Goal: Task Accomplishment & Management: Manage account settings

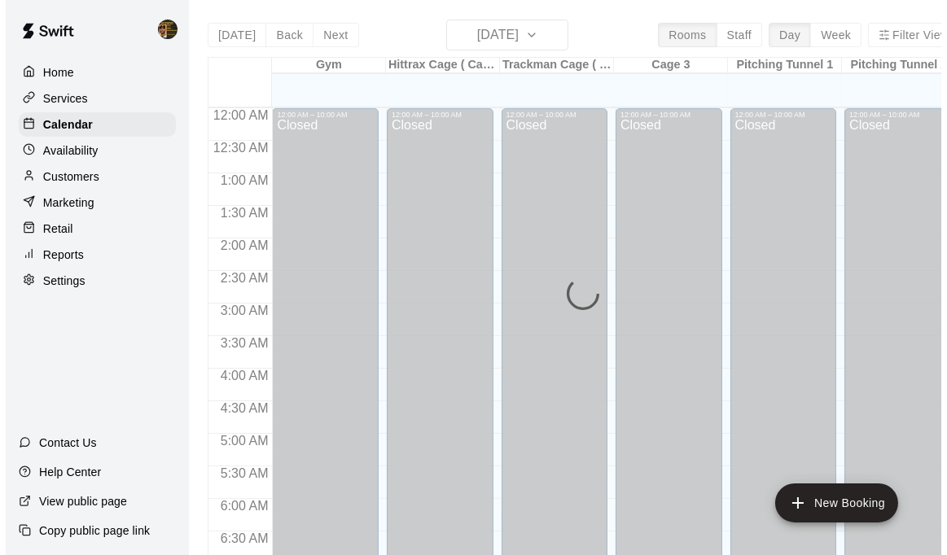
scroll to position [1048, 0]
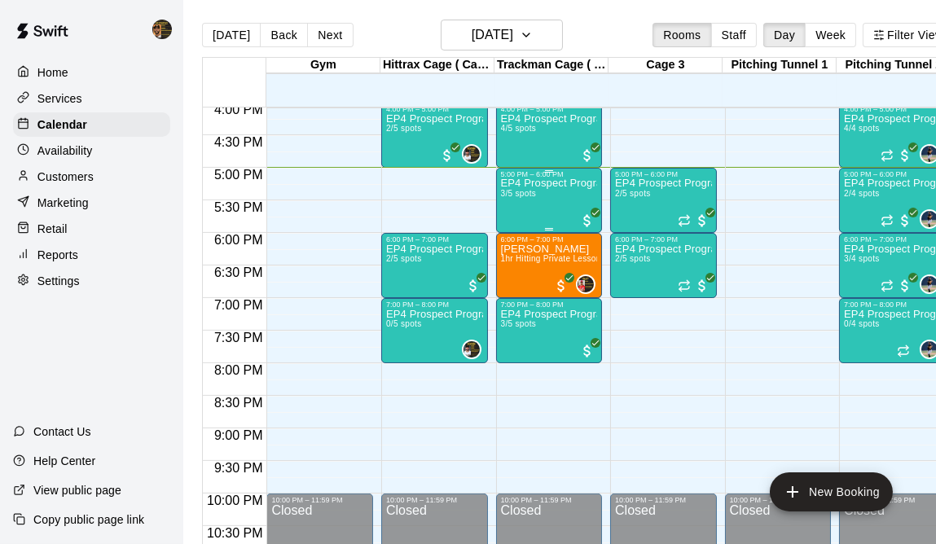
drag, startPoint x: 0, startPoint y: 0, endPoint x: 533, endPoint y: 193, distance: 566.4
click at [533, 193] on span "3/5 spots" at bounding box center [519, 193] width 36 height 9
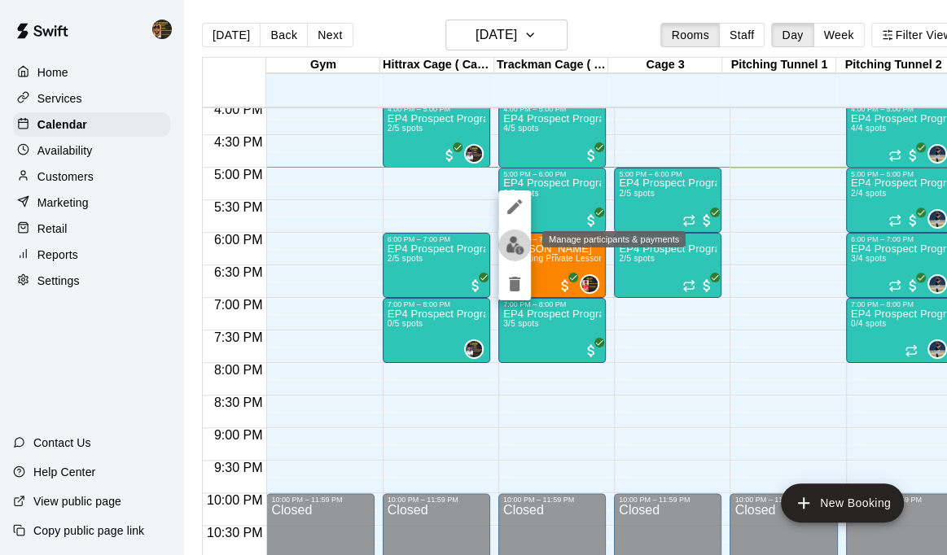
click at [514, 246] on img "edit" at bounding box center [515, 245] width 19 height 19
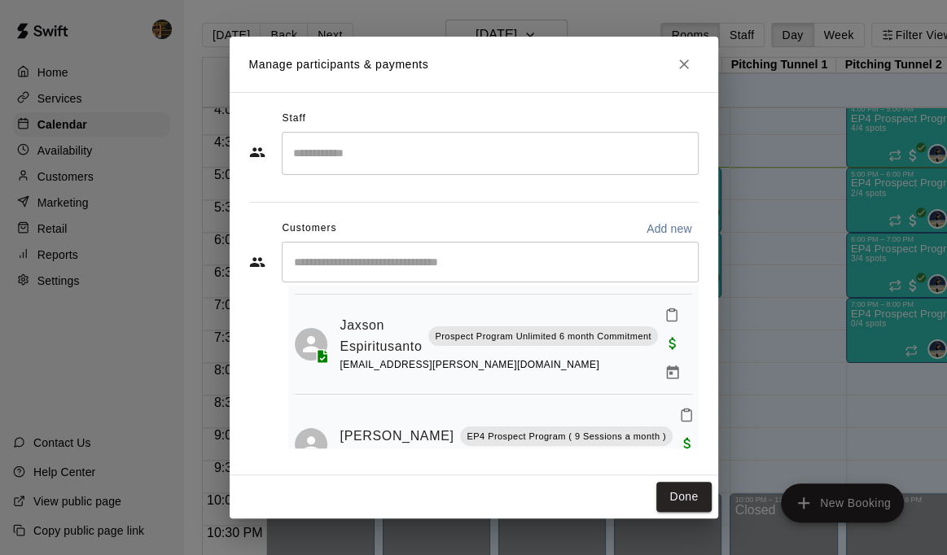
scroll to position [143, 0]
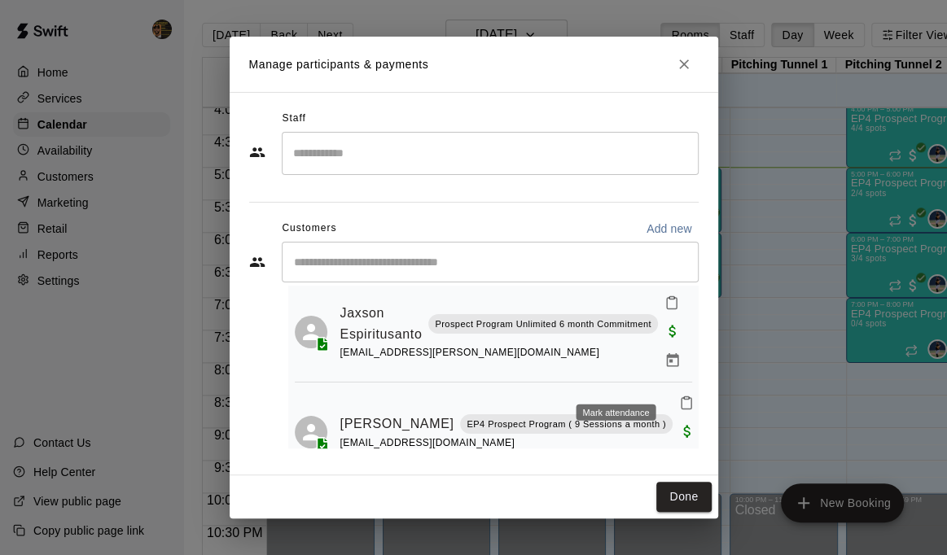
click at [679, 396] on icon "Mark attendance" at bounding box center [686, 403] width 15 height 15
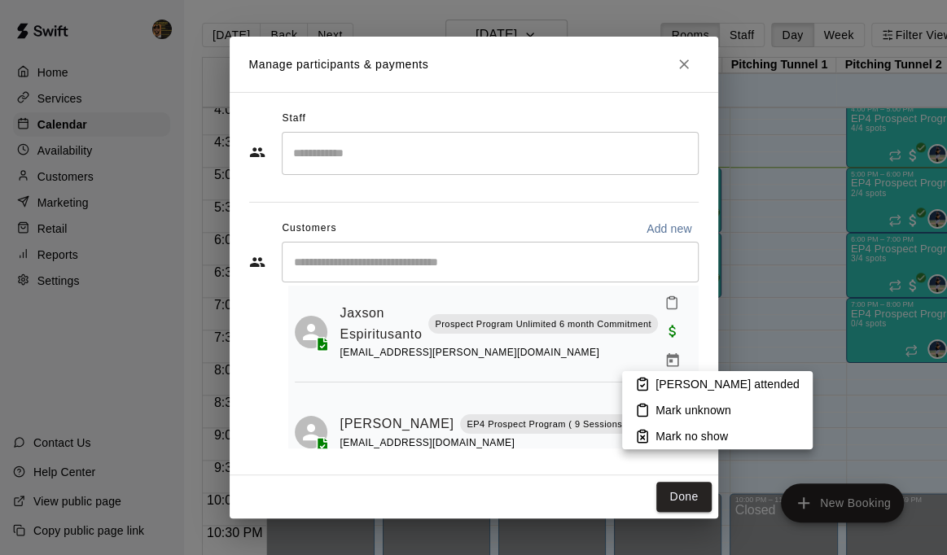
click at [664, 383] on p "[PERSON_NAME] attended" at bounding box center [728, 384] width 144 height 16
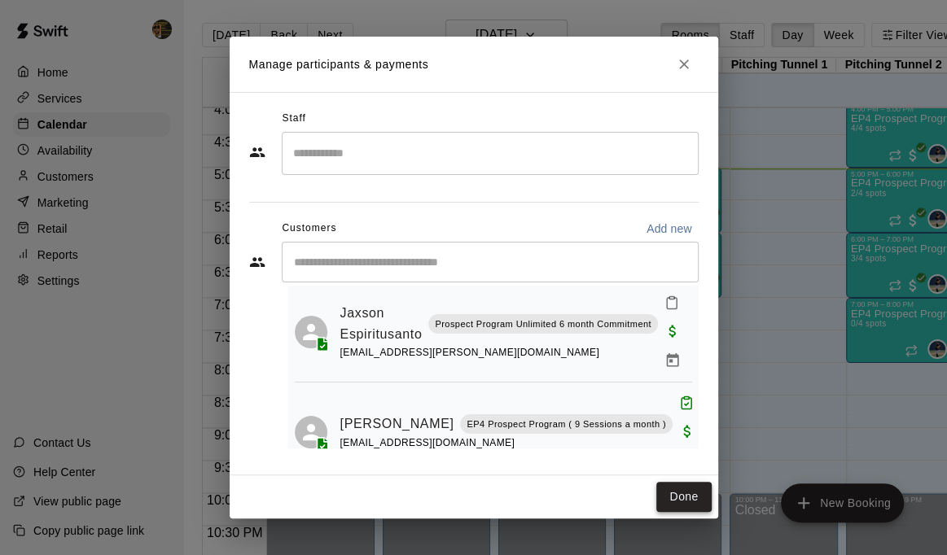
click at [685, 489] on button "Done" at bounding box center [683, 497] width 55 height 30
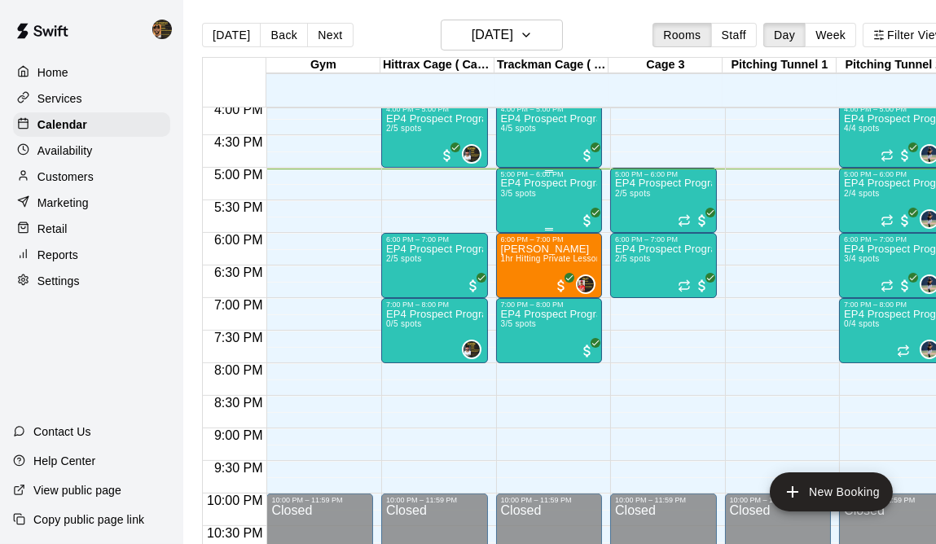
click at [533, 201] on div "EP4 Prospect Program Hitting ( ages 13-15 ) 3/5 spots" at bounding box center [549, 450] width 97 height 544
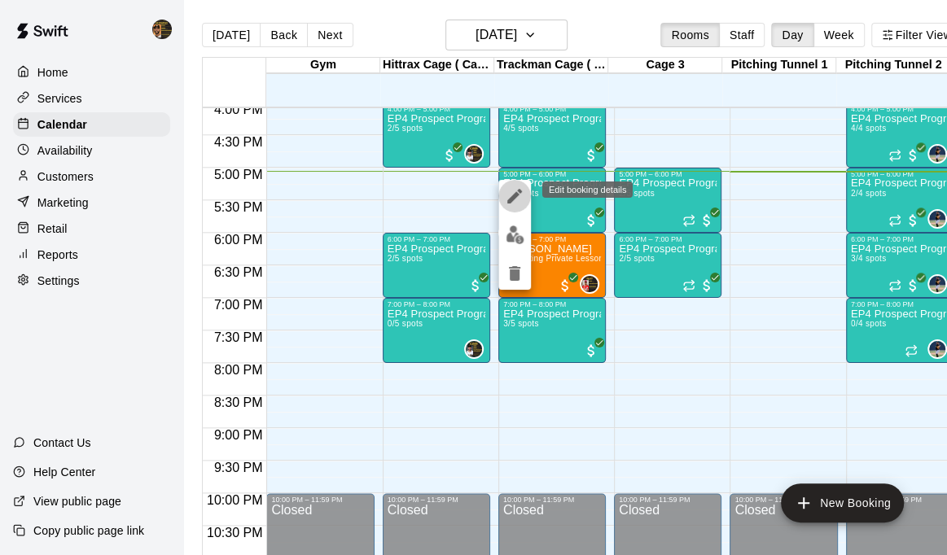
click at [512, 192] on icon "edit" at bounding box center [515, 196] width 20 height 20
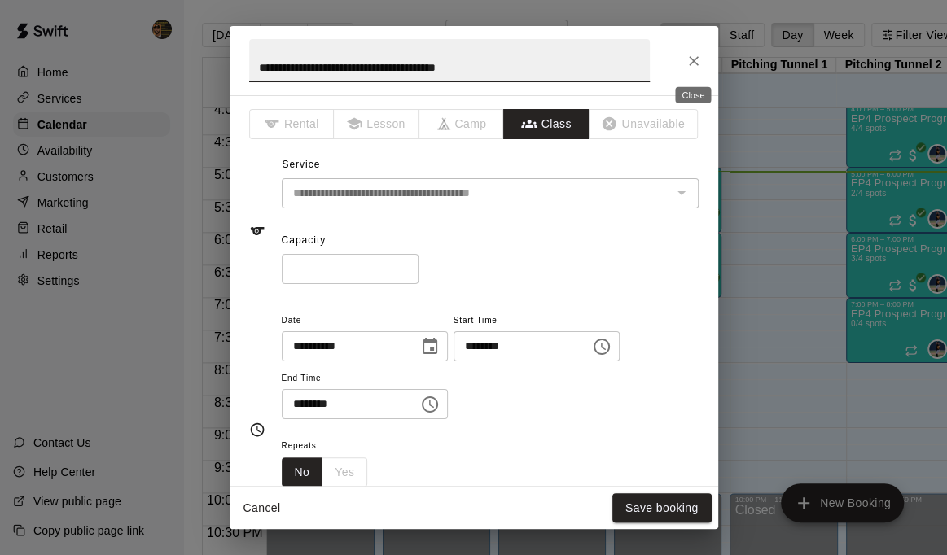
click at [690, 54] on icon "Close" at bounding box center [694, 61] width 16 height 16
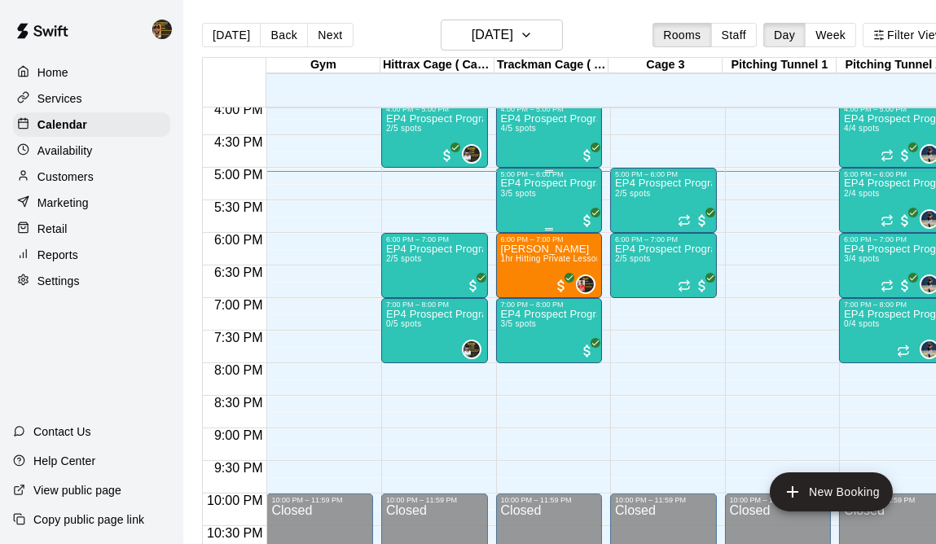
click at [524, 201] on div "EP4 Prospect Program Hitting ( ages 13-15 ) 3/5 spots" at bounding box center [549, 450] width 97 height 544
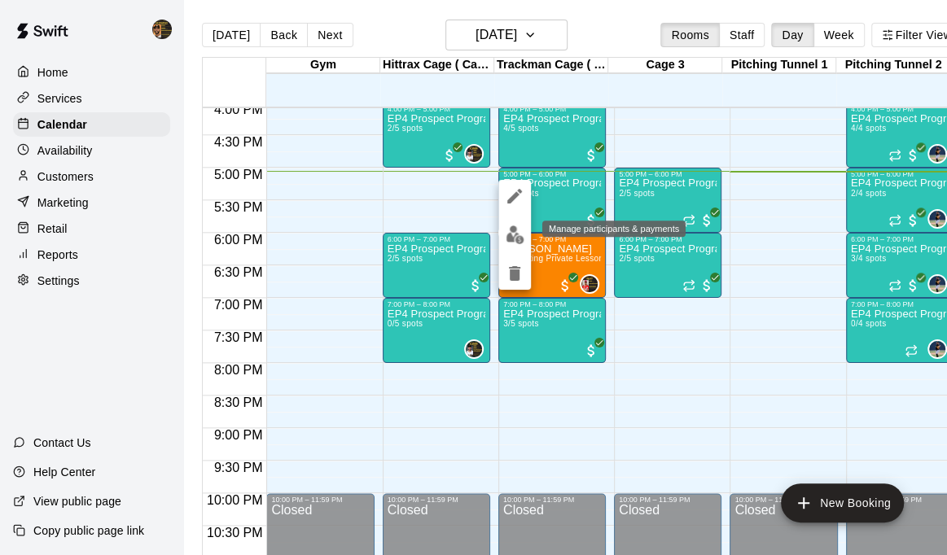
click at [518, 235] on img "edit" at bounding box center [515, 235] width 19 height 19
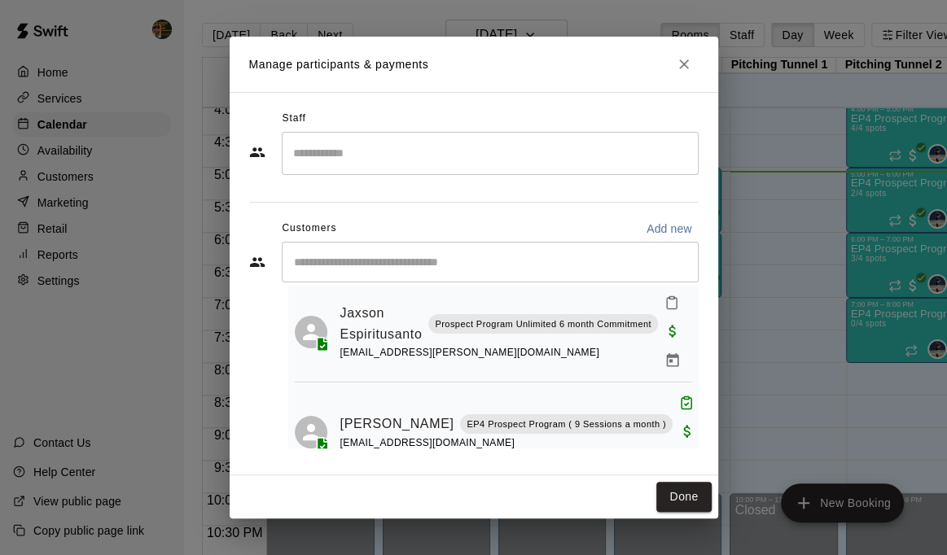
click at [357, 254] on input "Start typing to search customers..." at bounding box center [490, 262] width 402 height 16
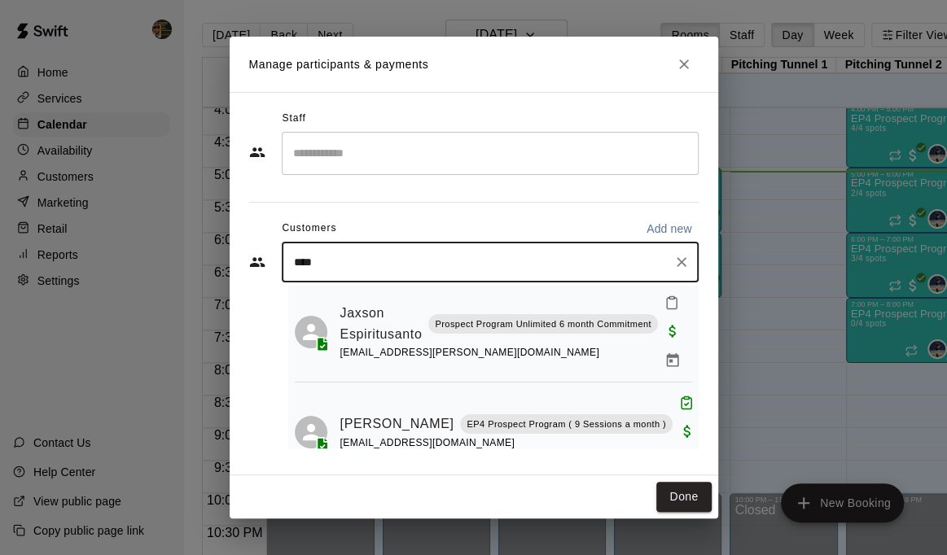
type input "*****"
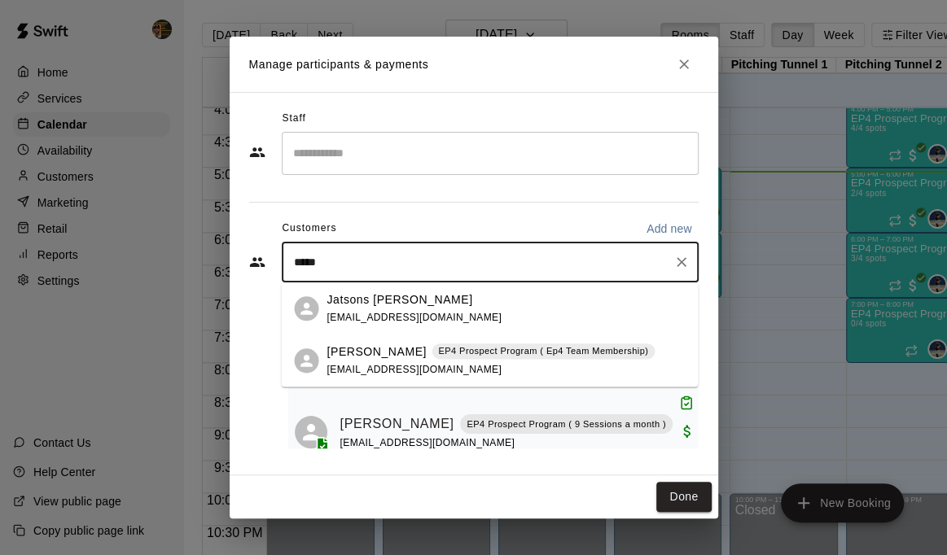
click at [438, 352] on p "EP4 Prospect Program ( Ep4 Team Membership)" at bounding box center [543, 351] width 210 height 14
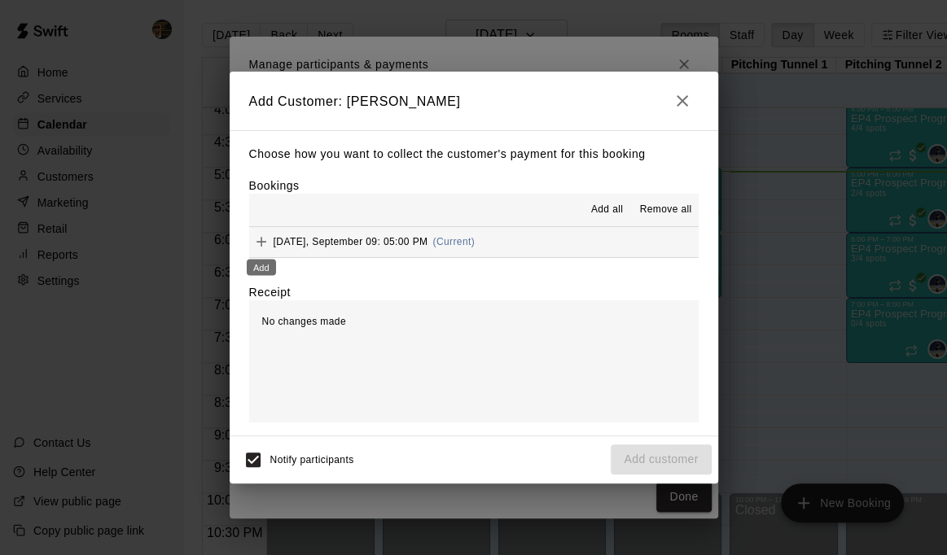
click at [261, 237] on icon "Add" at bounding box center [261, 242] width 16 height 16
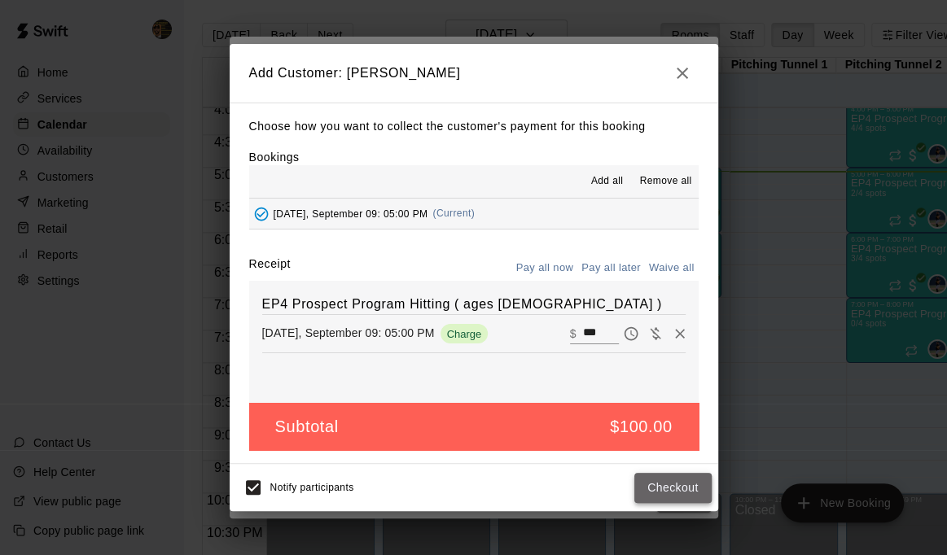
click at [688, 481] on button "Checkout" at bounding box center [672, 488] width 77 height 30
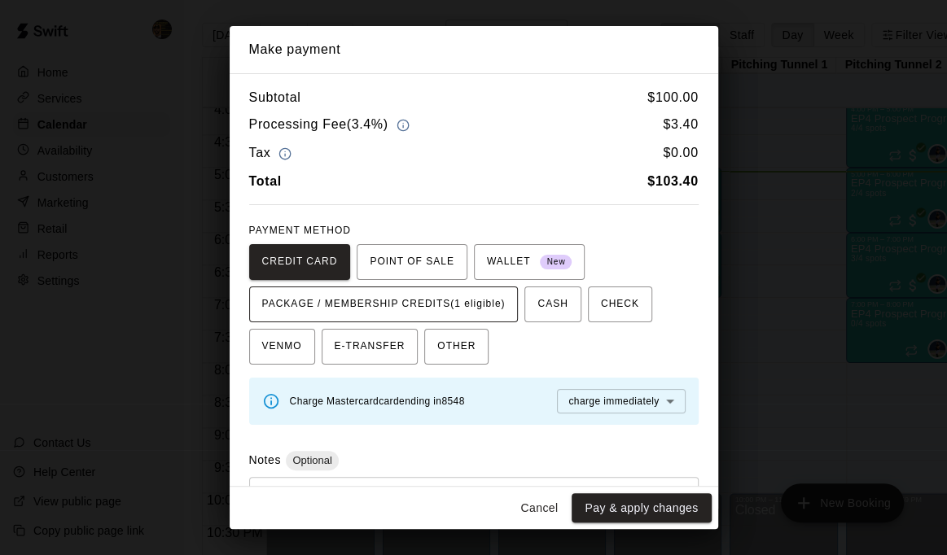
click at [401, 309] on span "PACKAGE / MEMBERSHIP CREDITS (1 eligible)" at bounding box center [383, 305] width 243 height 26
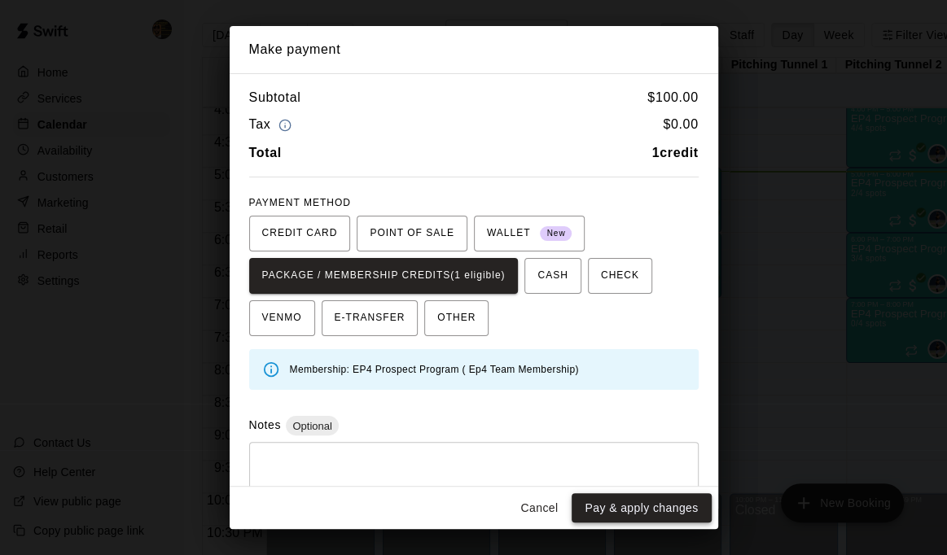
click at [662, 514] on button "Pay & apply changes" at bounding box center [641, 508] width 139 height 30
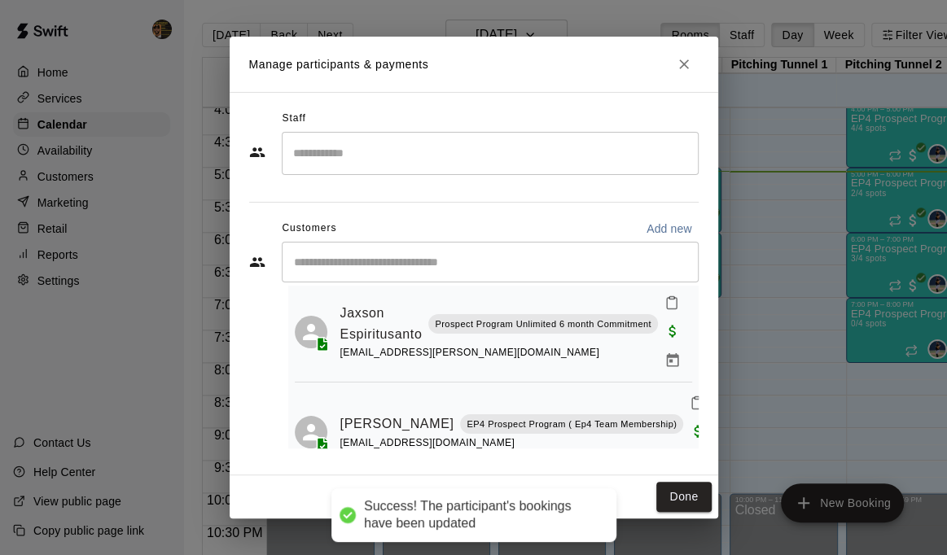
click at [335, 264] on input "Start typing to search customers..." at bounding box center [490, 262] width 402 height 16
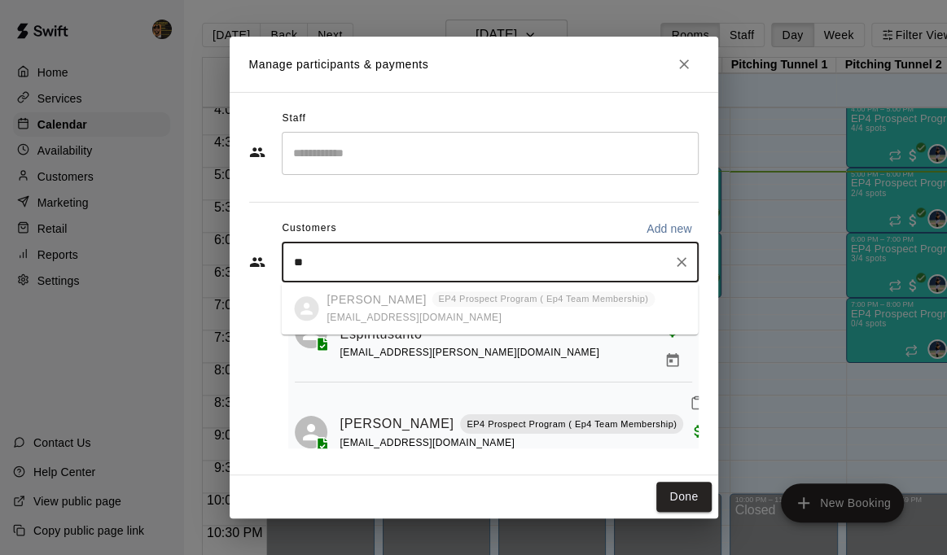
type input "*"
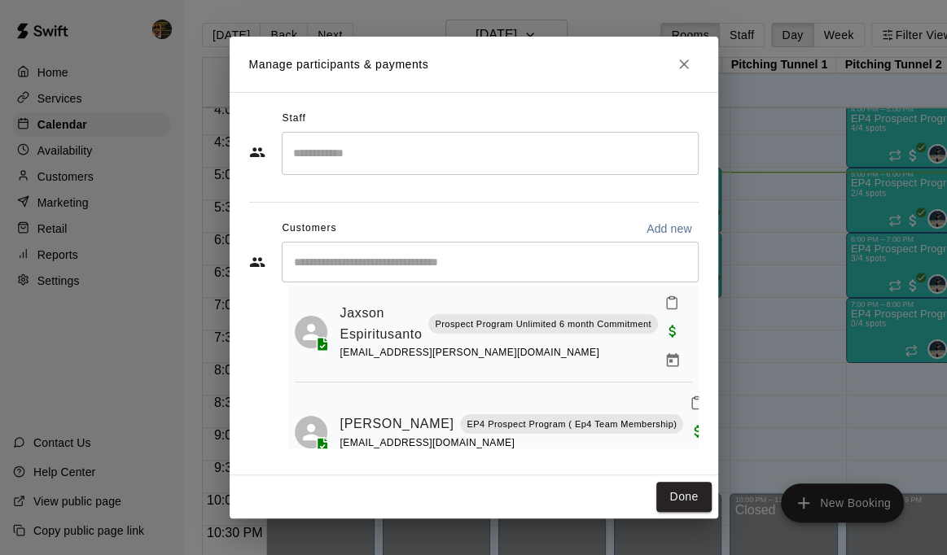
click at [310, 258] on input "Start typing to search customers..." at bounding box center [490, 262] width 402 height 16
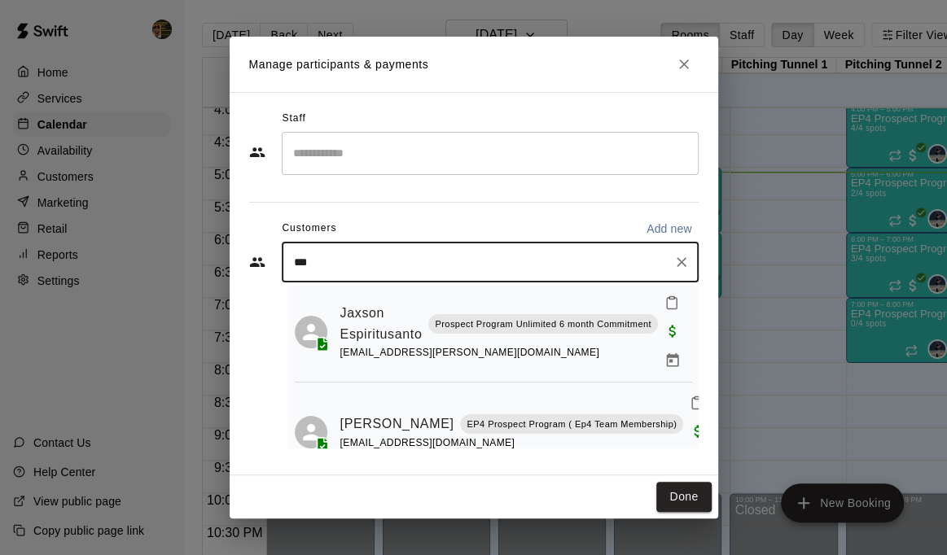
type input "****"
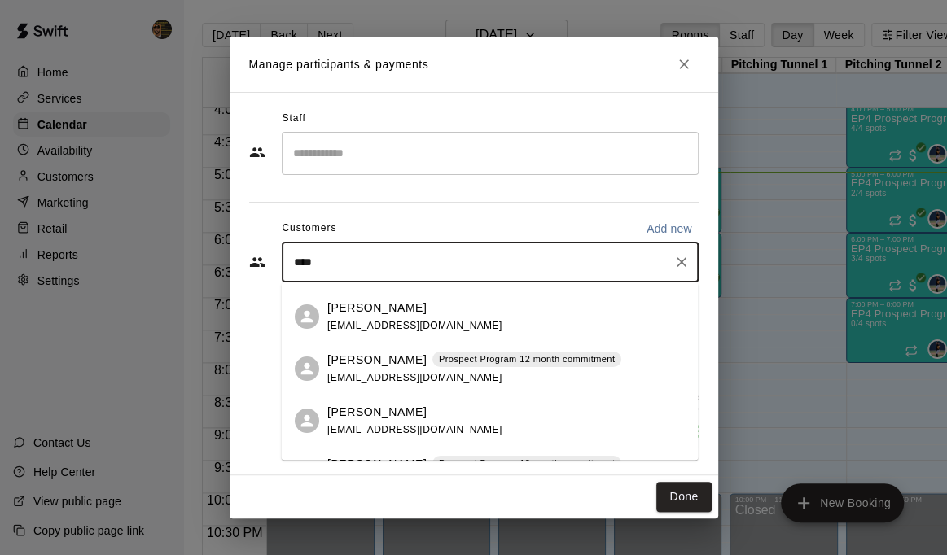
scroll to position [82, 0]
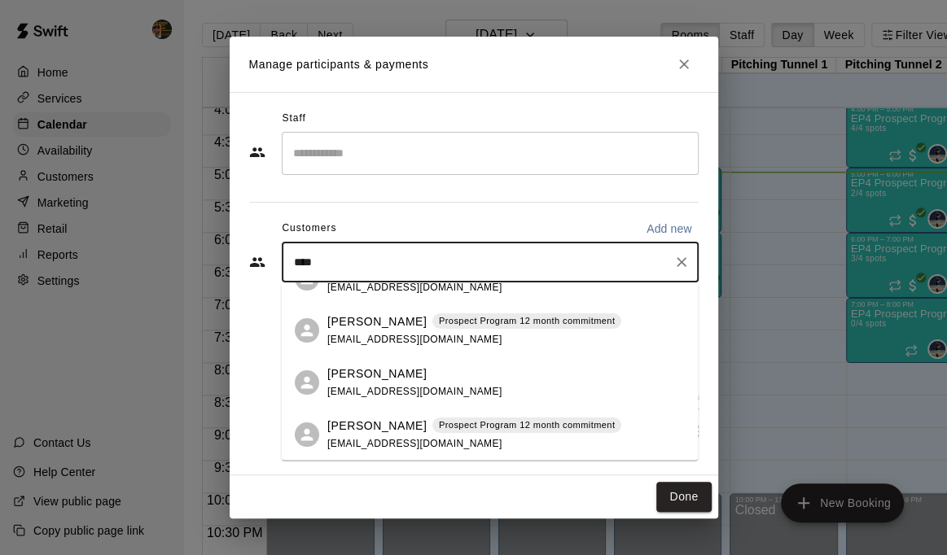
click at [395, 424] on p "[PERSON_NAME]" at bounding box center [376, 426] width 99 height 17
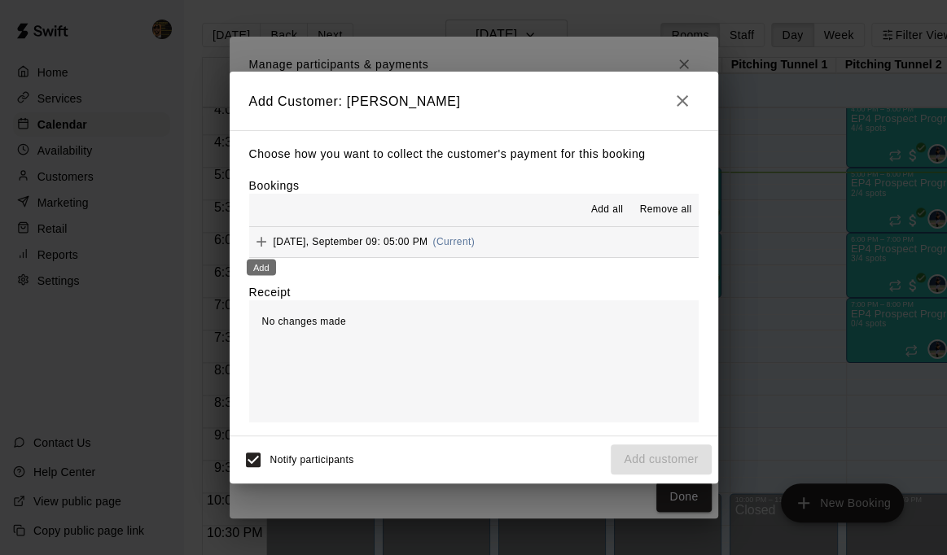
click at [261, 241] on icon "Add" at bounding box center [261, 242] width 16 height 16
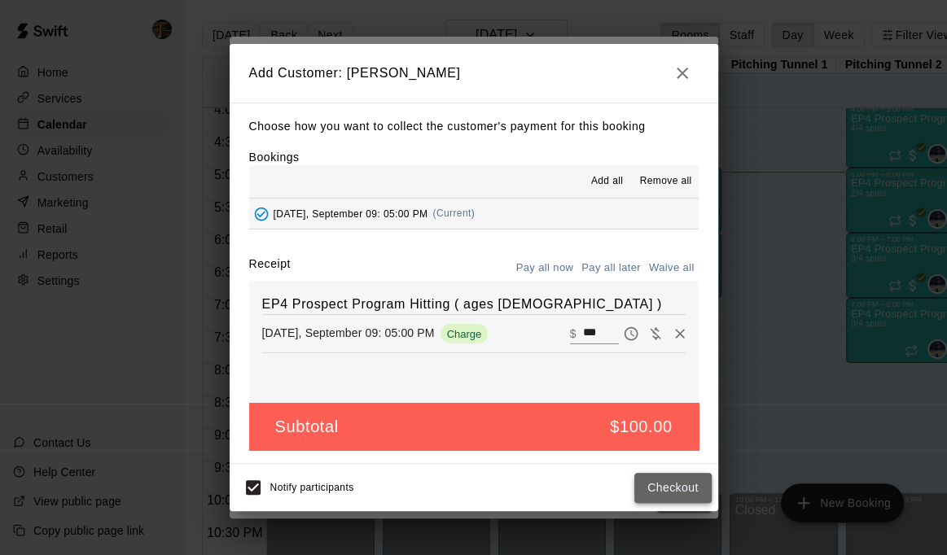
click at [651, 485] on button "Checkout" at bounding box center [672, 488] width 77 height 30
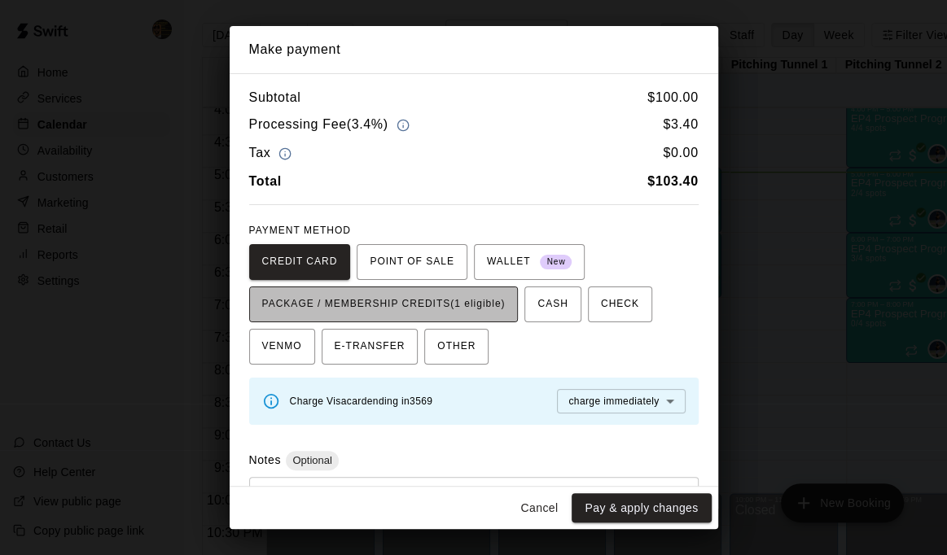
click at [405, 301] on span "PACKAGE / MEMBERSHIP CREDITS (1 eligible)" at bounding box center [383, 305] width 243 height 26
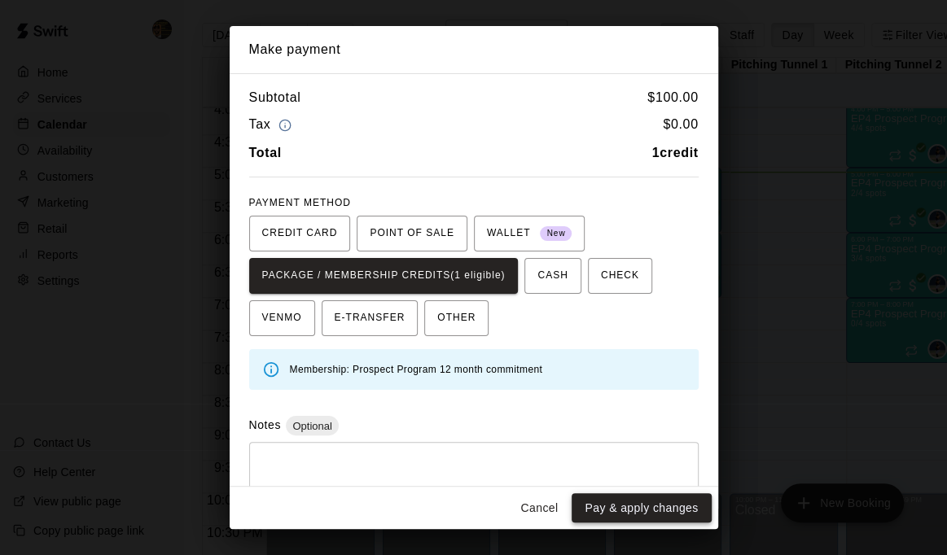
click at [615, 505] on button "Pay & apply changes" at bounding box center [641, 508] width 139 height 30
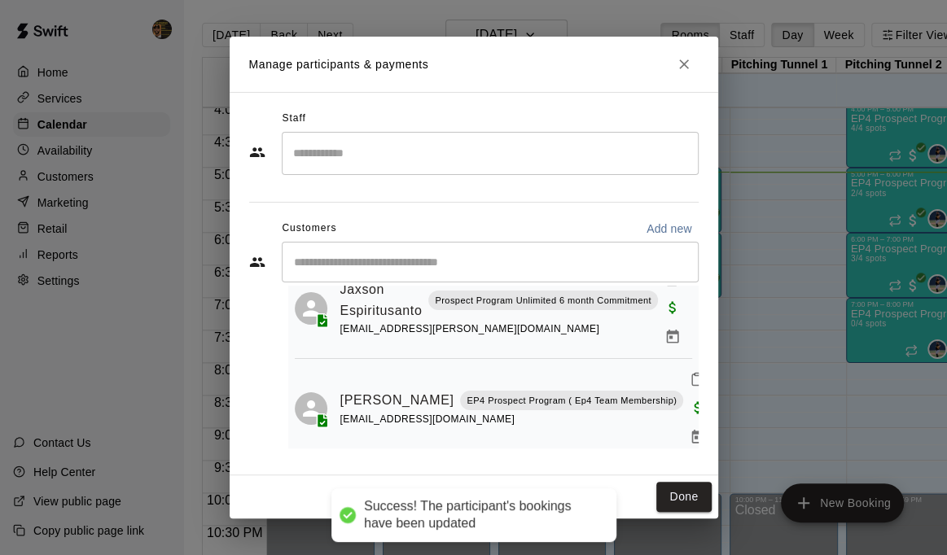
scroll to position [292, 0]
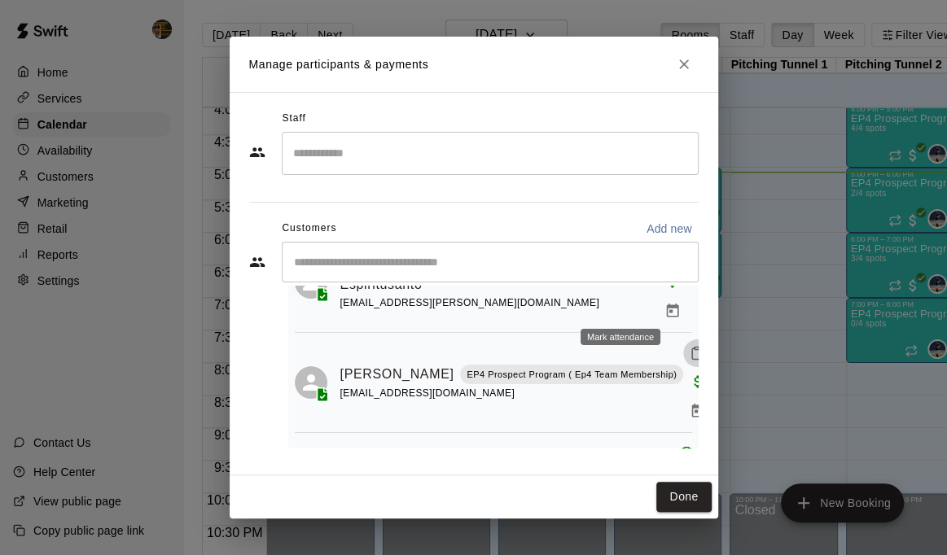
click at [690, 346] on icon "Mark attendance" at bounding box center [697, 353] width 15 height 15
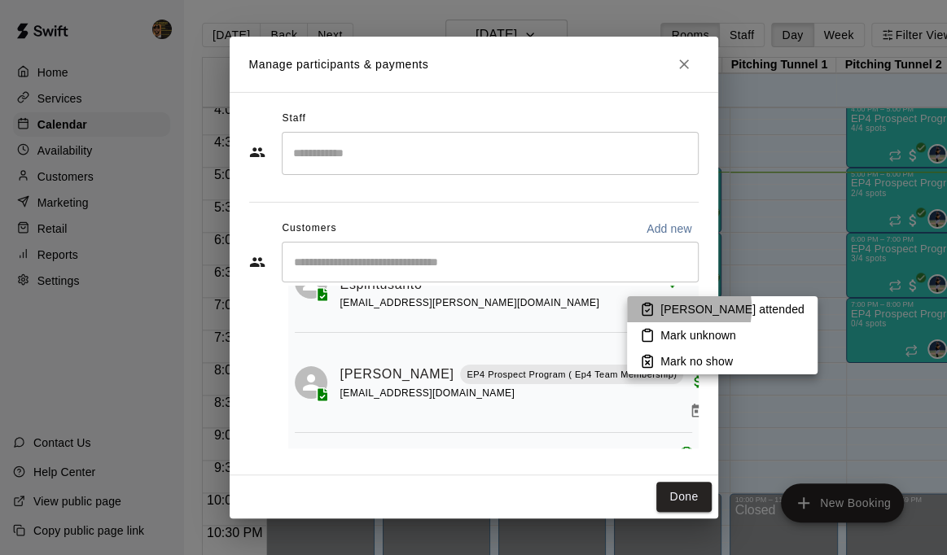
click at [652, 308] on icon at bounding box center [647, 309] width 15 height 15
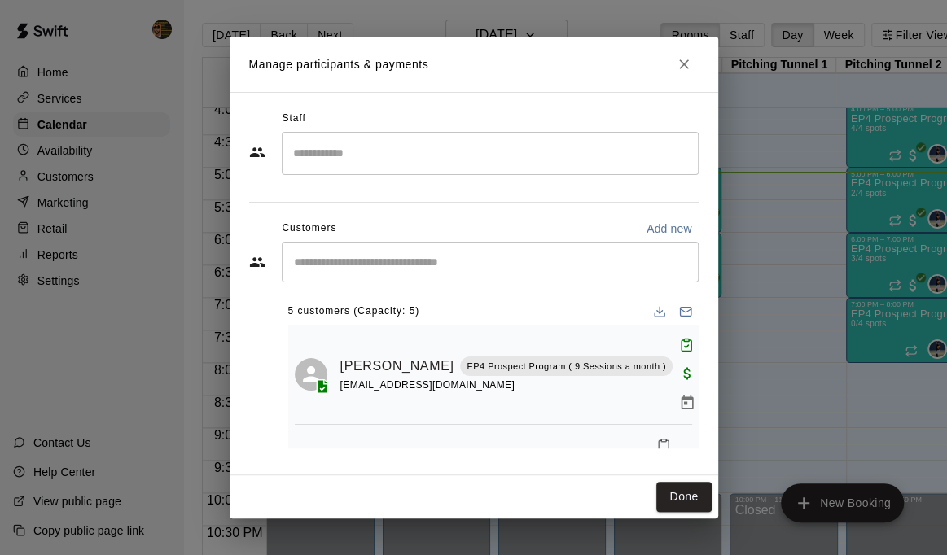
scroll to position [0, 0]
click at [659, 441] on icon "Mark attendance" at bounding box center [664, 446] width 10 height 11
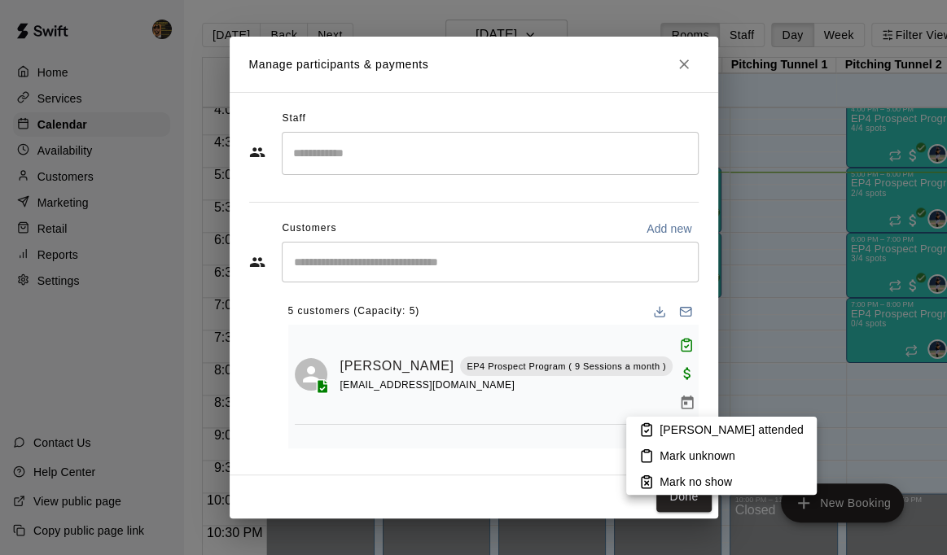
click at [647, 424] on icon at bounding box center [646, 430] width 15 height 15
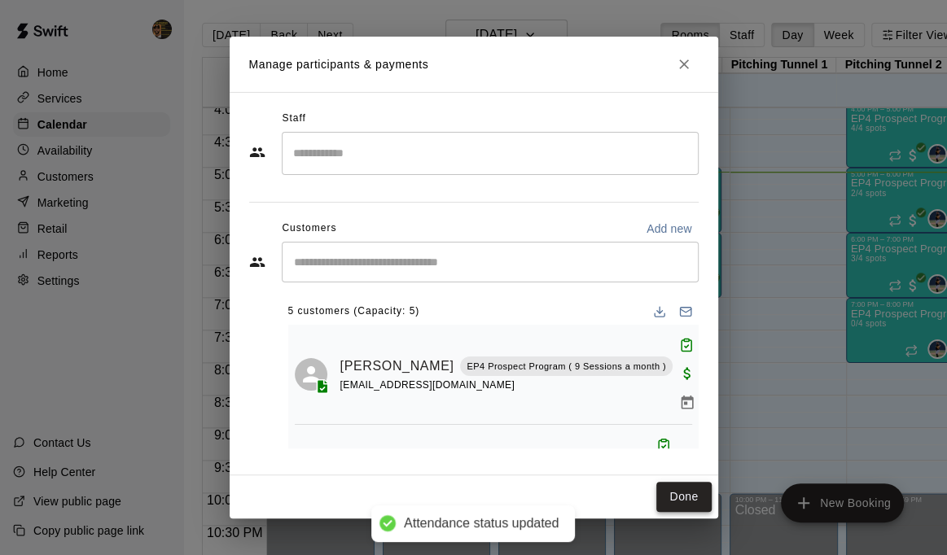
click at [693, 501] on button "Done" at bounding box center [683, 497] width 55 height 30
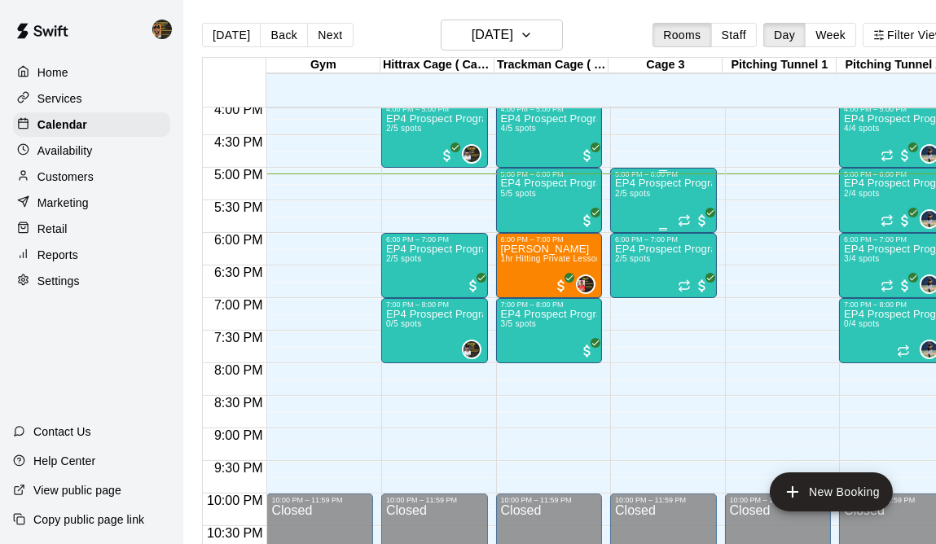
click at [656, 203] on div "EP4 Prospect Program ages 11-12 2/5 spots" at bounding box center [663, 450] width 97 height 544
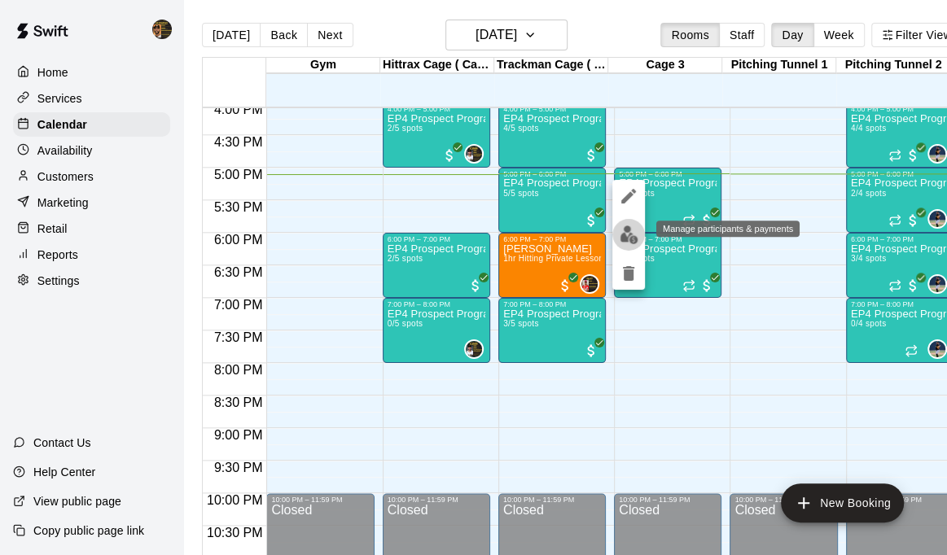
click at [633, 239] on img "edit" at bounding box center [629, 235] width 19 height 19
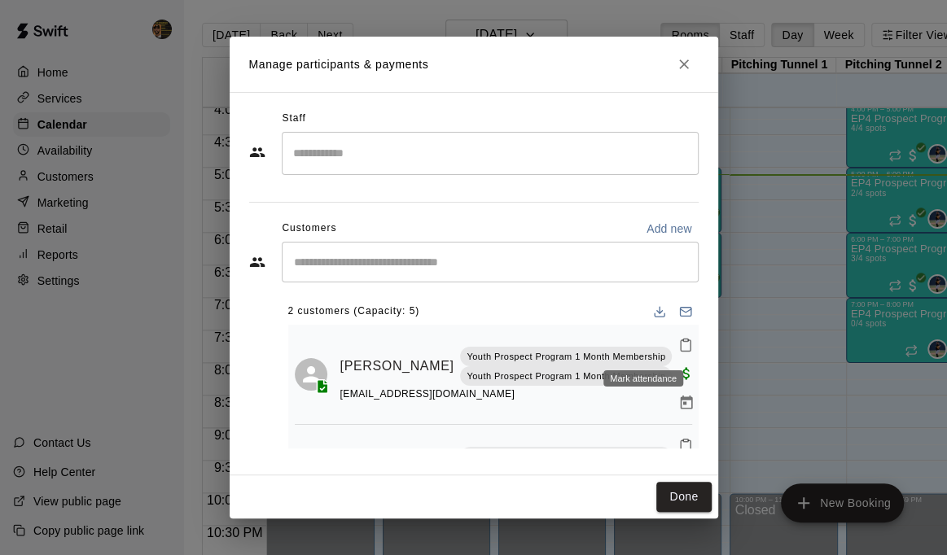
click at [681, 349] on icon "Mark attendance" at bounding box center [686, 345] width 10 height 11
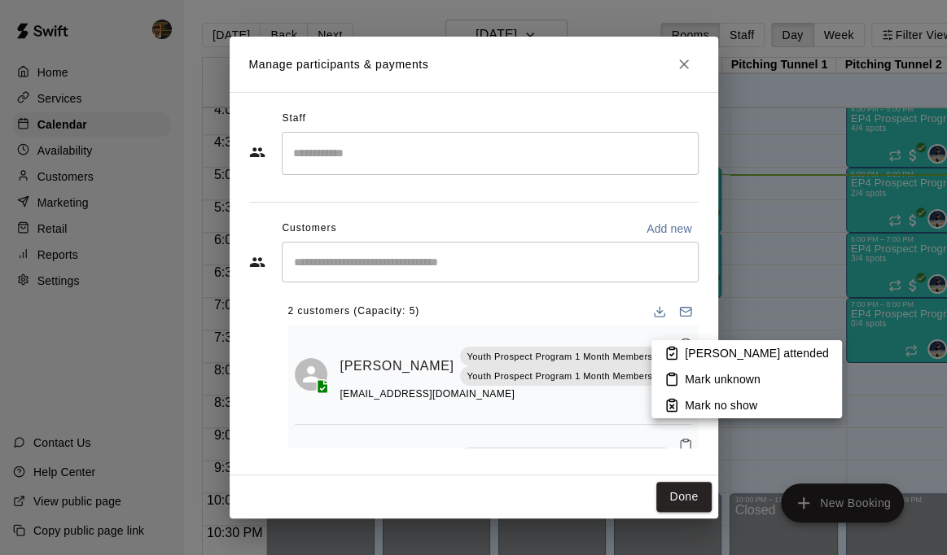
click at [687, 353] on p "[PERSON_NAME] attended" at bounding box center [757, 353] width 144 height 16
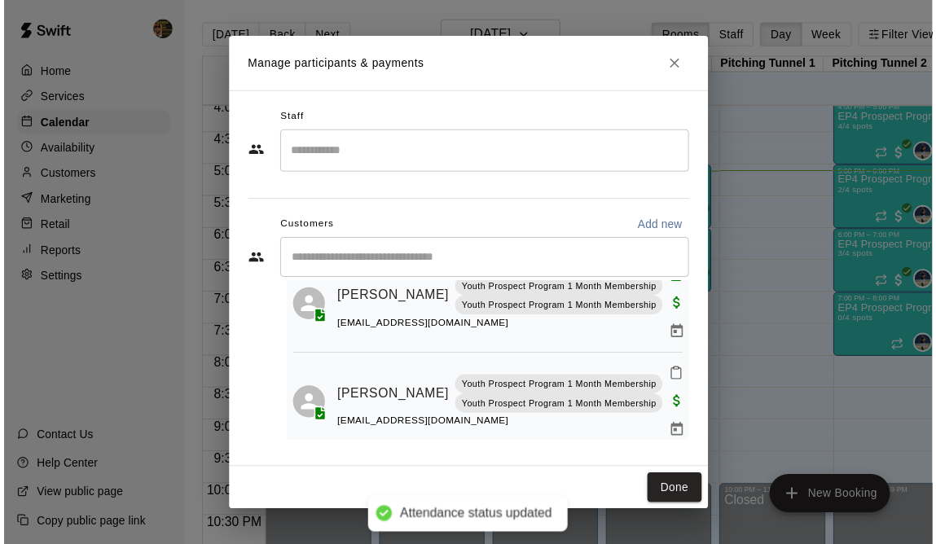
scroll to position [82, 0]
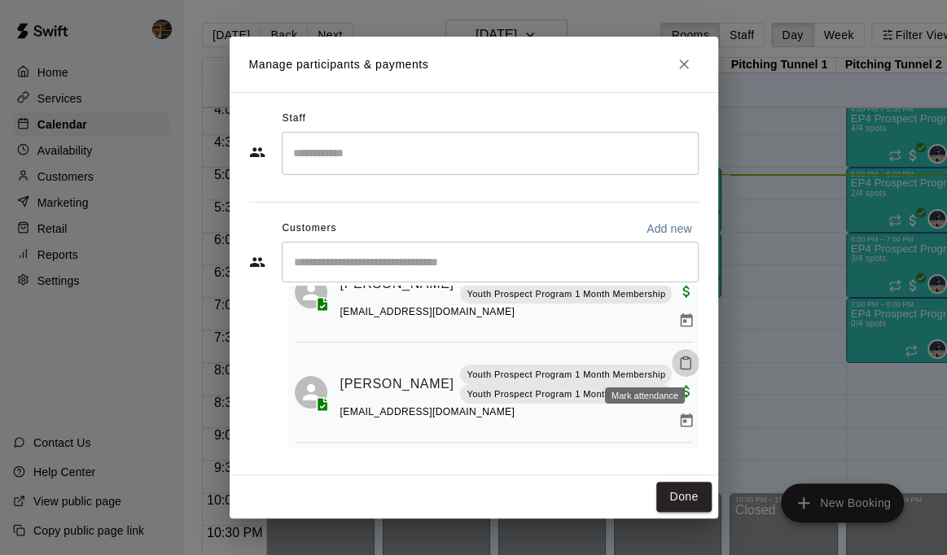
click at [678, 358] on icon "Mark attendance" at bounding box center [685, 363] width 15 height 15
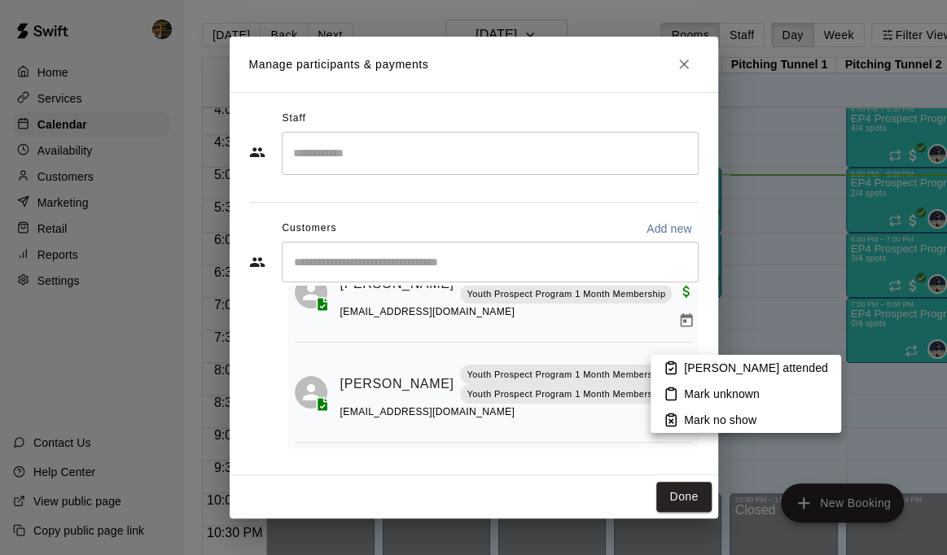
click at [694, 374] on p "[PERSON_NAME] attended" at bounding box center [756, 368] width 144 height 16
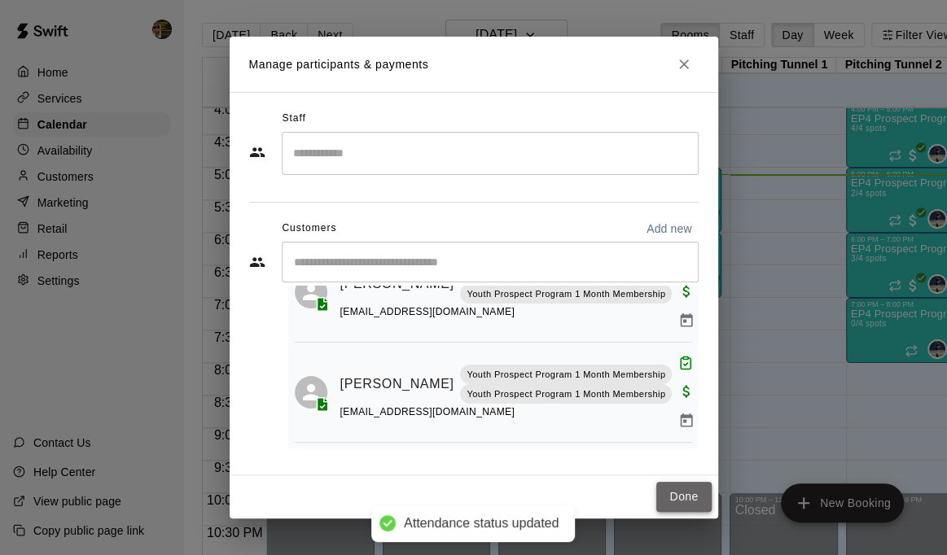
click at [692, 494] on button "Done" at bounding box center [683, 497] width 55 height 30
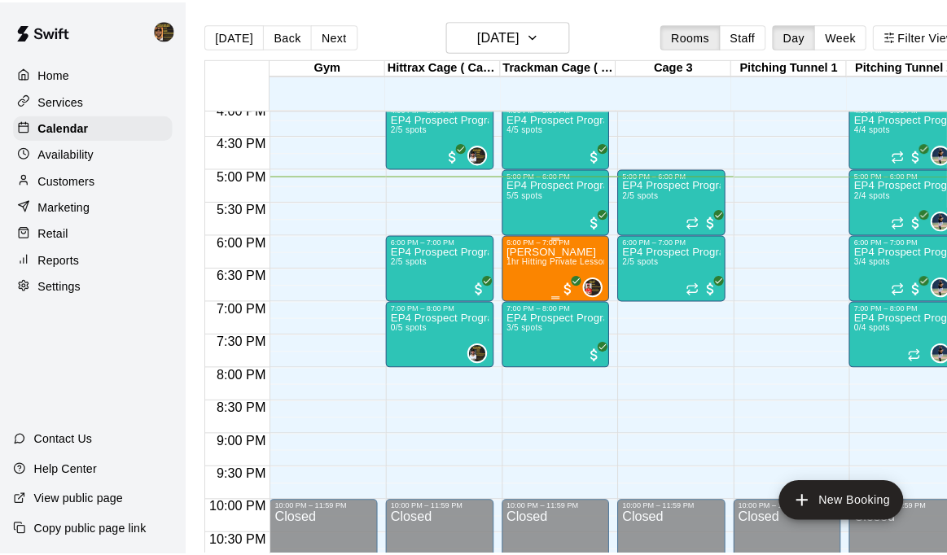
scroll to position [1108, 0]
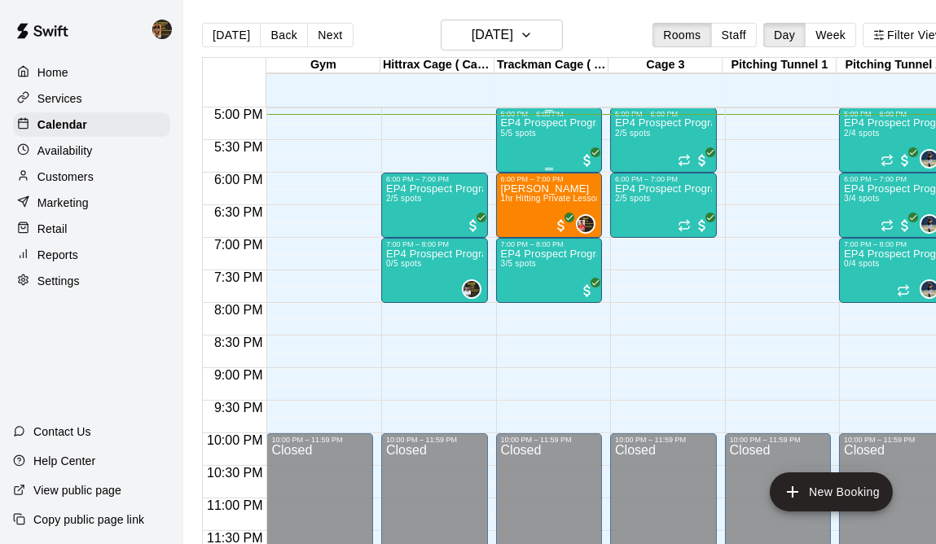
click at [528, 138] on span "5/5 spots" at bounding box center [519, 133] width 36 height 9
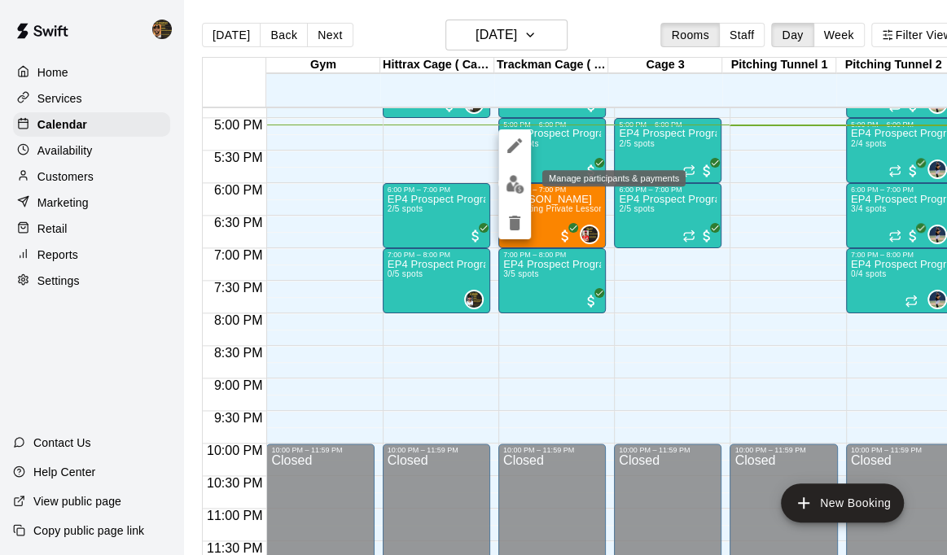
click at [515, 186] on img "edit" at bounding box center [515, 184] width 19 height 19
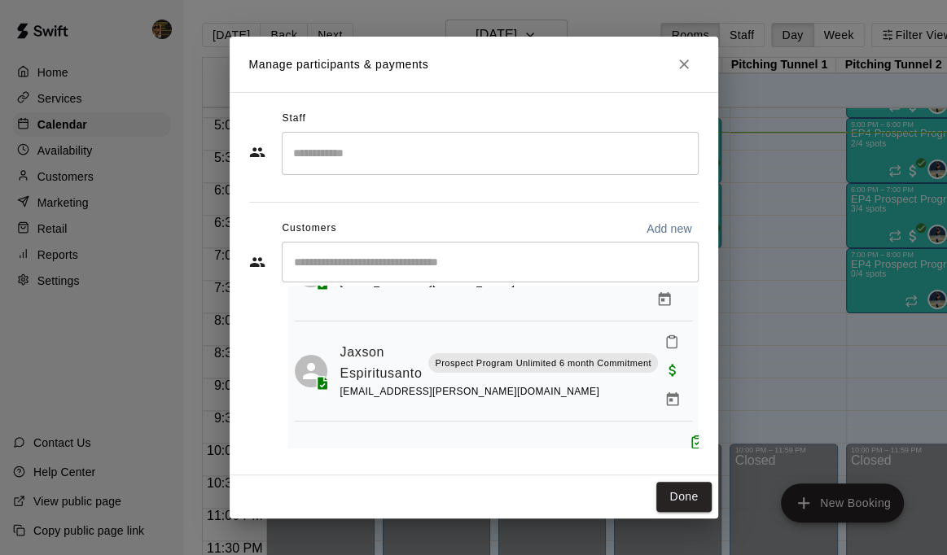
scroll to position [189, 0]
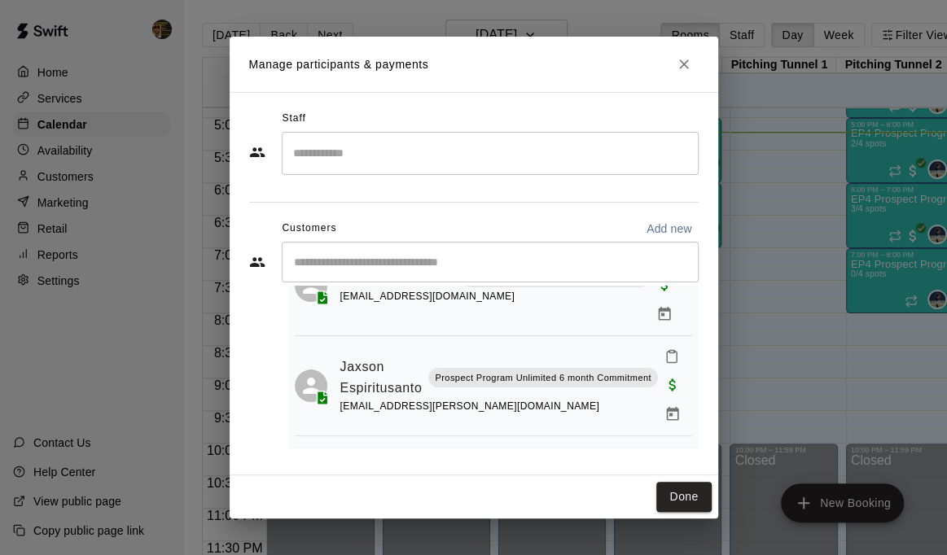
click at [685, 65] on icon "Close" at bounding box center [684, 64] width 16 height 16
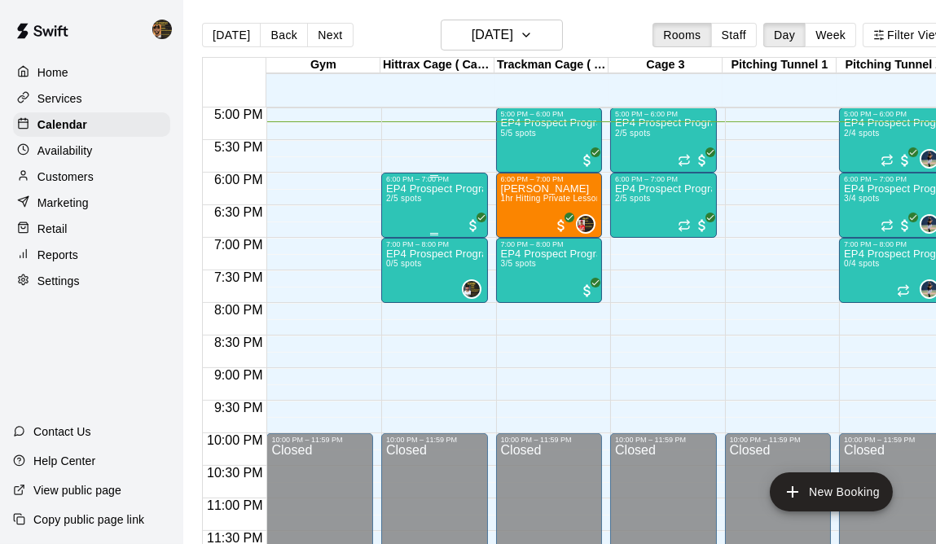
click at [420, 204] on div "EP4 Prospect Program Hitting ( 16u+ Slot ) 2/5 spots" at bounding box center [434, 455] width 97 height 544
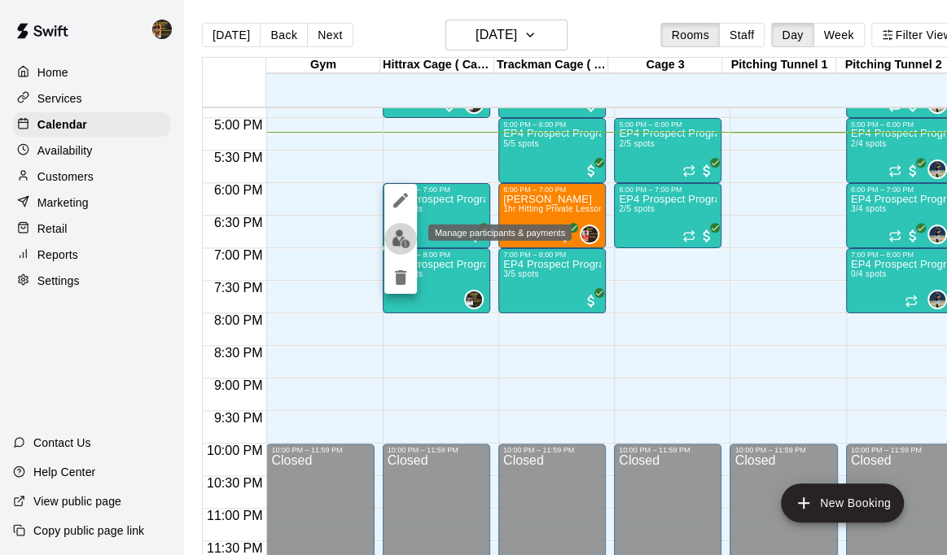
click at [401, 243] on img "edit" at bounding box center [401, 239] width 19 height 19
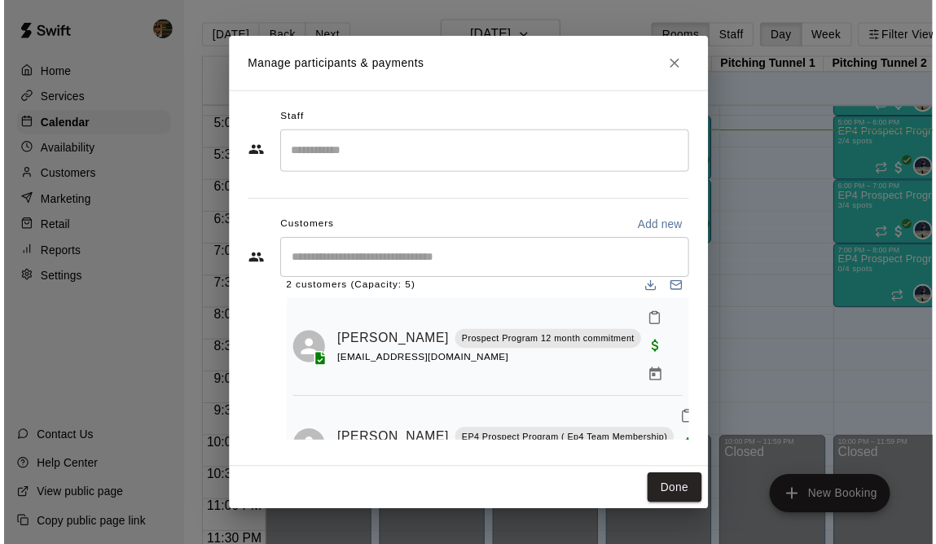
scroll to position [32, 0]
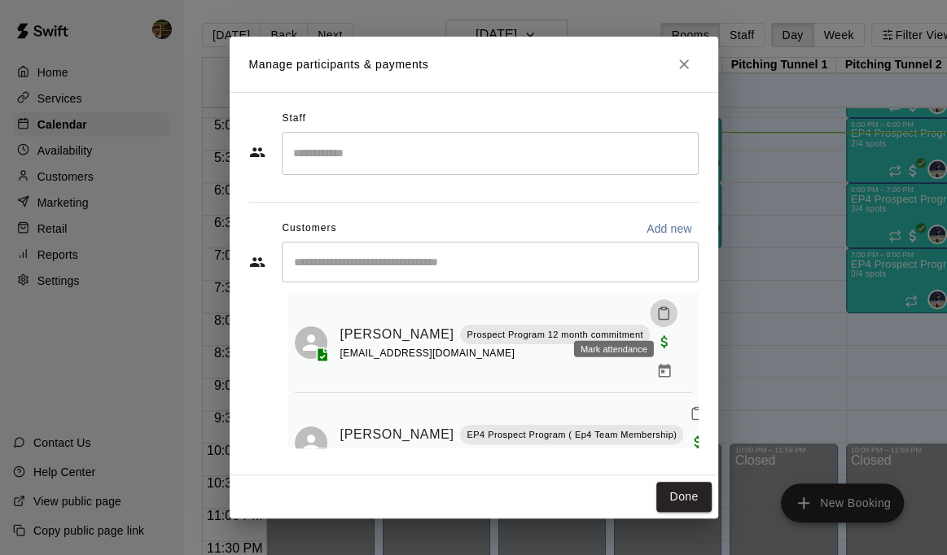
click at [656, 314] on icon "Mark attendance" at bounding box center [663, 313] width 15 height 15
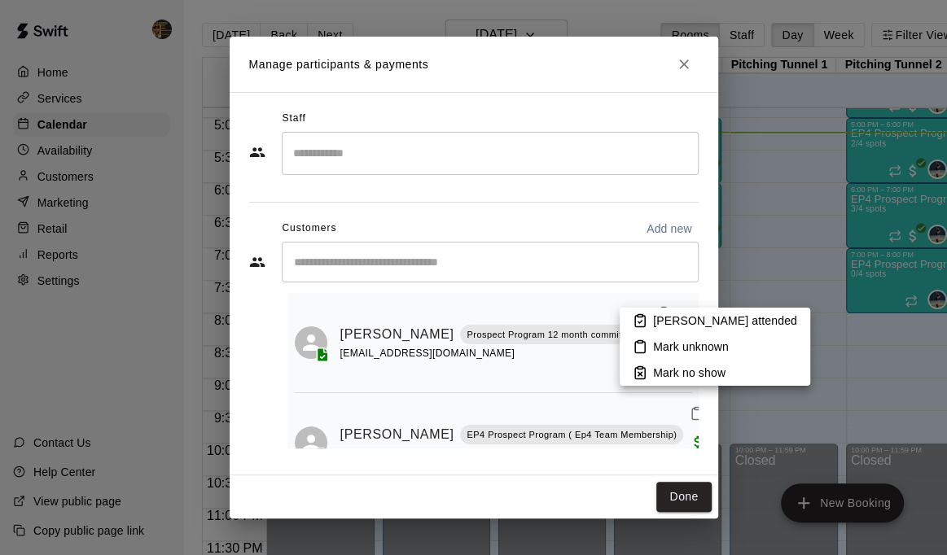
click at [665, 320] on p "[PERSON_NAME] attended" at bounding box center [725, 321] width 144 height 16
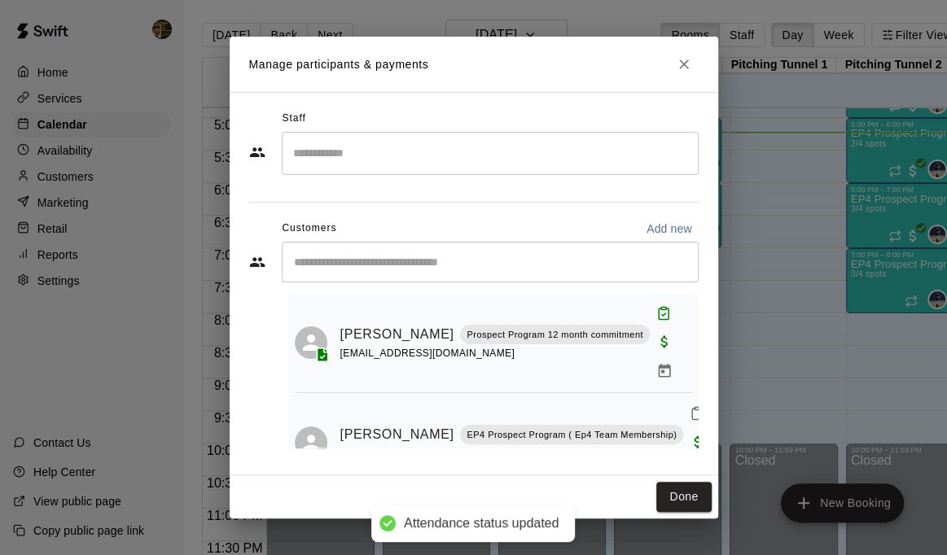
click at [690, 406] on icon "Mark attendance" at bounding box center [697, 413] width 15 height 15
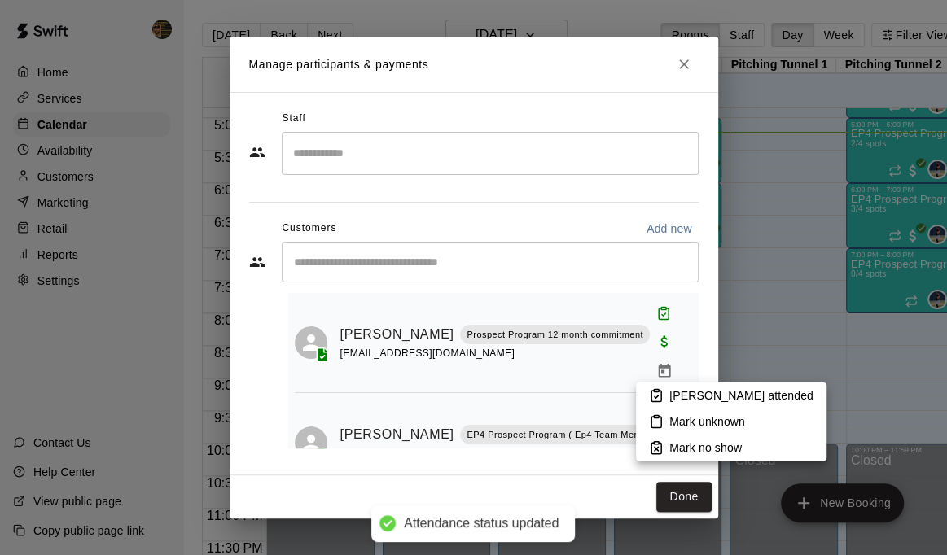
click at [704, 397] on p "[PERSON_NAME] attended" at bounding box center [741, 396] width 144 height 16
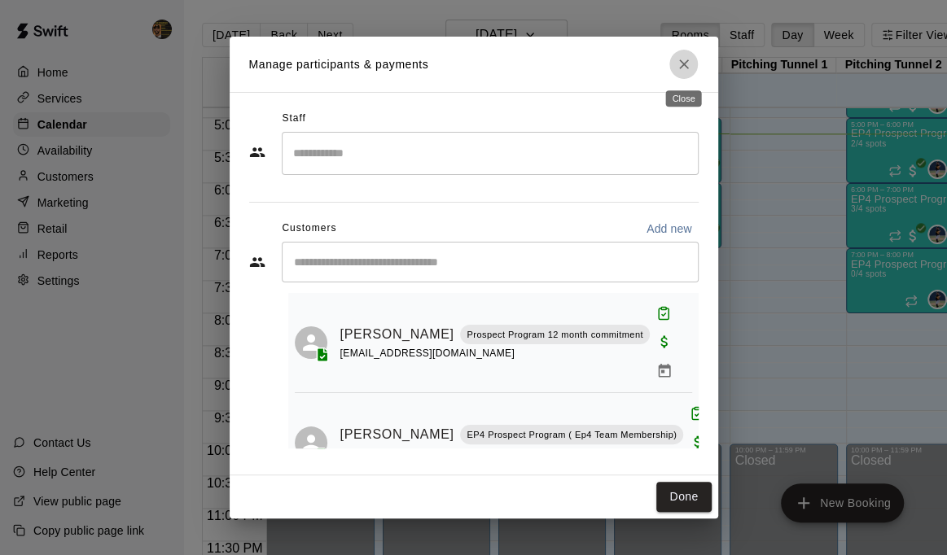
click at [689, 61] on icon "Close" at bounding box center [684, 64] width 16 height 16
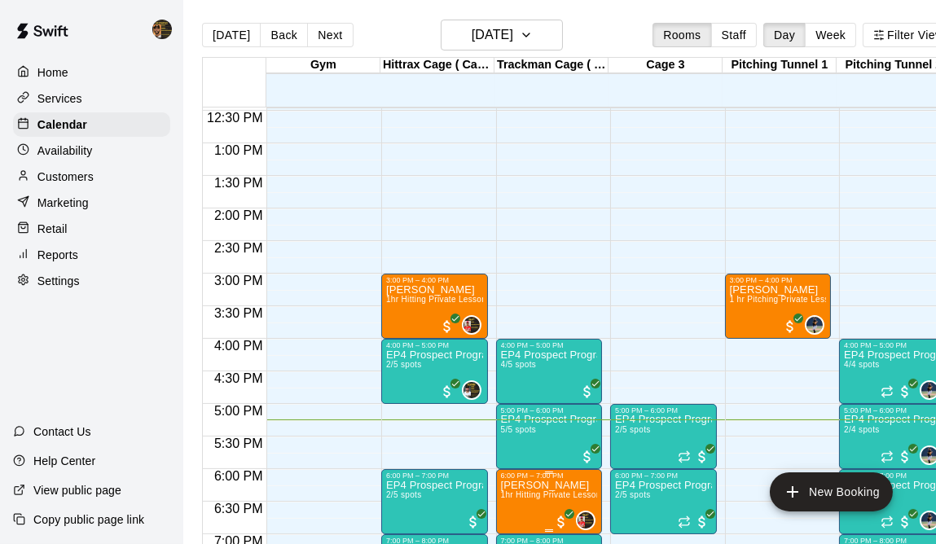
scroll to position [1108, 0]
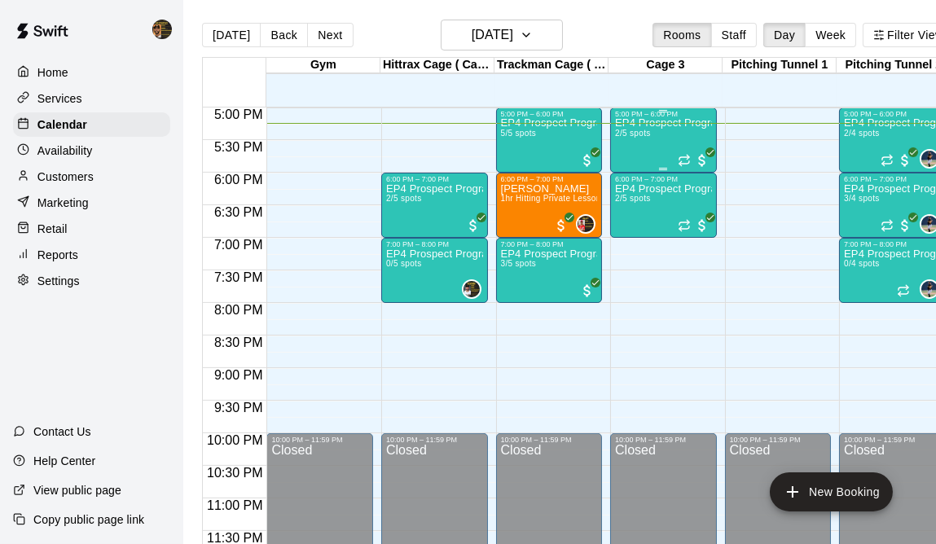
click at [644, 137] on span "2/5 spots" at bounding box center [633, 133] width 36 height 9
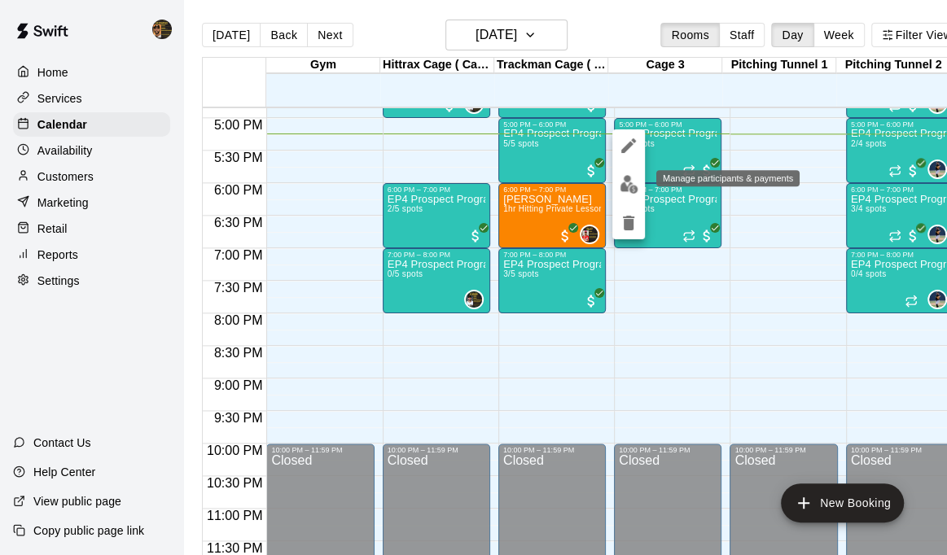
click at [629, 189] on img "edit" at bounding box center [629, 184] width 19 height 19
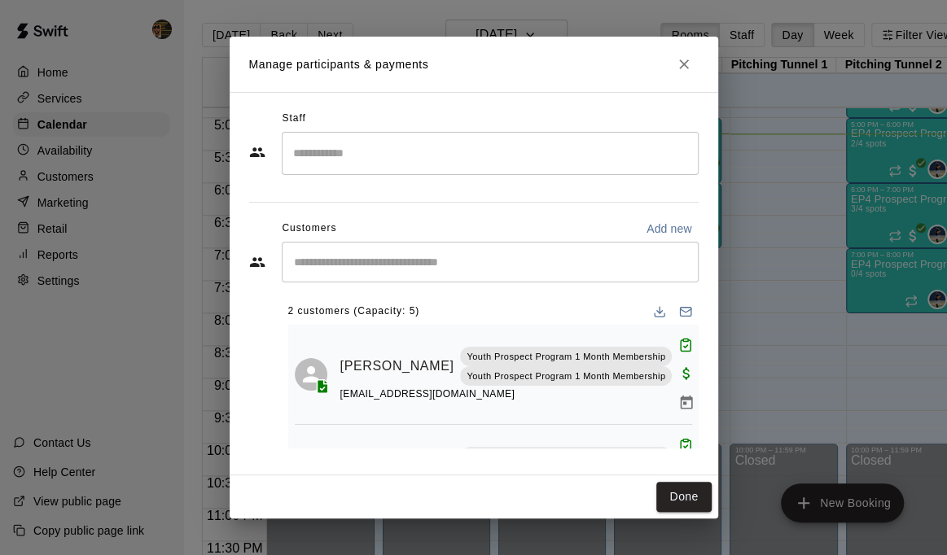
click at [340, 260] on input "Start typing to search customers..." at bounding box center [490, 262] width 402 height 16
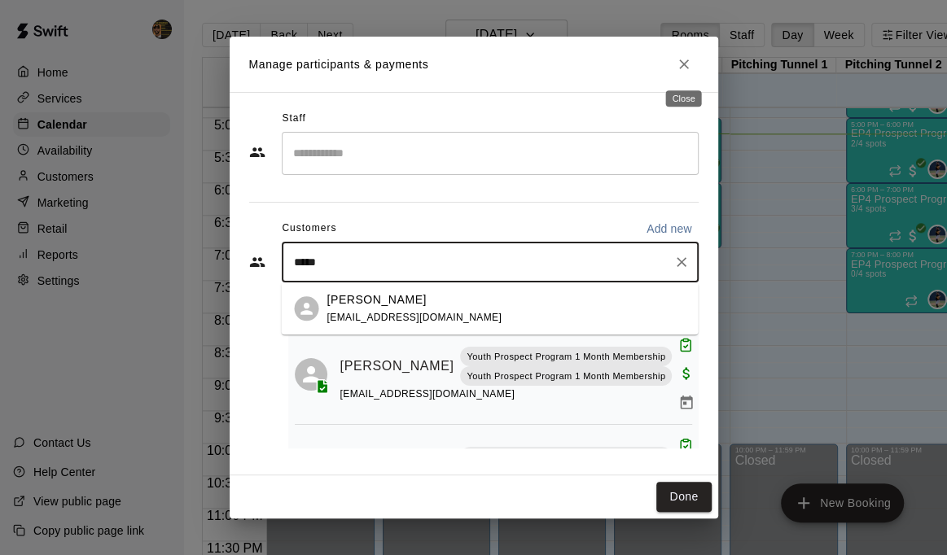
type input "*****"
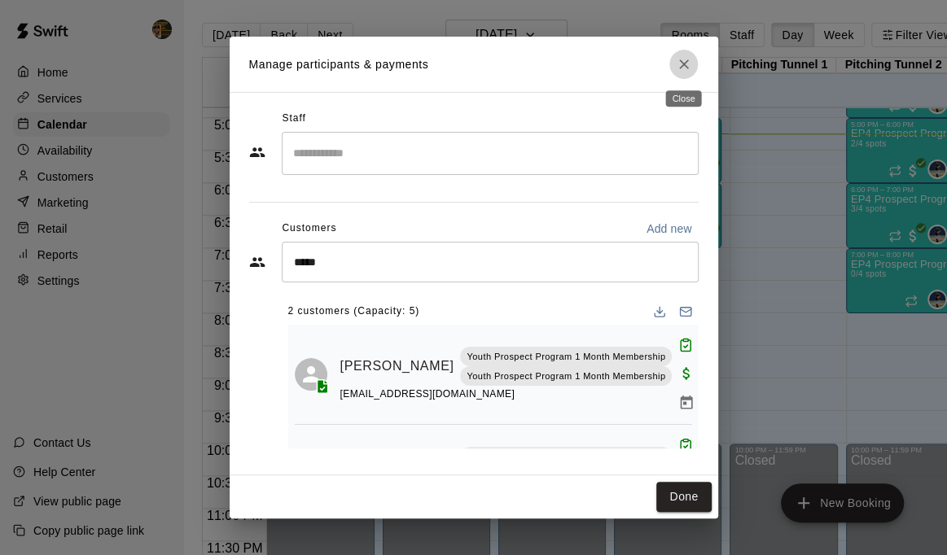
click at [690, 62] on icon "Close" at bounding box center [684, 64] width 16 height 16
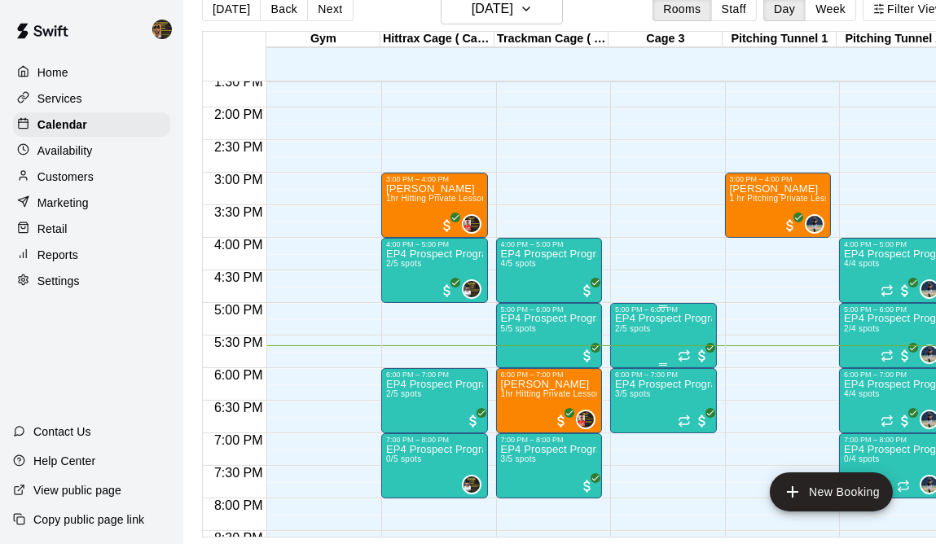
scroll to position [888, 0]
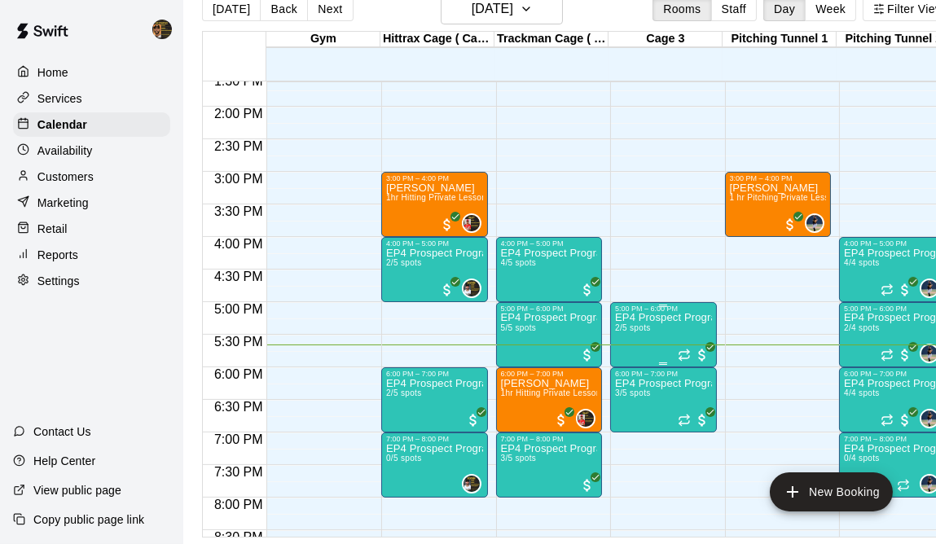
click at [625, 323] on span "2/5 spots" at bounding box center [633, 327] width 36 height 9
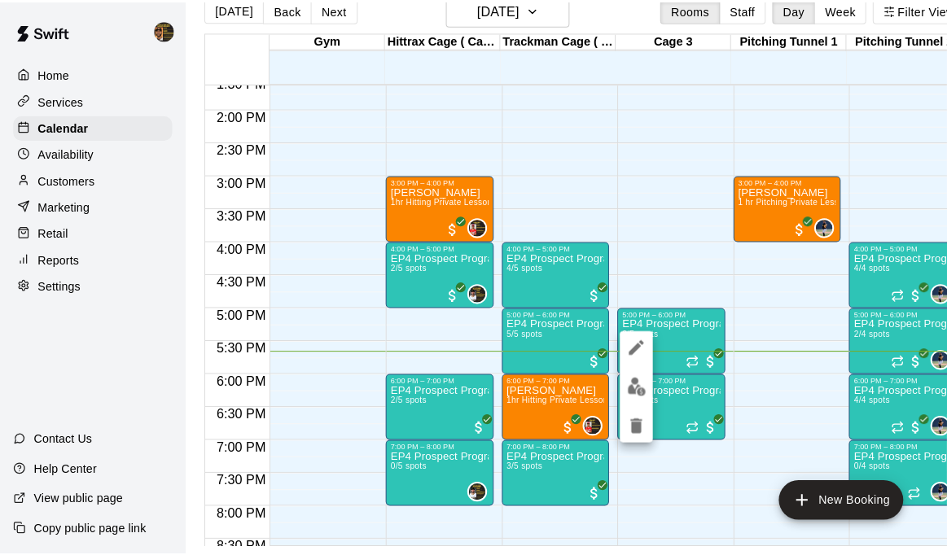
scroll to position [25, 0]
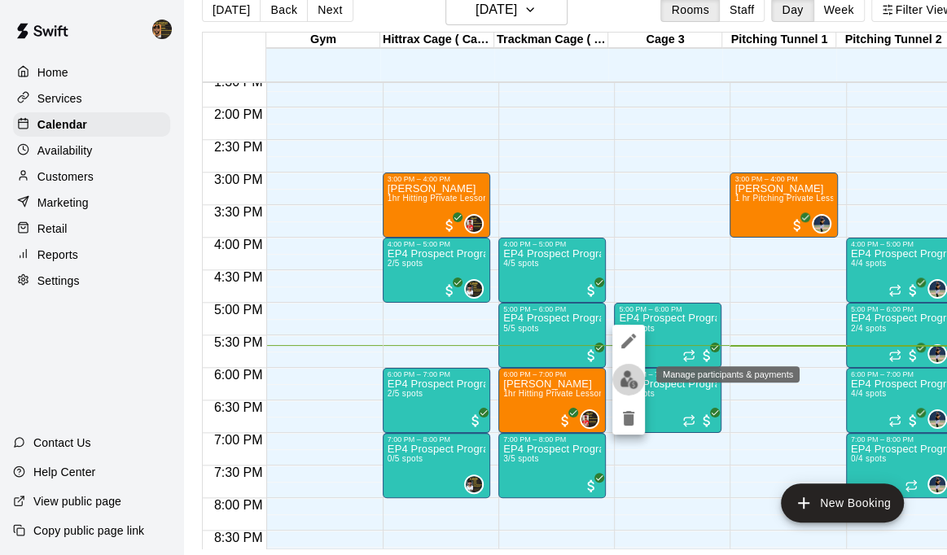
click at [620, 372] on img "edit" at bounding box center [629, 380] width 19 height 19
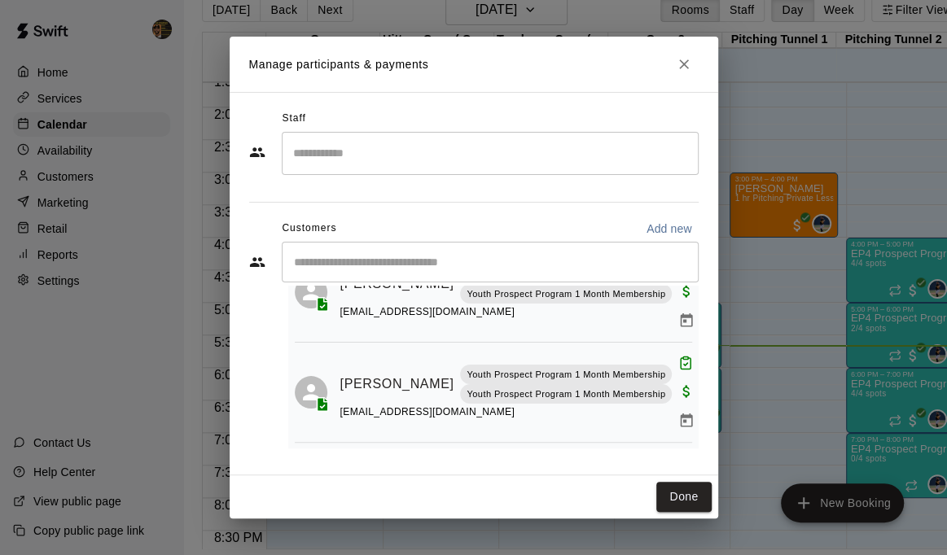
scroll to position [0, 0]
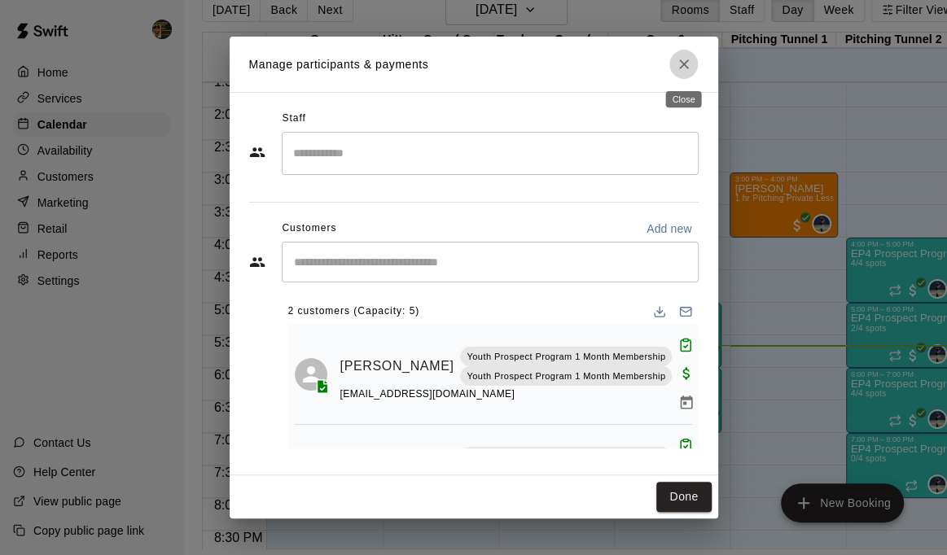
click at [676, 65] on icon "Close" at bounding box center [684, 64] width 16 height 16
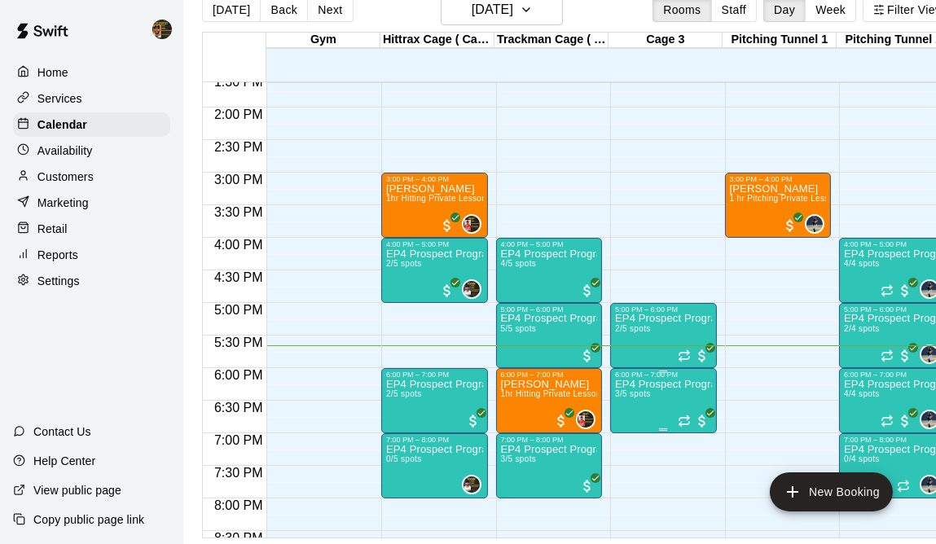
click at [651, 384] on p "EP4 Prospect Program Hitting ( ages [DEMOGRAPHIC_DATA] )" at bounding box center [663, 384] width 97 height 0
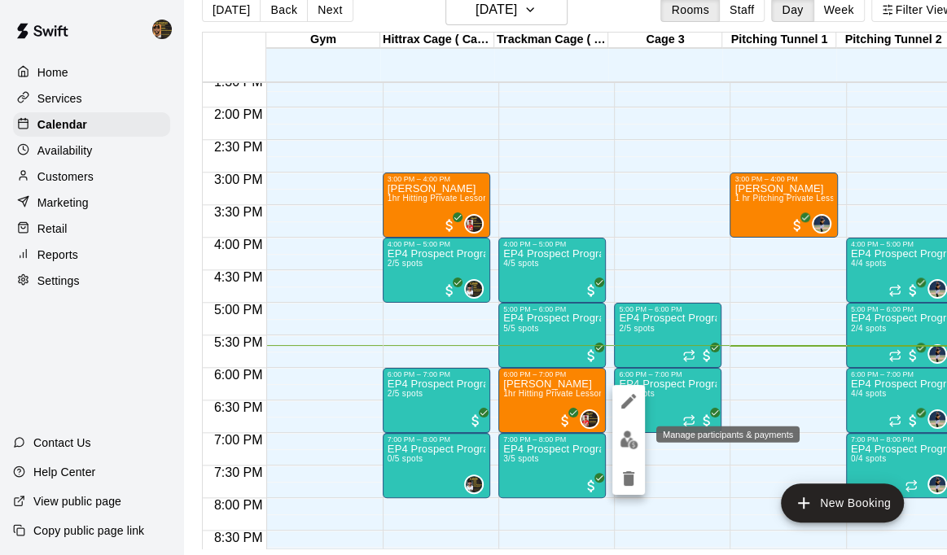
click at [627, 435] on img "edit" at bounding box center [629, 440] width 19 height 19
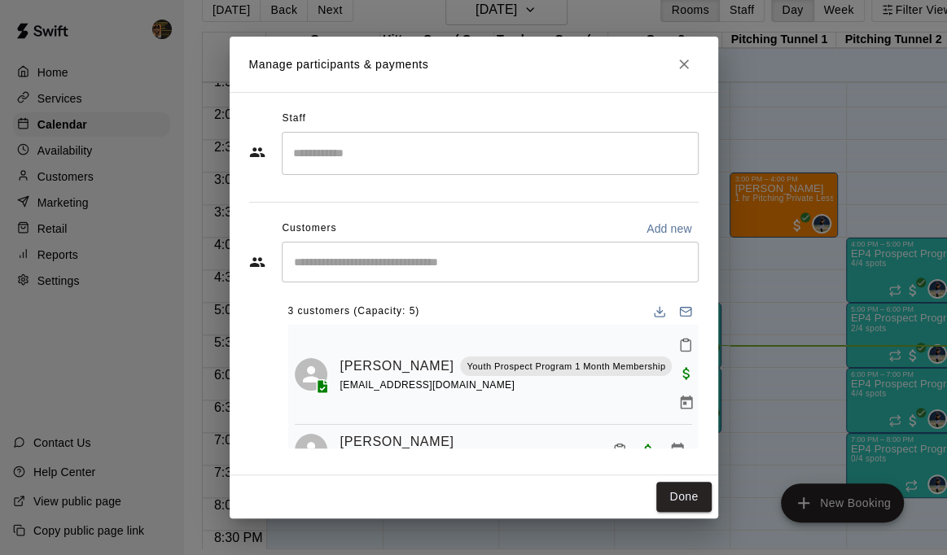
click at [681, 72] on icon "Close" at bounding box center [684, 64] width 16 height 16
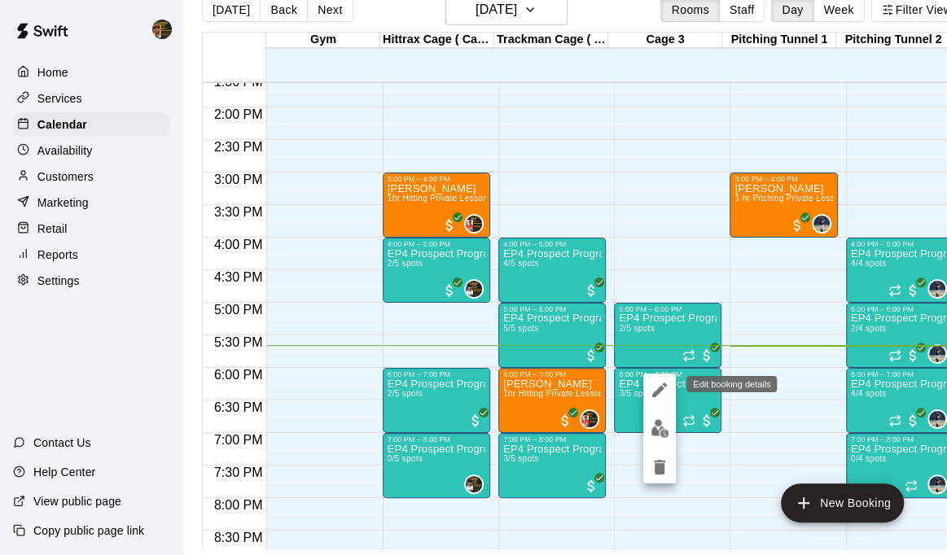
click at [657, 394] on icon "edit" at bounding box center [659, 390] width 15 height 15
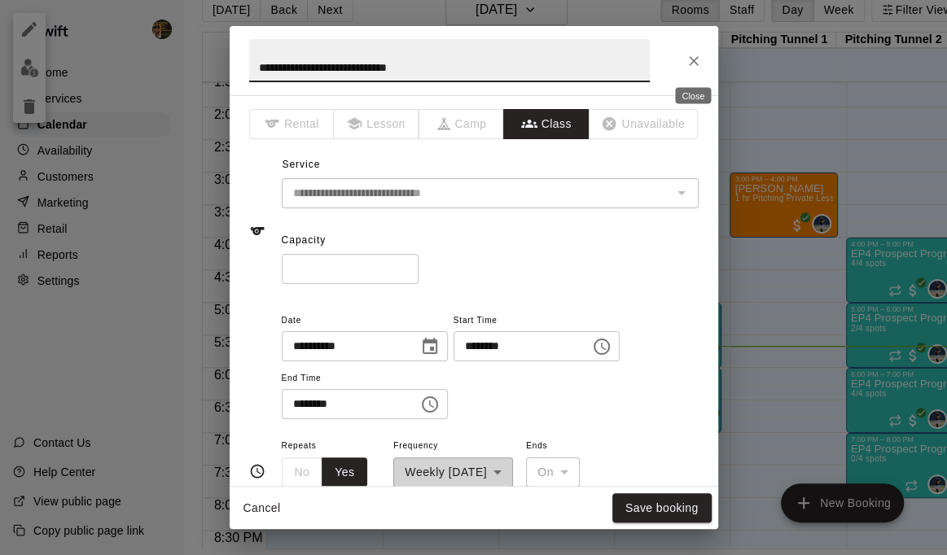
click at [699, 65] on icon "Close" at bounding box center [694, 61] width 16 height 16
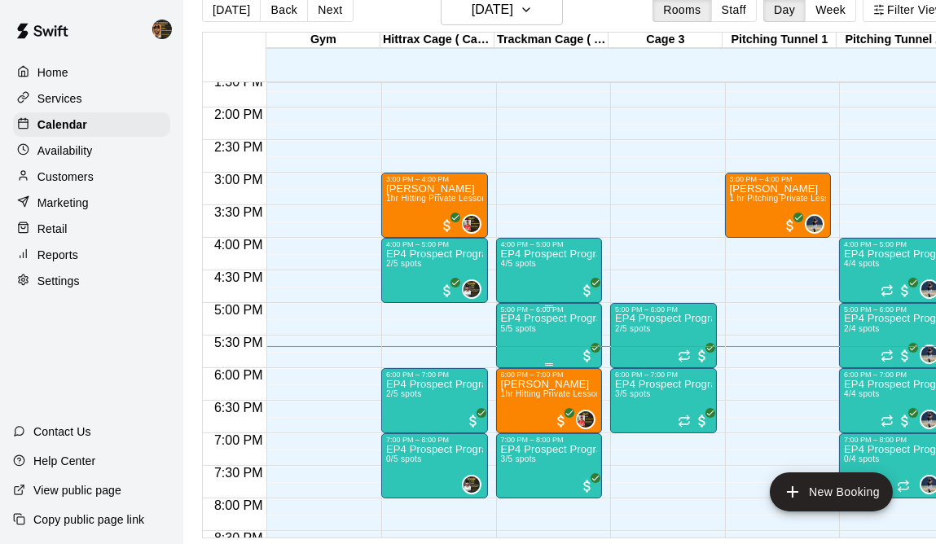
click at [567, 318] on p "EP4 Prospect Program Hitting ( ages [DEMOGRAPHIC_DATA] )" at bounding box center [549, 318] width 97 height 0
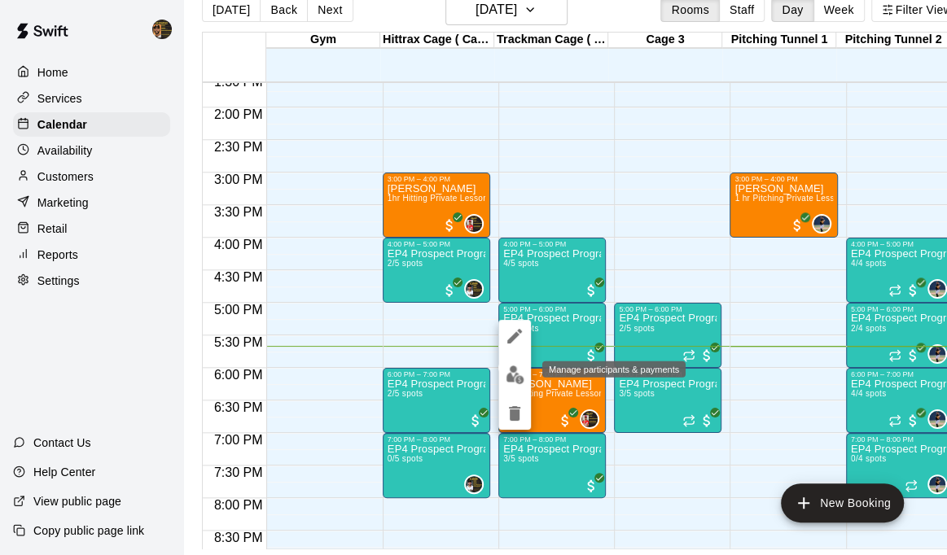
click at [513, 373] on img "edit" at bounding box center [515, 375] width 19 height 19
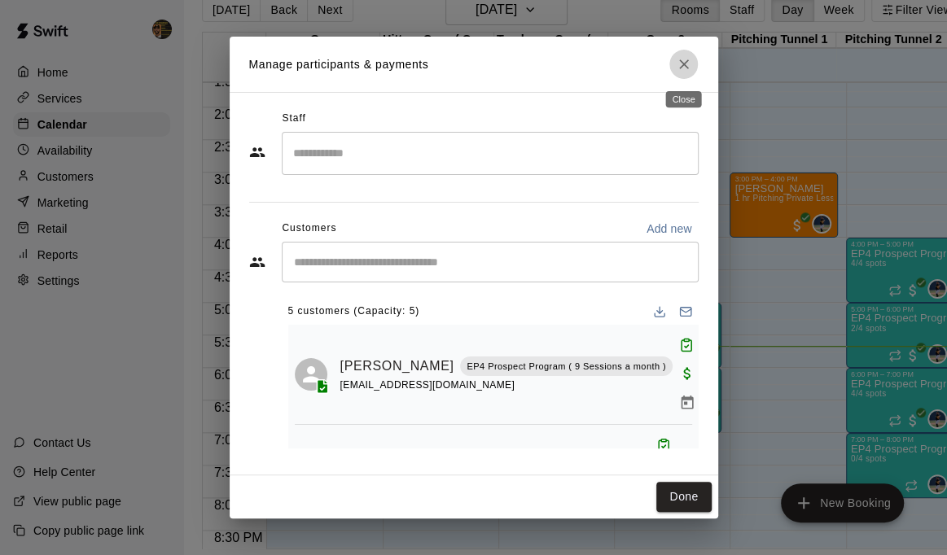
click at [691, 65] on icon "Close" at bounding box center [684, 64] width 16 height 16
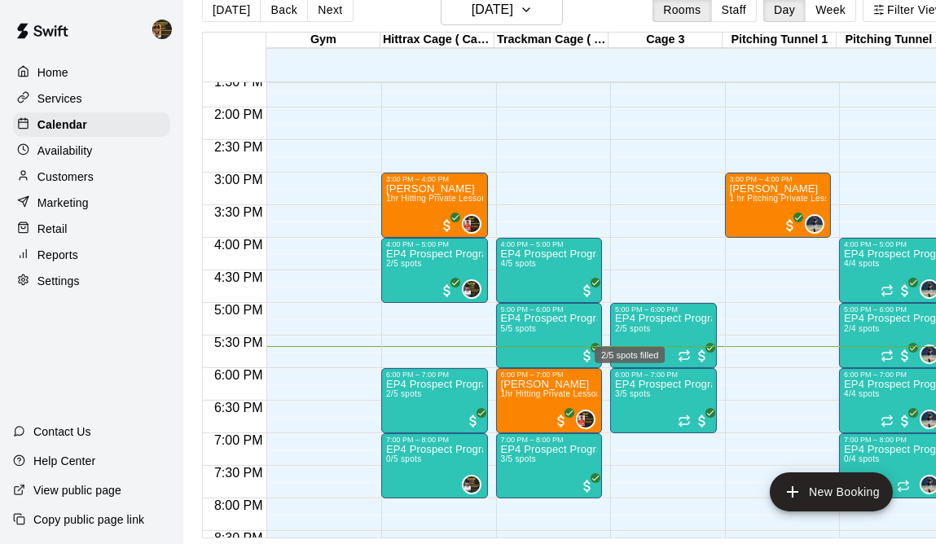
click at [630, 339] on div "2/5 spots filled" at bounding box center [629, 349] width 73 height 29
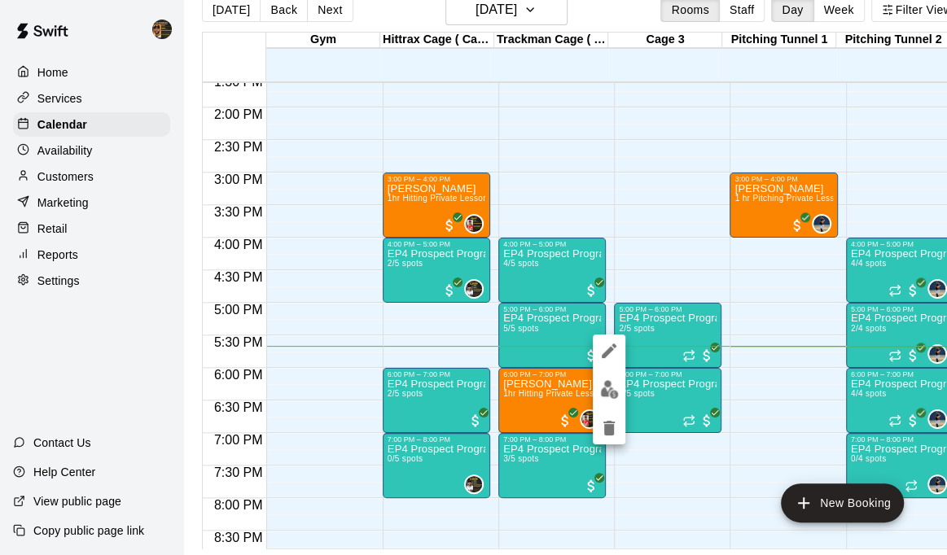
click at [635, 332] on div at bounding box center [473, 277] width 947 height 555
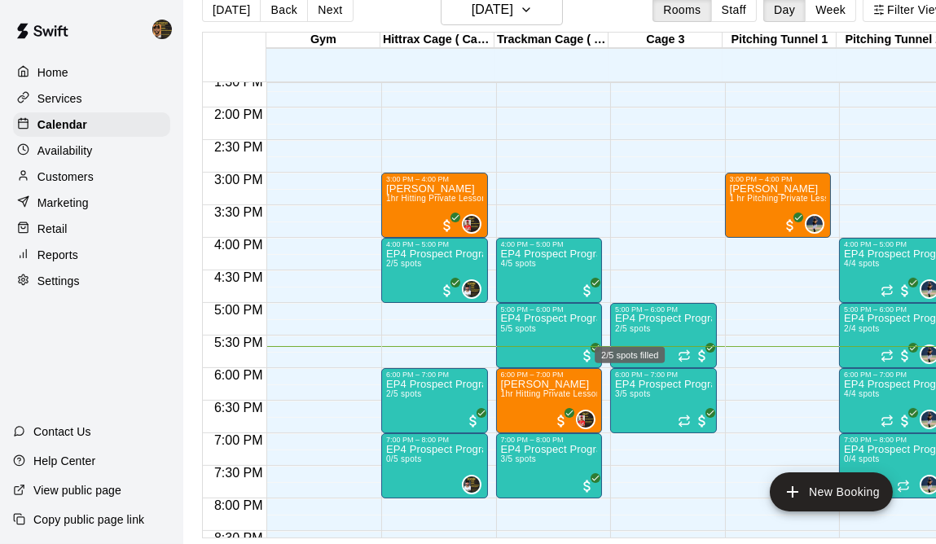
click at [635, 332] on span "2/5 spots" at bounding box center [633, 328] width 36 height 9
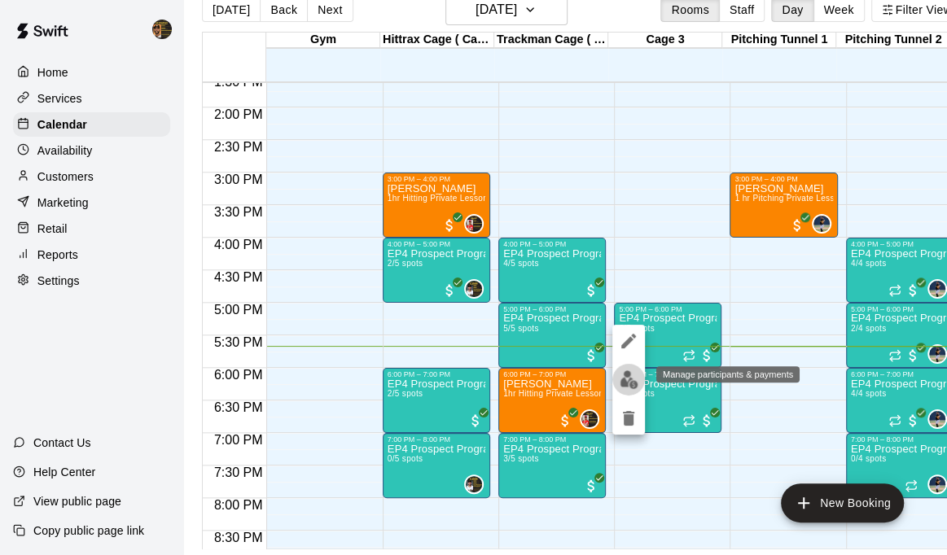
click at [620, 375] on img "edit" at bounding box center [629, 380] width 19 height 19
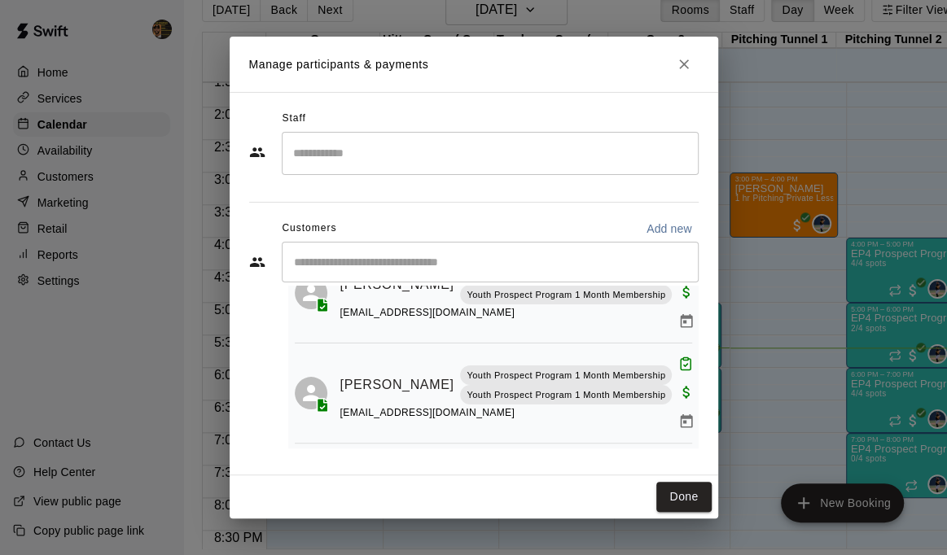
scroll to position [82, 0]
click at [682, 73] on button "Close" at bounding box center [683, 64] width 29 height 29
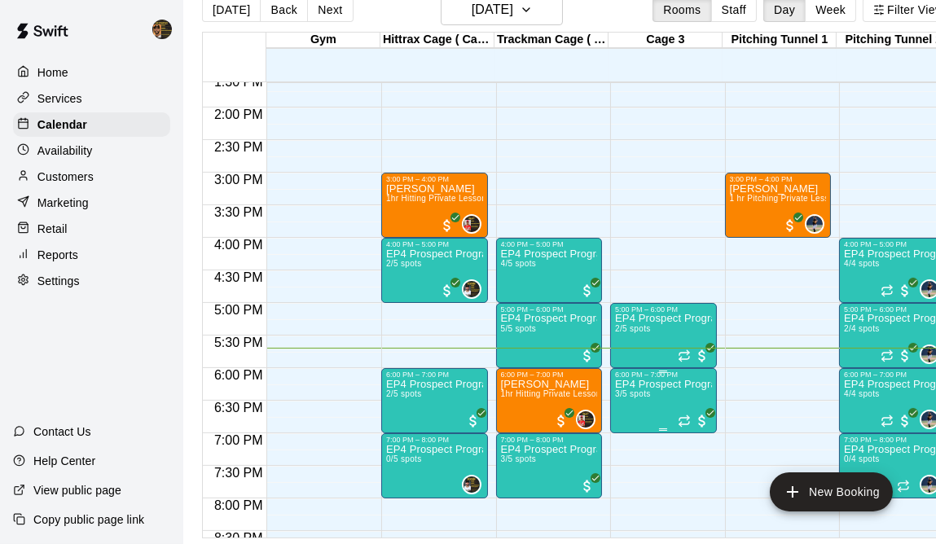
click at [630, 384] on p "EP4 Prospect Program Hitting ( ages [DEMOGRAPHIC_DATA] )" at bounding box center [663, 384] width 97 height 0
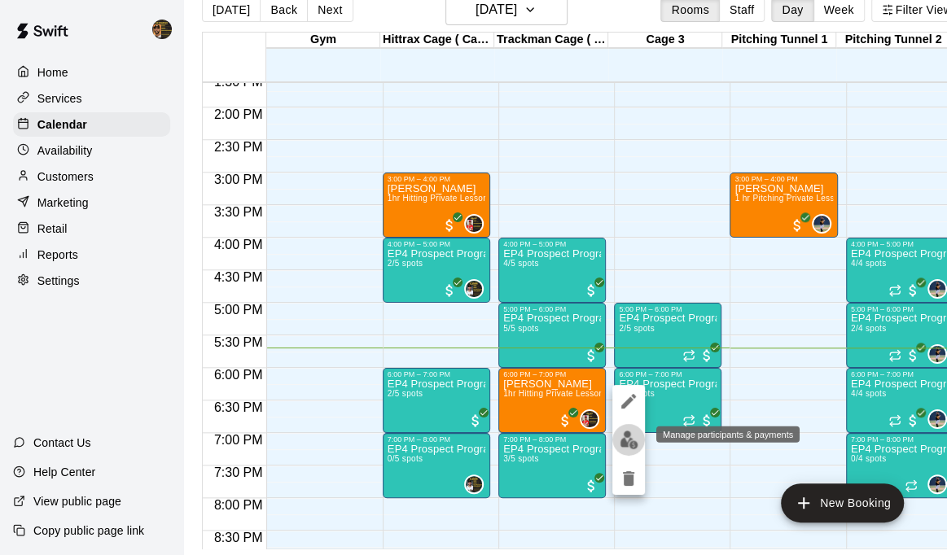
click at [621, 440] on img "edit" at bounding box center [629, 440] width 19 height 19
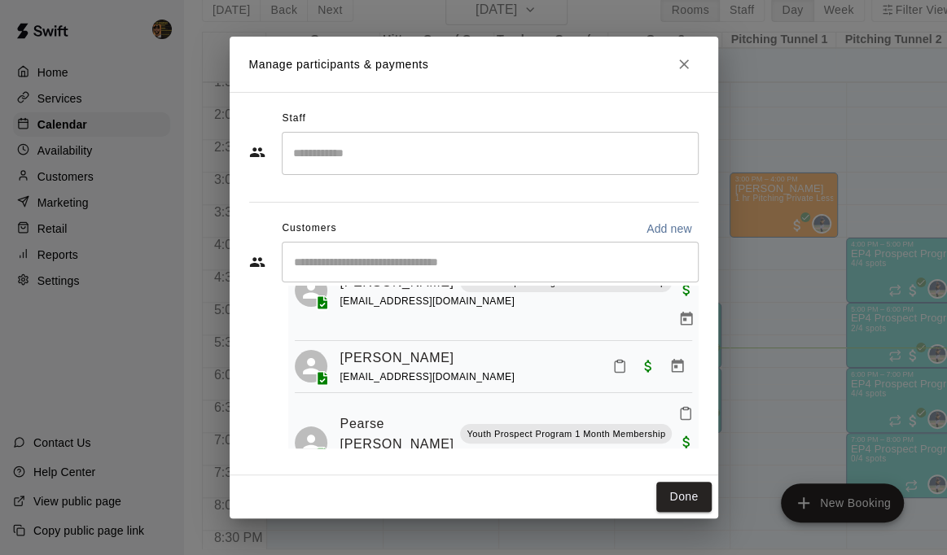
scroll to position [86, 0]
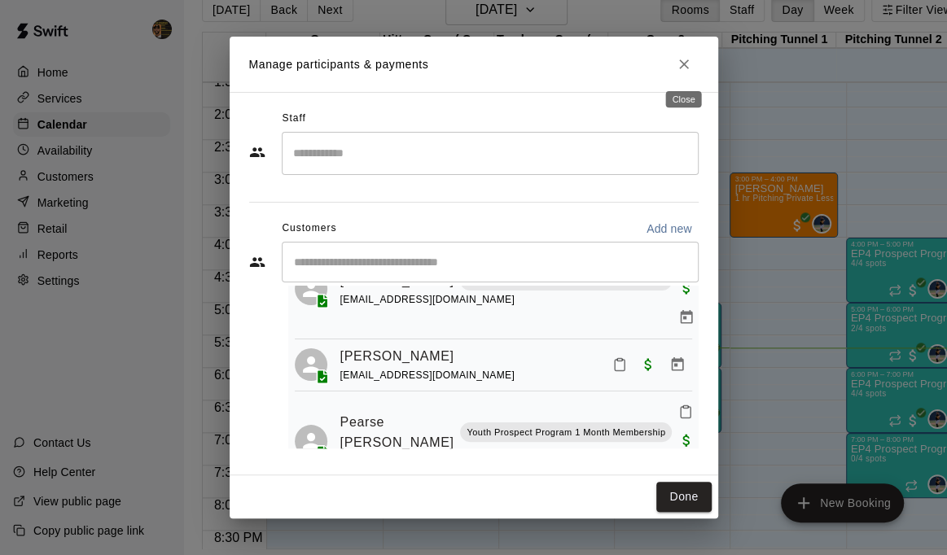
click at [690, 63] on icon "Close" at bounding box center [684, 64] width 16 height 16
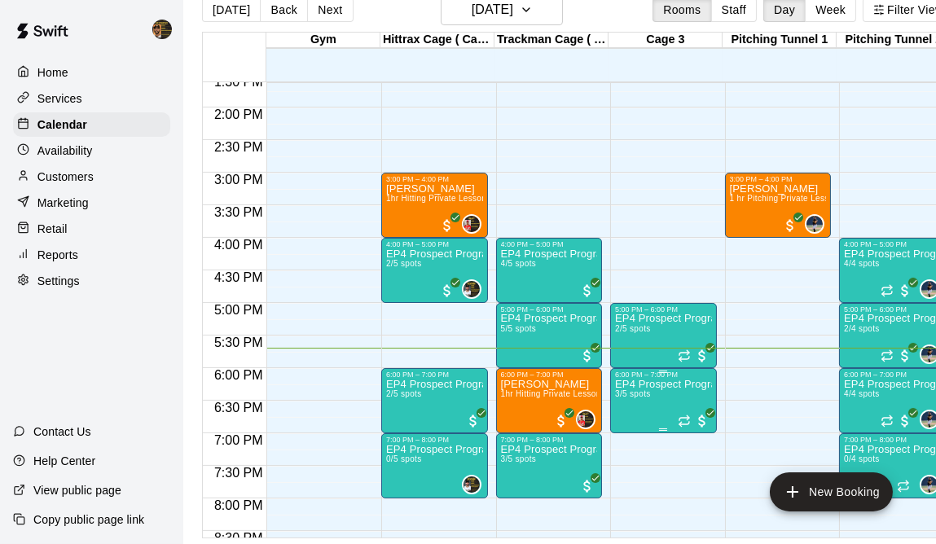
click at [627, 384] on p "EP4 Prospect Program Hitting ( ages [DEMOGRAPHIC_DATA] )" at bounding box center [663, 384] width 97 height 0
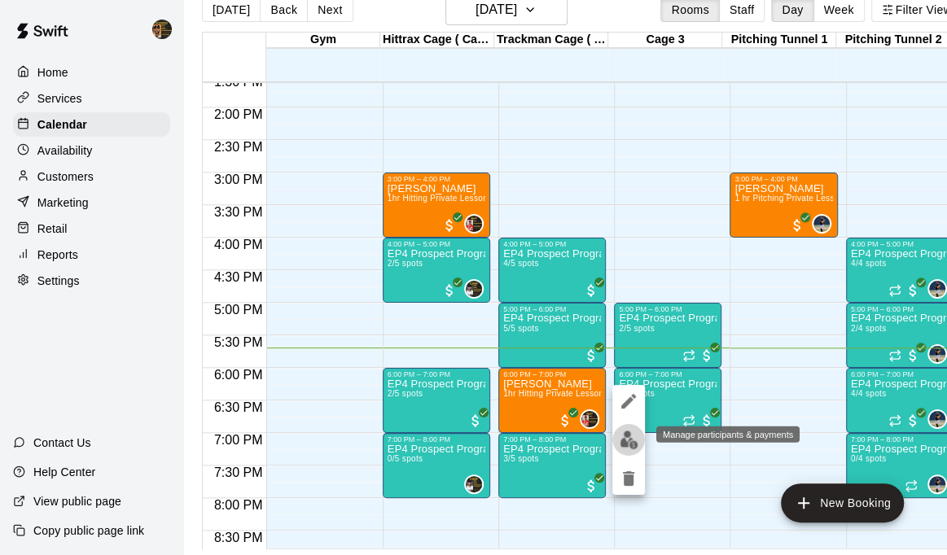
click at [627, 445] on img "edit" at bounding box center [629, 440] width 19 height 19
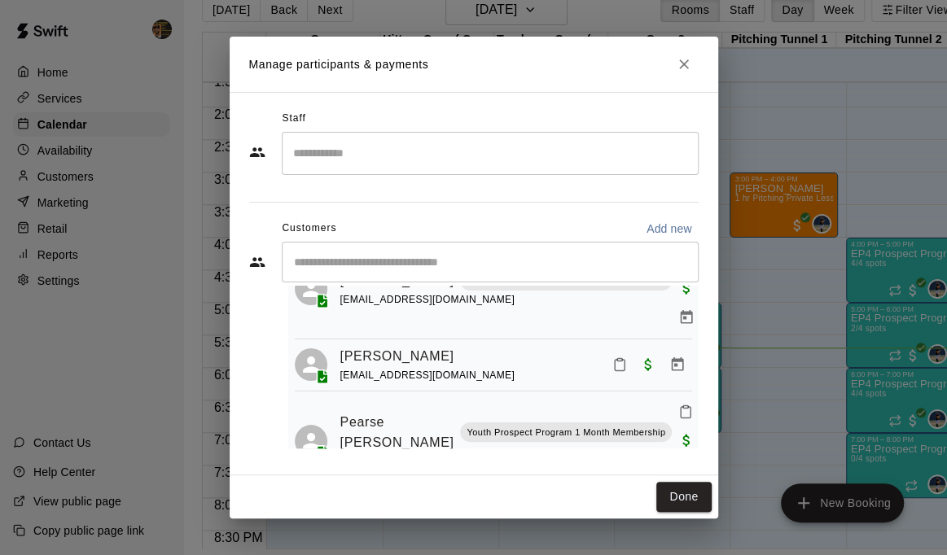
click at [695, 64] on button "Close" at bounding box center [683, 64] width 29 height 29
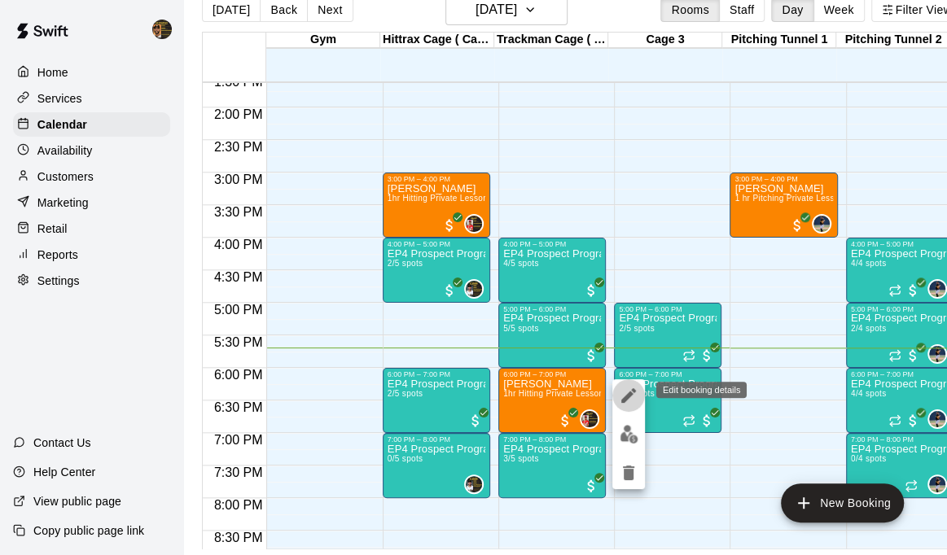
click at [630, 390] on icon "edit" at bounding box center [629, 396] width 20 height 20
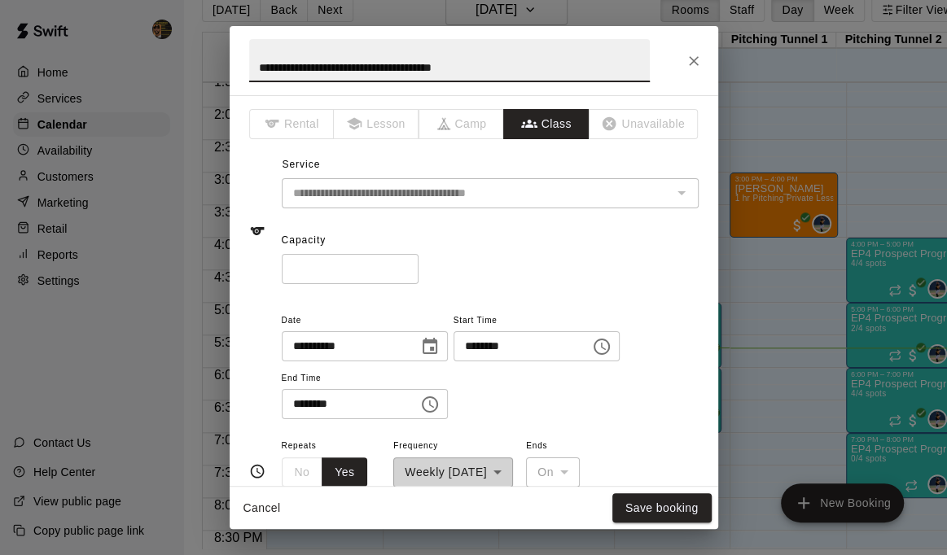
click at [697, 58] on icon "Close" at bounding box center [694, 61] width 16 height 16
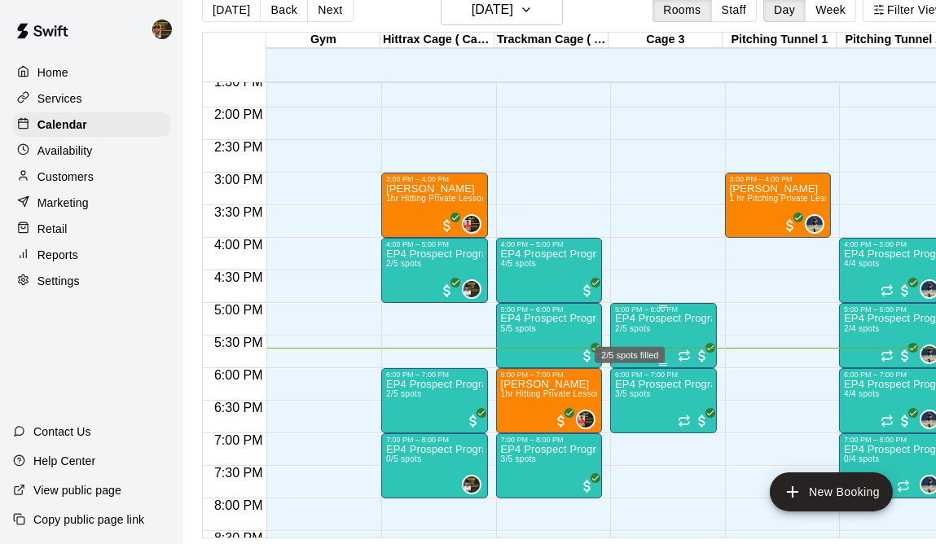
click at [643, 331] on span "2/5 spots" at bounding box center [633, 328] width 36 height 9
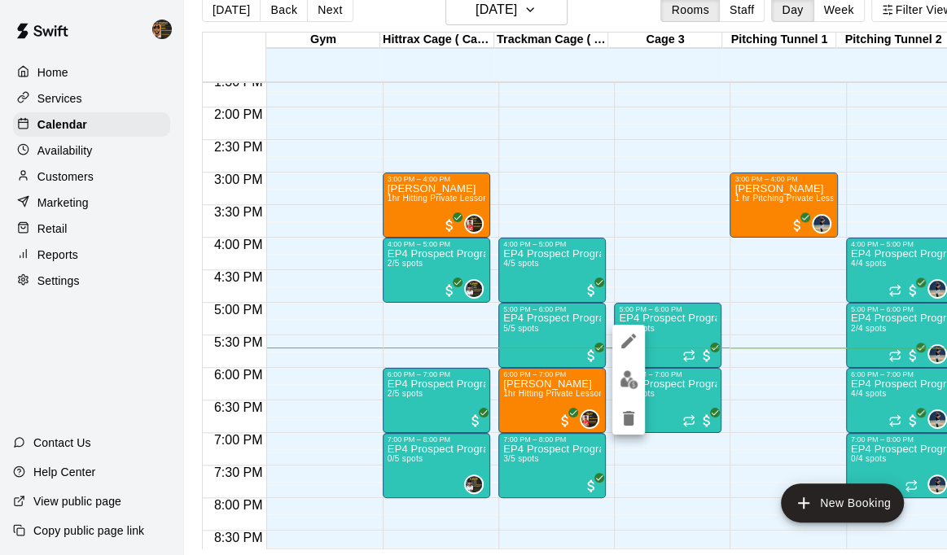
click at [705, 385] on div at bounding box center [473, 277] width 947 height 555
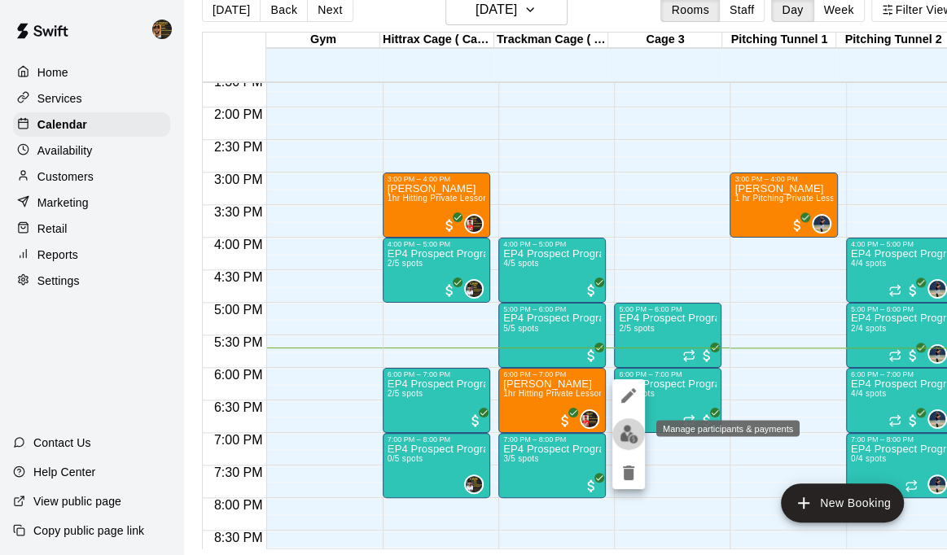
click at [634, 428] on button "edit" at bounding box center [628, 435] width 33 height 32
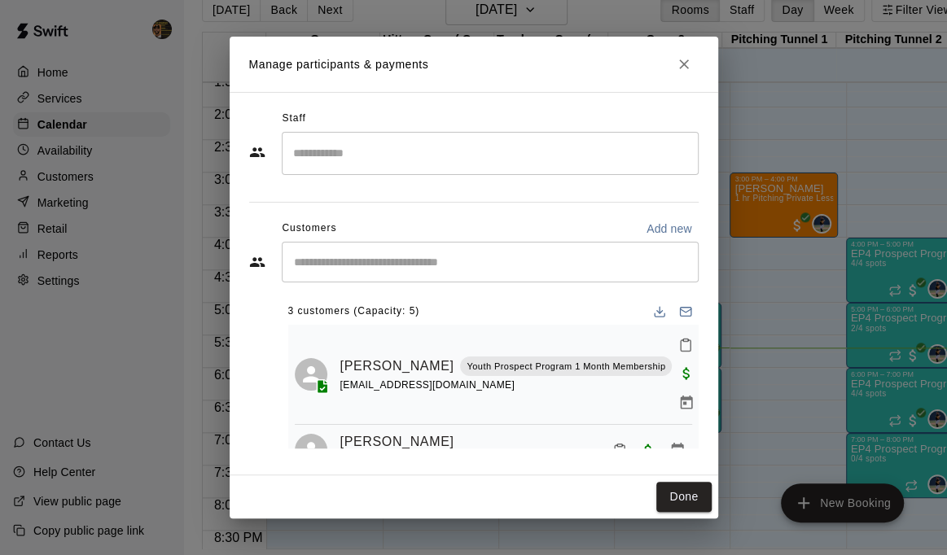
click at [695, 76] on h2 "Manage participants & payments" at bounding box center [474, 64] width 489 height 55
click at [692, 72] on button "Close" at bounding box center [683, 64] width 29 height 29
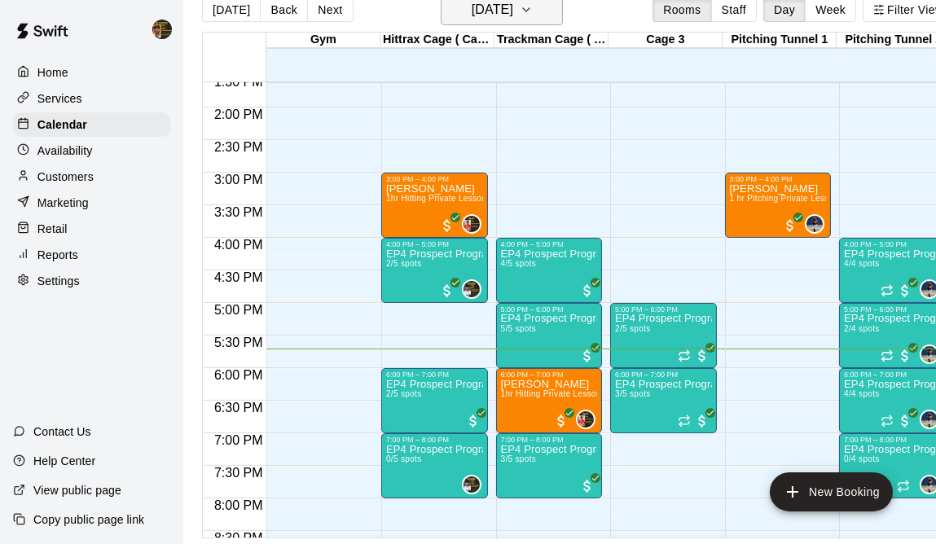
click at [533, 13] on icon "button" at bounding box center [526, 10] width 13 height 20
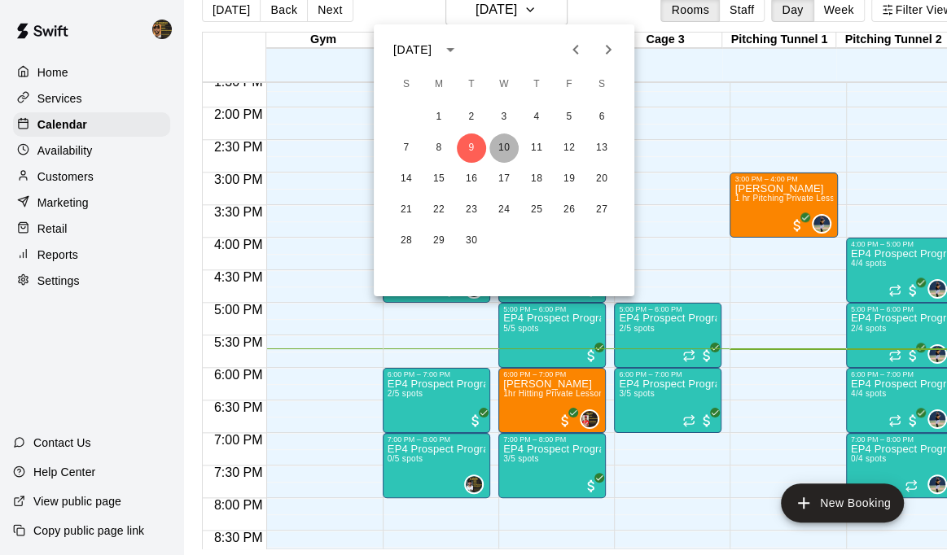
click at [501, 146] on button "10" at bounding box center [503, 148] width 29 height 29
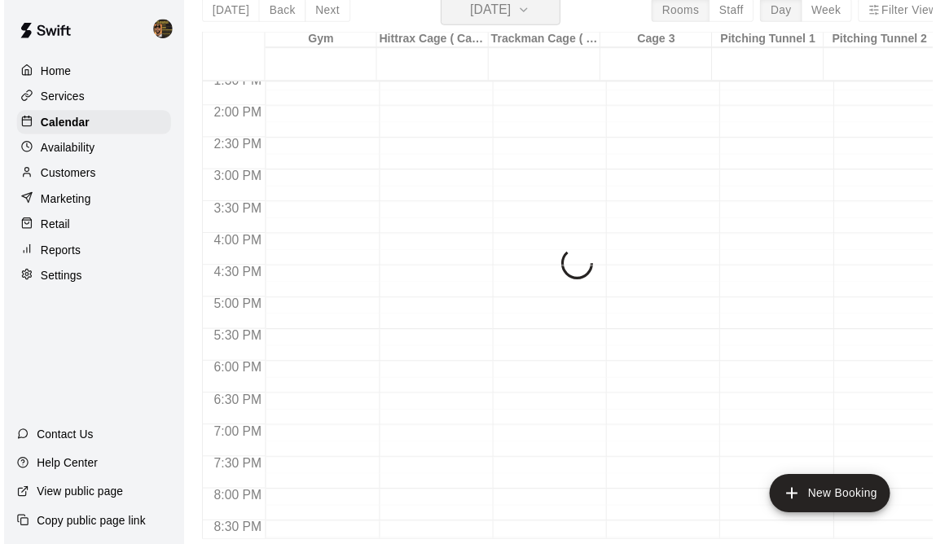
scroll to position [19, 0]
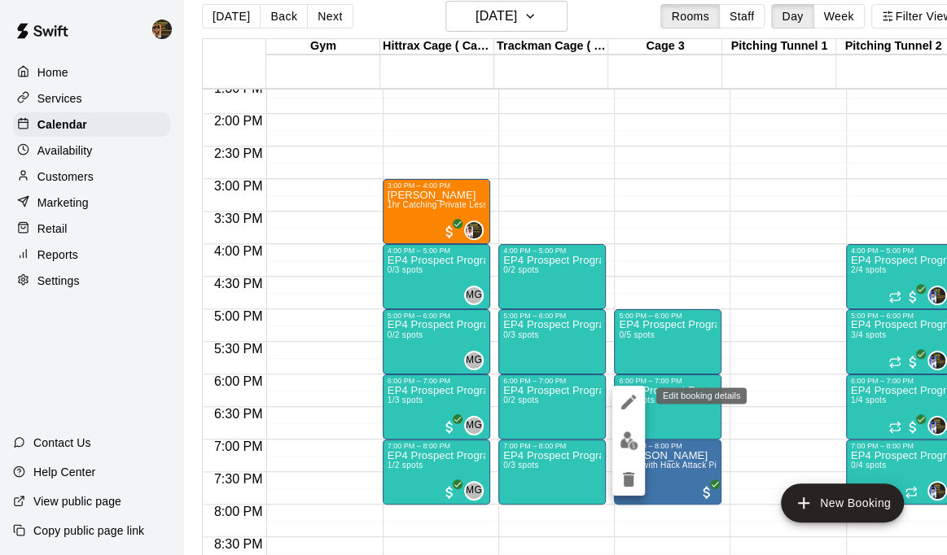
click at [666, 392] on div "Edit booking details" at bounding box center [701, 396] width 90 height 16
click at [628, 439] on img "edit" at bounding box center [629, 441] width 19 height 19
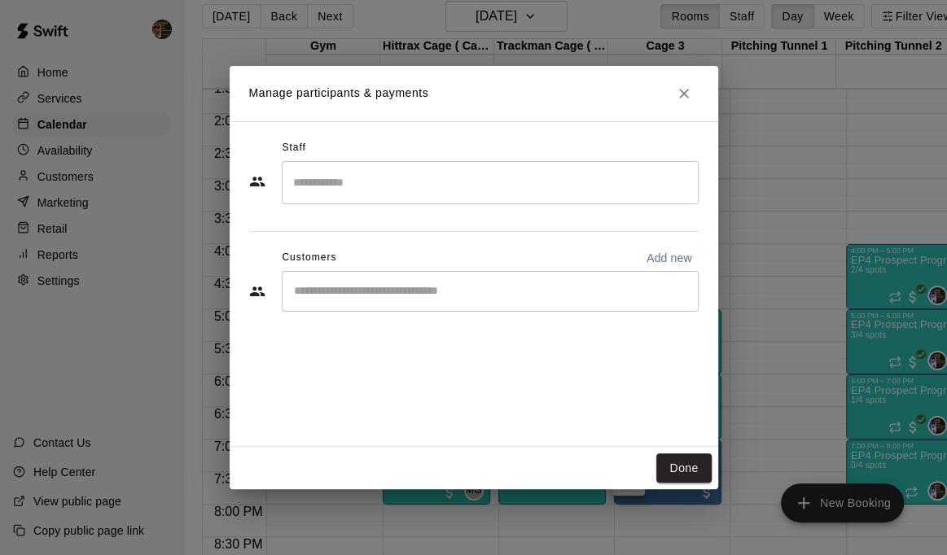
click at [370, 291] on input "Start typing to search customers..." at bounding box center [490, 291] width 402 height 16
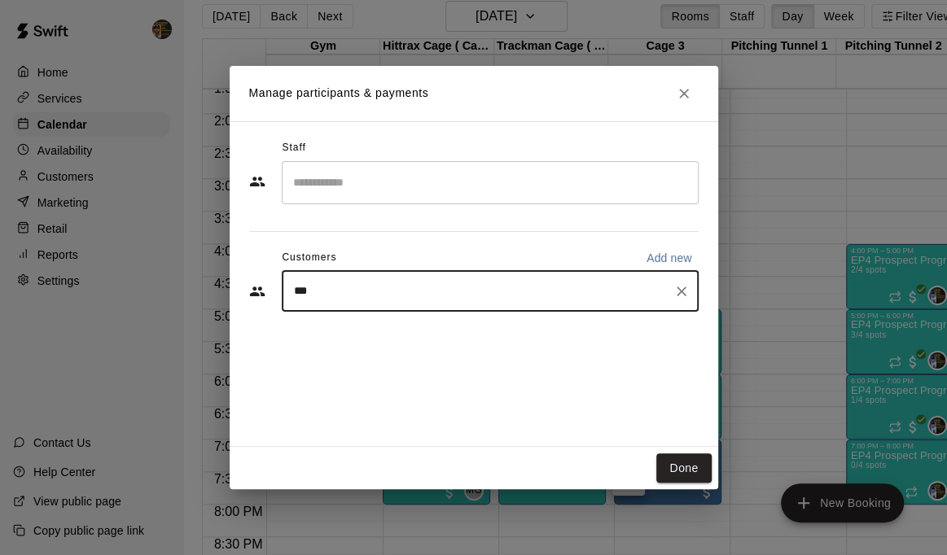
type input "****"
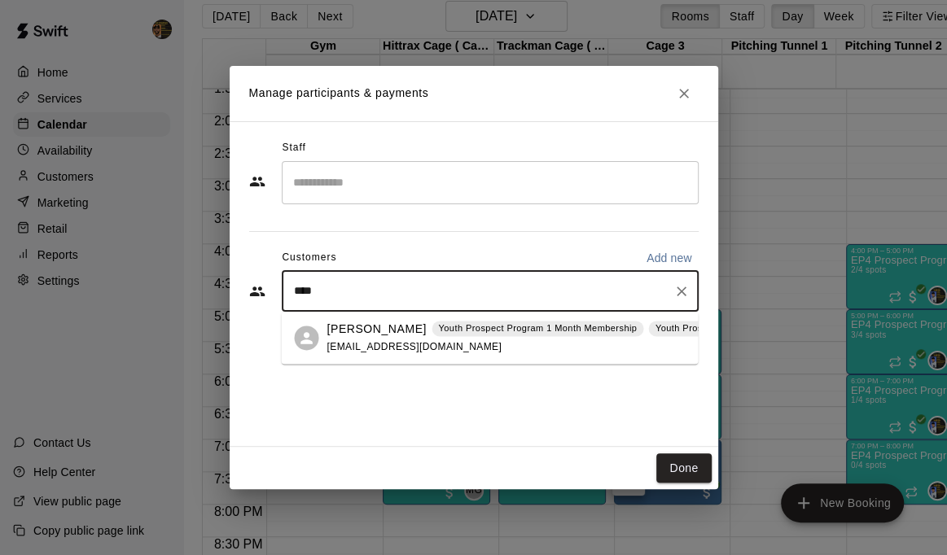
click at [363, 333] on p "[PERSON_NAME]" at bounding box center [376, 329] width 99 height 17
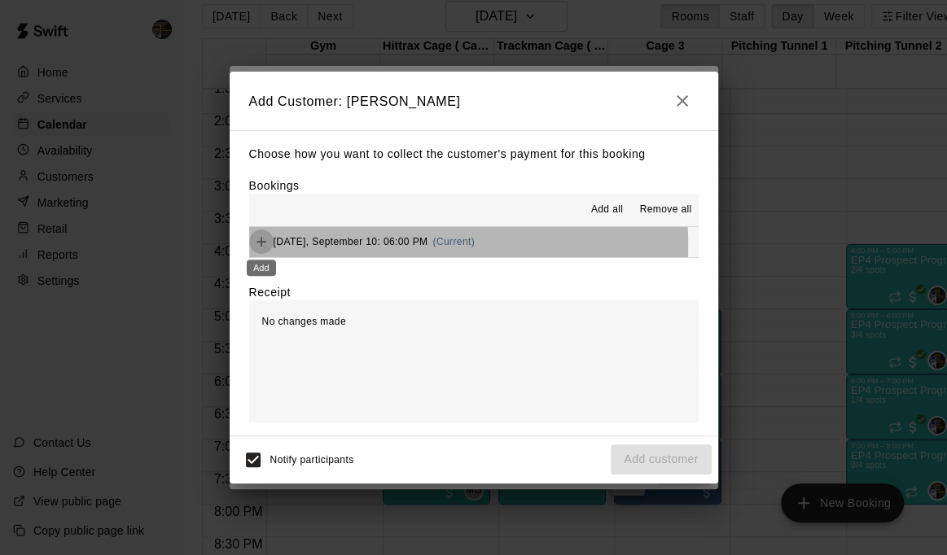
click at [260, 246] on icon "Add" at bounding box center [261, 242] width 16 height 16
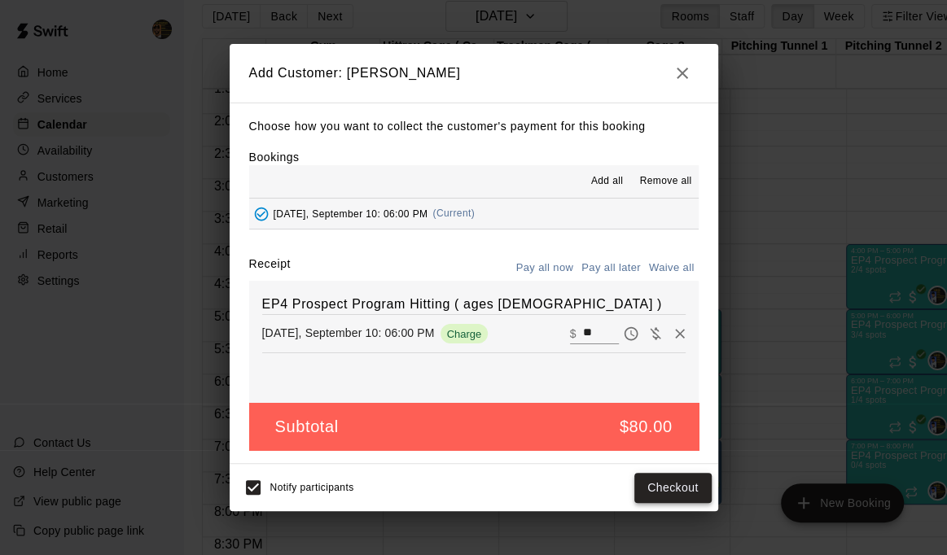
click at [668, 486] on button "Checkout" at bounding box center [672, 488] width 77 height 30
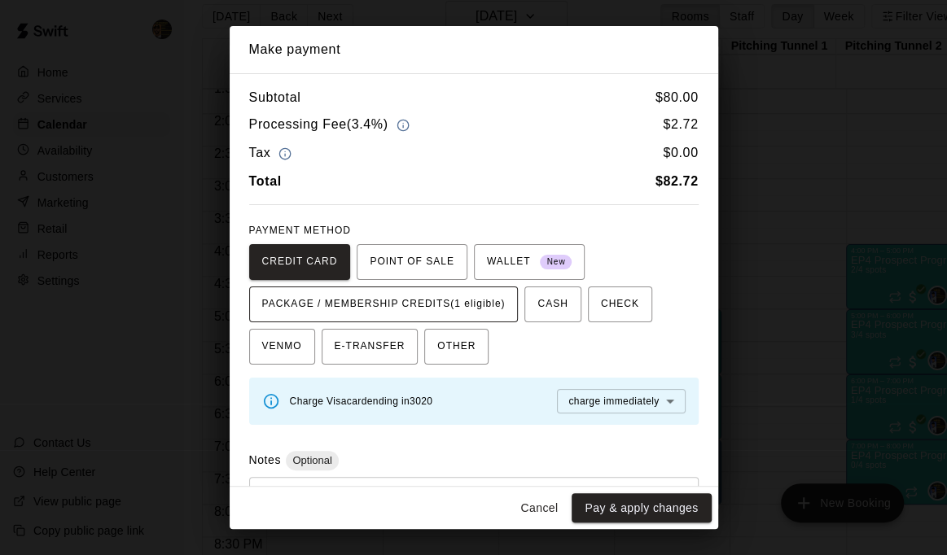
click at [446, 309] on span "PACKAGE / MEMBERSHIP CREDITS (1 eligible)" at bounding box center [383, 305] width 243 height 26
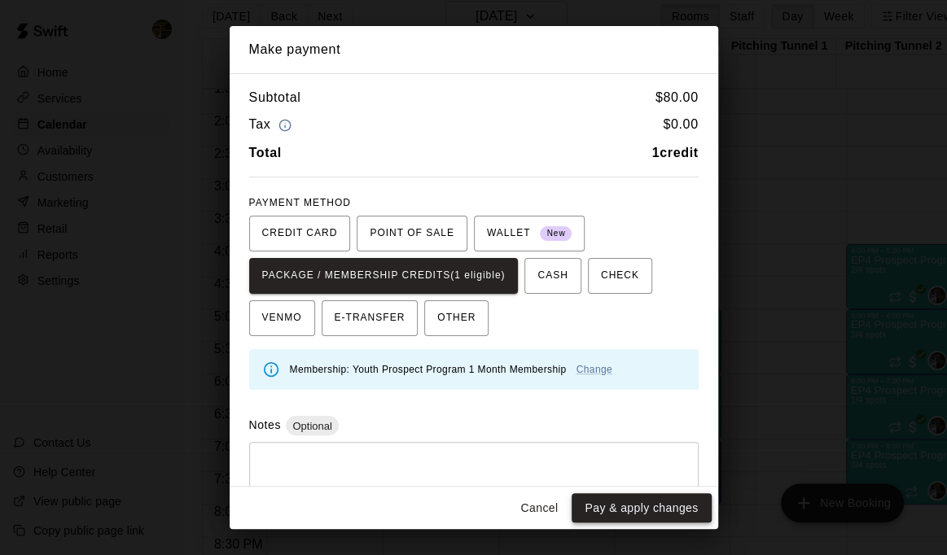
click at [643, 507] on button "Pay & apply changes" at bounding box center [641, 508] width 139 height 30
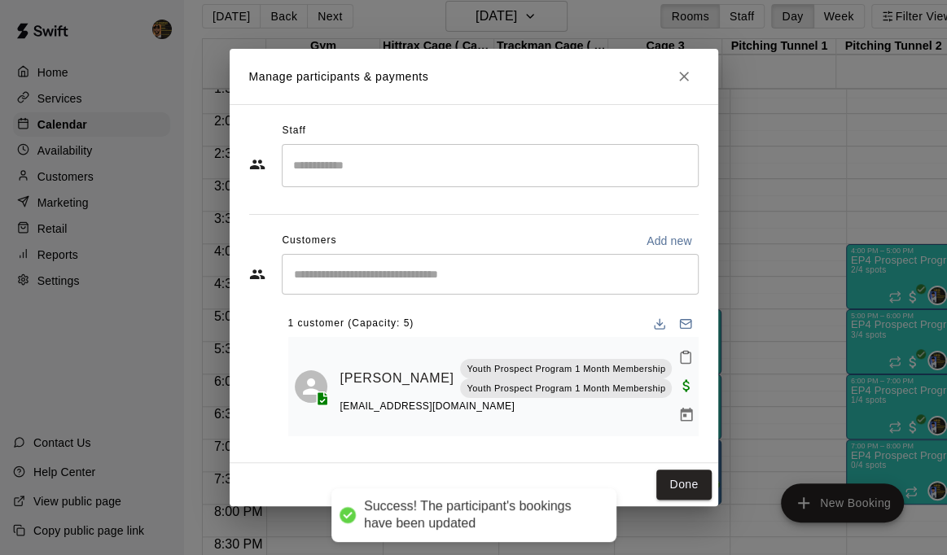
click at [327, 277] on input "Start typing to search customers..." at bounding box center [490, 274] width 402 height 16
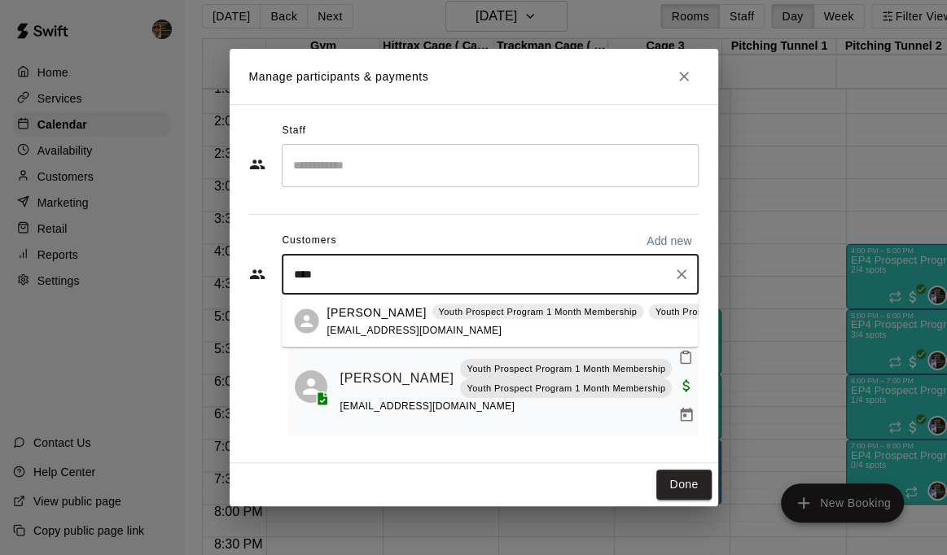
type input "*****"
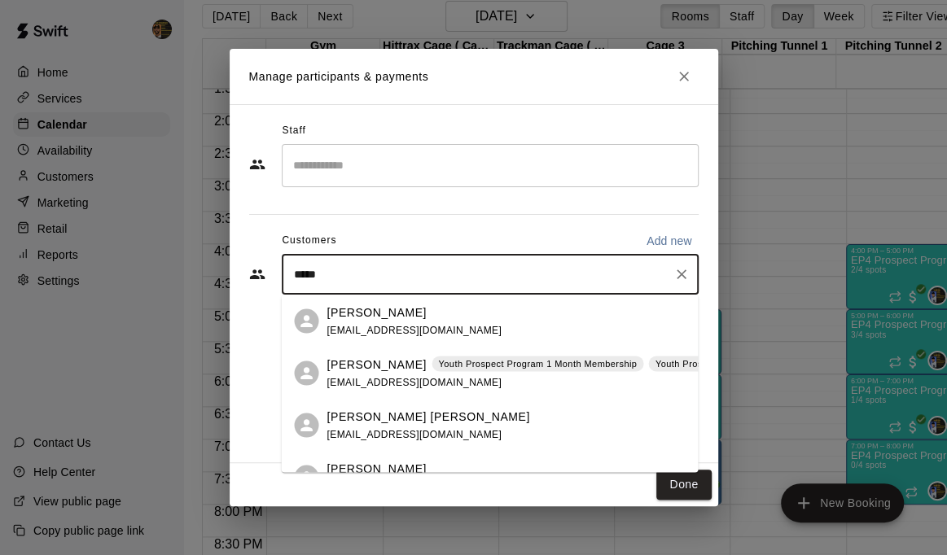
click at [357, 368] on p "[PERSON_NAME]" at bounding box center [376, 364] width 99 height 17
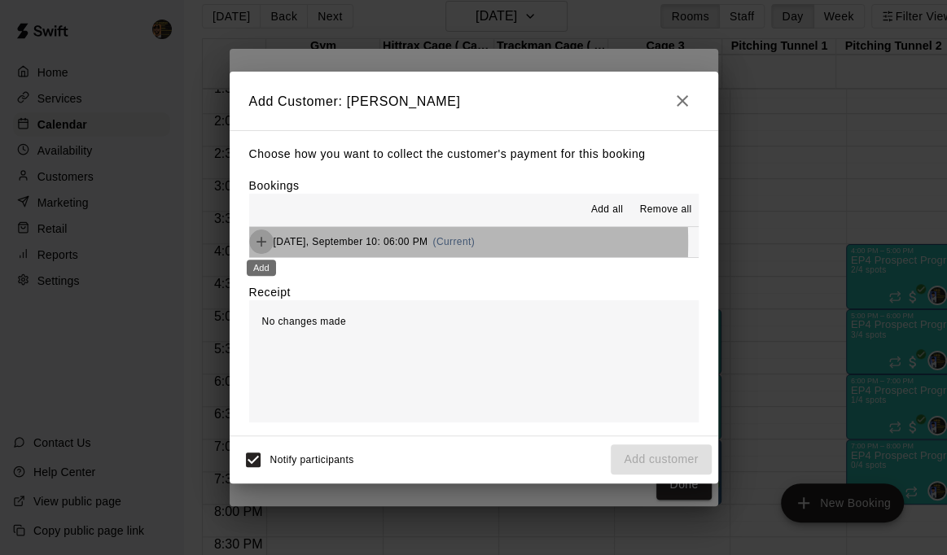
click at [261, 244] on icon "Add" at bounding box center [262, 242] width 10 height 10
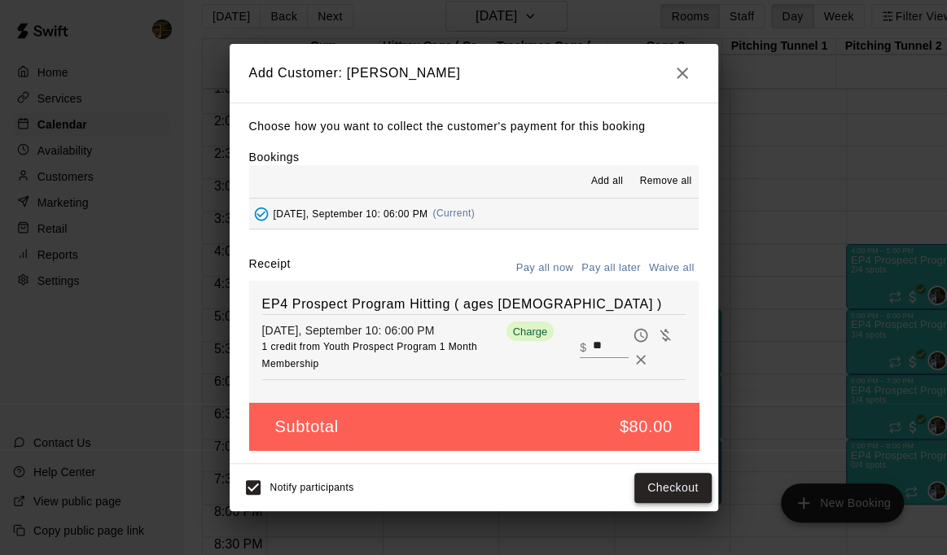
click at [680, 493] on button "Checkout" at bounding box center [672, 488] width 77 height 30
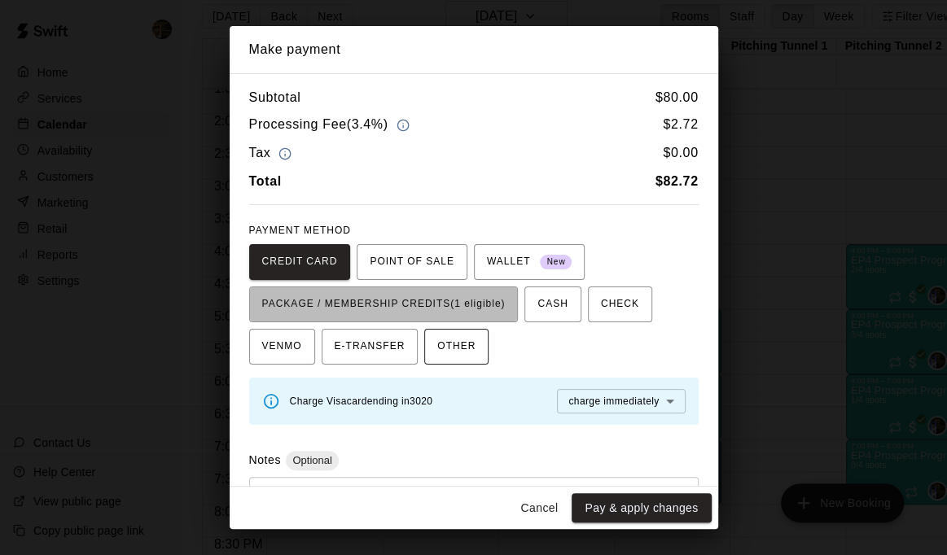
click at [458, 307] on span "PACKAGE / MEMBERSHIP CREDITS (1 eligible)" at bounding box center [383, 305] width 243 height 26
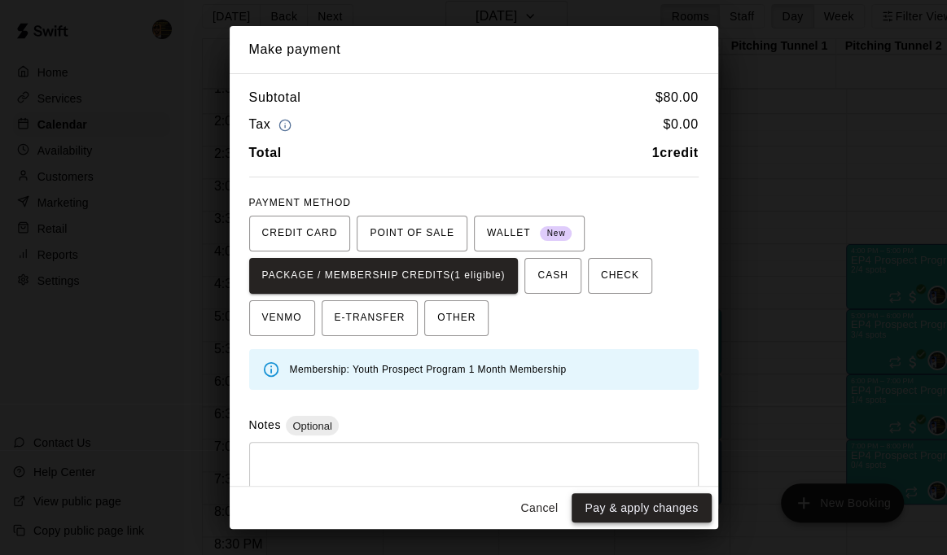
click at [651, 503] on button "Pay & apply changes" at bounding box center [641, 508] width 139 height 30
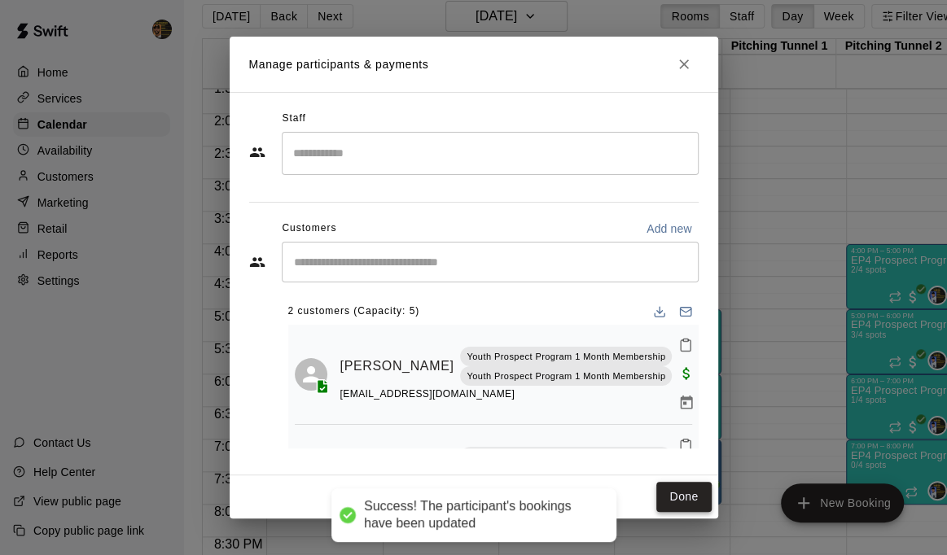
click at [676, 491] on button "Done" at bounding box center [683, 497] width 55 height 30
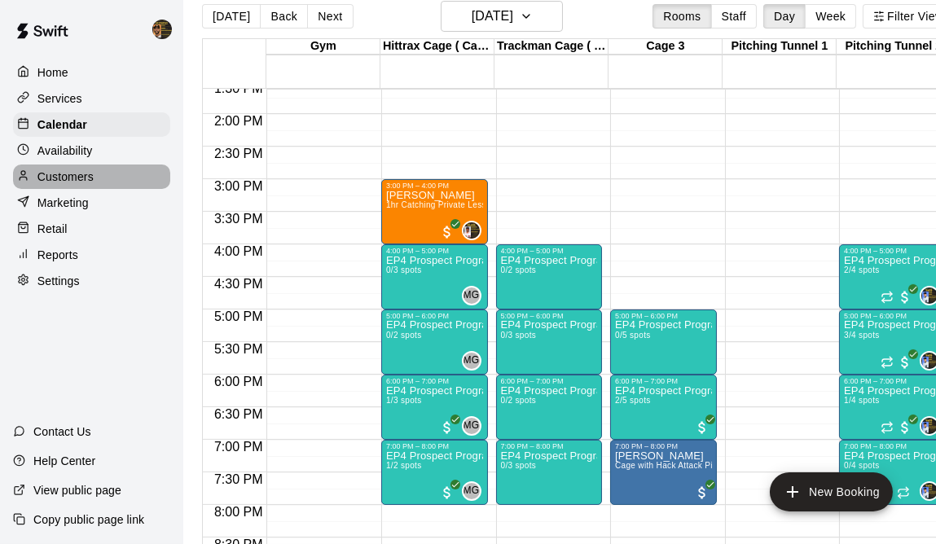
click at [84, 177] on p "Customers" at bounding box center [65, 177] width 56 height 16
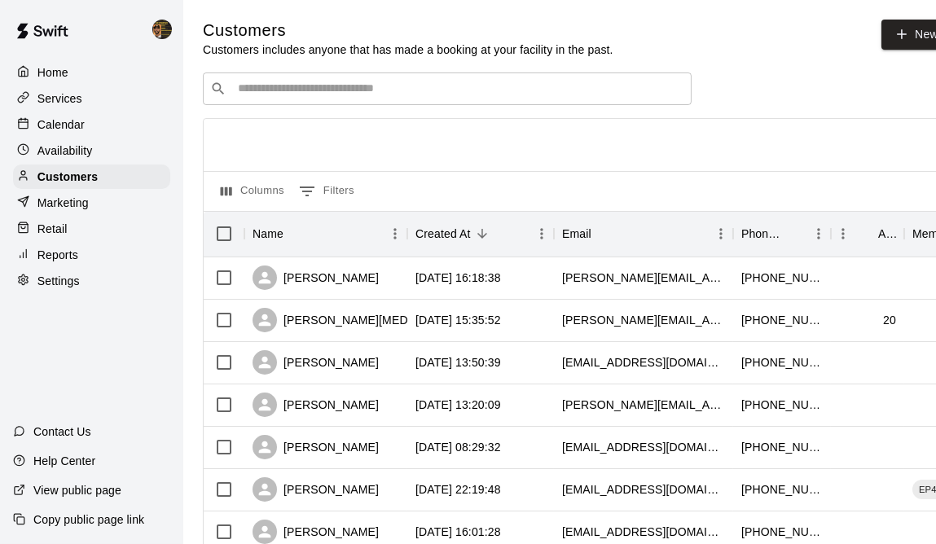
click at [379, 91] on input "Search customers by name or email" at bounding box center [458, 89] width 451 height 16
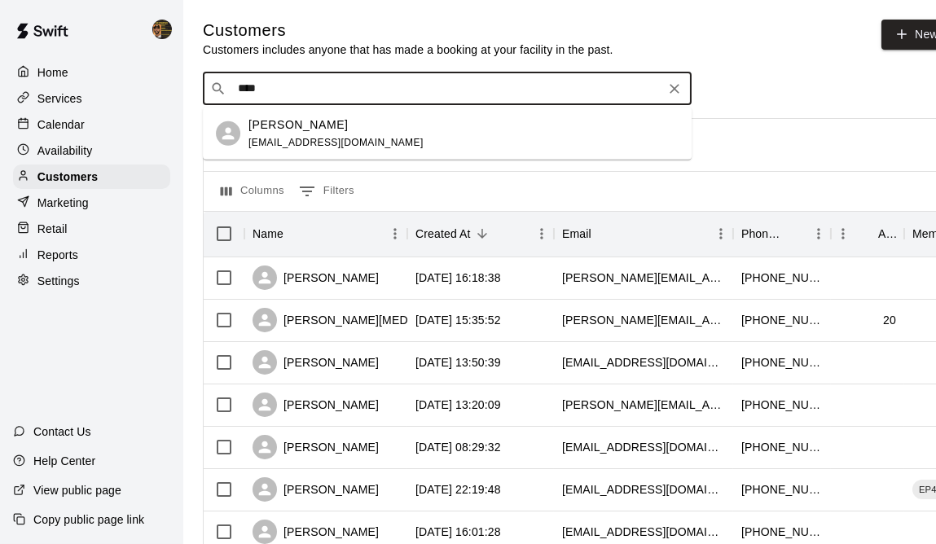
type input "*****"
click at [309, 138] on span "[EMAIL_ADDRESS][DOMAIN_NAME]" at bounding box center [335, 141] width 175 height 11
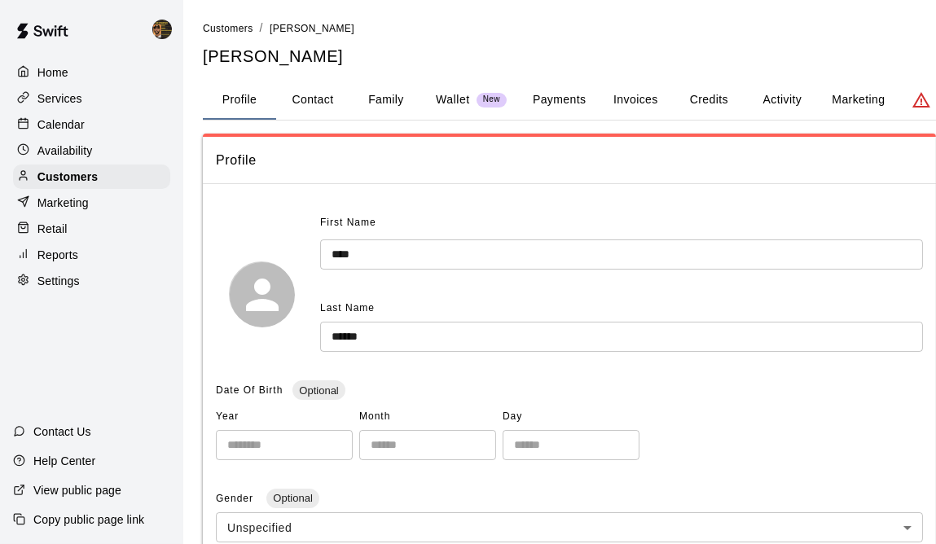
click at [775, 100] on button "Activity" at bounding box center [781, 100] width 73 height 39
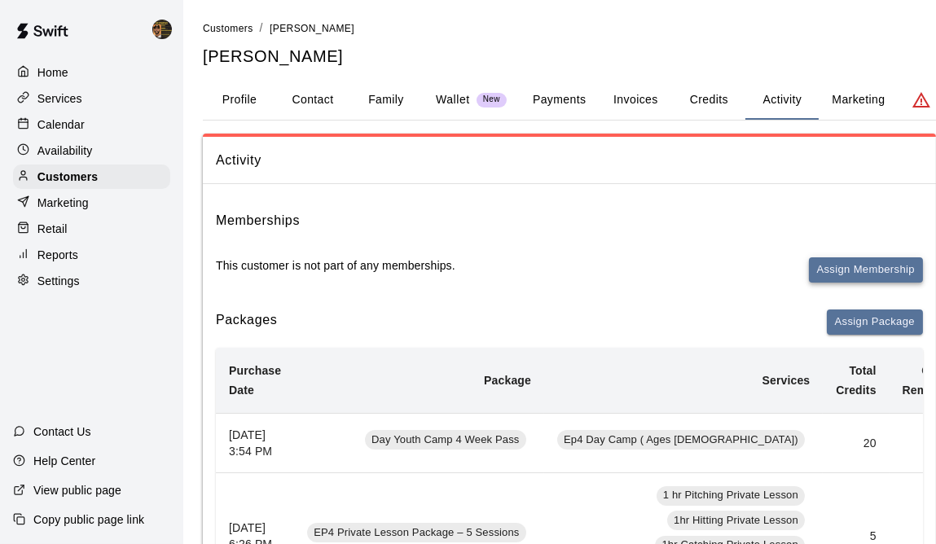
click at [852, 267] on button "Assign Membership" at bounding box center [866, 269] width 114 height 25
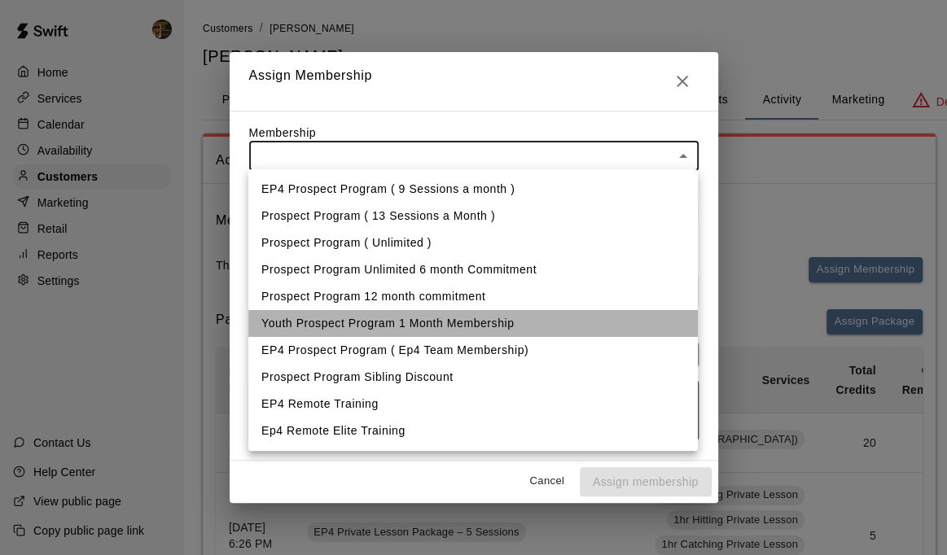
click at [388, 322] on li "Youth Prospect Program 1 Month Membership" at bounding box center [472, 323] width 449 height 27
type input "**********"
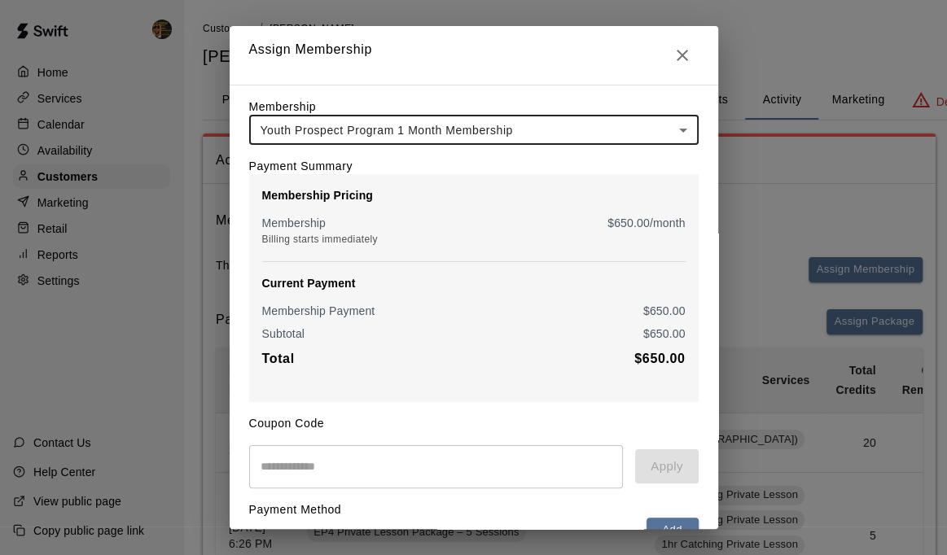
click at [677, 53] on icon "Close" at bounding box center [682, 55] width 11 height 11
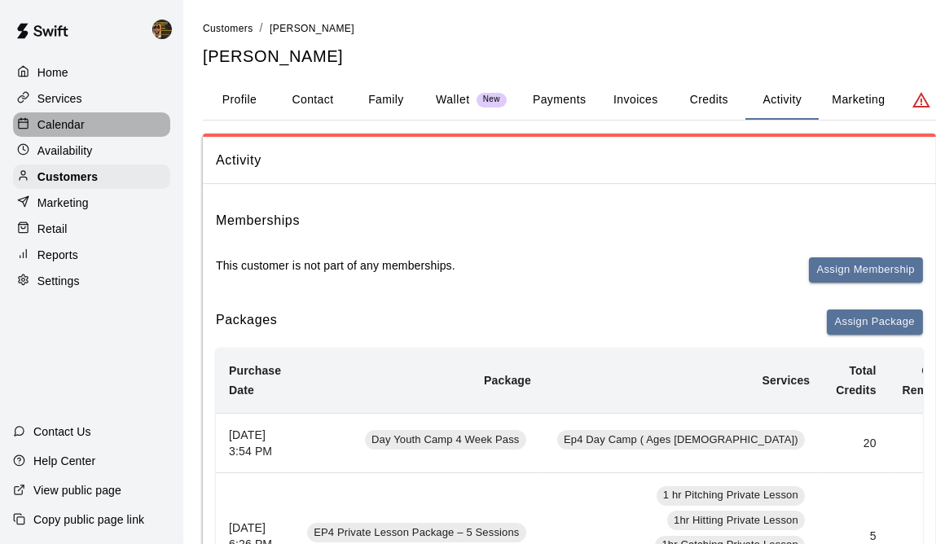
click at [66, 130] on p "Calendar" at bounding box center [60, 124] width 47 height 16
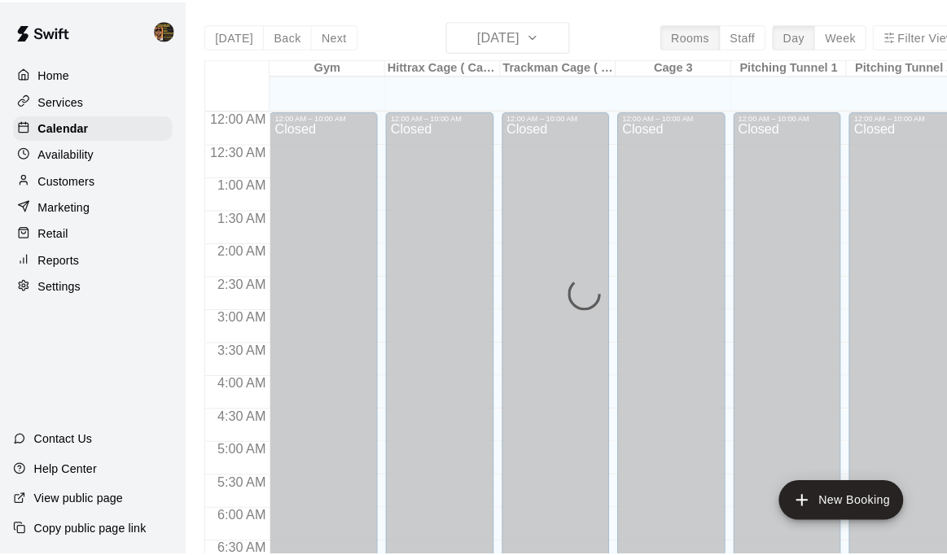
scroll to position [1048, 0]
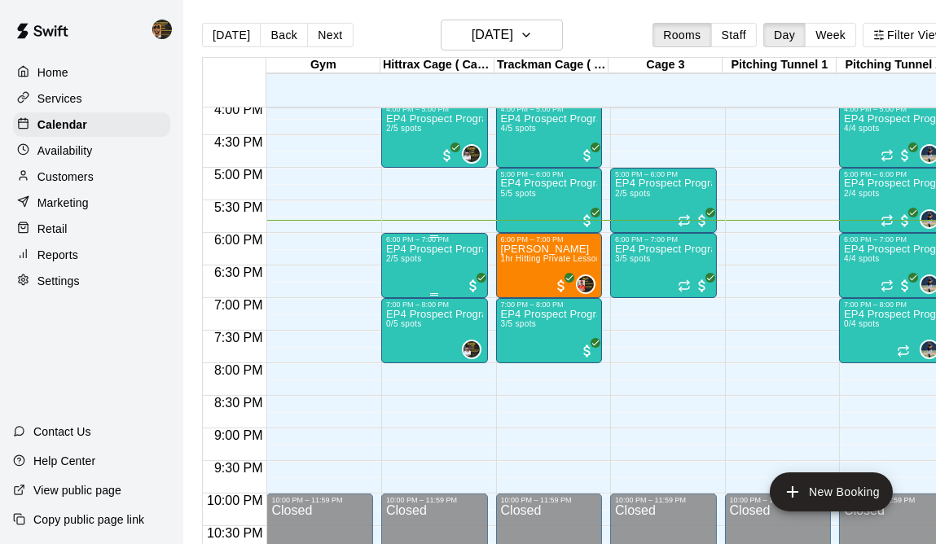
click at [416, 274] on div "EP4 Prospect Program Hitting ( 16u+ Slot ) 2/5 spots" at bounding box center [434, 515] width 97 height 544
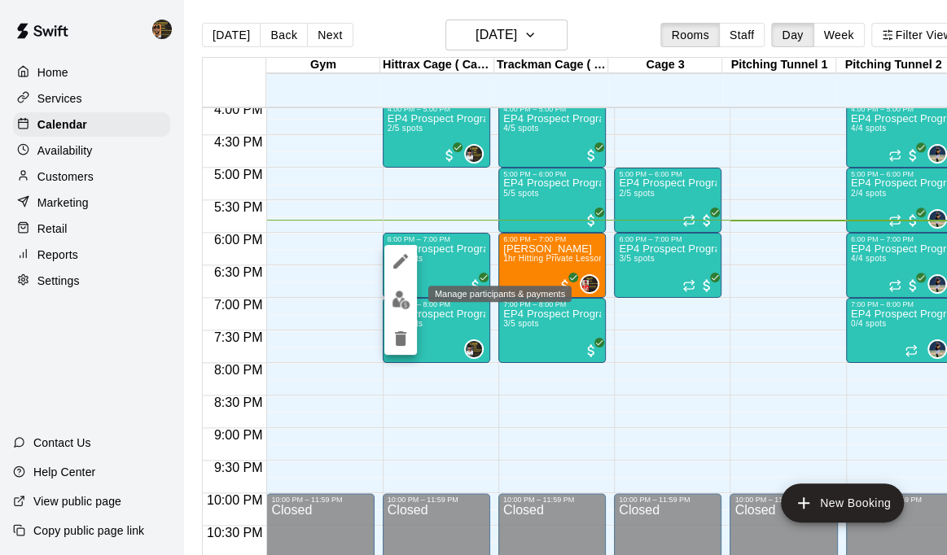
click at [404, 296] on img "edit" at bounding box center [401, 300] width 19 height 19
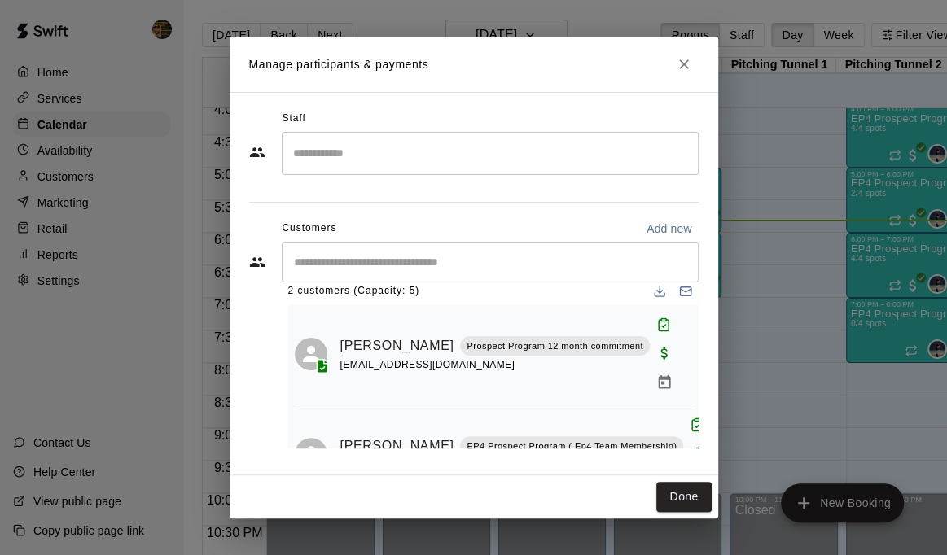
scroll to position [32, 0]
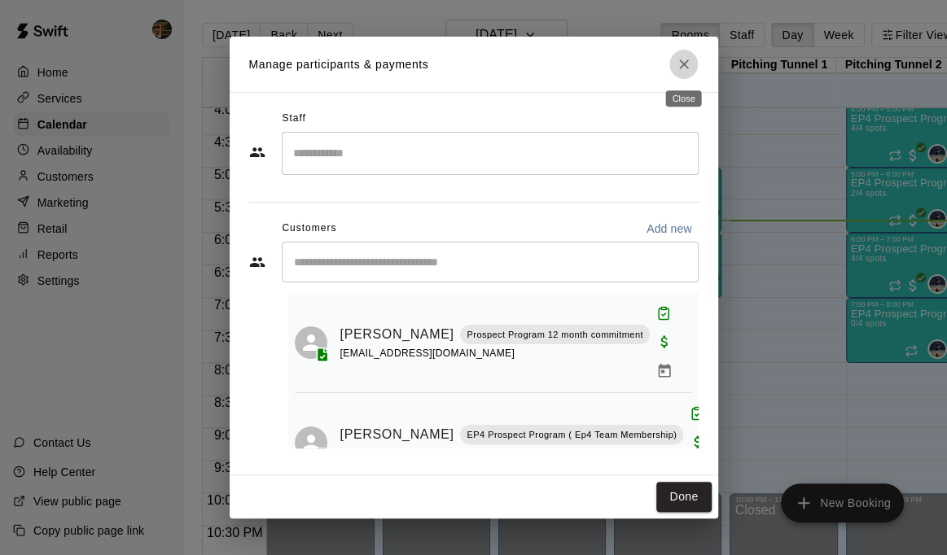
click at [686, 58] on icon "Close" at bounding box center [684, 64] width 16 height 16
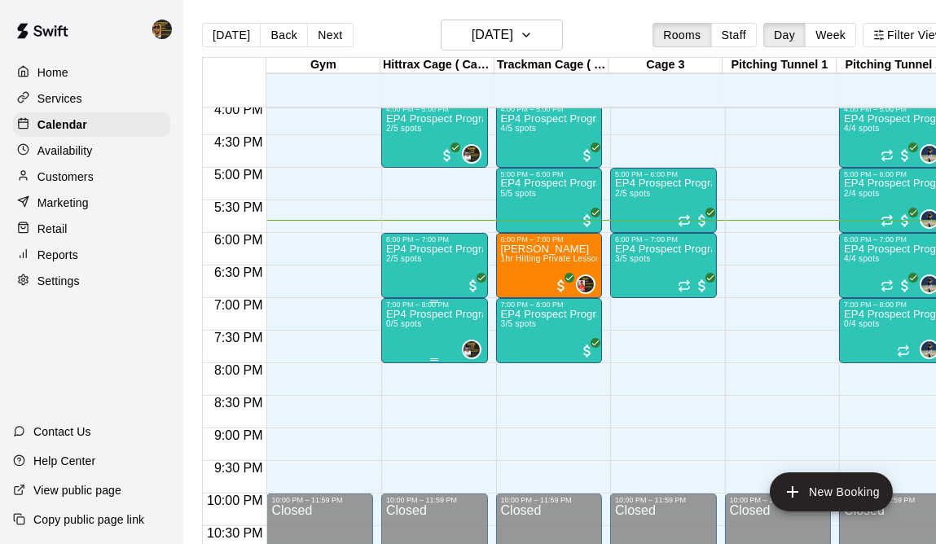
click at [435, 314] on p "EP4 Prospect Program Hitting ( 16u+ Slot )" at bounding box center [434, 314] width 97 height 0
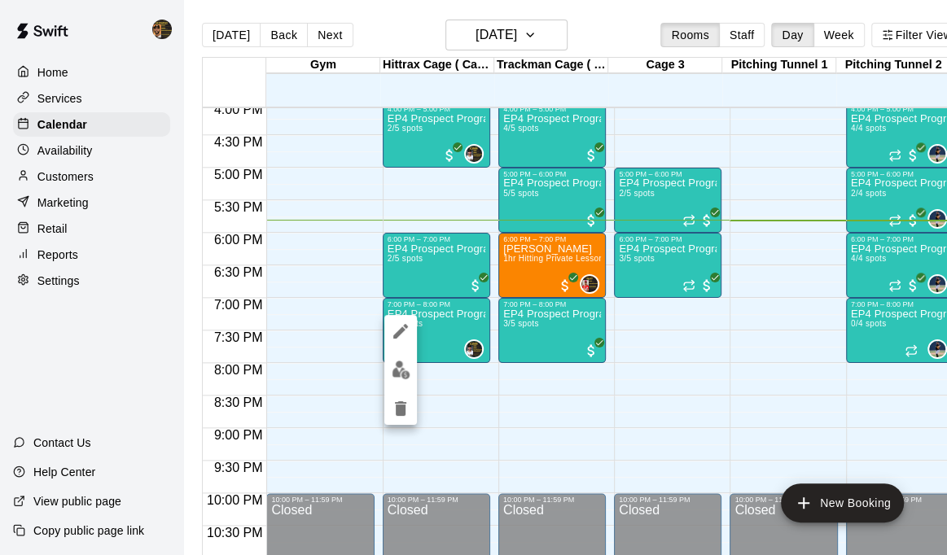
click at [535, 327] on div at bounding box center [473, 277] width 947 height 555
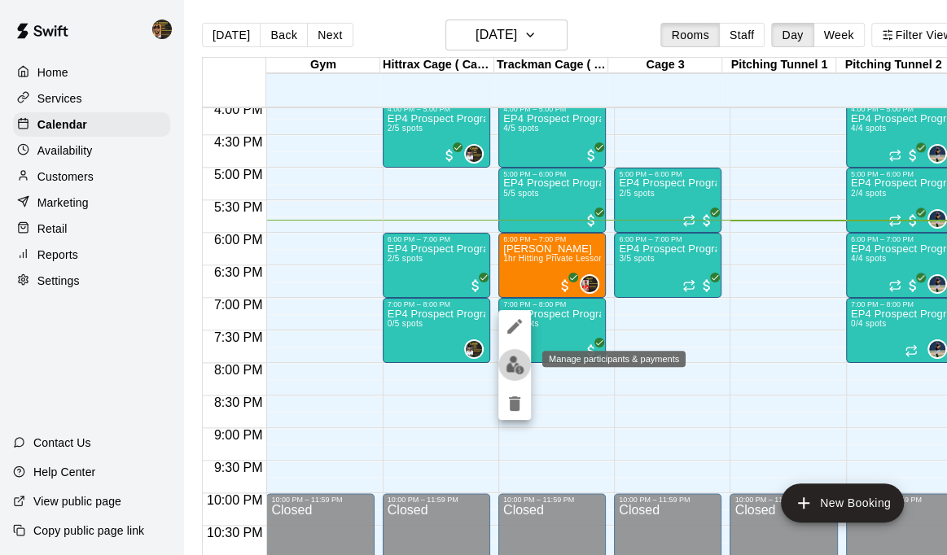
click at [517, 365] on img "edit" at bounding box center [515, 365] width 19 height 19
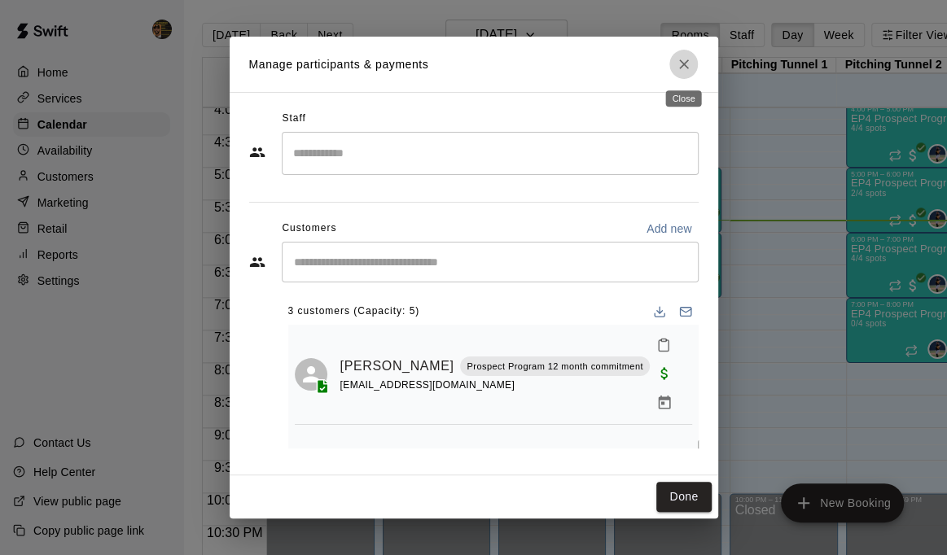
click at [682, 64] on icon "Close" at bounding box center [684, 64] width 10 height 10
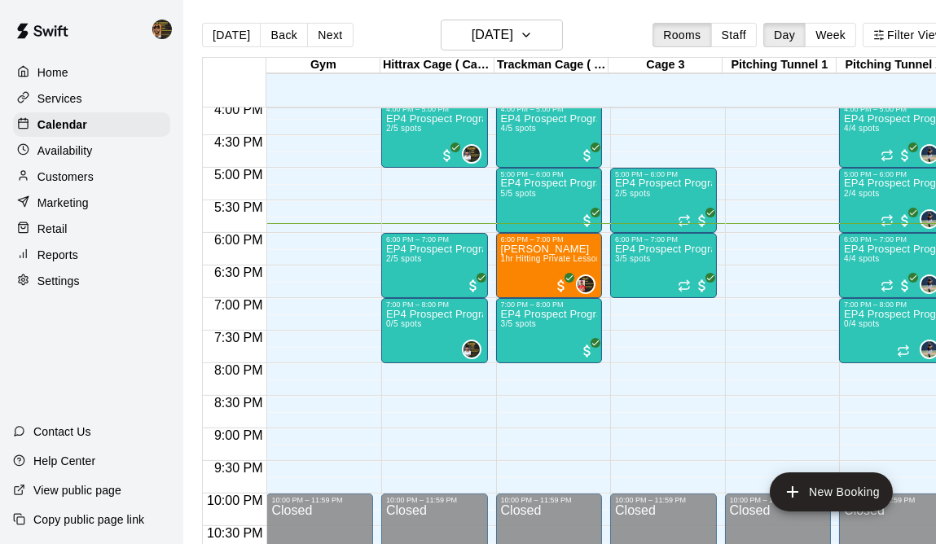
click at [86, 182] on p "Customers" at bounding box center [65, 177] width 56 height 16
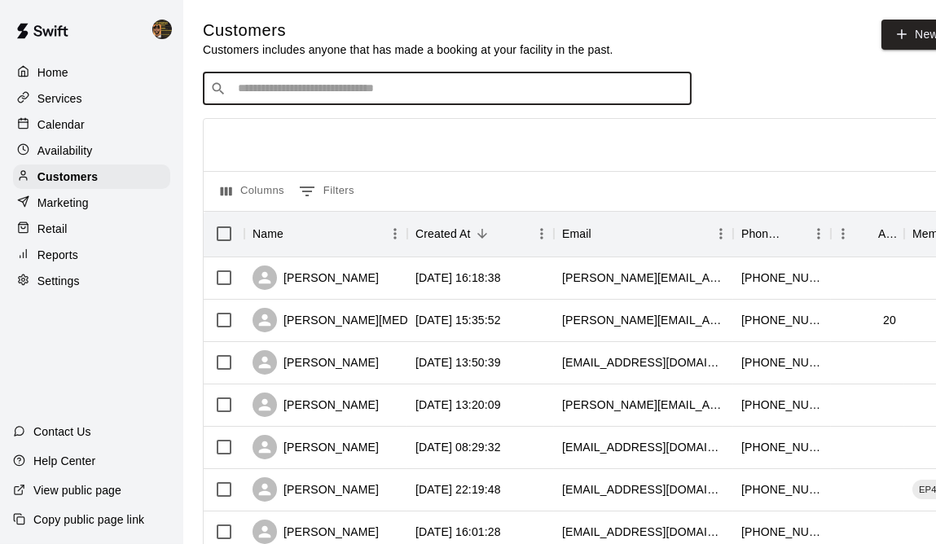
click at [267, 90] on input "Search customers by name or email" at bounding box center [458, 89] width 451 height 16
type input "****"
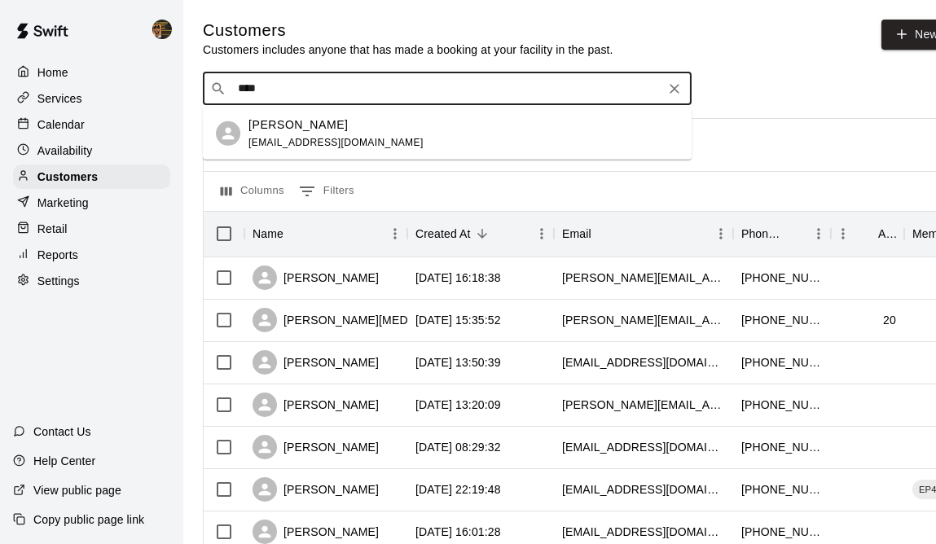
click at [275, 127] on p "[PERSON_NAME]" at bounding box center [297, 124] width 99 height 17
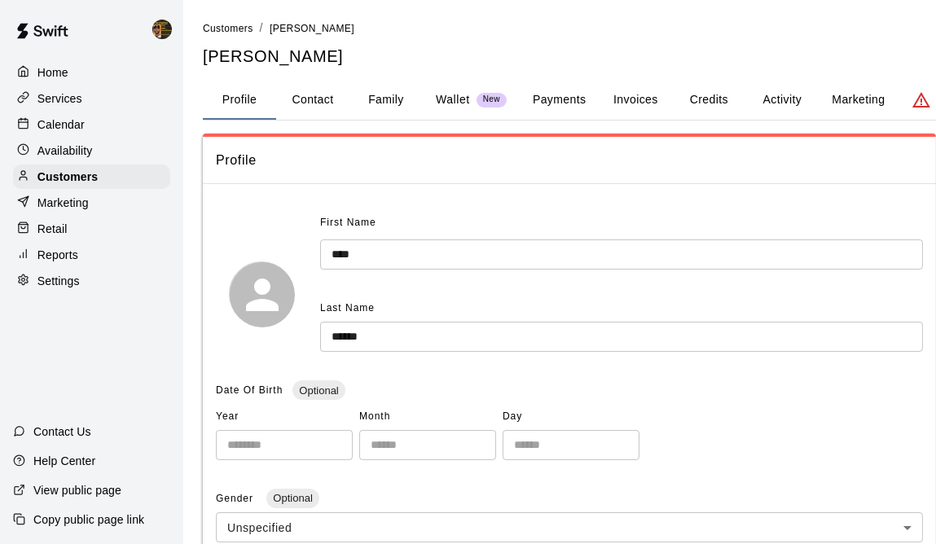
click at [774, 100] on button "Activity" at bounding box center [781, 100] width 73 height 39
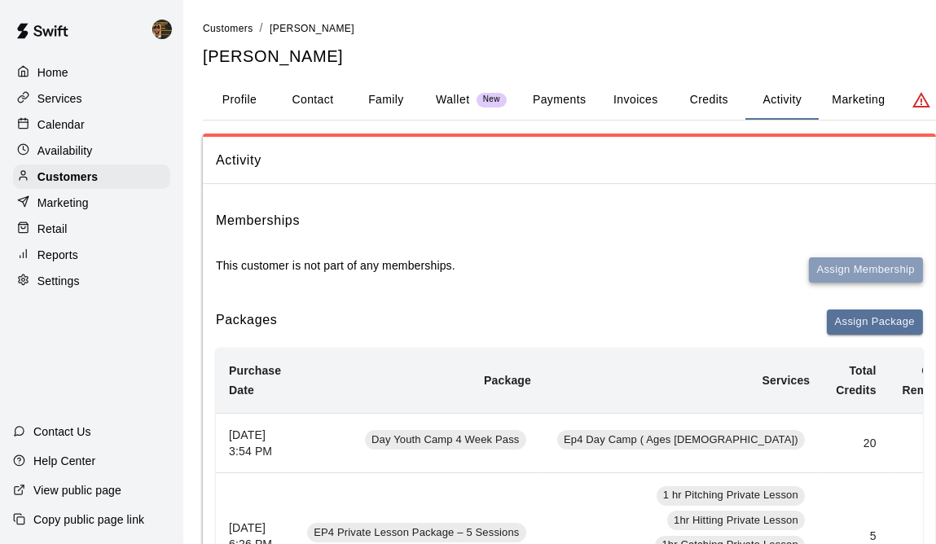
click at [840, 269] on button "Assign Membership" at bounding box center [866, 269] width 114 height 25
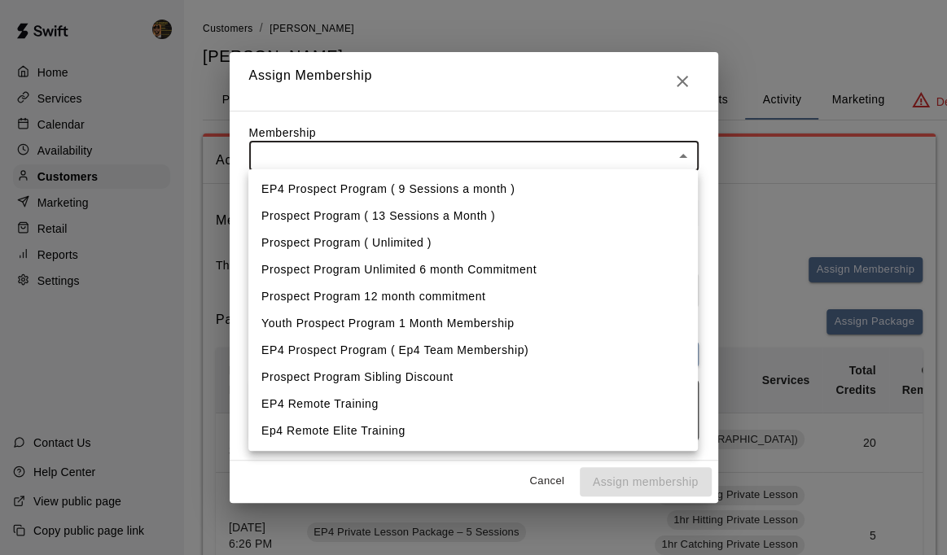
click at [339, 326] on li "Youth Prospect Program 1 Month Membership" at bounding box center [472, 323] width 449 height 27
type input "**********"
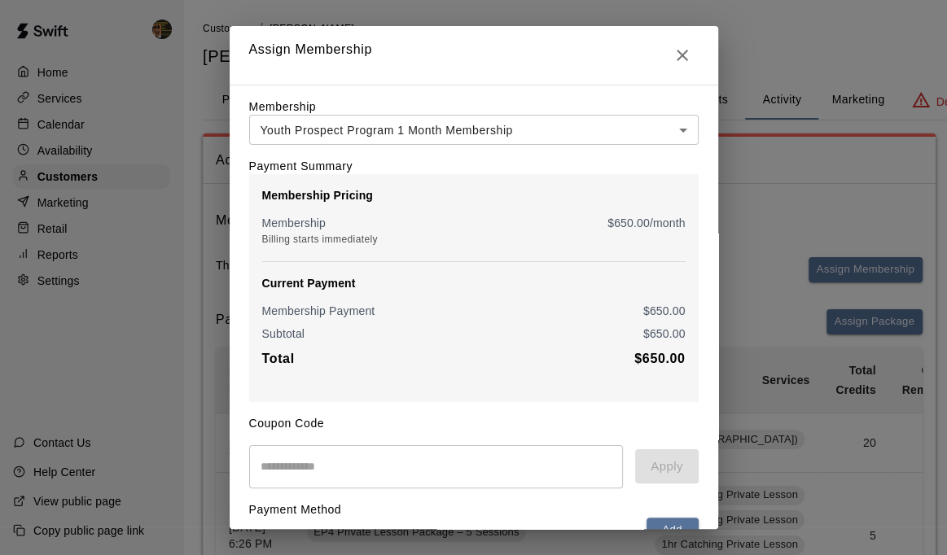
scroll to position [157, 0]
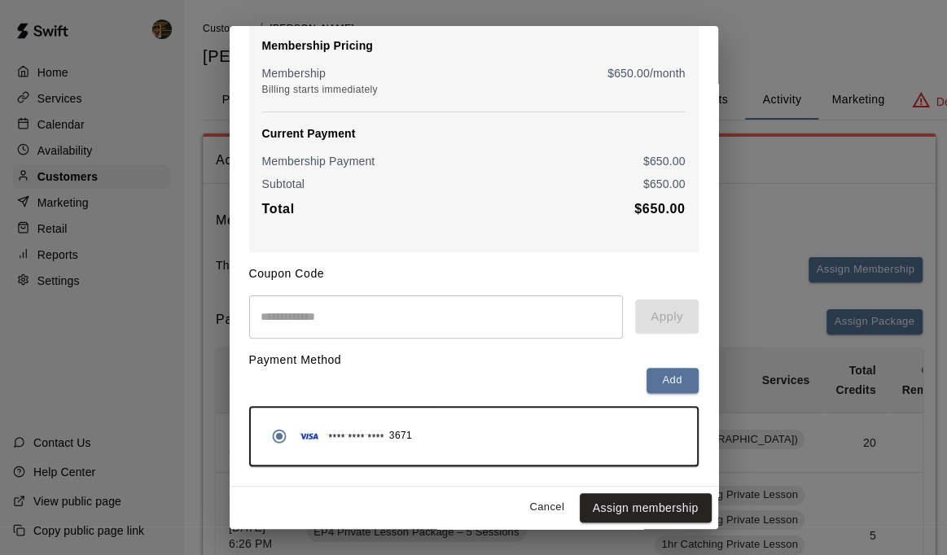
click at [536, 512] on button "Cancel" at bounding box center [547, 507] width 52 height 25
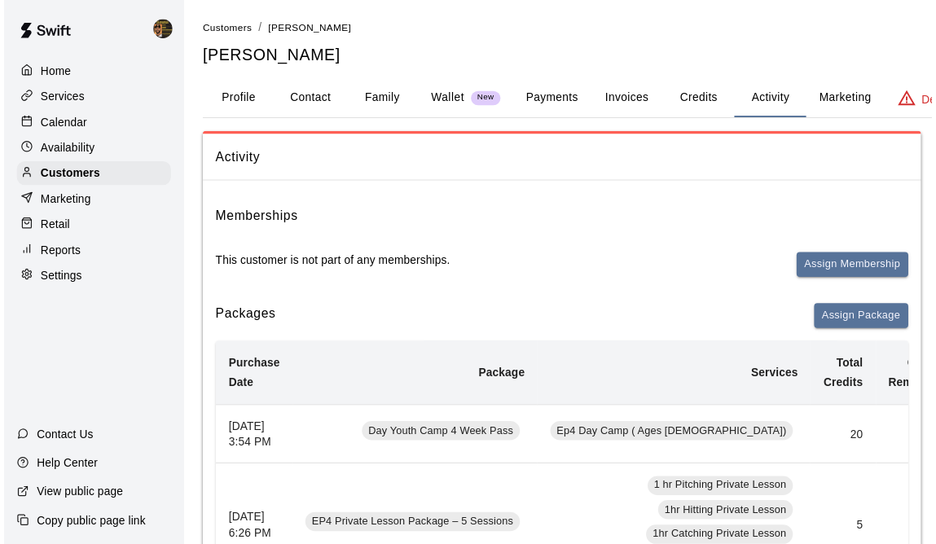
scroll to position [0, 0]
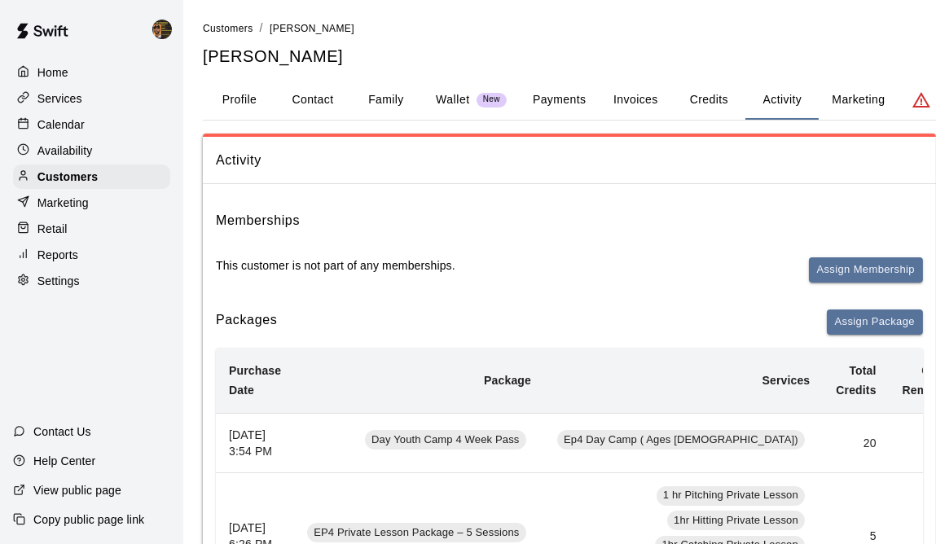
click at [61, 121] on p "Calendar" at bounding box center [60, 124] width 47 height 16
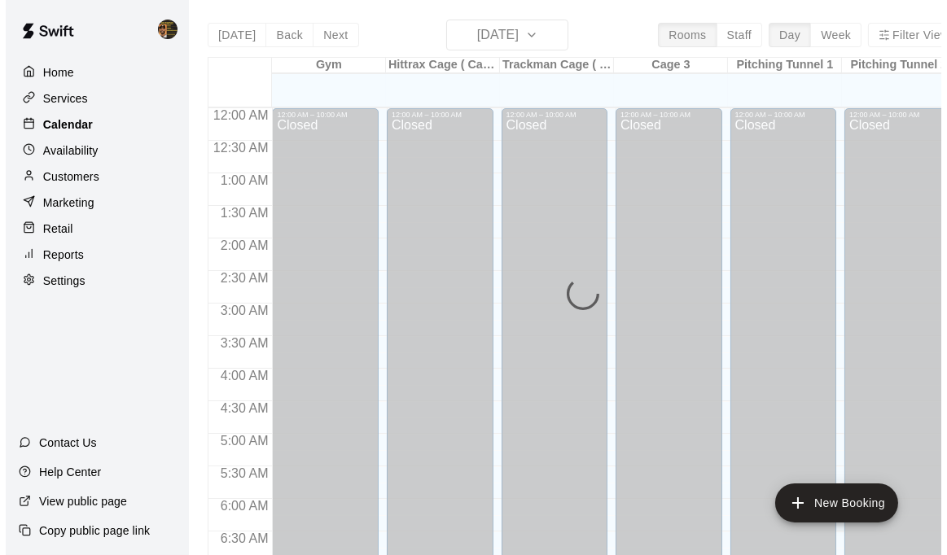
scroll to position [1048, 0]
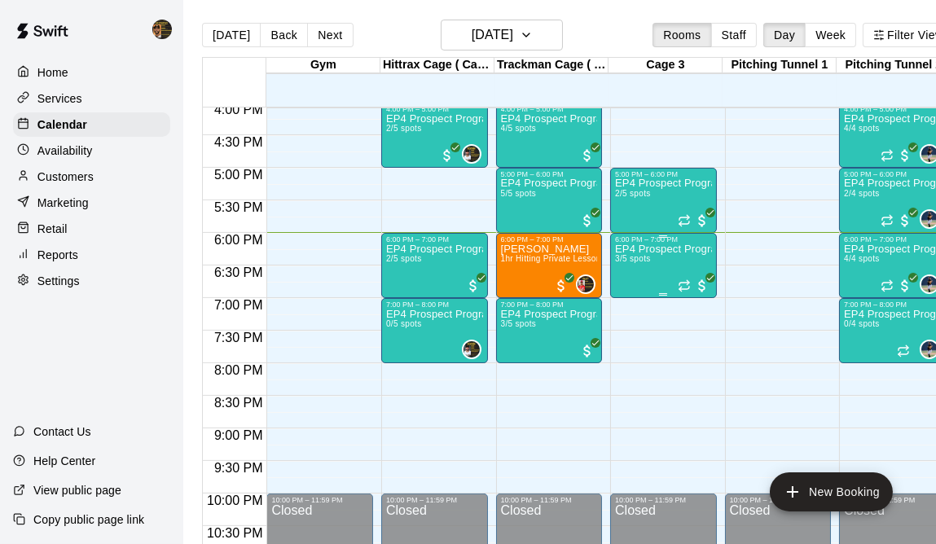
click at [653, 267] on div "EP4 Prospect Program Hitting ( ages 8-10 ) 3/5 spots" at bounding box center [663, 515] width 97 height 544
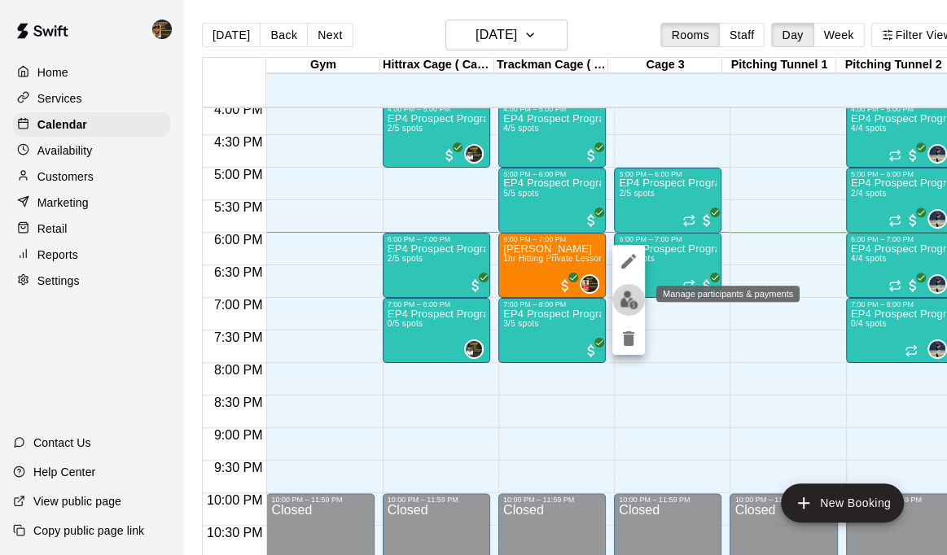
click at [626, 302] on img "edit" at bounding box center [629, 300] width 19 height 19
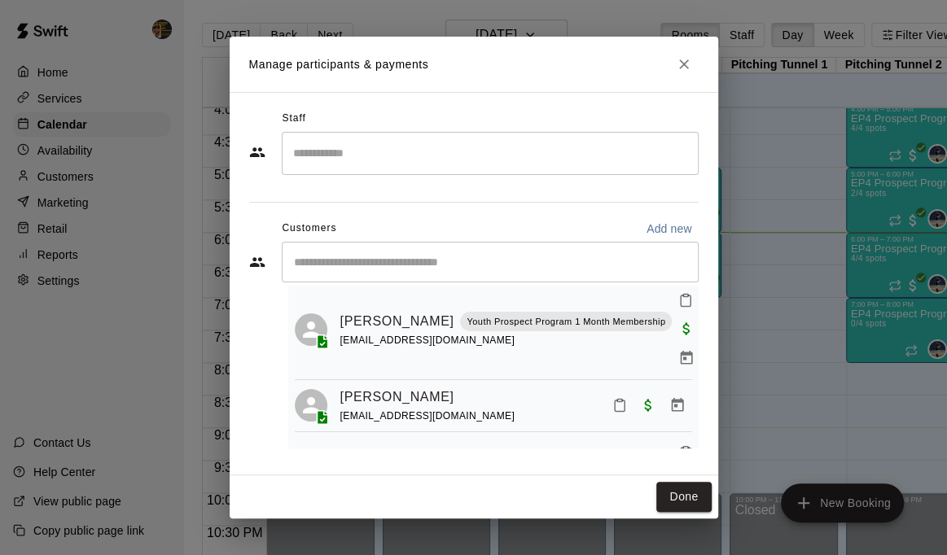
scroll to position [86, 0]
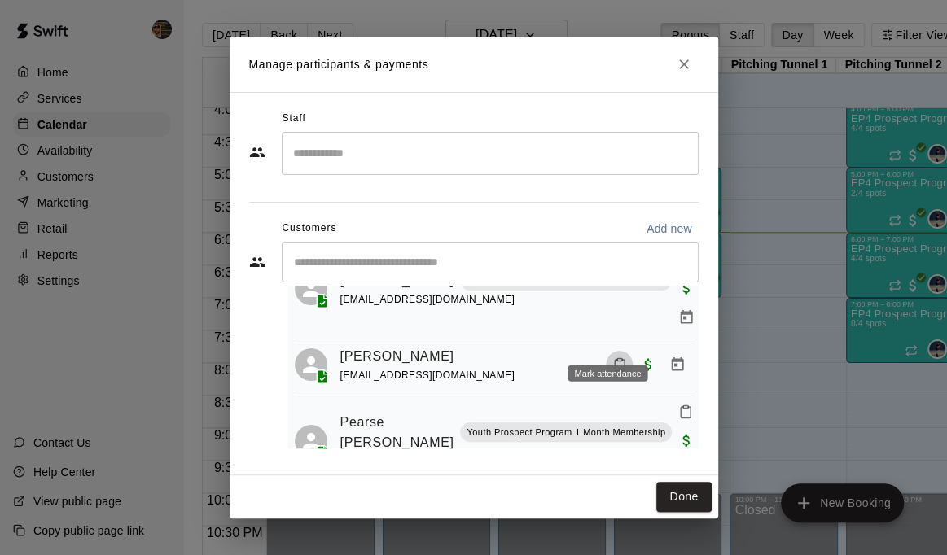
click at [612, 357] on icon "Mark attendance" at bounding box center [619, 364] width 15 height 15
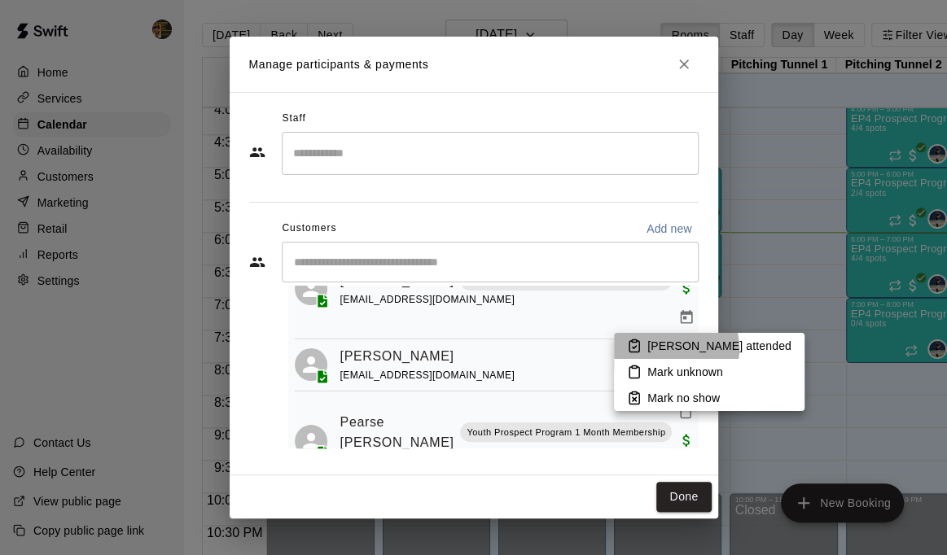
click at [674, 349] on p "[PERSON_NAME] attended" at bounding box center [719, 346] width 144 height 16
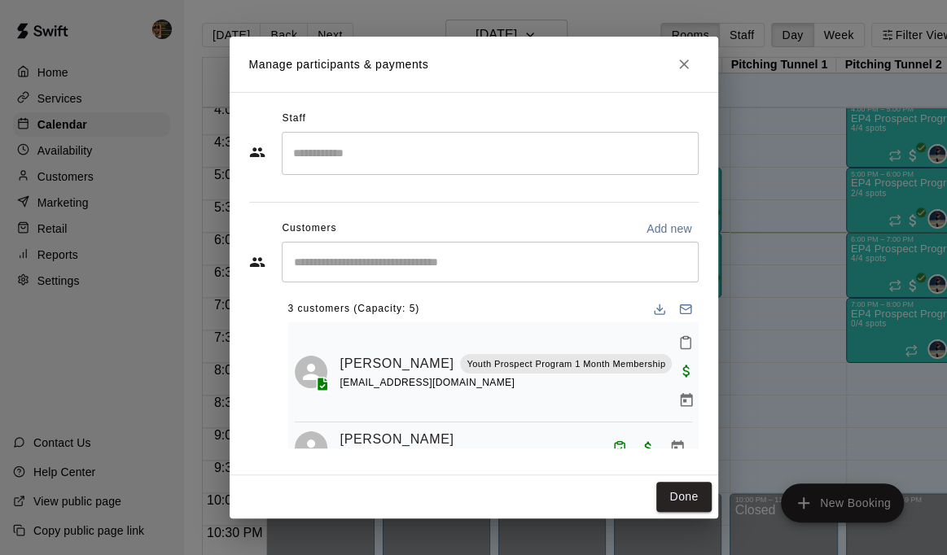
scroll to position [0, 0]
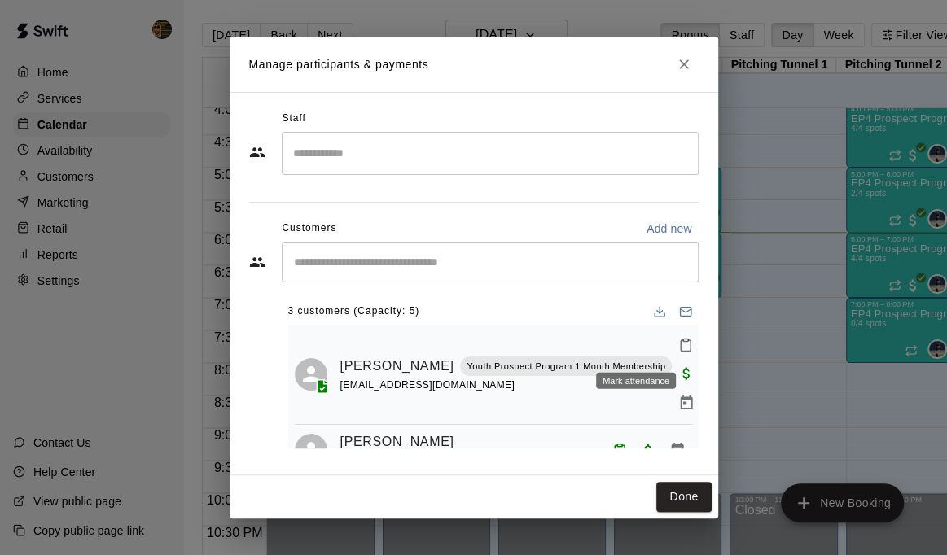
click at [678, 347] on icon "Mark attendance" at bounding box center [685, 345] width 15 height 15
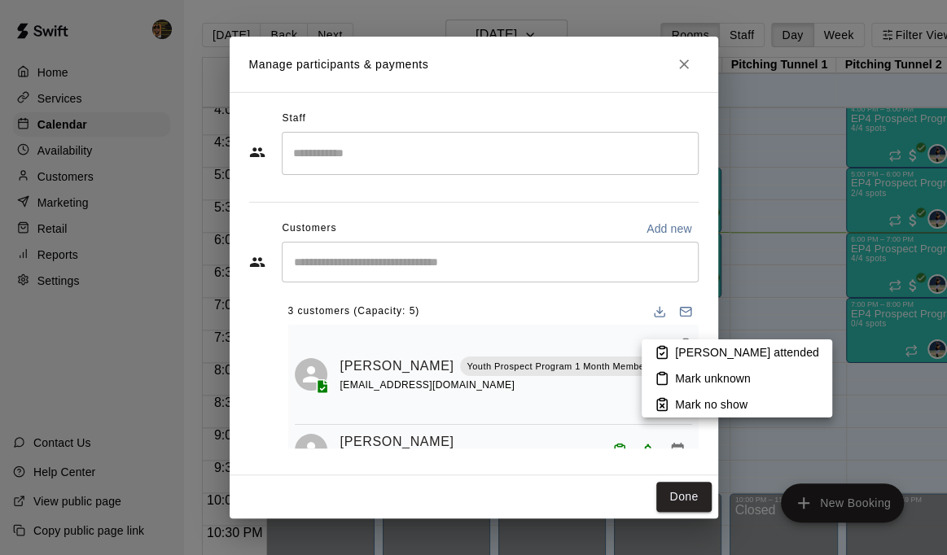
click at [673, 357] on li "[PERSON_NAME] attended" at bounding box center [737, 353] width 191 height 26
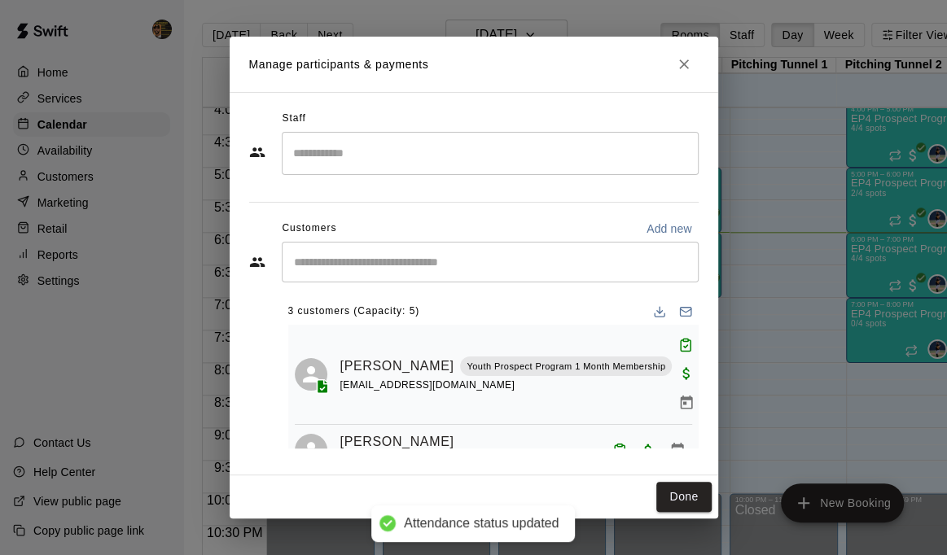
drag, startPoint x: 688, startPoint y: 507, endPoint x: 676, endPoint y: 238, distance: 269.0
click at [689, 507] on button "Done" at bounding box center [683, 497] width 55 height 30
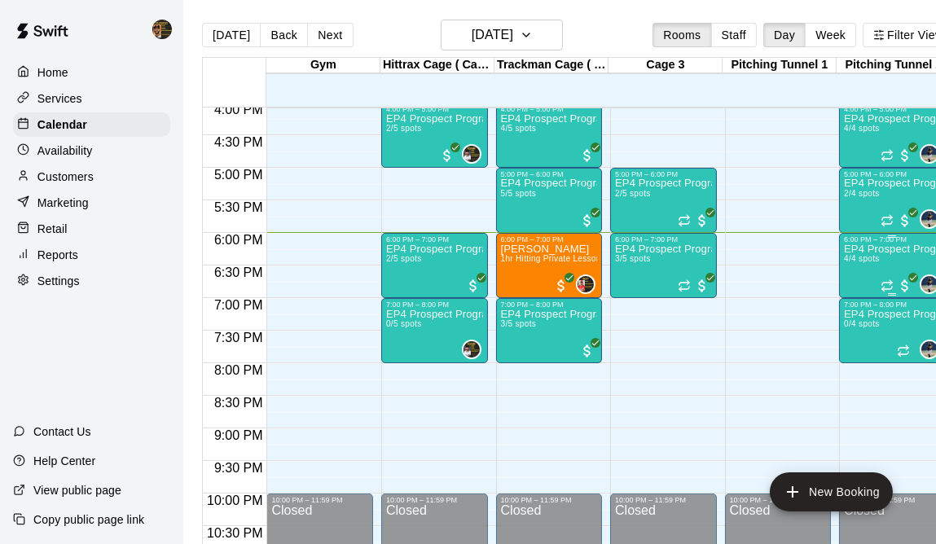
click at [871, 249] on p "EP4 Prospect Program Pitching (Ages [DEMOGRAPHIC_DATA]+ )" at bounding box center [892, 249] width 97 height 0
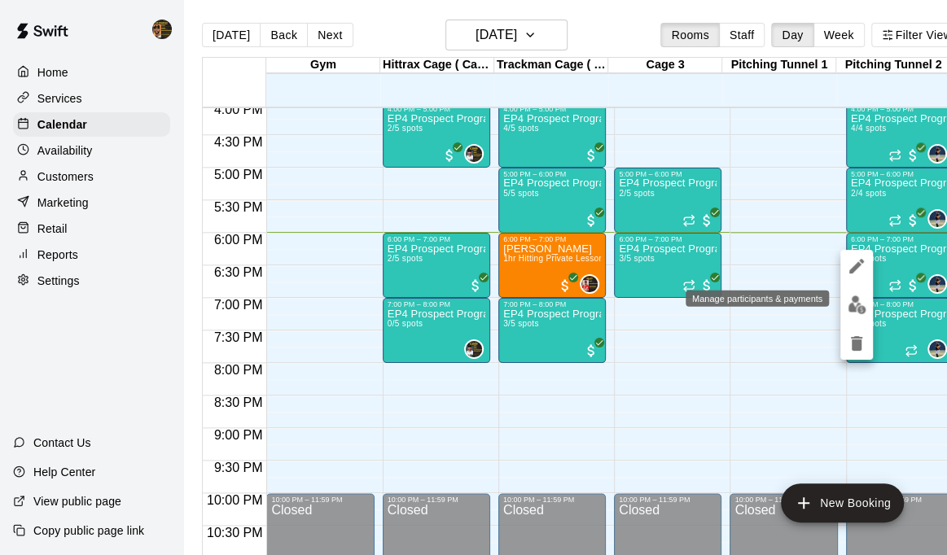
click at [862, 304] on img "edit" at bounding box center [857, 305] width 19 height 19
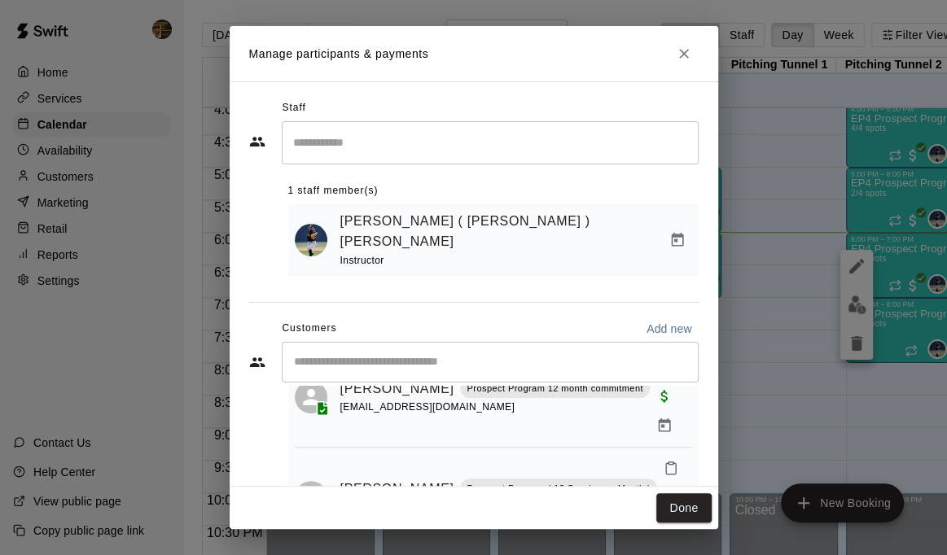
scroll to position [181, 0]
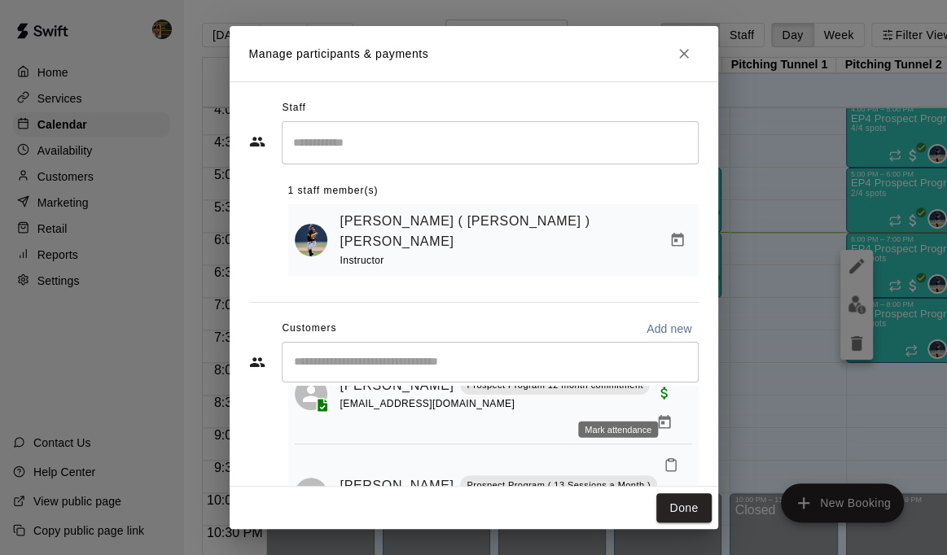
click at [664, 458] on icon "Mark attendance" at bounding box center [671, 465] width 15 height 15
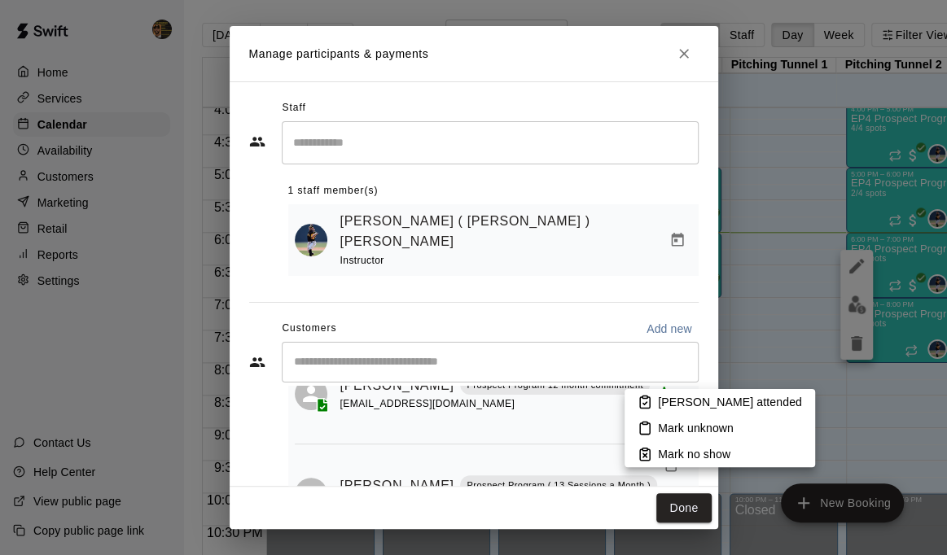
click at [675, 400] on p "[PERSON_NAME] attended" at bounding box center [730, 402] width 144 height 16
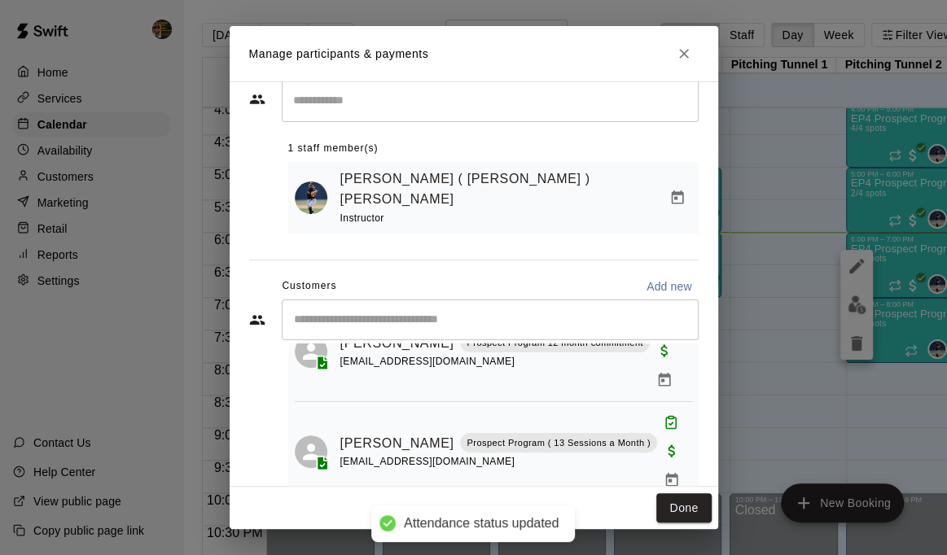
scroll to position [70, 0]
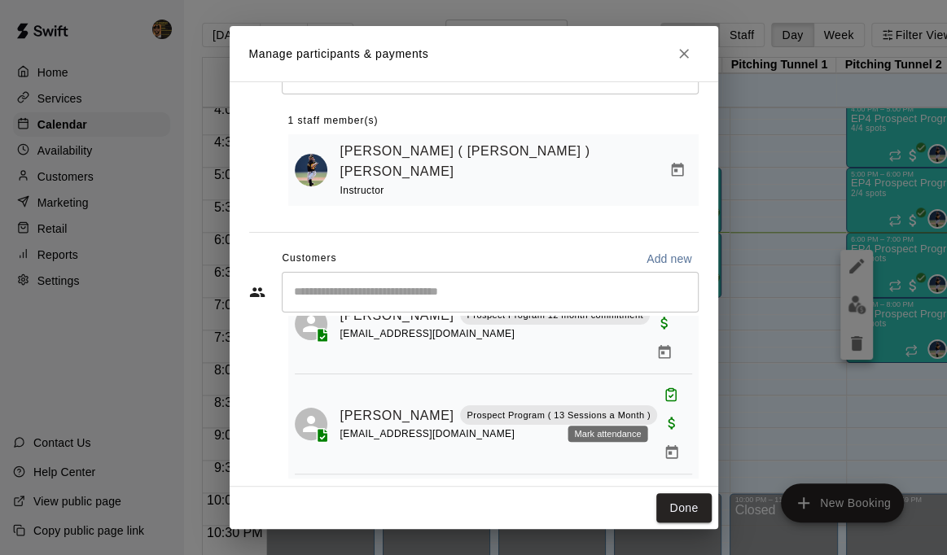
click at [656, 488] on icon "Mark attendance" at bounding box center [663, 495] width 15 height 15
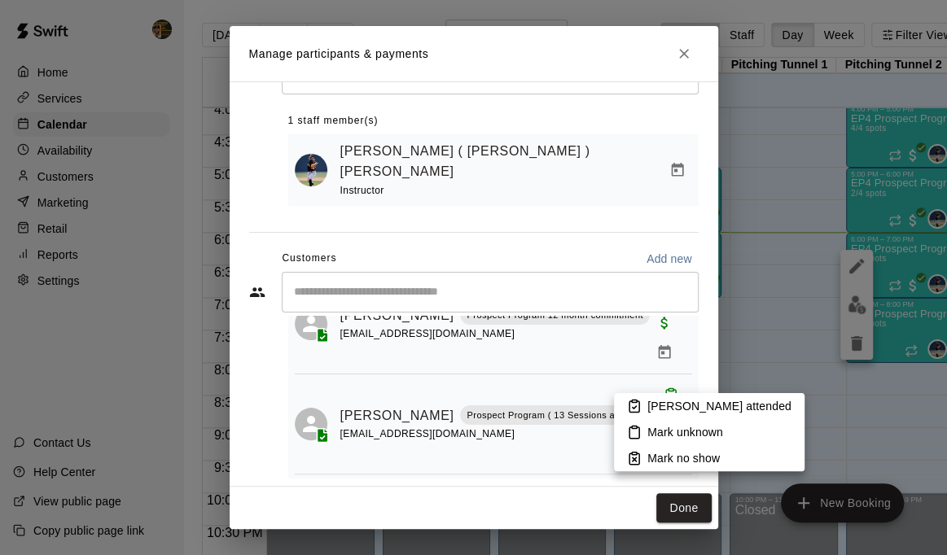
click at [676, 410] on p "[PERSON_NAME] attended" at bounding box center [719, 406] width 144 height 16
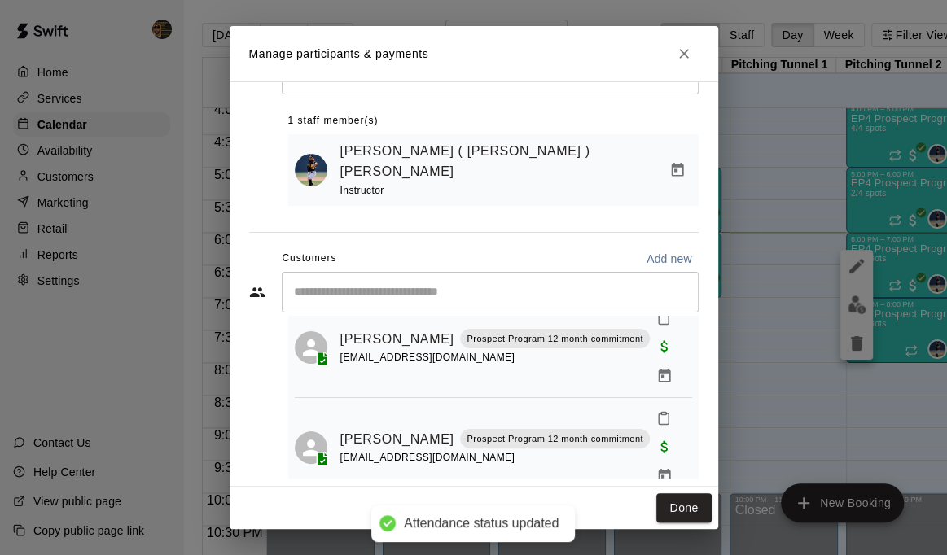
scroll to position [43, 0]
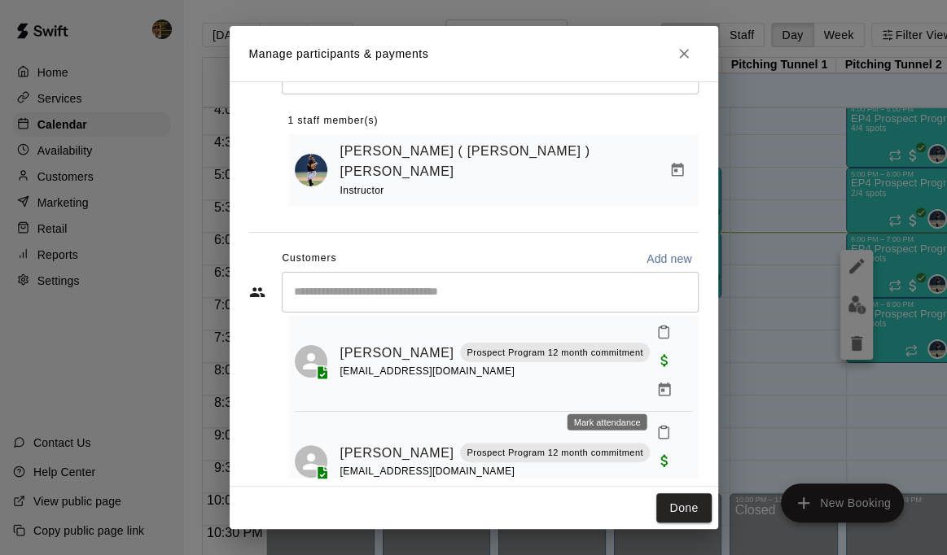
click at [656, 425] on icon "Mark attendance" at bounding box center [663, 432] width 15 height 15
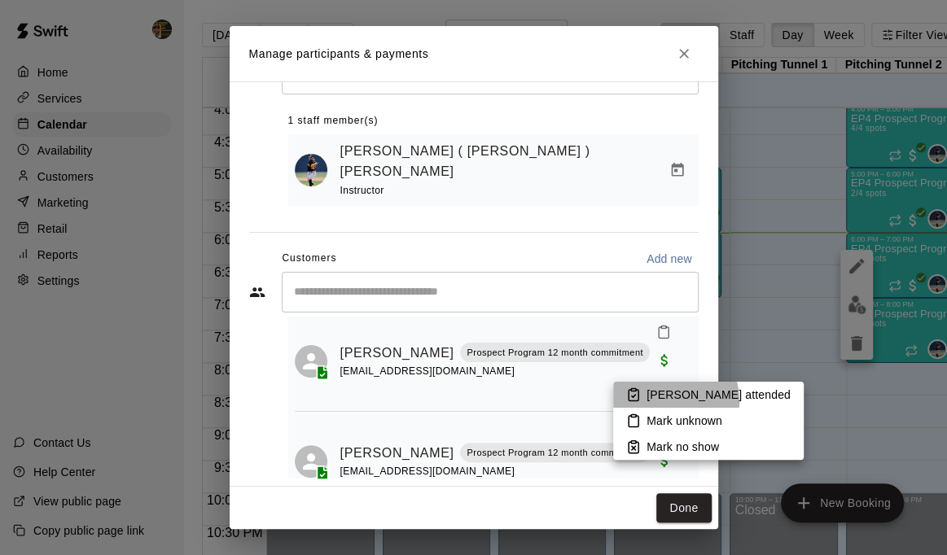
click at [667, 401] on p "[PERSON_NAME] attended" at bounding box center [719, 395] width 144 height 16
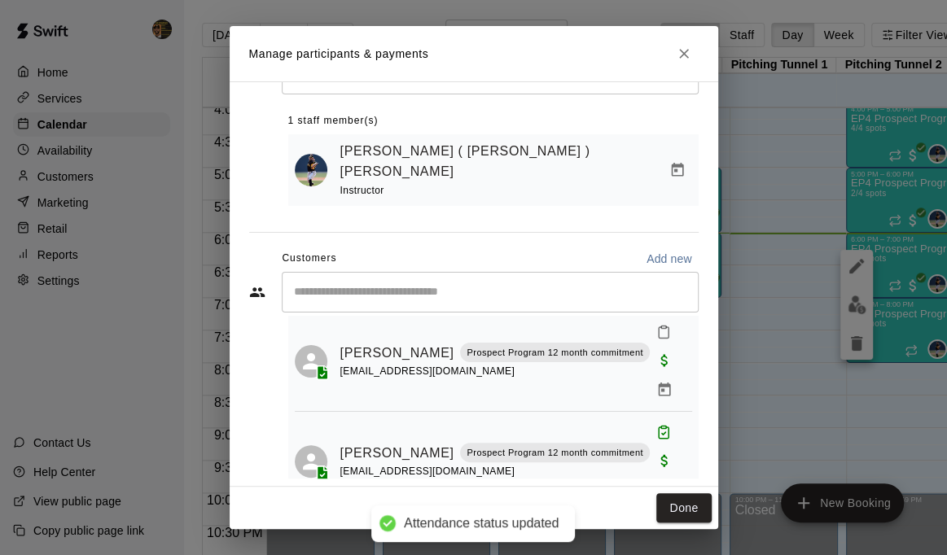
click at [656, 325] on icon "Mark attendance" at bounding box center [663, 332] width 15 height 15
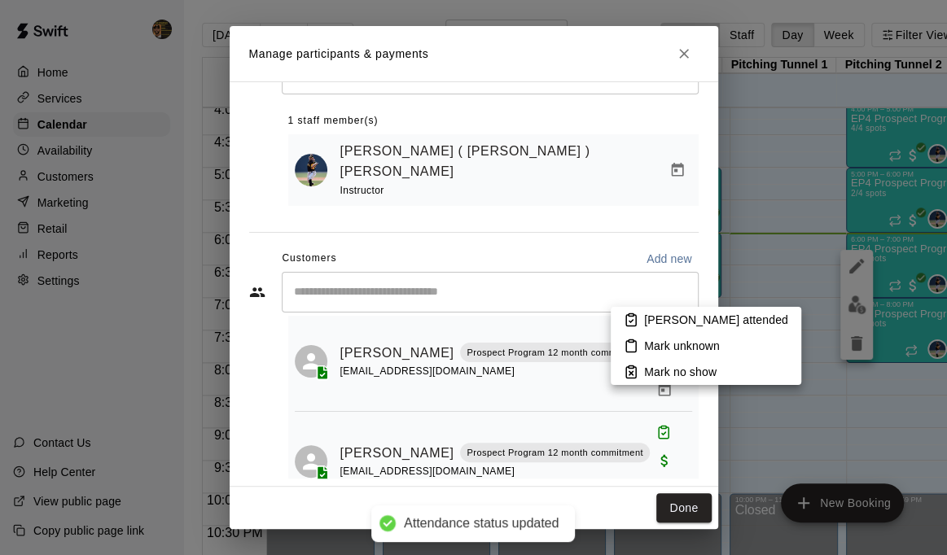
click at [653, 321] on p "[PERSON_NAME] attended" at bounding box center [716, 320] width 144 height 16
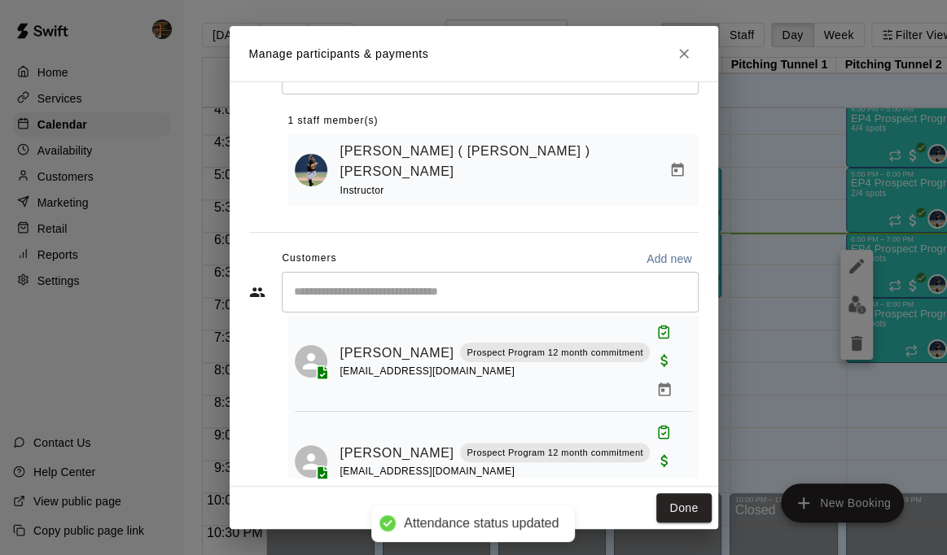
click at [765, 318] on div "Manage participants & payments Staff ​ 1 staff member(s) Julio ( Ricky ) Eusebi…" at bounding box center [473, 277] width 947 height 555
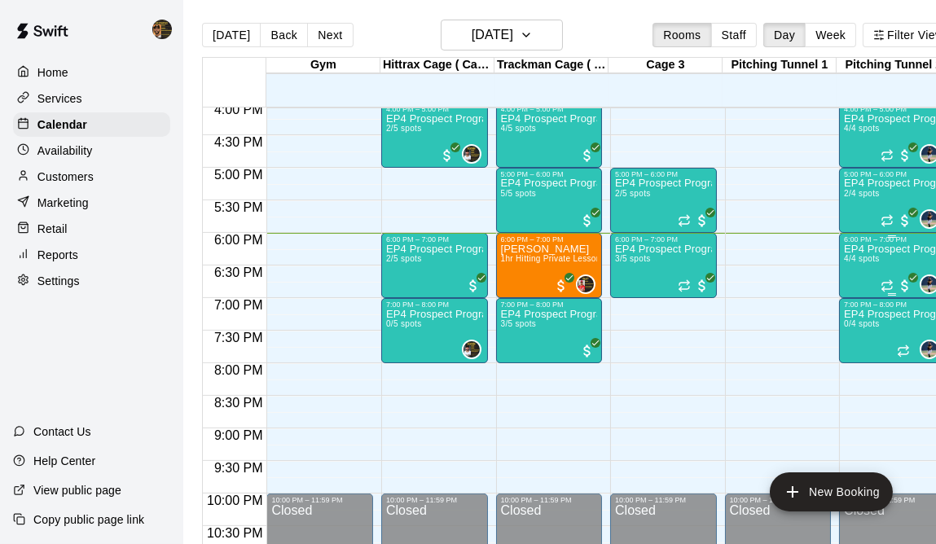
click at [871, 277] on div "EP4 Prospect Program Pitching (Ages 13+ ) 4/4 spots" at bounding box center [892, 515] width 97 height 544
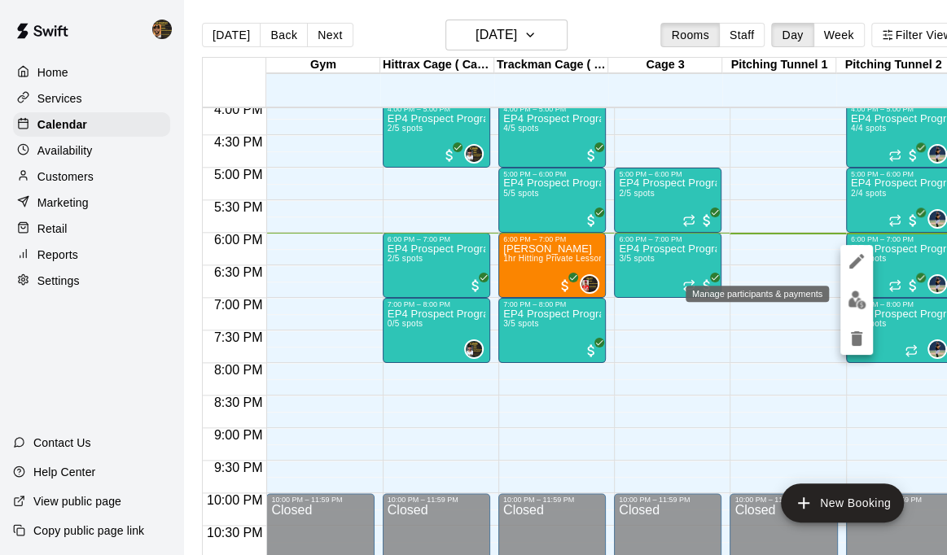
click at [849, 303] on img "edit" at bounding box center [857, 300] width 19 height 19
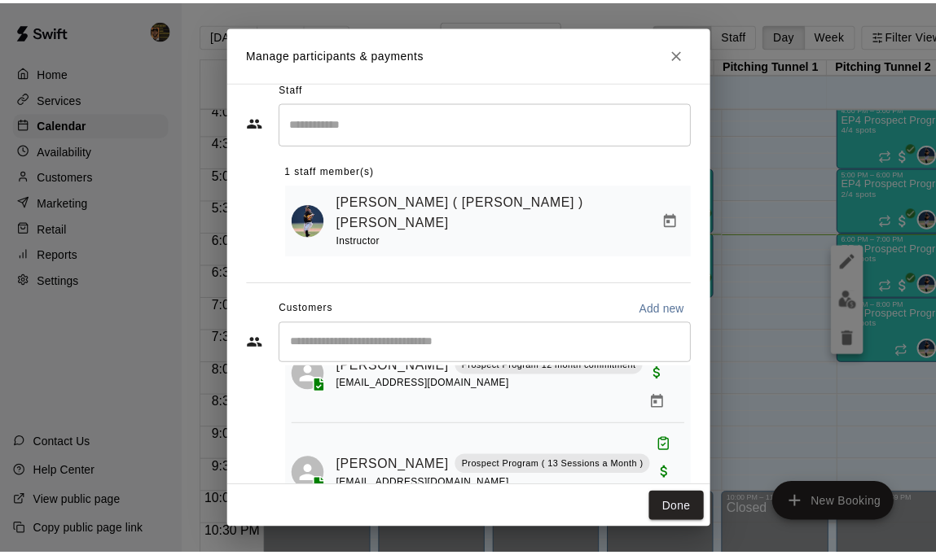
scroll to position [0, 0]
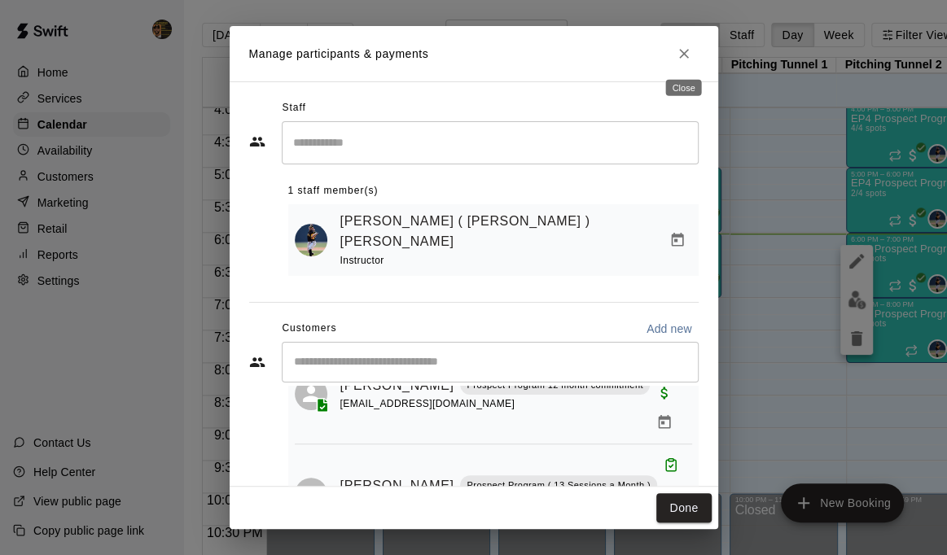
click at [687, 52] on icon "Close" at bounding box center [684, 54] width 16 height 16
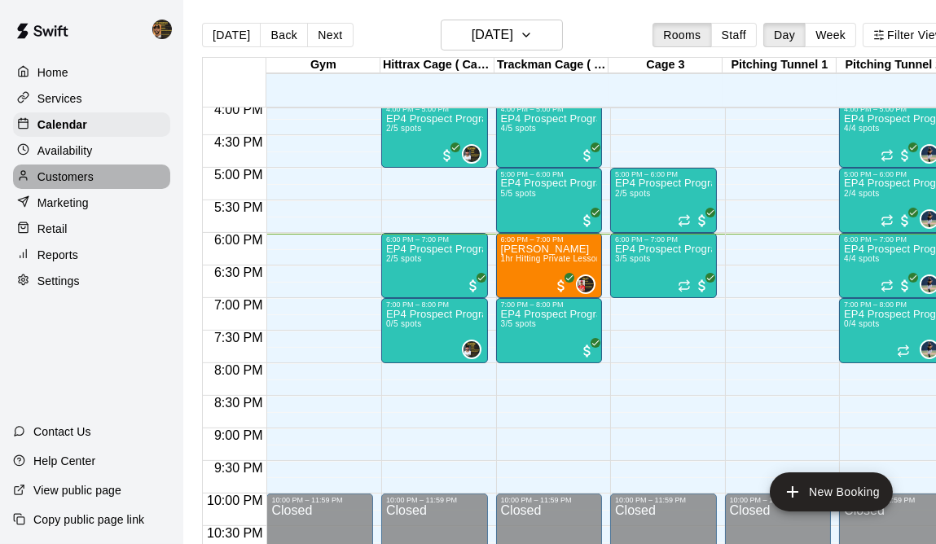
click at [70, 178] on p "Customers" at bounding box center [65, 177] width 56 height 16
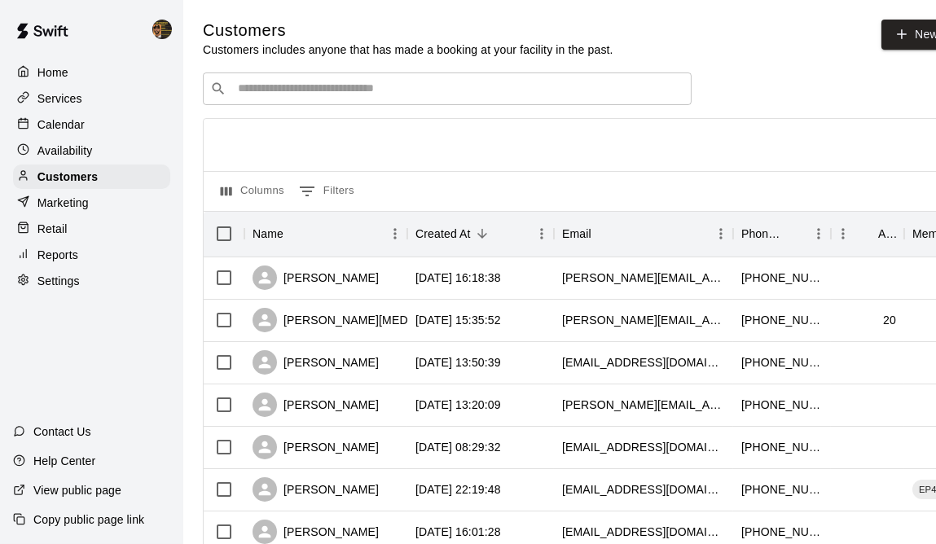
click at [637, 86] on input "Search customers by name or email" at bounding box center [458, 89] width 451 height 16
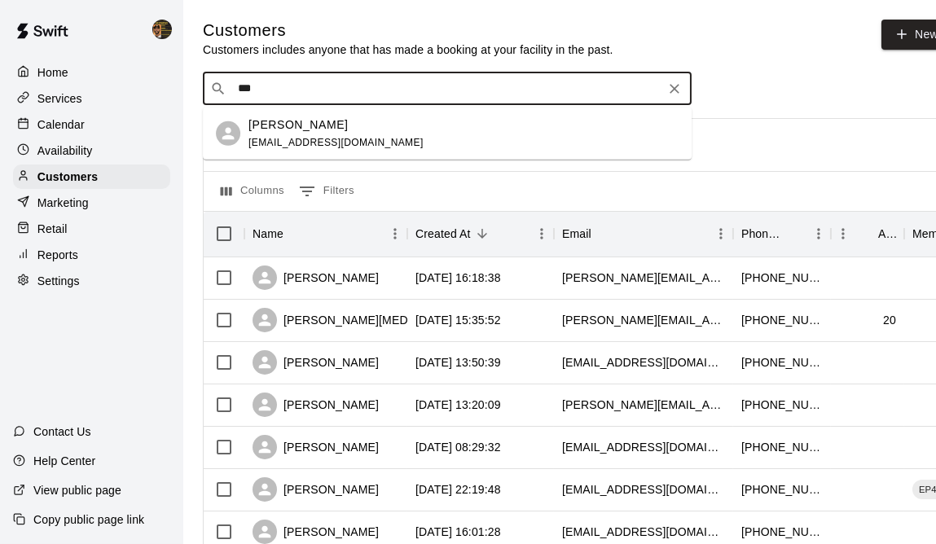
type input "****"
click at [386, 138] on div "Fidel Romero ginaelisa8@gmail.com" at bounding box center [463, 133] width 430 height 35
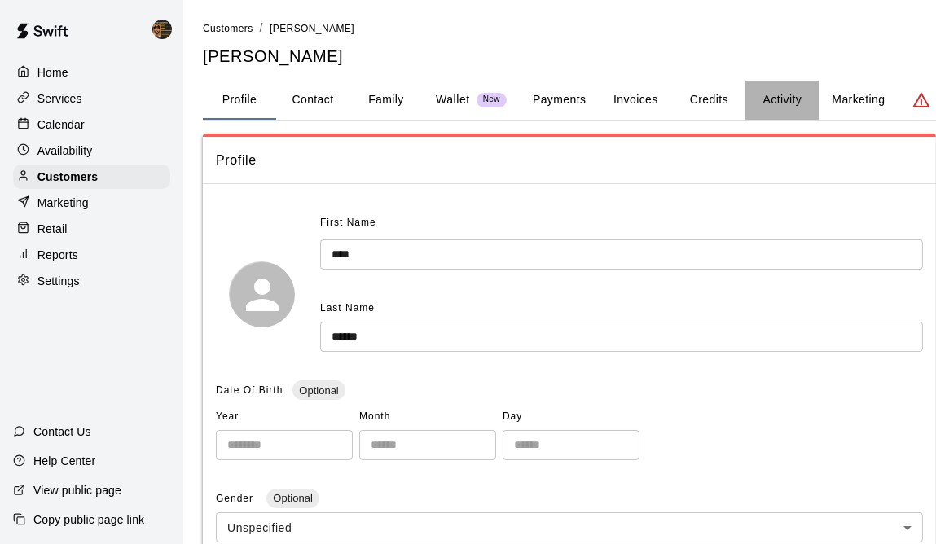
click at [772, 94] on button "Activity" at bounding box center [781, 100] width 73 height 39
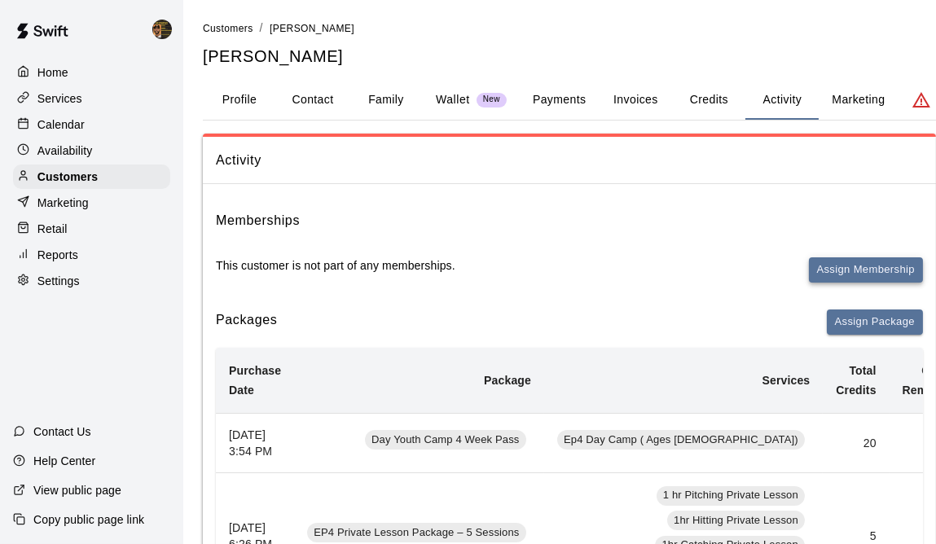
click at [862, 270] on button "Assign Membership" at bounding box center [866, 269] width 114 height 25
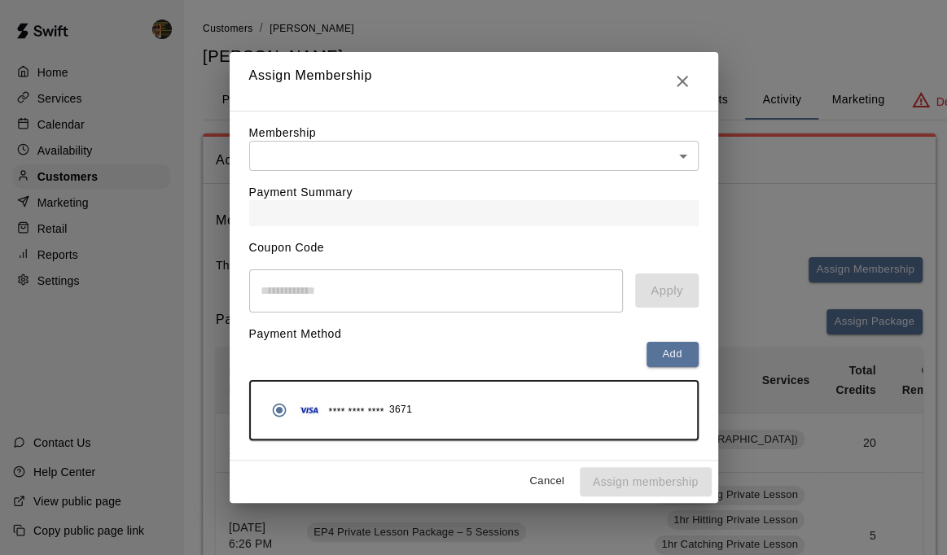
click at [448, 178] on div "Payment Summary" at bounding box center [473, 198] width 449 height 55
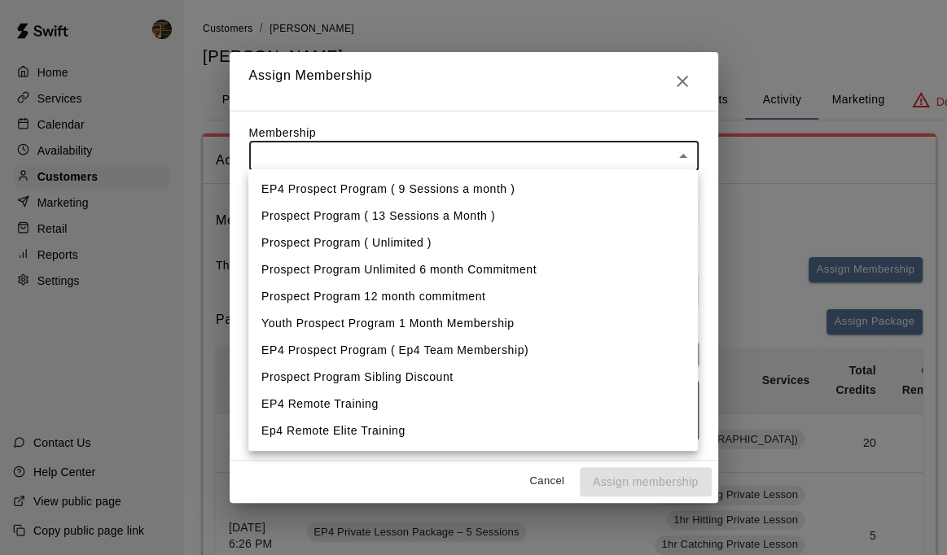
click at [364, 321] on li "Youth Prospect Program 1 Month Membership" at bounding box center [472, 323] width 449 height 27
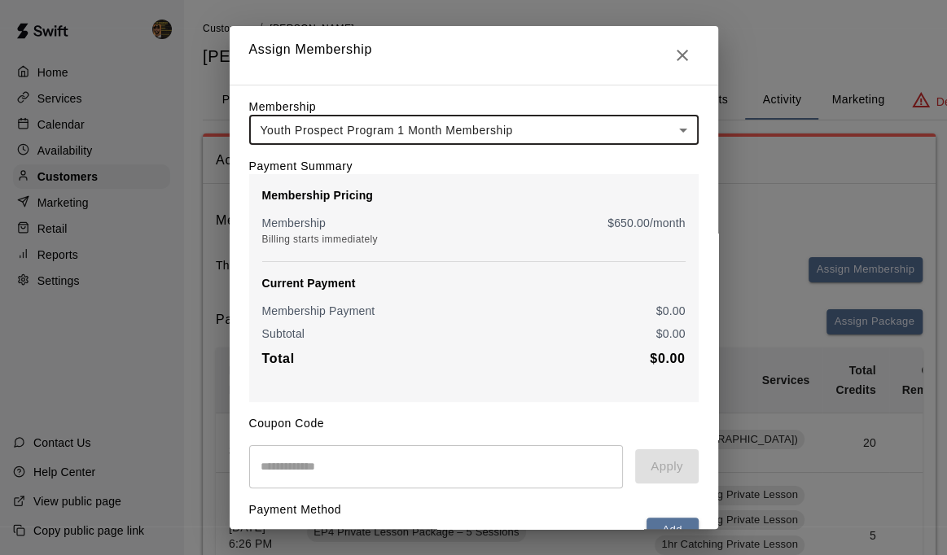
type input "**********"
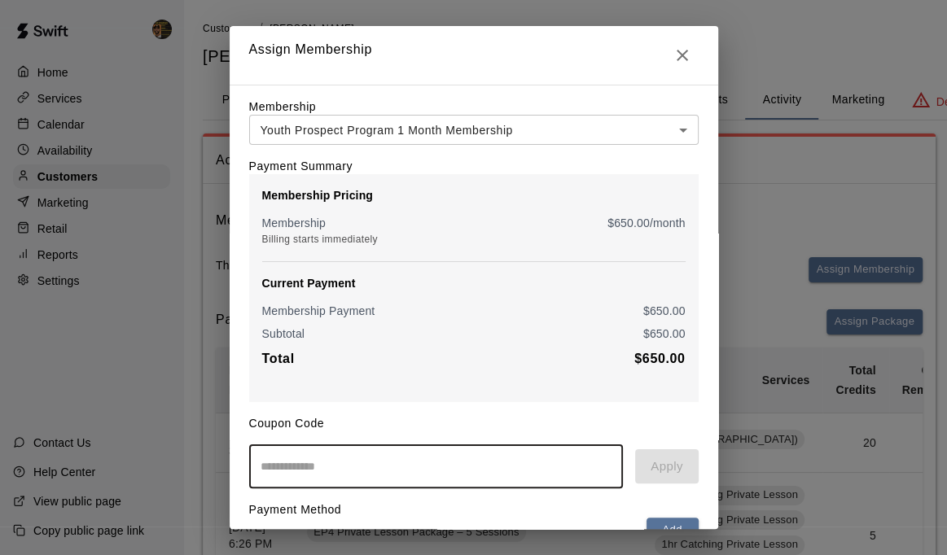
click at [327, 469] on input "text" at bounding box center [436, 466] width 375 height 43
type input "*"
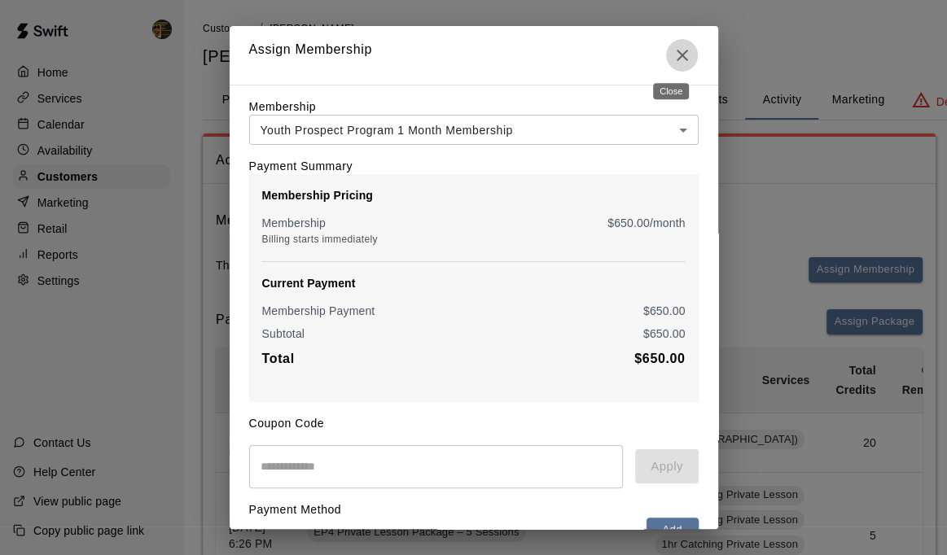
click at [678, 57] on icon "Close" at bounding box center [683, 56] width 20 height 20
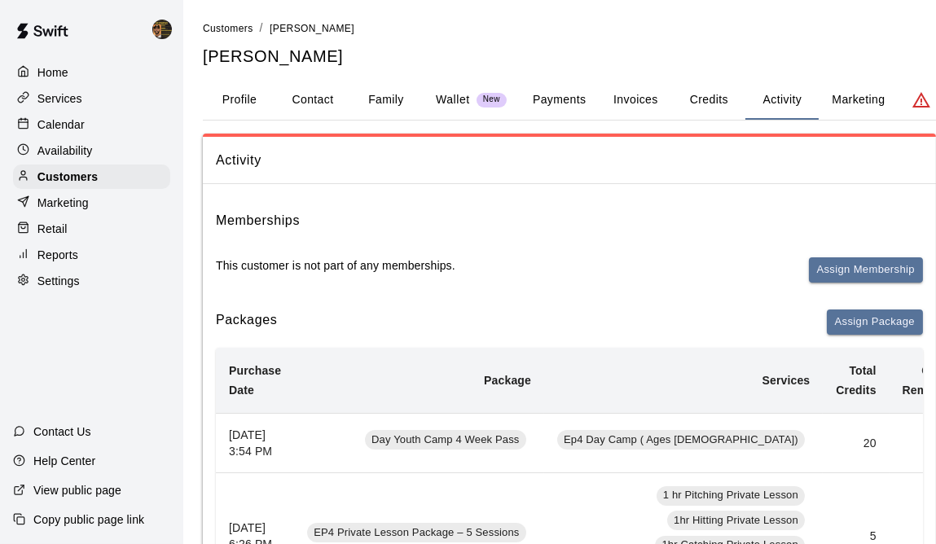
click at [56, 207] on p "Marketing" at bounding box center [62, 203] width 51 height 16
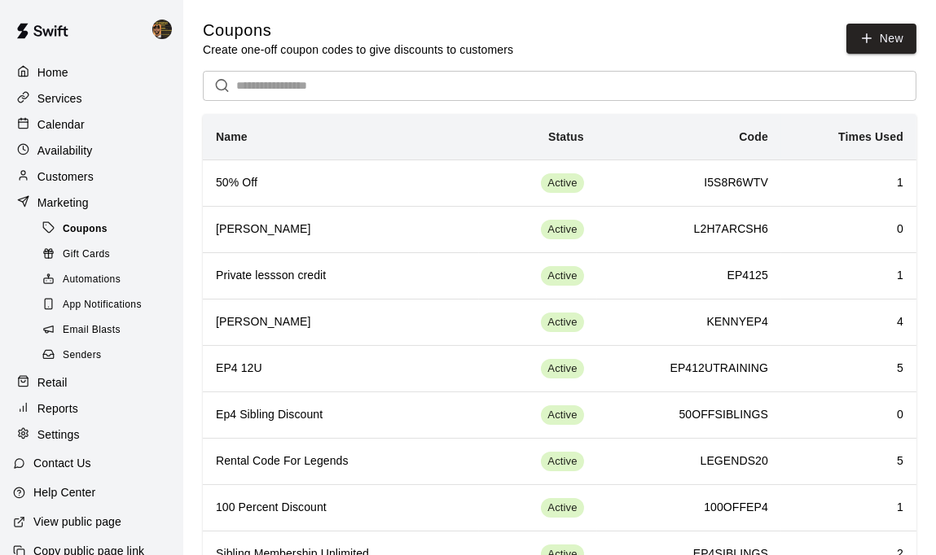
click at [94, 238] on span "Coupons" at bounding box center [85, 229] width 45 height 16
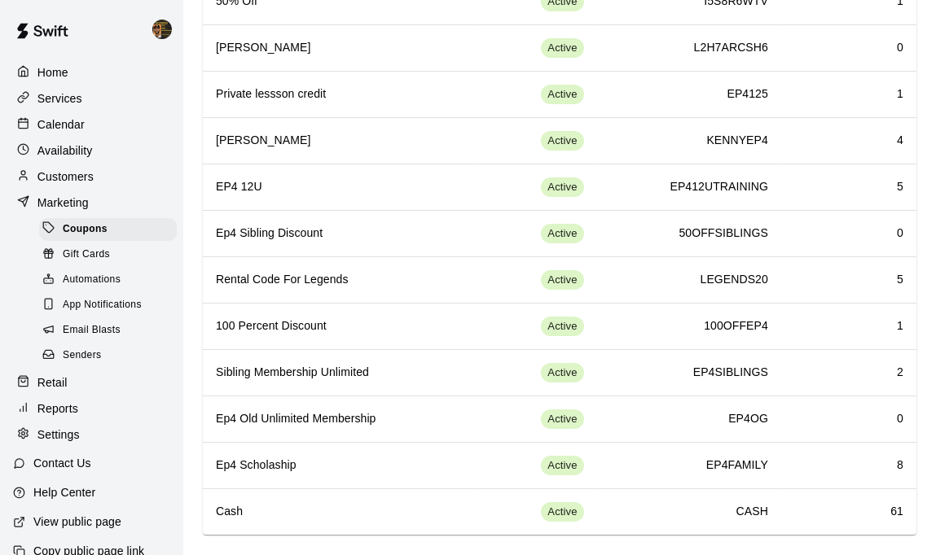
scroll to position [192, 0]
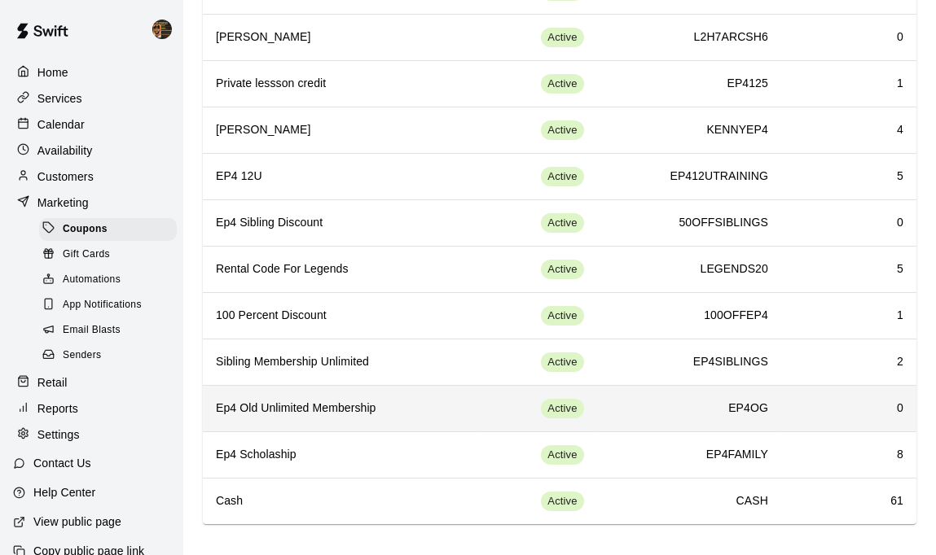
click at [441, 414] on h6 "Ep4 Old Unlimited Membership" at bounding box center [341, 409] width 250 height 18
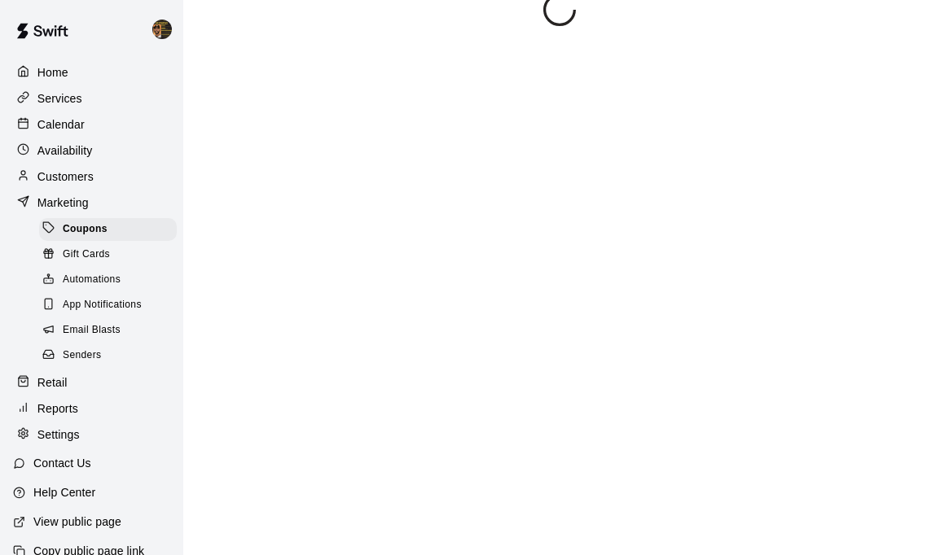
click at [442, 414] on div at bounding box center [559, 270] width 713 height 555
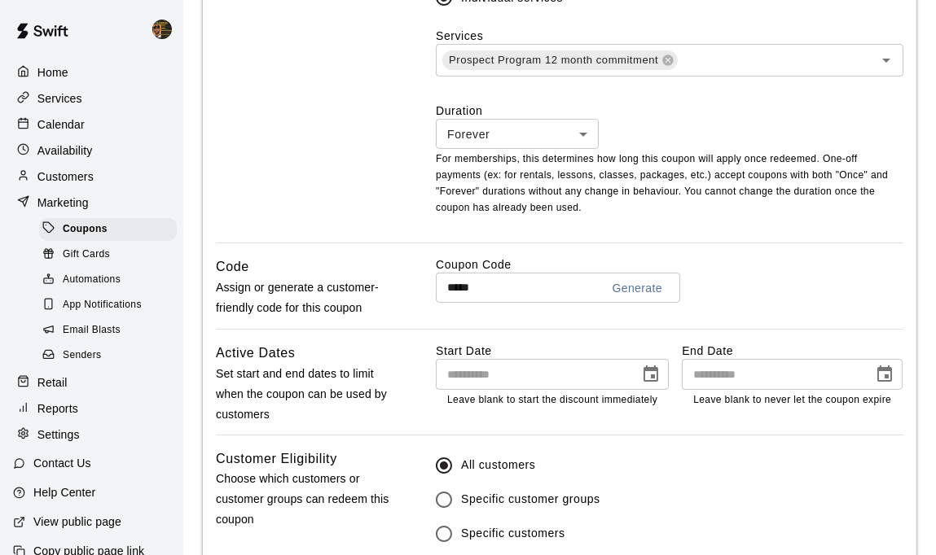
scroll to position [581, 0]
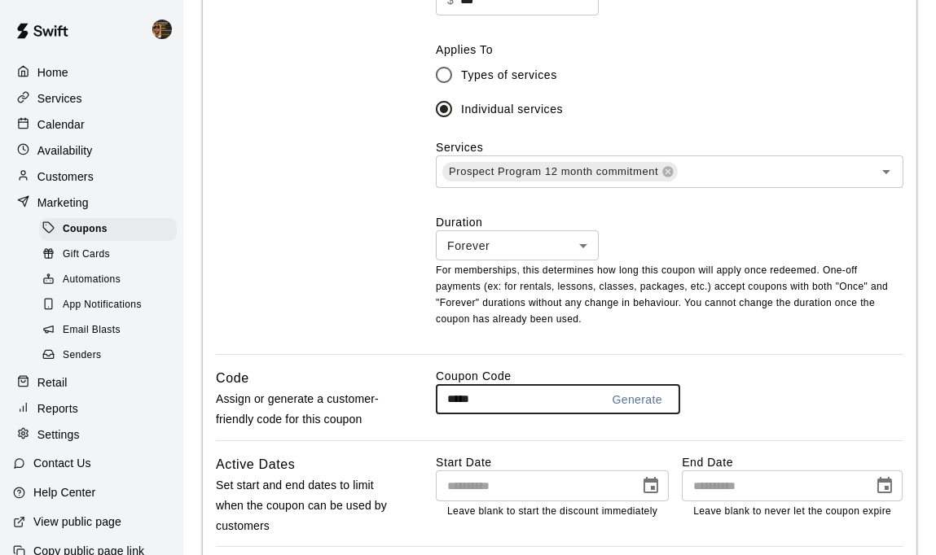
drag, startPoint x: 445, startPoint y: 396, endPoint x: 498, endPoint y: 399, distance: 52.2
click at [498, 399] on input "*****" at bounding box center [511, 399] width 151 height 30
click at [881, 172] on icon "Open" at bounding box center [886, 172] width 20 height 20
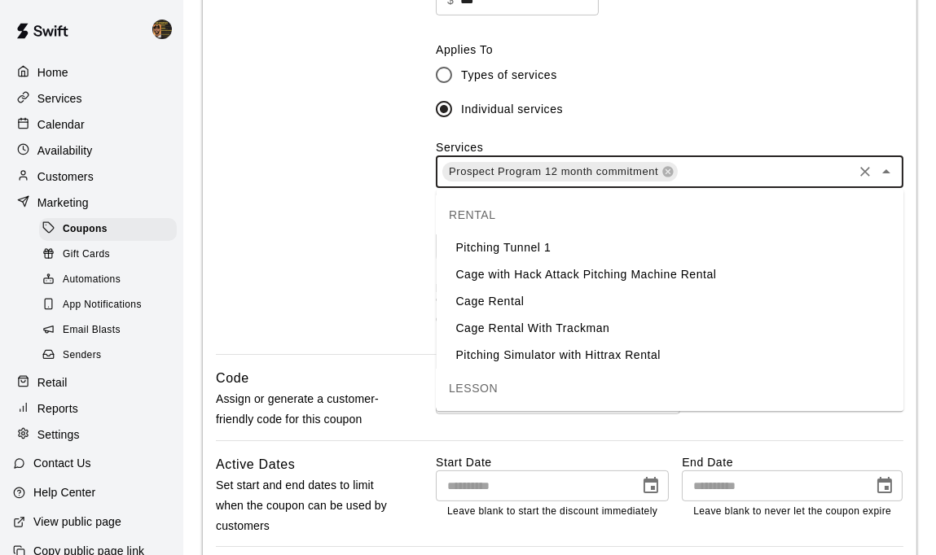
scroll to position [1228, 0]
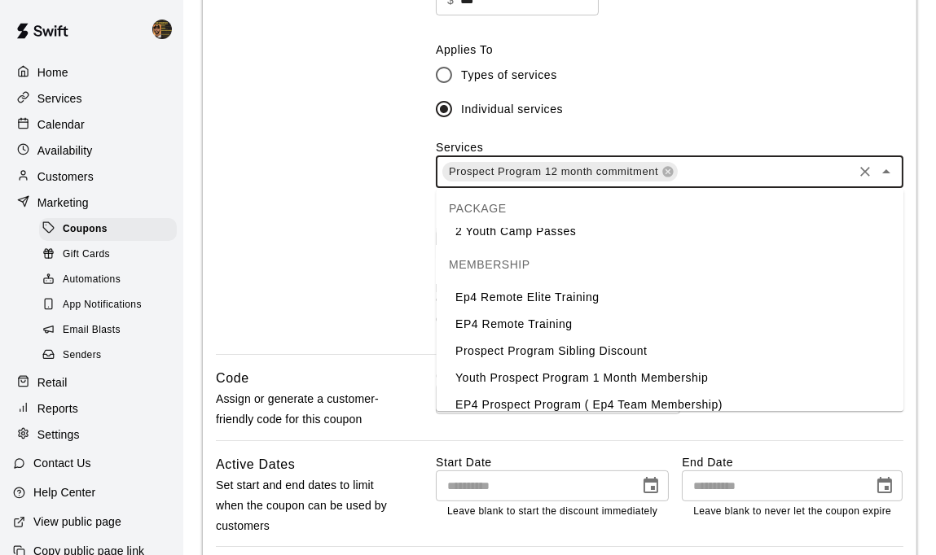
click at [575, 365] on li "Youth Prospect Program 1 Month Membership" at bounding box center [669, 378] width 467 height 27
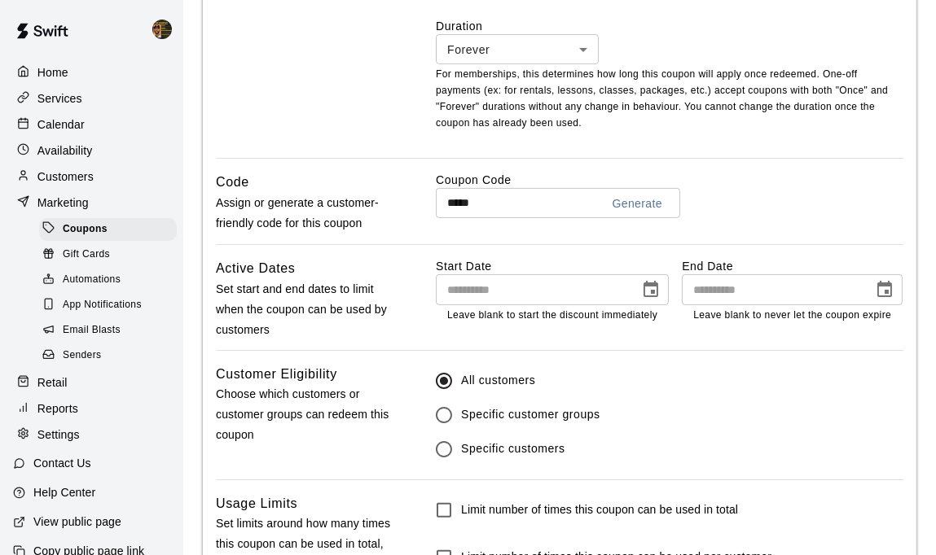
scroll to position [1048, 0]
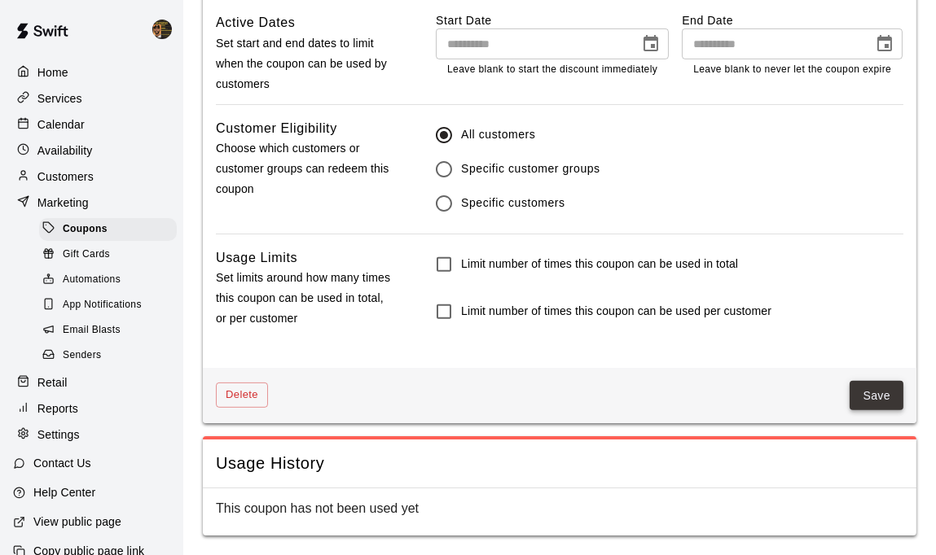
click at [886, 397] on button "Save" at bounding box center [876, 396] width 54 height 30
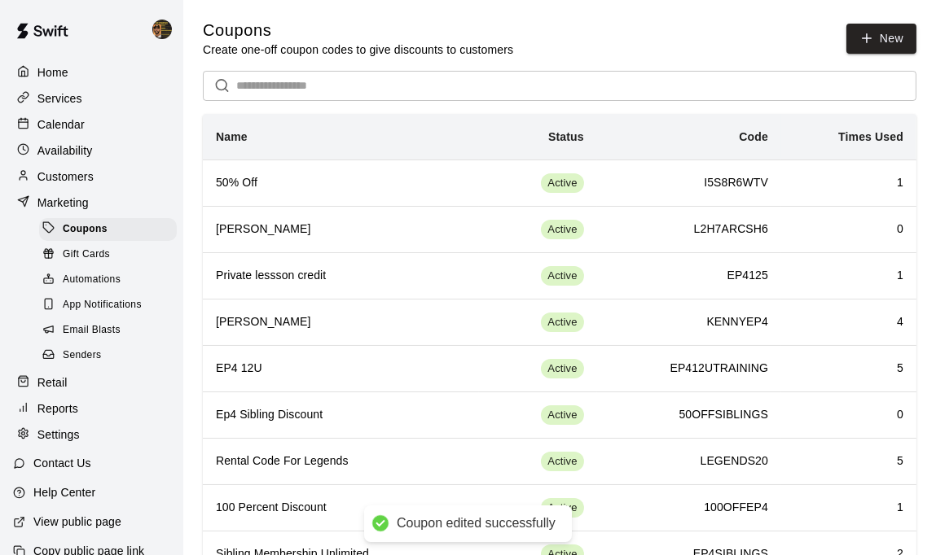
click at [59, 181] on p "Customers" at bounding box center [65, 177] width 56 height 16
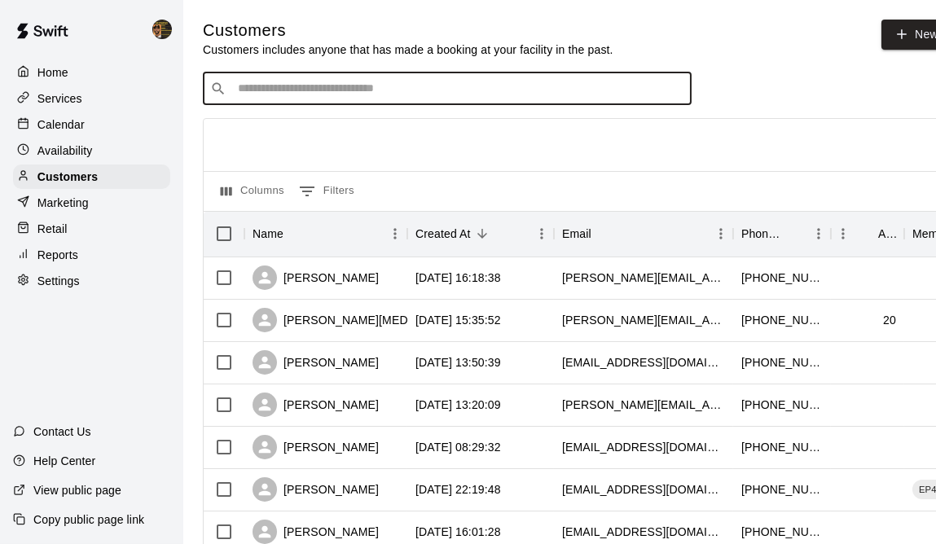
click at [294, 89] on input "Search customers by name or email" at bounding box center [458, 89] width 451 height 16
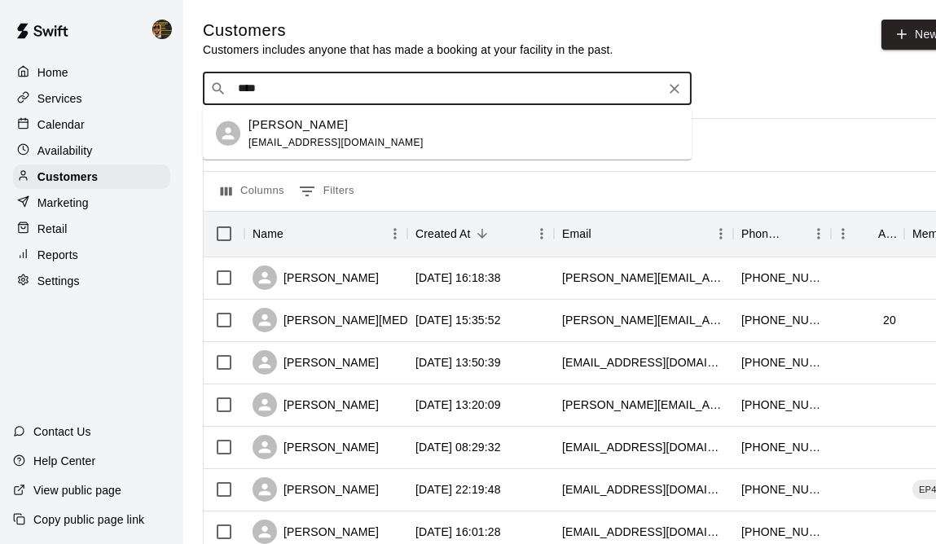
type input "*****"
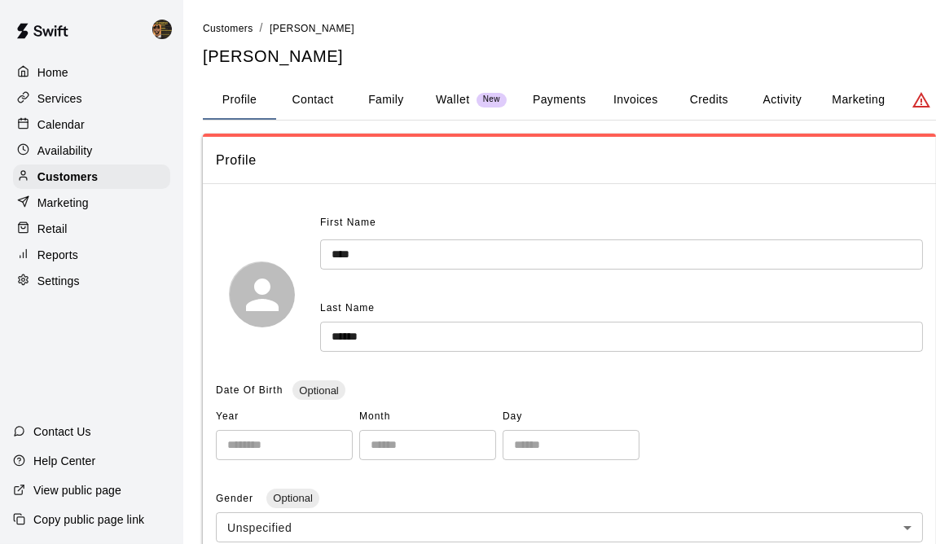
click at [789, 97] on button "Activity" at bounding box center [781, 100] width 73 height 39
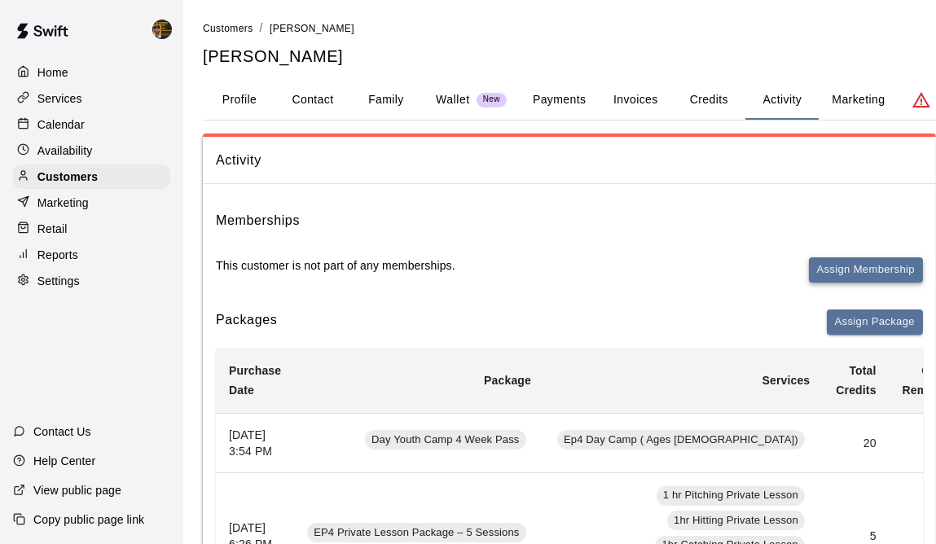
click at [854, 269] on button "Assign Membership" at bounding box center [866, 269] width 114 height 25
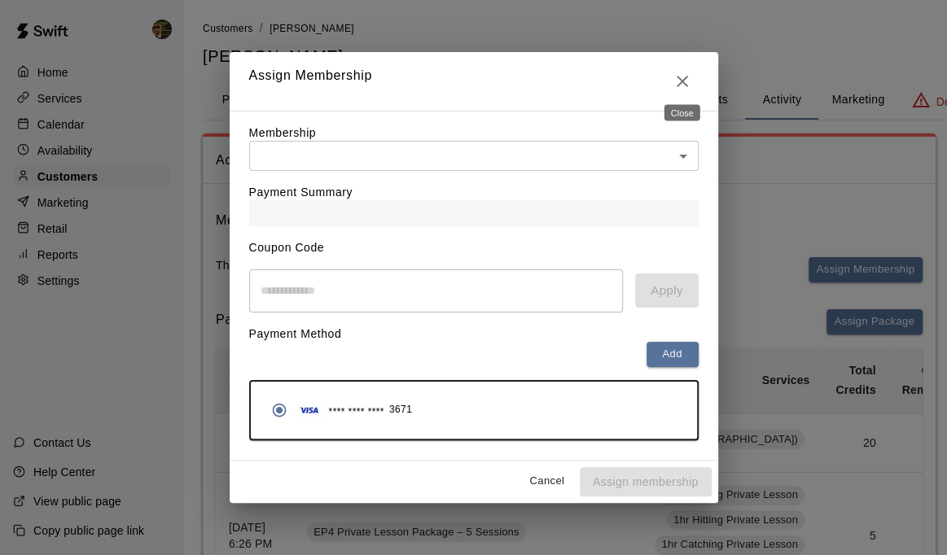
click at [686, 79] on icon "Close" at bounding box center [683, 82] width 20 height 20
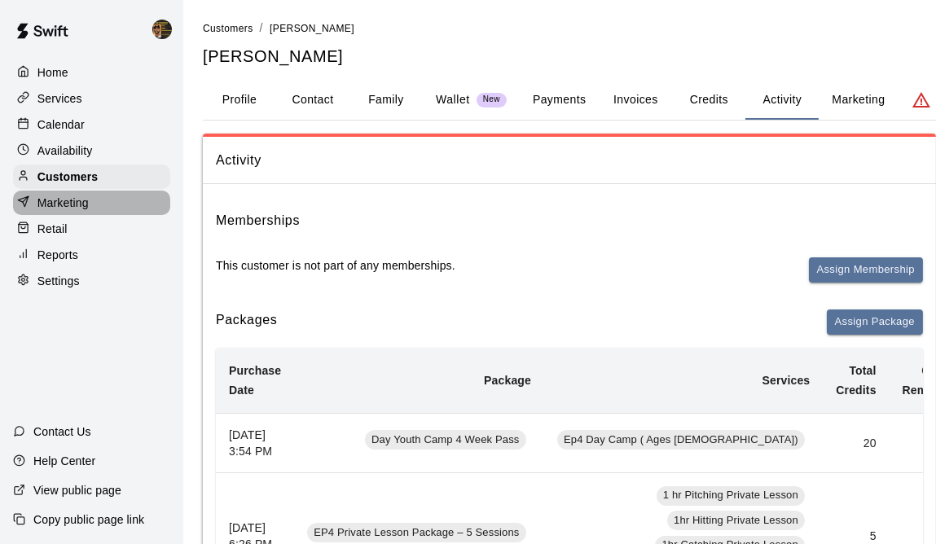
click at [64, 206] on p "Marketing" at bounding box center [62, 203] width 51 height 16
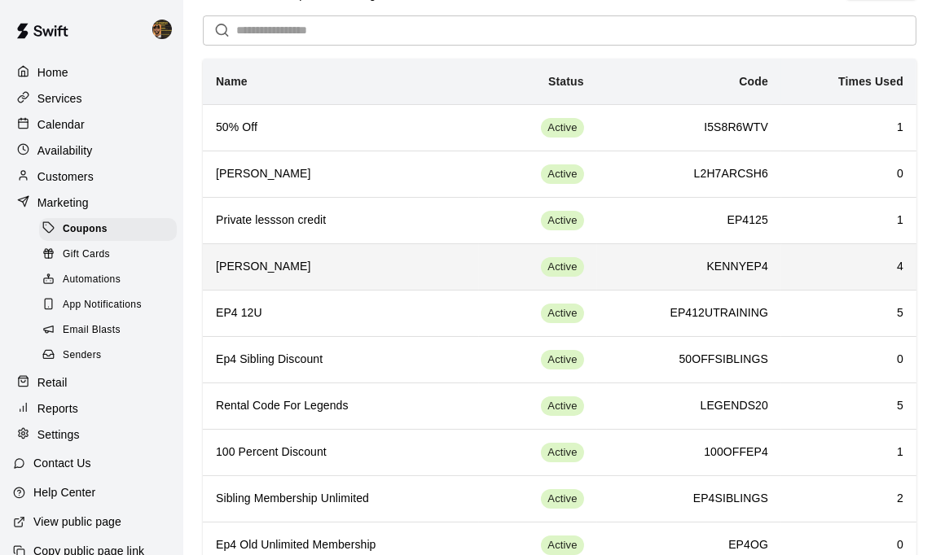
scroll to position [192, 0]
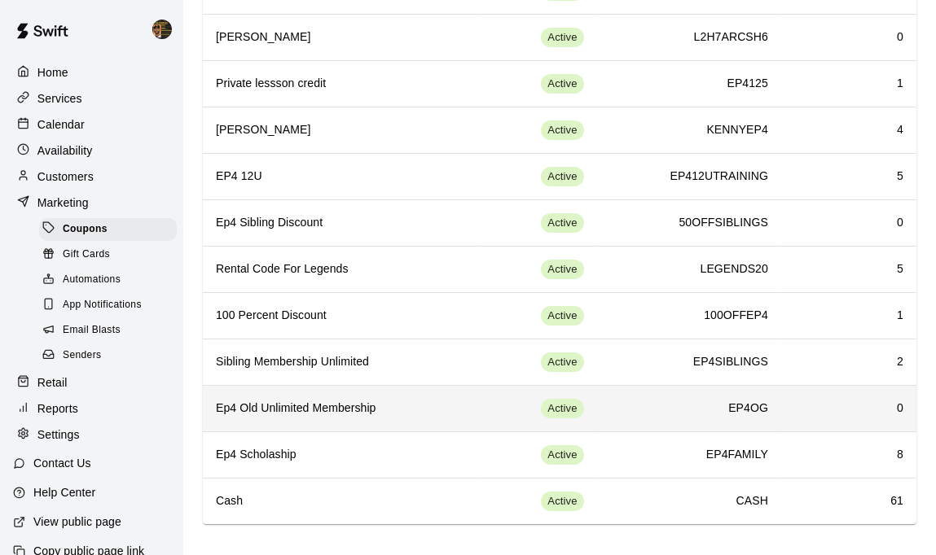
click at [332, 411] on h6 "Ep4 Old Unlimited Membership" at bounding box center [341, 409] width 250 height 18
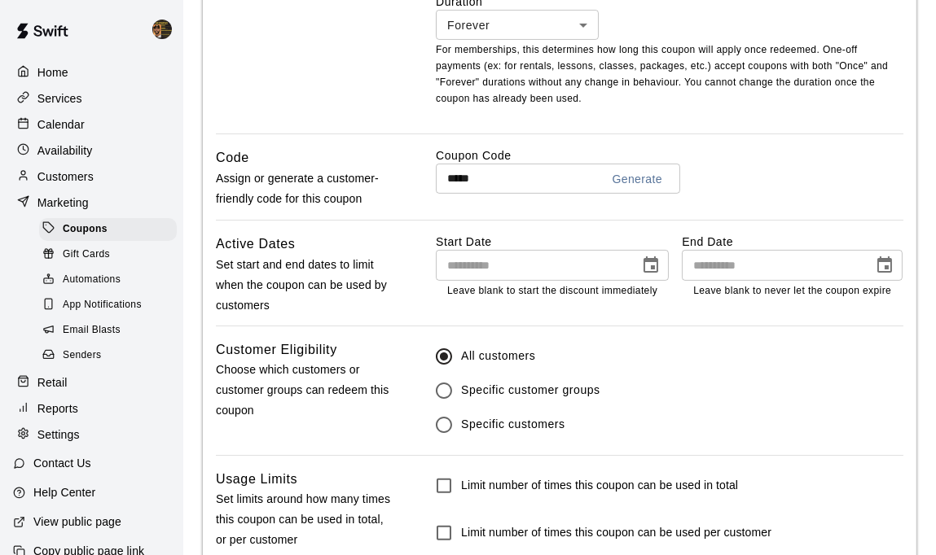
scroll to position [826, 0]
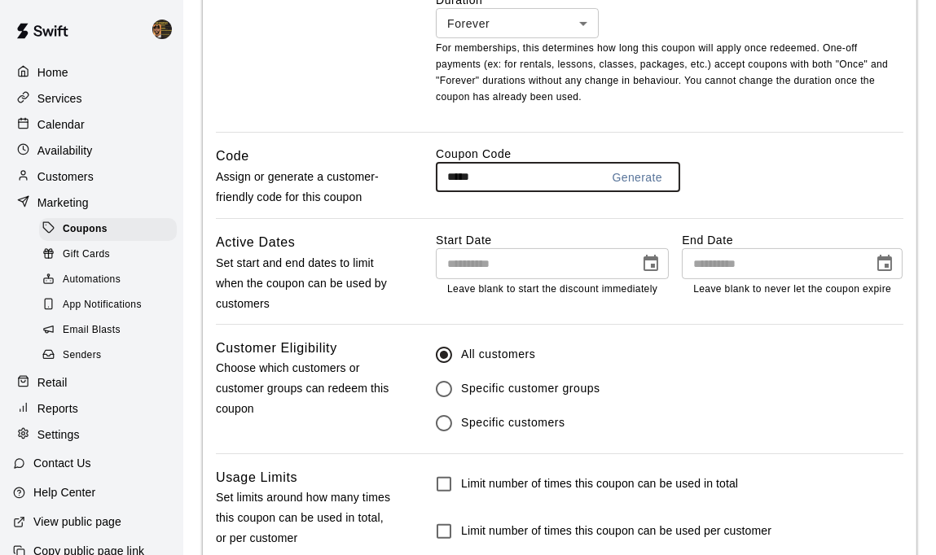
drag, startPoint x: 449, startPoint y: 174, endPoint x: 485, endPoint y: 177, distance: 36.7
click at [485, 177] on input "*****" at bounding box center [511, 177] width 151 height 30
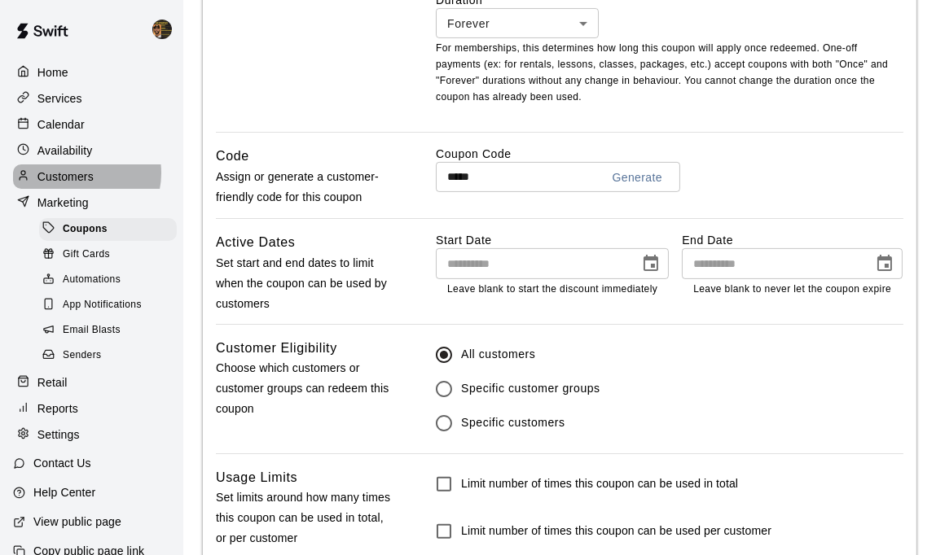
click at [82, 175] on p "Customers" at bounding box center [65, 177] width 56 height 16
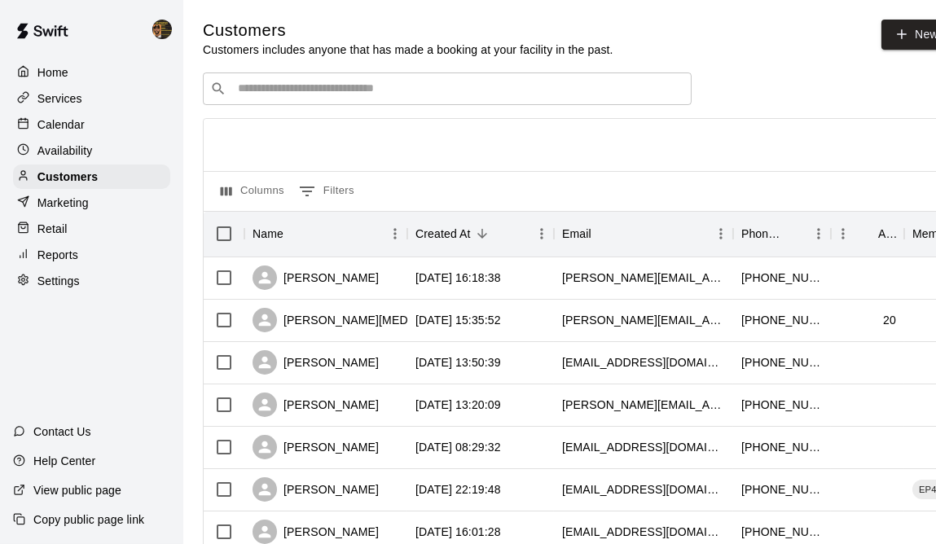
click at [445, 80] on div "​ ​" at bounding box center [447, 88] width 489 height 33
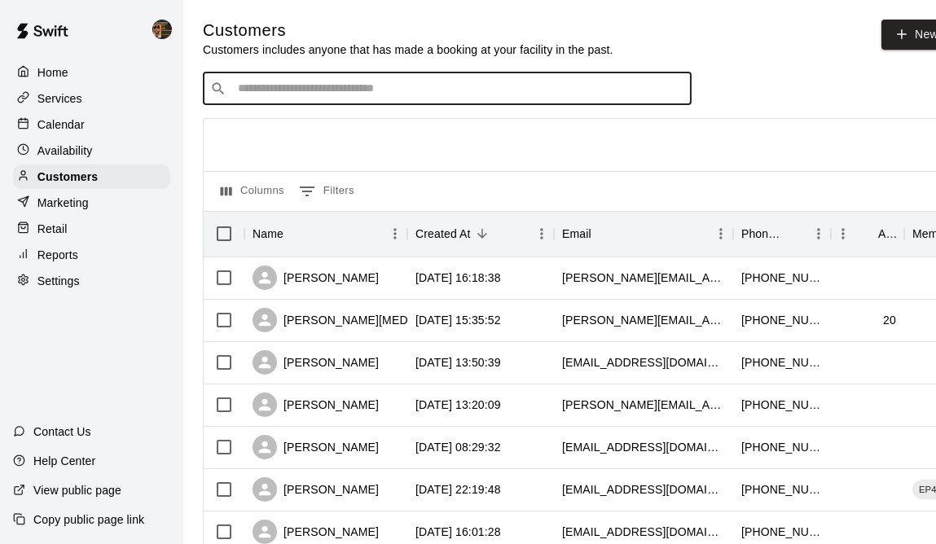
click at [310, 92] on input "Search customers by name or email" at bounding box center [458, 89] width 451 height 16
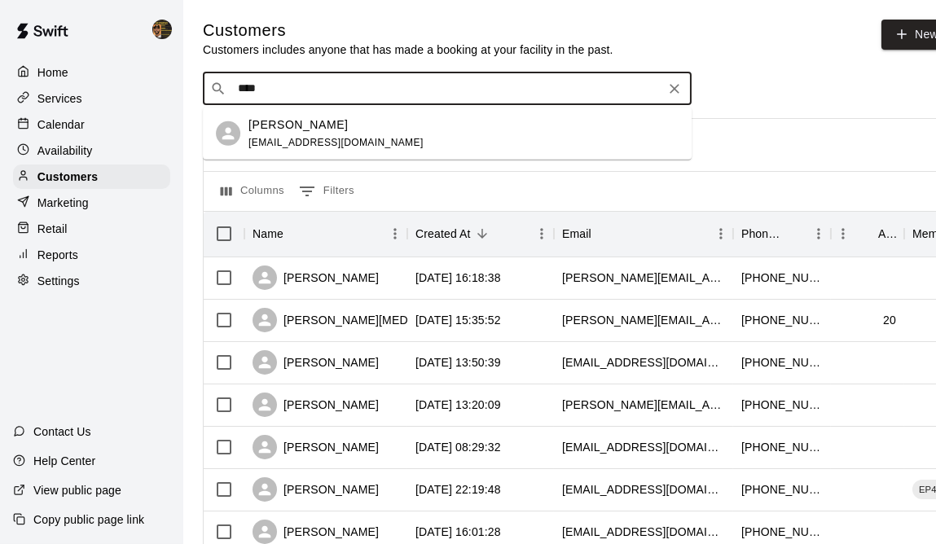
type input "*****"
click at [296, 129] on p "[PERSON_NAME]" at bounding box center [297, 124] width 99 height 17
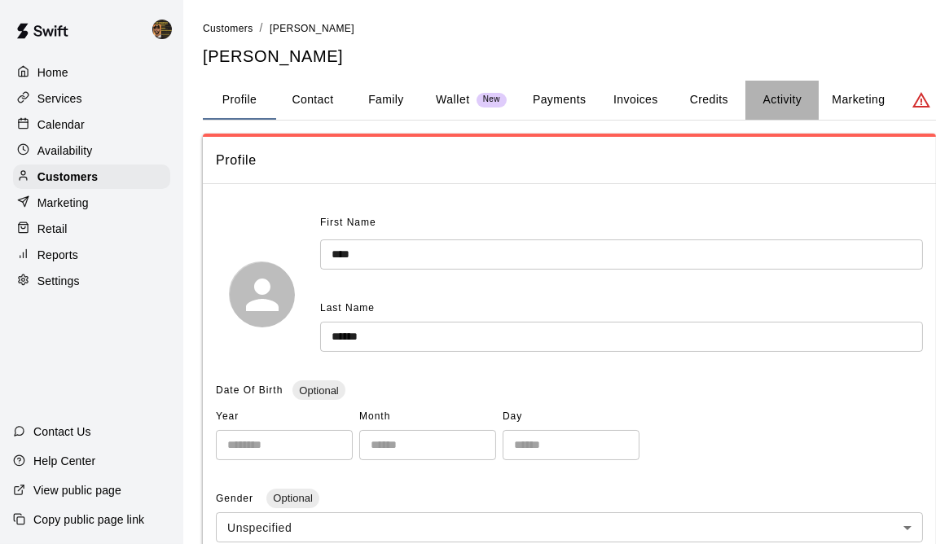
click at [781, 96] on button "Activity" at bounding box center [781, 100] width 73 height 39
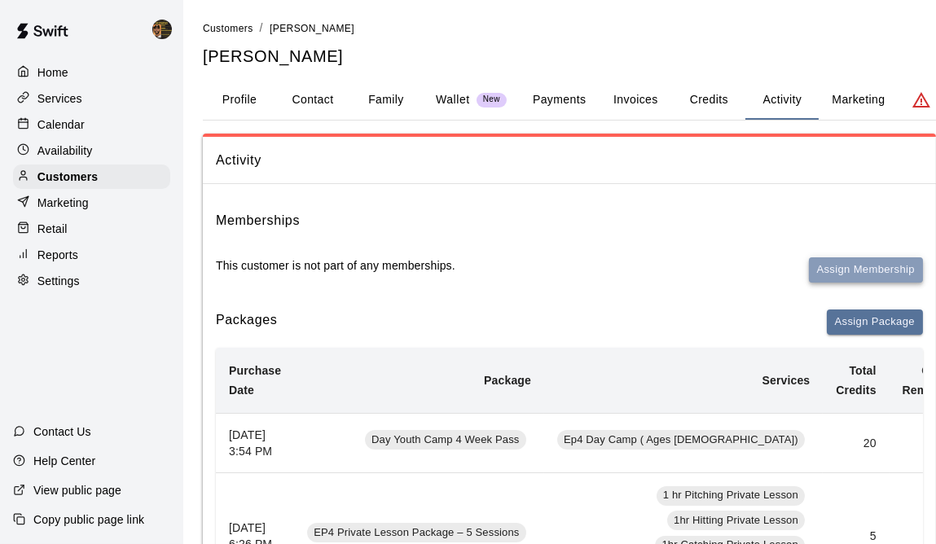
click at [871, 265] on button "Assign Membership" at bounding box center [866, 269] width 114 height 25
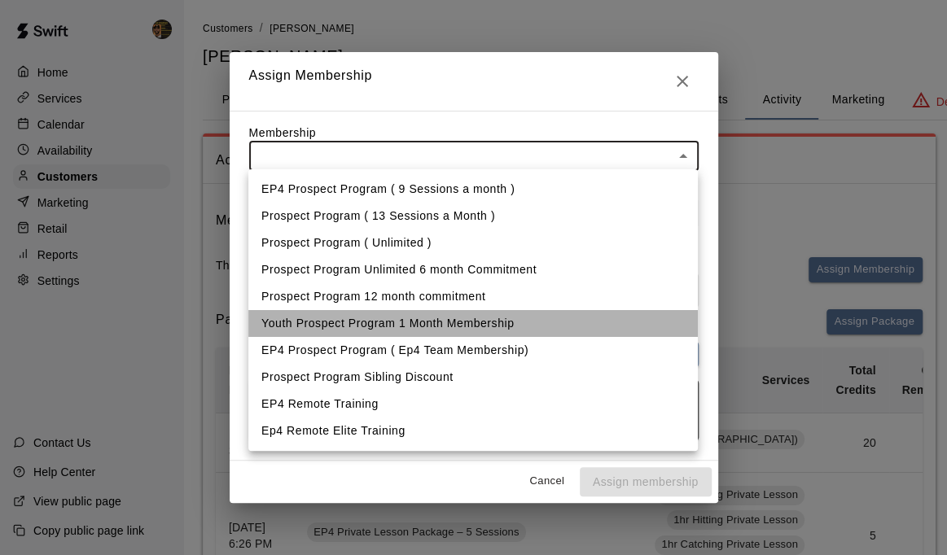
click at [297, 327] on li "Youth Prospect Program 1 Month Membership" at bounding box center [472, 323] width 449 height 27
type input "**********"
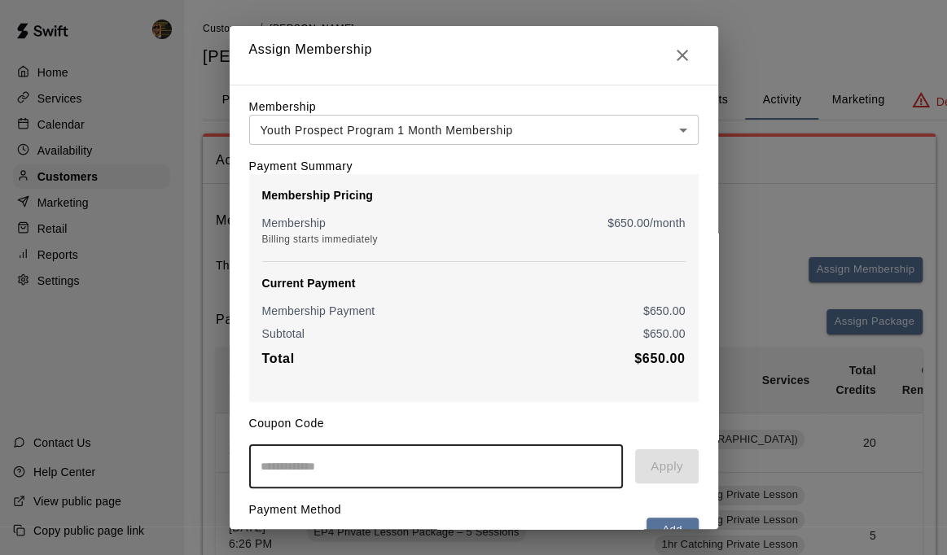
click at [337, 479] on input "text" at bounding box center [436, 466] width 375 height 43
paste input "*****"
type input "*****"
click at [649, 476] on button "Apply" at bounding box center [666, 466] width 63 height 34
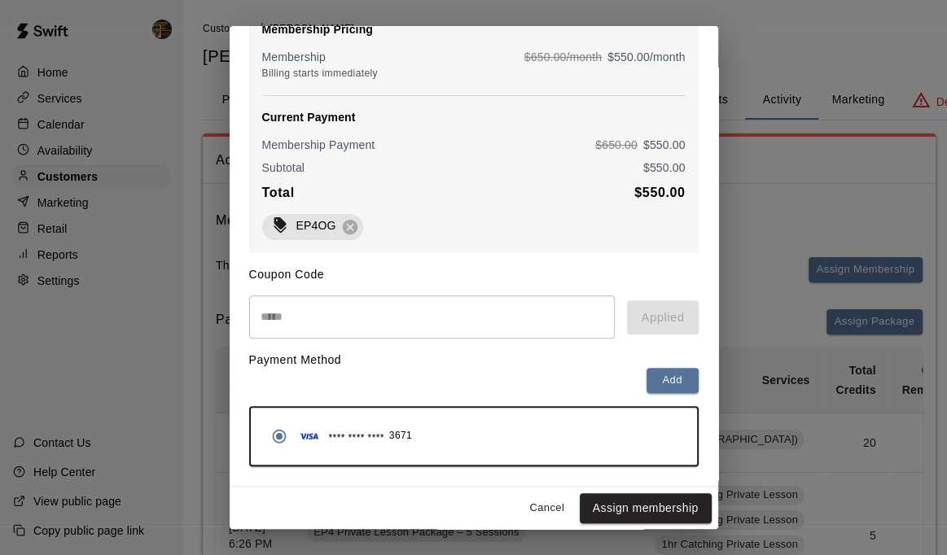
scroll to position [177, 0]
click at [626, 512] on button "Assign membership" at bounding box center [646, 508] width 132 height 30
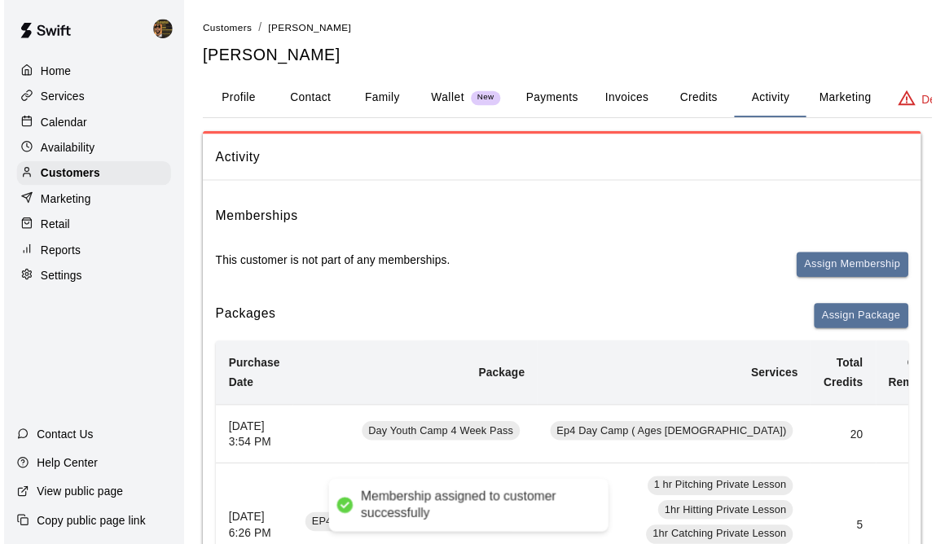
scroll to position [0, 0]
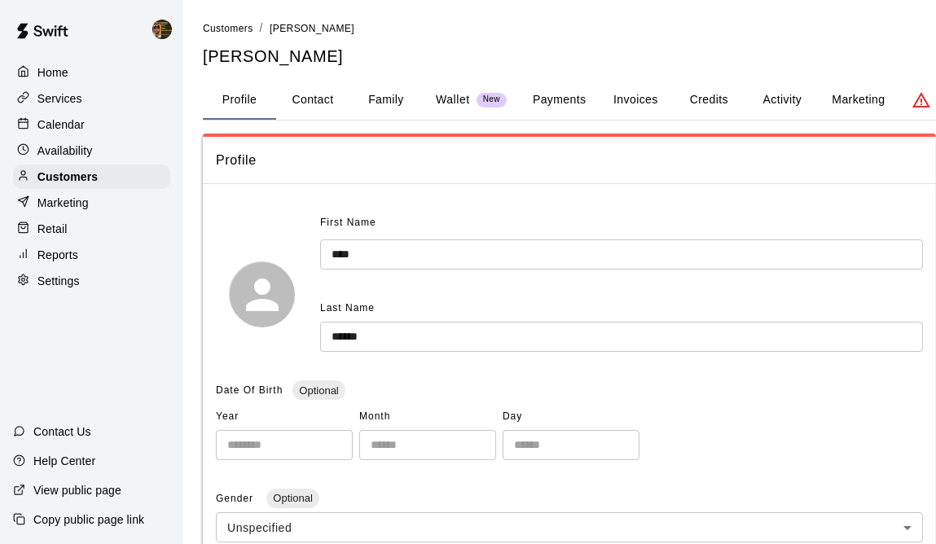
click at [64, 124] on p "Calendar" at bounding box center [60, 124] width 47 height 16
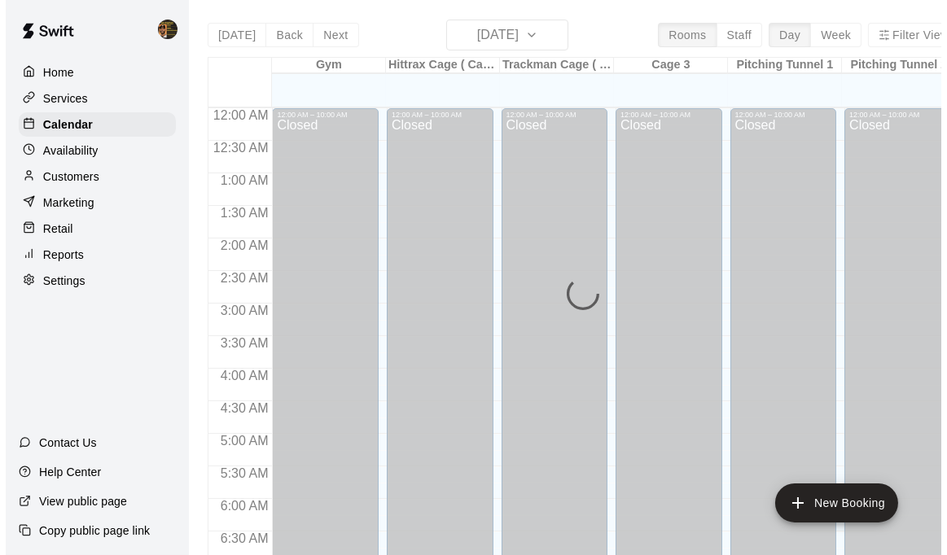
scroll to position [1048, 0]
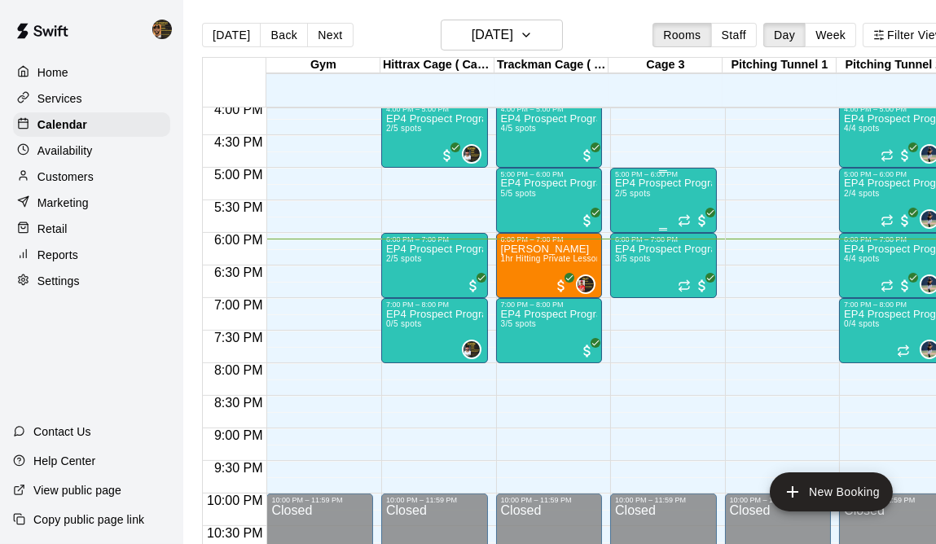
click at [638, 211] on div "EP4 Prospect Program ages 11-12 2/5 spots" at bounding box center [663, 450] width 97 height 544
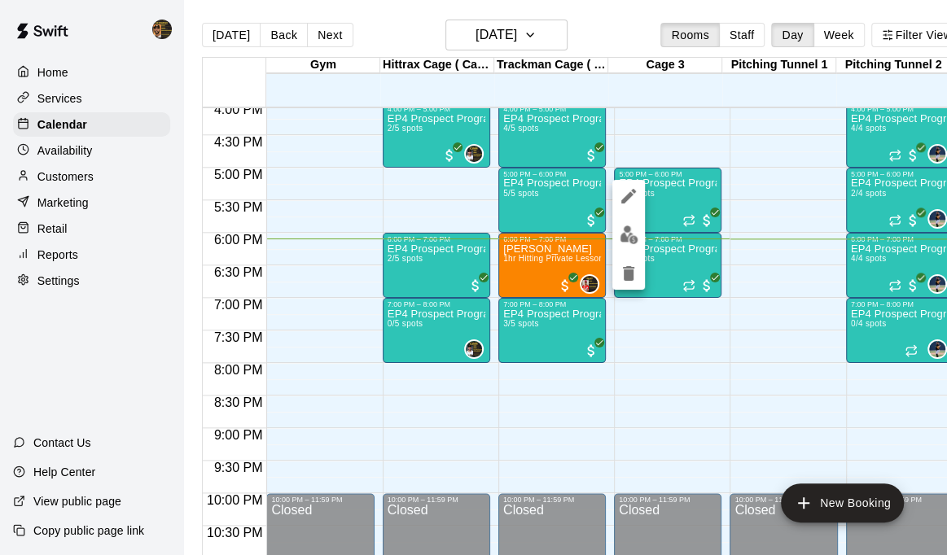
click at [728, 204] on div at bounding box center [473, 277] width 947 height 555
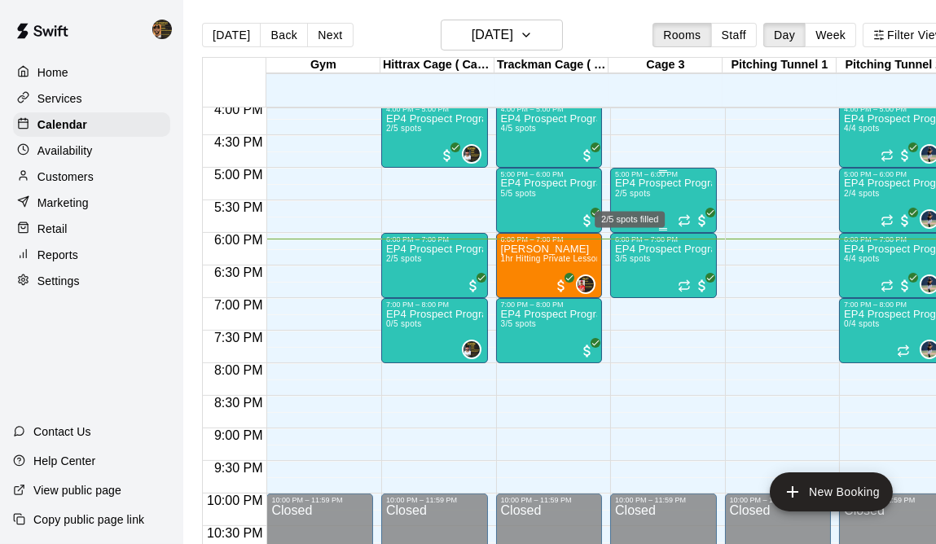
click at [627, 197] on span "2/5 spots" at bounding box center [633, 193] width 36 height 9
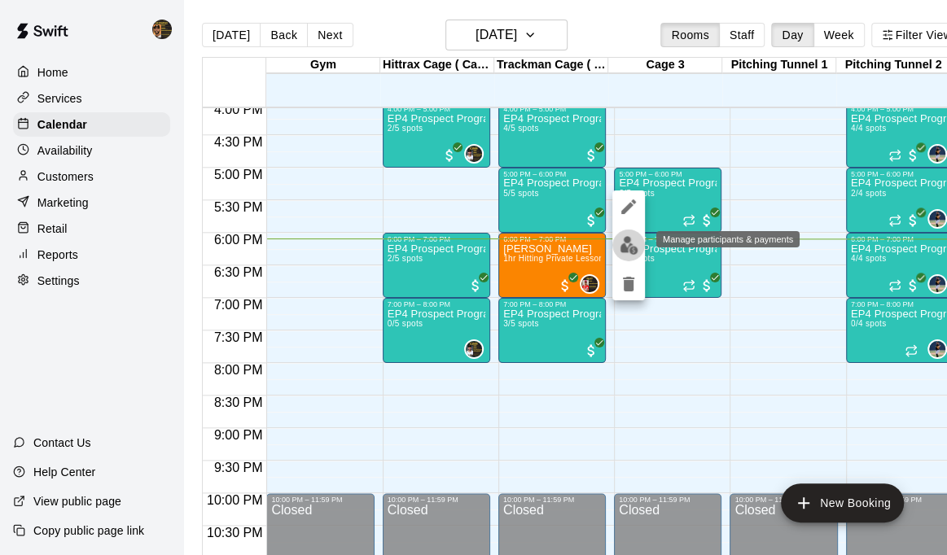
click at [624, 244] on img "edit" at bounding box center [629, 245] width 19 height 19
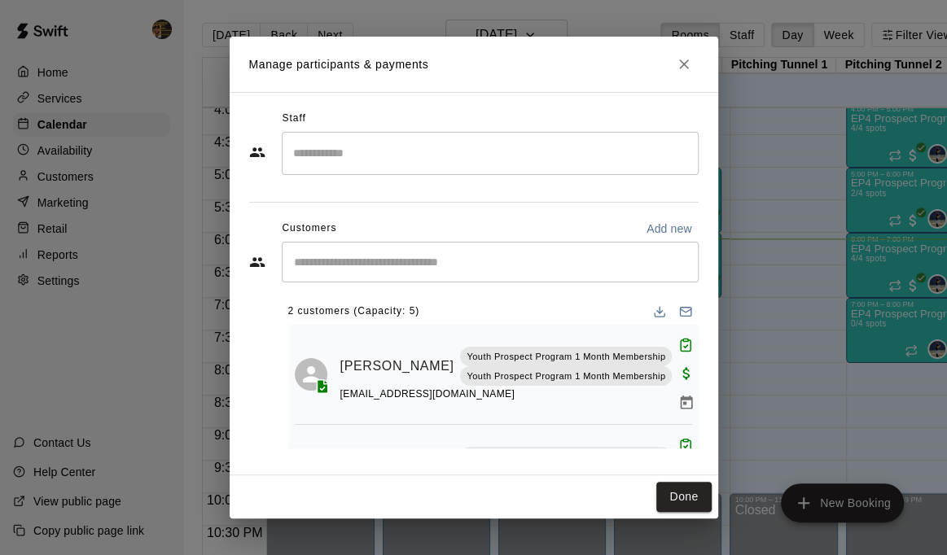
click at [365, 265] on input "Start typing to search customers..." at bounding box center [490, 262] width 402 height 16
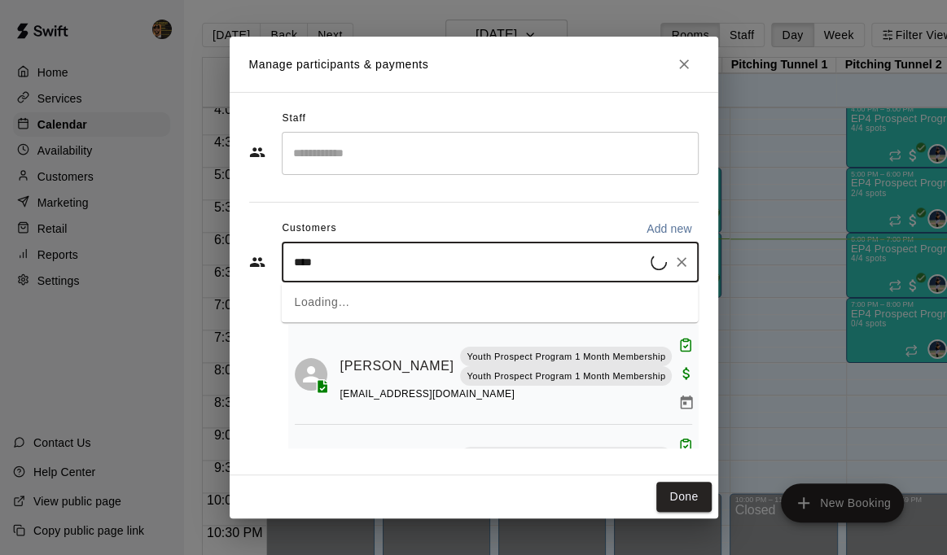
type input "*****"
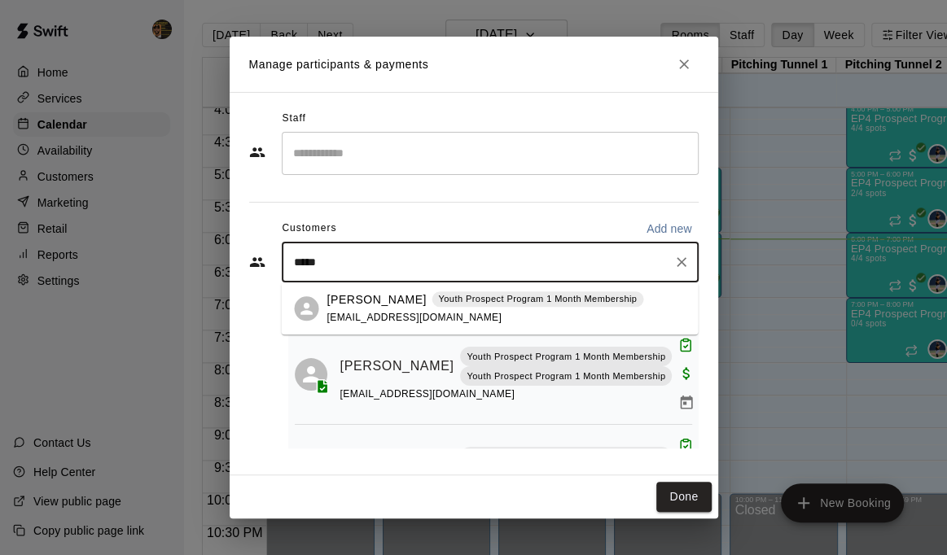
click at [356, 314] on span "[EMAIL_ADDRESS][DOMAIN_NAME]" at bounding box center [414, 317] width 175 height 11
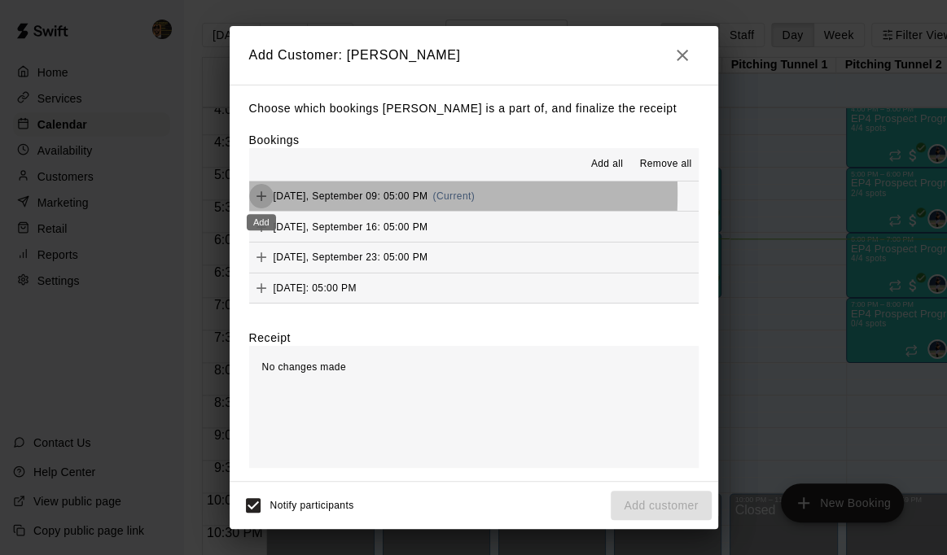
click at [261, 196] on icon "Add" at bounding box center [261, 196] width 16 height 16
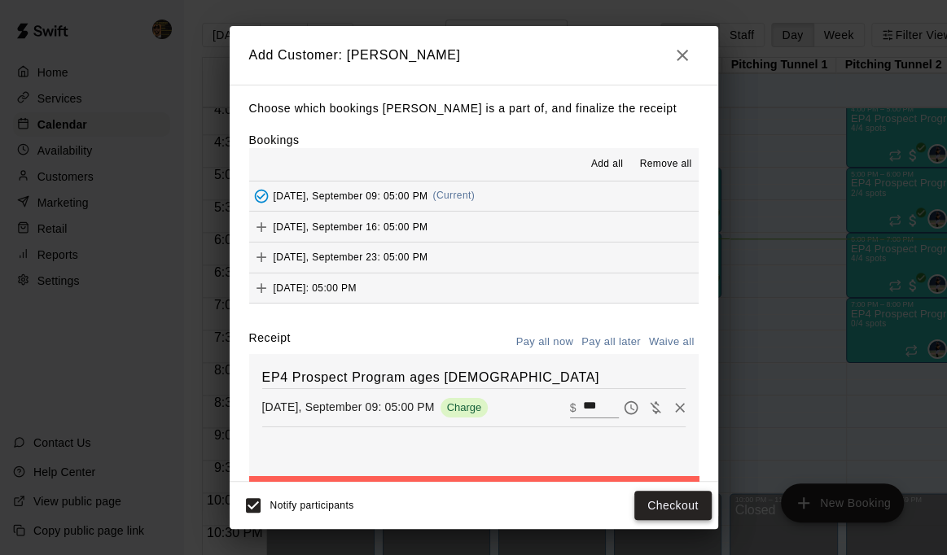
click at [661, 508] on button "Checkout" at bounding box center [672, 506] width 77 height 30
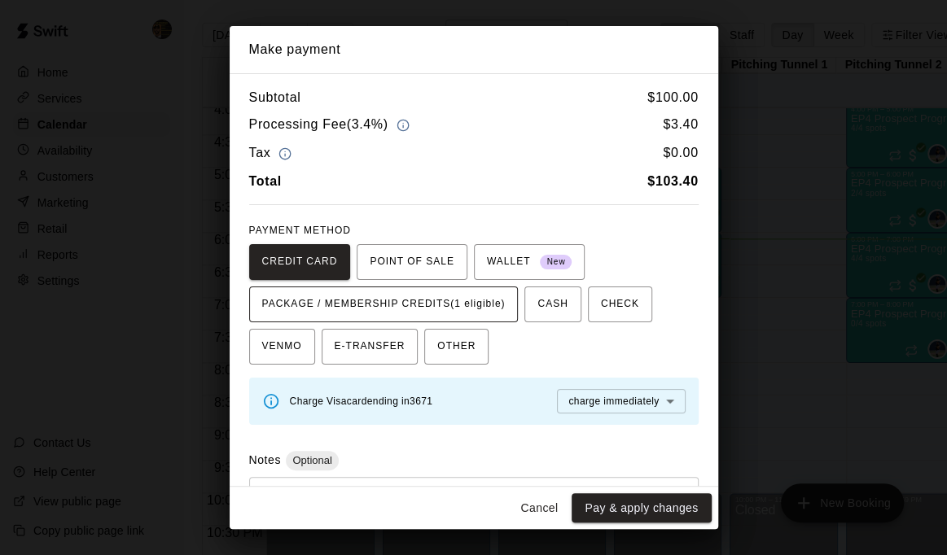
click at [423, 311] on span "PACKAGE / MEMBERSHIP CREDITS (1 eligible)" at bounding box center [383, 305] width 243 height 26
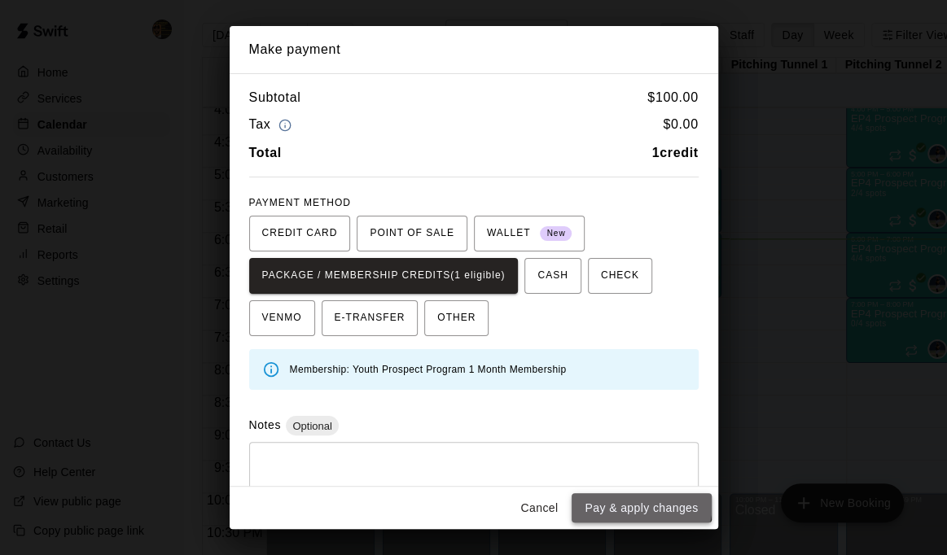
click at [627, 502] on button "Pay & apply changes" at bounding box center [641, 508] width 139 height 30
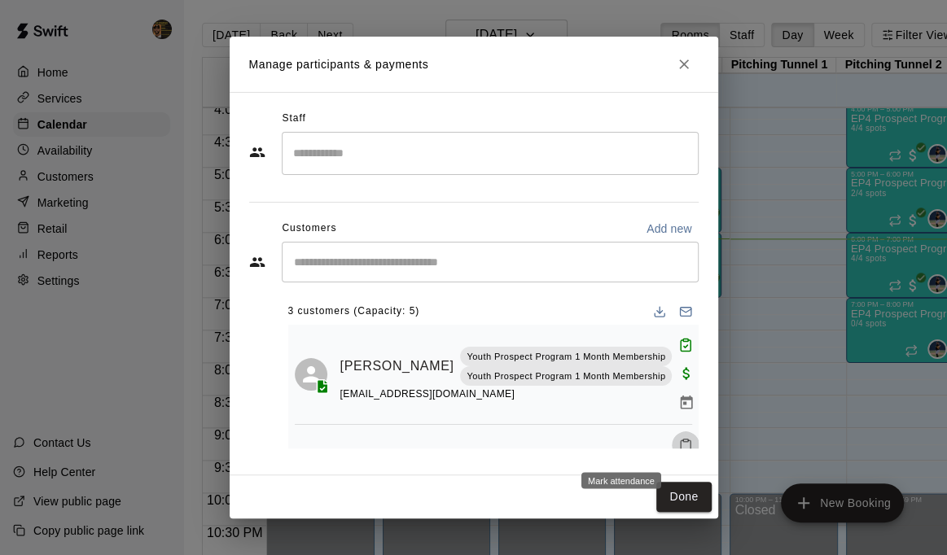
click at [678, 445] on icon "Mark attendance" at bounding box center [685, 445] width 15 height 15
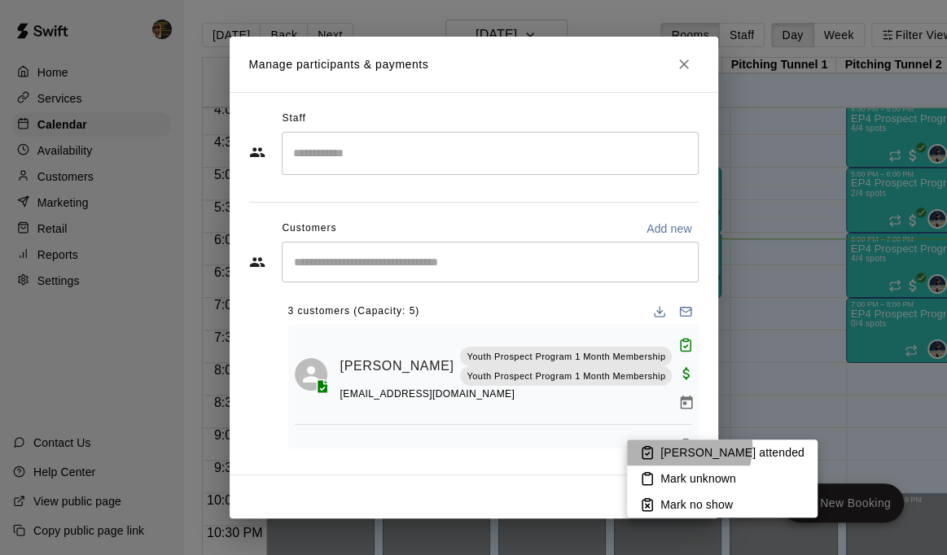
click at [674, 446] on p "[PERSON_NAME] attended" at bounding box center [732, 453] width 144 height 16
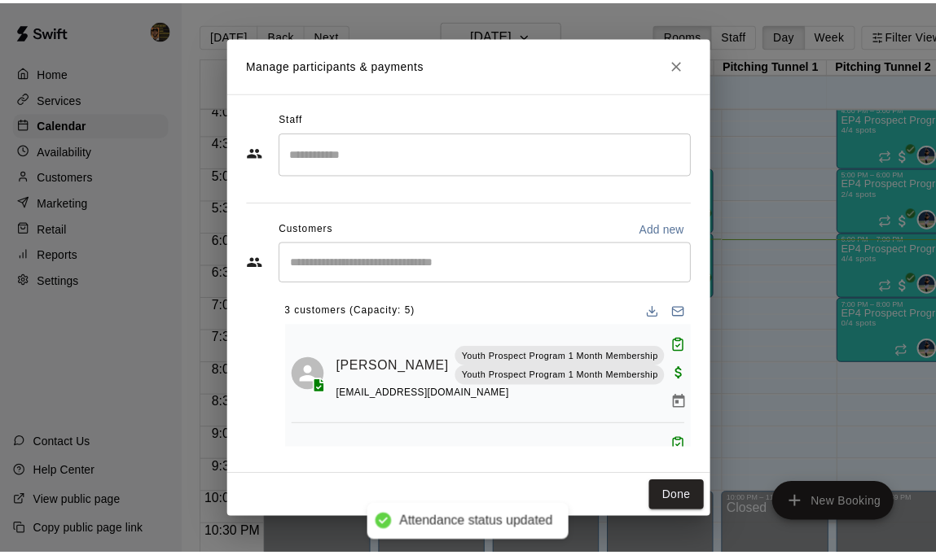
scroll to position [12, 0]
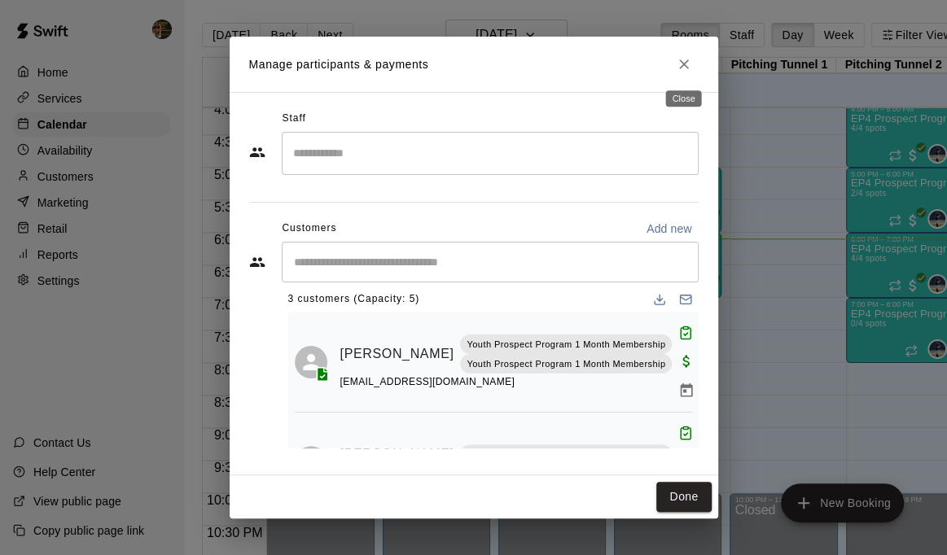
click at [692, 63] on button "Close" at bounding box center [683, 64] width 29 height 29
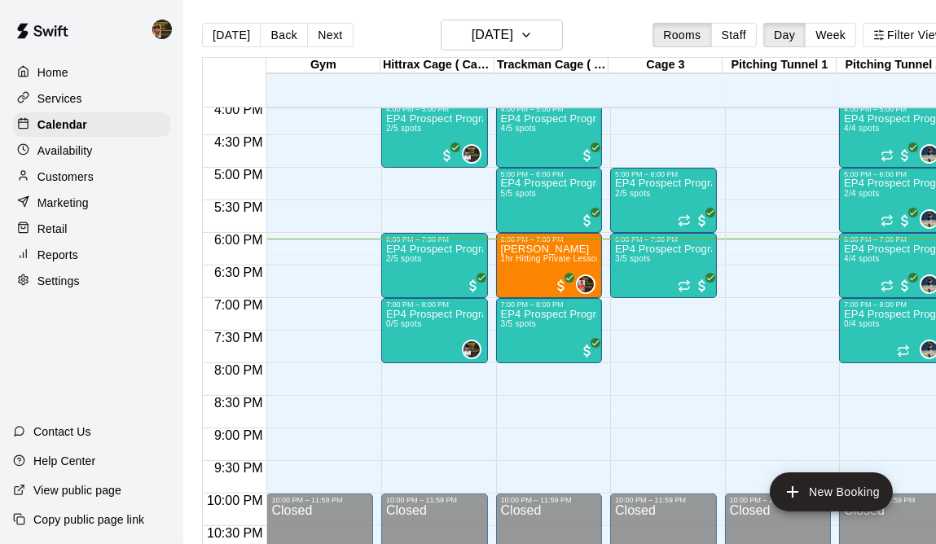
click at [55, 172] on p "Customers" at bounding box center [65, 177] width 56 height 16
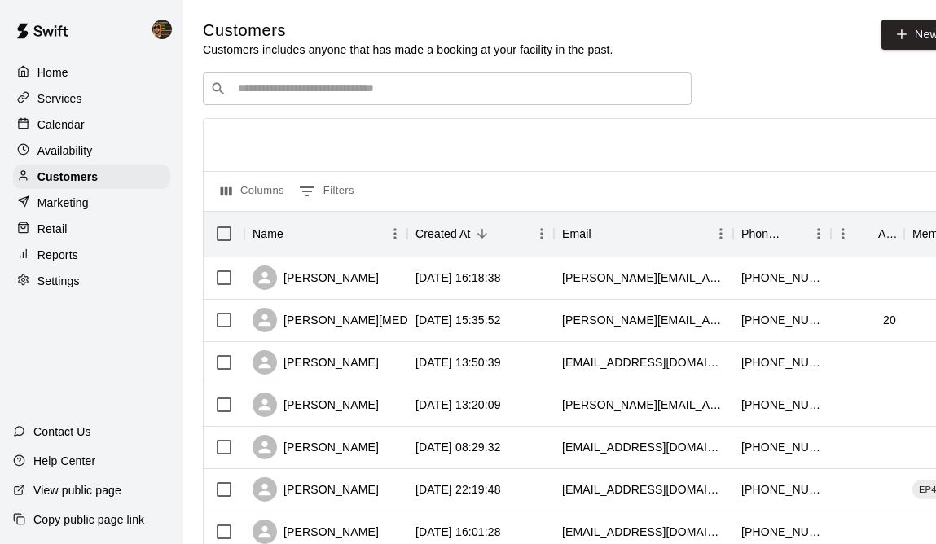
click at [327, 95] on input "Search customers by name or email" at bounding box center [458, 89] width 451 height 16
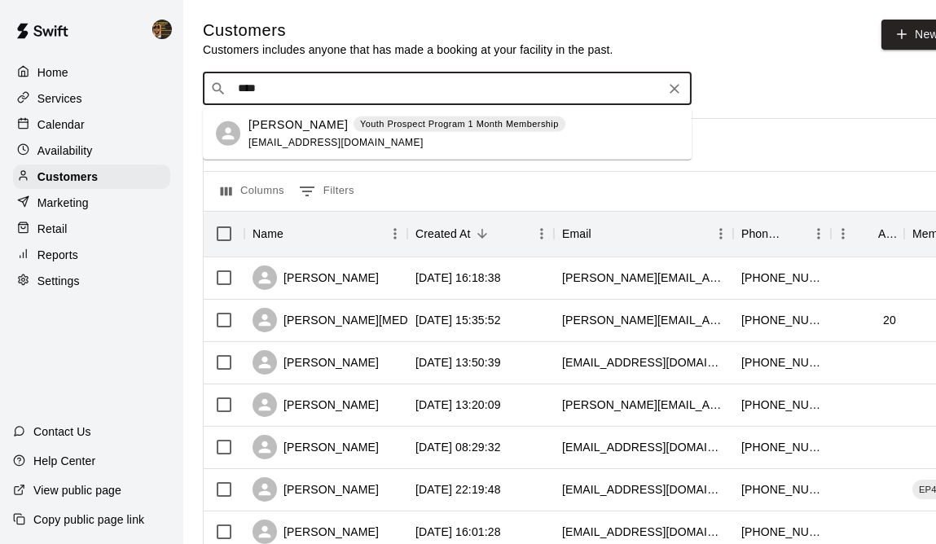
type input "*****"
click at [294, 130] on p "[PERSON_NAME]" at bounding box center [297, 124] width 99 height 17
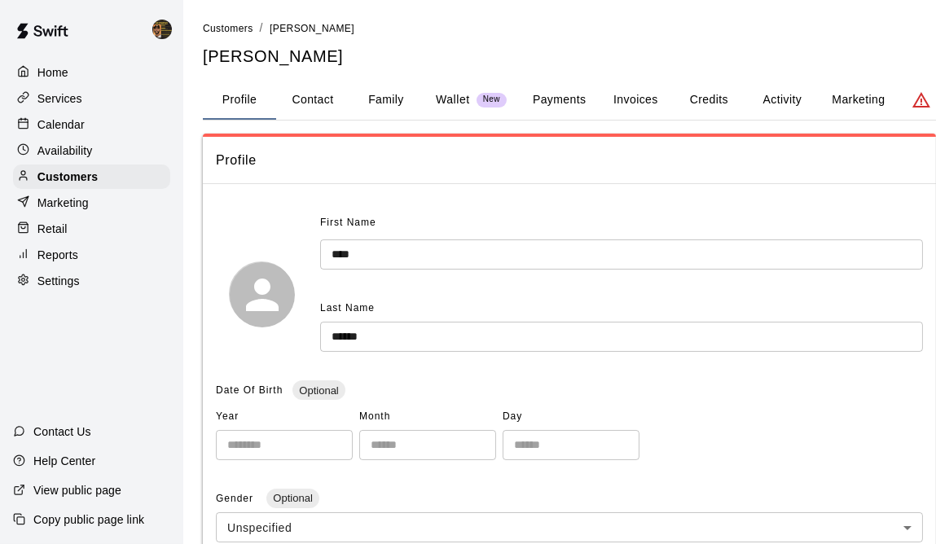
click at [784, 100] on button "Activity" at bounding box center [781, 100] width 73 height 39
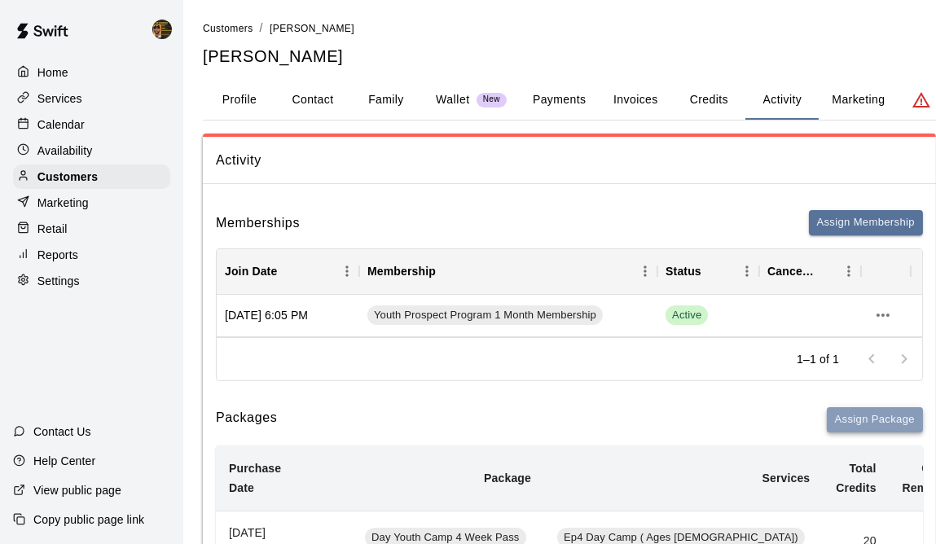
click at [875, 424] on button "Assign Package" at bounding box center [875, 419] width 96 height 25
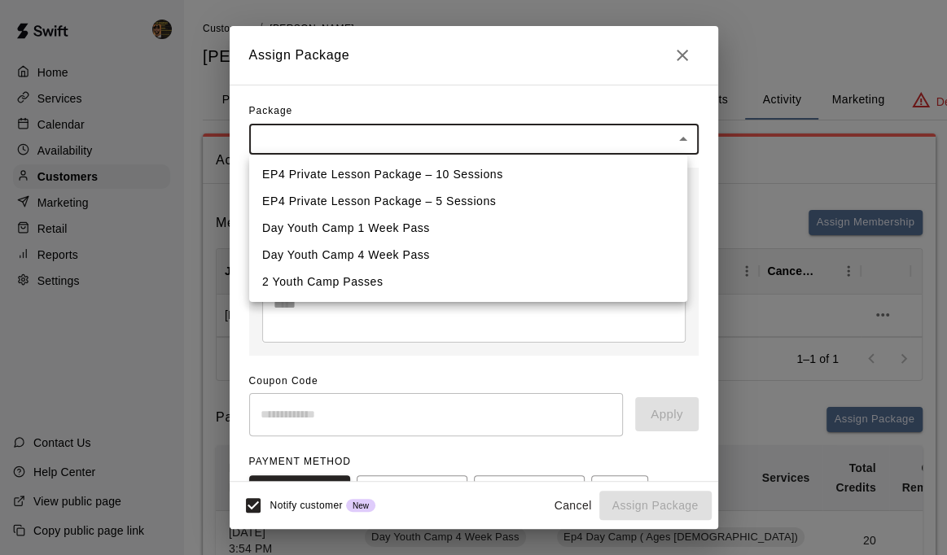
drag, startPoint x: 940, startPoint y: 594, endPoint x: 683, endPoint y: 59, distance: 593.3
click at [683, 59] on div at bounding box center [473, 277] width 947 height 555
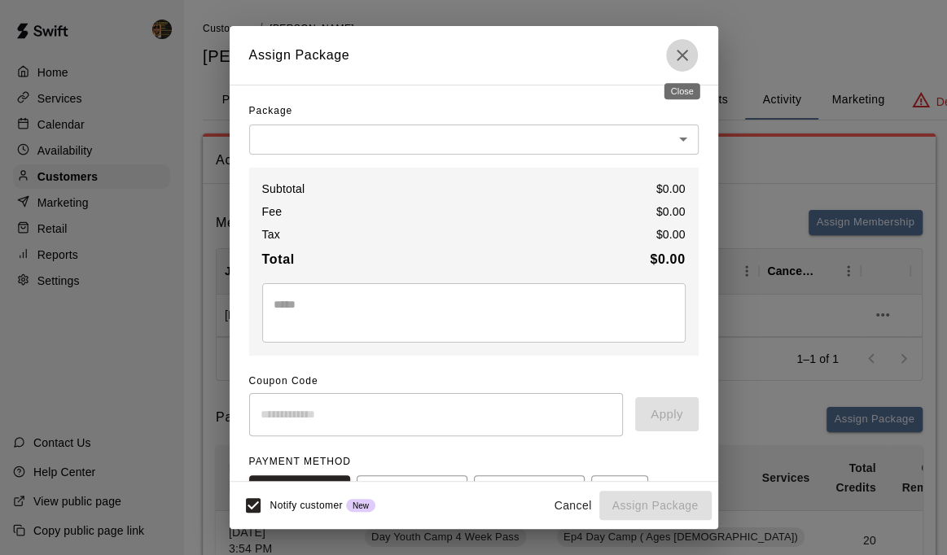
click at [686, 57] on icon "Close" at bounding box center [683, 56] width 20 height 20
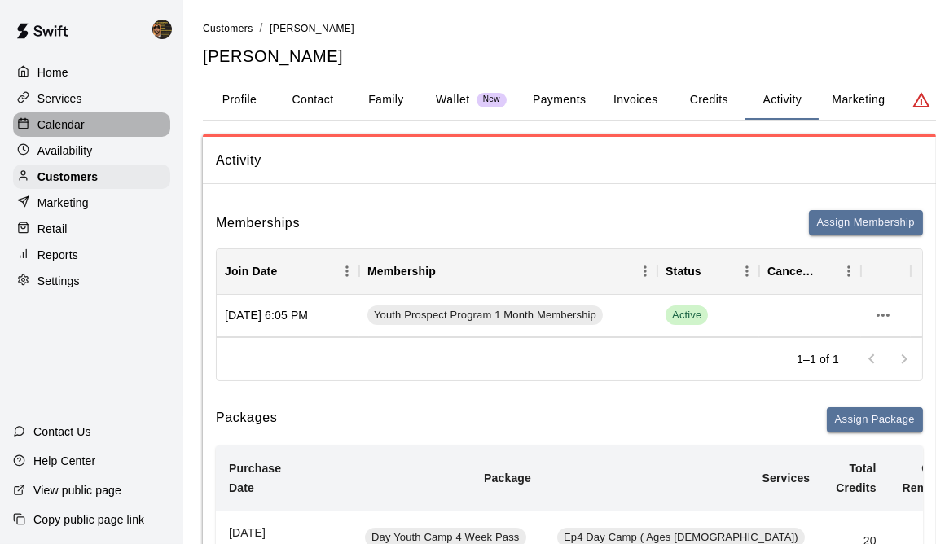
click at [49, 133] on p "Calendar" at bounding box center [60, 124] width 47 height 16
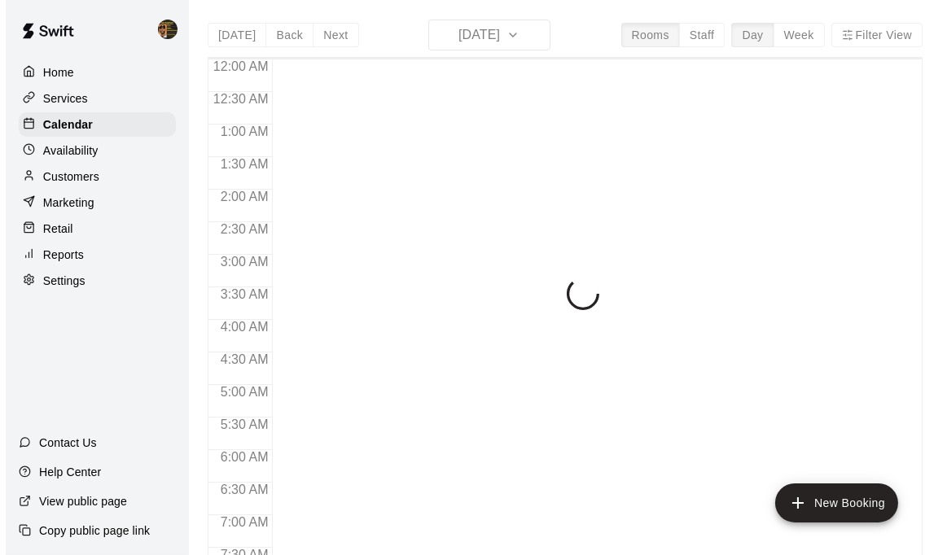
scroll to position [1048, 0]
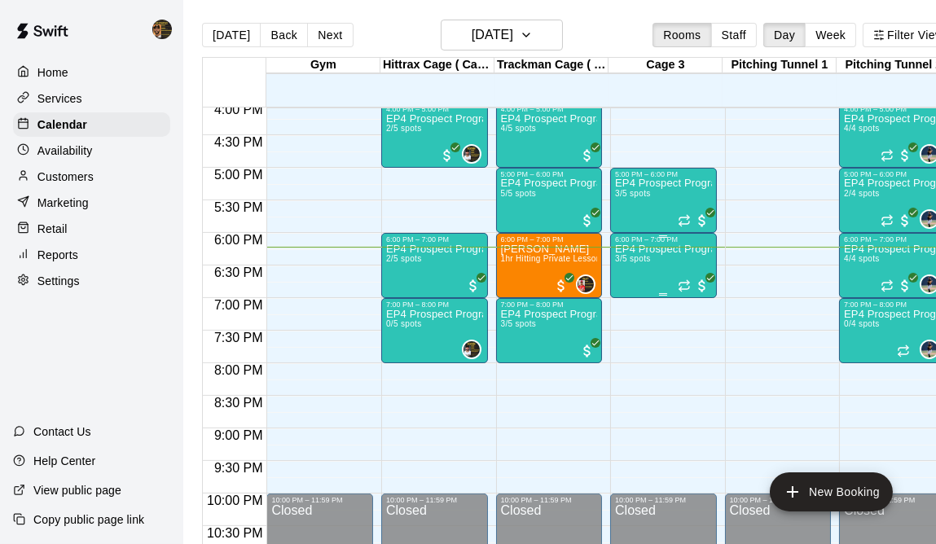
click at [695, 269] on div "EP4 Prospect Program Hitting ( ages 8-10 ) 3/5 spots" at bounding box center [663, 515] width 97 height 544
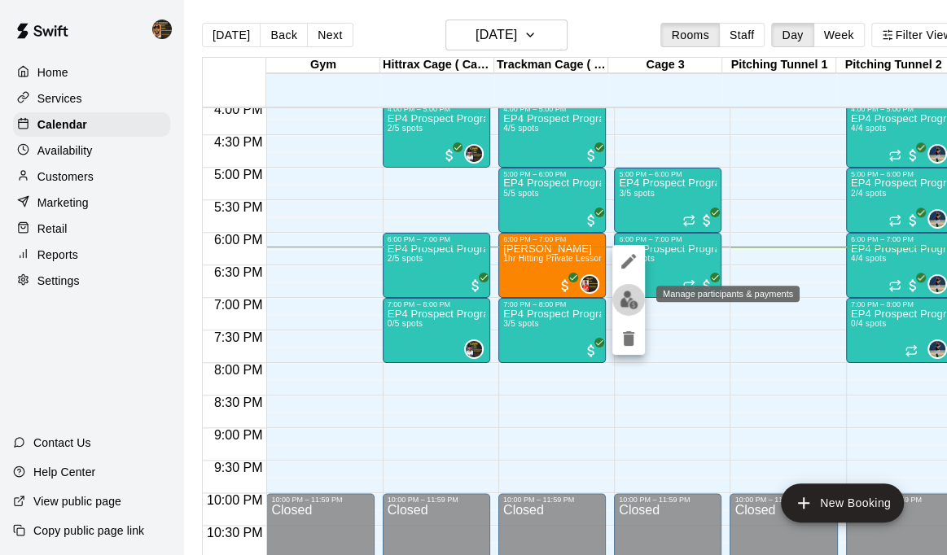
click at [628, 298] on img "edit" at bounding box center [629, 300] width 19 height 19
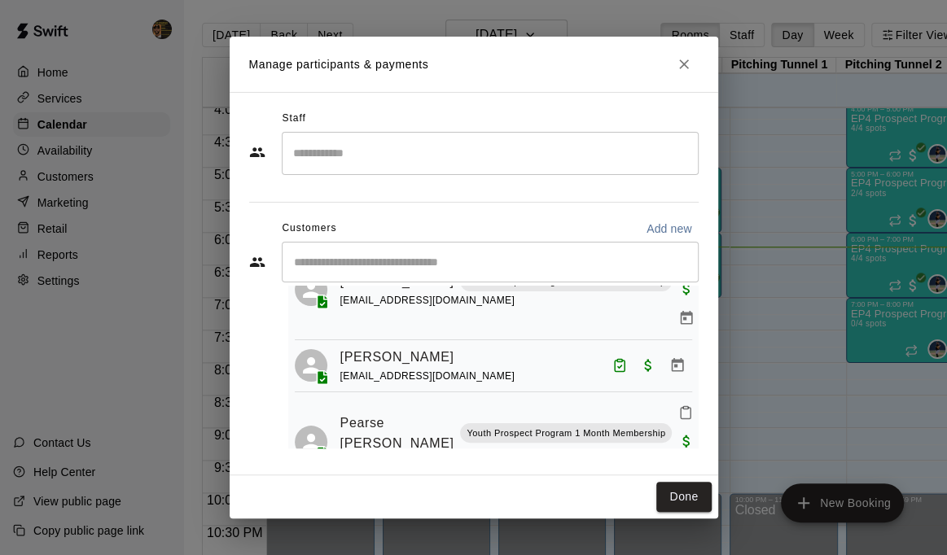
scroll to position [86, 0]
click at [678, 405] on icon "Mark attendance" at bounding box center [685, 412] width 15 height 15
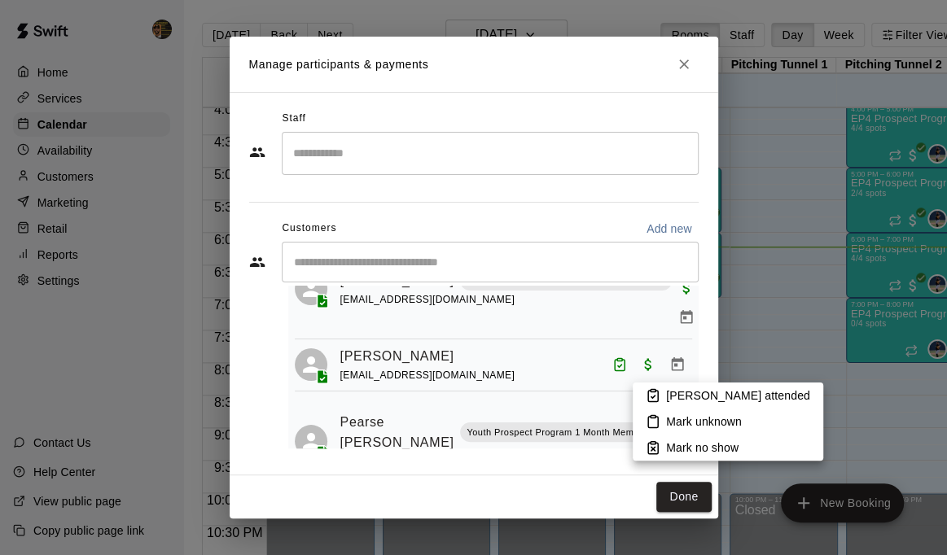
click at [681, 401] on p "[PERSON_NAME] attended" at bounding box center [738, 396] width 144 height 16
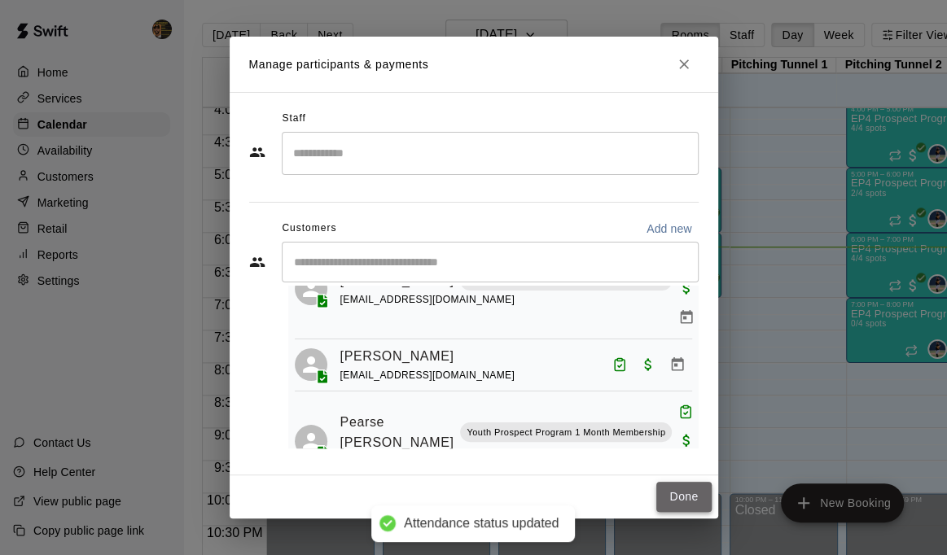
click at [688, 498] on button "Done" at bounding box center [683, 497] width 55 height 30
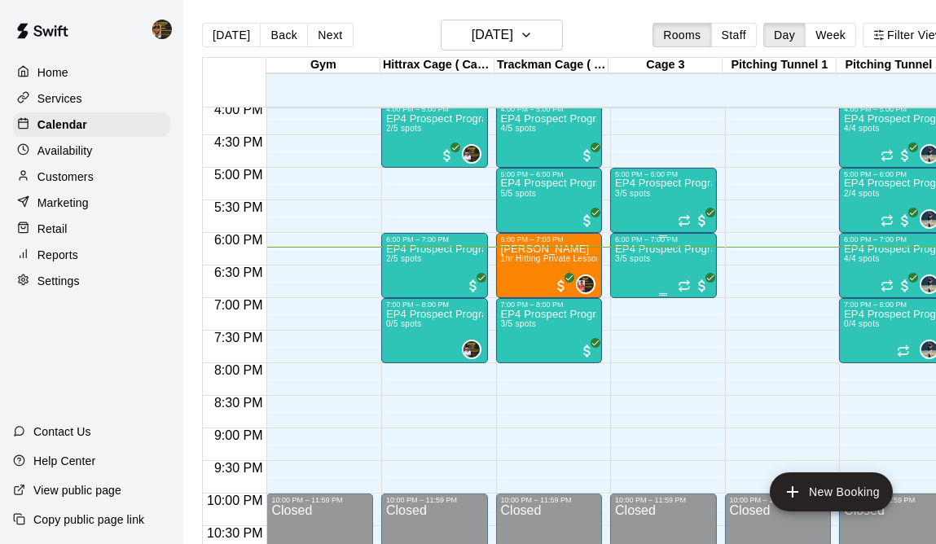
click at [653, 258] on div "EP4 Prospect Program Hitting ( ages 8-10 ) 3/5 spots" at bounding box center [663, 515] width 97 height 544
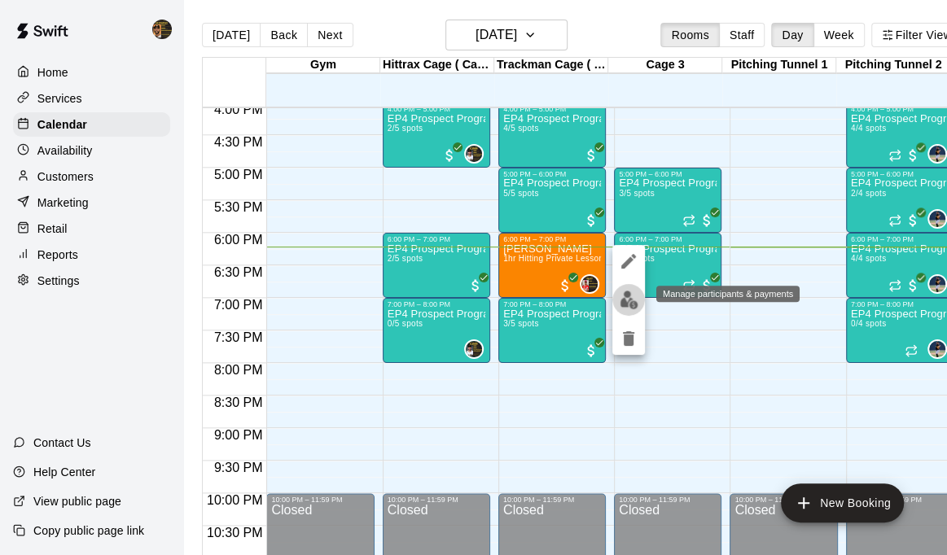
click at [632, 300] on img "edit" at bounding box center [629, 300] width 19 height 19
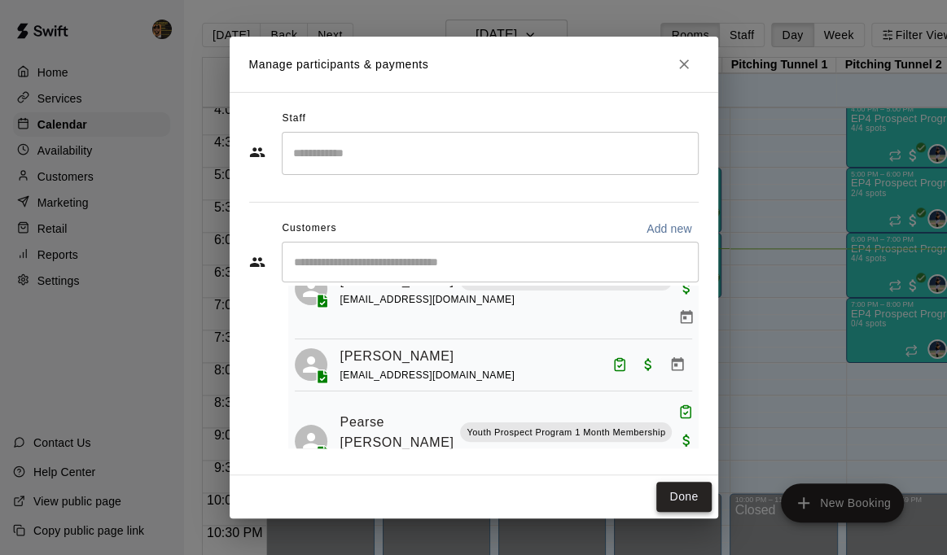
click at [692, 501] on button "Done" at bounding box center [683, 497] width 55 height 30
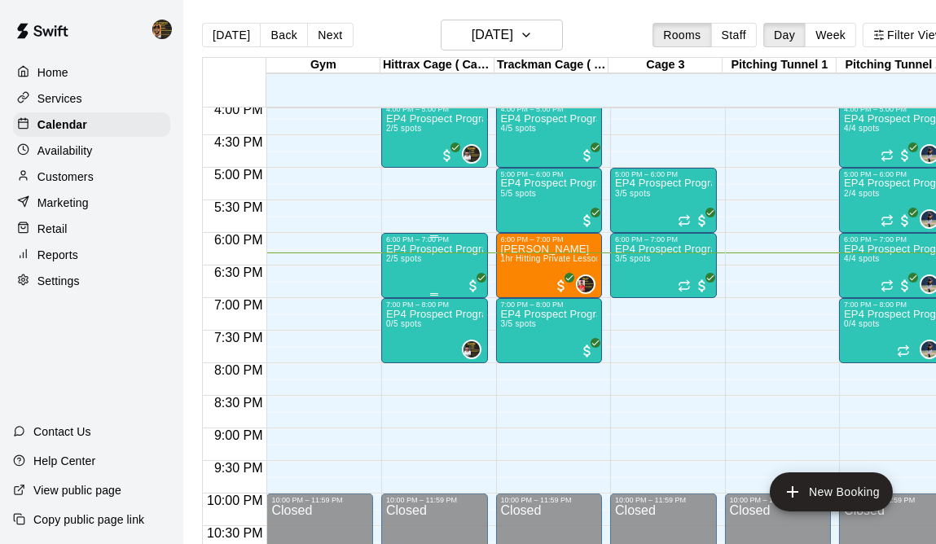
click at [415, 277] on div "EP4 Prospect Program Hitting ( 16u+ Slot ) 2/5 spots" at bounding box center [434, 515] width 97 height 544
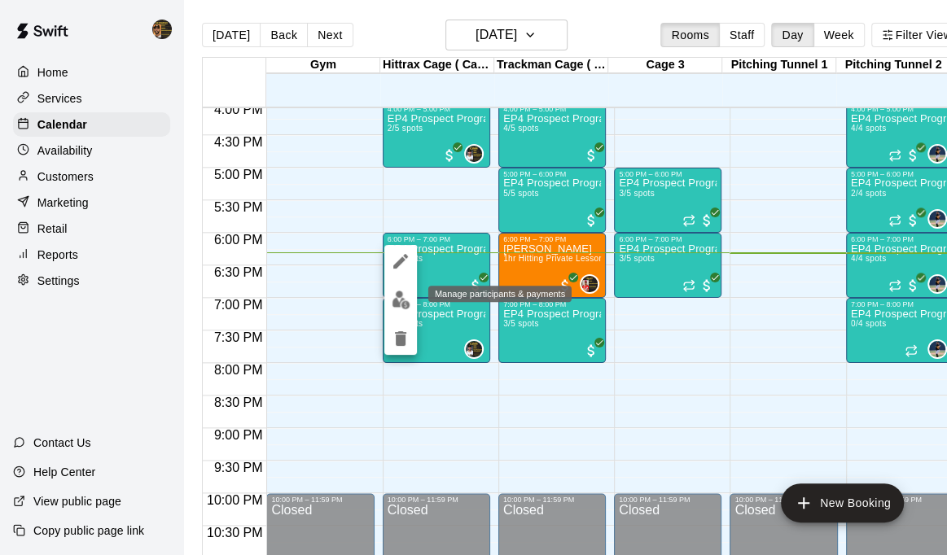
click at [392, 293] on img "edit" at bounding box center [401, 300] width 19 height 19
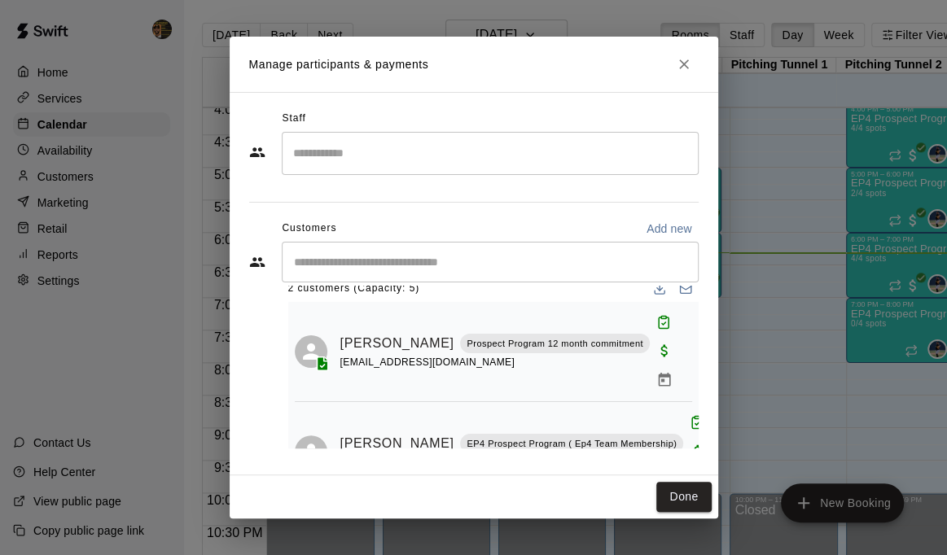
scroll to position [32, 0]
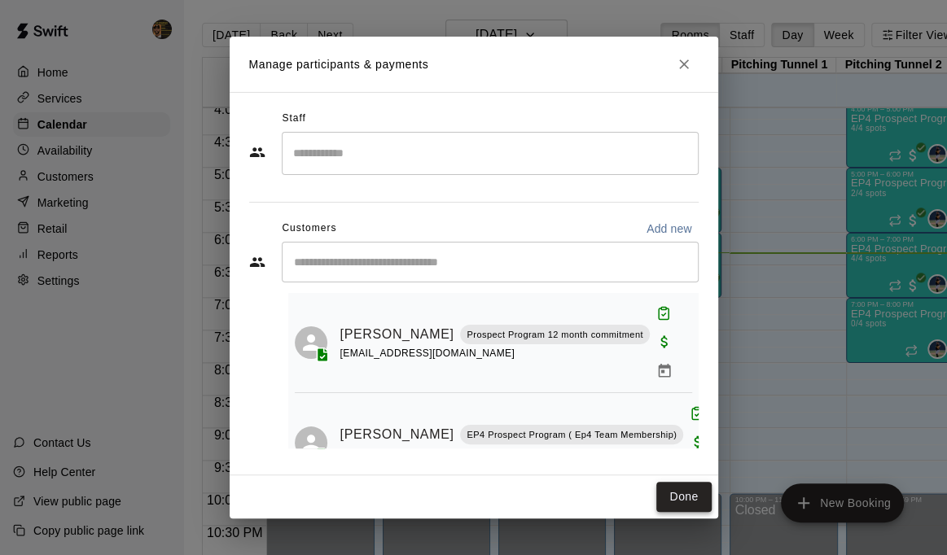
click at [691, 495] on button "Done" at bounding box center [683, 497] width 55 height 30
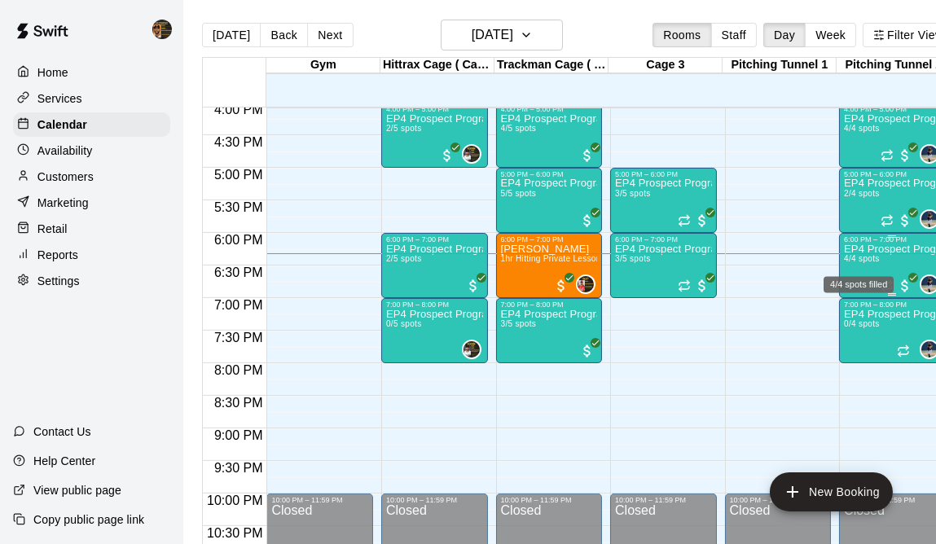
click at [864, 263] on span "4/4 spots" at bounding box center [862, 258] width 36 height 9
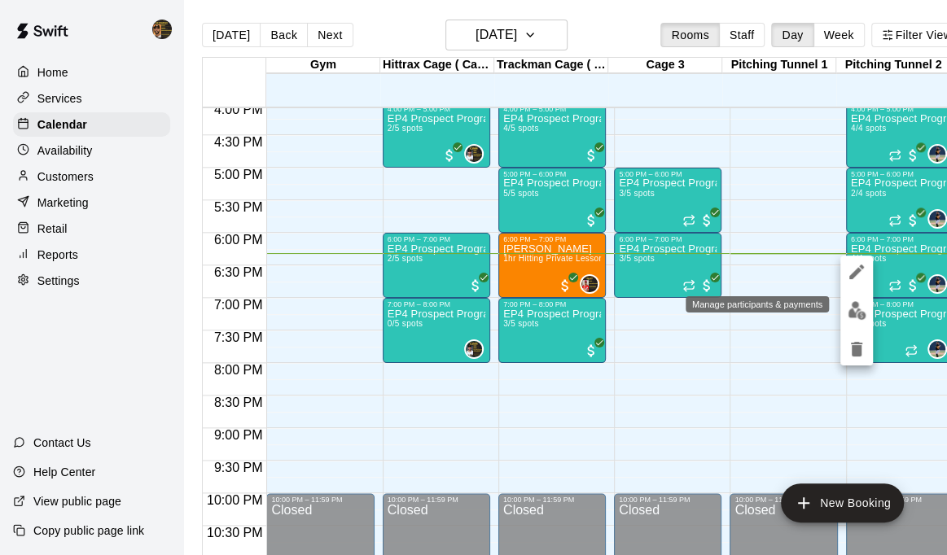
click at [863, 305] on img "edit" at bounding box center [857, 310] width 19 height 19
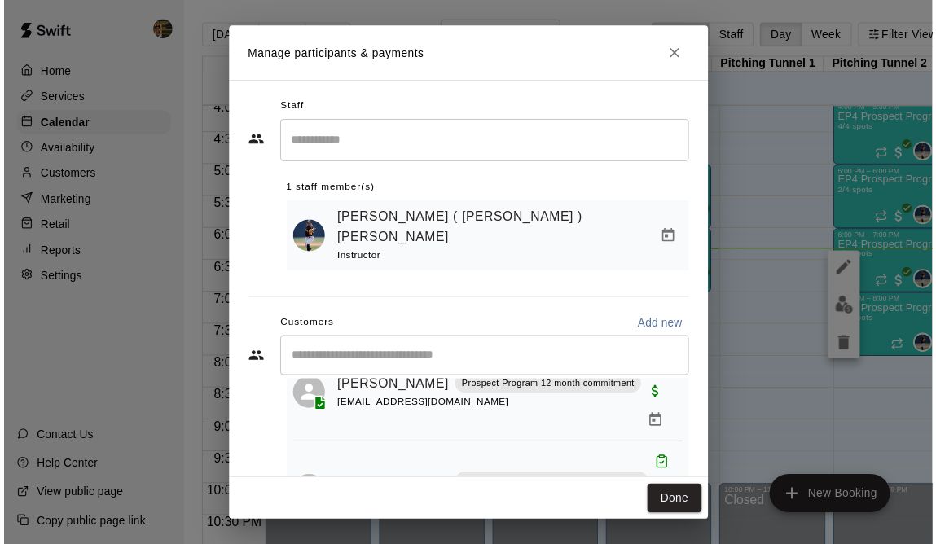
scroll to position [181, 0]
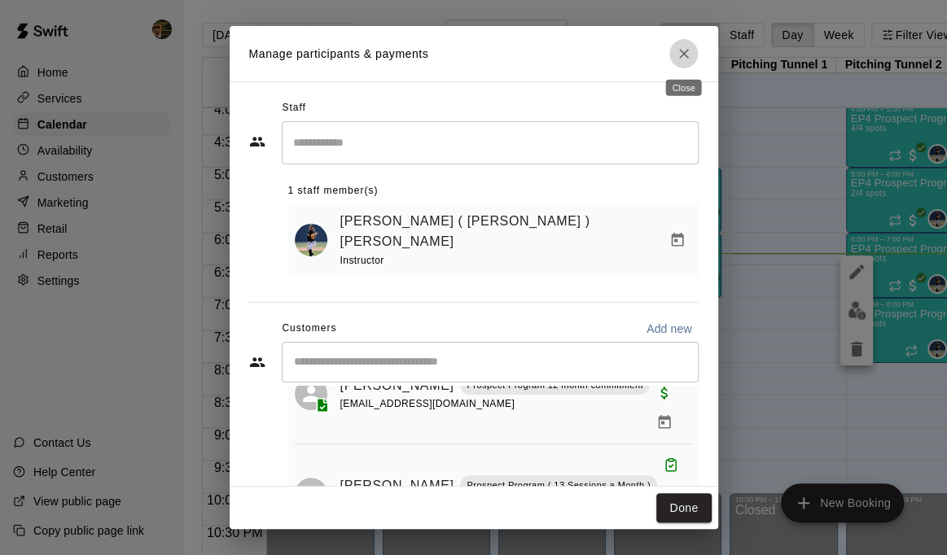
click at [684, 59] on icon "Close" at bounding box center [684, 54] width 16 height 16
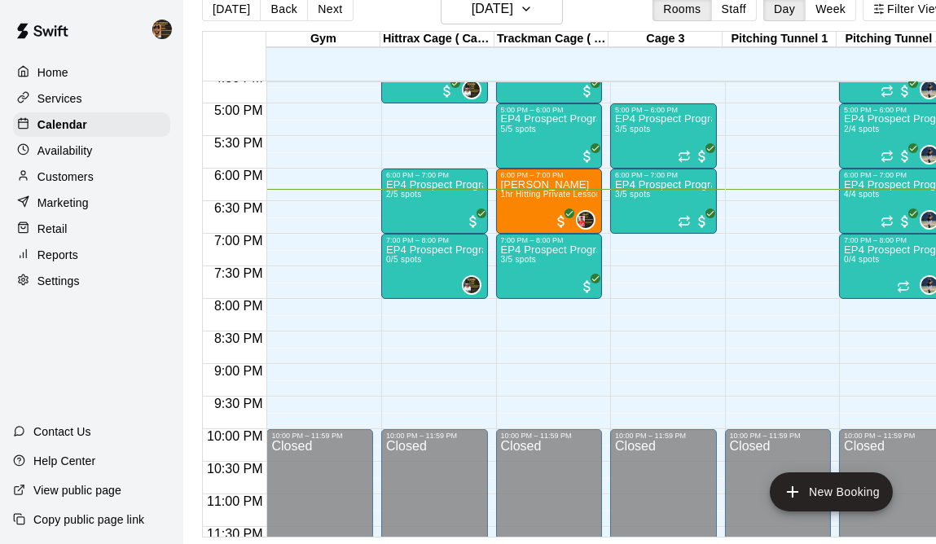
scroll to position [1108, 0]
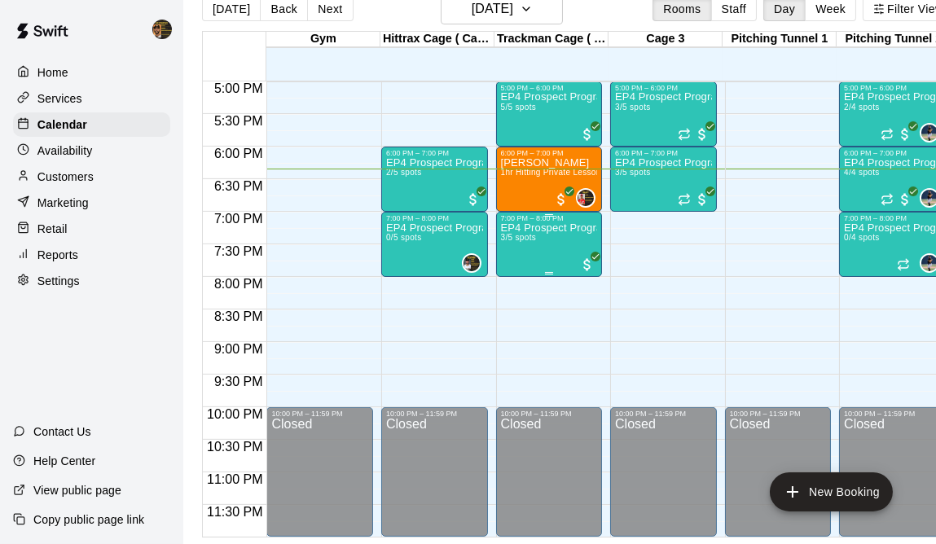
click at [542, 238] on div "EP4 Prospect Program Hitting ( ages 13-15 ) 3/5 spots" at bounding box center [549, 494] width 97 height 544
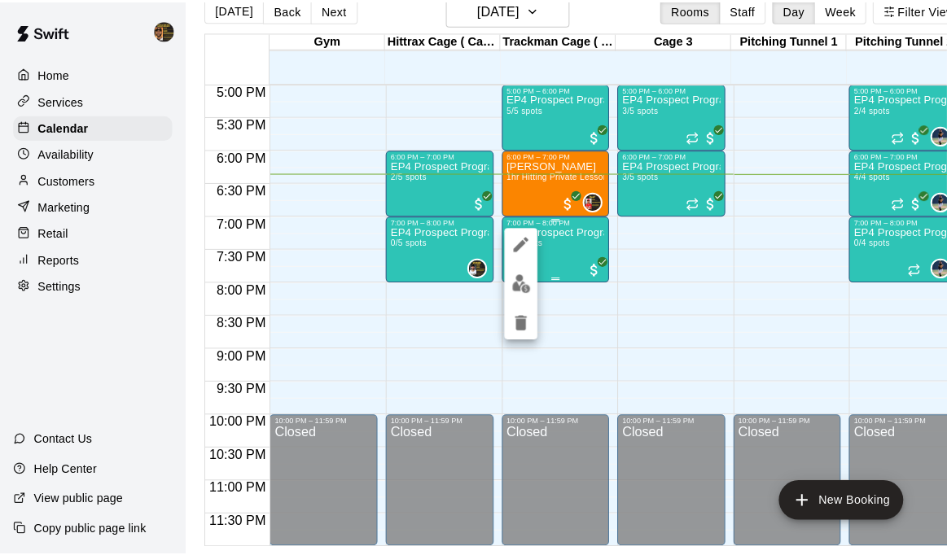
scroll to position [25, 0]
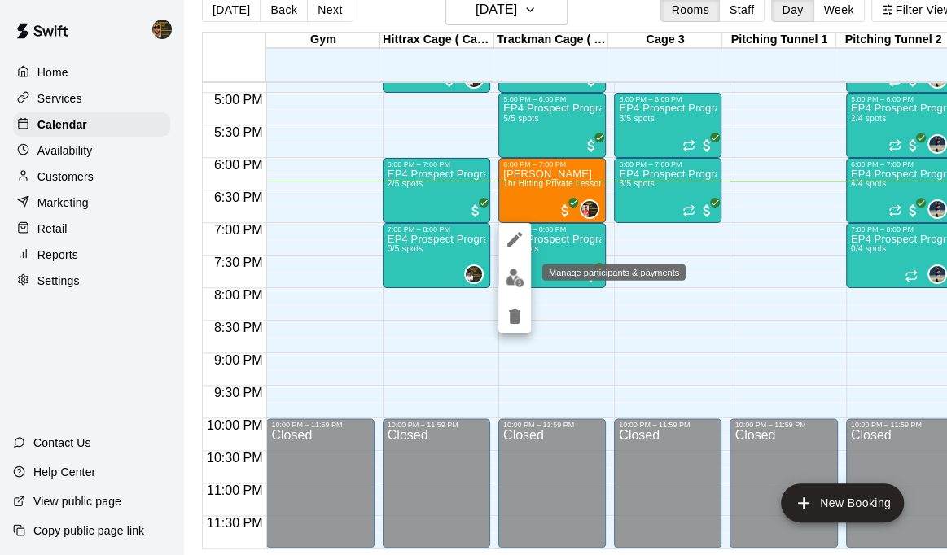
click at [512, 285] on img "edit" at bounding box center [515, 278] width 19 height 19
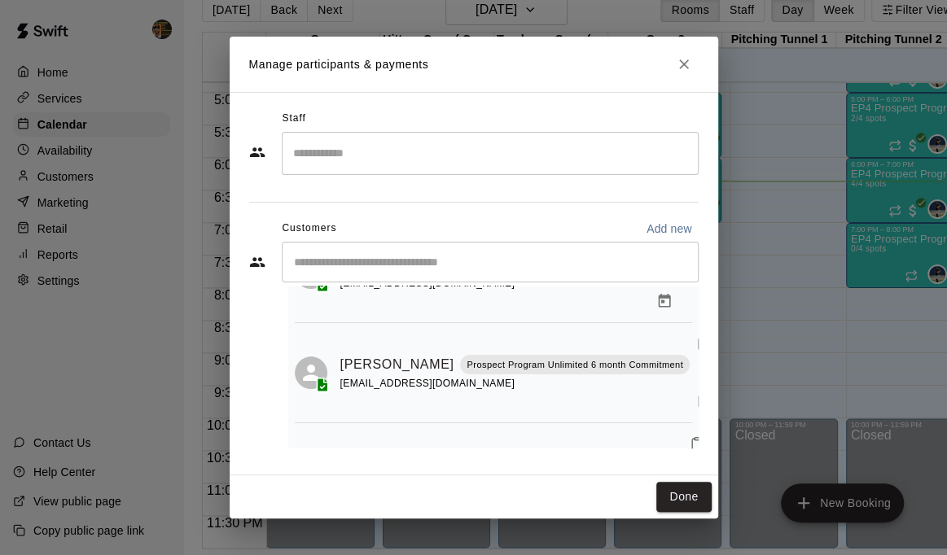
scroll to position [106, 0]
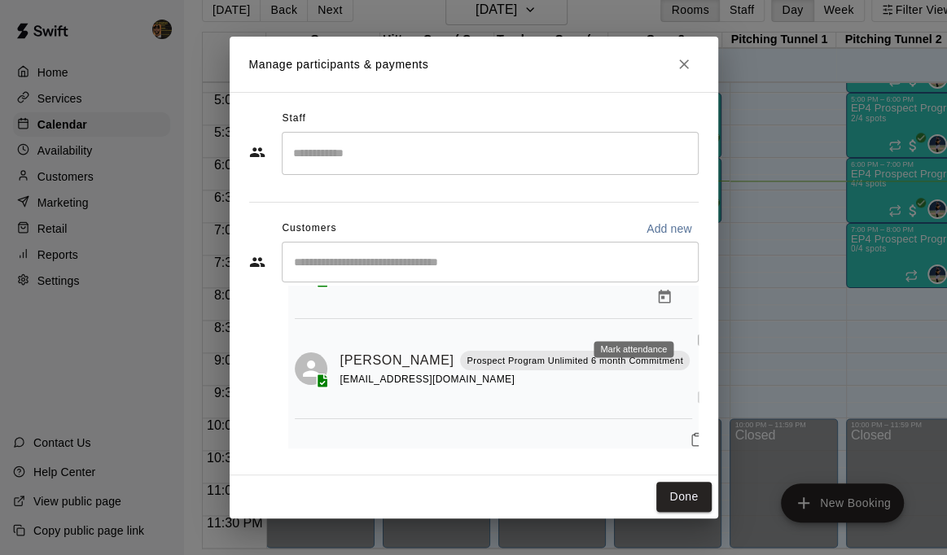
click at [699, 335] on icon "Mark attendance" at bounding box center [704, 340] width 10 height 11
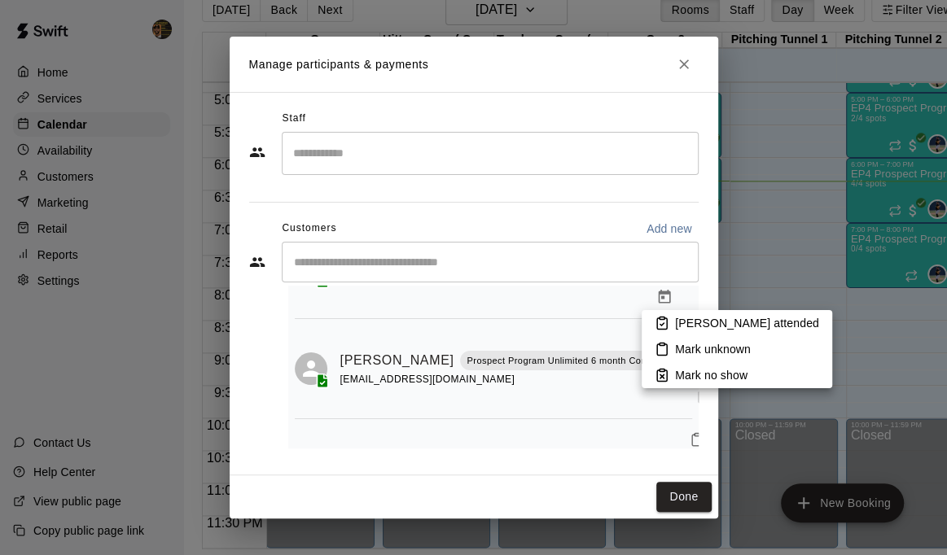
click at [682, 322] on p "[PERSON_NAME] attended" at bounding box center [747, 323] width 144 height 16
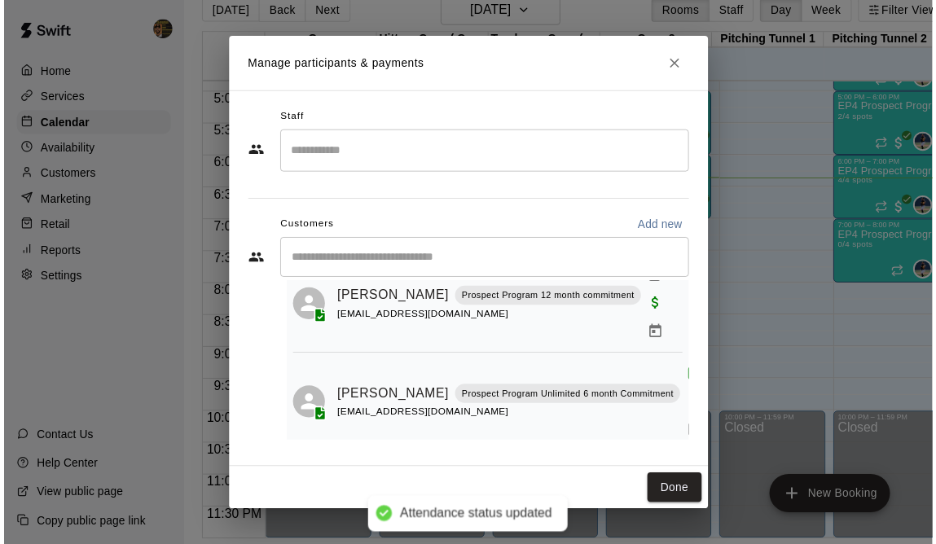
scroll to position [0, 0]
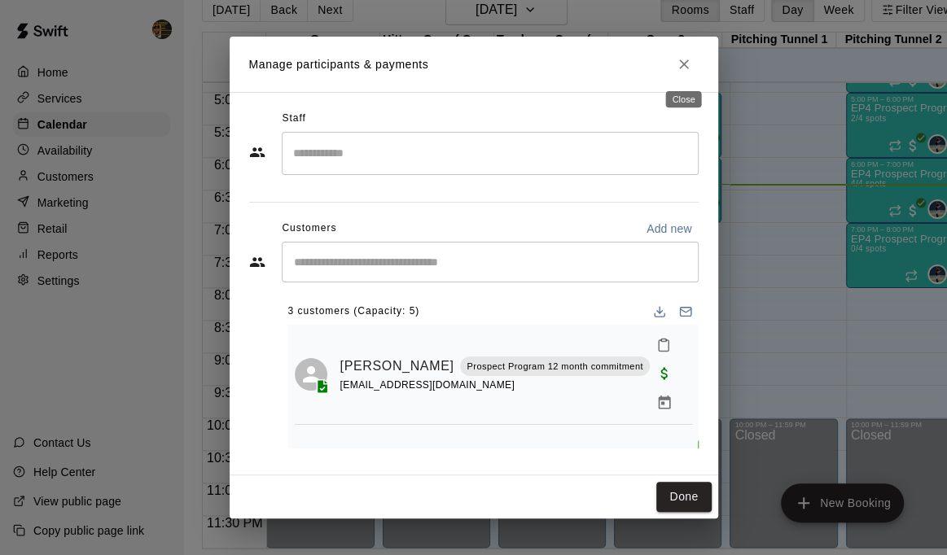
click at [682, 72] on icon "Close" at bounding box center [684, 64] width 16 height 16
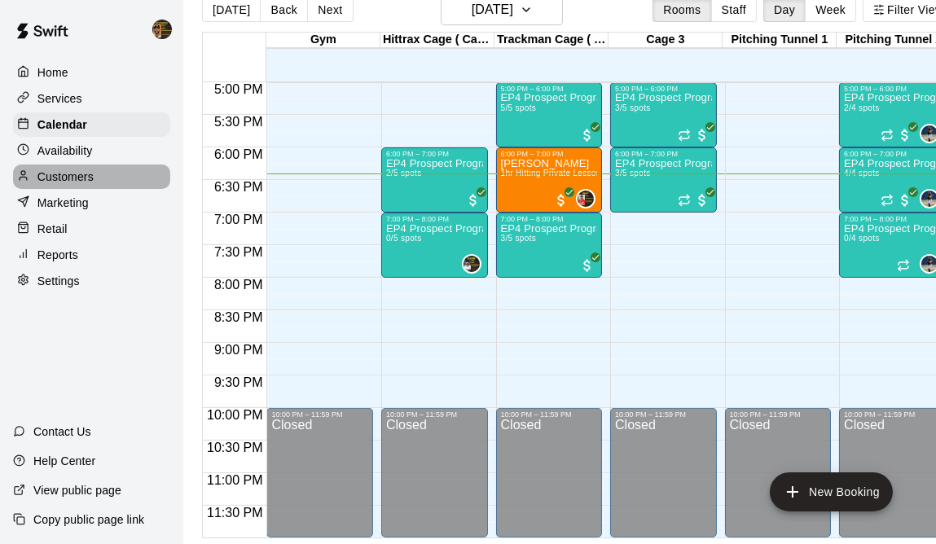
click at [86, 178] on p "Customers" at bounding box center [65, 177] width 56 height 16
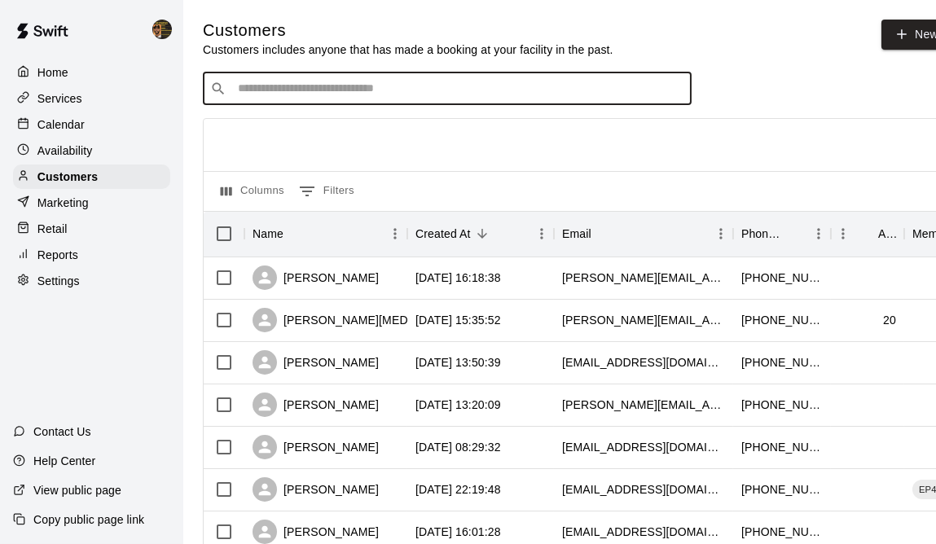
click at [451, 91] on input "Search customers by name or email" at bounding box center [458, 89] width 451 height 16
type input "*****"
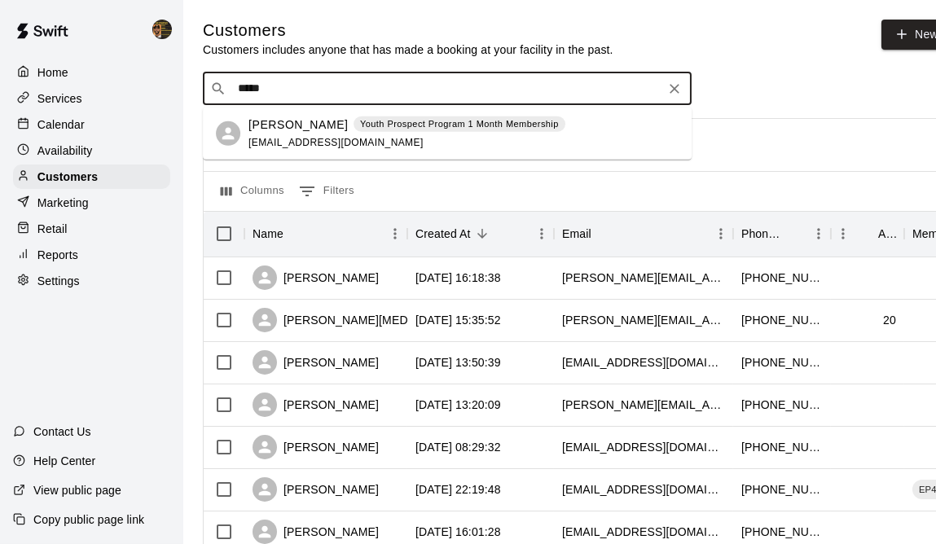
click at [321, 129] on div "Fidel Romero Youth Prospect Program 1 Month Membership" at bounding box center [406, 124] width 317 height 17
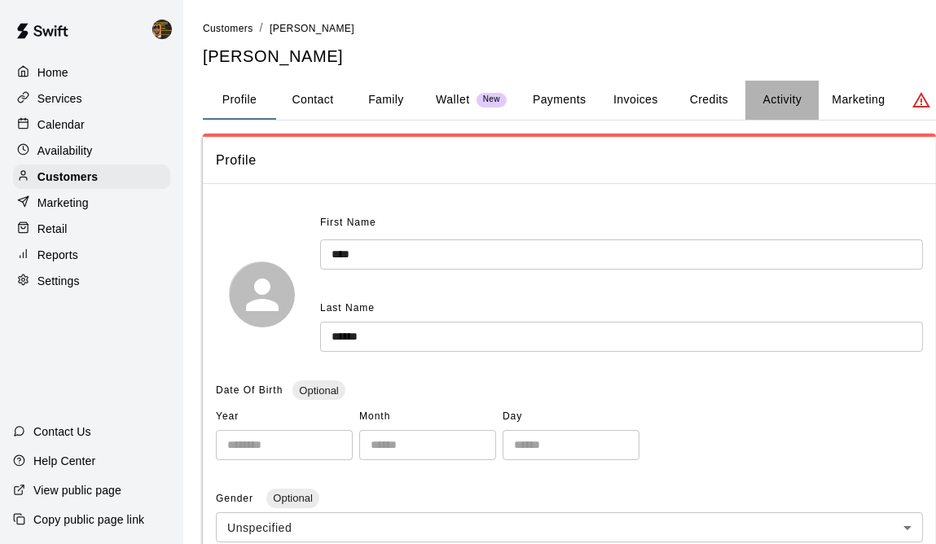
click at [784, 103] on button "Activity" at bounding box center [781, 100] width 73 height 39
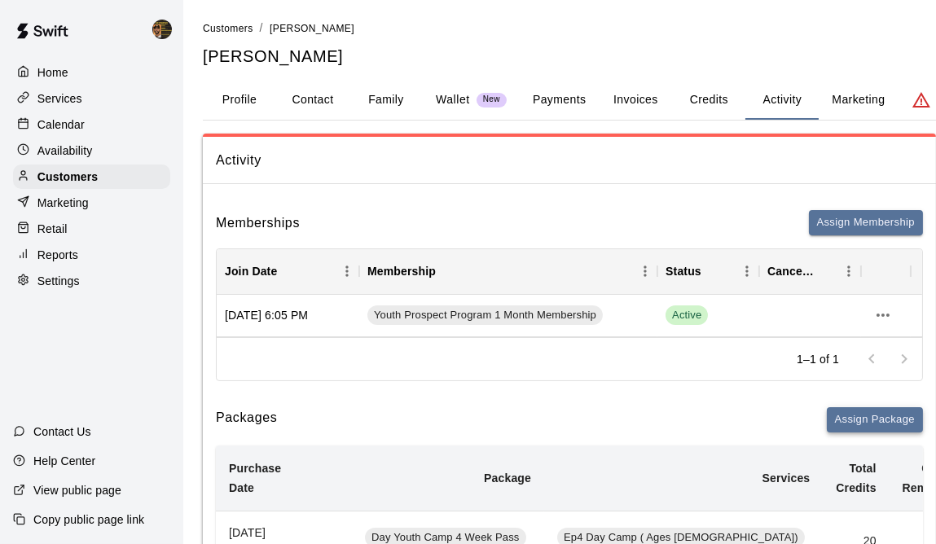
click at [838, 413] on button "Assign Package" at bounding box center [875, 419] width 96 height 25
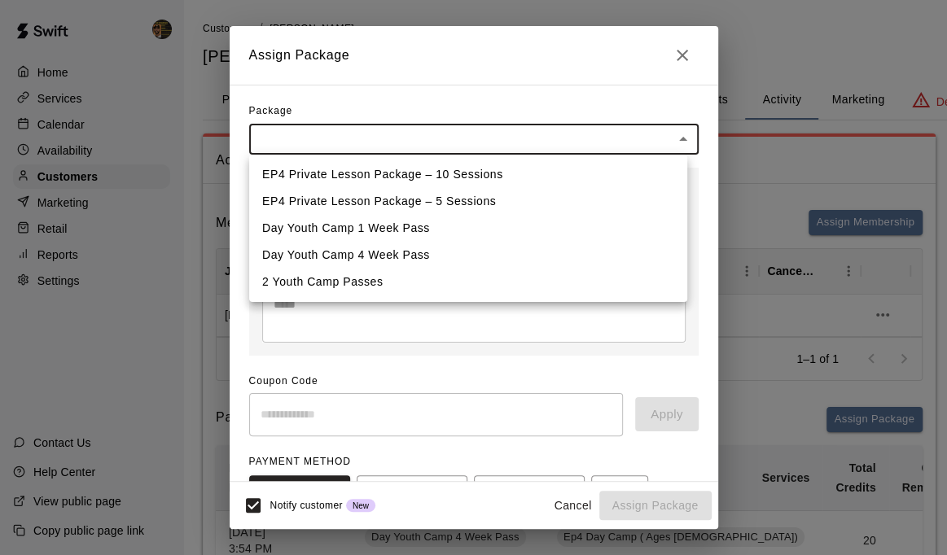
click at [461, 200] on li "EP4 Private Lesson Package – 5 Sessions" at bounding box center [468, 201] width 438 height 27
type input "**********"
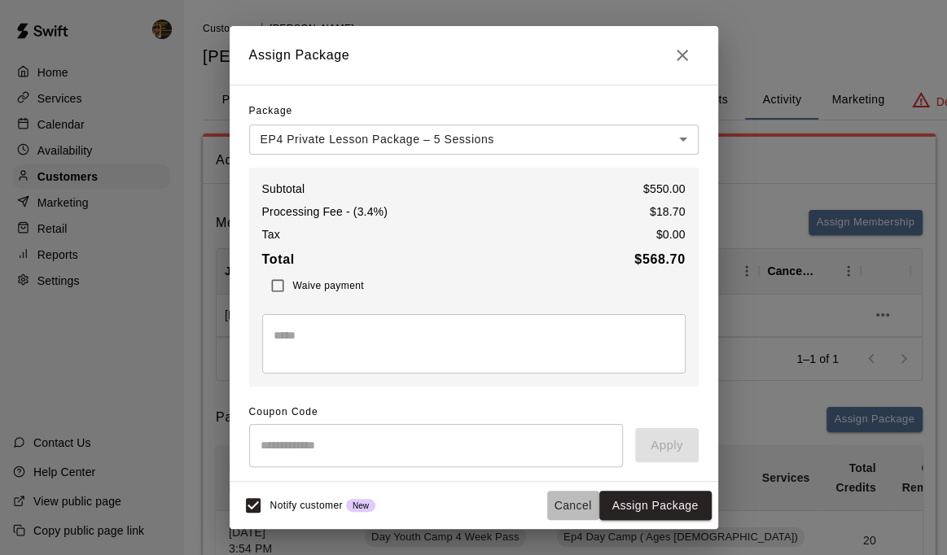
click at [568, 500] on button "Cancel" at bounding box center [573, 506] width 52 height 30
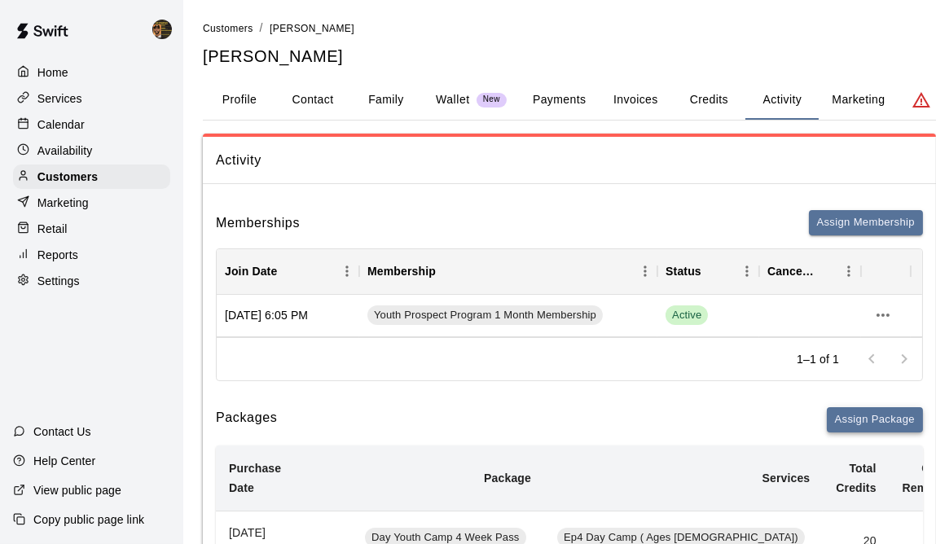
click at [876, 427] on button "Assign Package" at bounding box center [875, 419] width 96 height 25
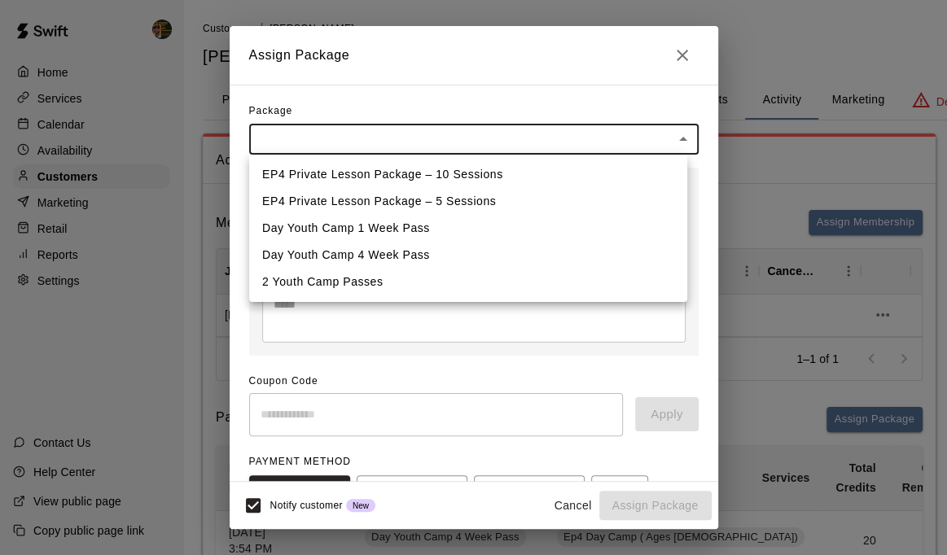
click at [521, 176] on li "EP4 Private Lesson Package – 10 Sessions" at bounding box center [468, 174] width 438 height 27
type input "**********"
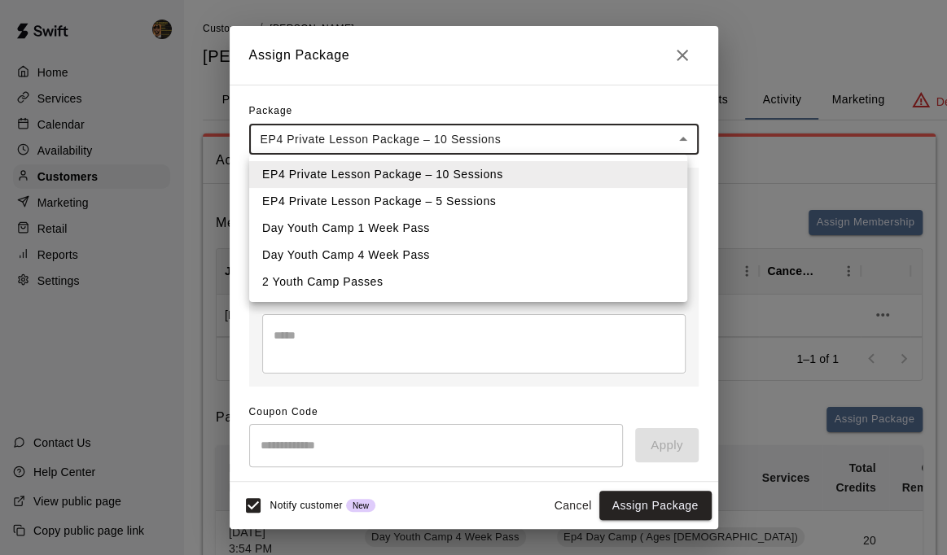
click at [493, 198] on li "EP4 Private Lesson Package – 5 Sessions" at bounding box center [468, 201] width 438 height 27
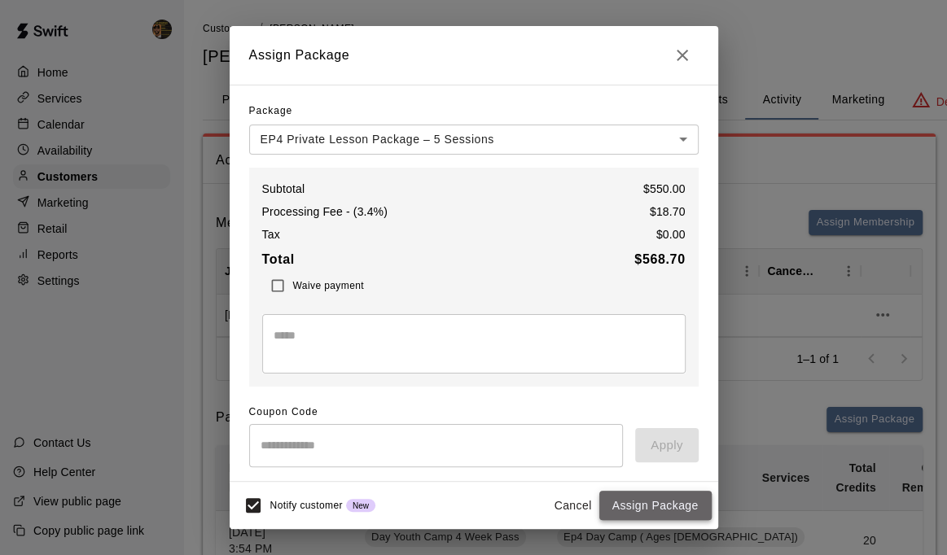
click at [670, 505] on button "Assign Package" at bounding box center [655, 506] width 112 height 30
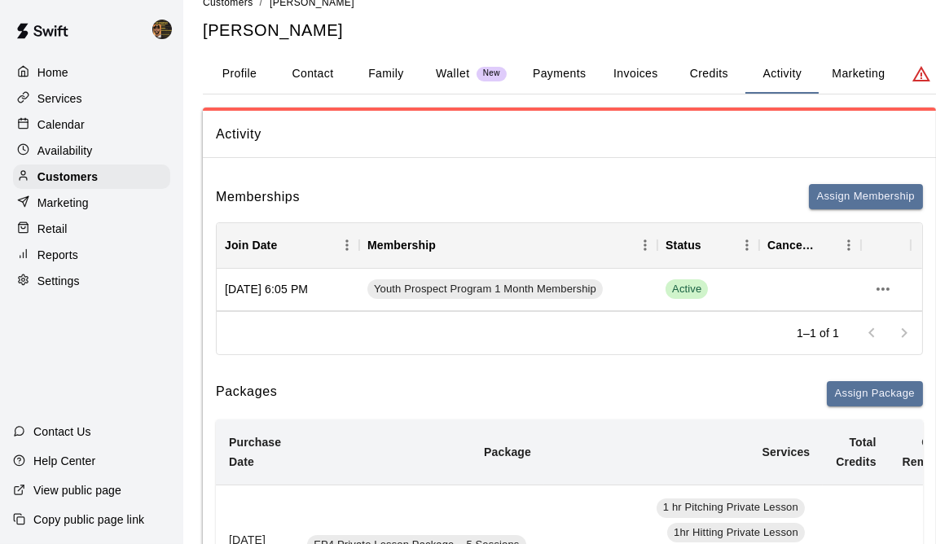
scroll to position [20, 0]
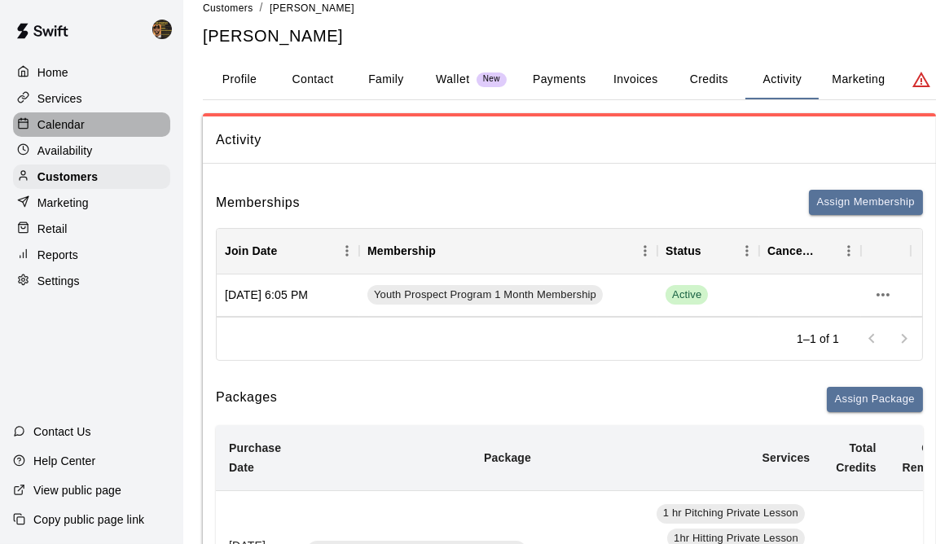
click at [42, 126] on p "Calendar" at bounding box center [60, 124] width 47 height 16
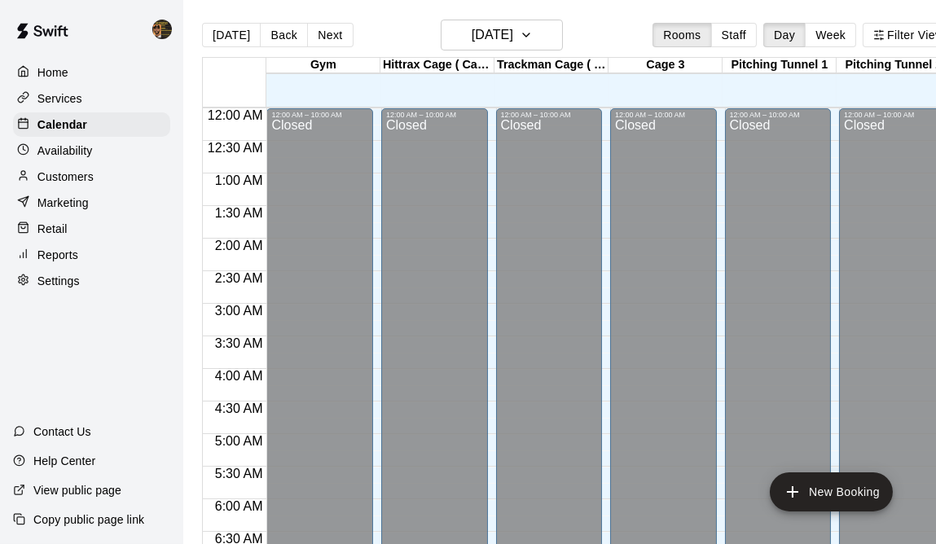
scroll to position [1048, 0]
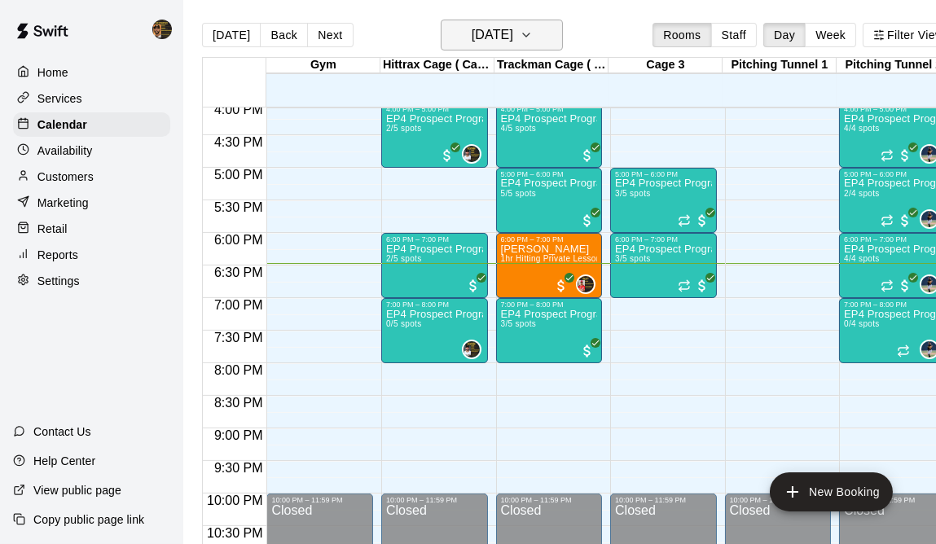
click at [563, 32] on button "[DATE]" at bounding box center [502, 35] width 122 height 31
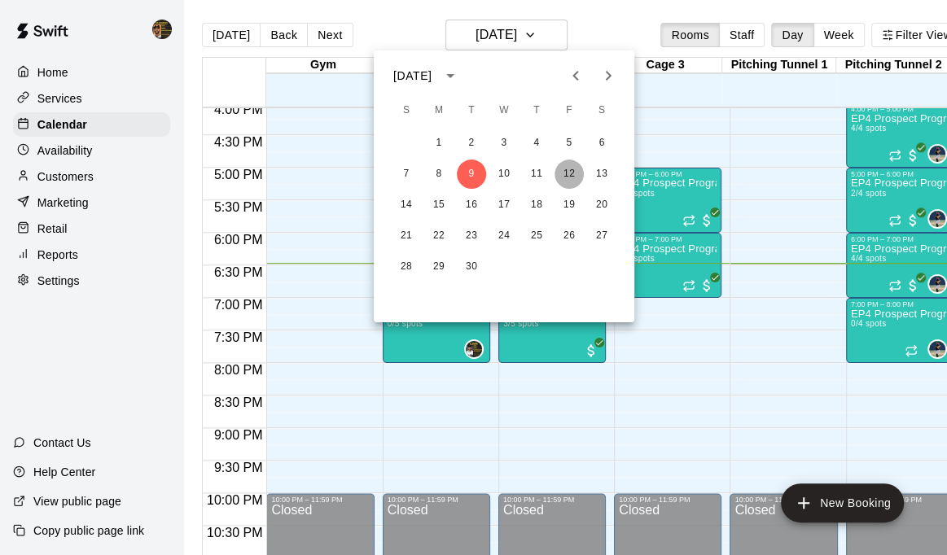
click at [565, 164] on button "12" at bounding box center [569, 174] width 29 height 29
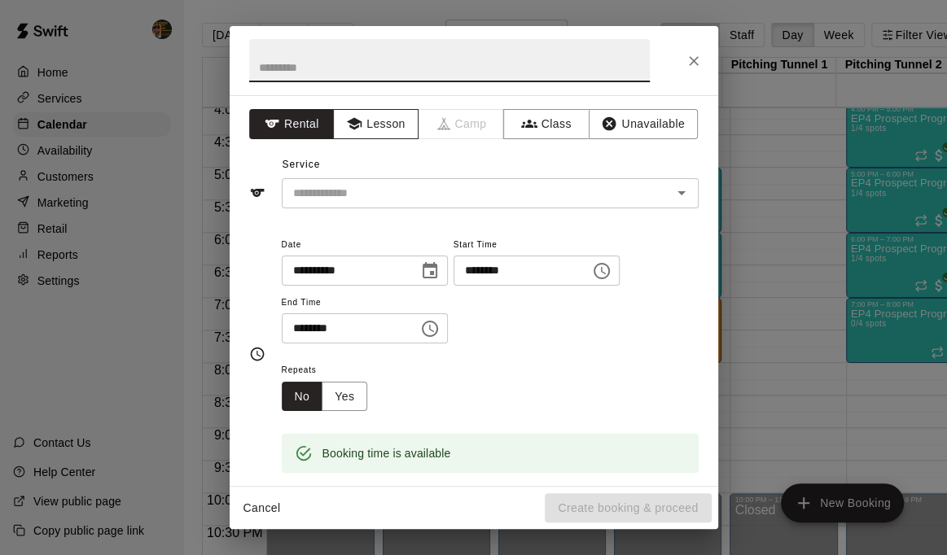
click at [383, 119] on button "Lesson" at bounding box center [376, 124] width 86 height 30
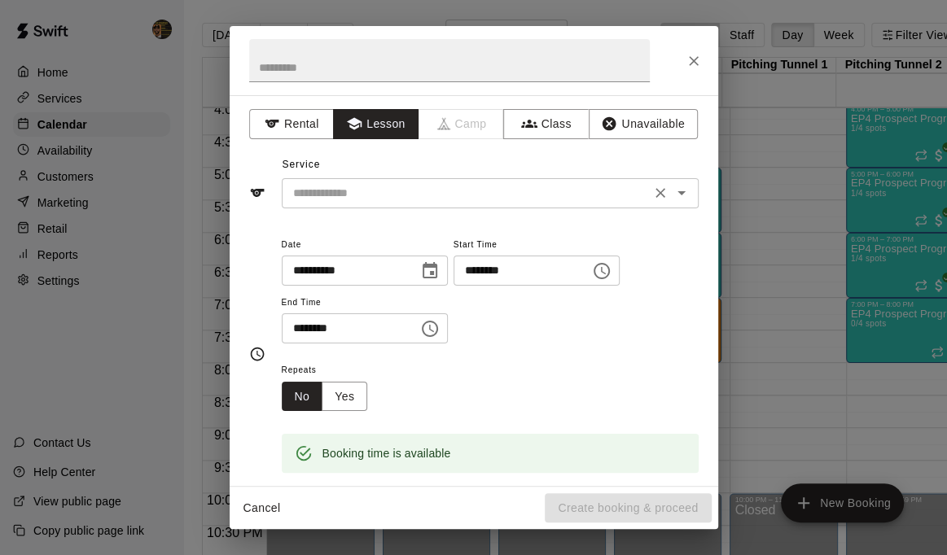
click at [676, 190] on icon "Open" at bounding box center [682, 193] width 20 height 20
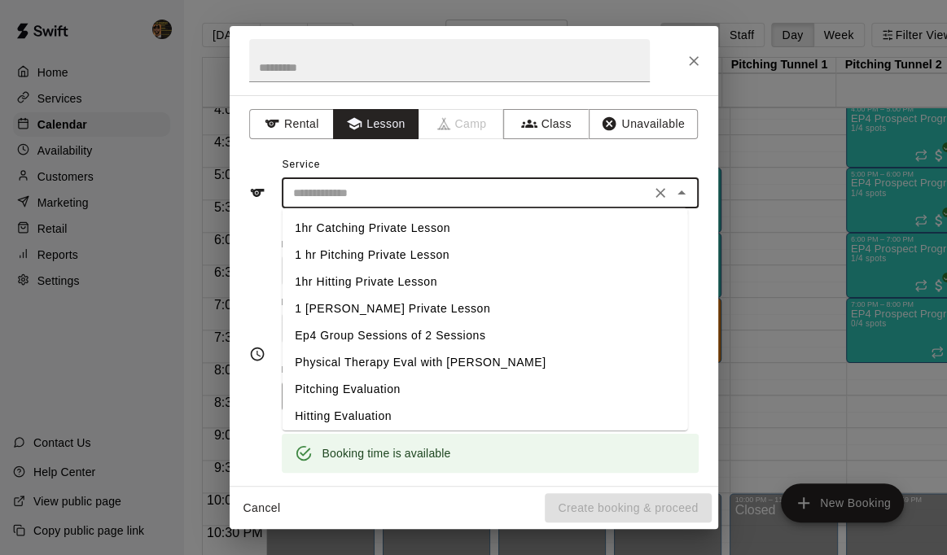
click at [410, 251] on li "1 hr Pitching Private Lesson" at bounding box center [485, 255] width 406 height 27
type input "**********"
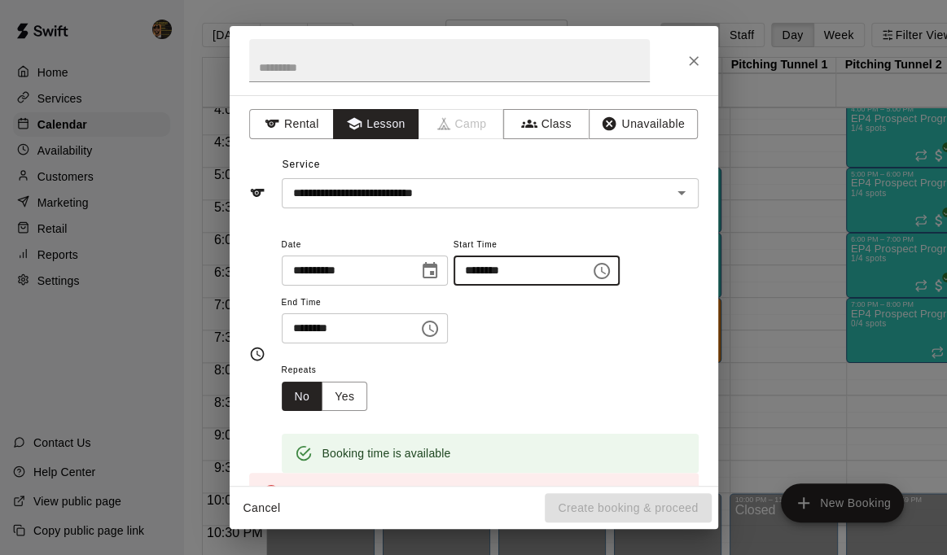
click at [490, 271] on input "********" at bounding box center [516, 271] width 125 height 30
type input "********"
click at [294, 327] on input "********" at bounding box center [344, 329] width 125 height 30
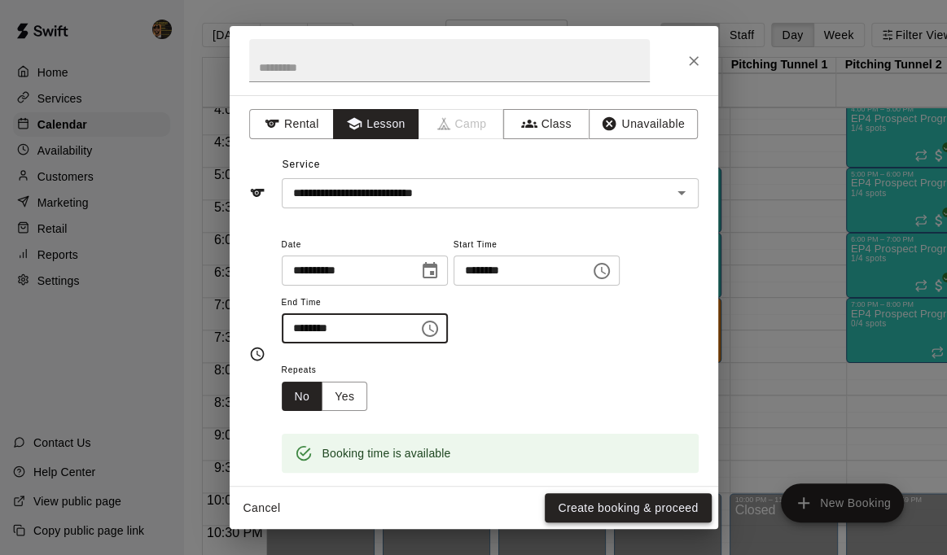
type input "********"
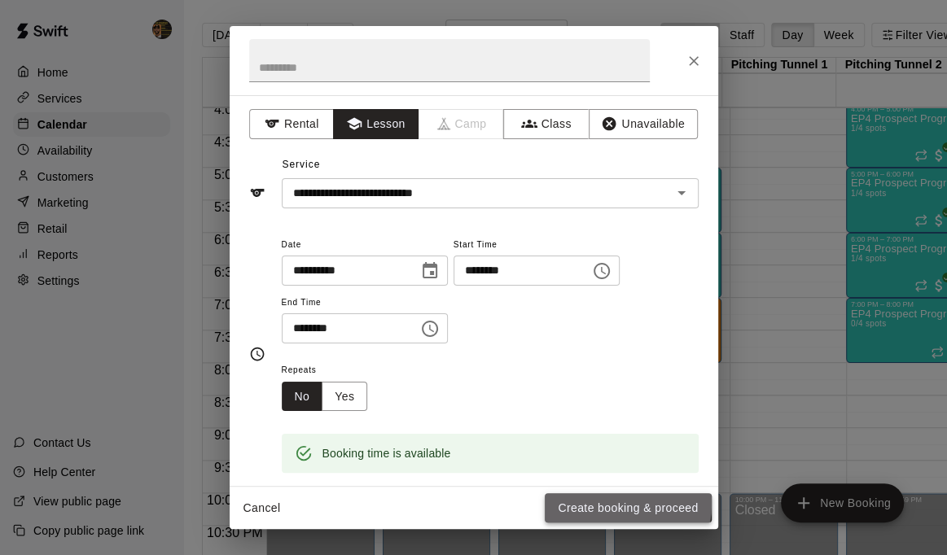
click at [604, 503] on button "Create booking & proceed" at bounding box center [628, 508] width 166 height 30
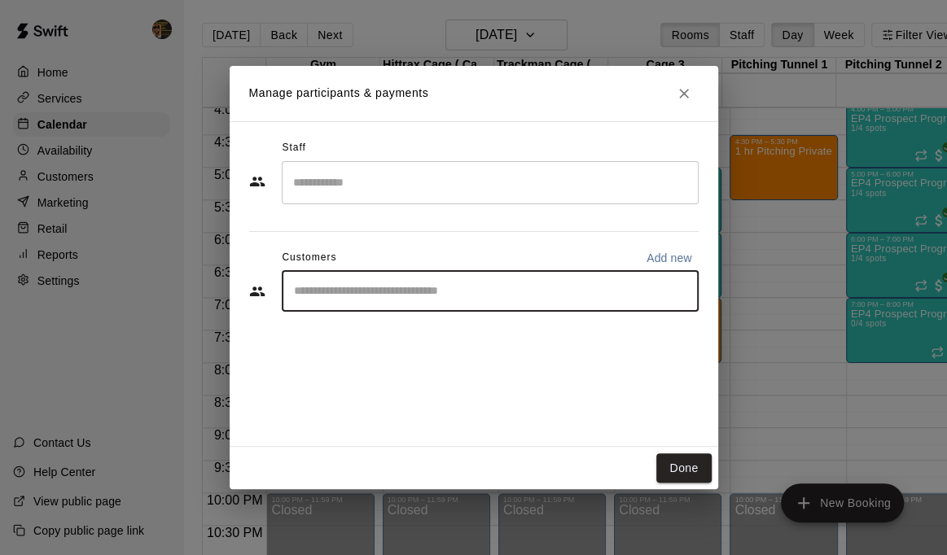
click at [458, 297] on input "Start typing to search customers..." at bounding box center [490, 291] width 402 height 16
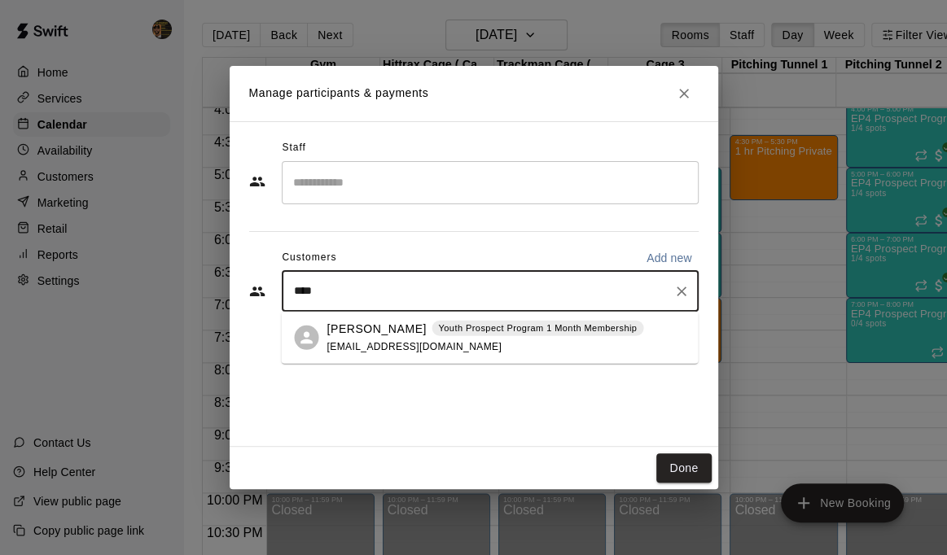
type input "*****"
click at [684, 293] on icon "Clear" at bounding box center [682, 292] width 10 height 10
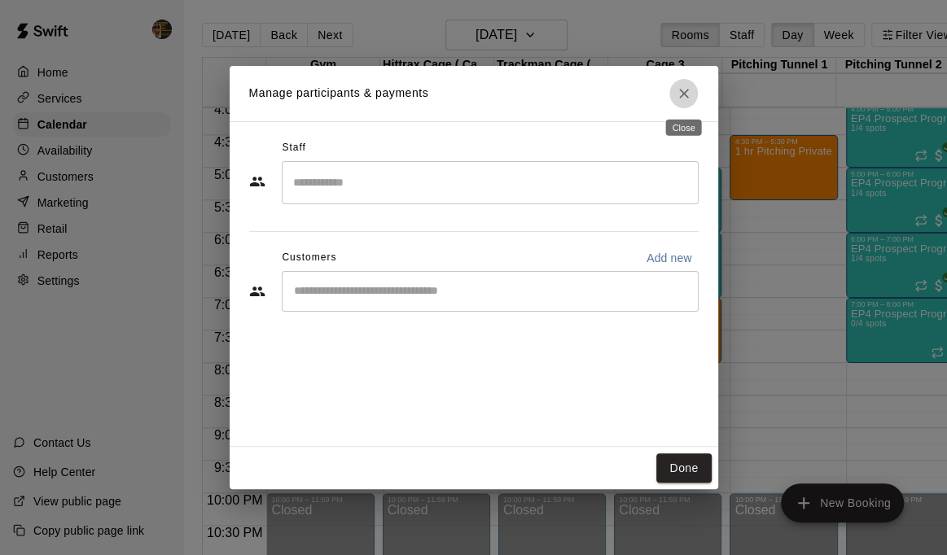
click at [690, 90] on icon "Close" at bounding box center [684, 94] width 16 height 16
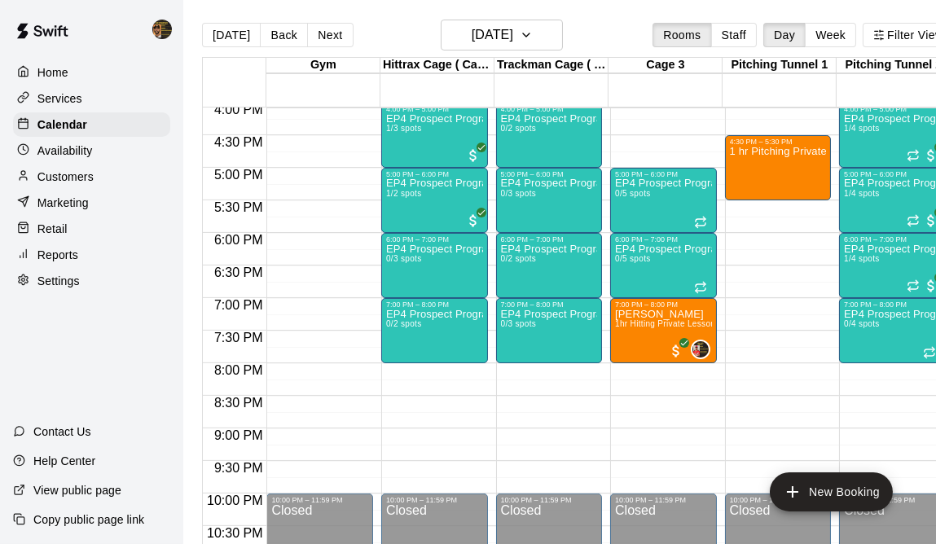
click at [57, 178] on p "Customers" at bounding box center [65, 177] width 56 height 16
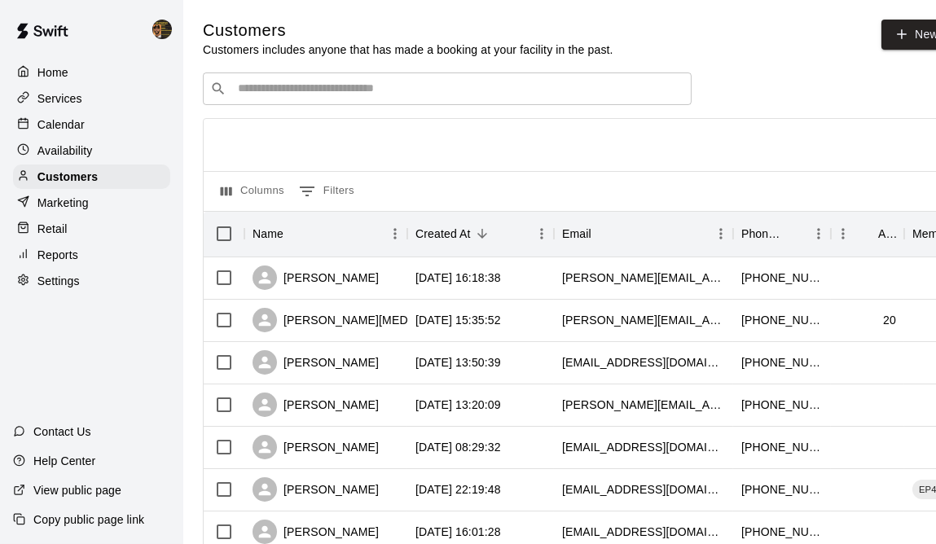
click at [306, 96] on input "Search customers by name or email" at bounding box center [458, 89] width 451 height 16
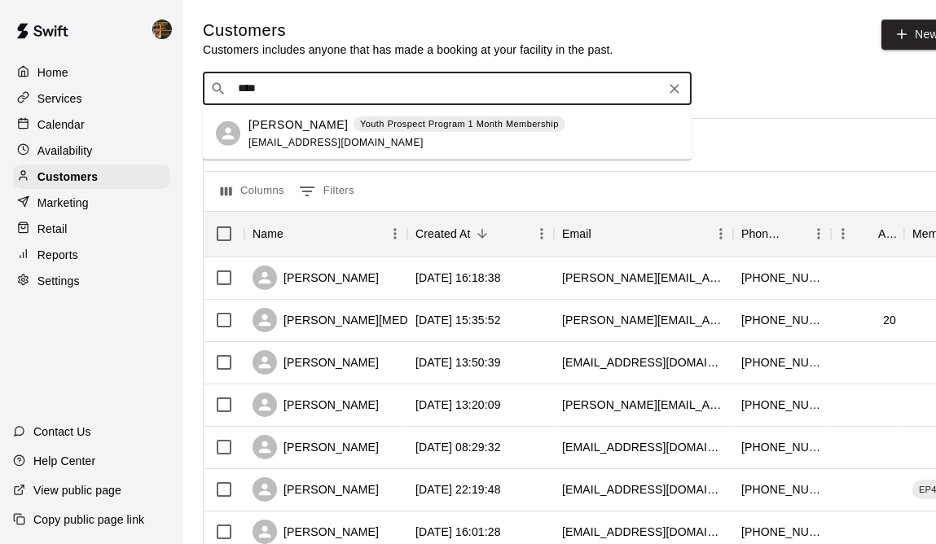
type input "*****"
click at [310, 122] on p "[PERSON_NAME]" at bounding box center [297, 124] width 99 height 17
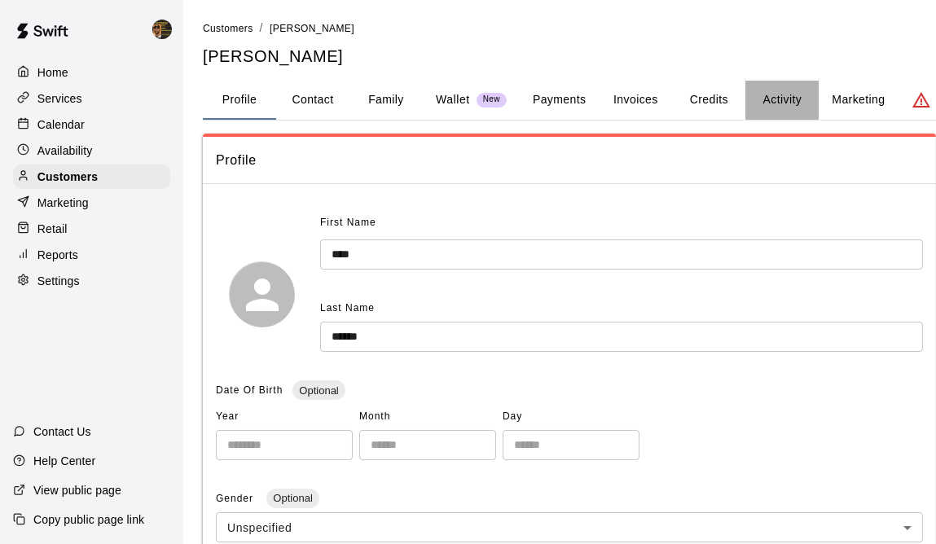
click at [766, 91] on button "Activity" at bounding box center [781, 100] width 73 height 39
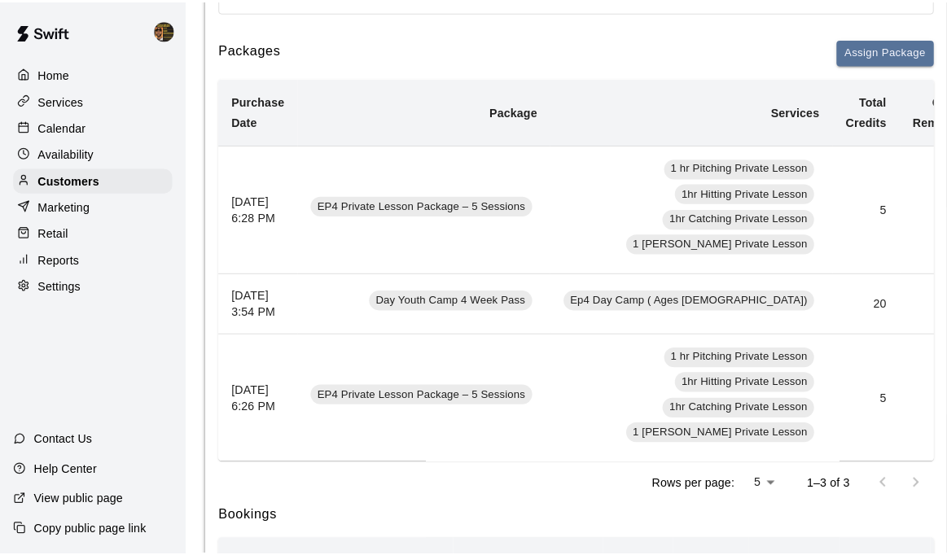
scroll to position [296, 0]
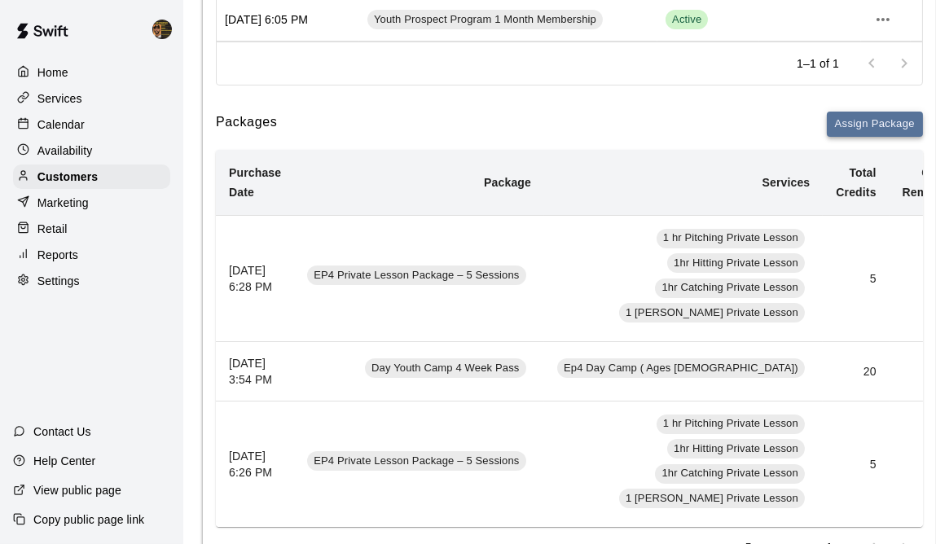
click at [888, 127] on button "Assign Package" at bounding box center [875, 124] width 96 height 25
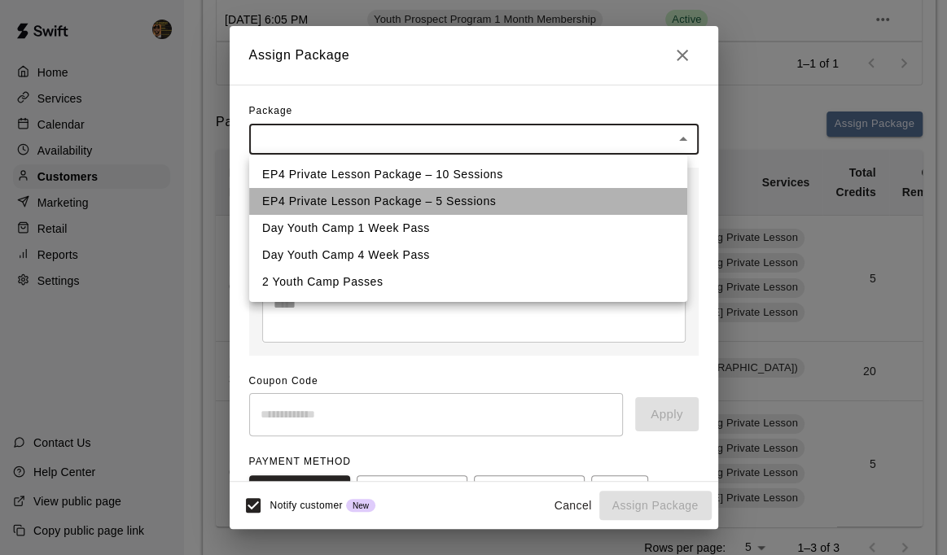
click at [409, 204] on li "EP4 Private Lesson Package – 5 Sessions" at bounding box center [468, 201] width 438 height 27
type input "**********"
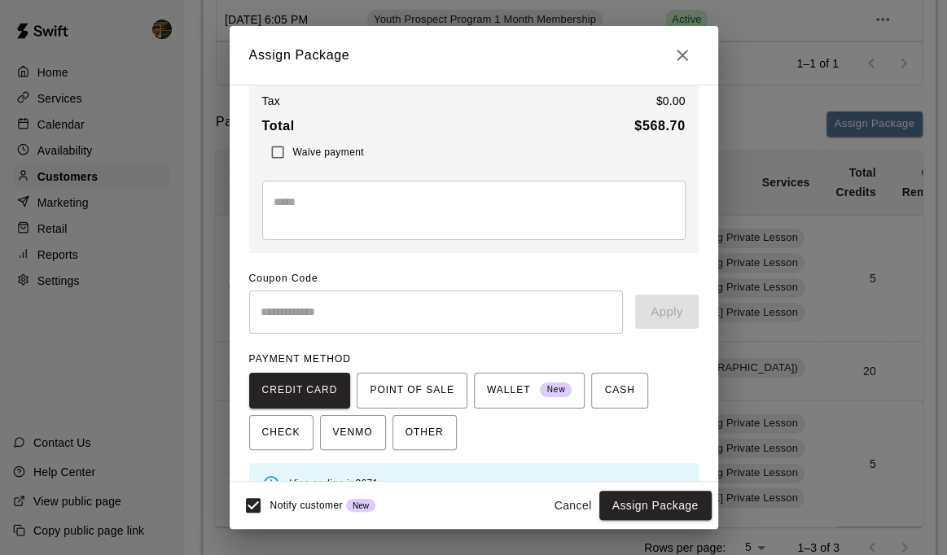
scroll to position [168, 0]
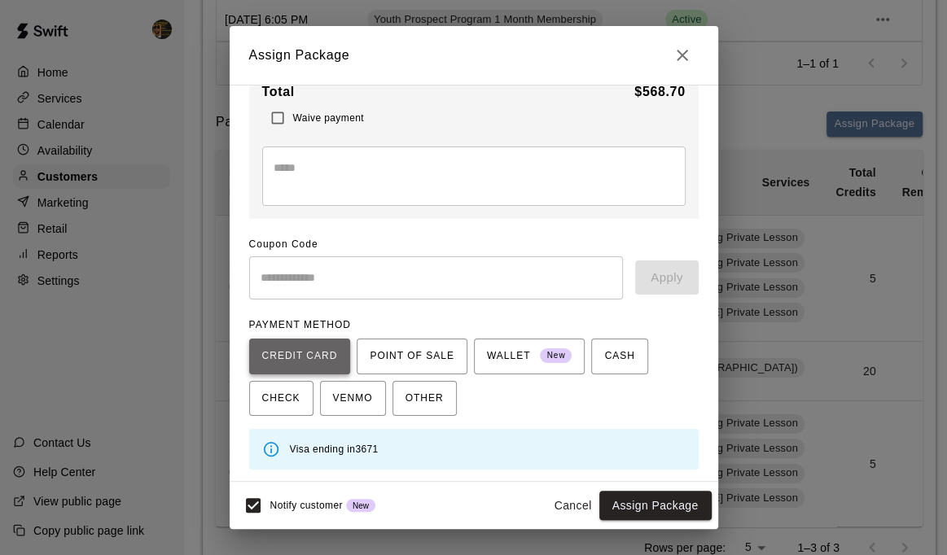
click at [304, 357] on span "CREDIT CARD" at bounding box center [300, 357] width 76 height 26
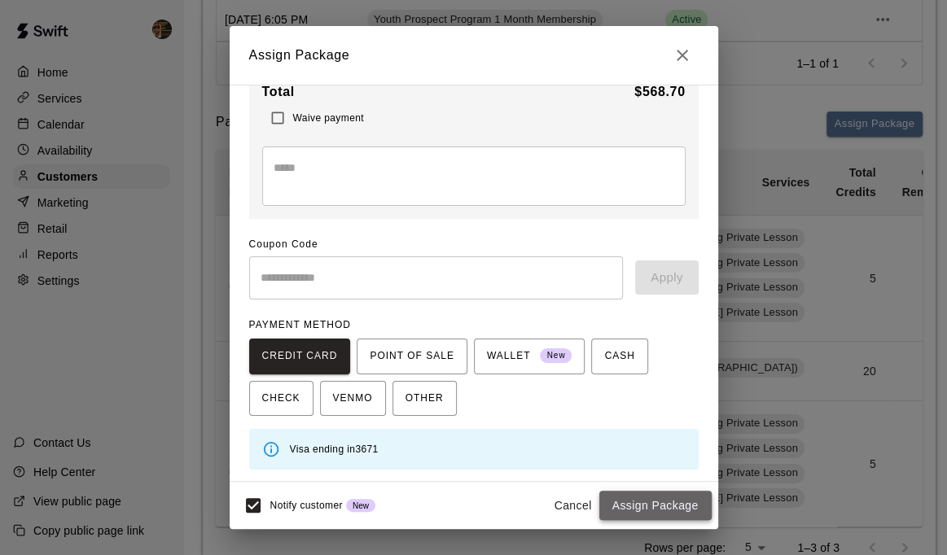
click at [660, 505] on button "Assign Package" at bounding box center [655, 506] width 112 height 30
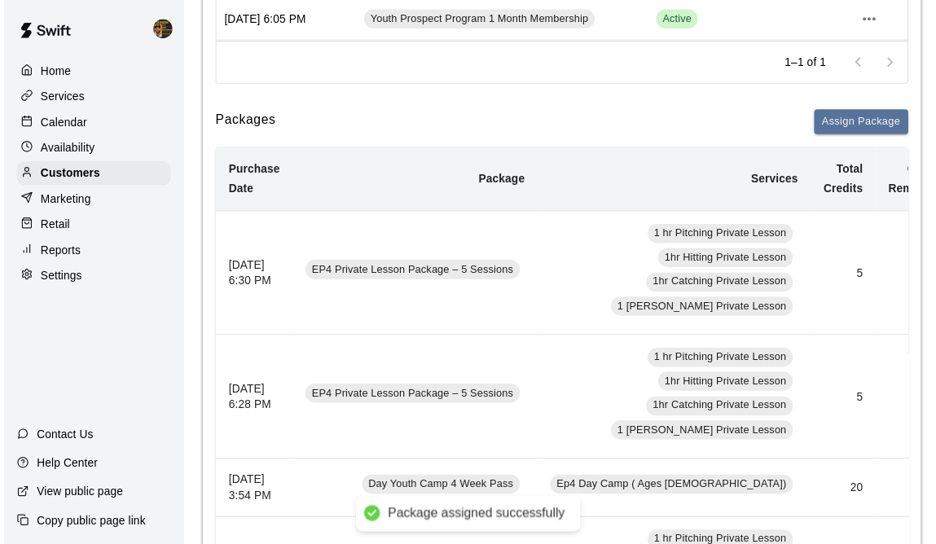
scroll to position [137, 0]
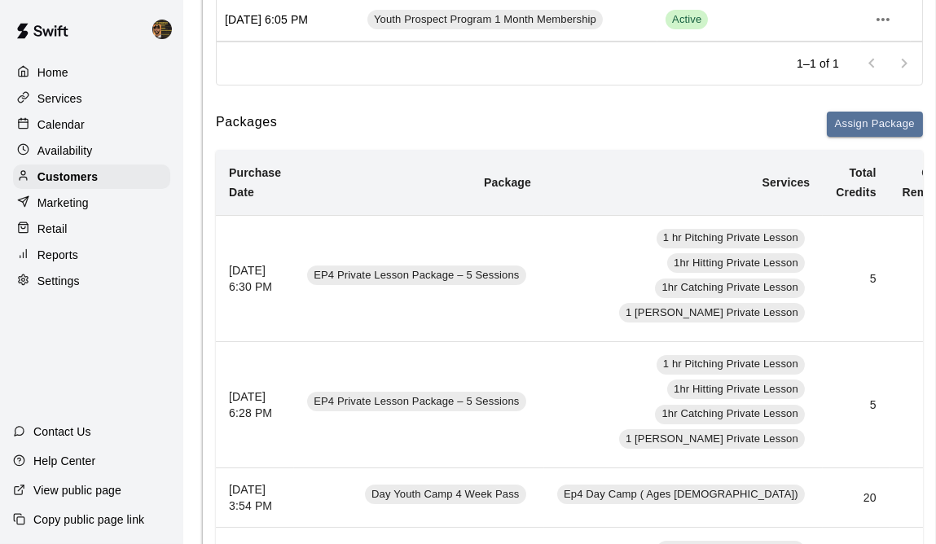
click at [43, 122] on p "Calendar" at bounding box center [60, 124] width 47 height 16
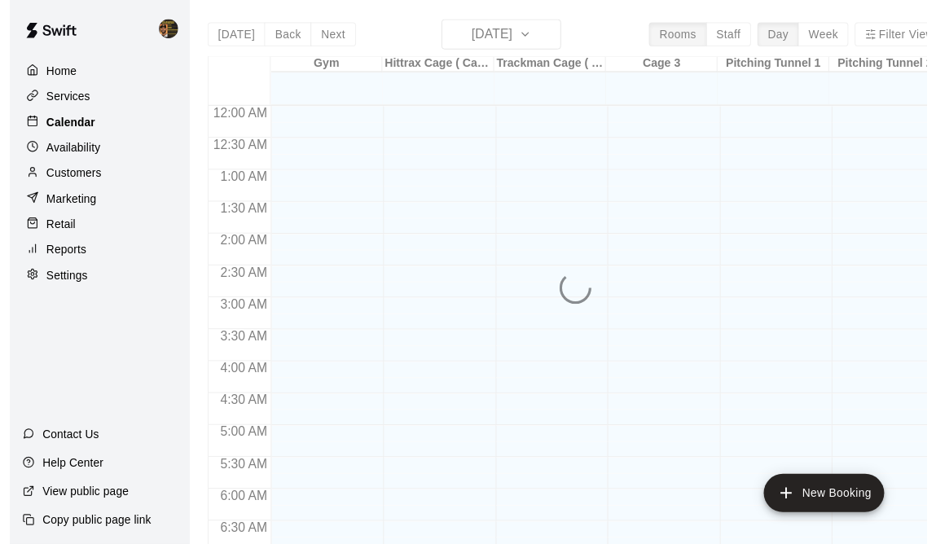
scroll to position [1048, 0]
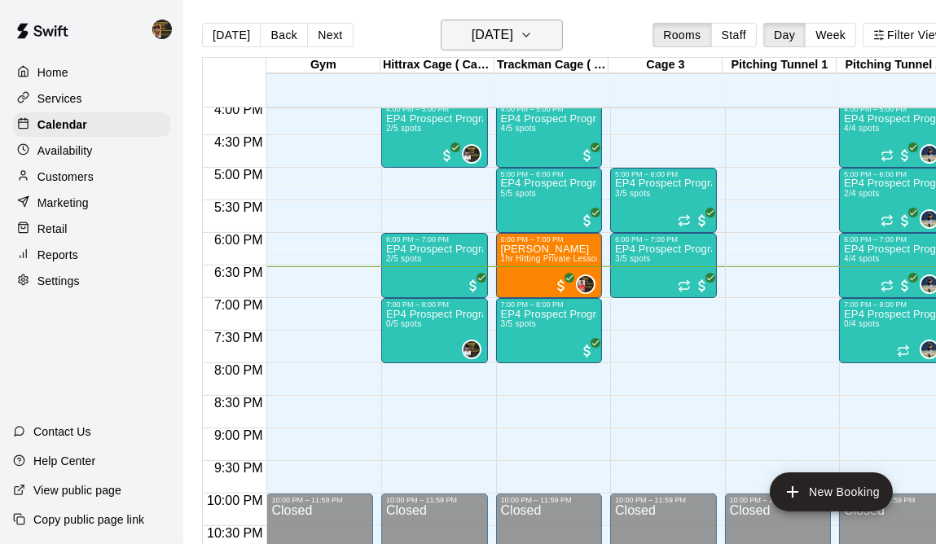
click at [533, 36] on icon "button" at bounding box center [526, 35] width 13 height 20
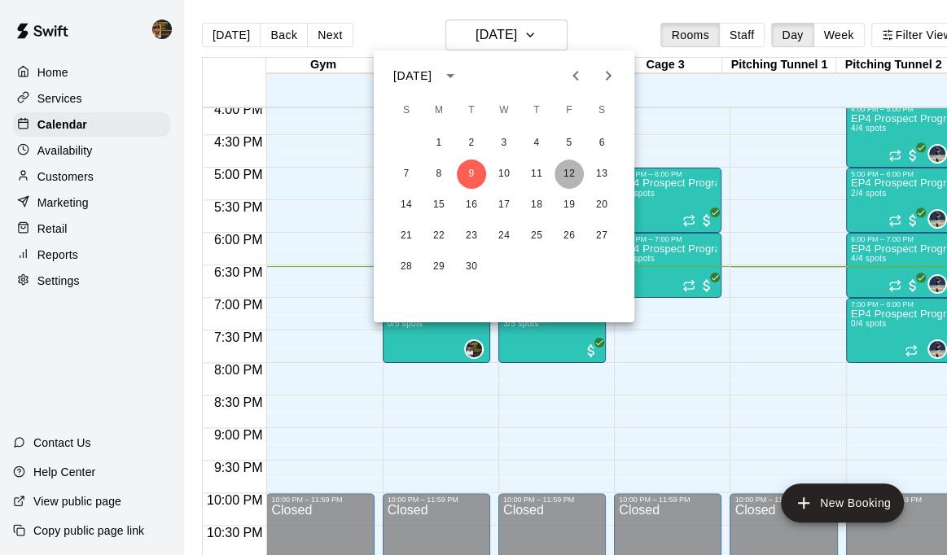
click at [567, 169] on button "12" at bounding box center [569, 174] width 29 height 29
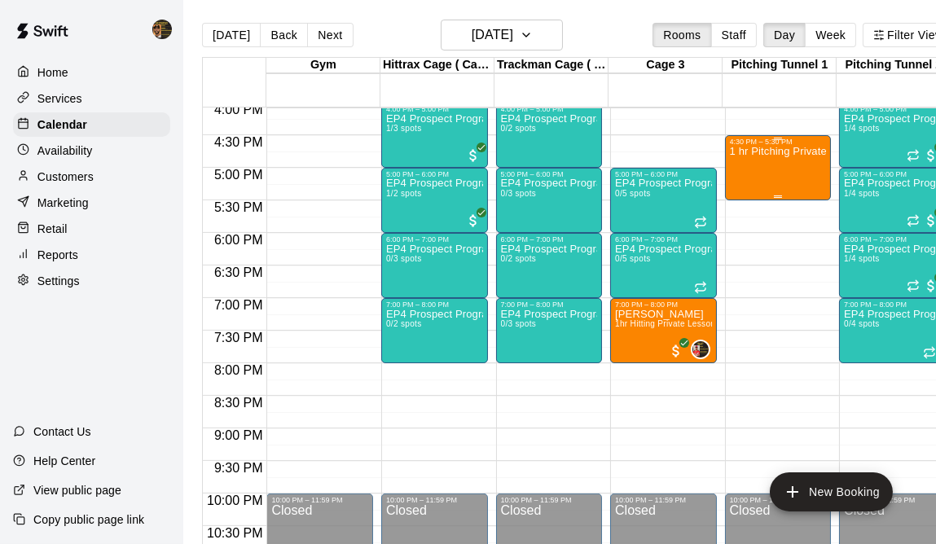
click at [768, 173] on div "1 hr Pitching Private Lesson" at bounding box center [778, 418] width 97 height 544
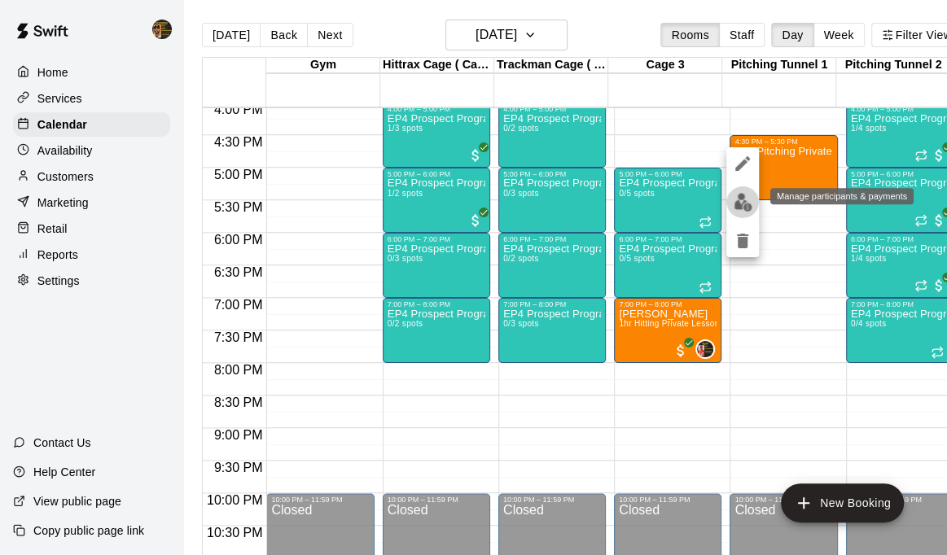
click at [739, 206] on img "edit" at bounding box center [743, 202] width 19 height 19
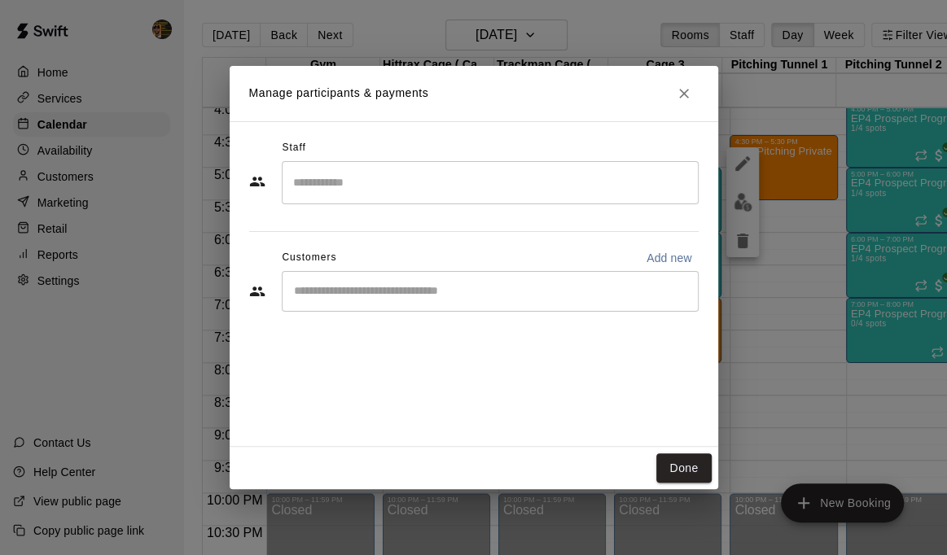
click at [419, 285] on input "Start typing to search customers..." at bounding box center [490, 291] width 402 height 16
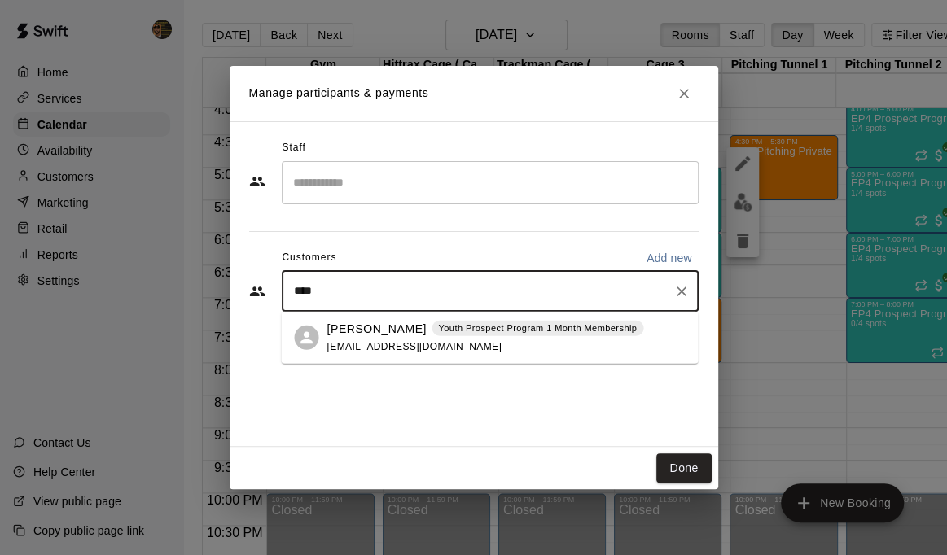
type input "*****"
click at [380, 327] on p "[PERSON_NAME]" at bounding box center [376, 328] width 99 height 17
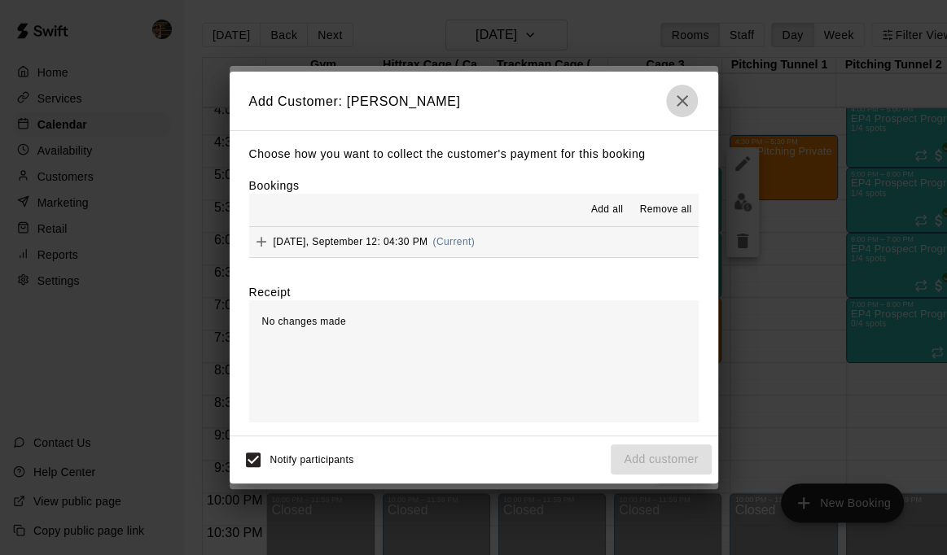
click at [675, 96] on icon "button" at bounding box center [683, 101] width 20 height 20
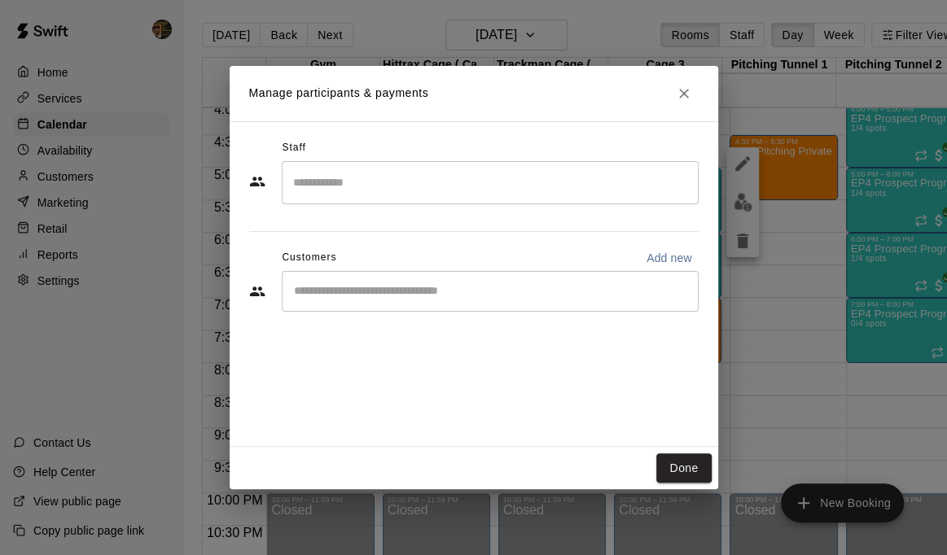
click at [673, 470] on button "Done" at bounding box center [683, 469] width 55 height 30
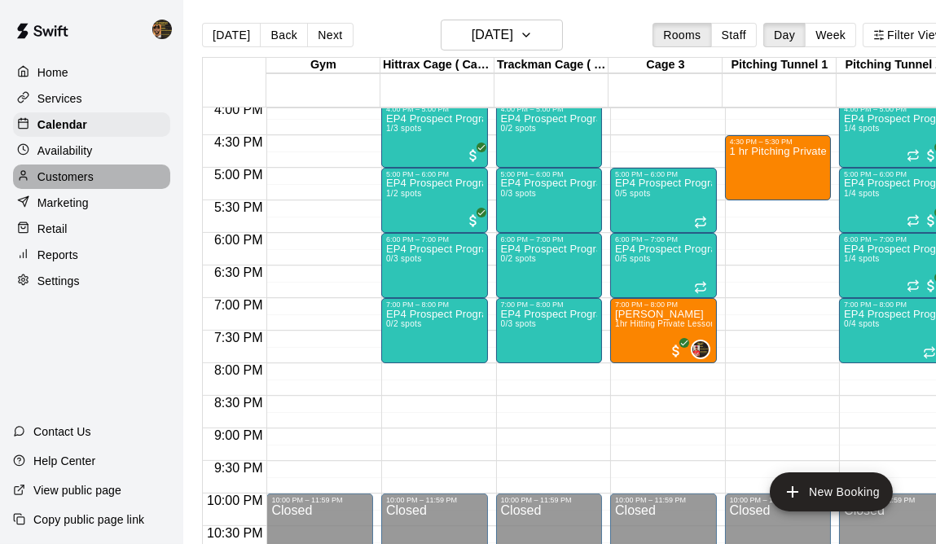
click at [49, 182] on p "Customers" at bounding box center [65, 177] width 56 height 16
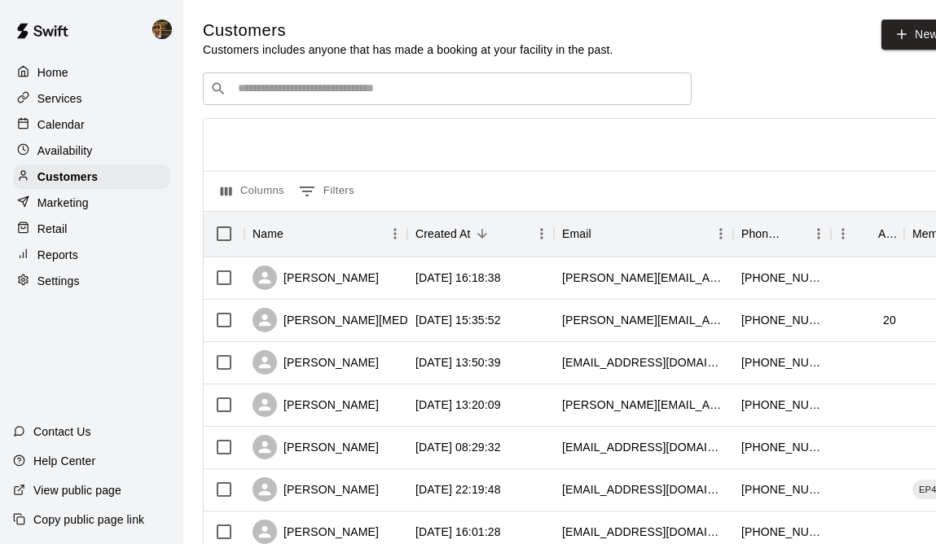
click at [296, 94] on input "Search customers by name or email" at bounding box center [458, 89] width 451 height 16
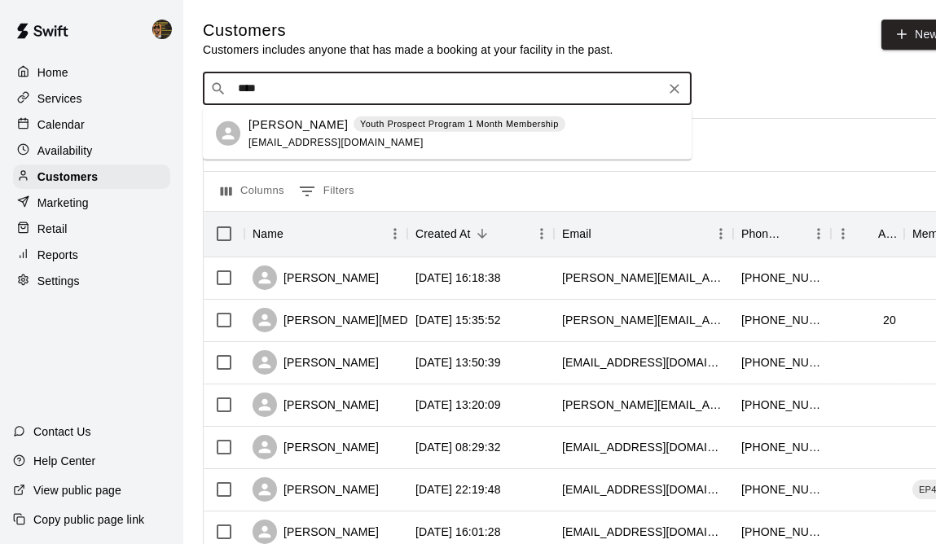
type input "*****"
click at [286, 134] on div "Fidel Romero Youth Prospect Program 1 Month Membership ginaelisa8@gmail.com" at bounding box center [406, 133] width 317 height 35
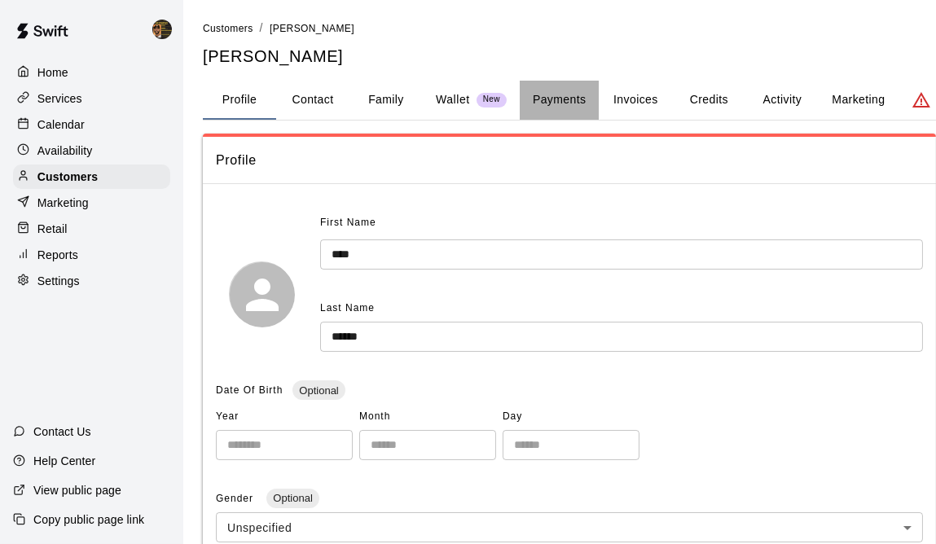
click at [554, 103] on button "Payments" at bounding box center [559, 100] width 79 height 39
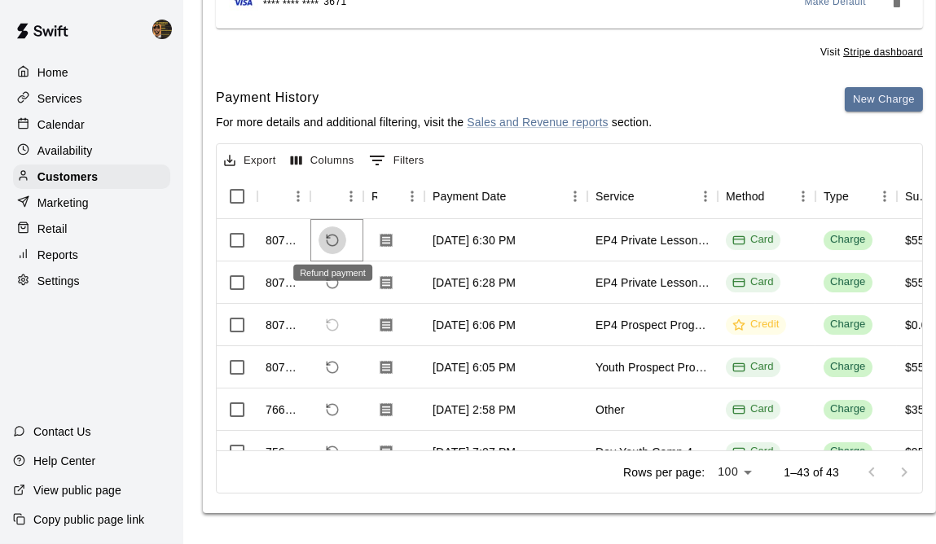
click at [332, 237] on icon "Refund payment" at bounding box center [332, 240] width 15 height 15
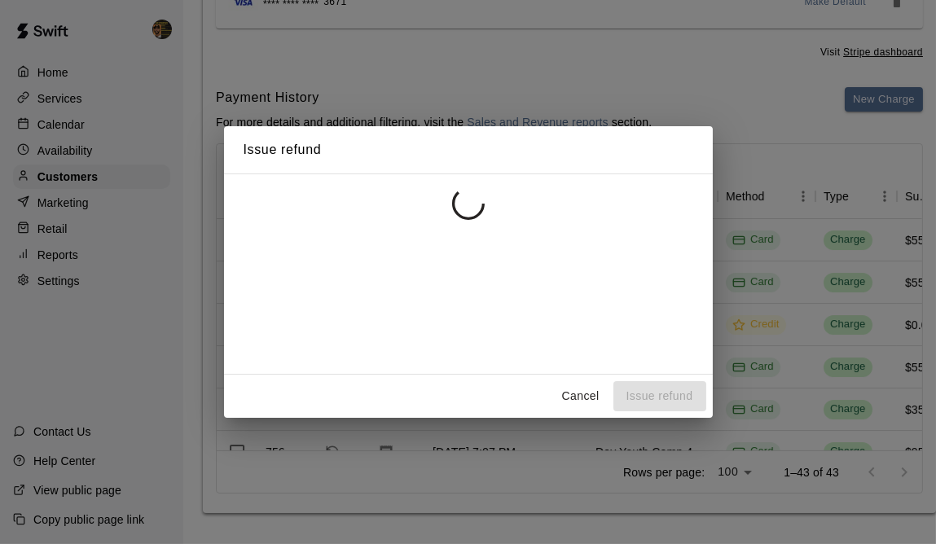
scroll to position [266, 0]
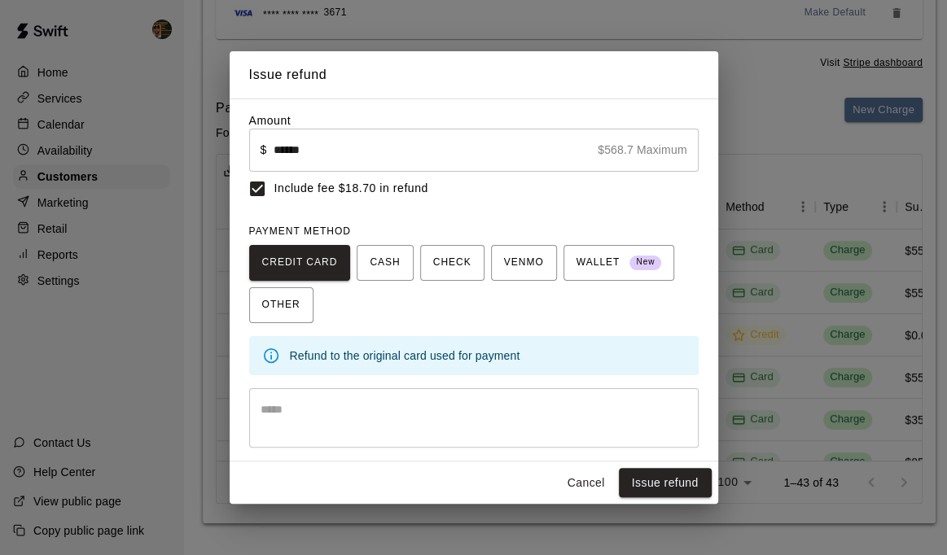
click at [482, 433] on textarea at bounding box center [474, 417] width 427 height 33
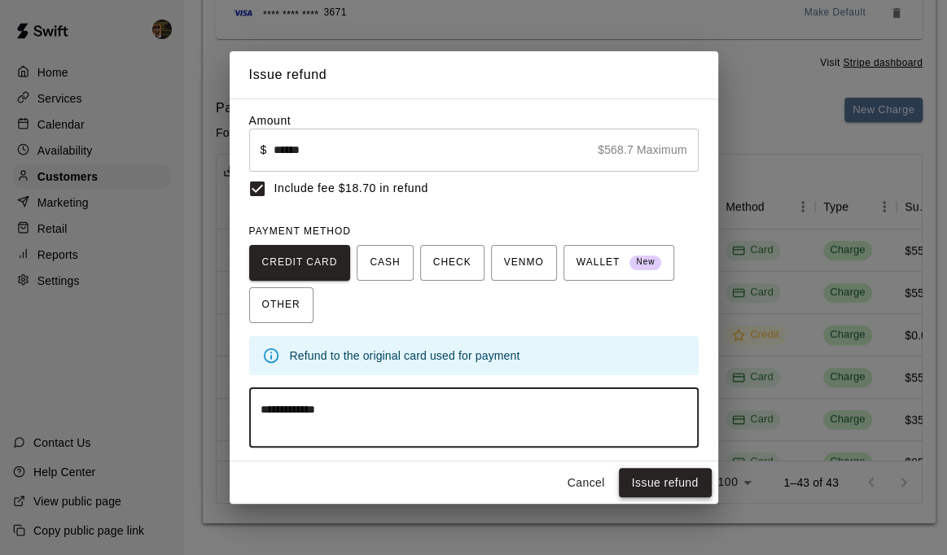
type textarea "**********"
click at [643, 478] on button "Issue refund" at bounding box center [665, 483] width 93 height 30
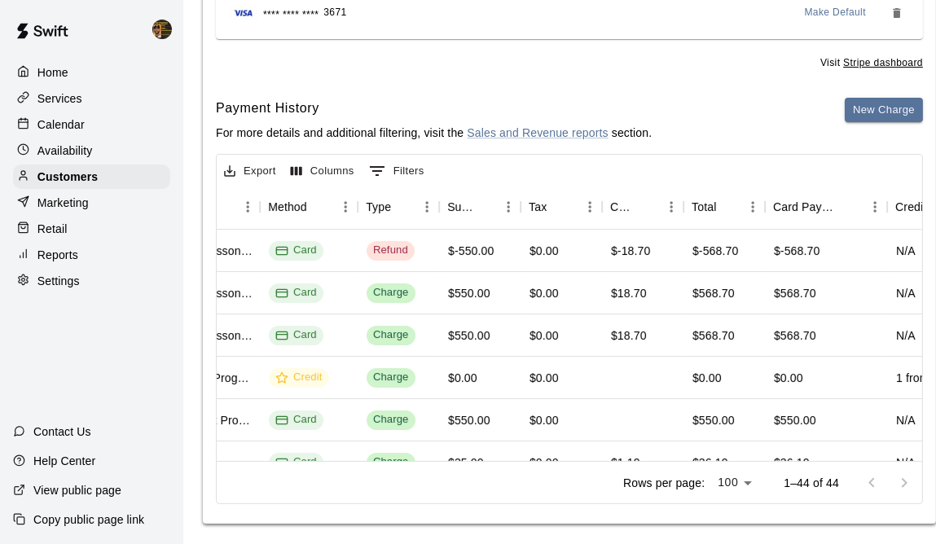
scroll to position [0, 458]
click at [52, 128] on p "Calendar" at bounding box center [60, 124] width 47 height 16
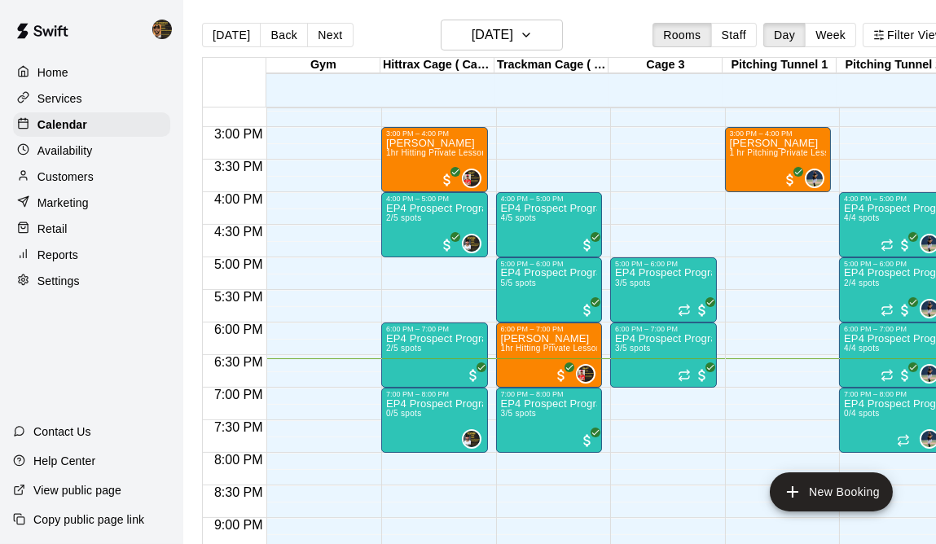
scroll to position [974, 0]
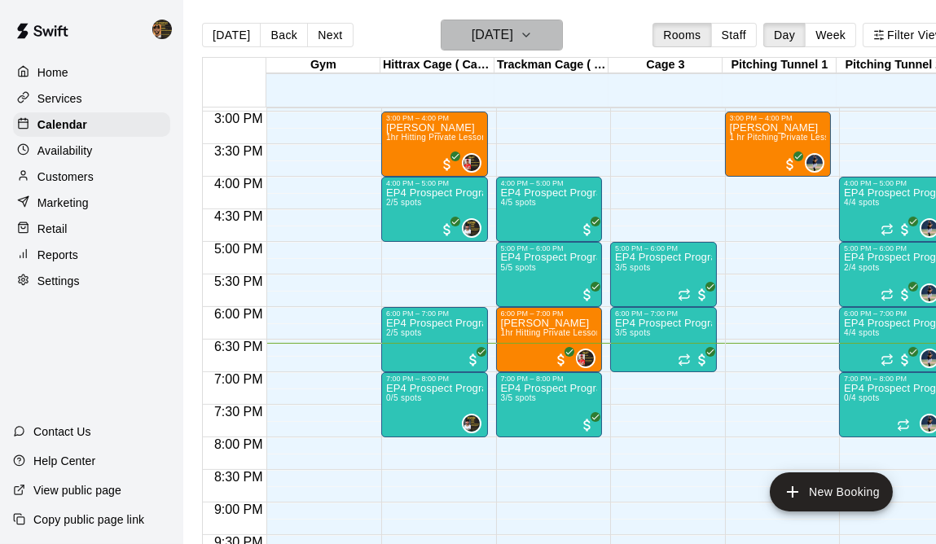
click at [533, 33] on icon "button" at bounding box center [526, 35] width 13 height 20
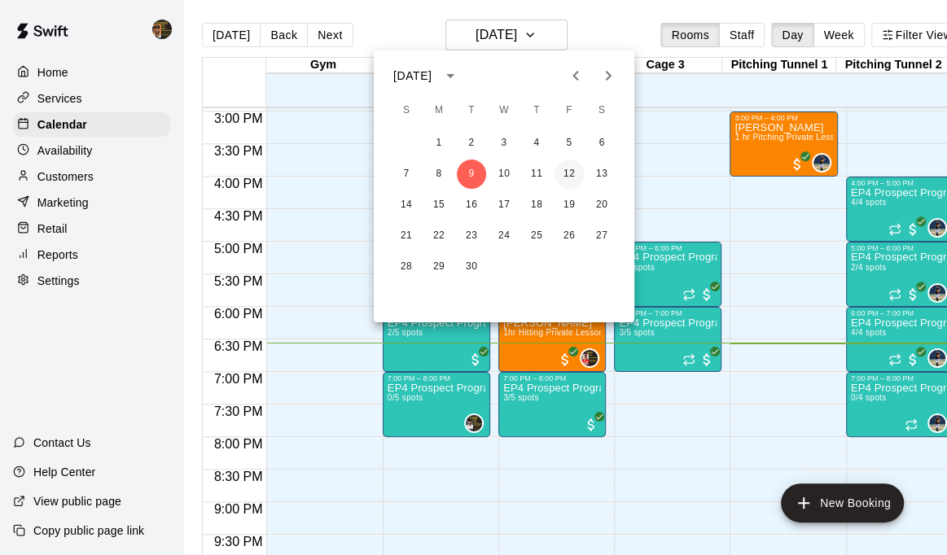
click at [574, 177] on button "12" at bounding box center [569, 174] width 29 height 29
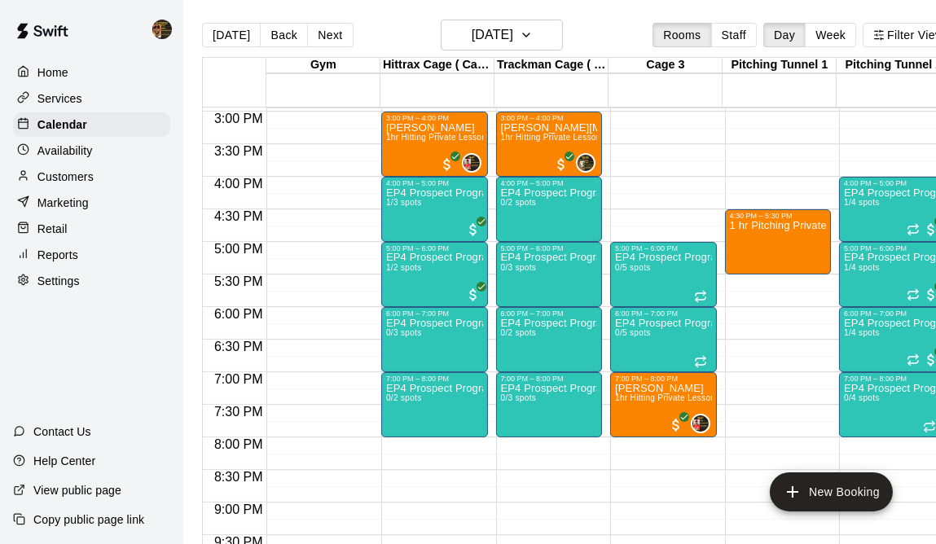
click at [73, 182] on p "Customers" at bounding box center [65, 177] width 56 height 16
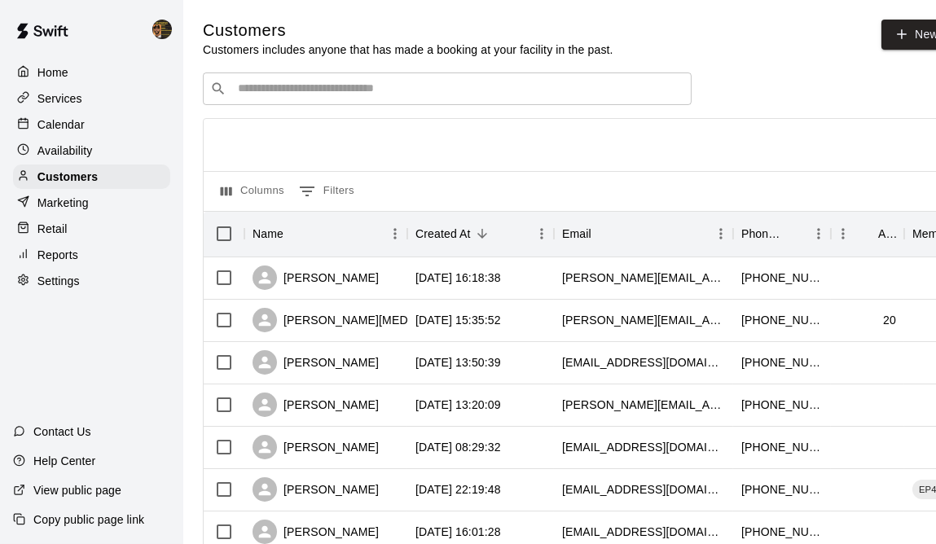
click at [301, 97] on input "Search customers by name or email" at bounding box center [458, 89] width 451 height 16
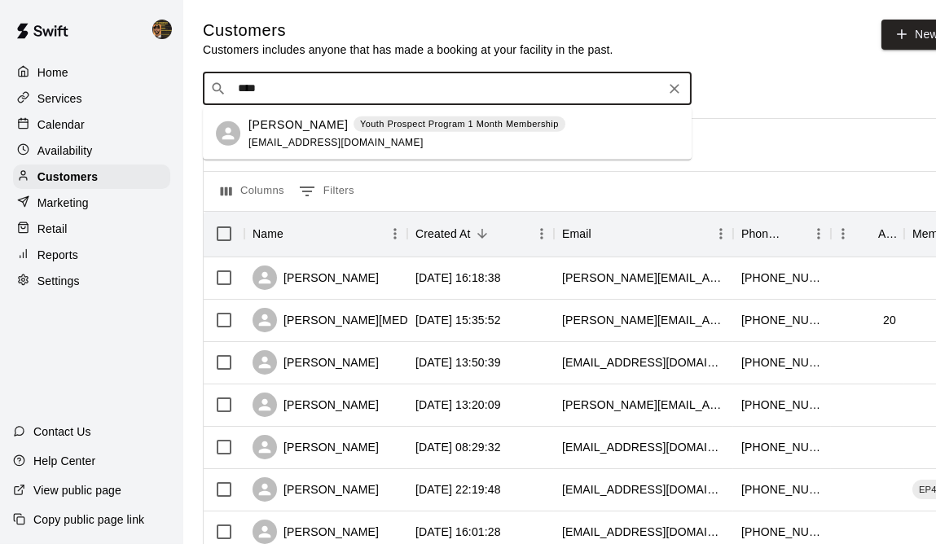
type input "*****"
click at [291, 125] on p "[PERSON_NAME]" at bounding box center [297, 124] width 99 height 17
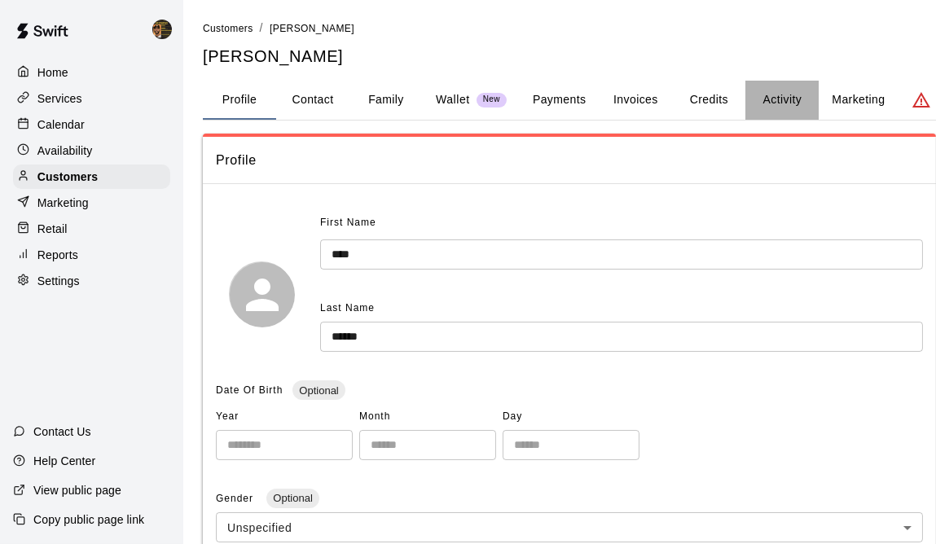
click at [810, 104] on button "Activity" at bounding box center [781, 100] width 73 height 39
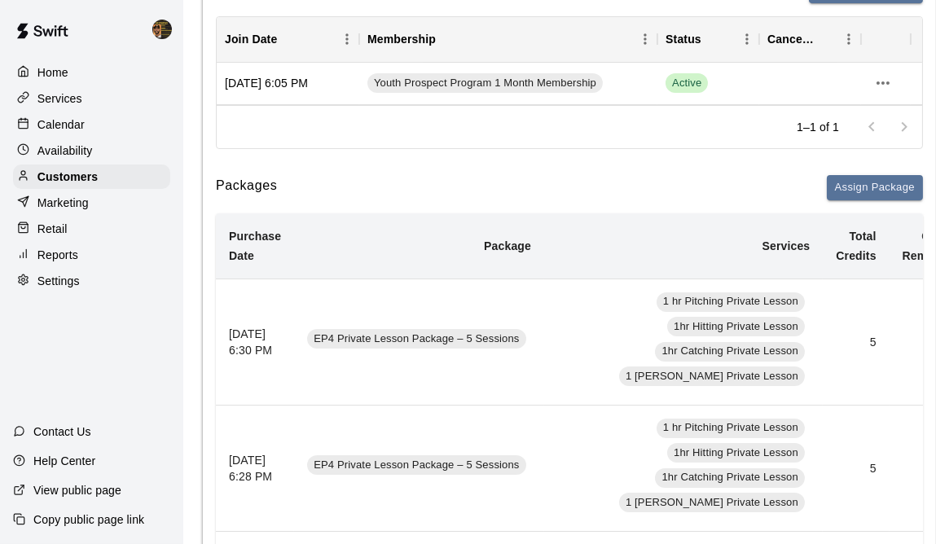
scroll to position [370, 0]
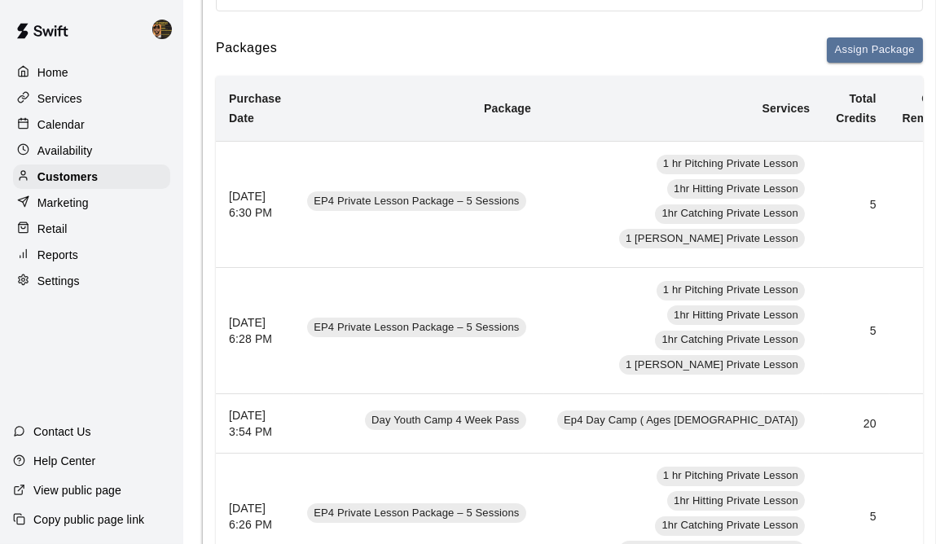
drag, startPoint x: 559, startPoint y: 236, endPoint x: 752, endPoint y: 174, distance: 203.4
click at [822, 174] on td "5" at bounding box center [855, 204] width 66 height 126
click at [50, 129] on p "Calendar" at bounding box center [60, 124] width 47 height 16
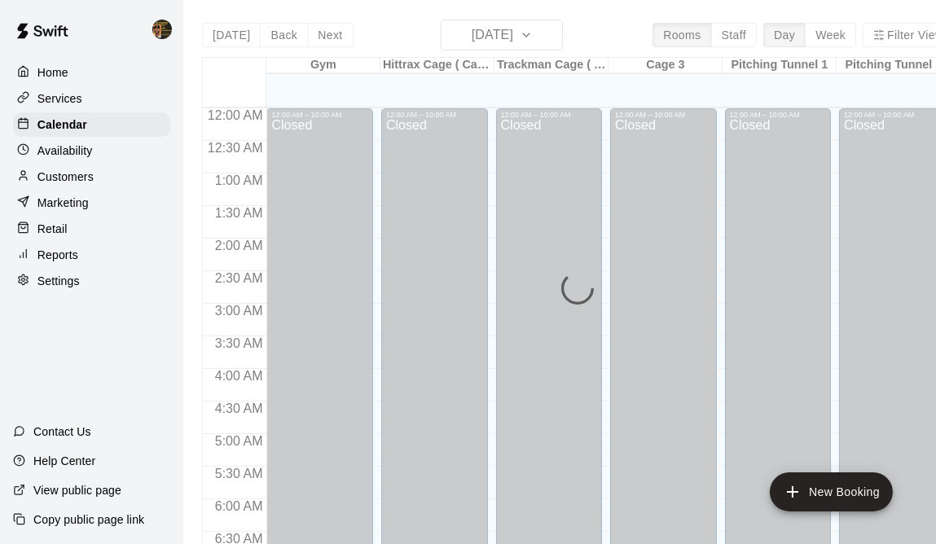
scroll to position [1048, 0]
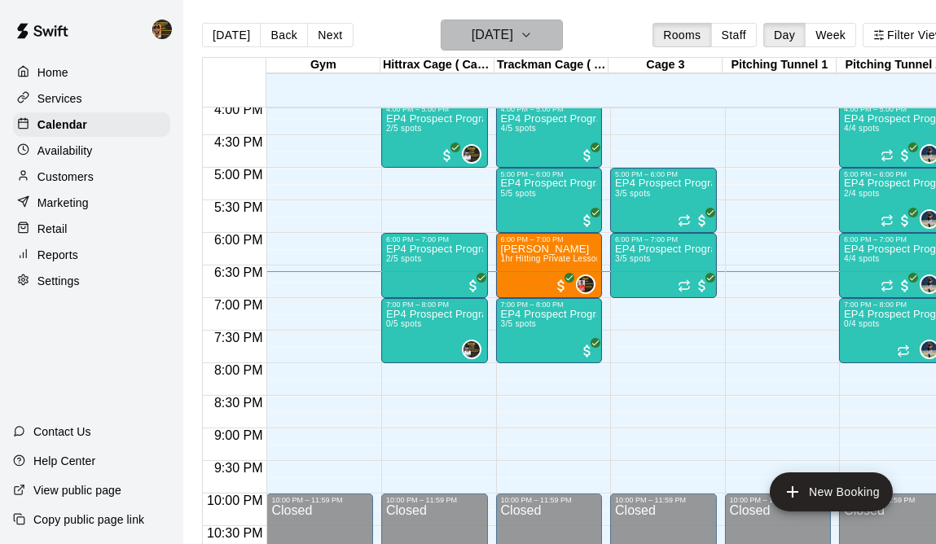
click at [533, 39] on icon "button" at bounding box center [526, 35] width 13 height 20
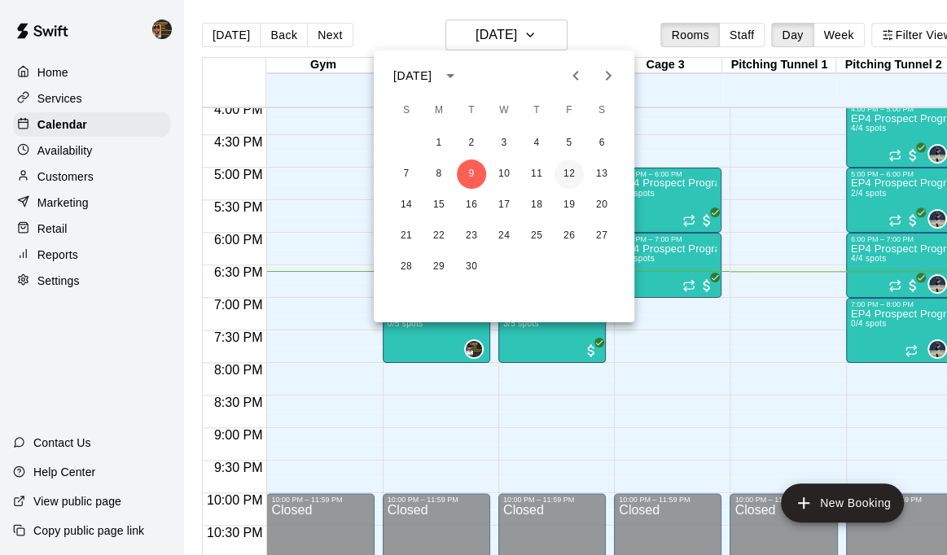
click at [564, 169] on button "12" at bounding box center [569, 174] width 29 height 29
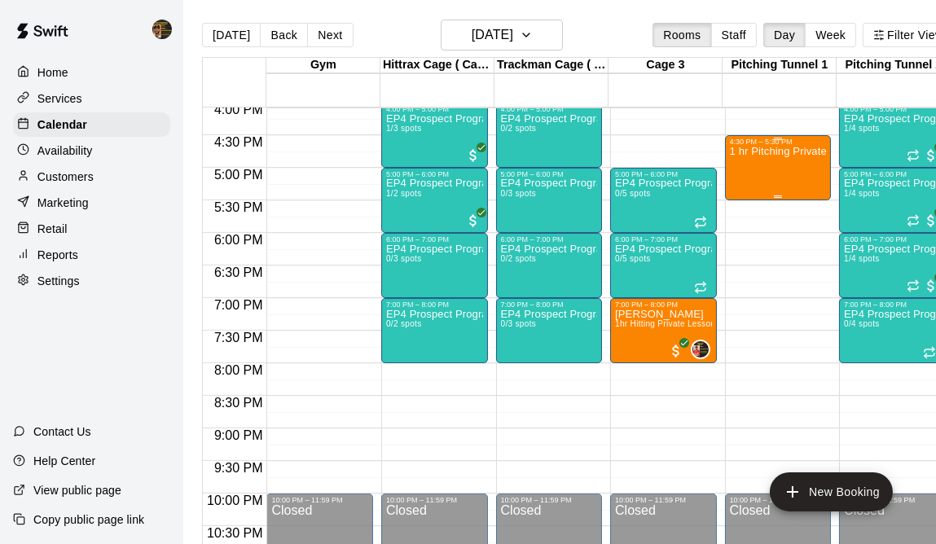
click at [757, 167] on div "1 hr Pitching Private Lesson" at bounding box center [778, 418] width 97 height 544
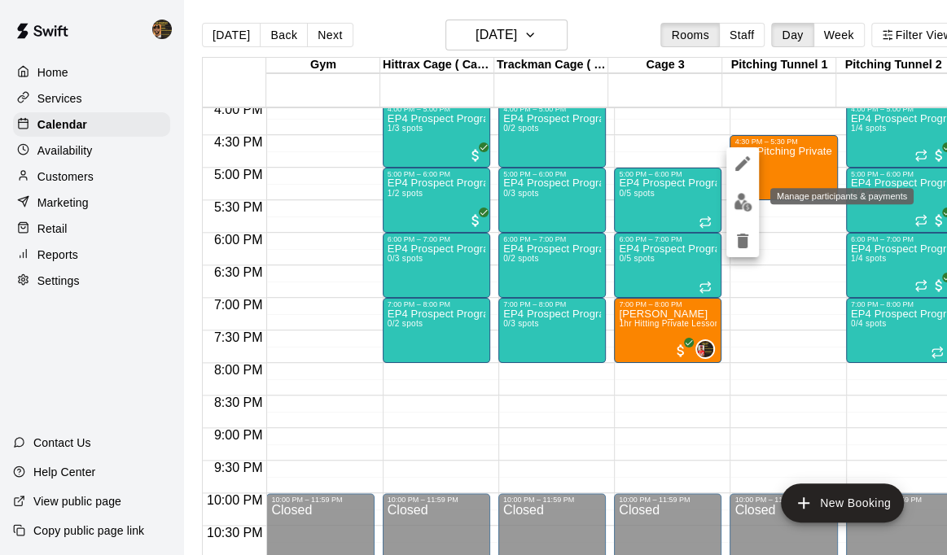
click at [745, 204] on img "edit" at bounding box center [743, 202] width 19 height 19
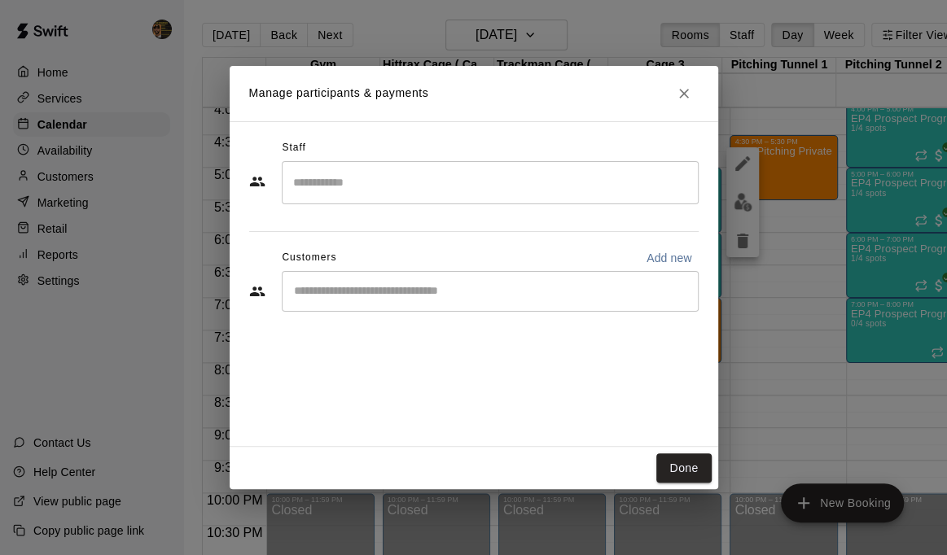
drag, startPoint x: 746, startPoint y: 204, endPoint x: 409, endPoint y: 296, distance: 349.5
click at [409, 296] on input "Start typing to search customers..." at bounding box center [490, 291] width 402 height 16
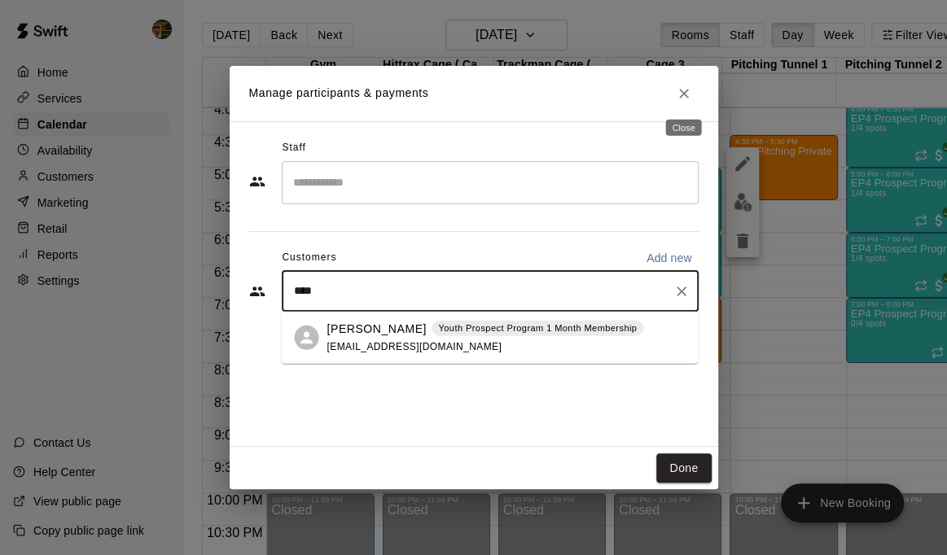
type input "****"
click at [686, 92] on icon "Close" at bounding box center [684, 94] width 16 height 16
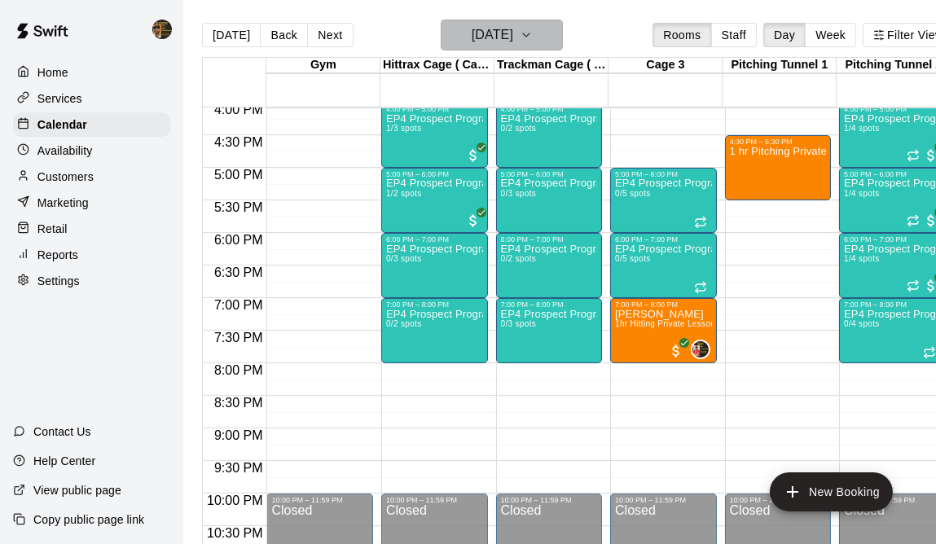
click at [529, 34] on icon "button" at bounding box center [526, 34] width 7 height 3
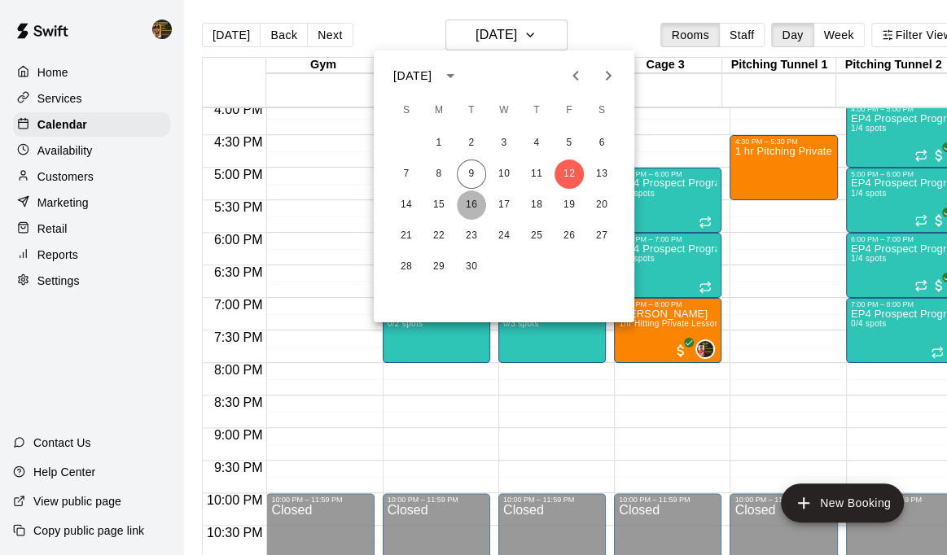
click at [472, 206] on button "16" at bounding box center [471, 205] width 29 height 29
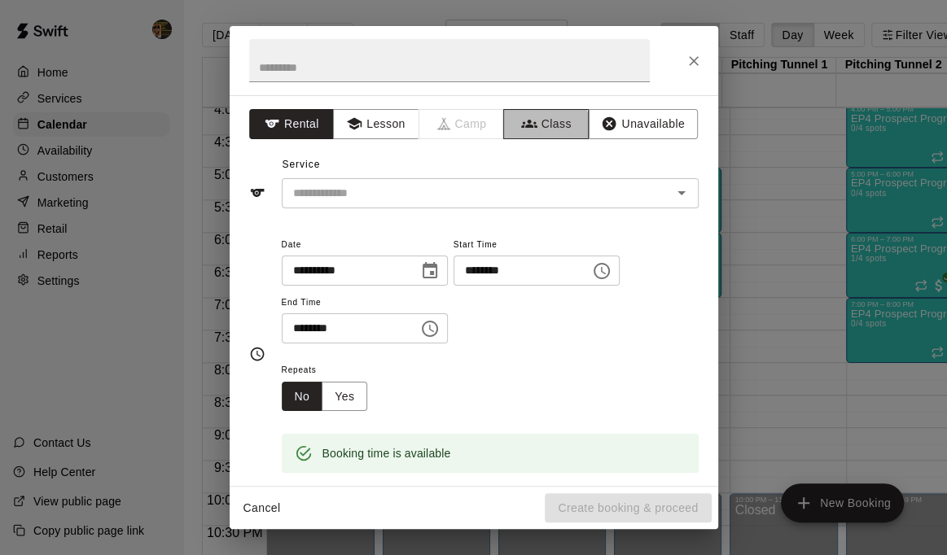
click at [538, 125] on button "Class" at bounding box center [546, 124] width 86 height 30
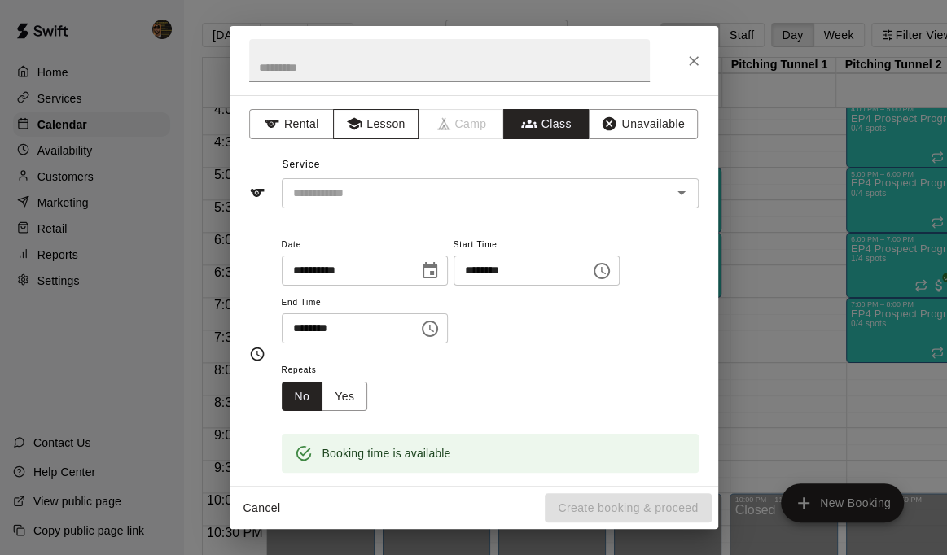
click at [384, 119] on button "Lesson" at bounding box center [376, 124] width 86 height 30
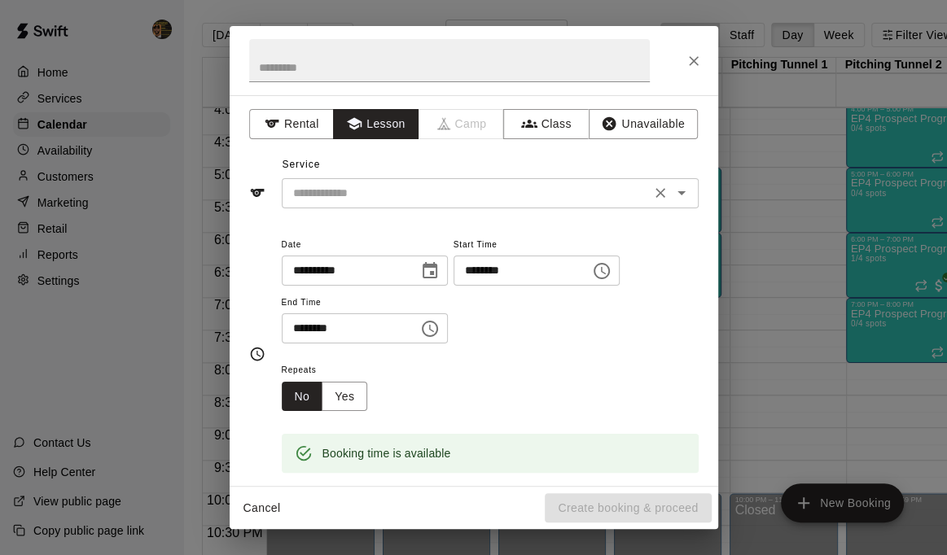
click at [678, 191] on icon "Open" at bounding box center [682, 193] width 8 height 4
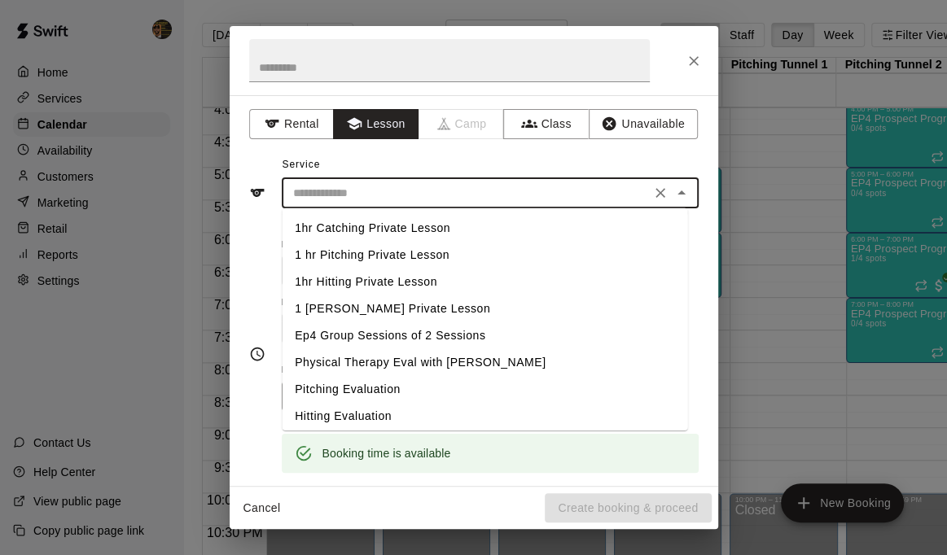
click at [427, 256] on li "1 hr Pitching Private Lesson" at bounding box center [485, 255] width 406 height 27
type input "**********"
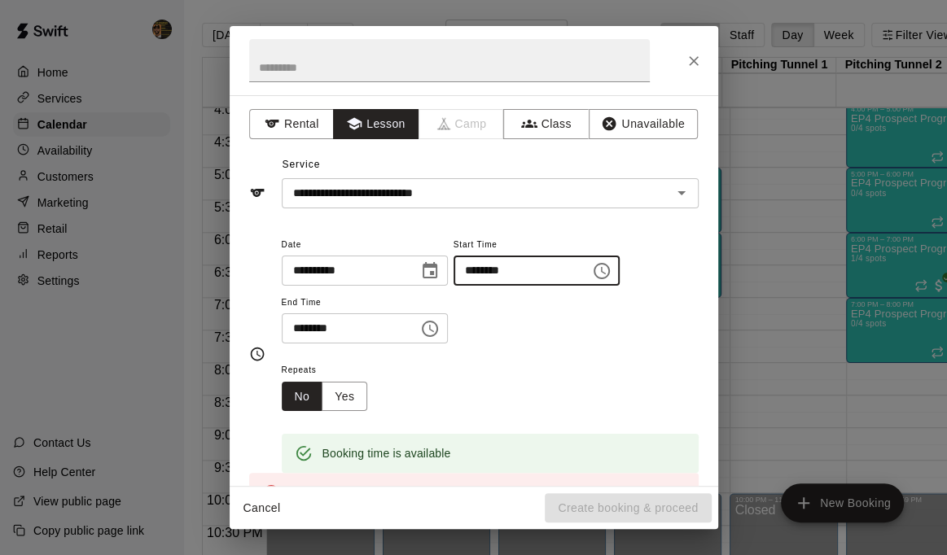
click at [504, 270] on input "********" at bounding box center [516, 271] width 125 height 30
type input "********"
click at [296, 333] on input "********" at bounding box center [344, 329] width 125 height 30
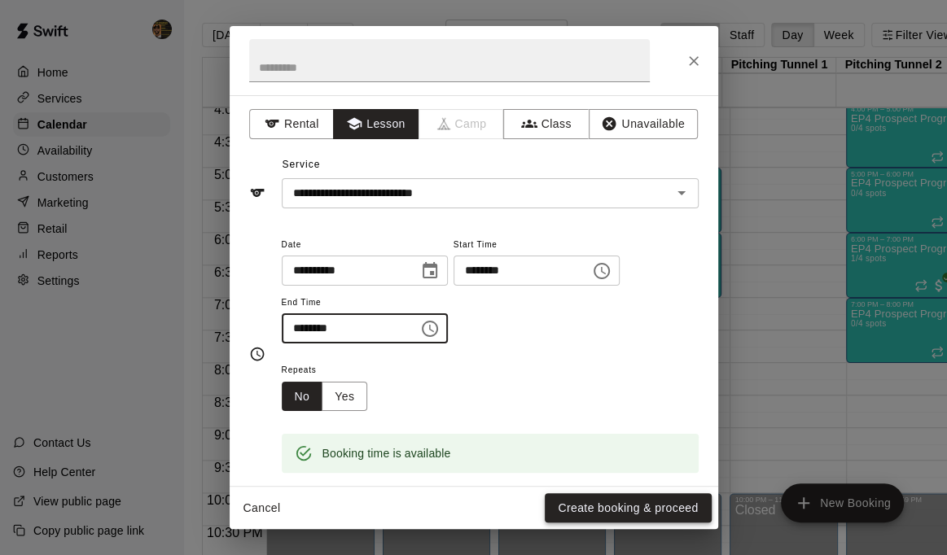
type input "********"
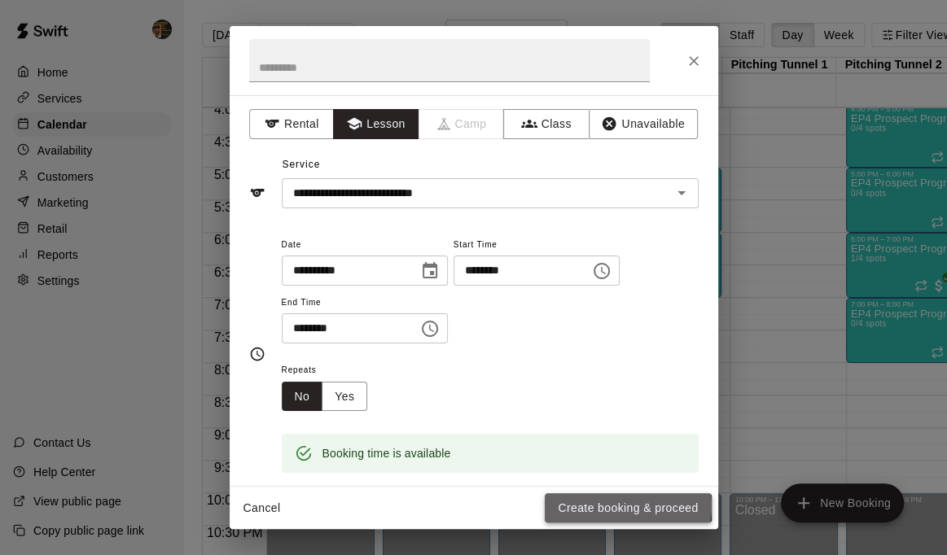
click at [619, 506] on button "Create booking & proceed" at bounding box center [628, 508] width 166 height 30
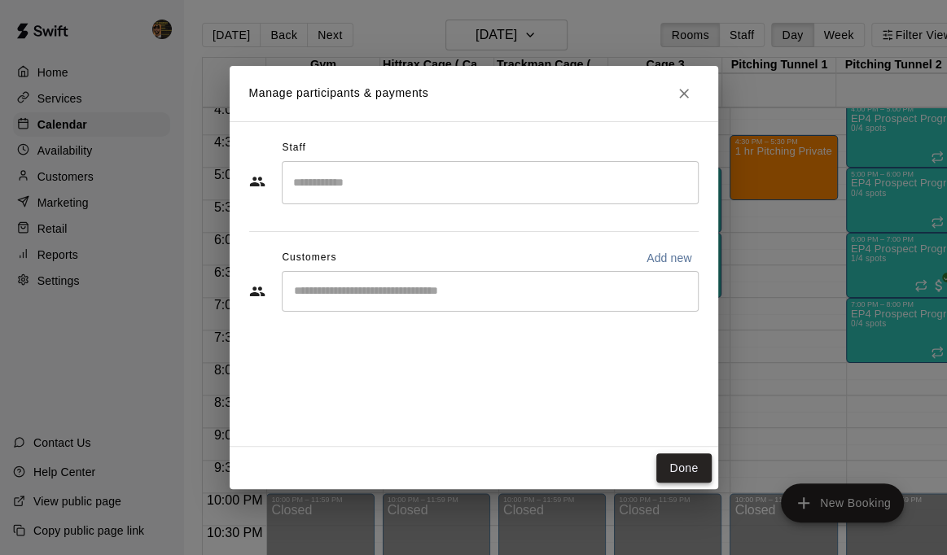
click at [677, 467] on button "Done" at bounding box center [683, 469] width 55 height 30
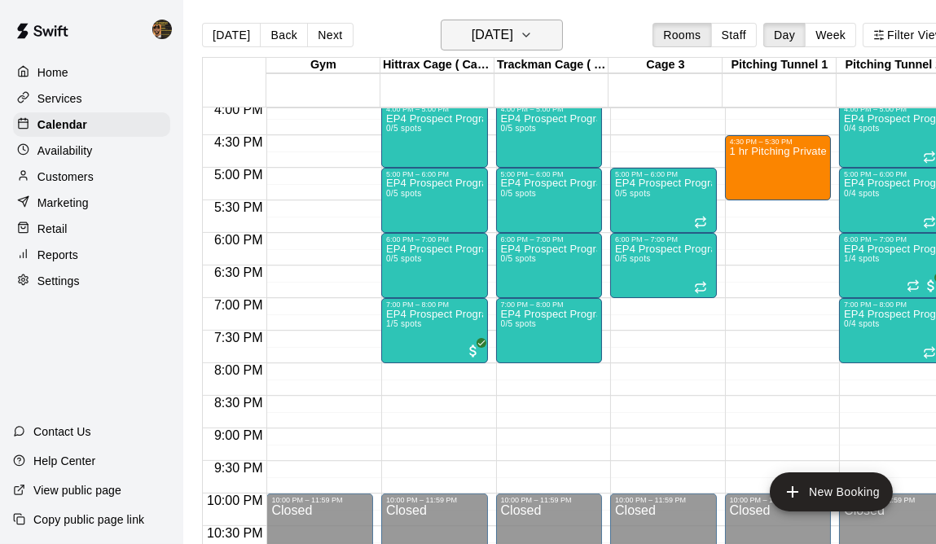
click at [533, 30] on icon "button" at bounding box center [526, 35] width 13 height 20
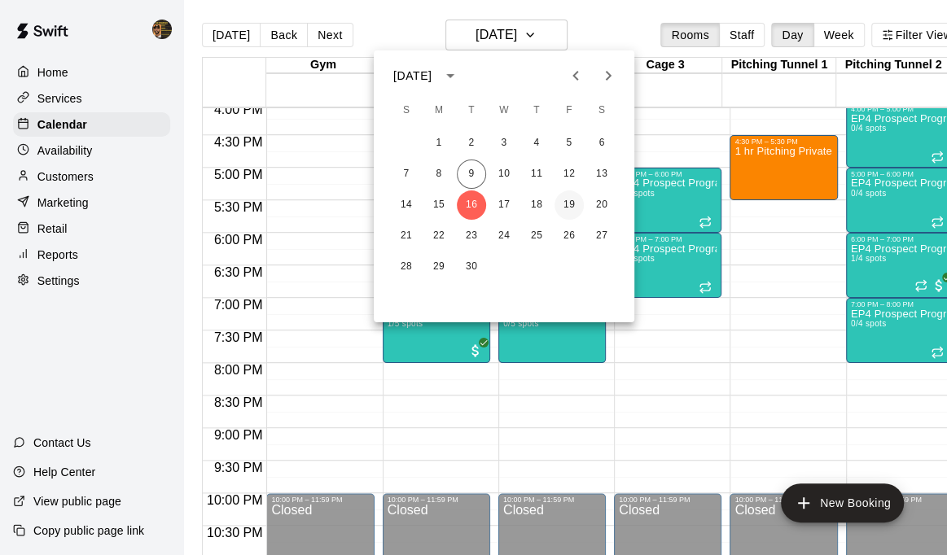
click at [570, 200] on button "19" at bounding box center [569, 205] width 29 height 29
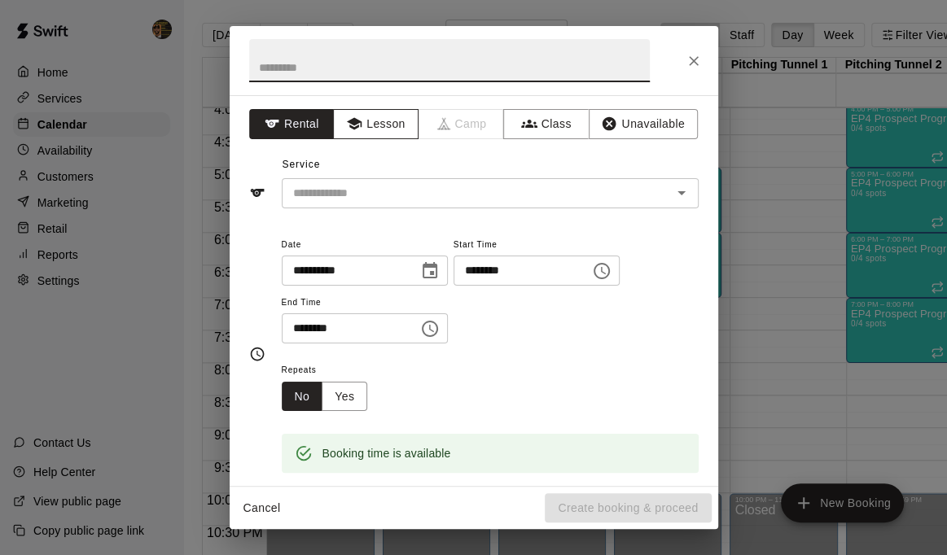
click at [399, 124] on button "Lesson" at bounding box center [376, 124] width 86 height 30
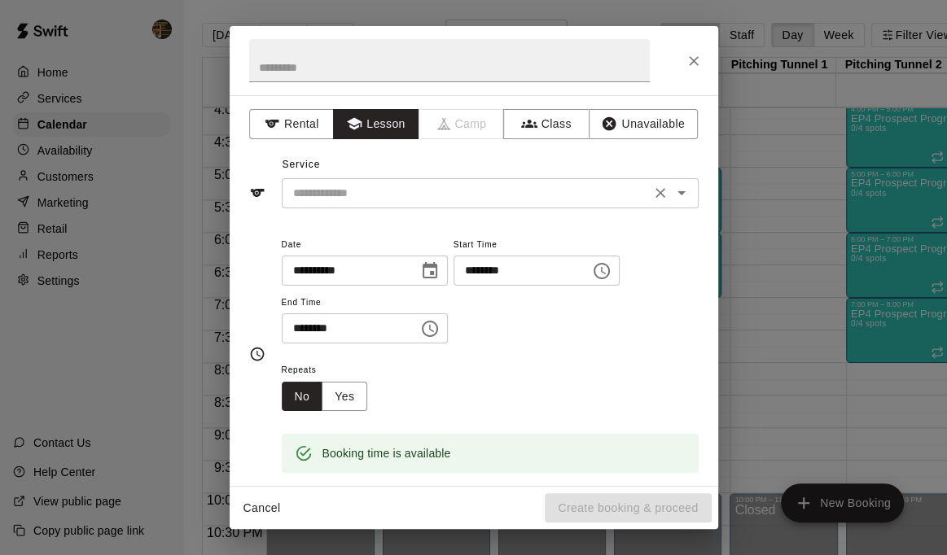
click at [672, 194] on icon "Open" at bounding box center [682, 193] width 20 height 20
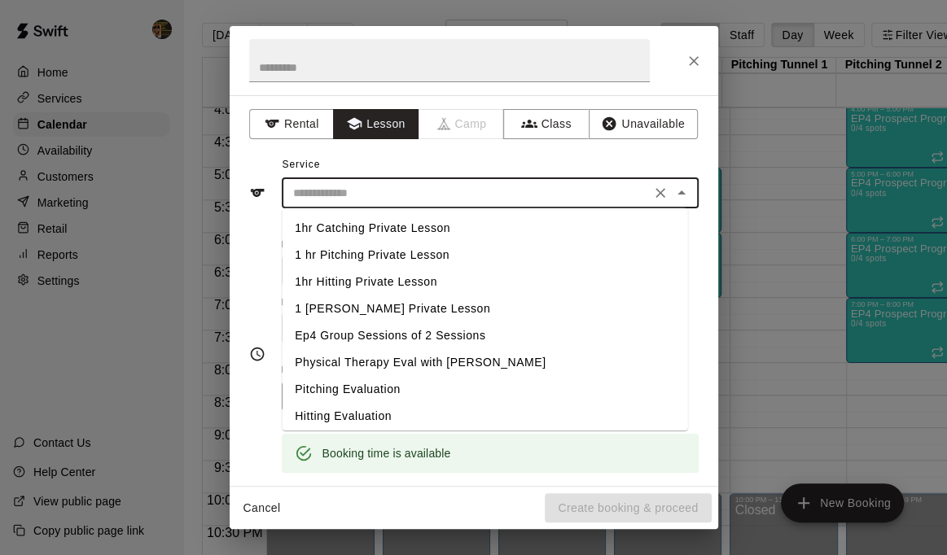
click at [387, 261] on li "1 hr Pitching Private Lesson" at bounding box center [485, 255] width 406 height 27
type input "**********"
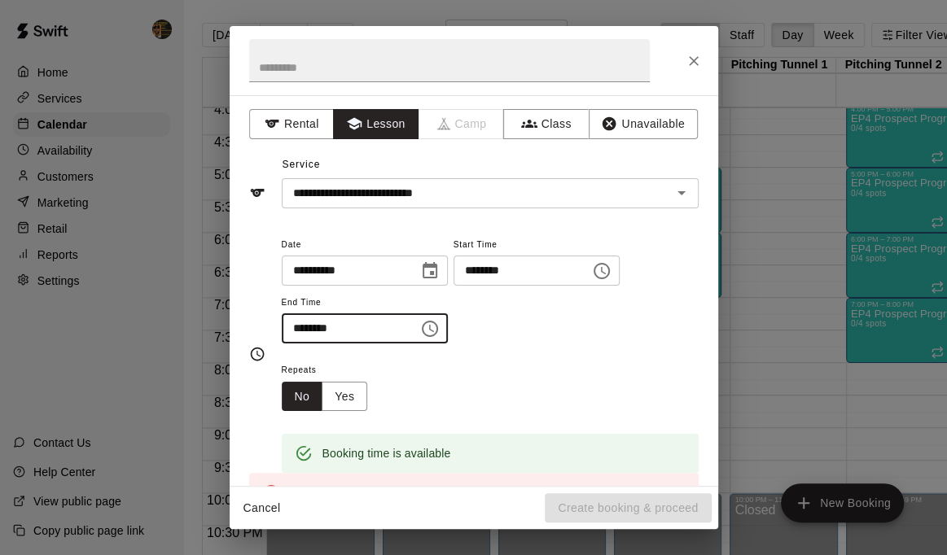
click at [292, 334] on input "********" at bounding box center [344, 329] width 125 height 30
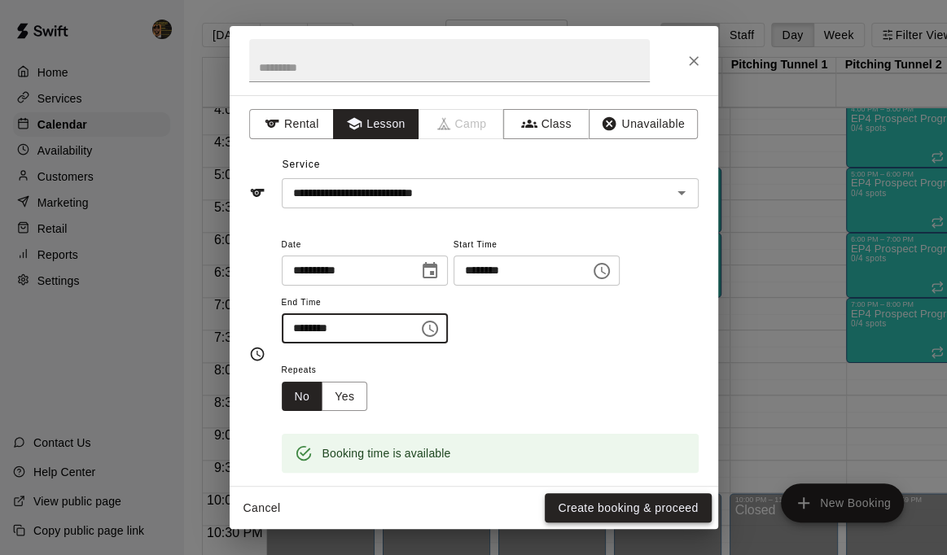
type input "********"
click at [586, 504] on button "Create booking & proceed" at bounding box center [628, 508] width 166 height 30
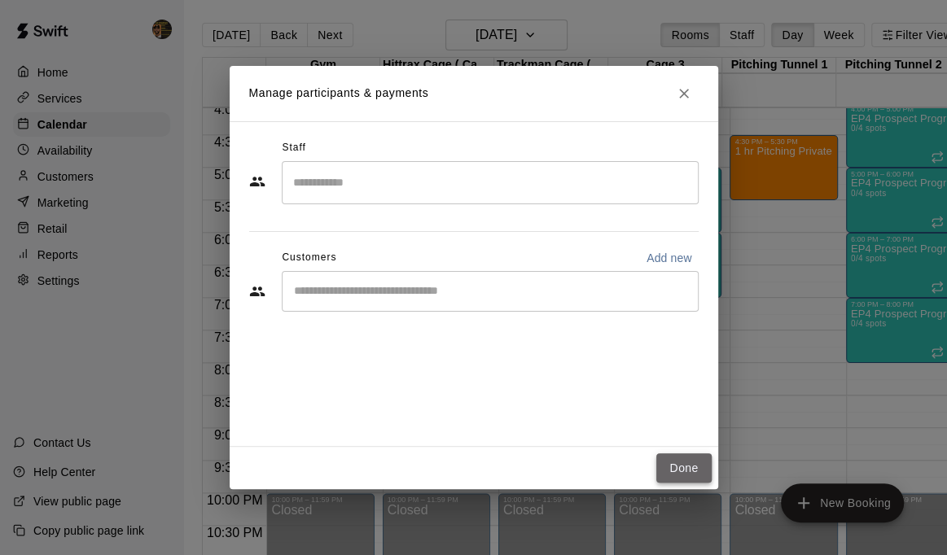
click at [674, 464] on button "Done" at bounding box center [683, 469] width 55 height 30
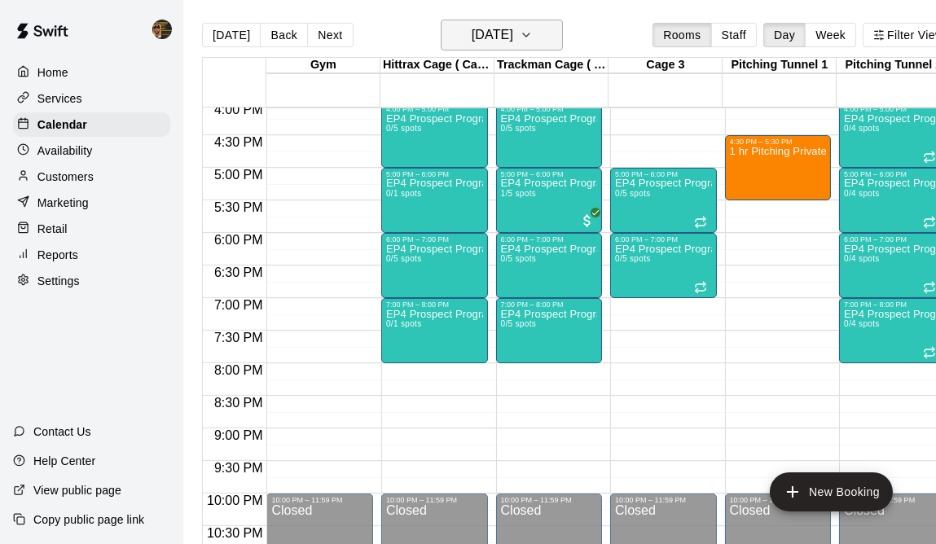
click at [533, 32] on icon "button" at bounding box center [526, 35] width 13 height 20
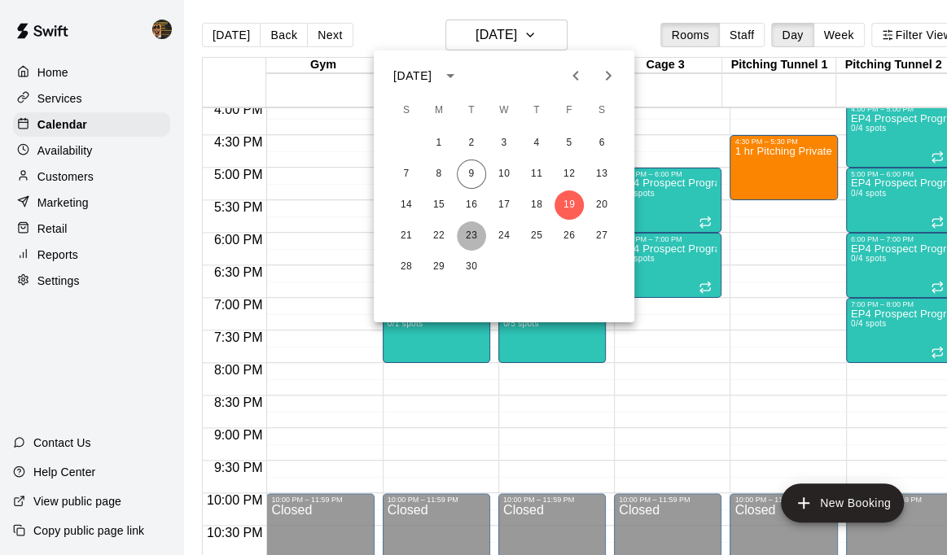
click at [473, 233] on button "23" at bounding box center [471, 235] width 29 height 29
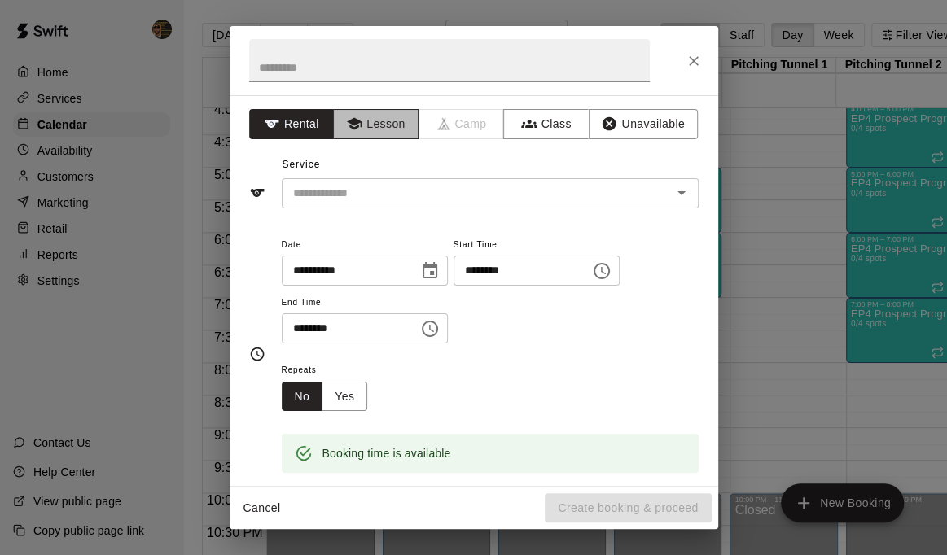
click at [385, 116] on button "Lesson" at bounding box center [376, 124] width 86 height 30
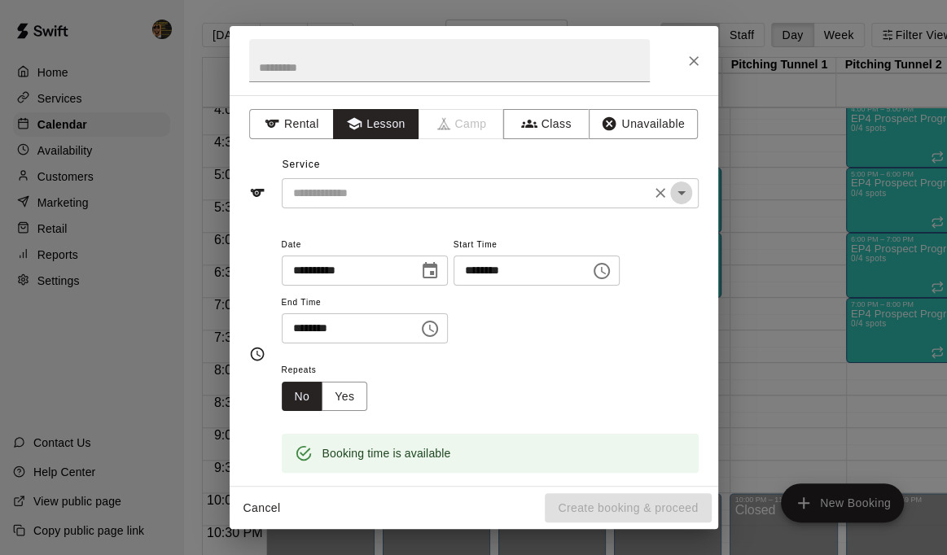
click at [678, 194] on icon "Open" at bounding box center [682, 193] width 8 height 4
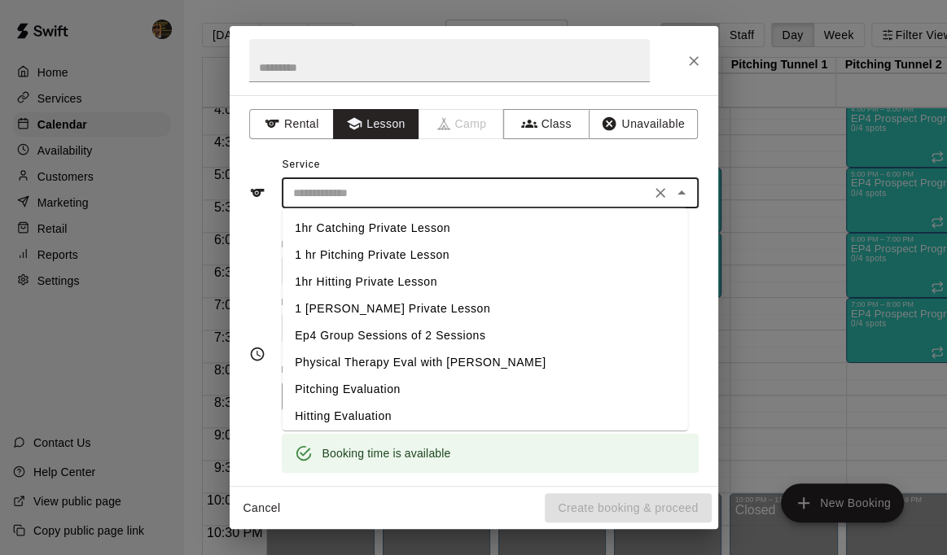
click at [381, 252] on li "1 hr Pitching Private Lesson" at bounding box center [485, 255] width 406 height 27
type input "**********"
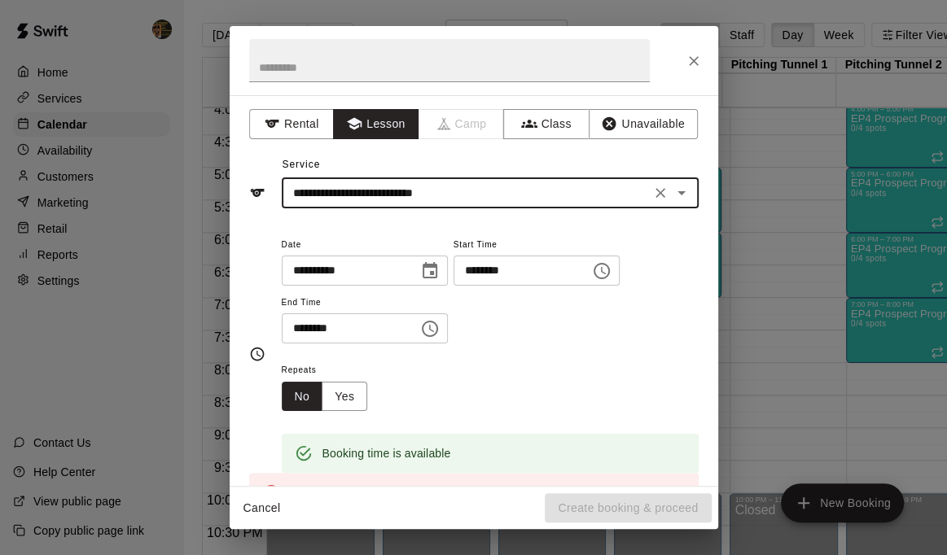
click at [493, 273] on input "********" at bounding box center [516, 271] width 125 height 30
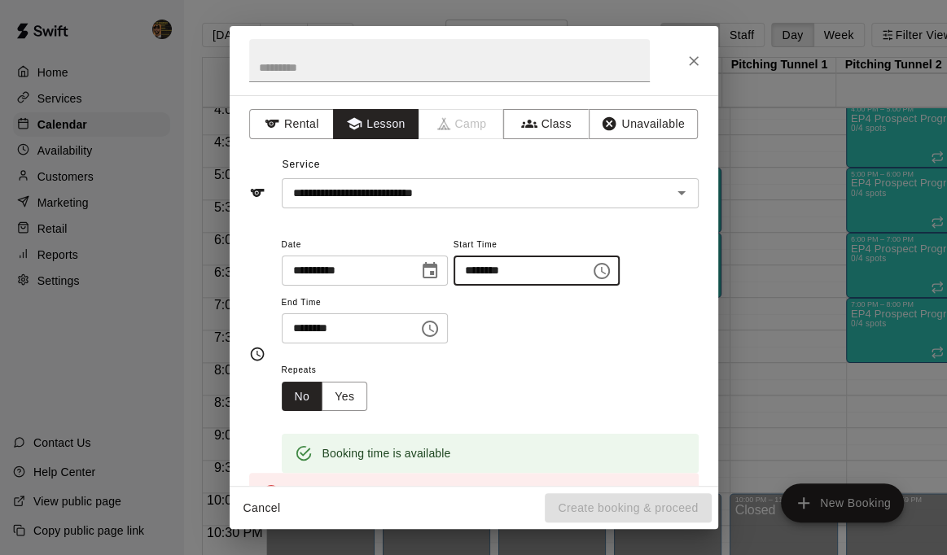
type input "********"
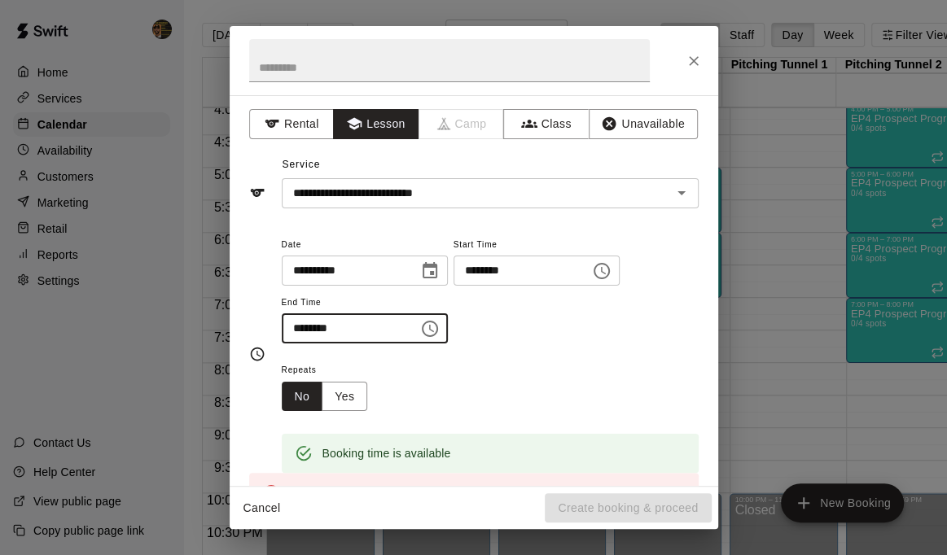
click at [298, 328] on input "********" at bounding box center [344, 329] width 125 height 30
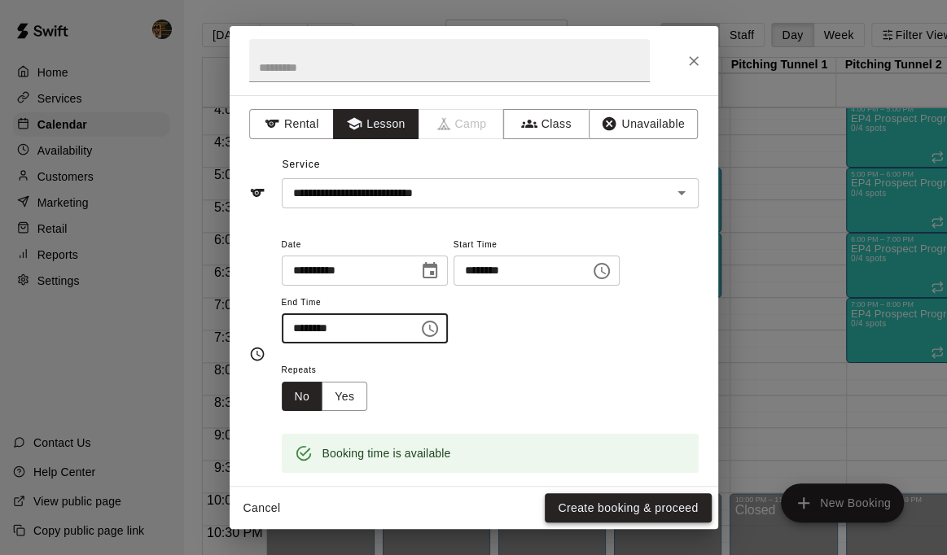
type input "********"
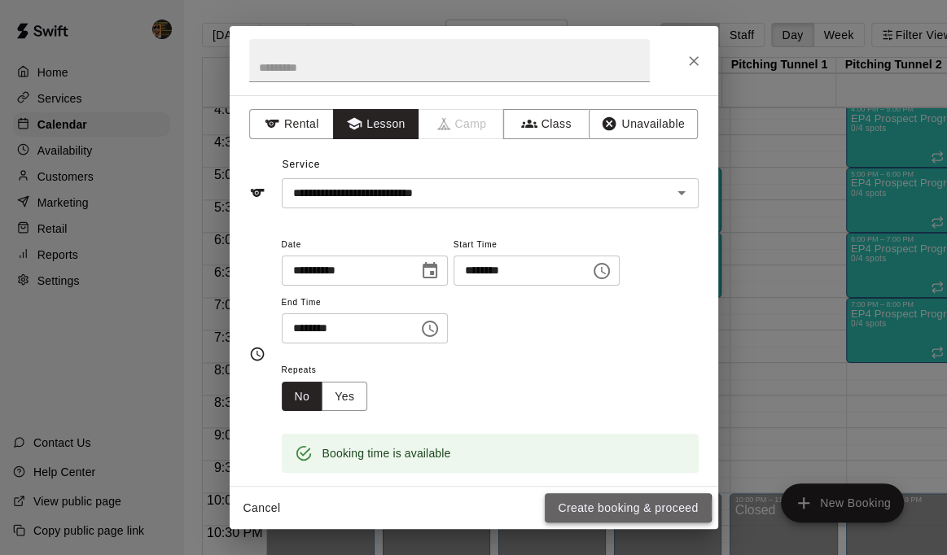
click at [577, 509] on button "Create booking & proceed" at bounding box center [628, 508] width 166 height 30
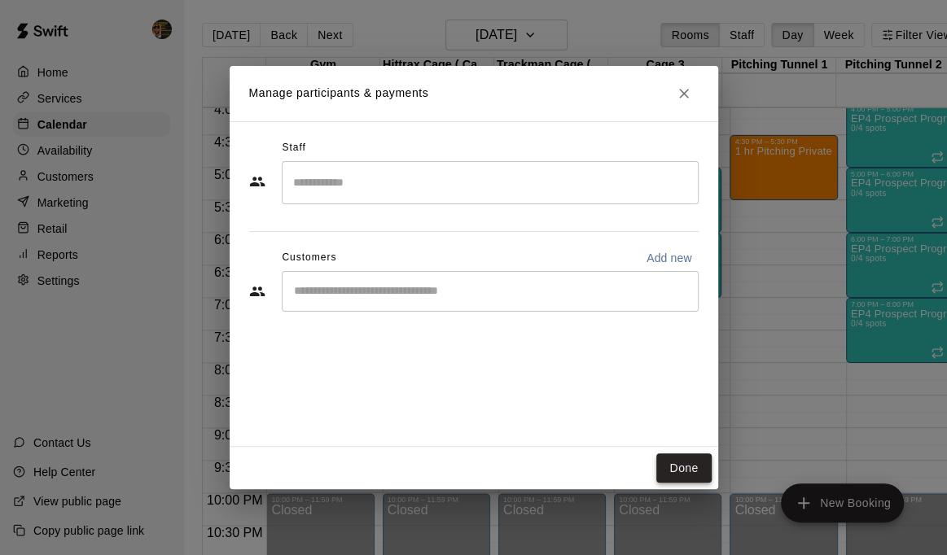
click at [683, 466] on button "Done" at bounding box center [683, 469] width 55 height 30
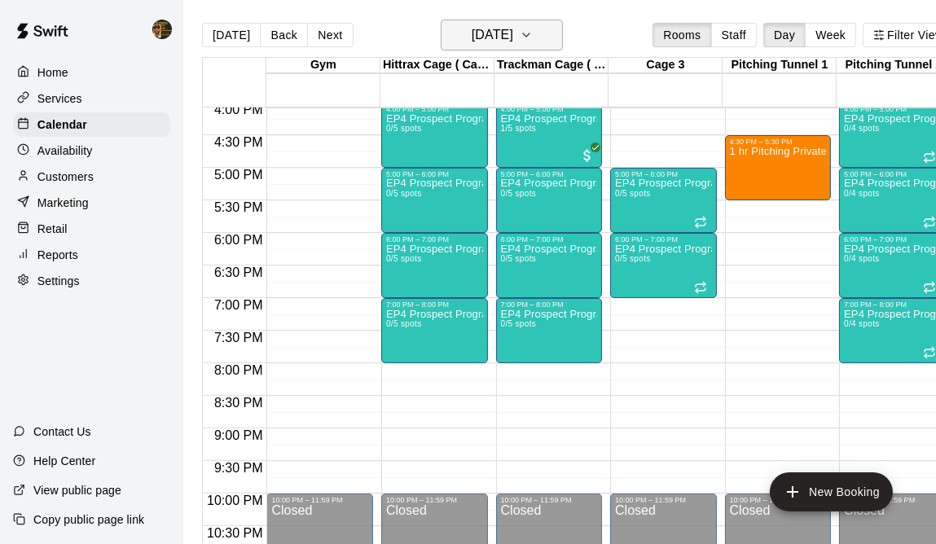
click at [533, 29] on icon "button" at bounding box center [526, 35] width 13 height 20
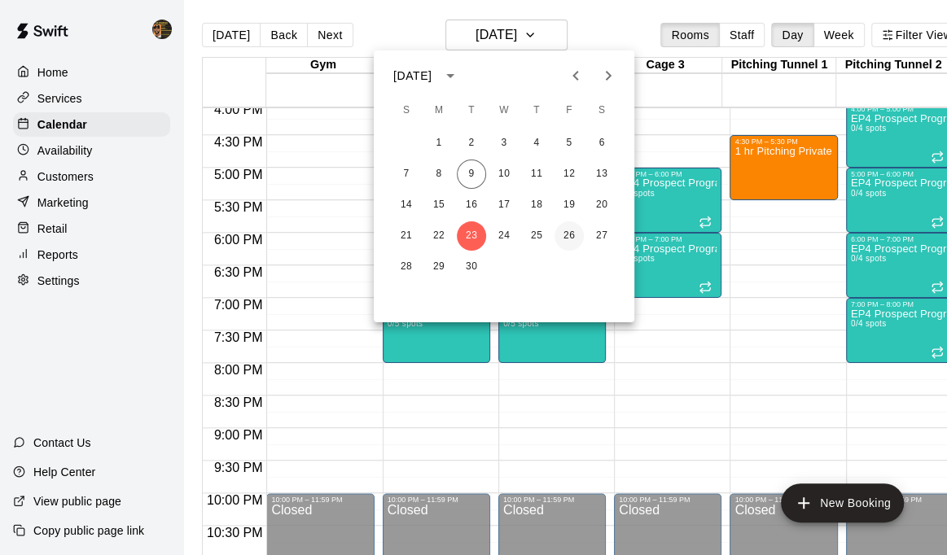
click at [562, 235] on button "26" at bounding box center [569, 235] width 29 height 29
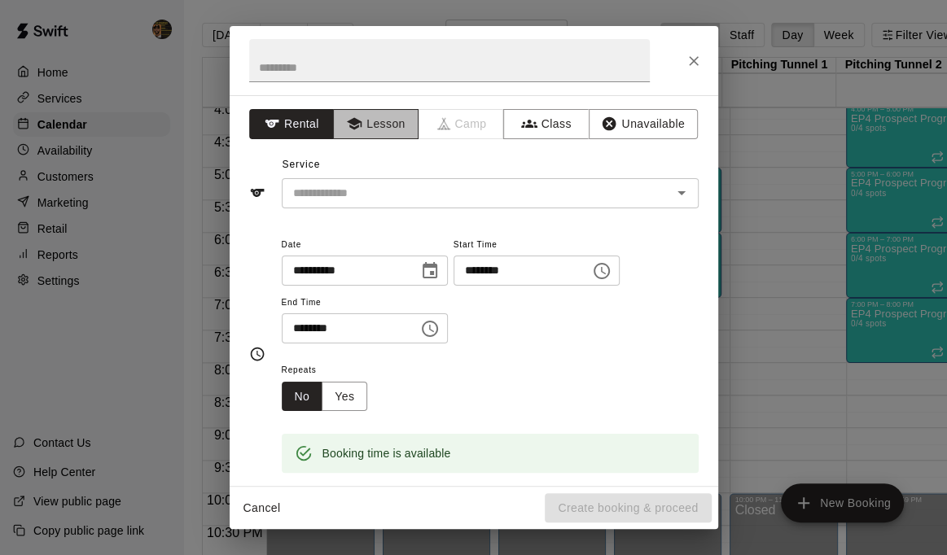
click at [383, 125] on button "Lesson" at bounding box center [376, 124] width 86 height 30
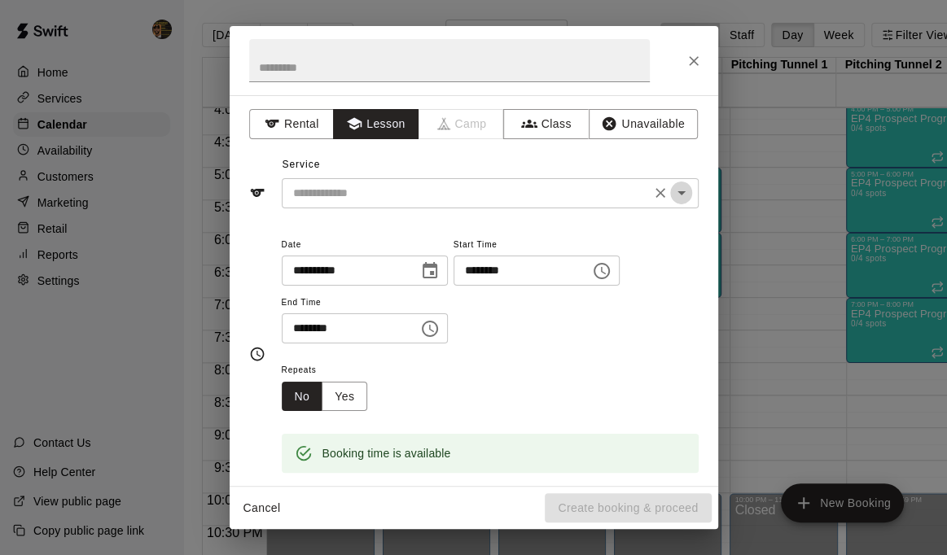
click at [678, 194] on icon "Open" at bounding box center [682, 193] width 8 height 4
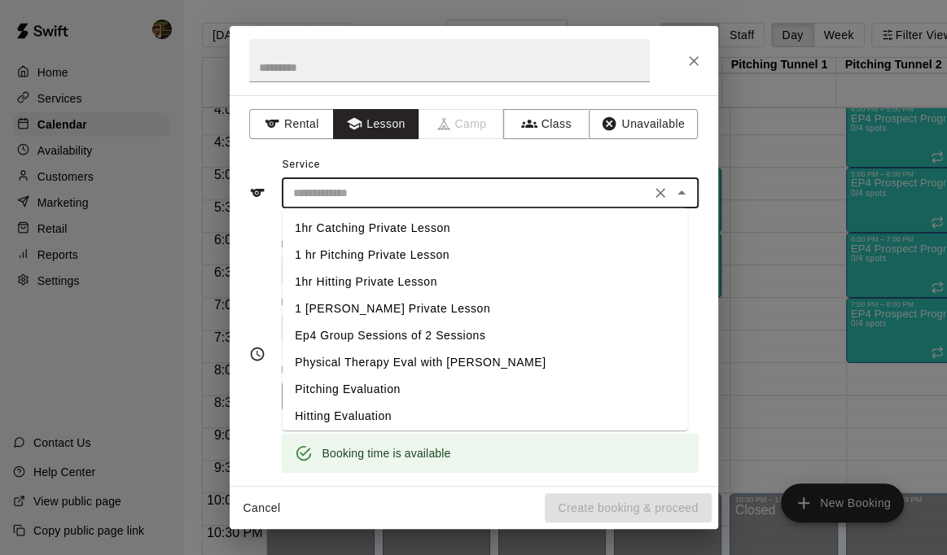
click at [379, 256] on li "1 hr Pitching Private Lesson" at bounding box center [485, 255] width 406 height 27
type input "**********"
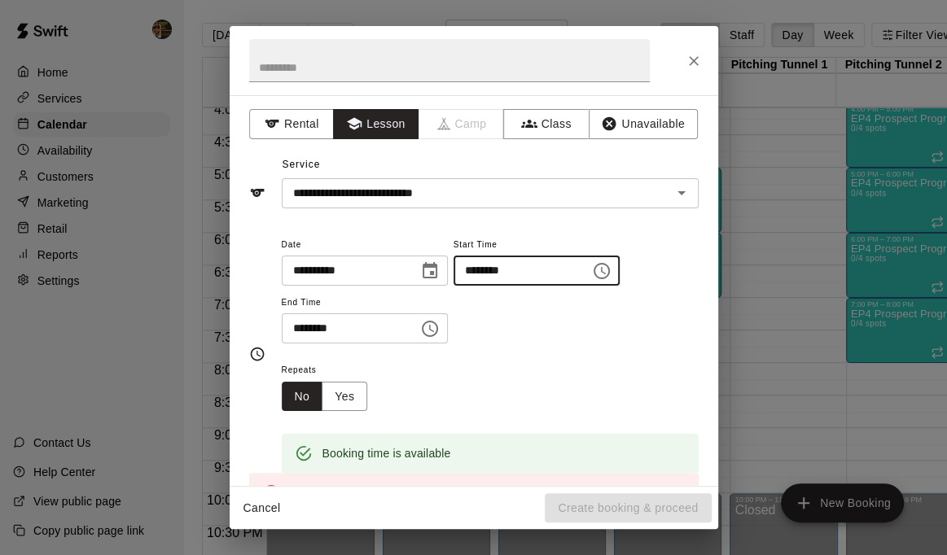
click at [492, 276] on input "********" at bounding box center [516, 271] width 125 height 30
type input "********"
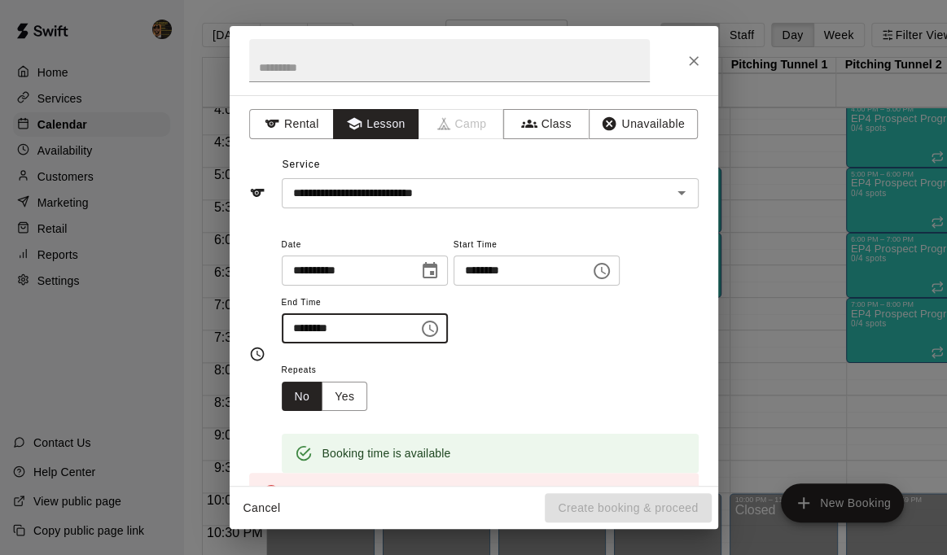
click at [305, 332] on input "********" at bounding box center [344, 329] width 125 height 30
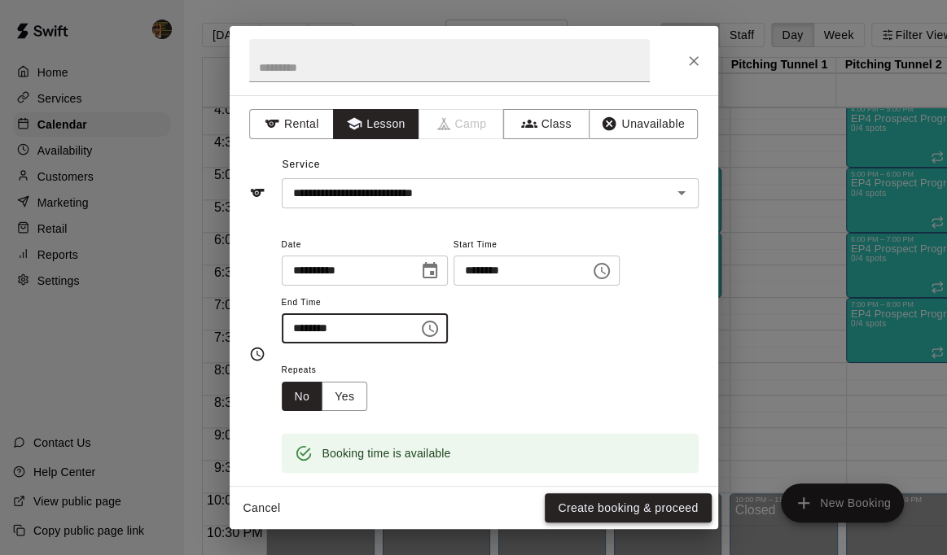
type input "********"
click at [633, 507] on button "Create booking & proceed" at bounding box center [628, 508] width 166 height 30
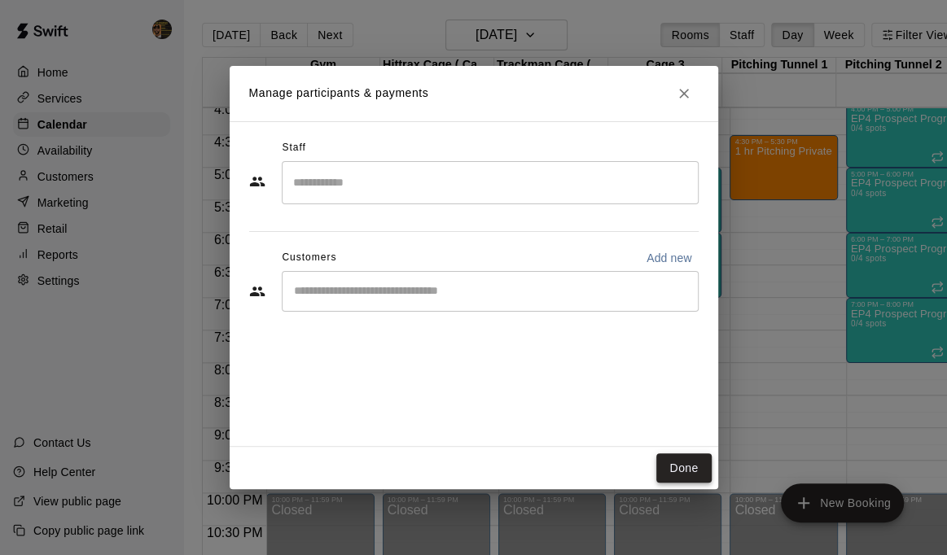
click at [671, 470] on button "Done" at bounding box center [683, 469] width 55 height 30
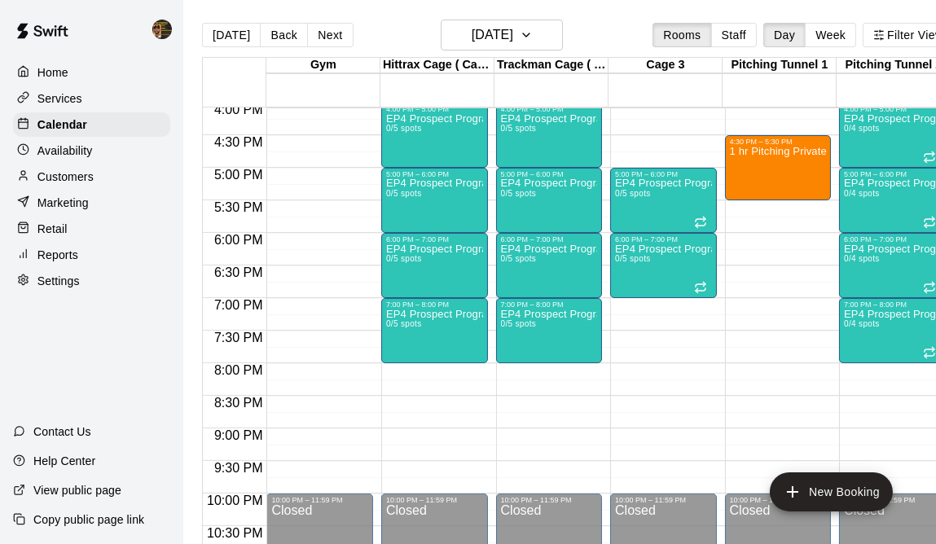
click at [72, 181] on p "Customers" at bounding box center [65, 177] width 56 height 16
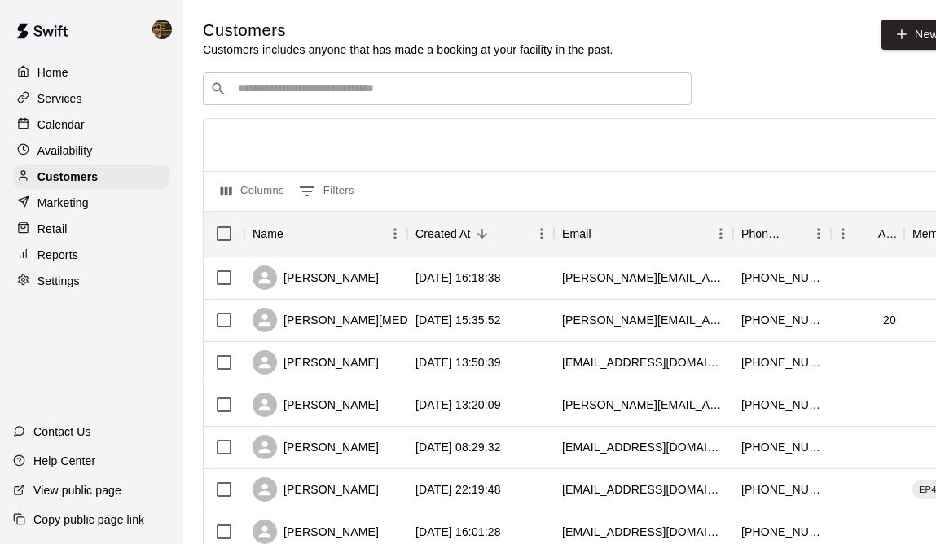
click at [333, 103] on div "​ ​" at bounding box center [447, 88] width 489 height 33
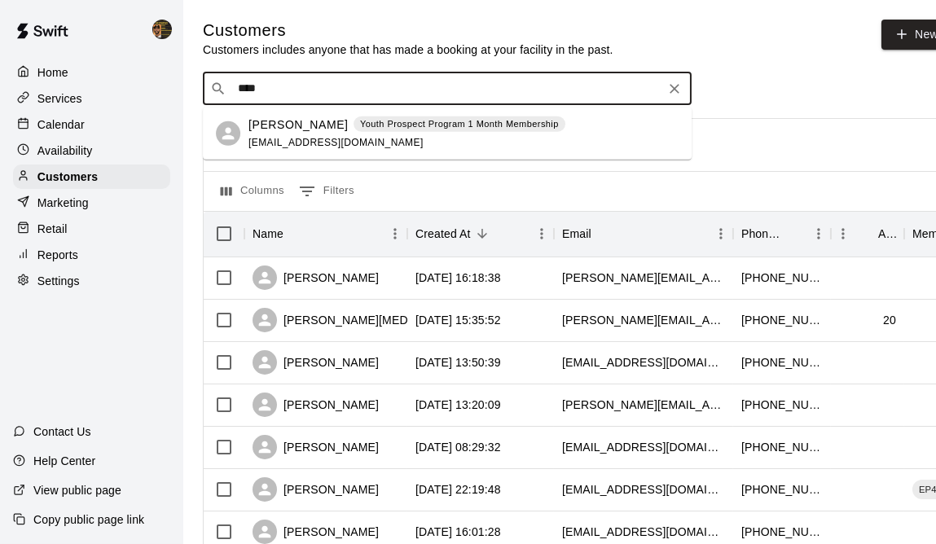
type input "*****"
click at [273, 121] on p "[PERSON_NAME]" at bounding box center [297, 124] width 99 height 17
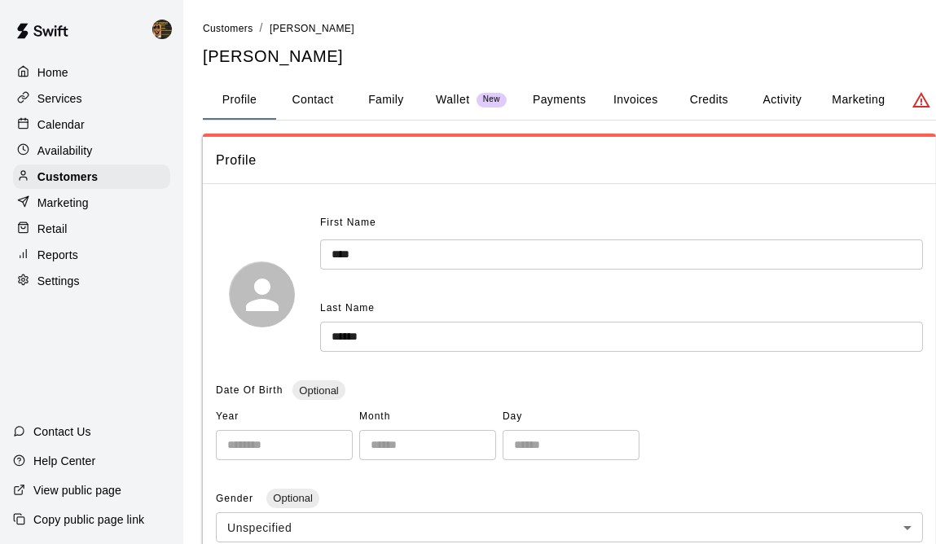
click at [714, 101] on button "Credits" at bounding box center [708, 100] width 73 height 39
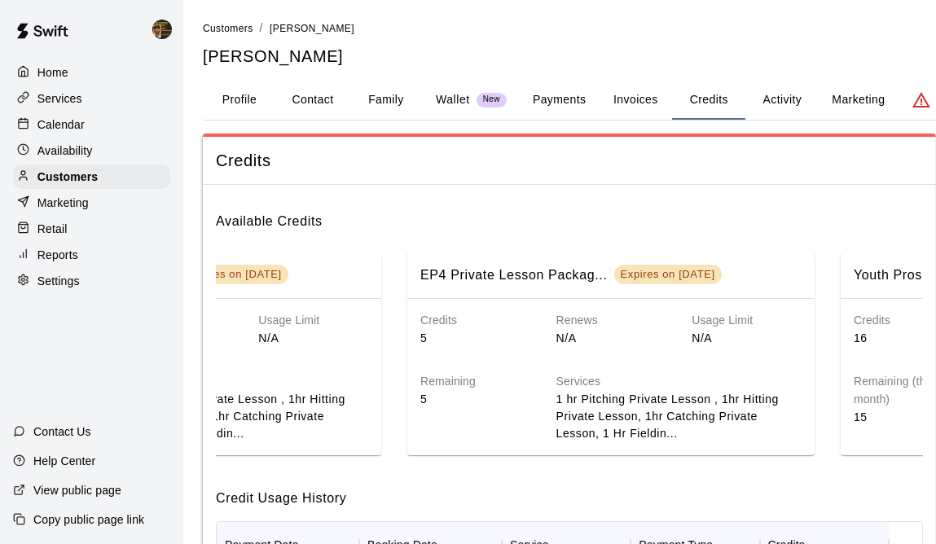
scroll to position [0, 213]
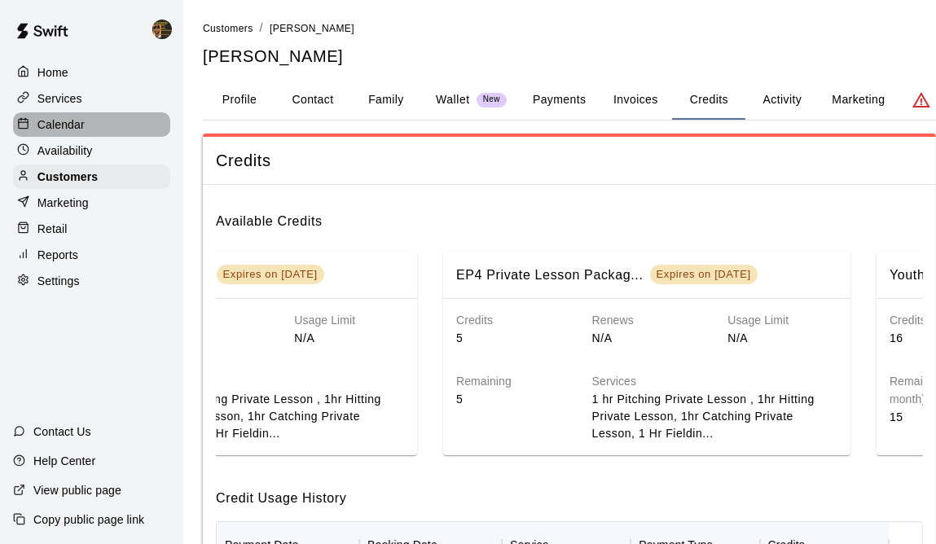
click at [38, 125] on p "Calendar" at bounding box center [60, 124] width 47 height 16
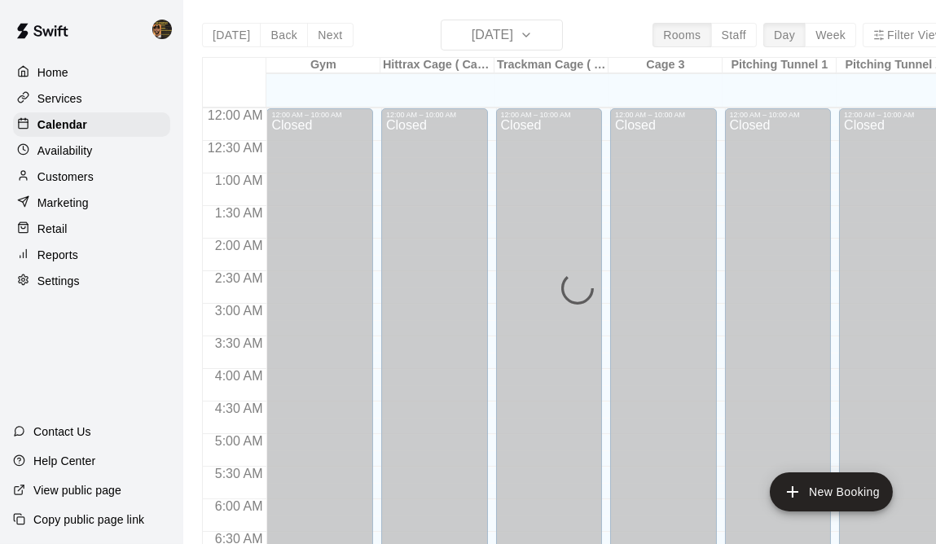
scroll to position [1048, 0]
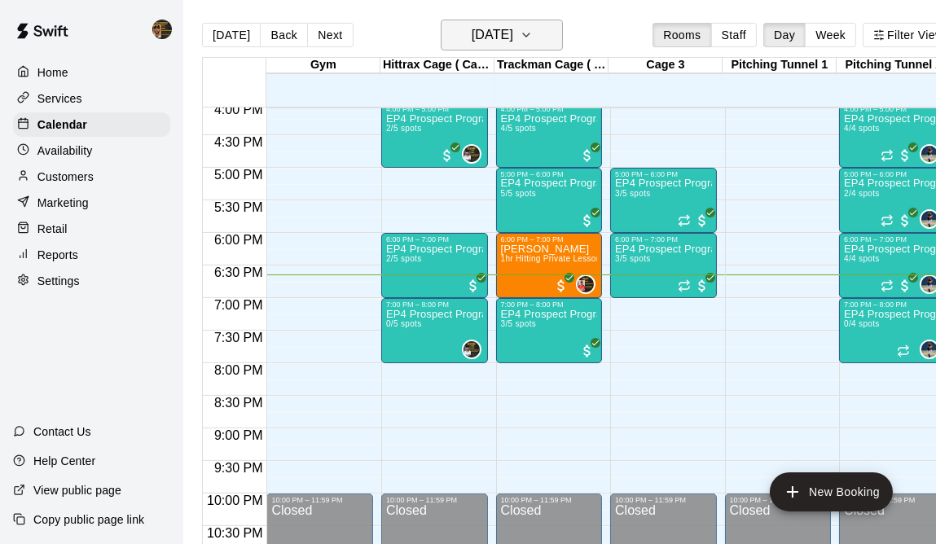
click at [533, 38] on icon "button" at bounding box center [526, 35] width 13 height 20
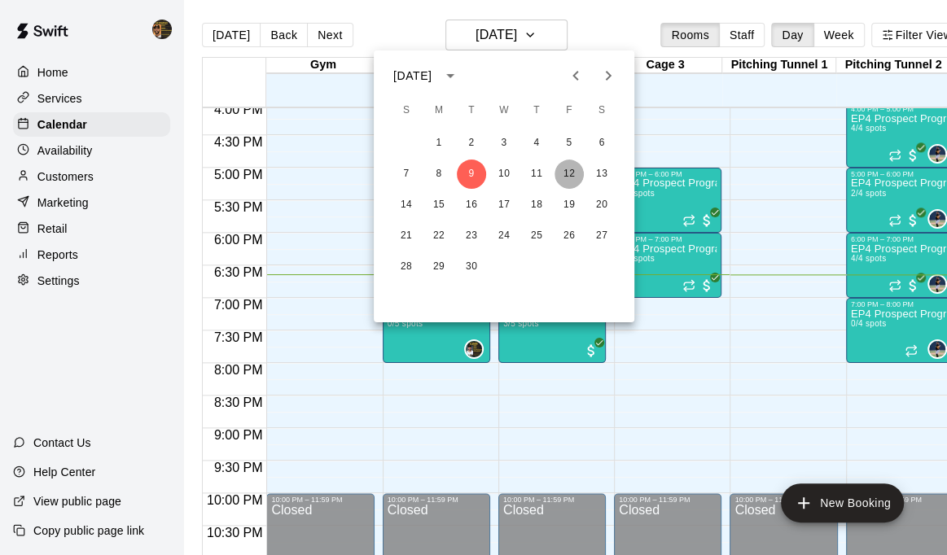
click at [571, 170] on button "12" at bounding box center [569, 174] width 29 height 29
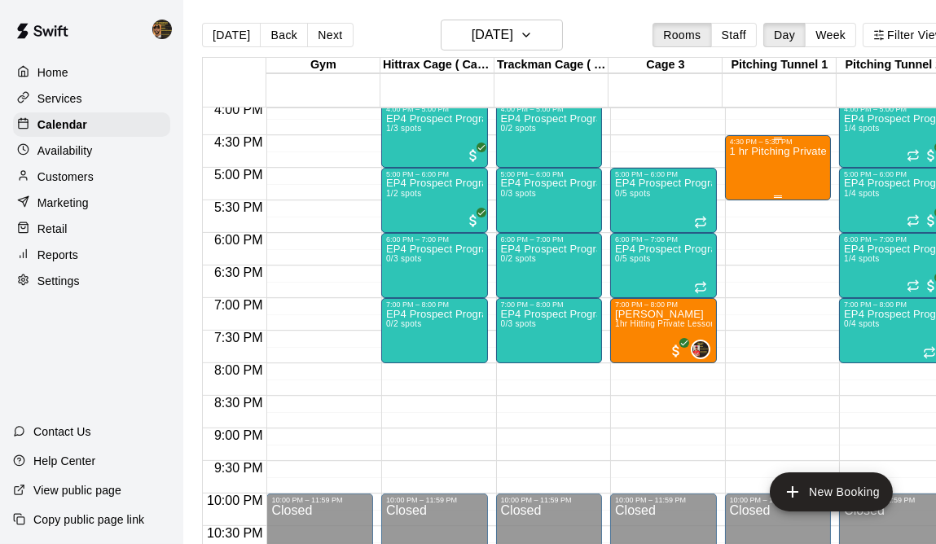
click at [765, 168] on div "1 hr Pitching Private Lesson" at bounding box center [778, 418] width 97 height 544
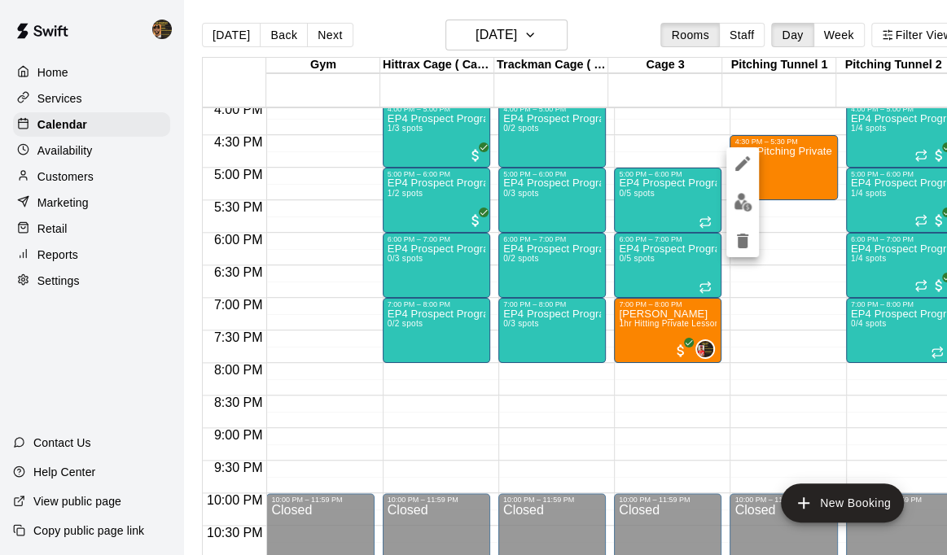
click at [778, 147] on div at bounding box center [473, 277] width 947 height 555
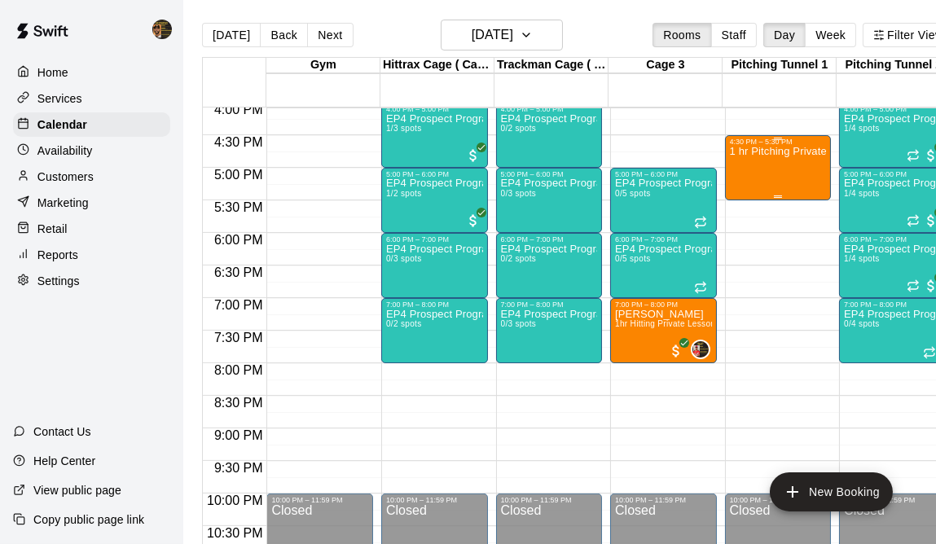
click at [771, 176] on div "1 hr Pitching Private Lesson" at bounding box center [778, 418] width 97 height 544
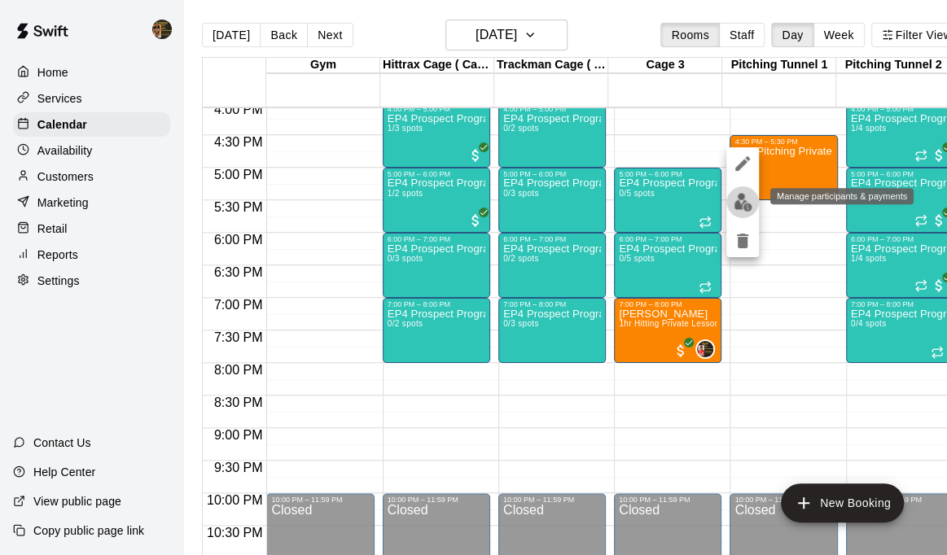
click at [745, 194] on img "edit" at bounding box center [743, 202] width 19 height 19
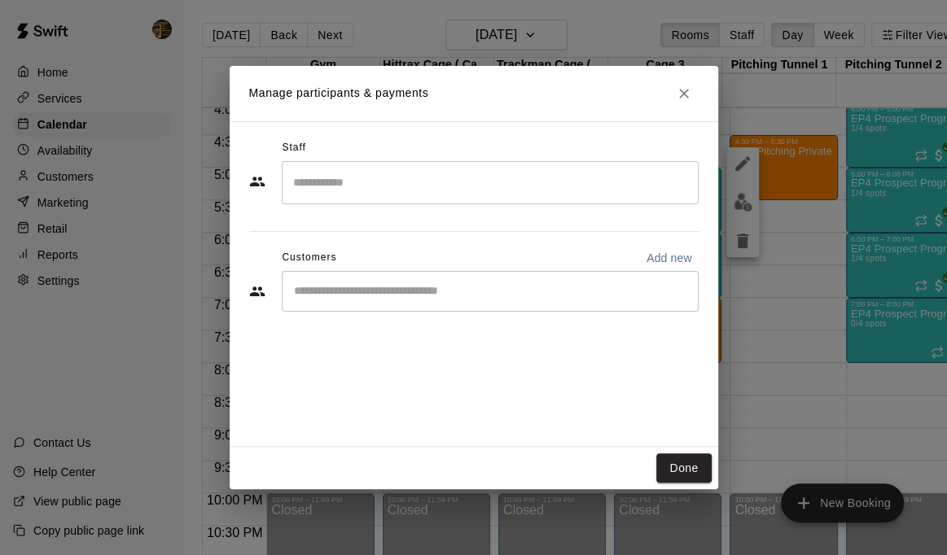
click at [389, 293] on input "Start typing to search customers..." at bounding box center [490, 291] width 402 height 16
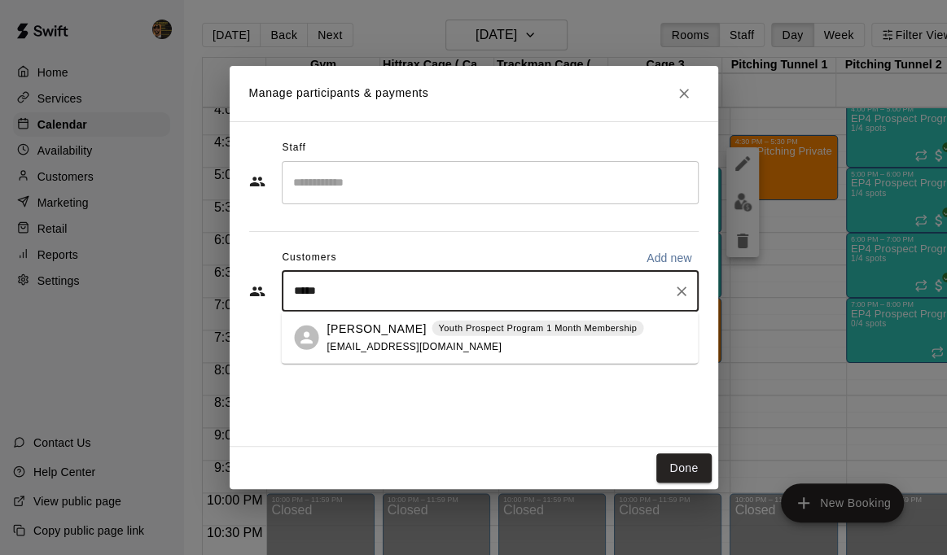
type input "*****"
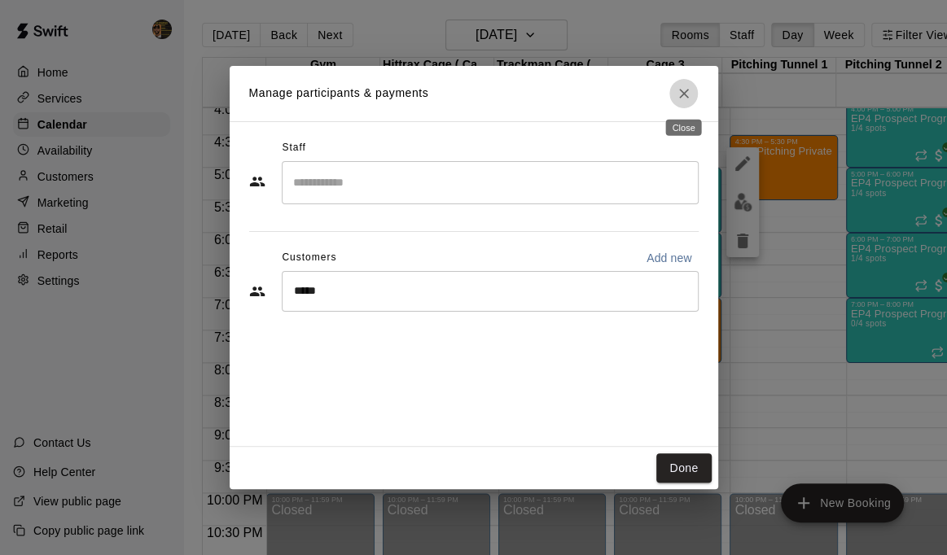
click at [682, 86] on icon "Close" at bounding box center [684, 94] width 16 height 16
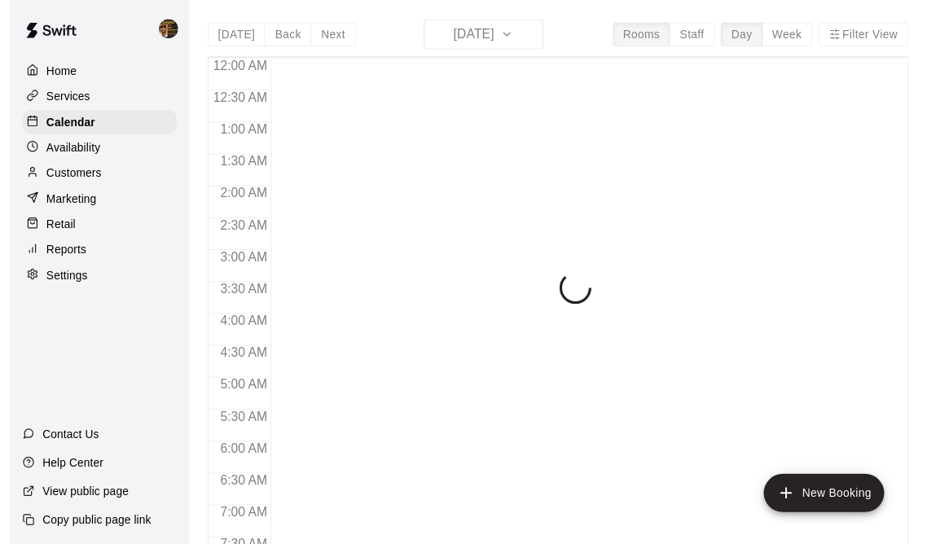
scroll to position [1048, 0]
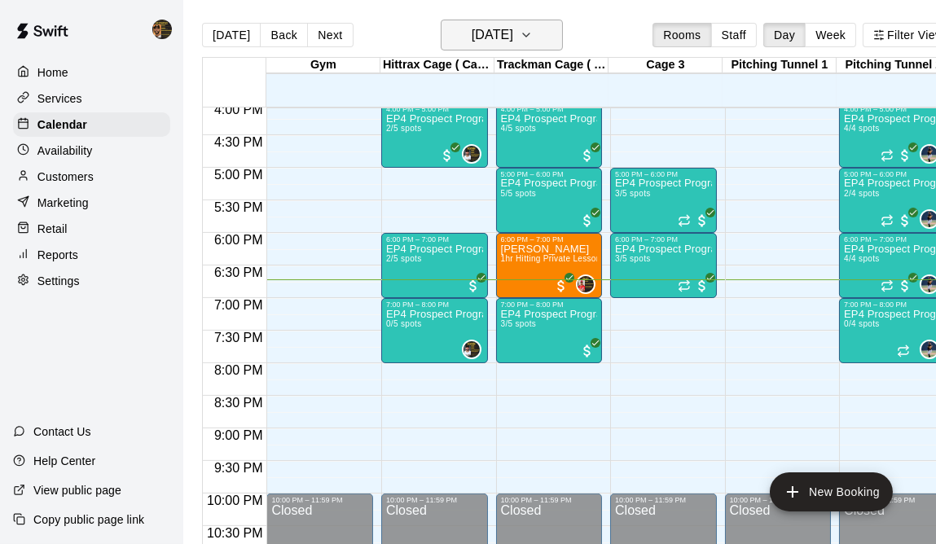
click at [533, 32] on icon "button" at bounding box center [526, 35] width 13 height 20
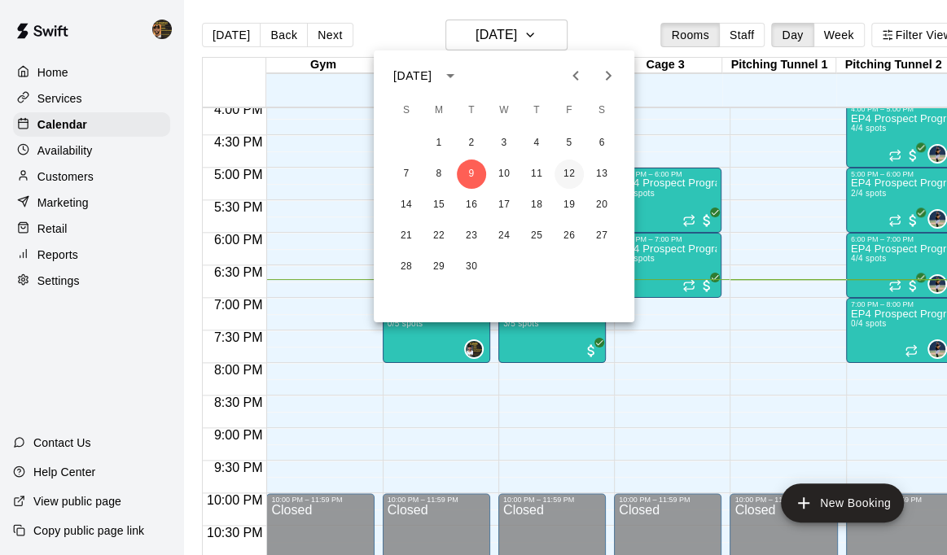
click at [568, 176] on button "12" at bounding box center [569, 174] width 29 height 29
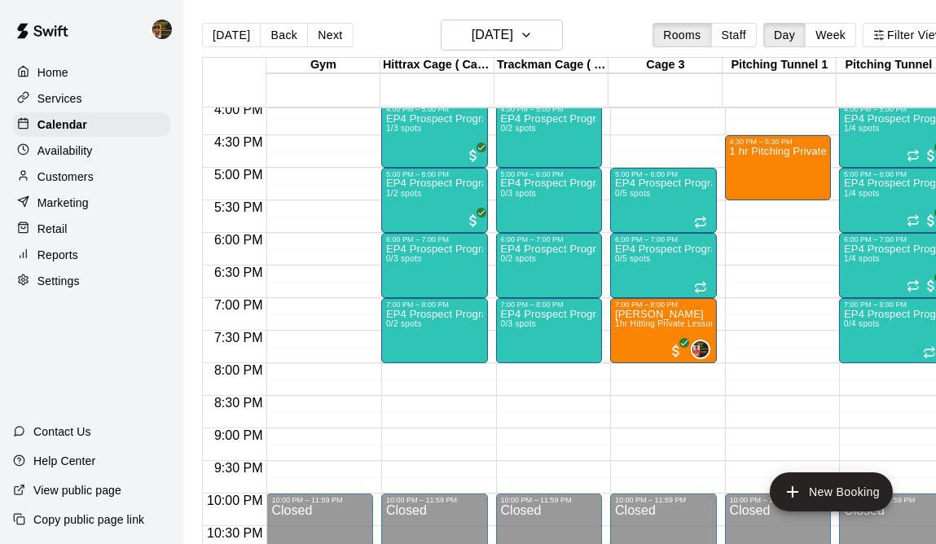
click at [767, 163] on div "1 hr Pitching Private Lesson" at bounding box center [778, 418] width 97 height 544
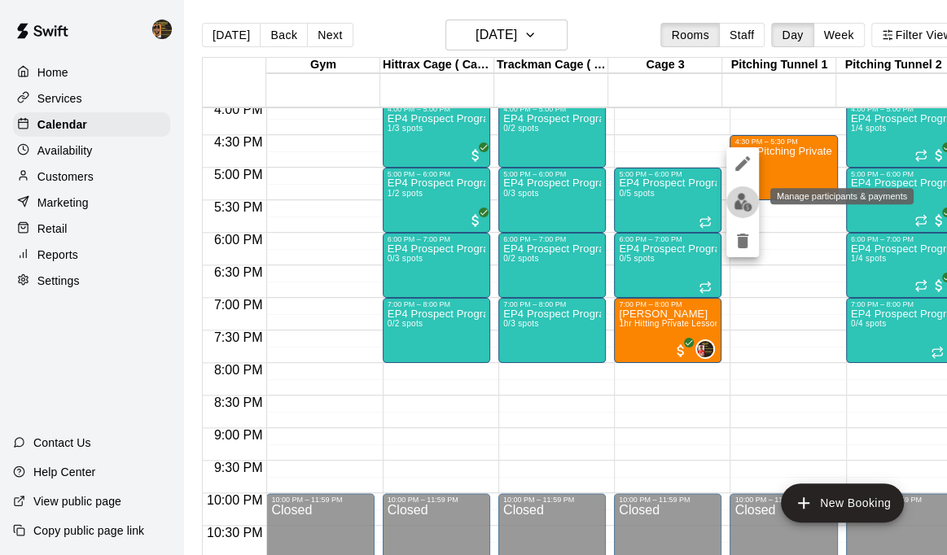
click at [747, 203] on img "edit" at bounding box center [743, 202] width 19 height 19
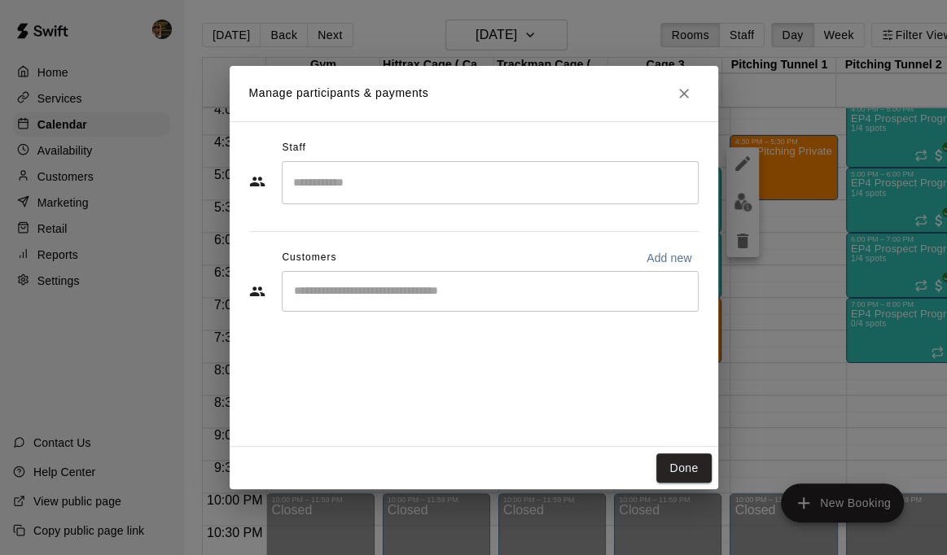
click at [297, 287] on input "Start typing to search customers..." at bounding box center [490, 291] width 402 height 16
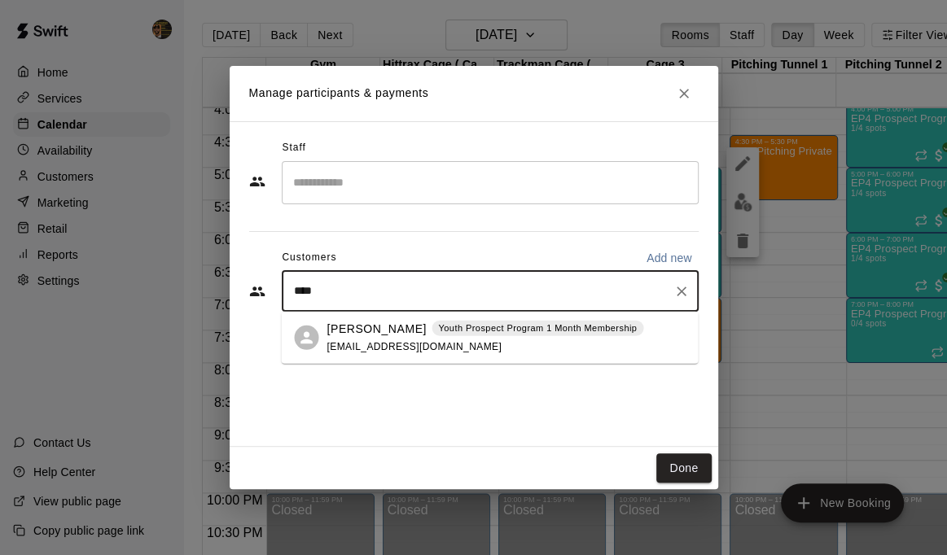
type input "*****"
click at [472, 333] on p "Youth Prospect Program 1 Month Membership" at bounding box center [537, 329] width 199 height 14
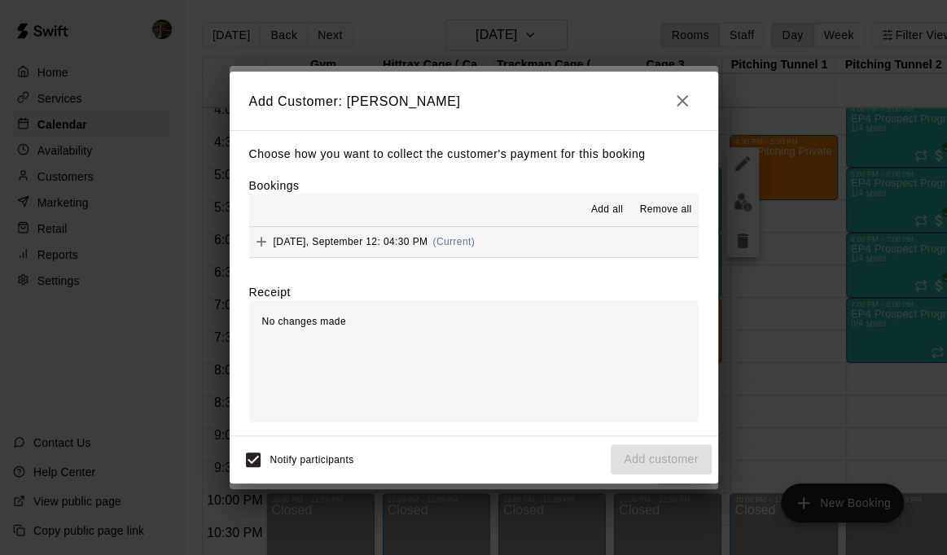
click at [676, 93] on icon "button" at bounding box center [683, 101] width 20 height 20
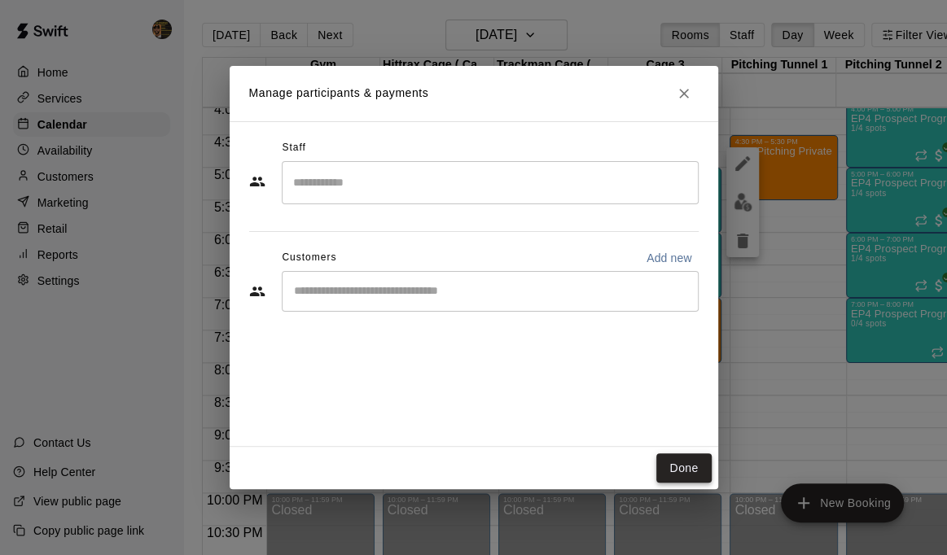
click at [682, 467] on button "Done" at bounding box center [683, 469] width 55 height 30
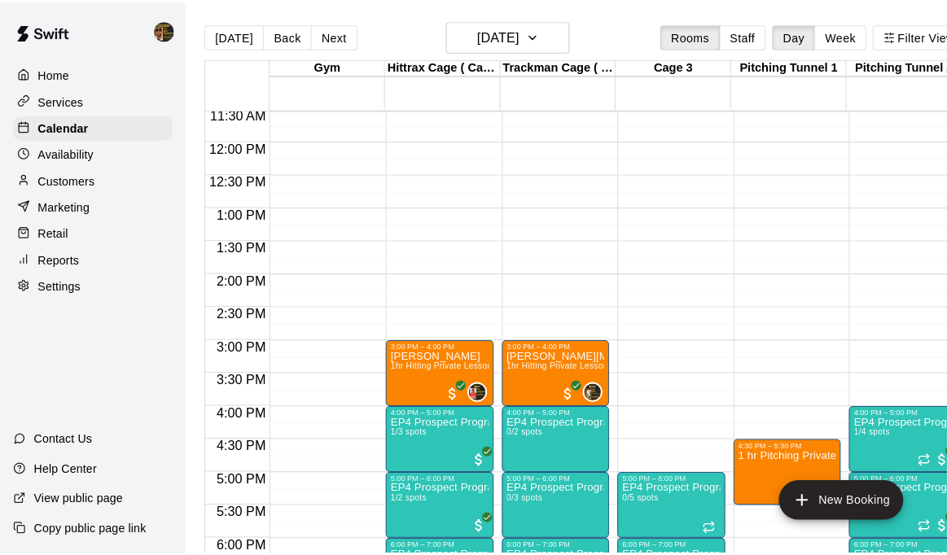
scroll to position [900, 0]
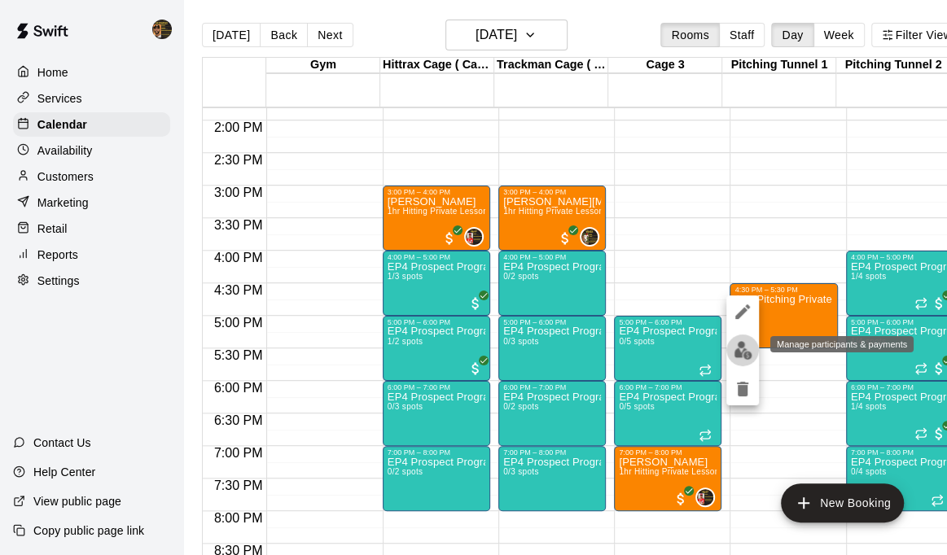
click at [744, 349] on img "edit" at bounding box center [743, 350] width 19 height 19
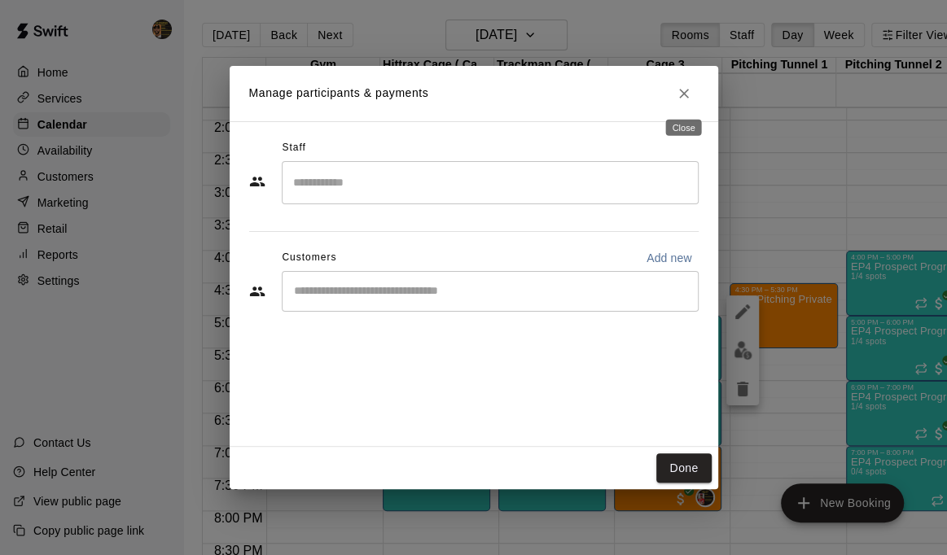
click at [676, 89] on icon "Close" at bounding box center [684, 94] width 16 height 16
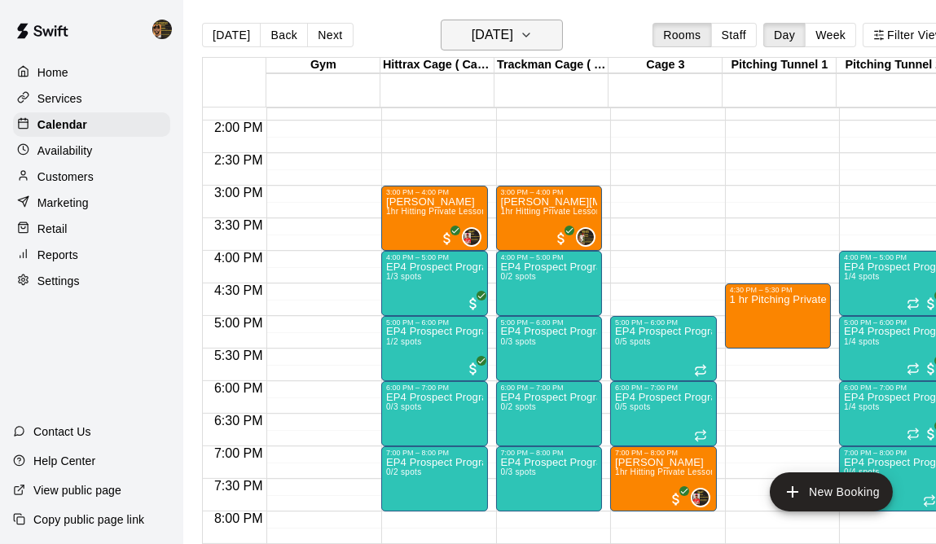
click at [533, 34] on icon "button" at bounding box center [526, 35] width 13 height 20
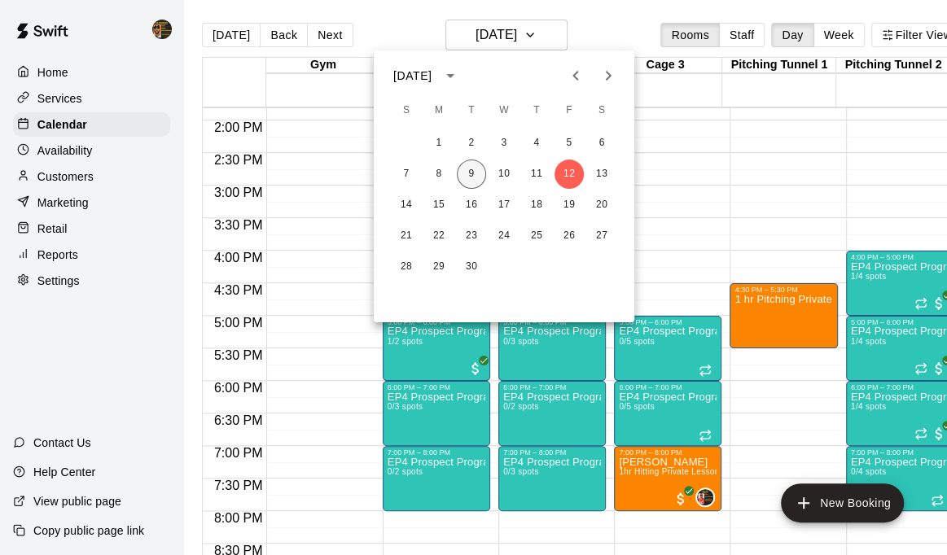
click at [480, 172] on button "9" at bounding box center [471, 174] width 29 height 29
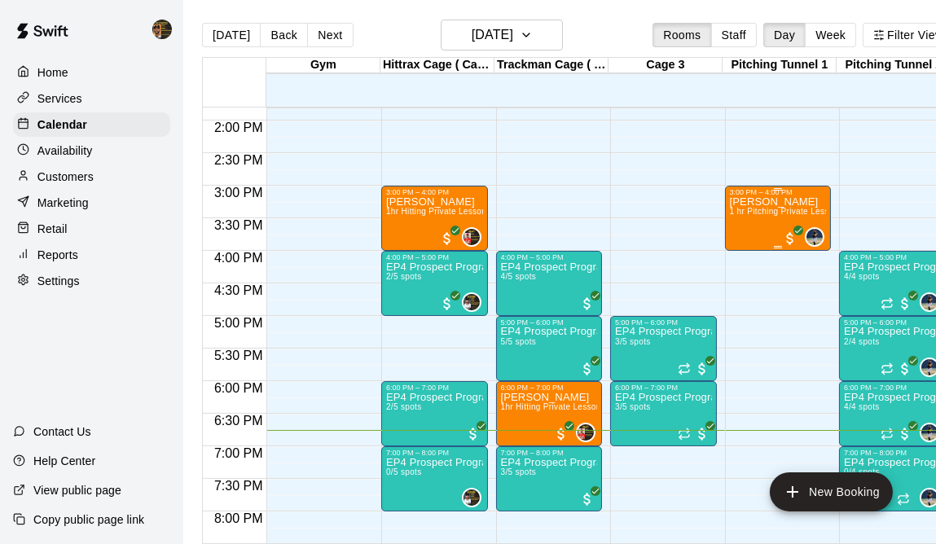
click at [775, 215] on span "1 hr Pitching Private Lesson" at bounding box center [784, 211] width 109 height 9
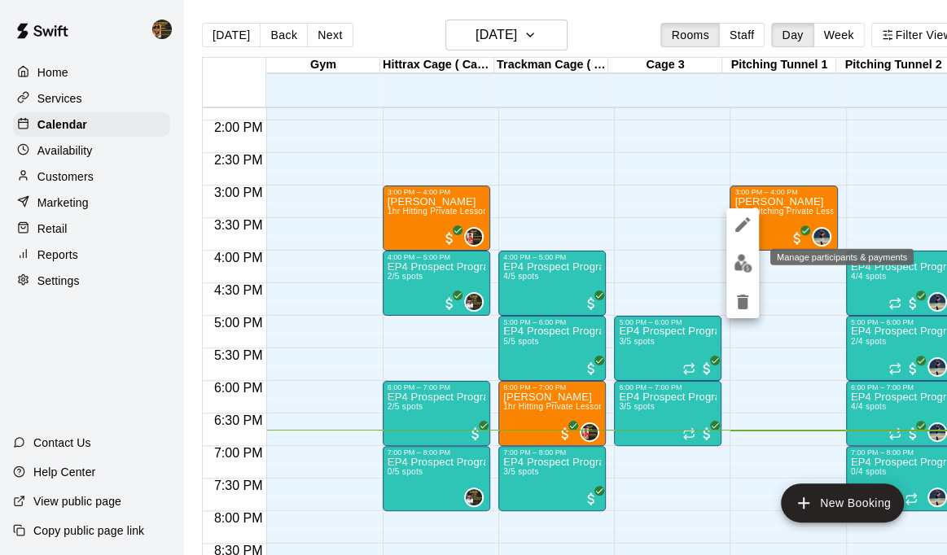
click at [741, 263] on img "edit" at bounding box center [743, 263] width 19 height 19
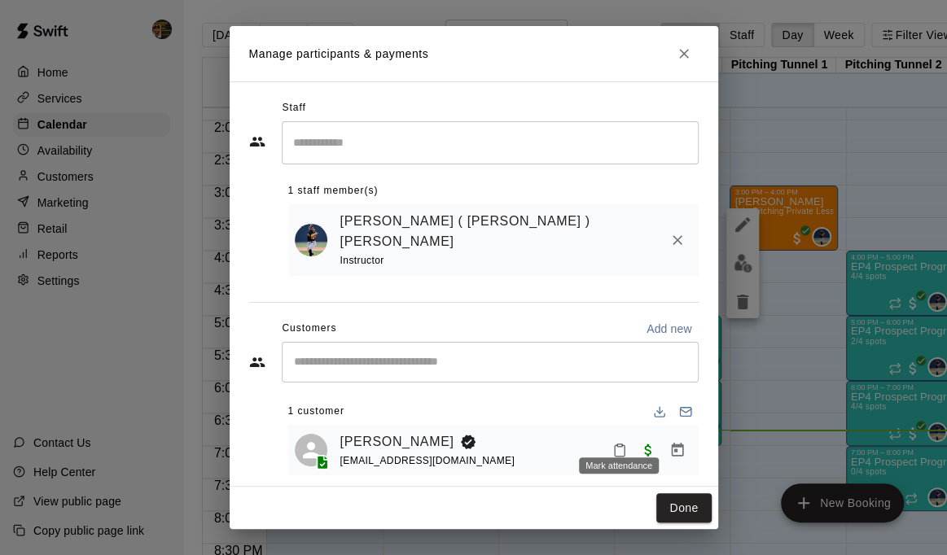
click at [622, 443] on icon "Mark attendance" at bounding box center [619, 450] width 15 height 15
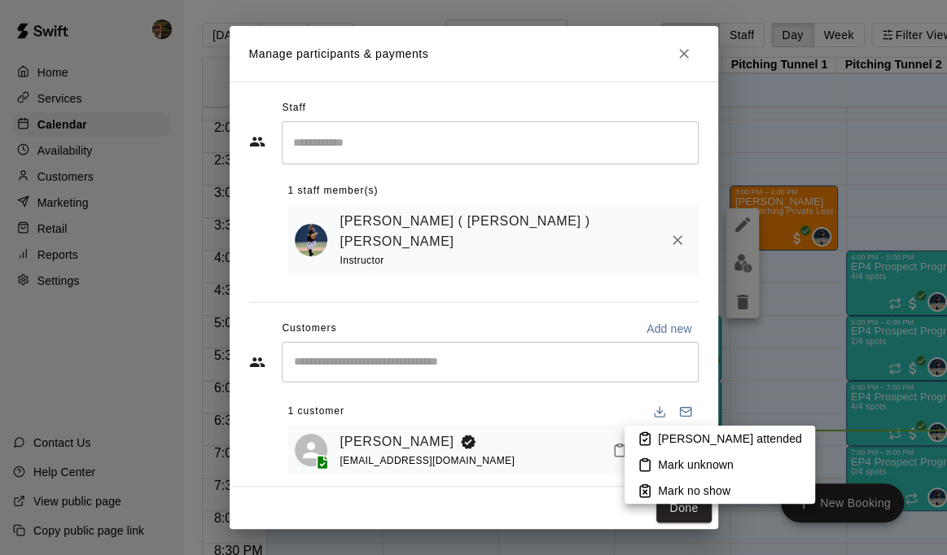
click at [675, 442] on p "[PERSON_NAME] attended" at bounding box center [730, 439] width 144 height 16
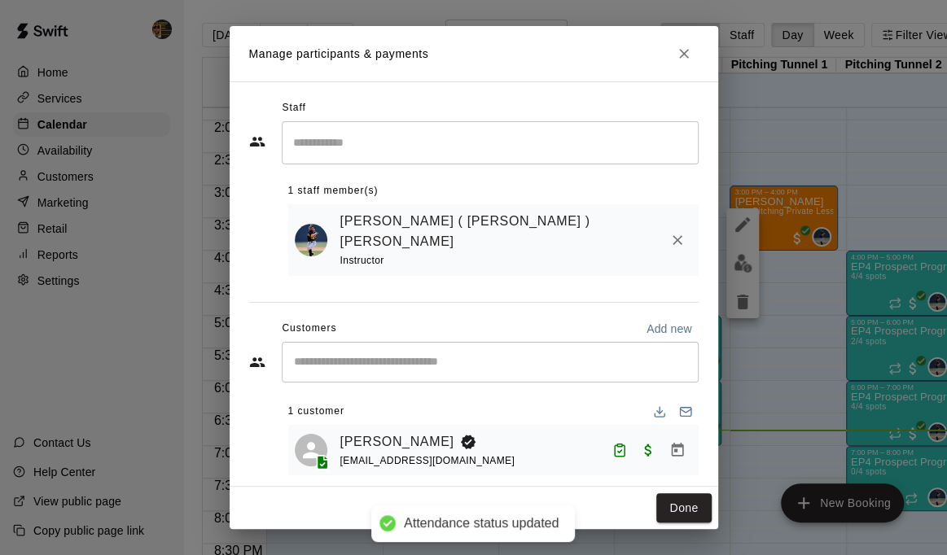
click at [748, 222] on div "Manage participants & payments Staff ​ 1 staff member(s) [PERSON_NAME] ( [PERSO…" at bounding box center [473, 277] width 947 height 555
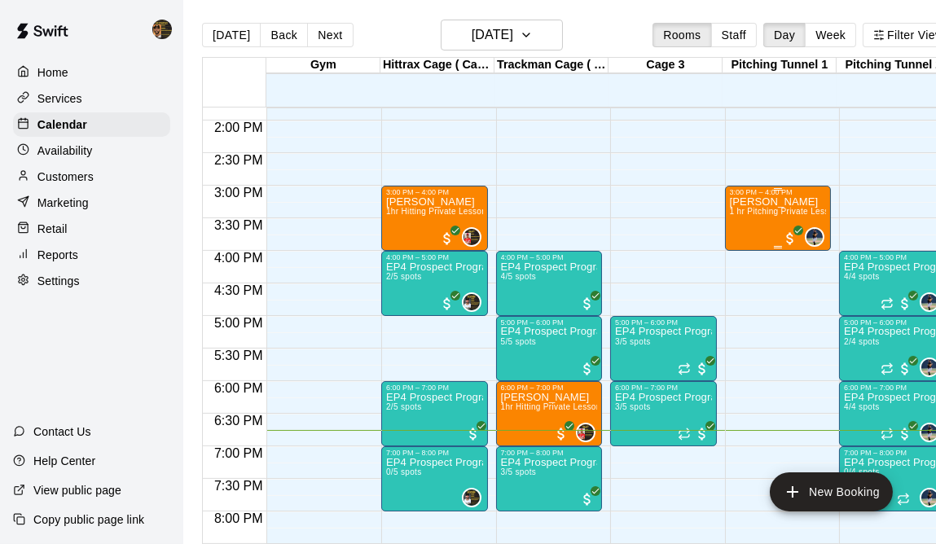
drag, startPoint x: 750, startPoint y: 218, endPoint x: 765, endPoint y: 203, distance: 21.3
click at [765, 202] on p "[PERSON_NAME]" at bounding box center [778, 202] width 97 height 0
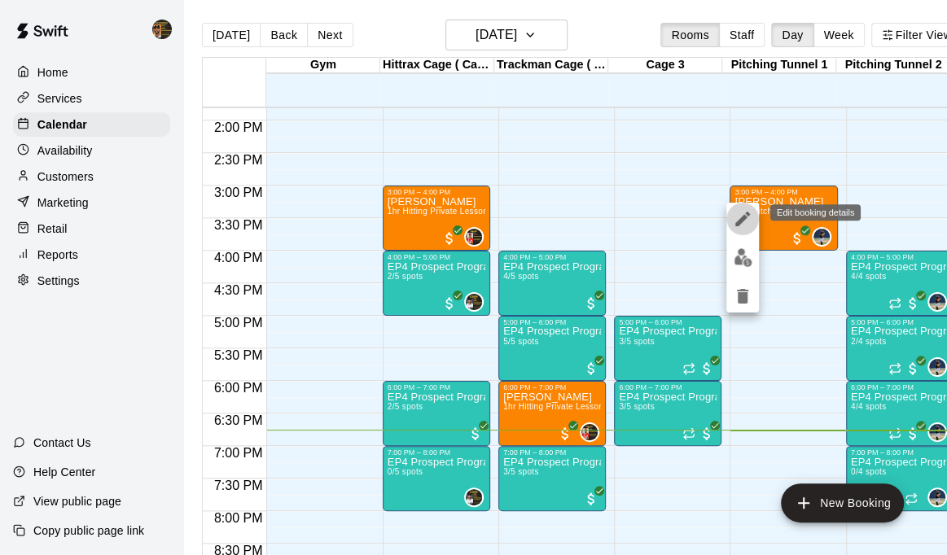
click at [742, 219] on icon "edit" at bounding box center [742, 219] width 15 height 15
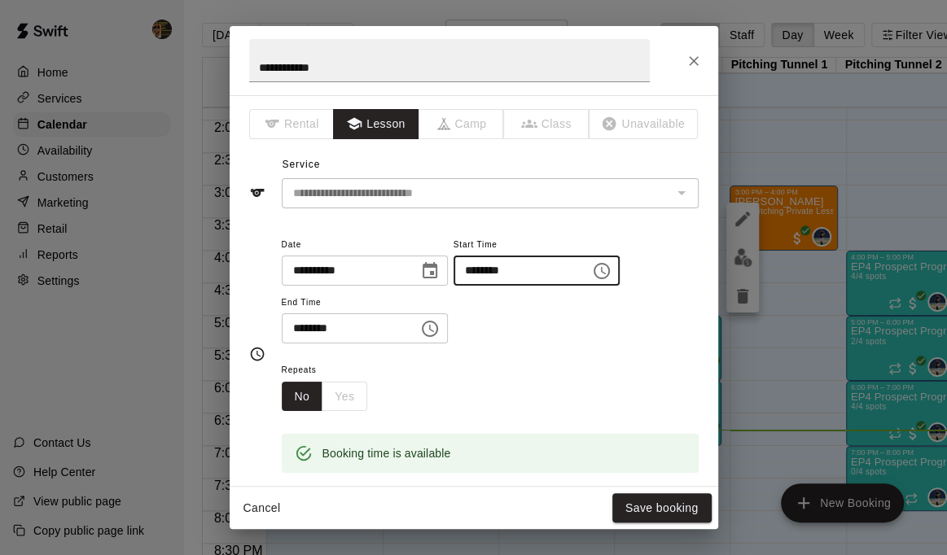
click at [495, 275] on input "********" at bounding box center [516, 271] width 125 height 30
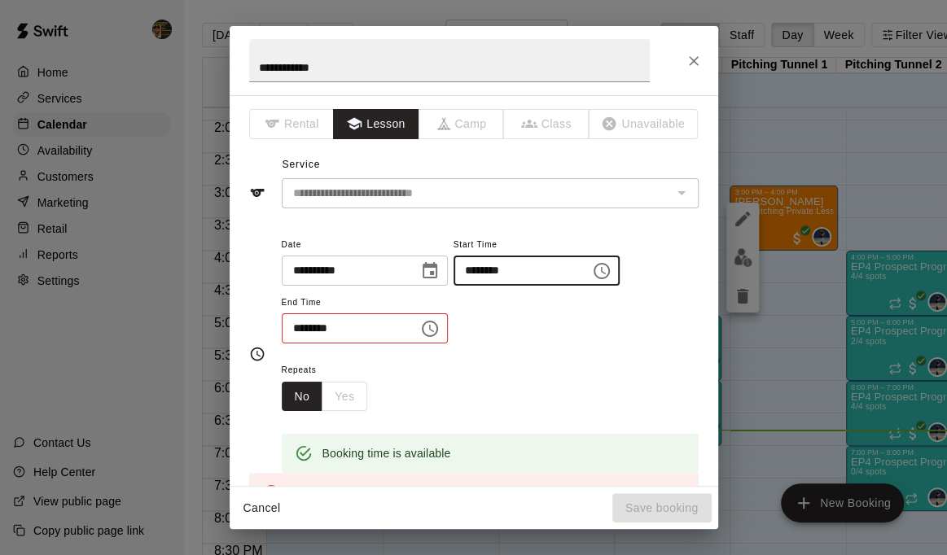
type input "********"
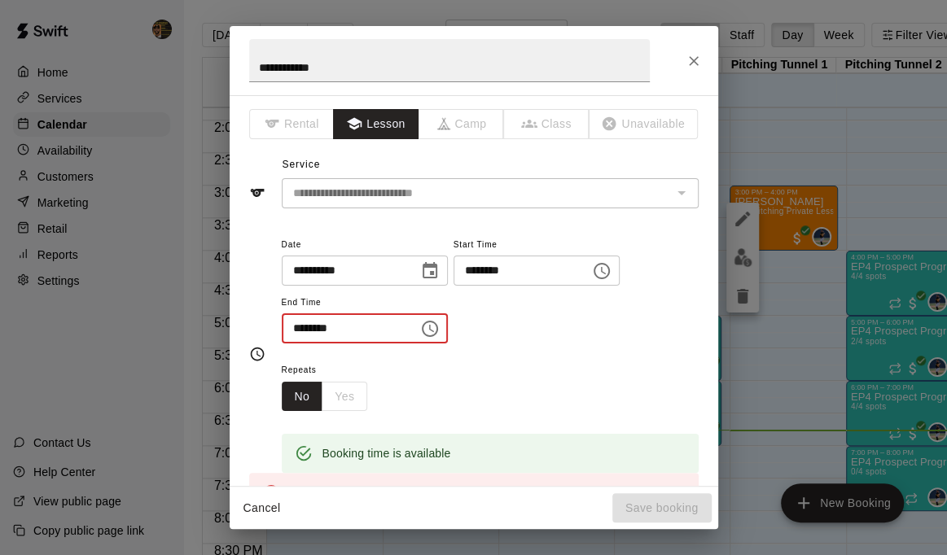
click at [295, 334] on input "********" at bounding box center [344, 329] width 125 height 30
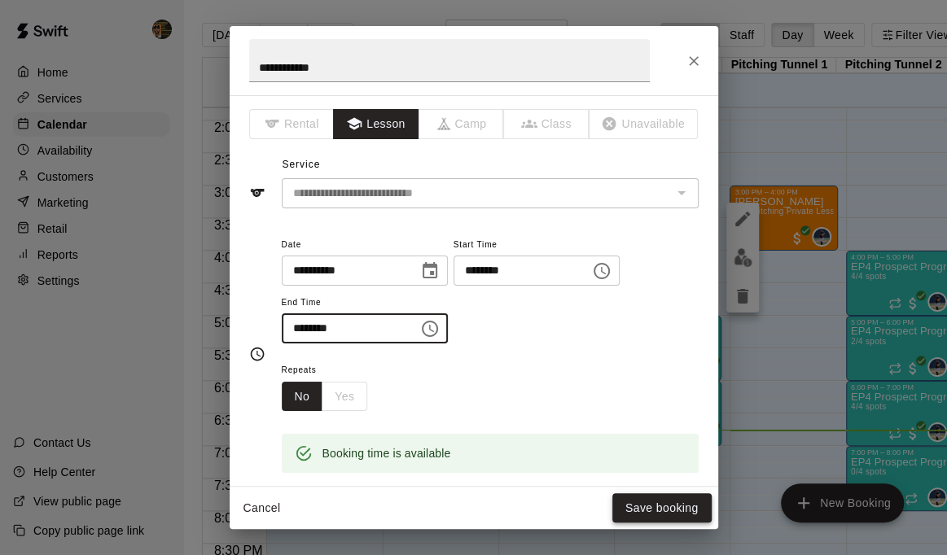
type input "********"
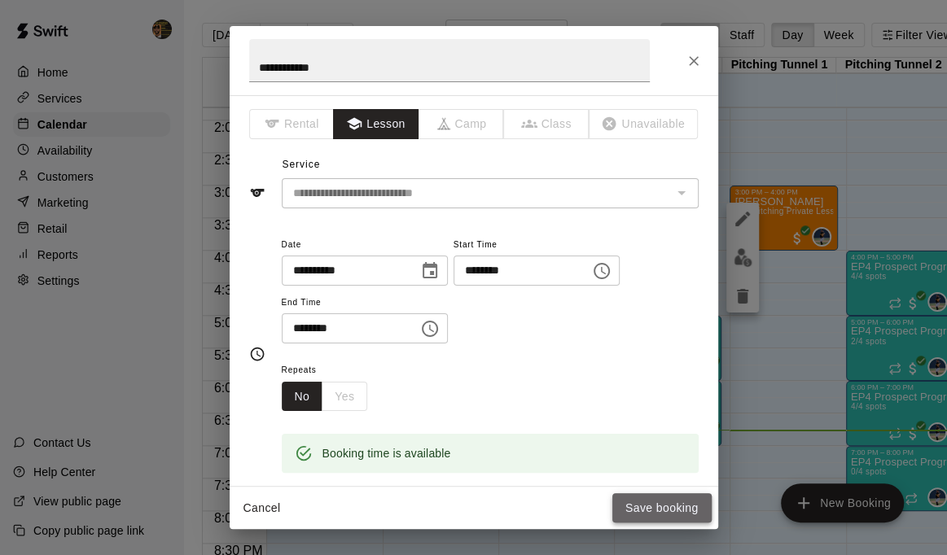
click at [659, 508] on button "Save booking" at bounding box center [661, 508] width 99 height 30
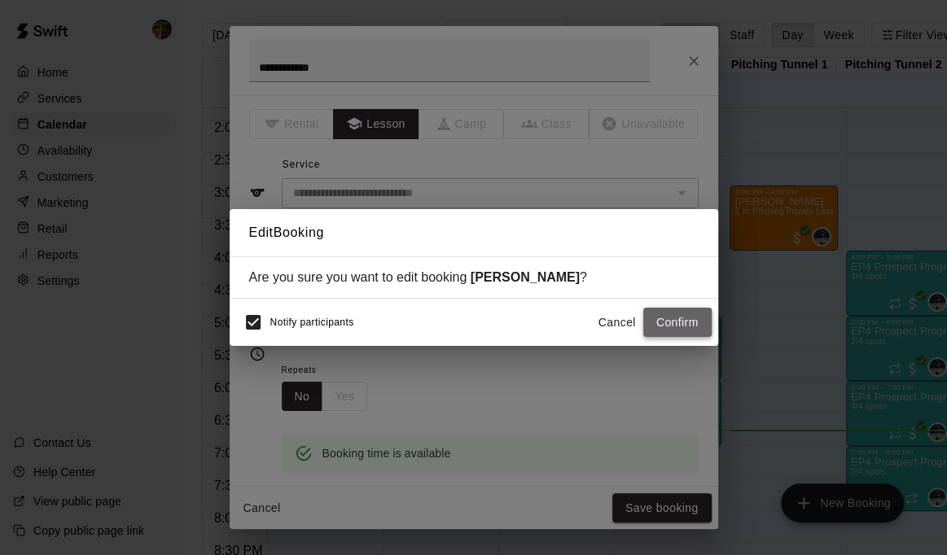
click at [694, 309] on button "Confirm" at bounding box center [677, 323] width 68 height 30
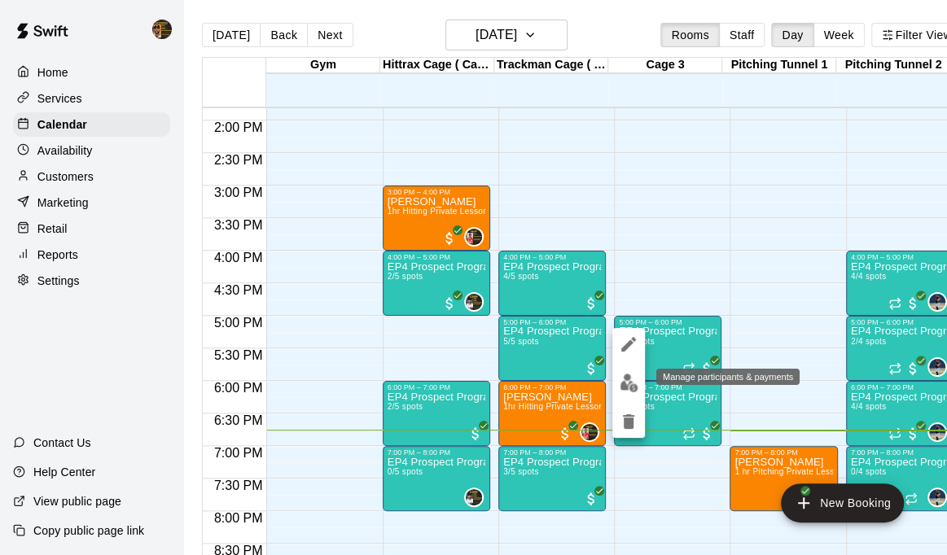
click at [625, 382] on img "edit" at bounding box center [629, 383] width 19 height 19
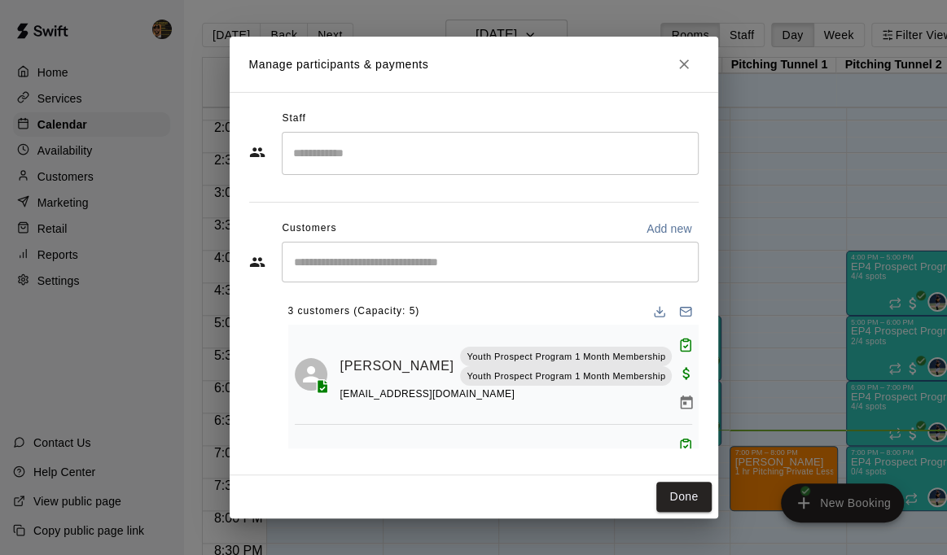
click at [333, 157] on input "Search staff" at bounding box center [490, 153] width 402 height 29
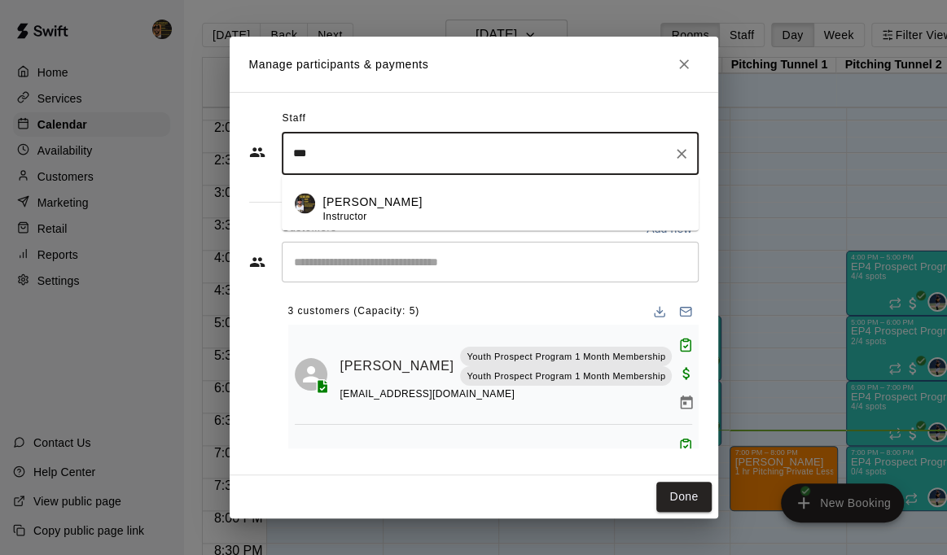
click at [411, 209] on p "[PERSON_NAME]" at bounding box center [372, 201] width 99 height 17
type input "***"
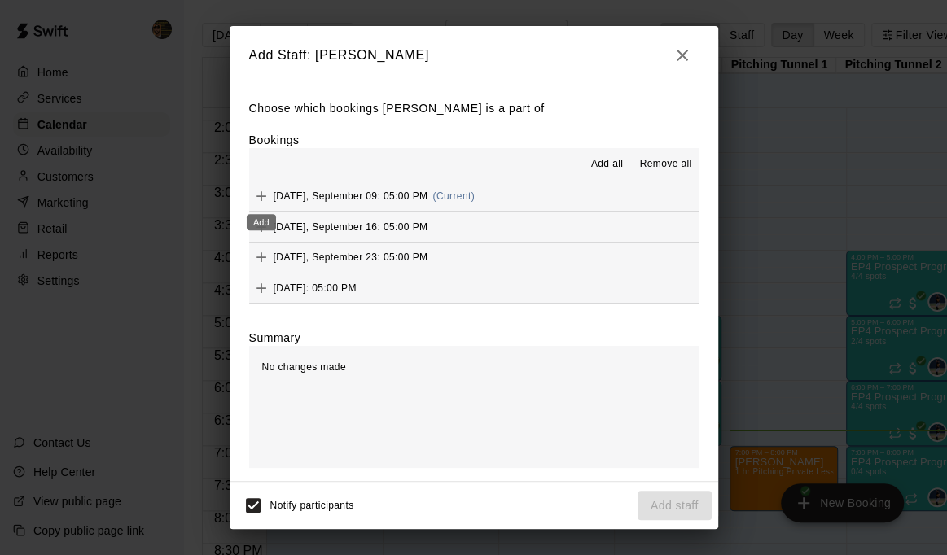
click at [253, 195] on icon "Add" at bounding box center [261, 196] width 16 height 16
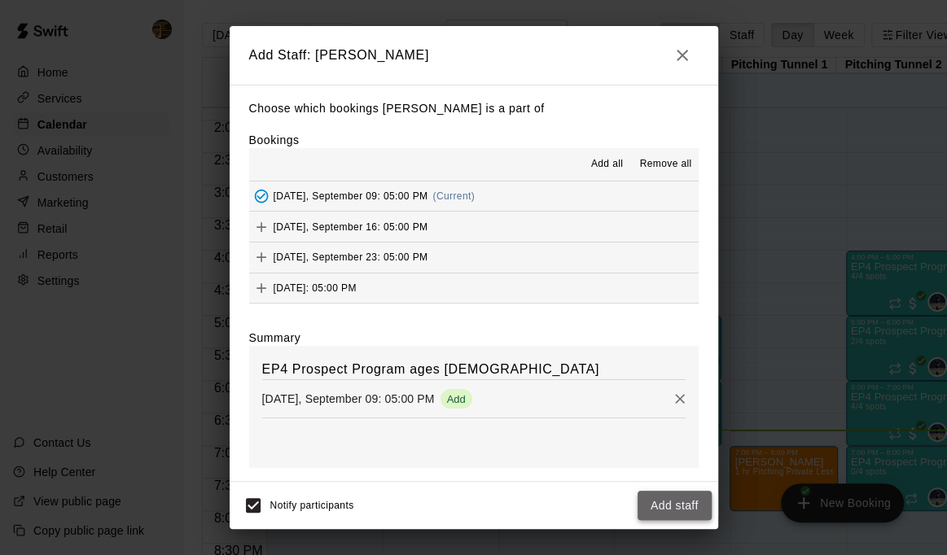
click at [683, 506] on button "Add staff" at bounding box center [675, 506] width 74 height 30
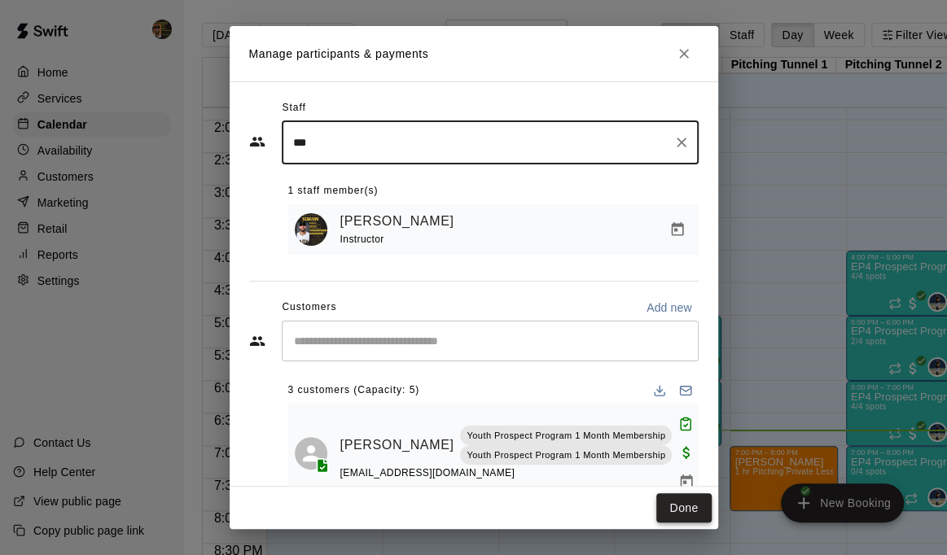
click at [686, 493] on button "Done" at bounding box center [683, 508] width 55 height 30
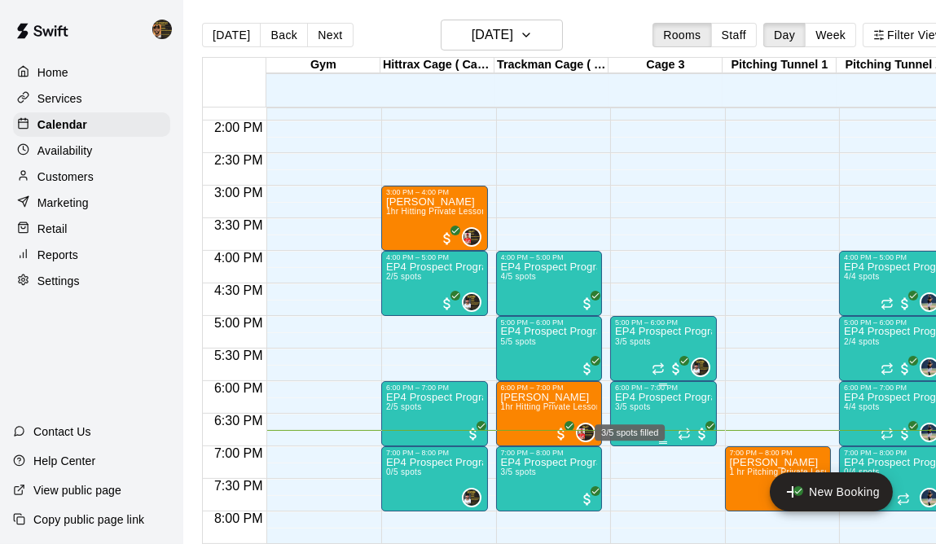
click at [642, 410] on span "3/5 spots" at bounding box center [633, 406] width 36 height 9
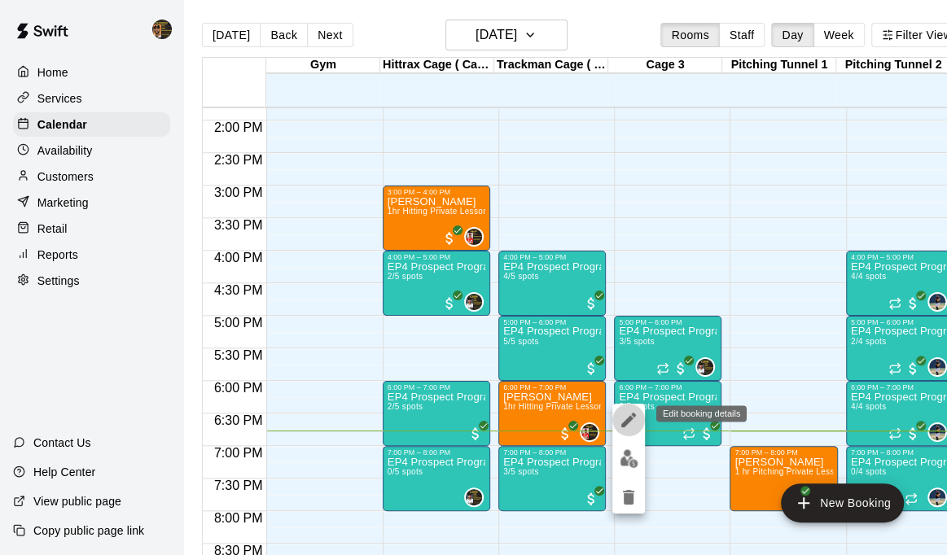
click at [630, 422] on icon "edit" at bounding box center [629, 420] width 20 height 20
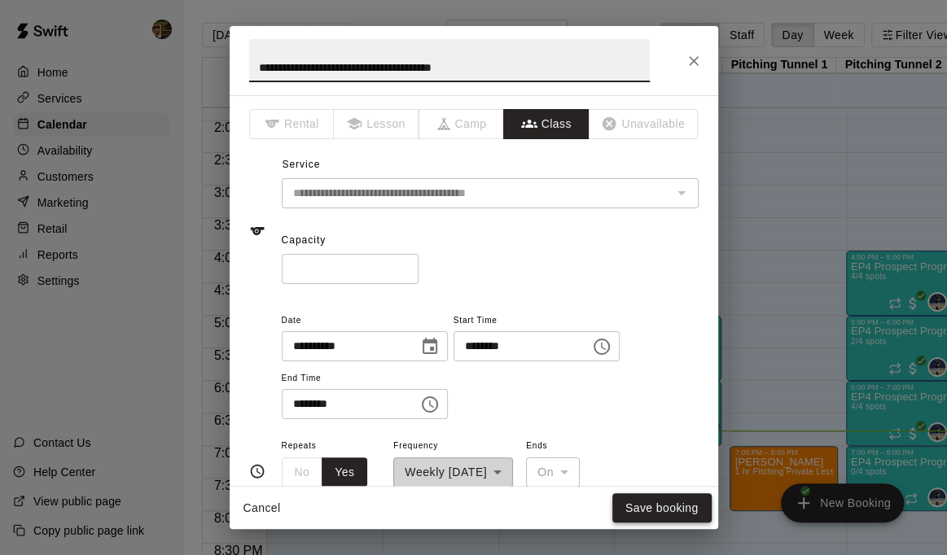
click at [640, 511] on button "Save booking" at bounding box center [661, 508] width 99 height 30
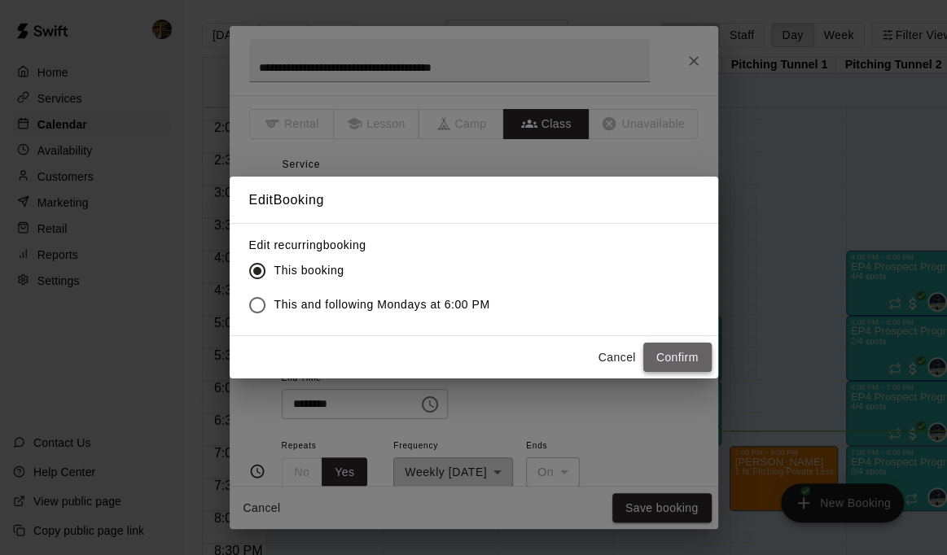
click at [679, 358] on button "Confirm" at bounding box center [677, 358] width 68 height 30
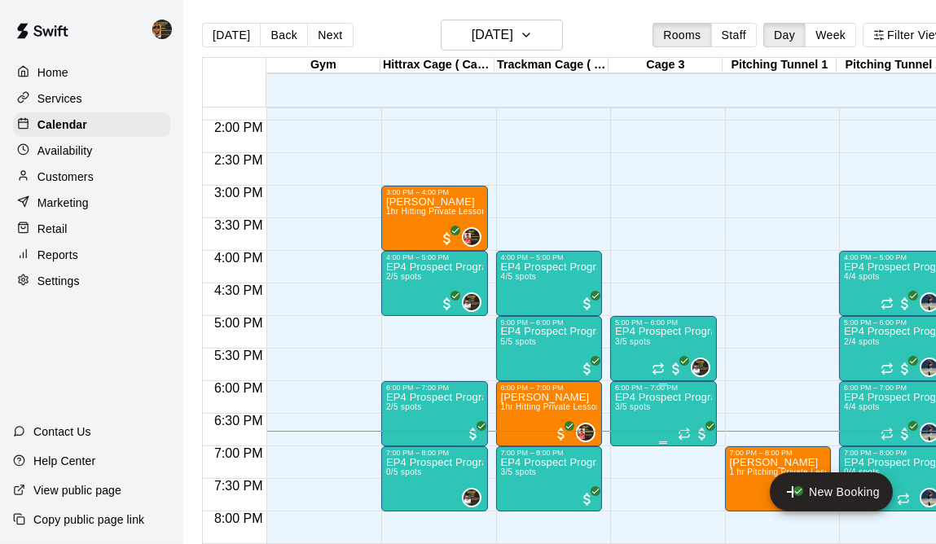
click at [676, 397] on p "EP4 Prospect Program Hitting ( ages [DEMOGRAPHIC_DATA] )" at bounding box center [663, 397] width 97 height 0
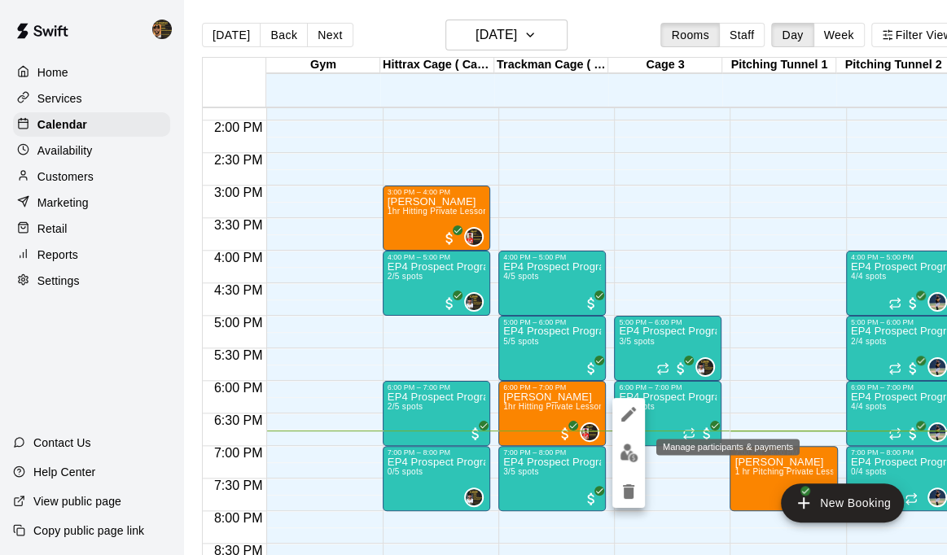
click at [628, 453] on img "edit" at bounding box center [629, 453] width 19 height 19
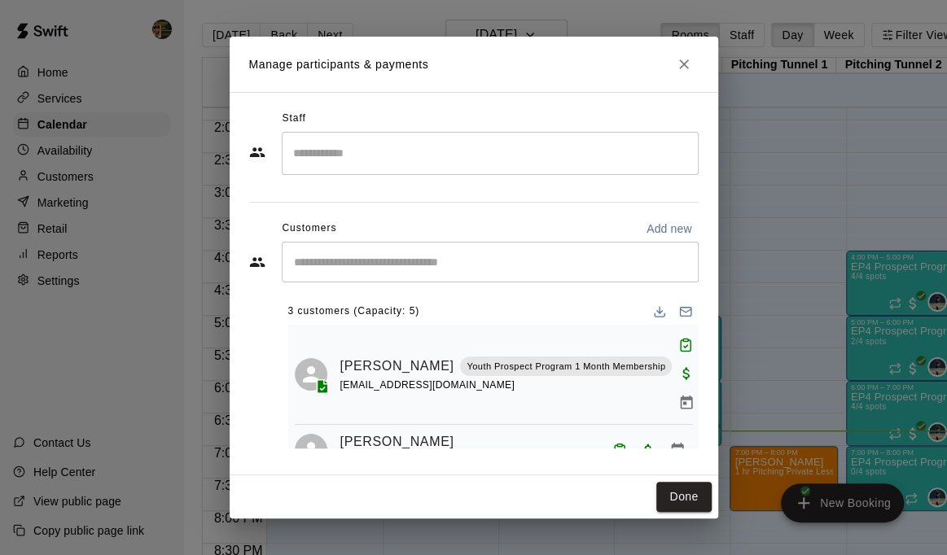
click at [344, 152] on input "Search staff" at bounding box center [490, 153] width 402 height 29
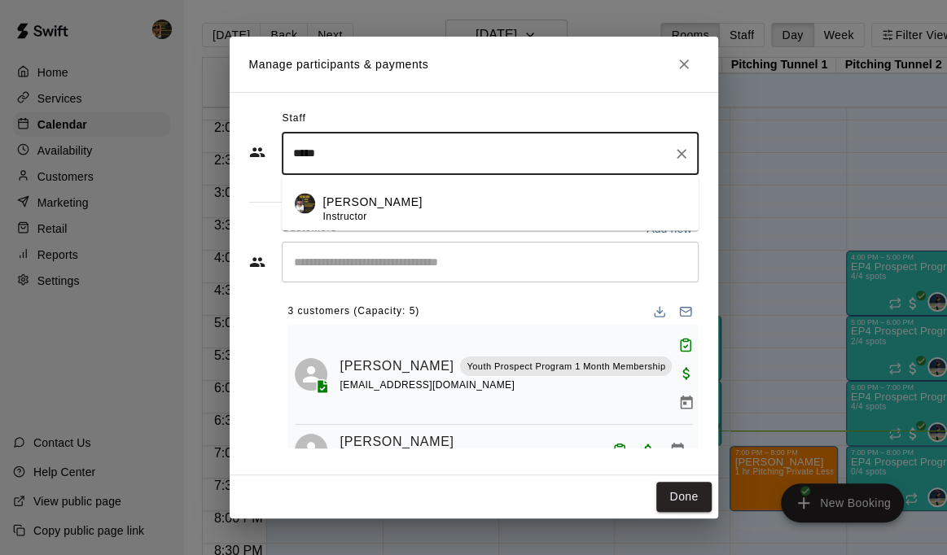
click at [404, 205] on p "[PERSON_NAME]" at bounding box center [372, 201] width 99 height 17
type input "*****"
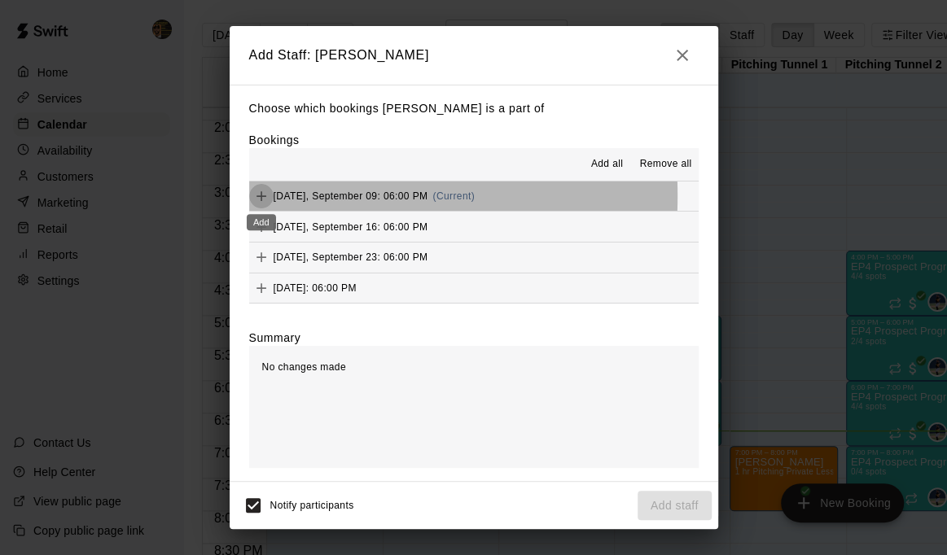
click at [261, 198] on icon "Add" at bounding box center [262, 196] width 10 height 10
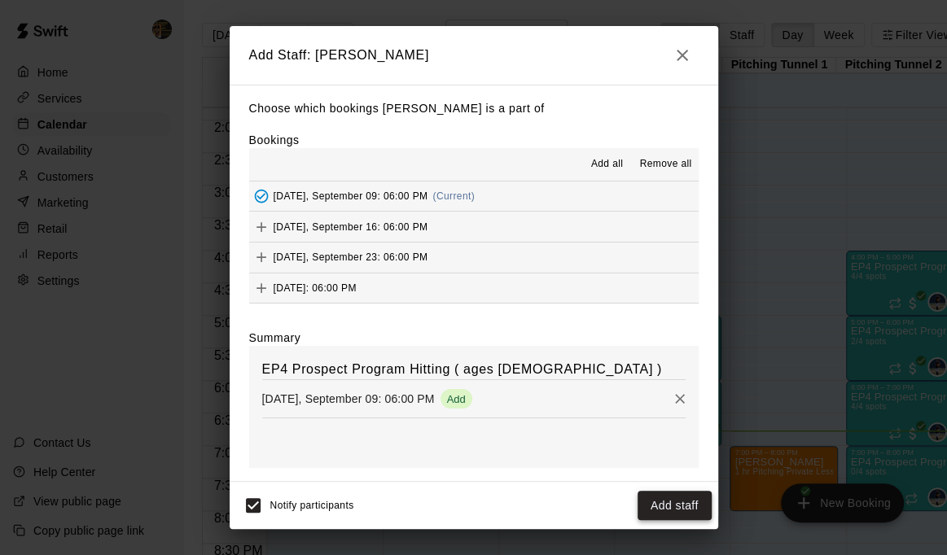
click at [685, 506] on button "Add staff" at bounding box center [675, 506] width 74 height 30
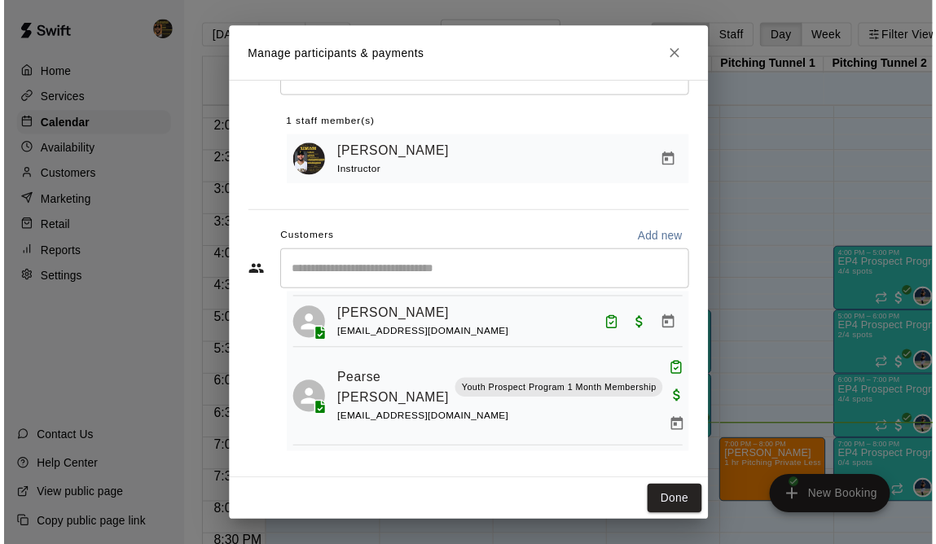
scroll to position [136, 0]
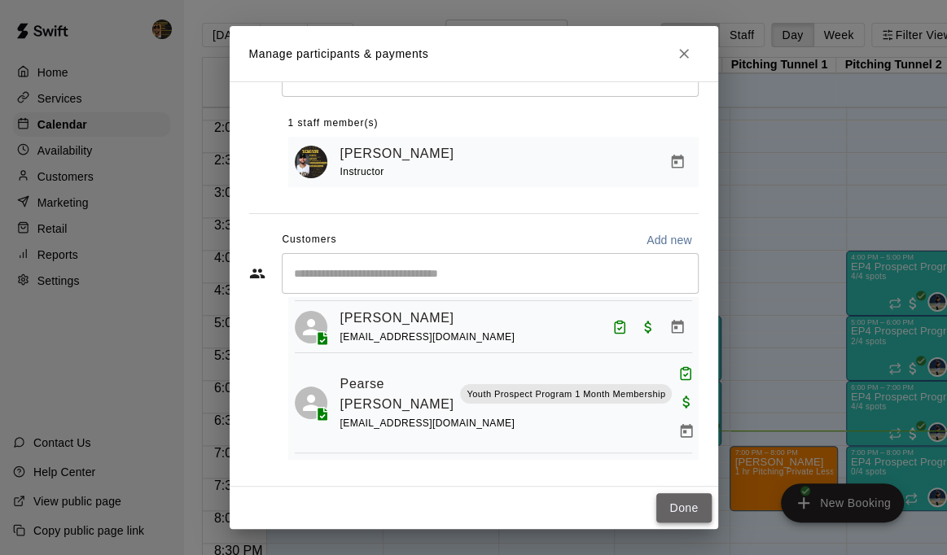
click at [672, 505] on button "Done" at bounding box center [683, 508] width 55 height 30
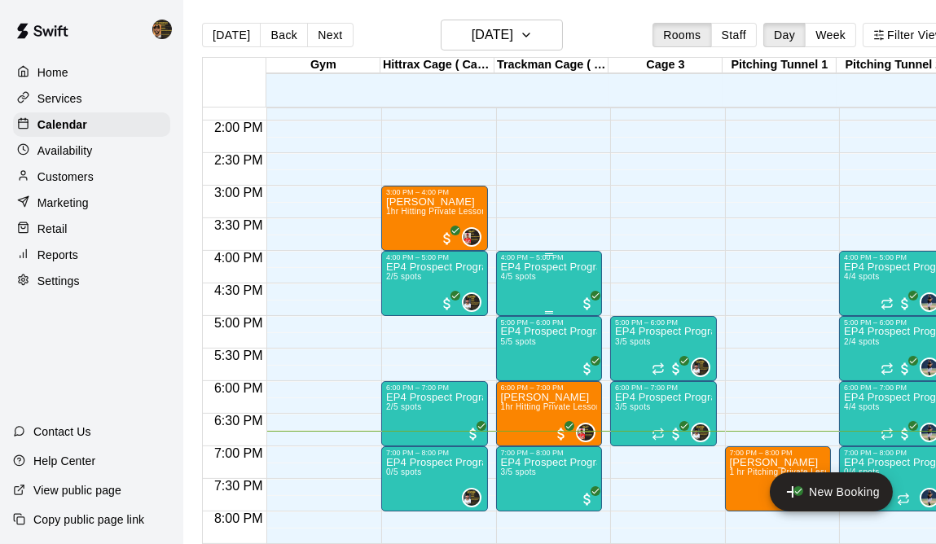
click at [537, 283] on div "EP4 Prospect Program Hitting ( ages [DEMOGRAPHIC_DATA] ) 4/5 spots" at bounding box center [549, 533] width 97 height 544
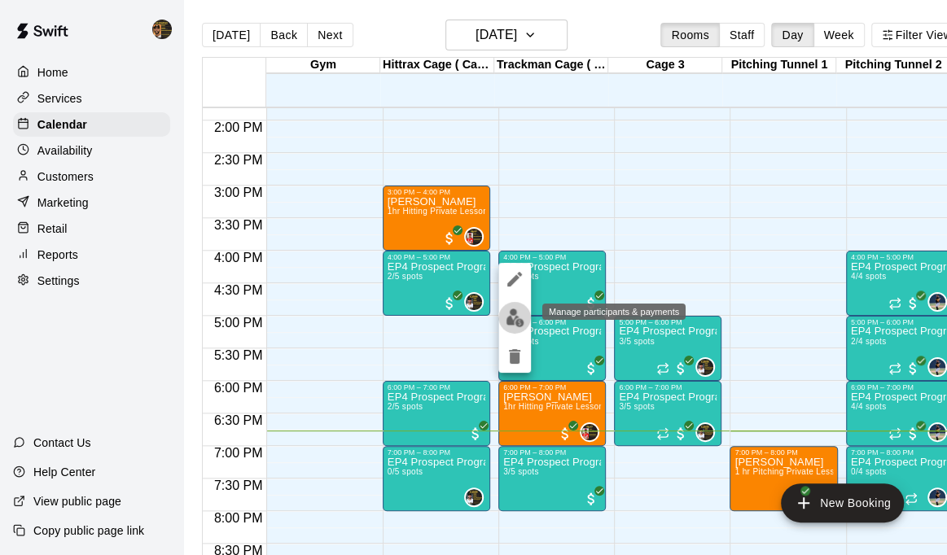
click at [509, 318] on img "edit" at bounding box center [515, 318] width 19 height 19
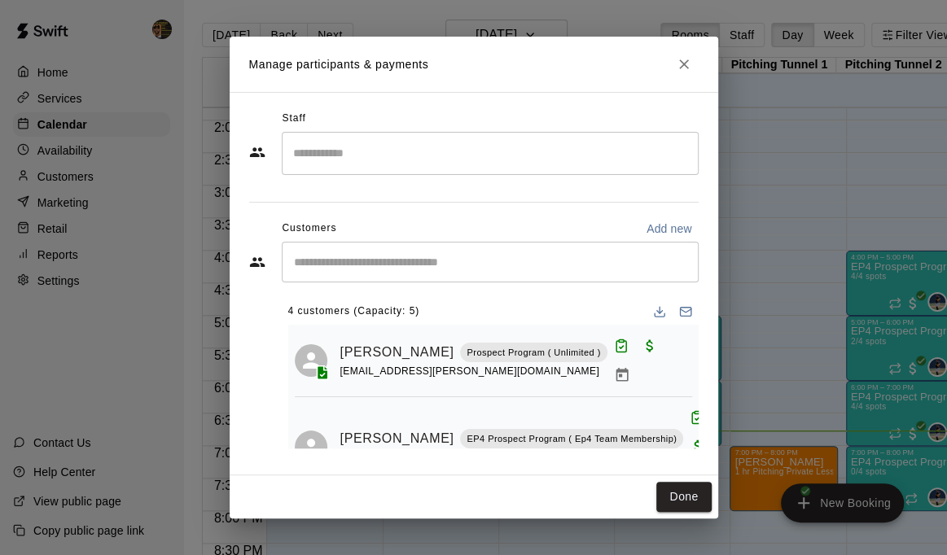
click at [392, 263] on input "Start typing to search customers..." at bounding box center [490, 262] width 402 height 16
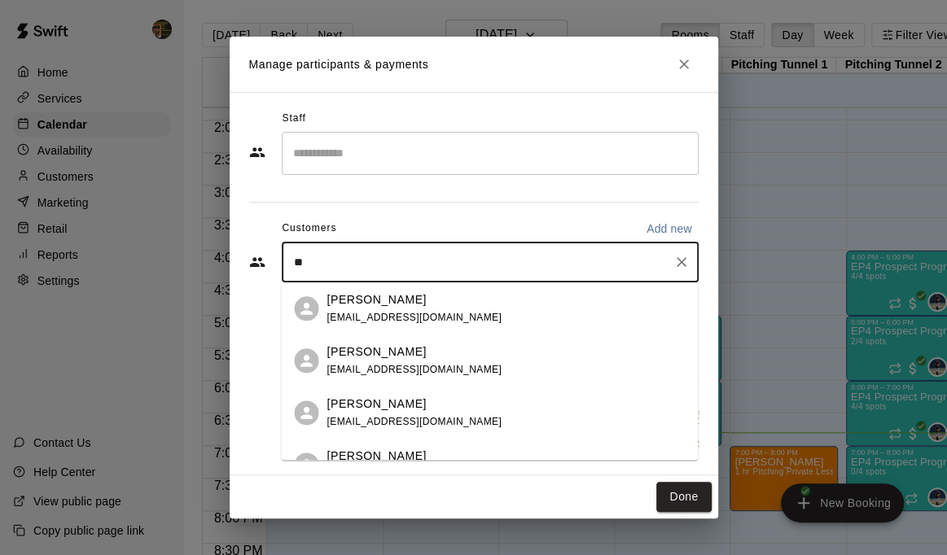
type input "*"
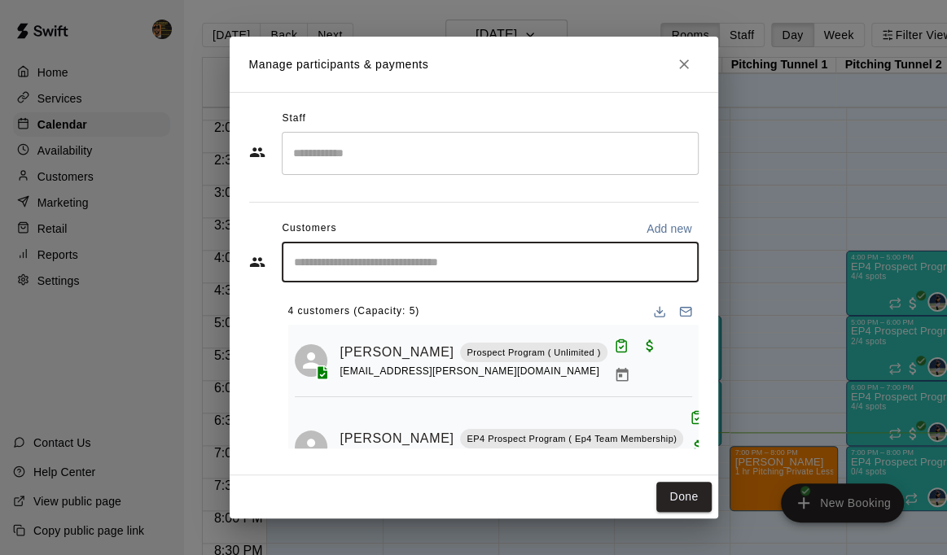
click at [318, 158] on input "Search staff" at bounding box center [490, 153] width 402 height 29
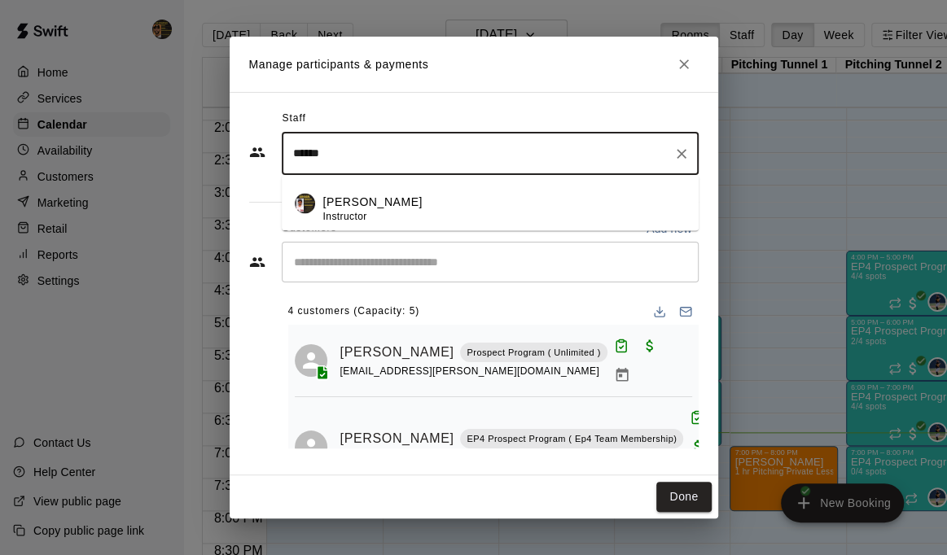
click at [344, 212] on span "Instructor" at bounding box center [345, 216] width 44 height 11
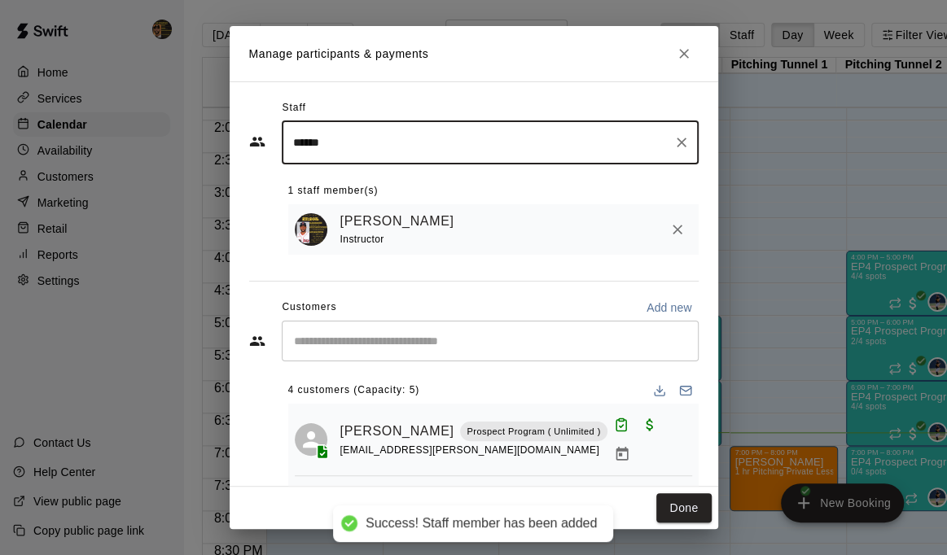
type input "******"
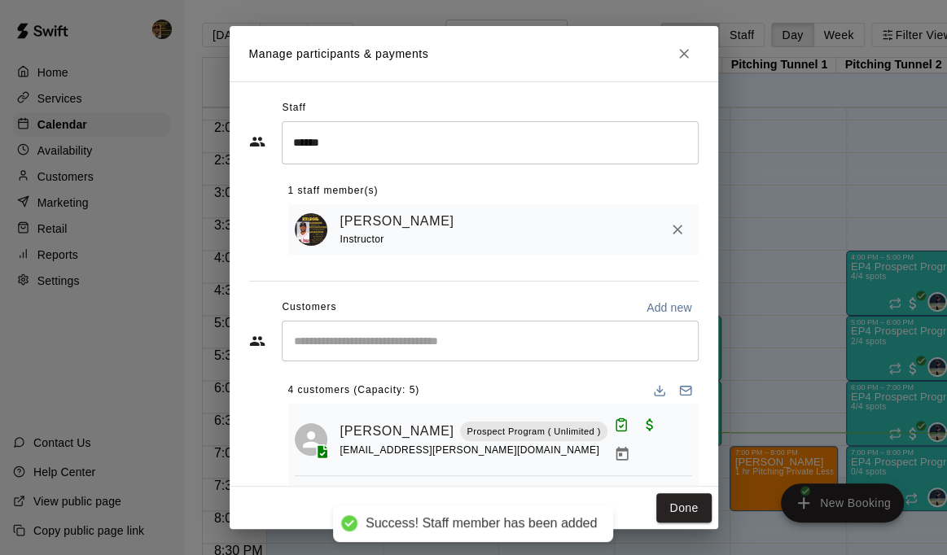
click at [380, 236] on span "Instructor" at bounding box center [362, 239] width 44 height 11
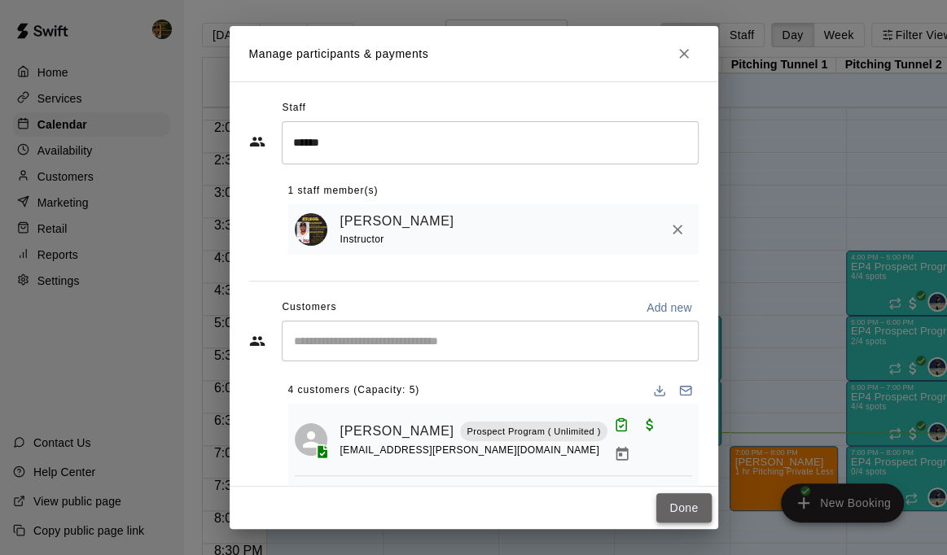
click at [678, 506] on button "Done" at bounding box center [683, 508] width 55 height 30
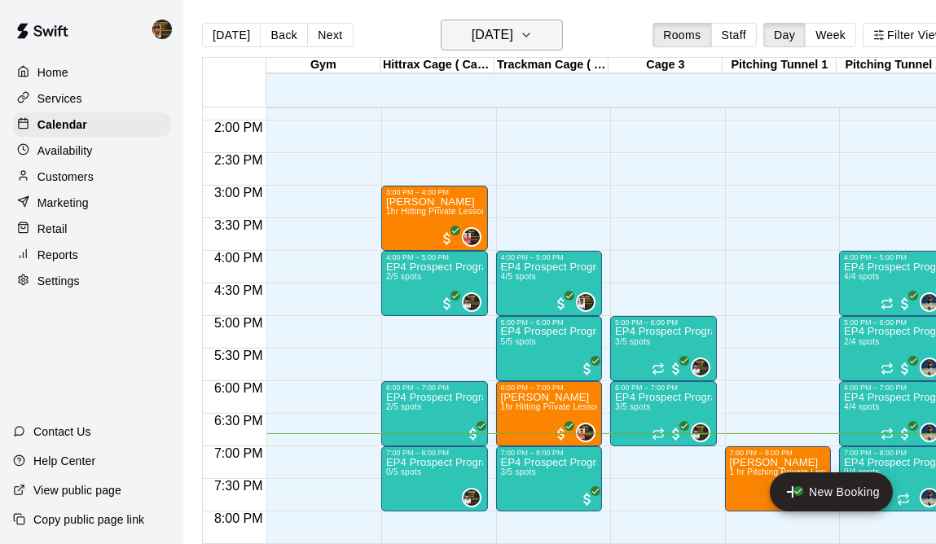
click at [533, 28] on icon "button" at bounding box center [526, 35] width 13 height 20
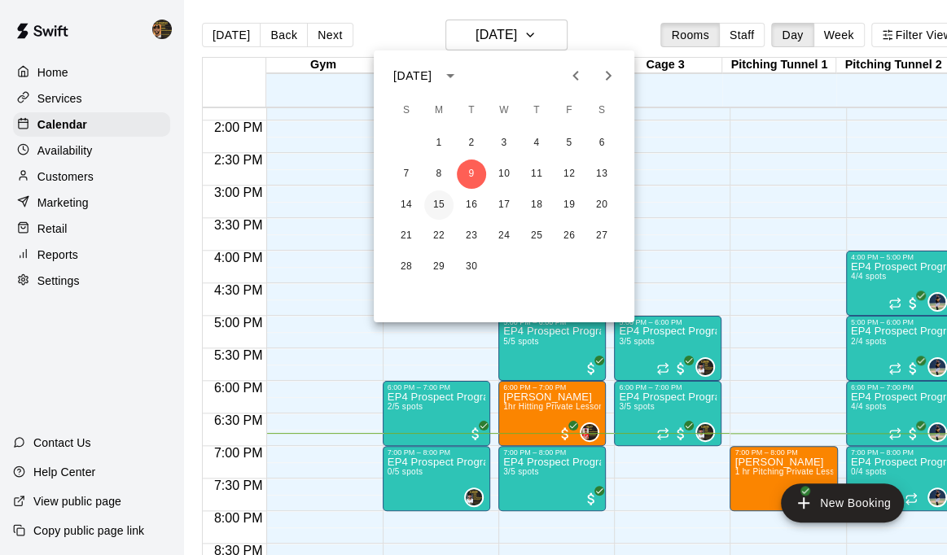
click at [440, 204] on button "15" at bounding box center [438, 205] width 29 height 29
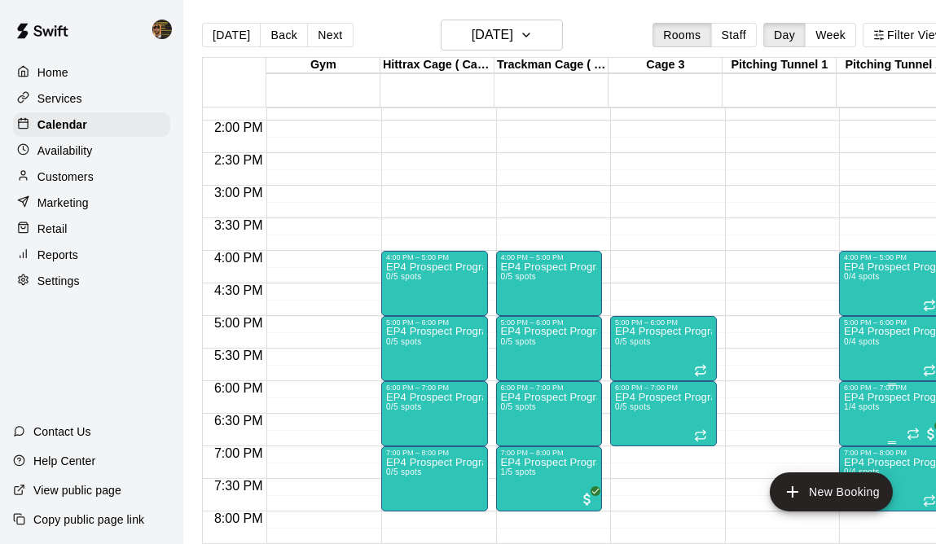
click at [860, 397] on p "EP4 Prospect Program Pitching (Ages [DEMOGRAPHIC_DATA]+ )" at bounding box center [892, 397] width 97 height 0
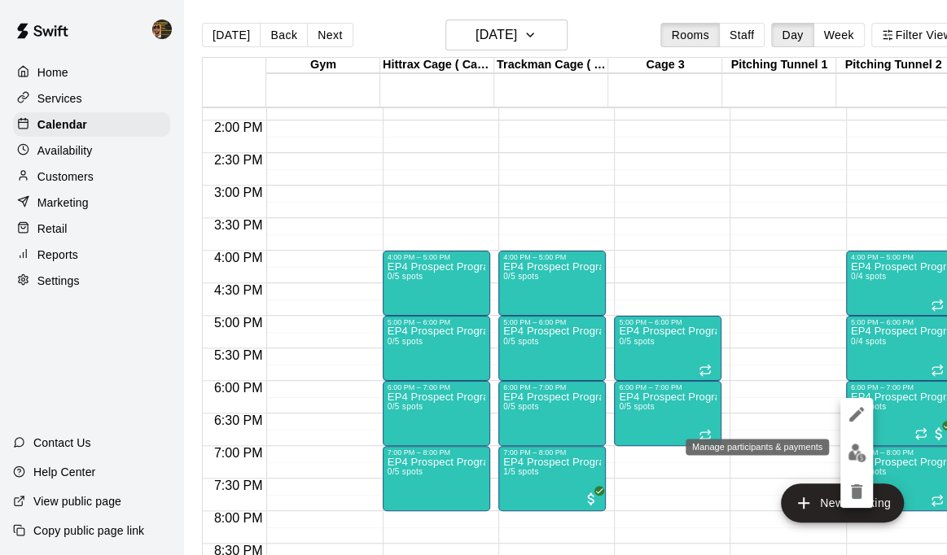
click at [861, 455] on img "edit" at bounding box center [857, 453] width 19 height 19
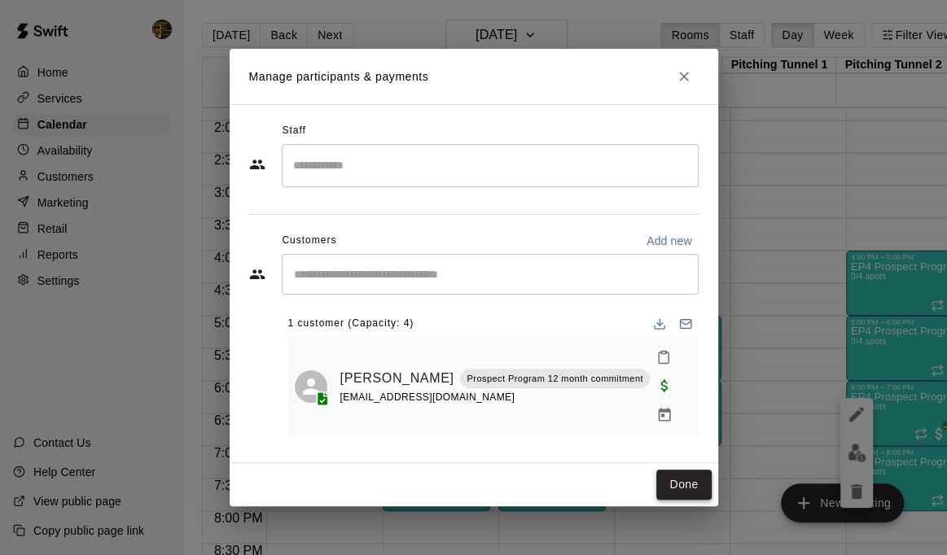
click at [684, 476] on button "Done" at bounding box center [683, 485] width 55 height 30
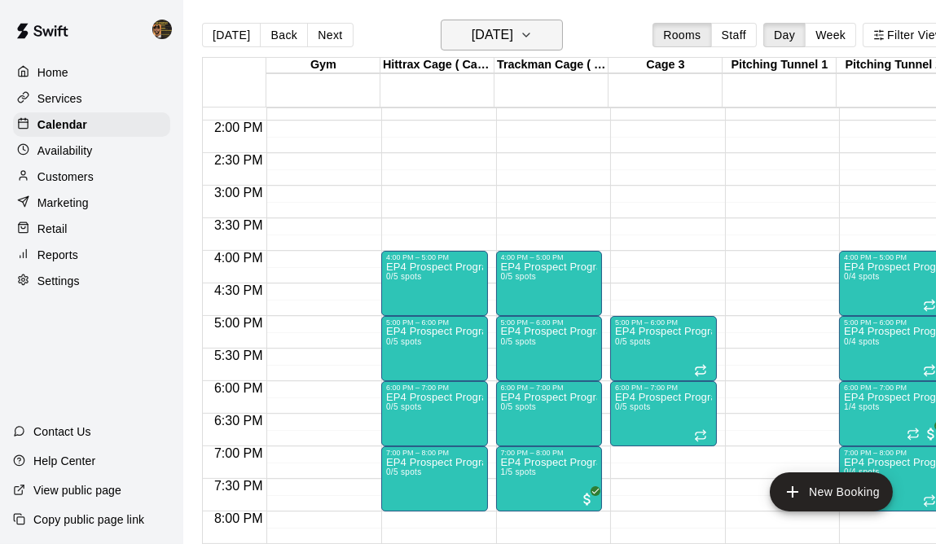
click at [533, 37] on icon "button" at bounding box center [526, 35] width 13 height 20
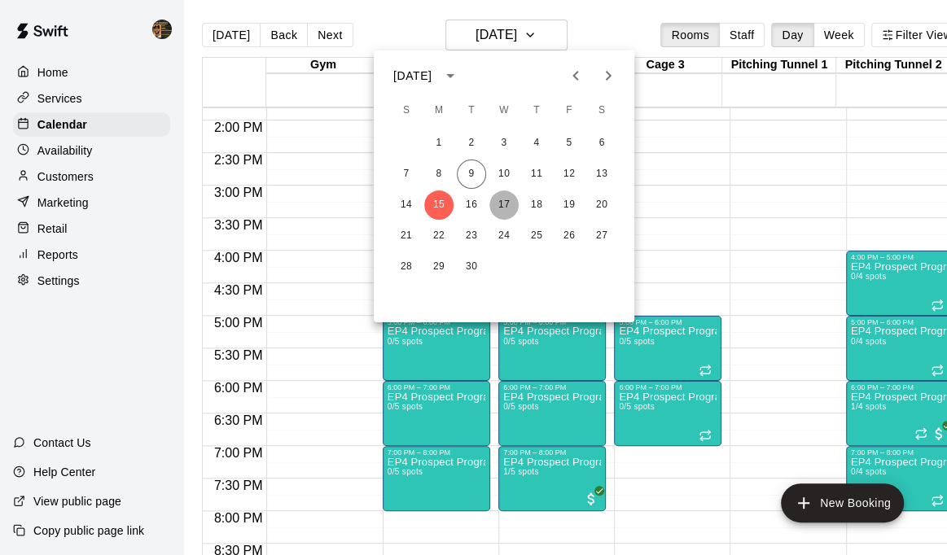
click at [513, 203] on button "17" at bounding box center [503, 205] width 29 height 29
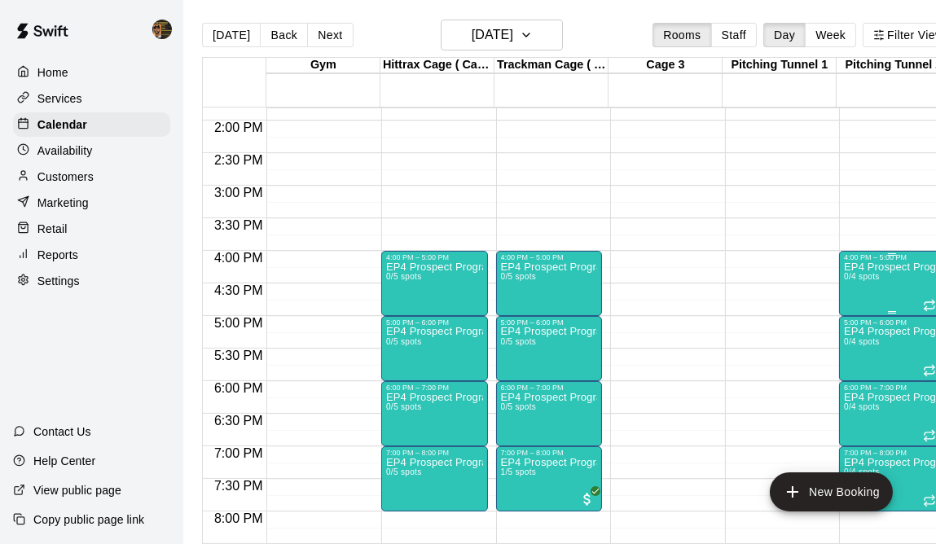
click at [872, 267] on p "EP4 Prospect Program Pitching (Ages [DEMOGRAPHIC_DATA]+ )" at bounding box center [892, 267] width 97 height 0
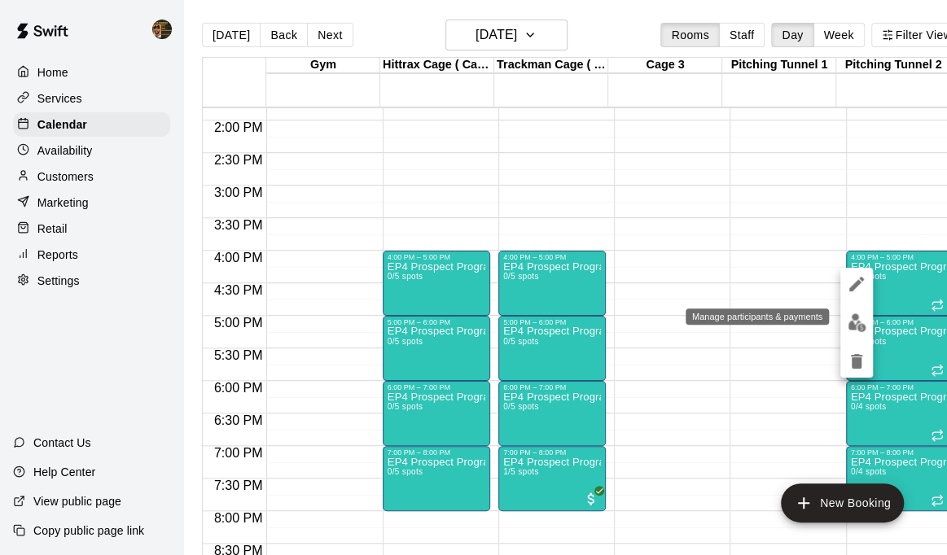
click at [861, 327] on img "edit" at bounding box center [857, 323] width 19 height 19
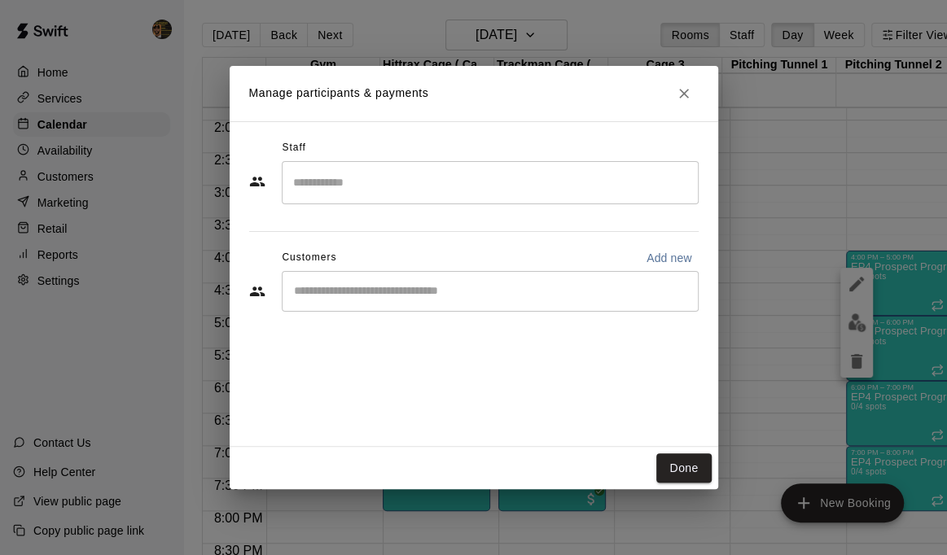
click at [447, 278] on div "​" at bounding box center [490, 291] width 417 height 41
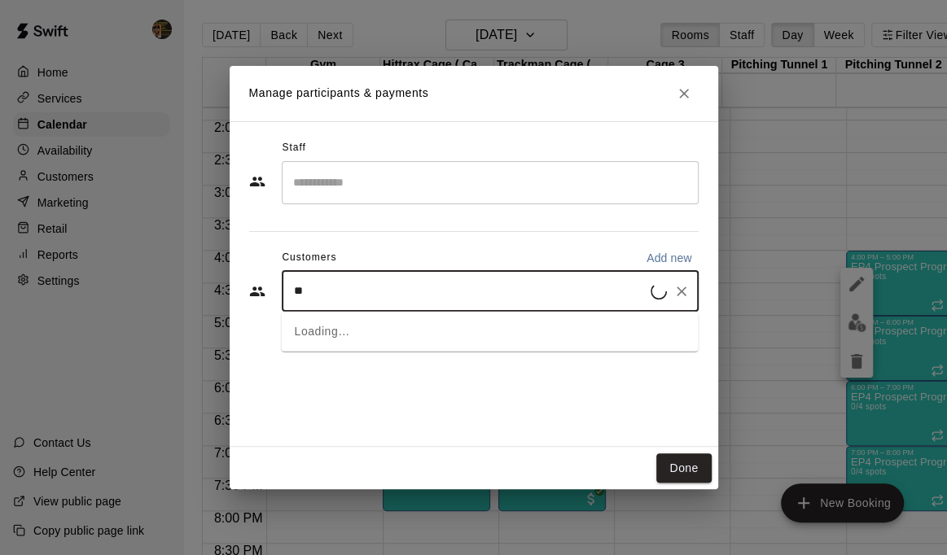
type input "***"
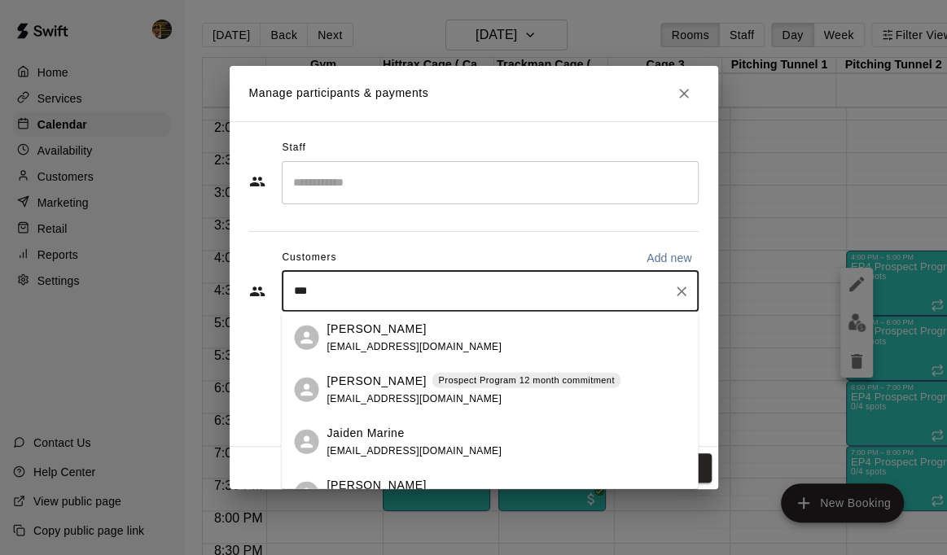
click at [357, 399] on span "[EMAIL_ADDRESS][DOMAIN_NAME]" at bounding box center [414, 397] width 175 height 11
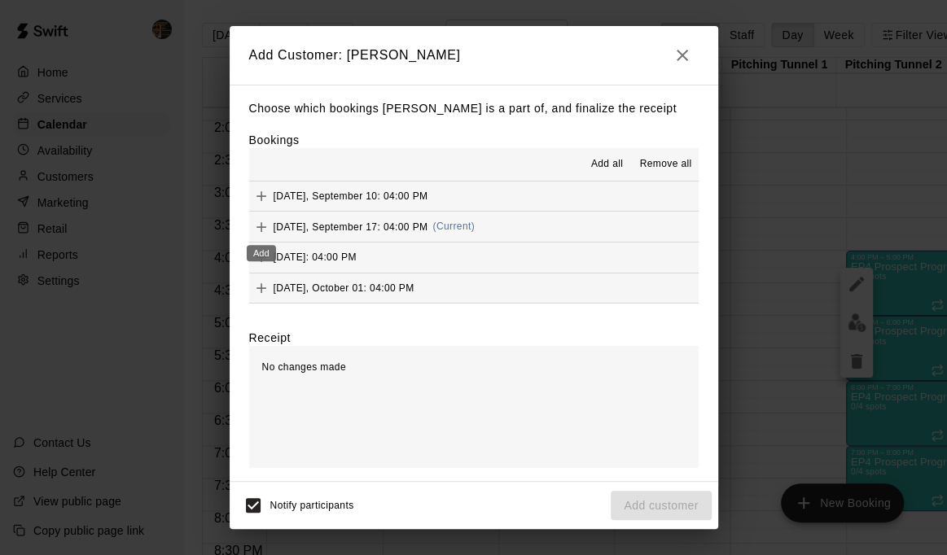
click at [255, 228] on icon "Add" at bounding box center [261, 227] width 16 height 16
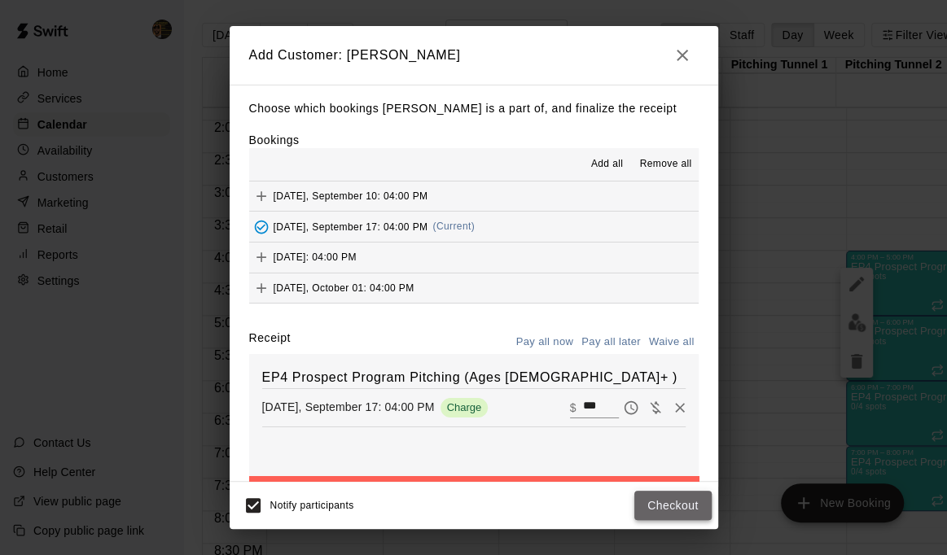
click at [658, 503] on button "Checkout" at bounding box center [672, 506] width 77 height 30
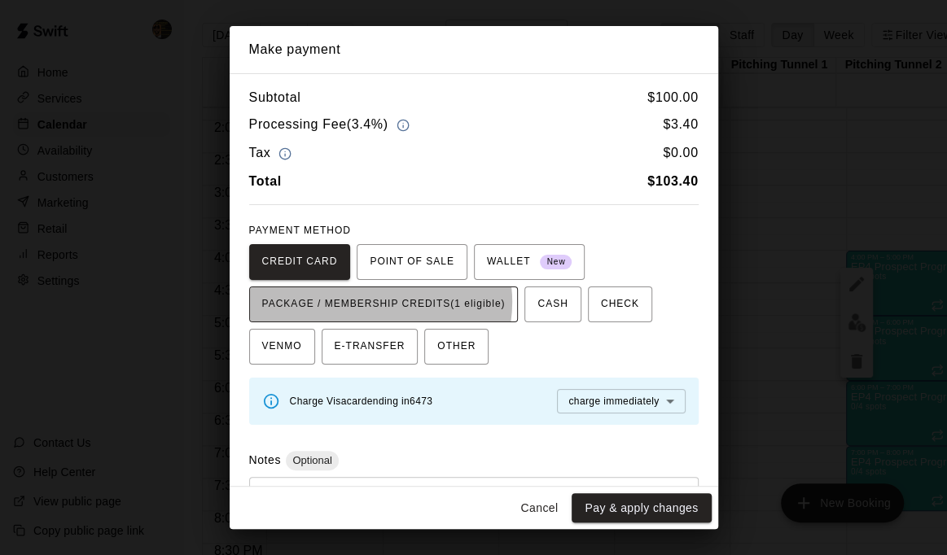
click at [379, 302] on span "PACKAGE / MEMBERSHIP CREDITS (1 eligible)" at bounding box center [383, 305] width 243 height 26
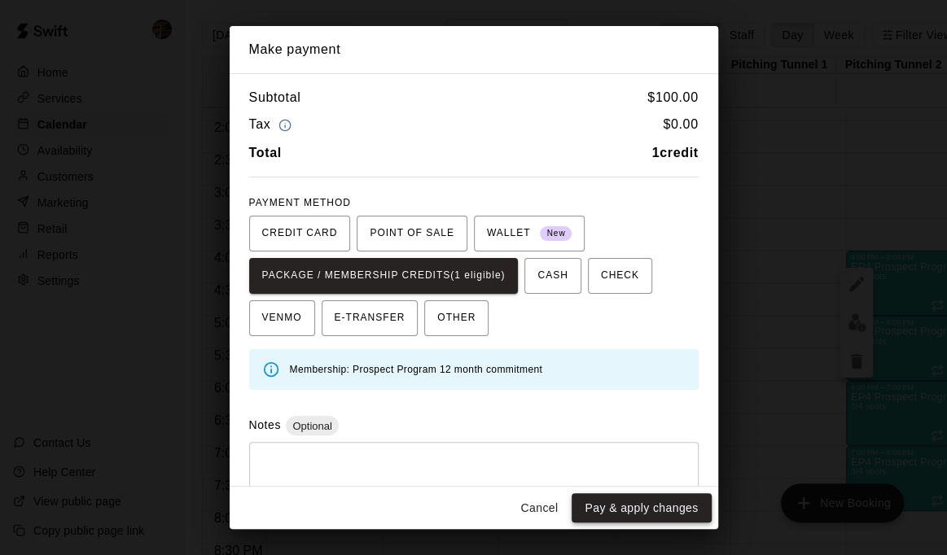
click at [647, 514] on button "Pay & apply changes" at bounding box center [641, 508] width 139 height 30
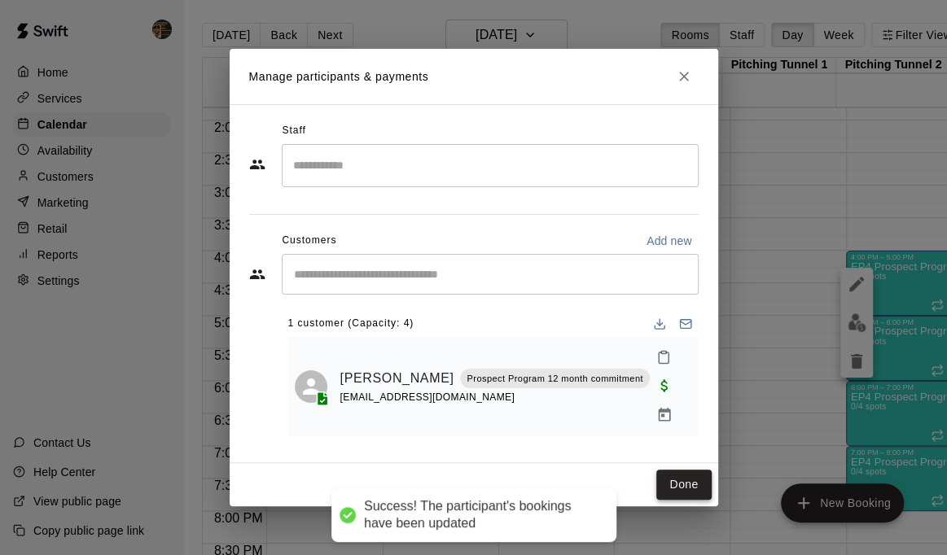
click at [684, 477] on button "Done" at bounding box center [683, 485] width 55 height 30
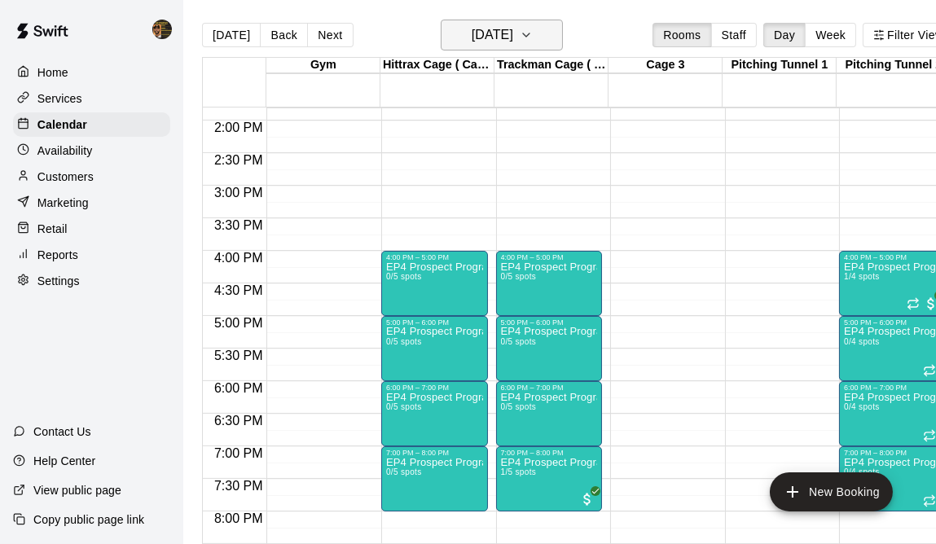
click at [533, 35] on icon "button" at bounding box center [526, 35] width 13 height 20
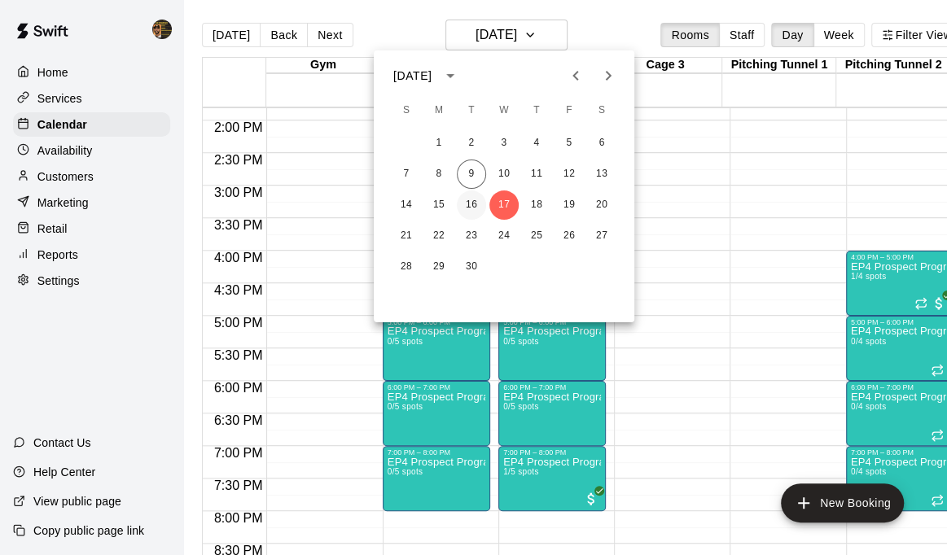
click at [465, 204] on button "16" at bounding box center [471, 205] width 29 height 29
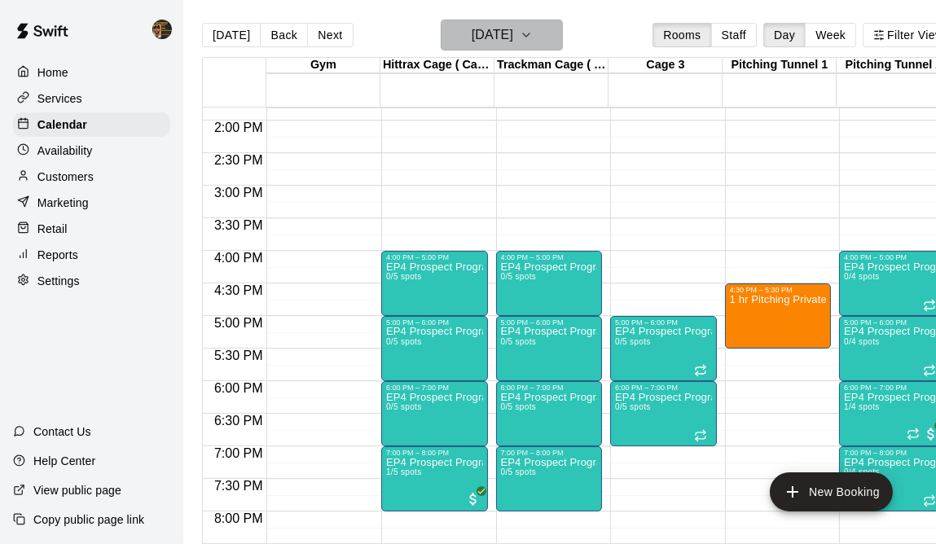
click at [533, 33] on icon "button" at bounding box center [526, 35] width 13 height 20
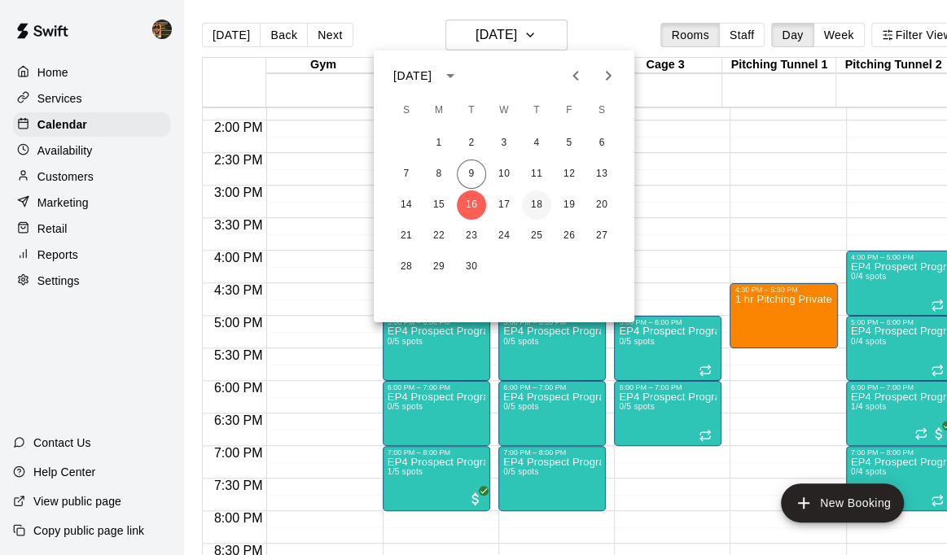
click at [537, 196] on button "18" at bounding box center [536, 205] width 29 height 29
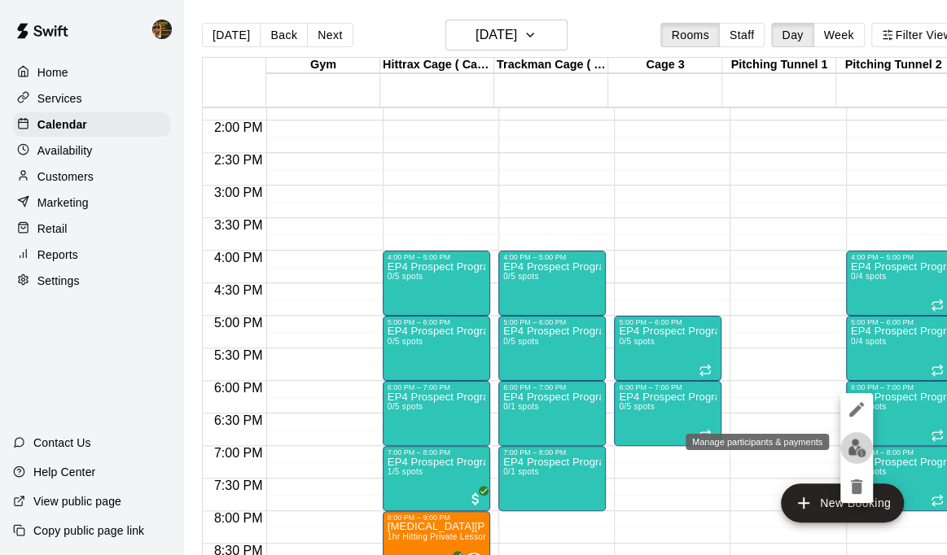
click at [858, 445] on img "edit" at bounding box center [857, 448] width 19 height 19
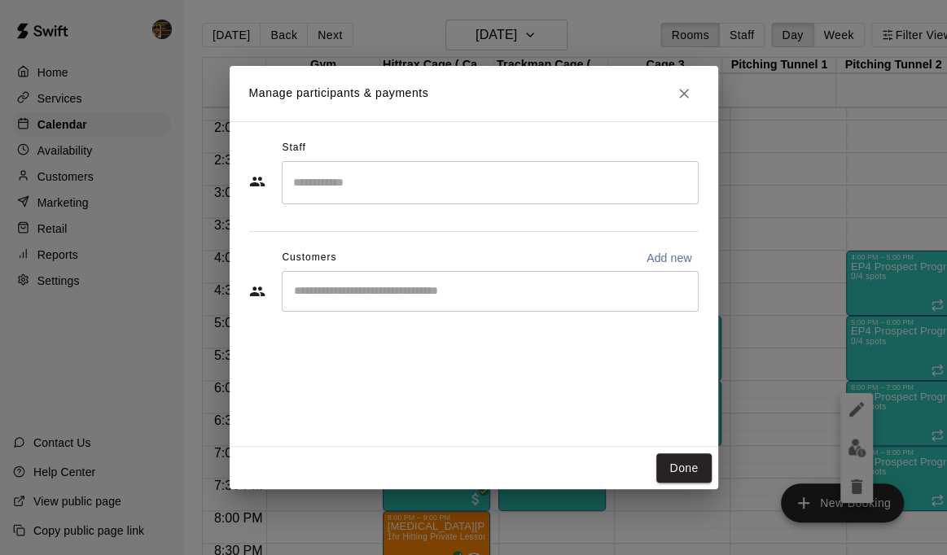
click at [365, 284] on input "Start typing to search customers..." at bounding box center [490, 291] width 402 height 16
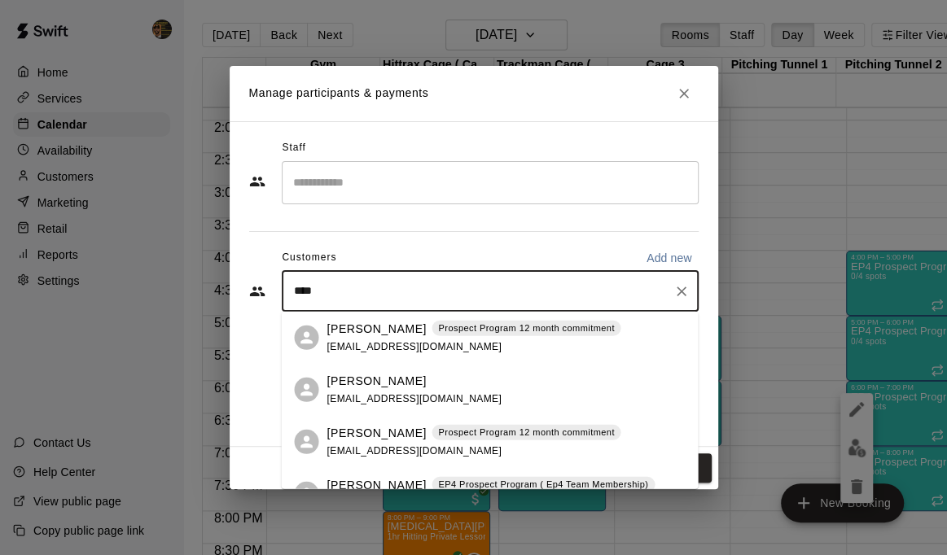
type input "*****"
click at [385, 329] on p "[PERSON_NAME]" at bounding box center [376, 328] width 99 height 17
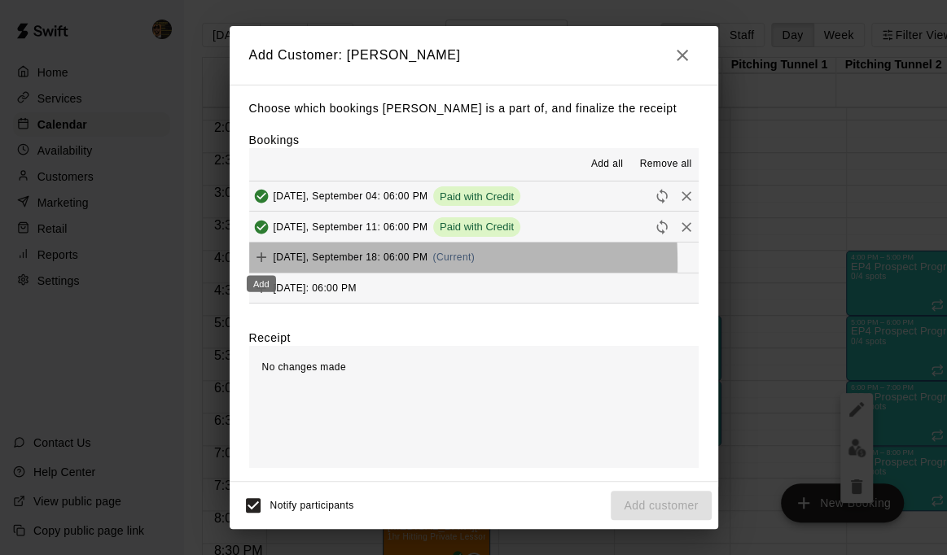
click at [262, 265] on div "Add" at bounding box center [261, 279] width 33 height 29
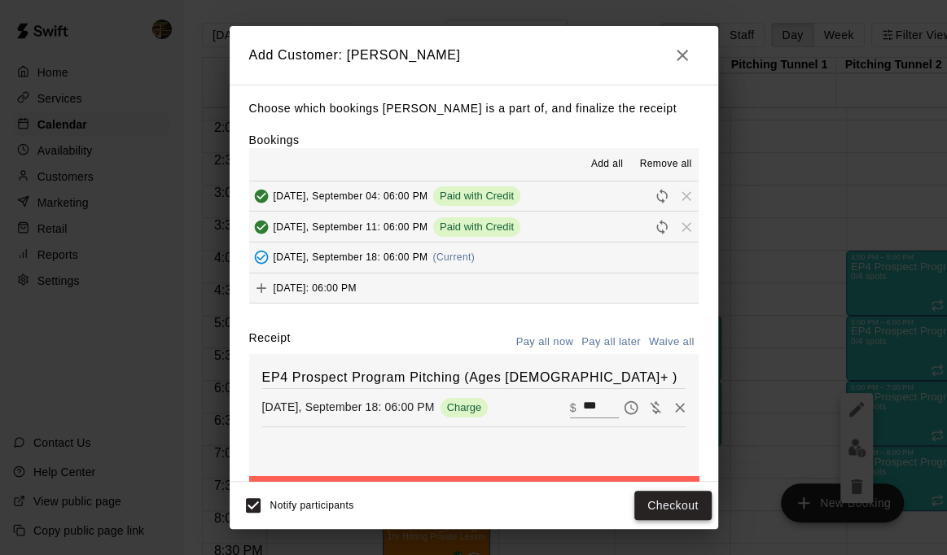
click at [673, 502] on button "Checkout" at bounding box center [672, 506] width 77 height 30
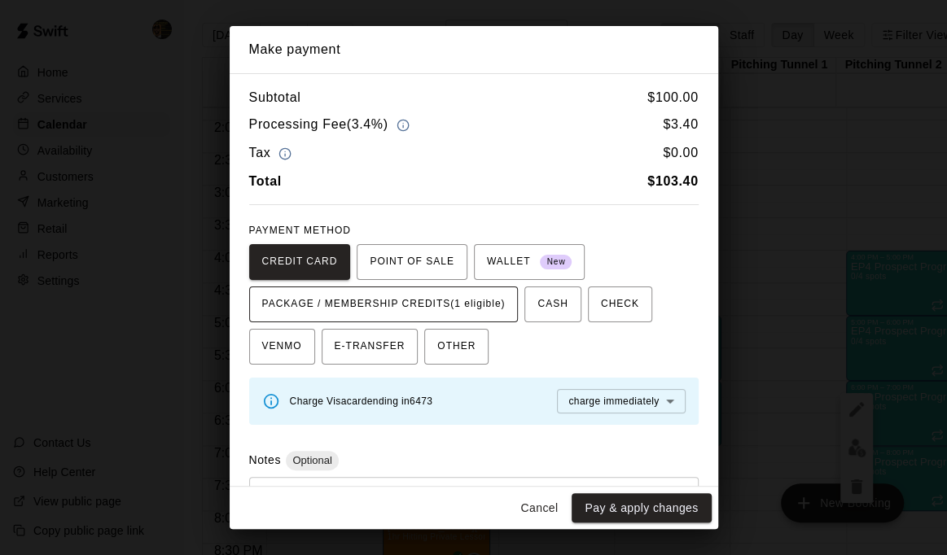
click at [396, 314] on span "PACKAGE / MEMBERSHIP CREDITS (1 eligible)" at bounding box center [383, 305] width 243 height 26
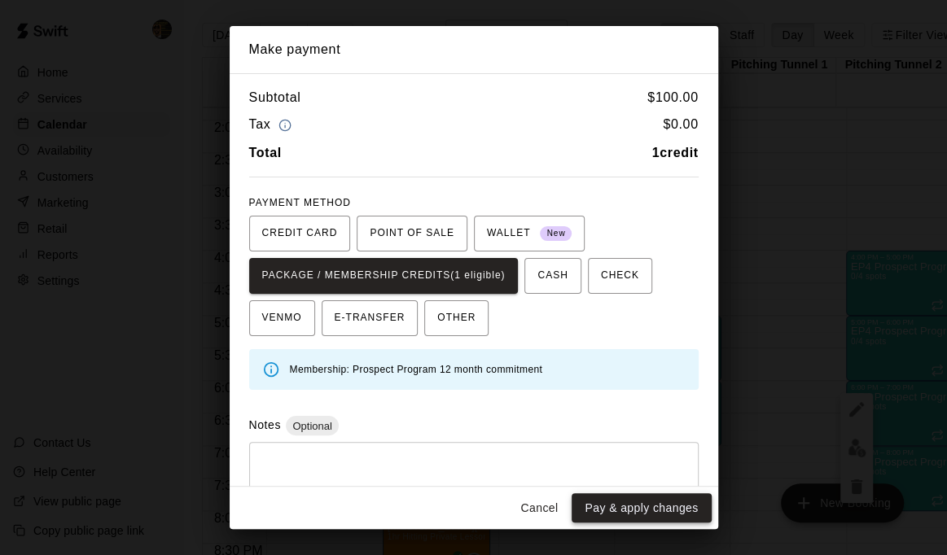
click at [651, 504] on button "Pay & apply changes" at bounding box center [641, 508] width 139 height 30
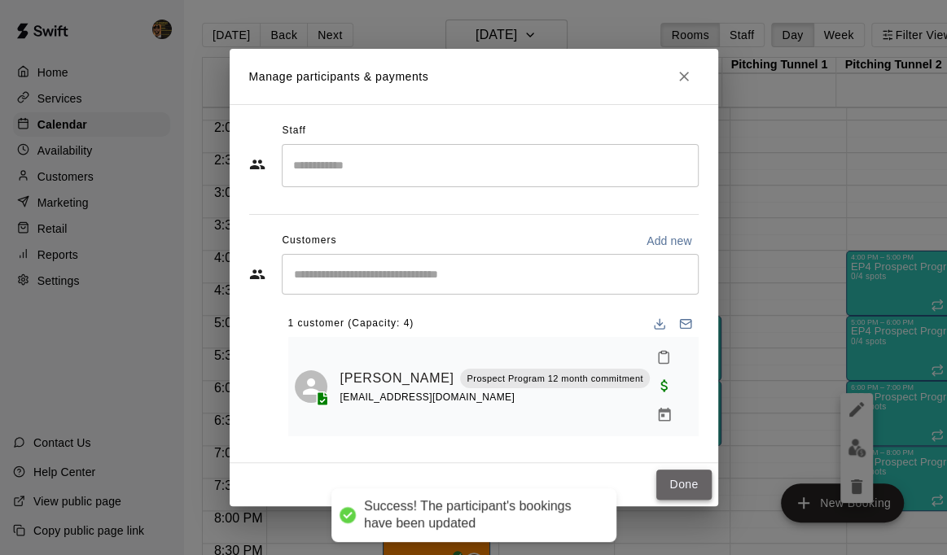
click at [697, 470] on button "Done" at bounding box center [683, 485] width 55 height 30
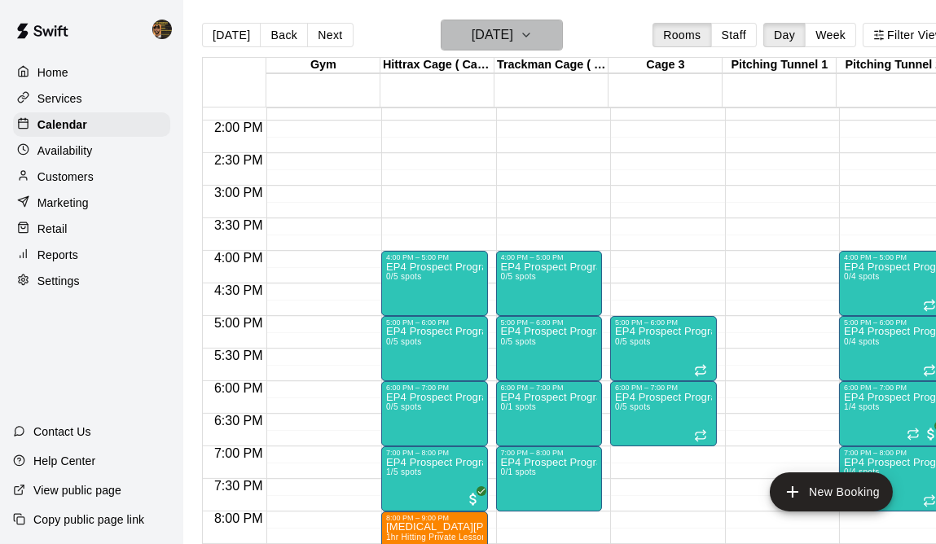
click at [533, 34] on icon "button" at bounding box center [526, 35] width 13 height 20
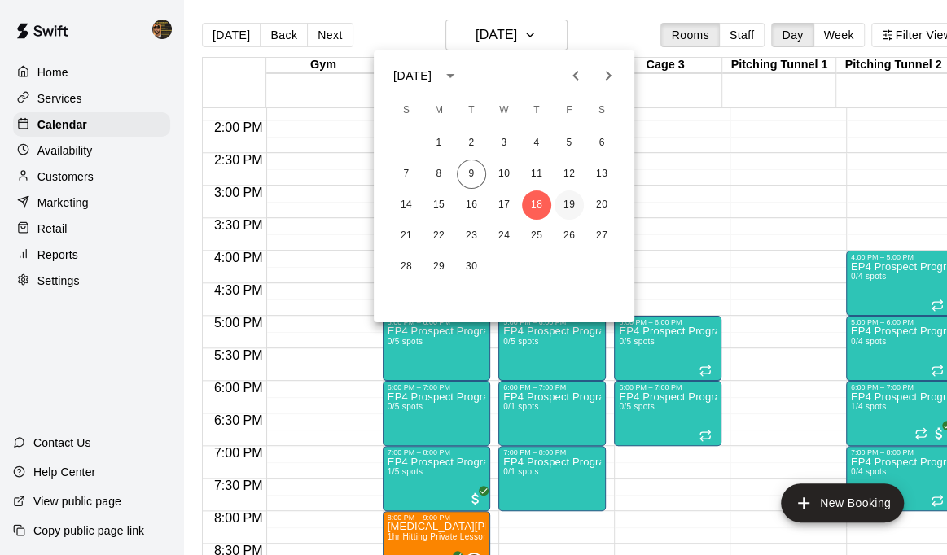
click at [570, 201] on button "19" at bounding box center [569, 205] width 29 height 29
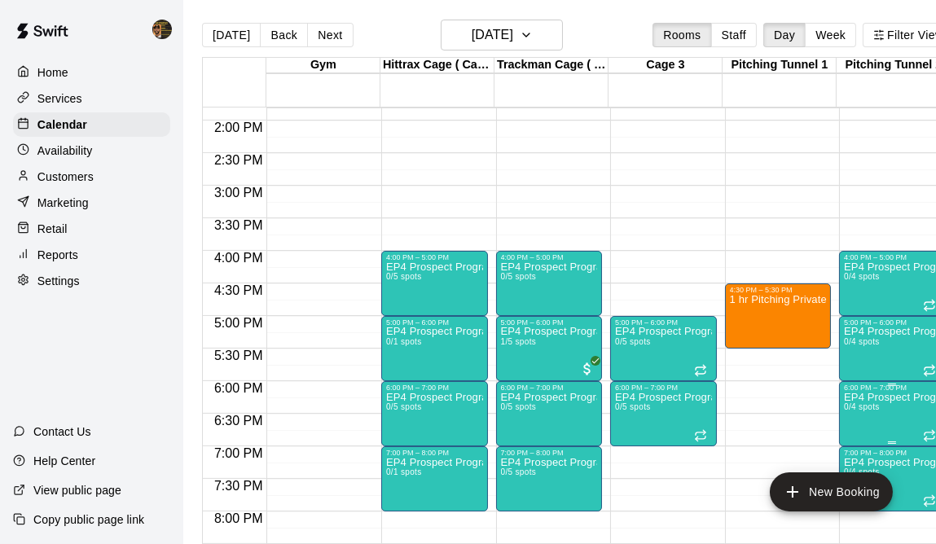
click at [877, 397] on p "EP4 Prospect Program Pitching (Ages [DEMOGRAPHIC_DATA]+ )" at bounding box center [892, 397] width 97 height 0
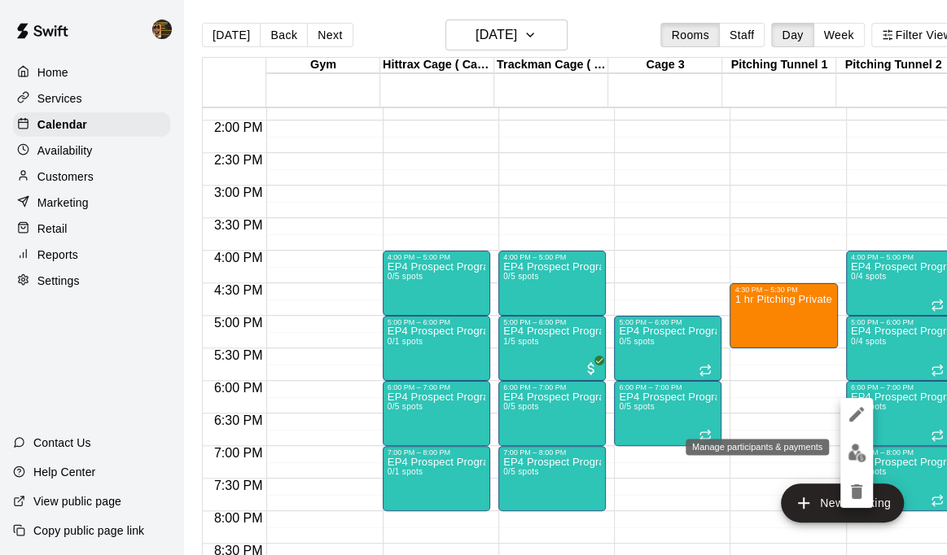
click at [855, 456] on img "edit" at bounding box center [857, 453] width 19 height 19
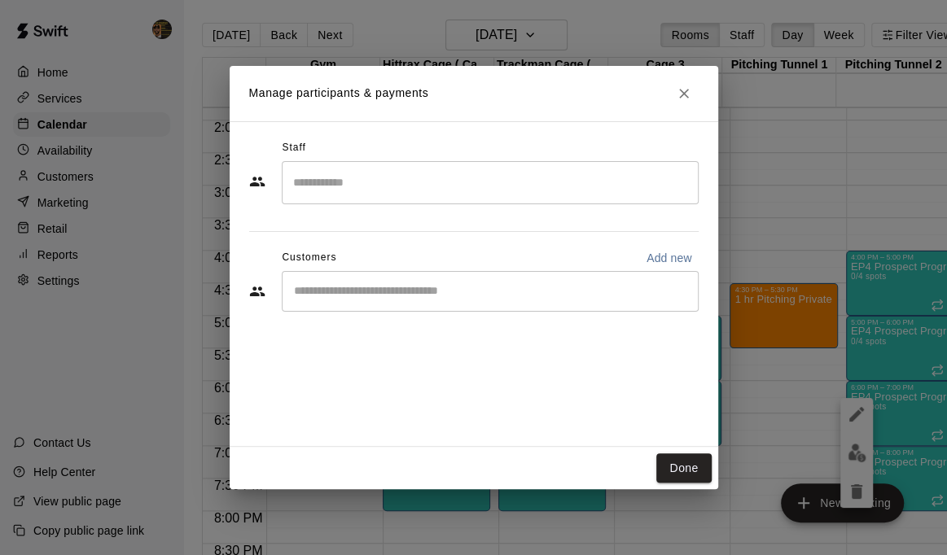
click at [451, 304] on div "​" at bounding box center [490, 291] width 417 height 41
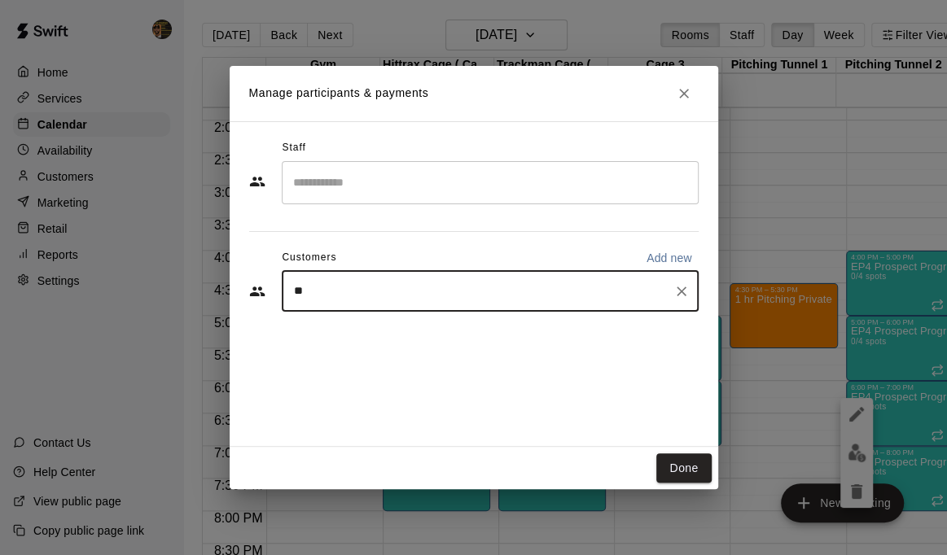
type input "***"
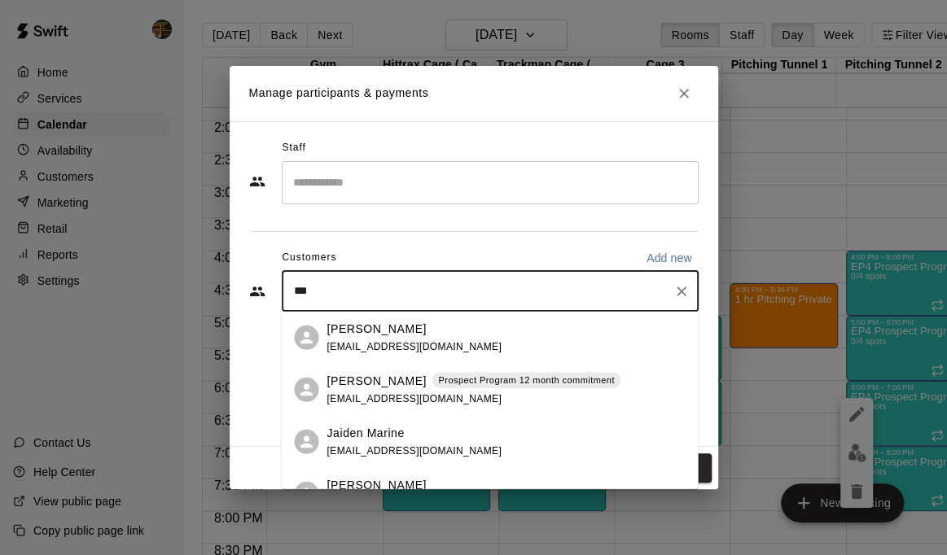
click at [388, 396] on span "[EMAIL_ADDRESS][DOMAIN_NAME]" at bounding box center [414, 397] width 175 height 11
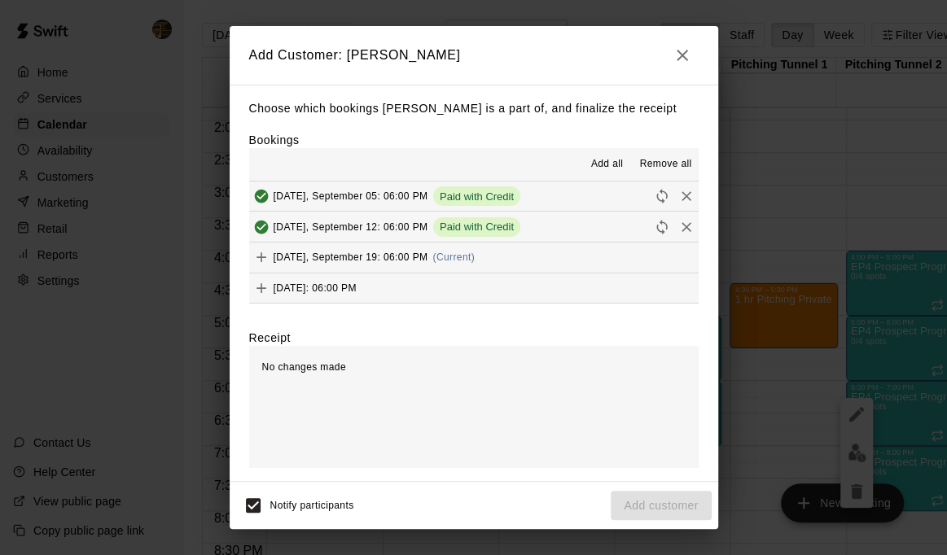
click at [255, 261] on icon "Add" at bounding box center [261, 257] width 16 height 16
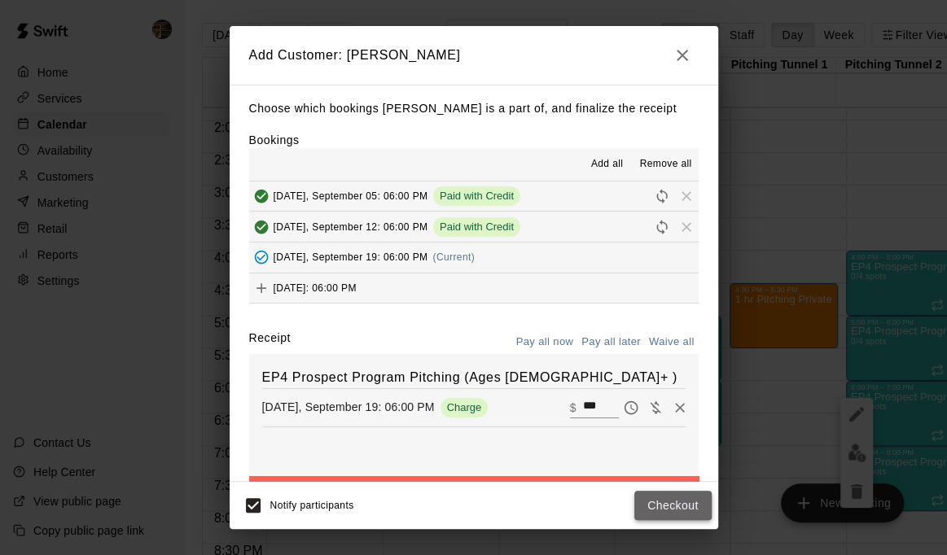
click at [670, 505] on button "Checkout" at bounding box center [672, 506] width 77 height 30
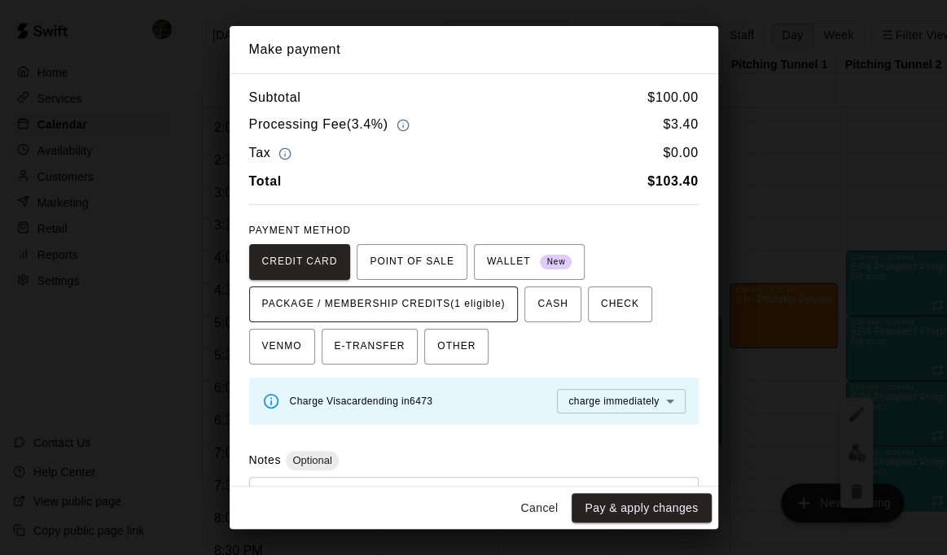
click at [446, 308] on span "PACKAGE / MEMBERSHIP CREDITS (1 eligible)" at bounding box center [383, 305] width 243 height 26
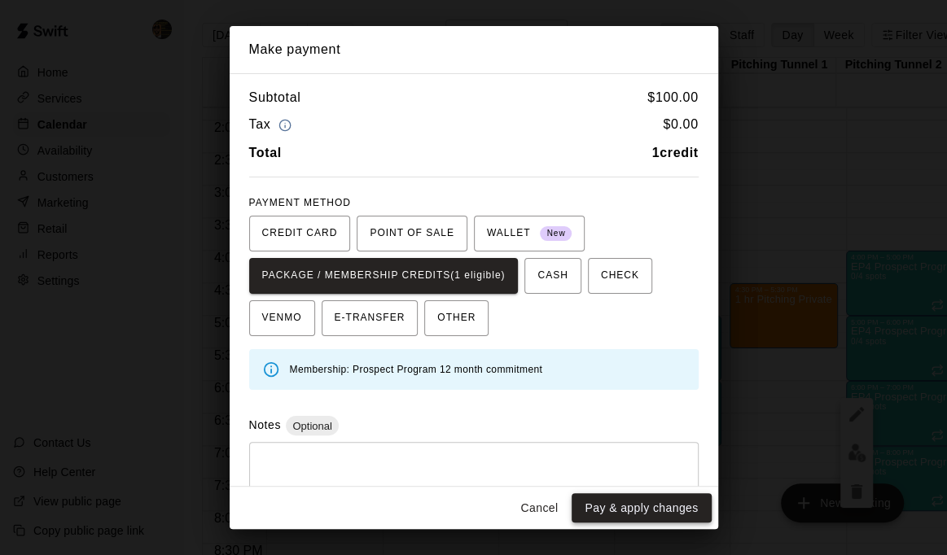
click at [667, 515] on button "Pay & apply changes" at bounding box center [641, 508] width 139 height 30
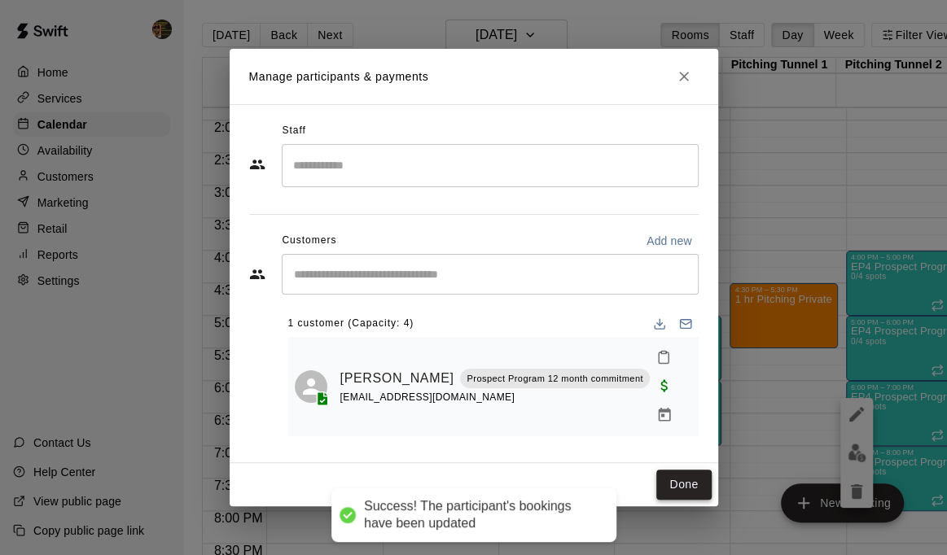
click at [678, 470] on button "Done" at bounding box center [683, 485] width 55 height 30
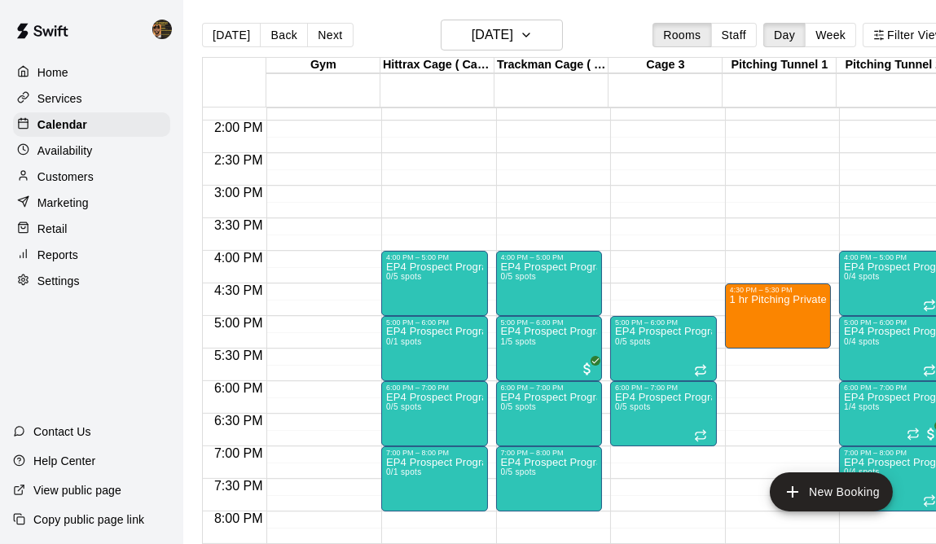
click at [71, 179] on p "Customers" at bounding box center [65, 177] width 56 height 16
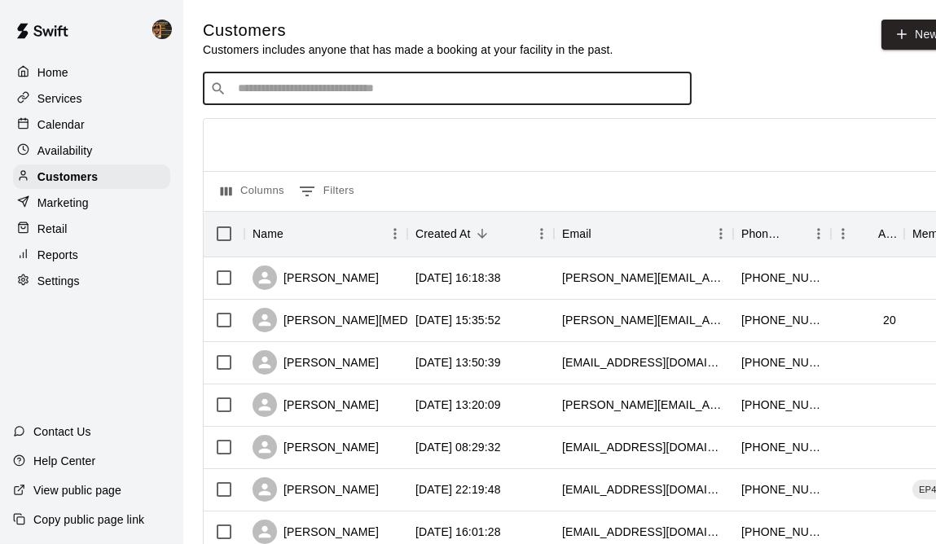
click at [329, 93] on input "Search customers by name or email" at bounding box center [458, 89] width 451 height 16
type input "****"
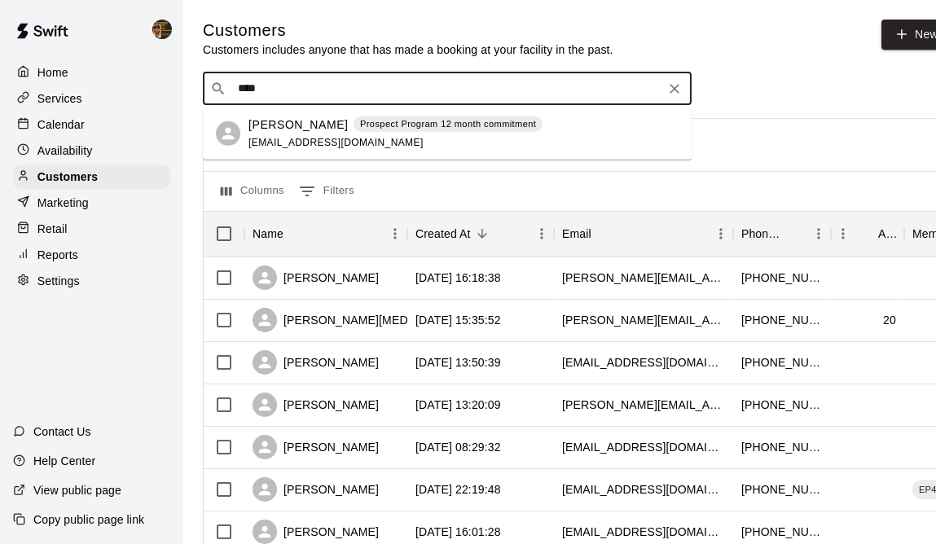
click at [300, 129] on p "[PERSON_NAME]" at bounding box center [297, 124] width 99 height 17
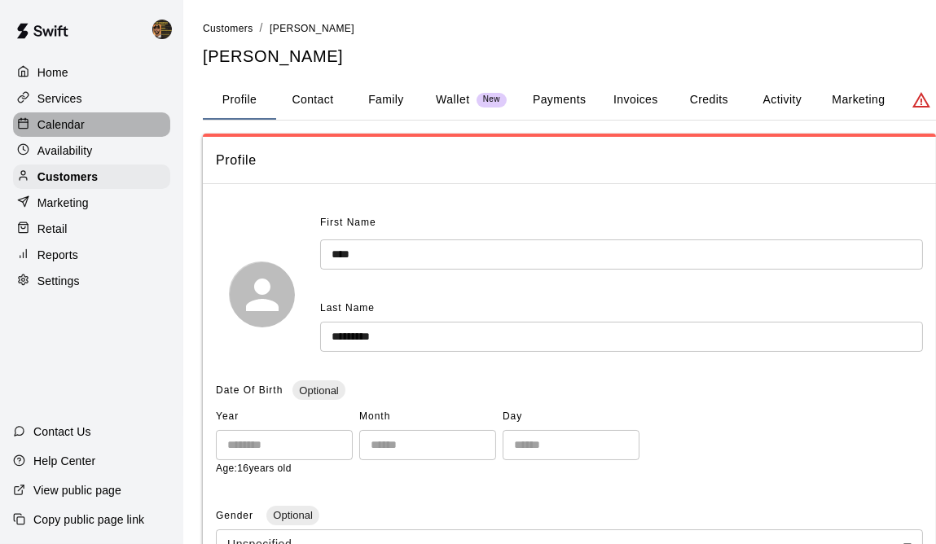
click at [56, 126] on p "Calendar" at bounding box center [60, 124] width 47 height 16
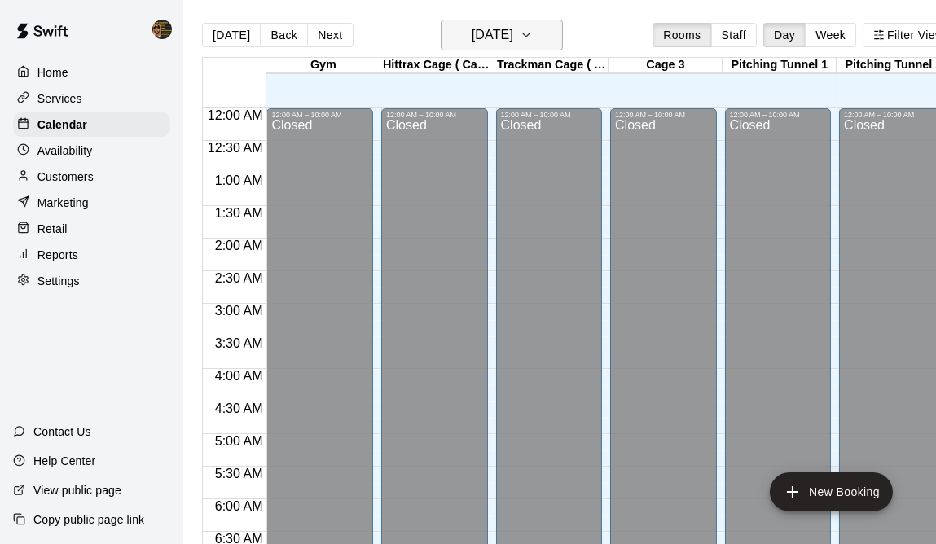
scroll to position [1048, 0]
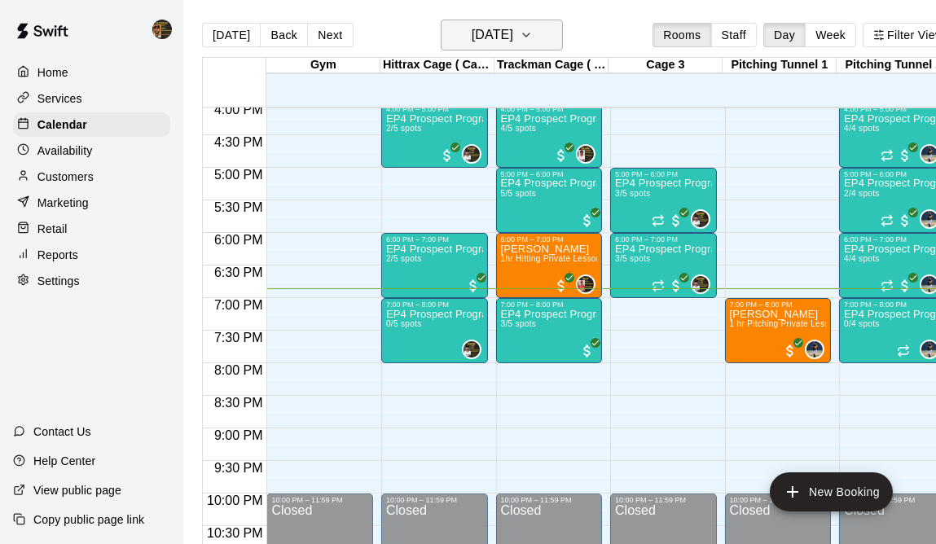
click at [533, 27] on icon "button" at bounding box center [526, 35] width 13 height 20
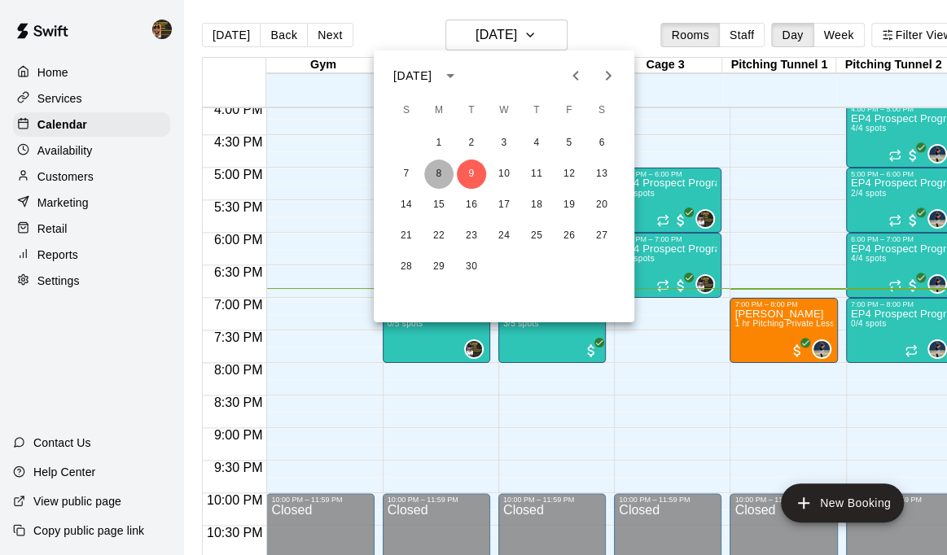
click at [441, 173] on button "8" at bounding box center [438, 174] width 29 height 29
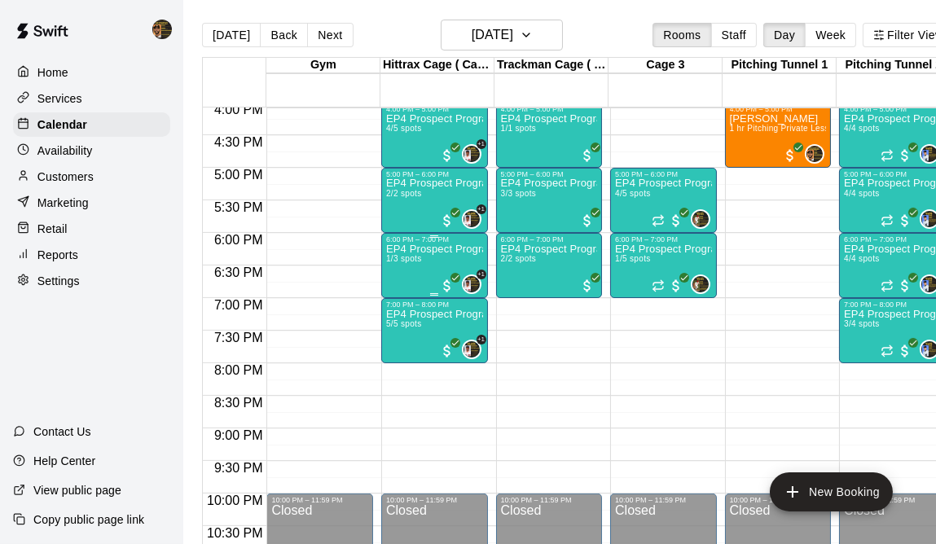
click at [410, 266] on div "EP4 Prospect Program Hitting ( ages [DEMOGRAPHIC_DATA] ) 1/3 spots" at bounding box center [434, 515] width 97 height 544
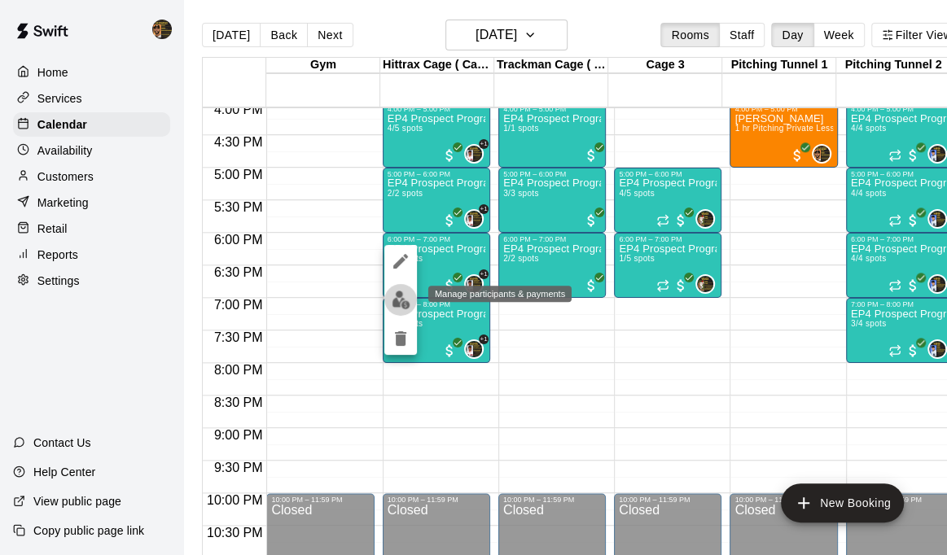
click at [398, 300] on img "edit" at bounding box center [401, 300] width 19 height 19
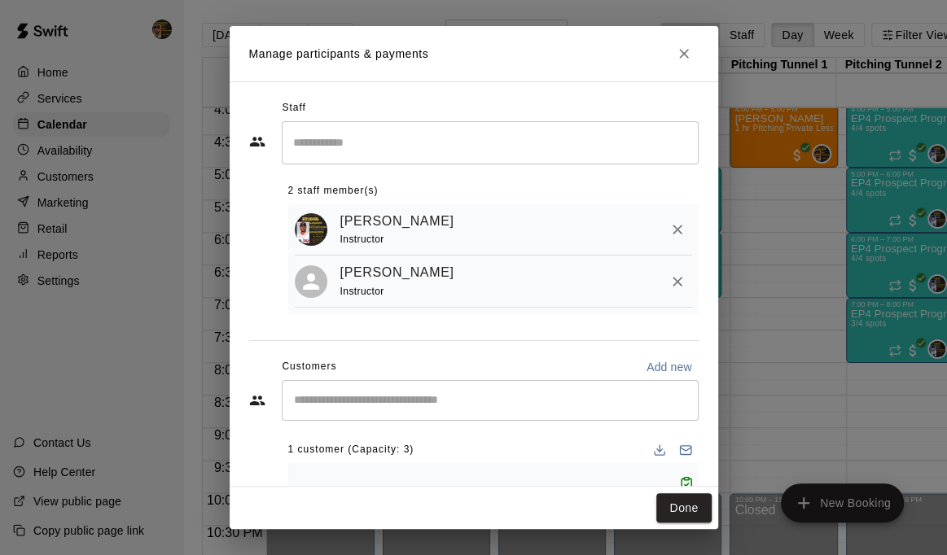
click at [358, 408] on input "Start typing to search customers..." at bounding box center [490, 400] width 402 height 16
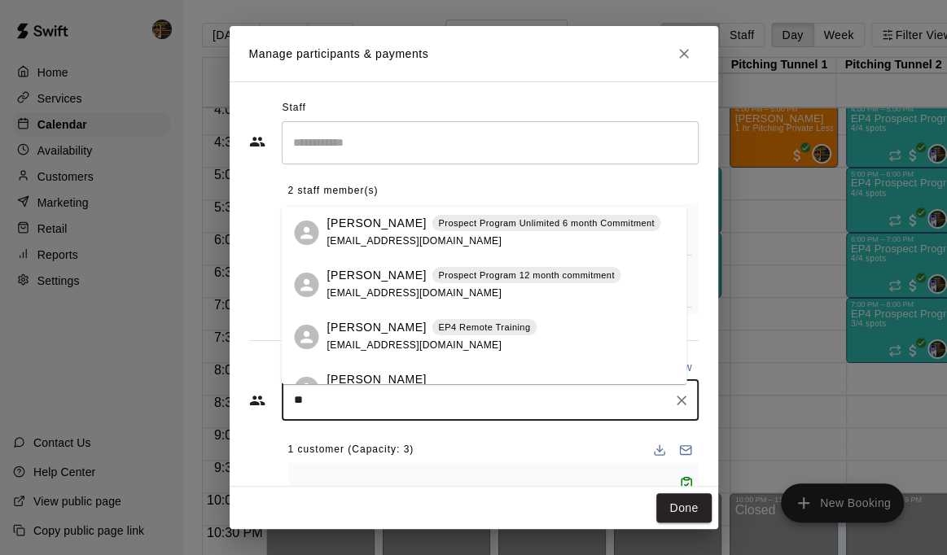
type input "***"
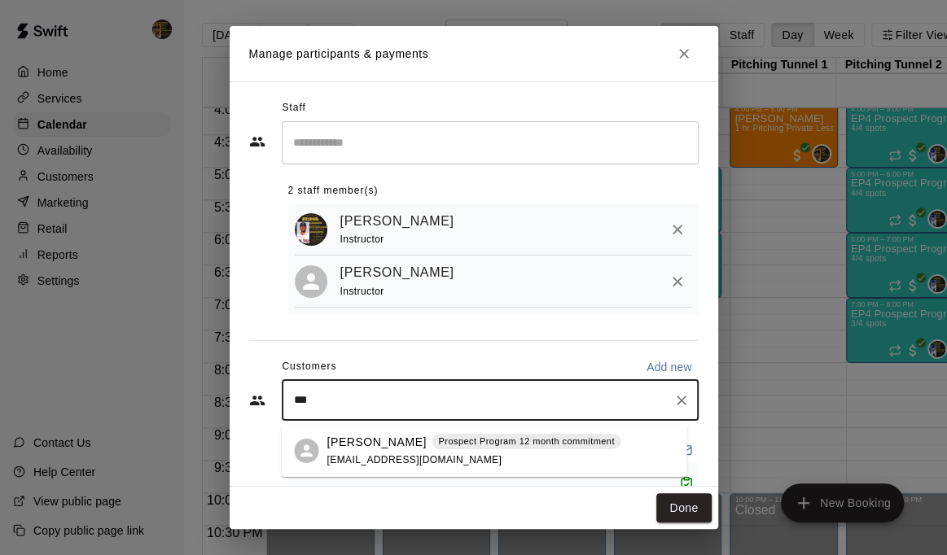
click at [364, 454] on span "[EMAIL_ADDRESS][DOMAIN_NAME]" at bounding box center [414, 459] width 175 height 11
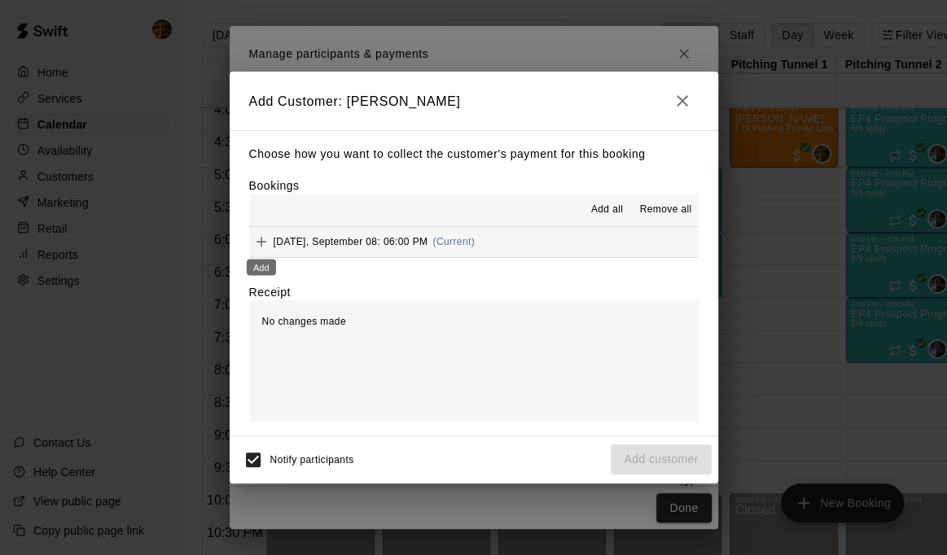
click at [265, 241] on icon "Add" at bounding box center [261, 242] width 16 height 16
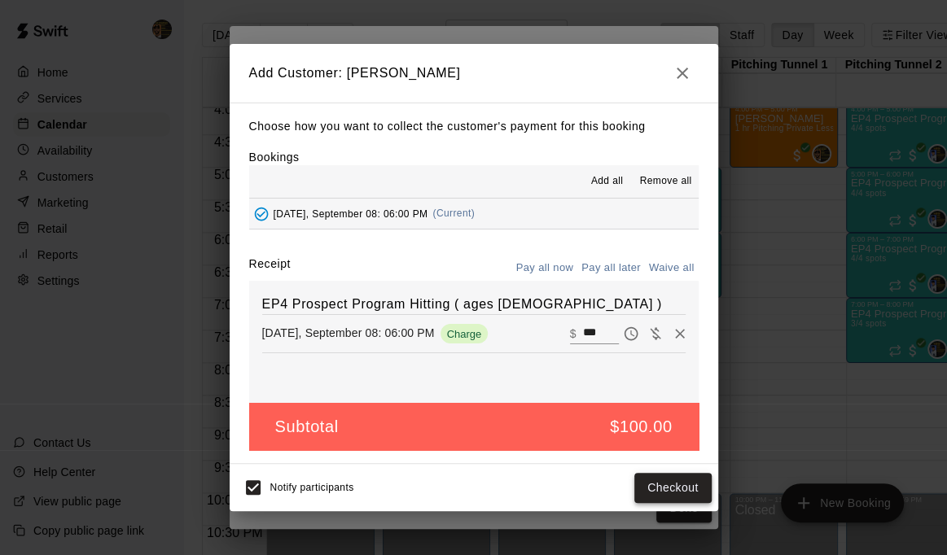
click at [677, 493] on button "Checkout" at bounding box center [672, 488] width 77 height 30
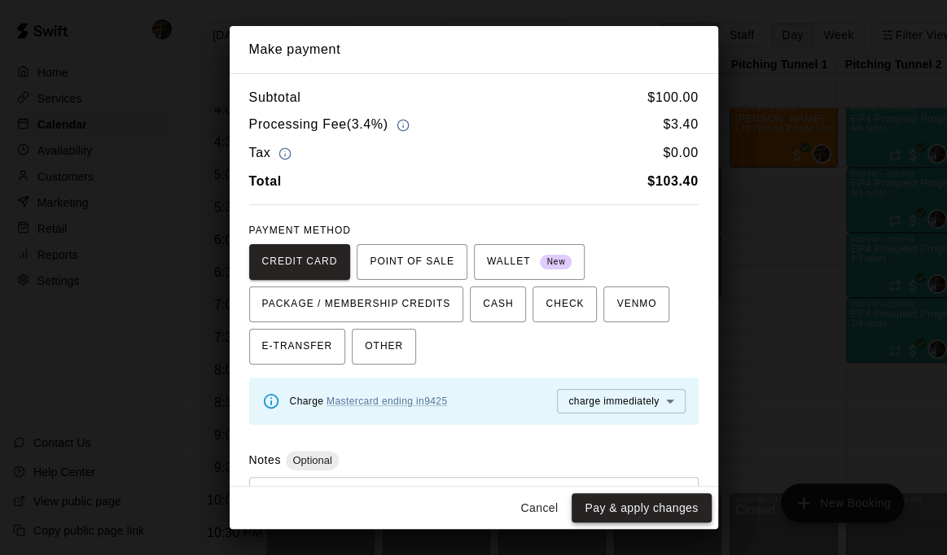
click at [664, 510] on button "Pay & apply changes" at bounding box center [641, 508] width 139 height 30
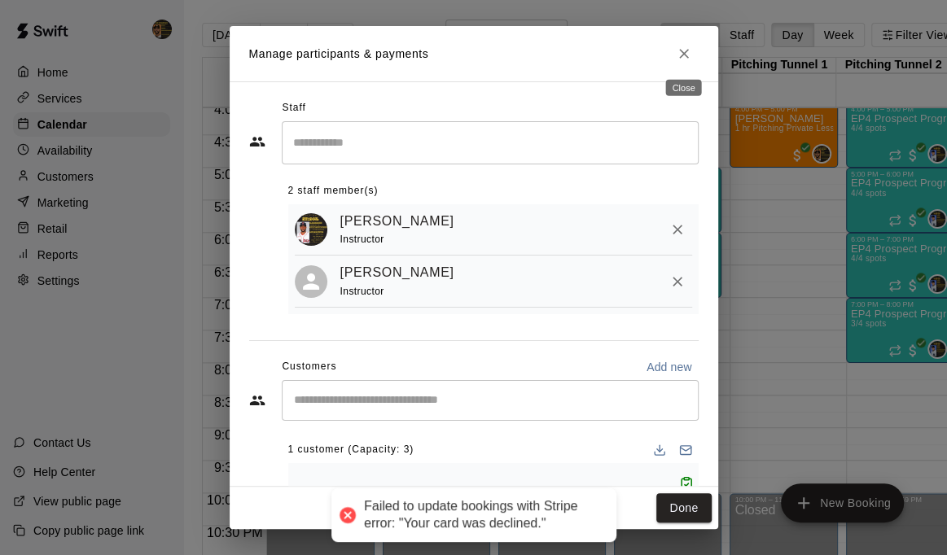
click at [693, 52] on button "Close" at bounding box center [683, 53] width 29 height 29
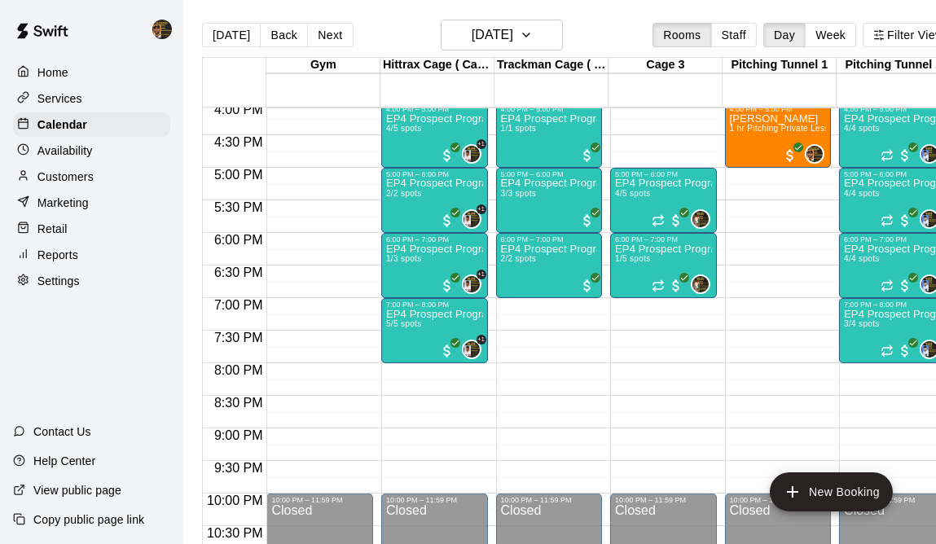
click at [85, 182] on p "Customers" at bounding box center [65, 177] width 56 height 16
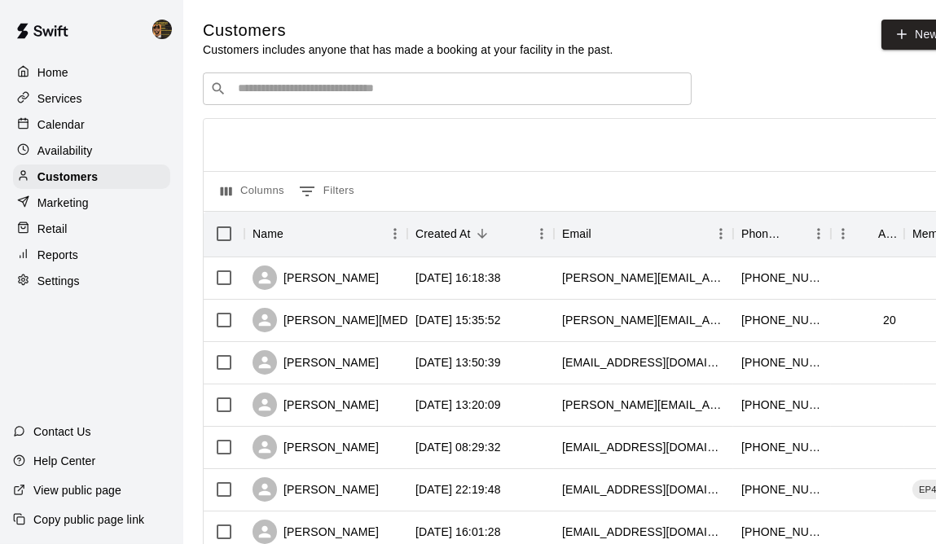
click at [331, 86] on input "Search customers by name or email" at bounding box center [458, 89] width 451 height 16
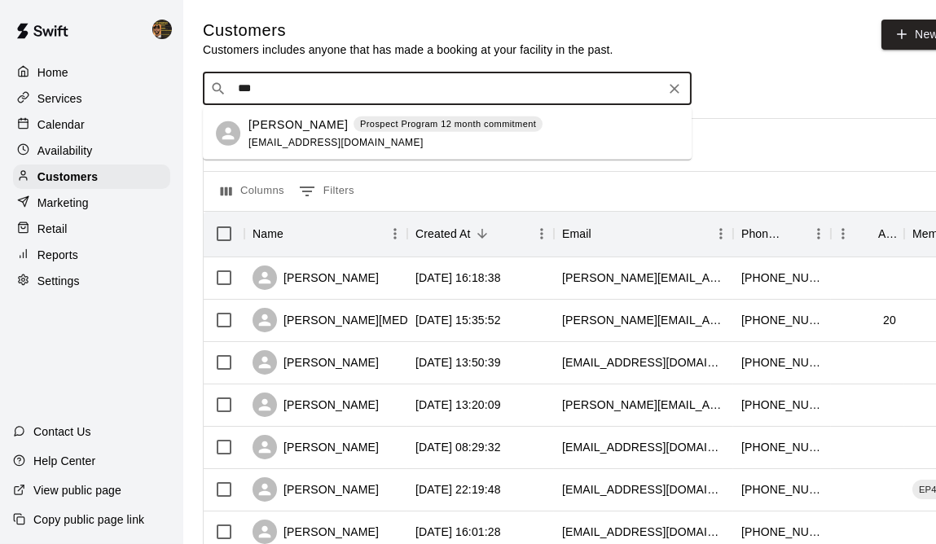
type input "****"
click at [315, 131] on p "[PERSON_NAME]" at bounding box center [297, 124] width 99 height 17
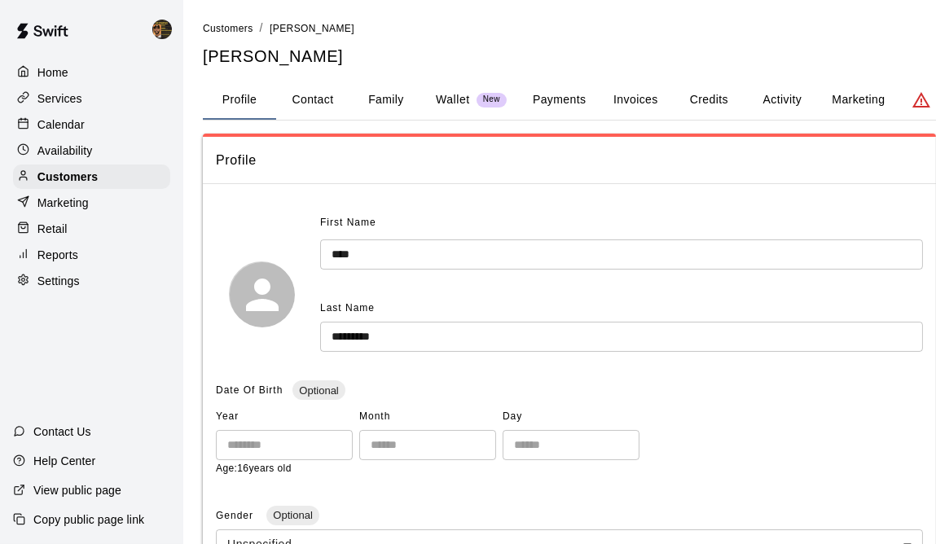
click at [788, 101] on button "Activity" at bounding box center [781, 100] width 73 height 39
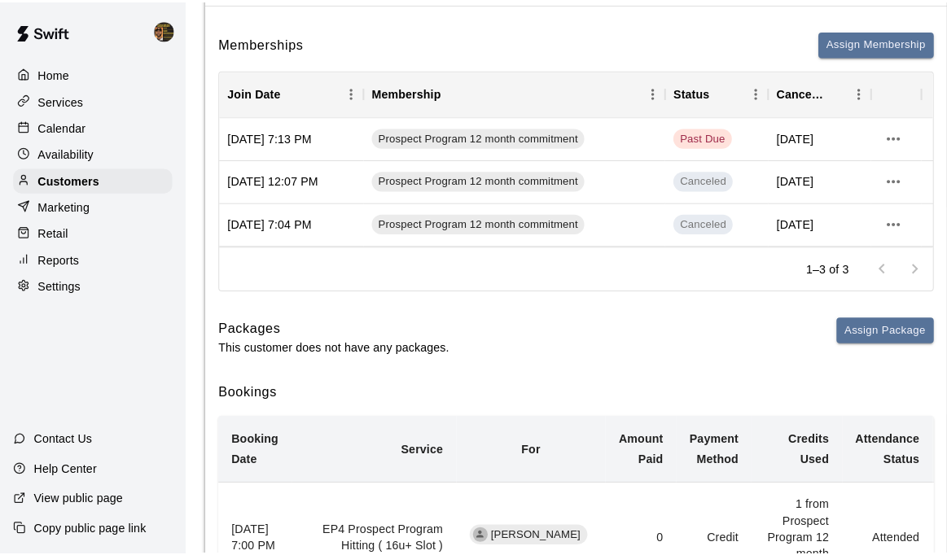
scroll to position [119, 0]
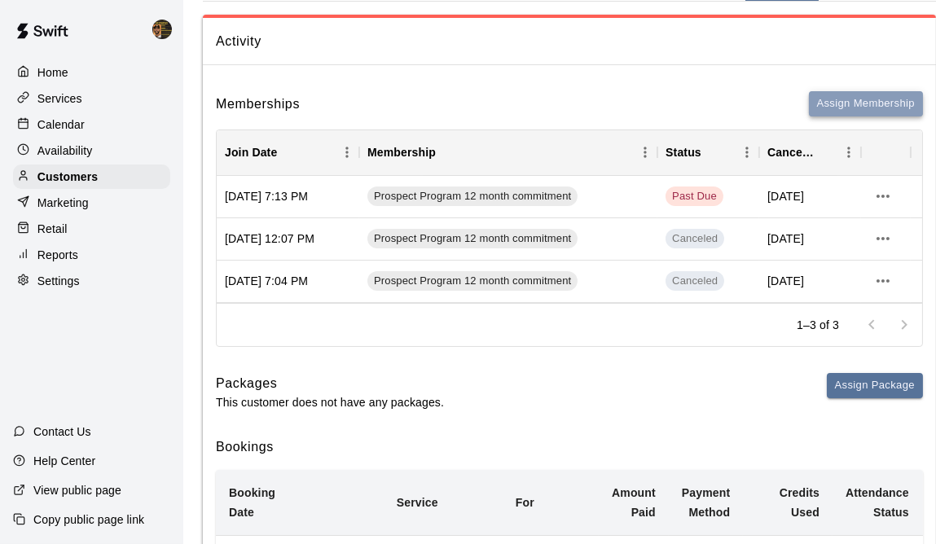
click at [847, 99] on button "Assign Membership" at bounding box center [866, 103] width 114 height 25
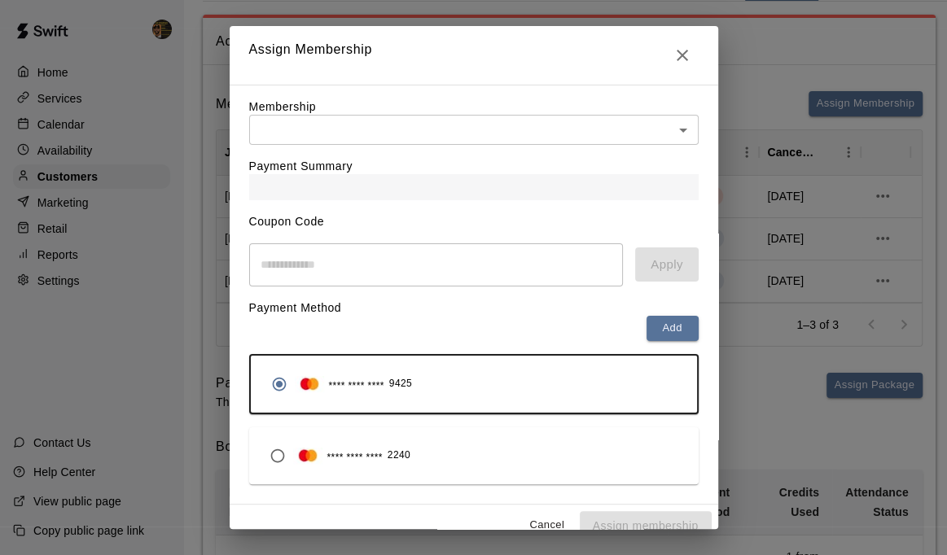
scroll to position [25, 0]
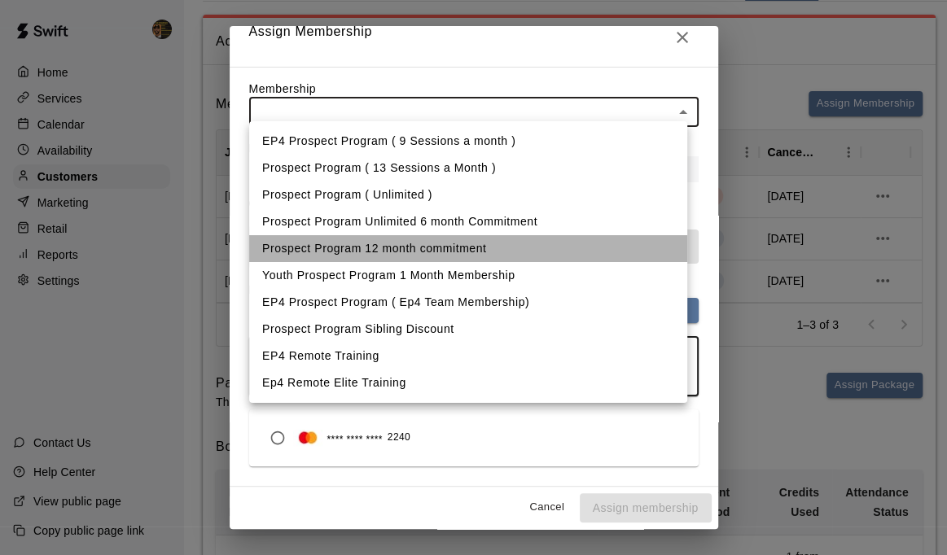
click at [355, 252] on li "Prospect Program 12 month commitment" at bounding box center [468, 248] width 438 height 27
type input "**********"
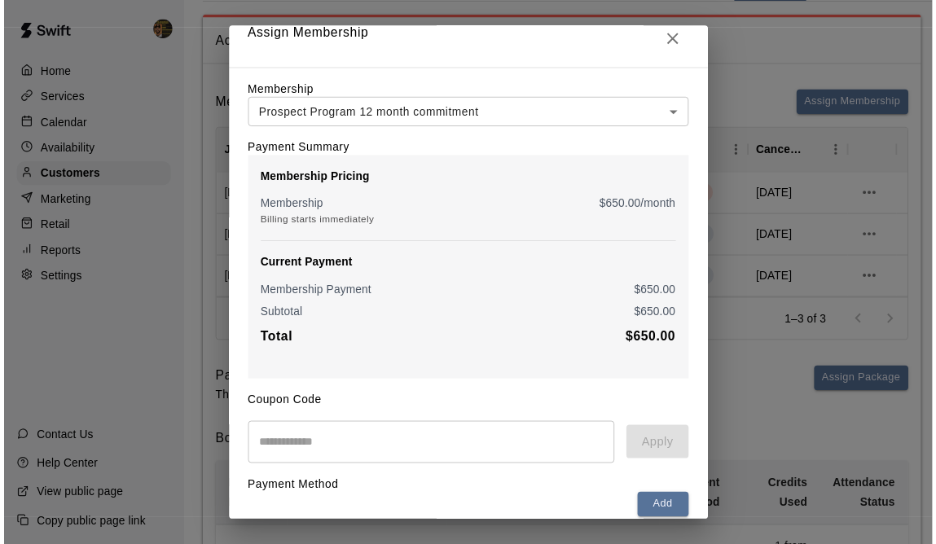
scroll to position [0, 0]
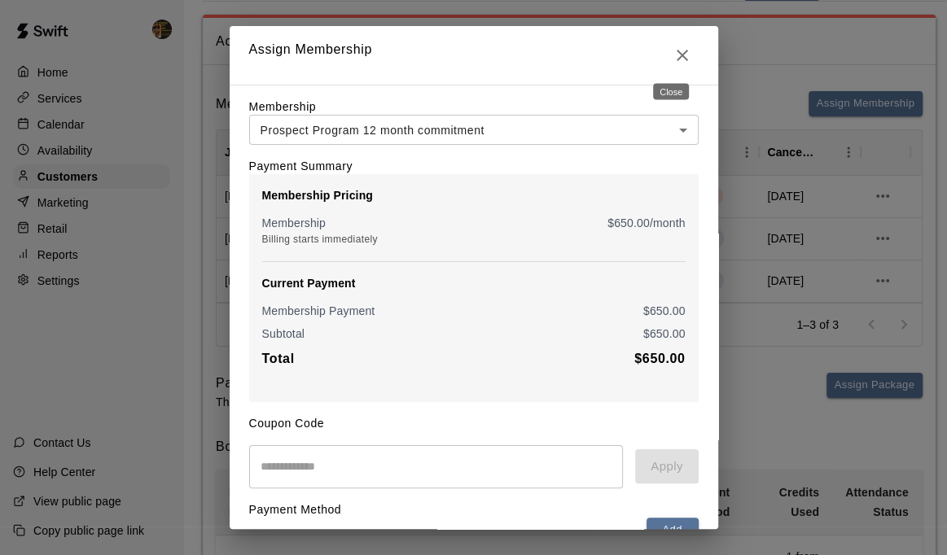
click at [673, 61] on icon "Close" at bounding box center [683, 56] width 20 height 20
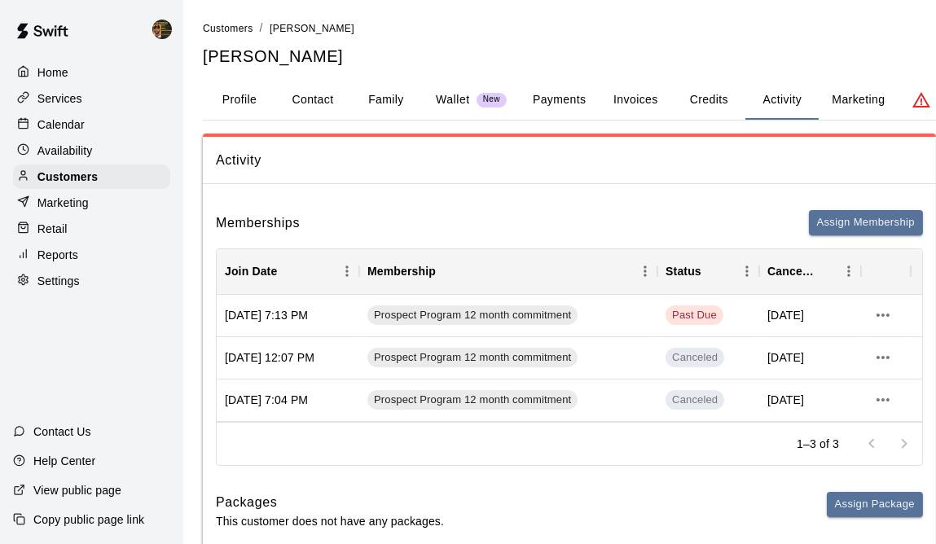
click at [702, 102] on button "Credits" at bounding box center [708, 100] width 73 height 39
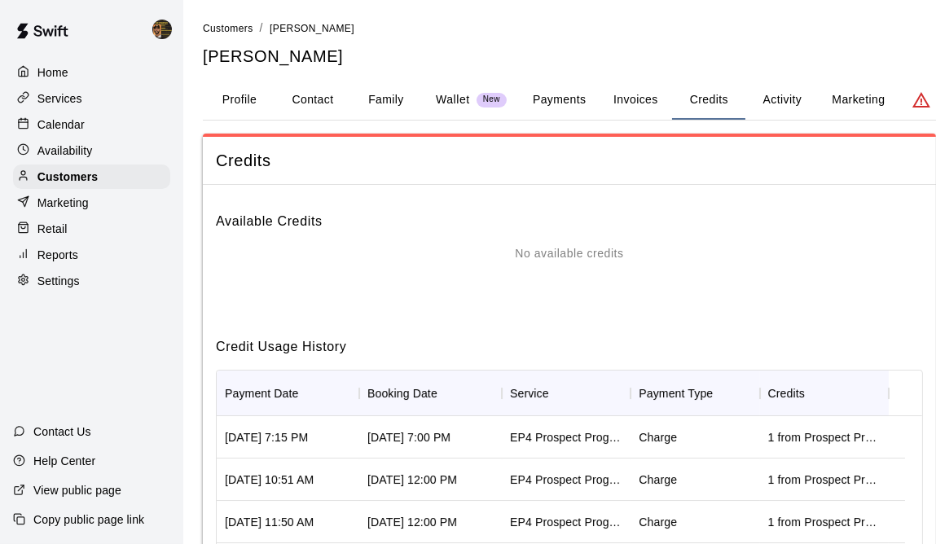
click at [550, 103] on button "Payments" at bounding box center [559, 100] width 79 height 39
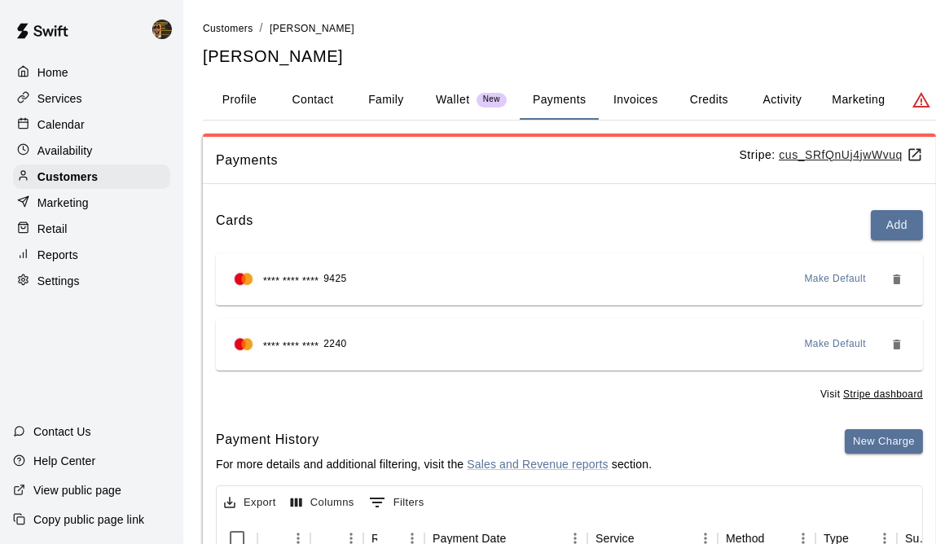
click at [849, 154] on u "cus_SRfQnUj4jwWvuq" at bounding box center [850, 154] width 144 height 13
click at [64, 126] on p "Calendar" at bounding box center [60, 124] width 47 height 16
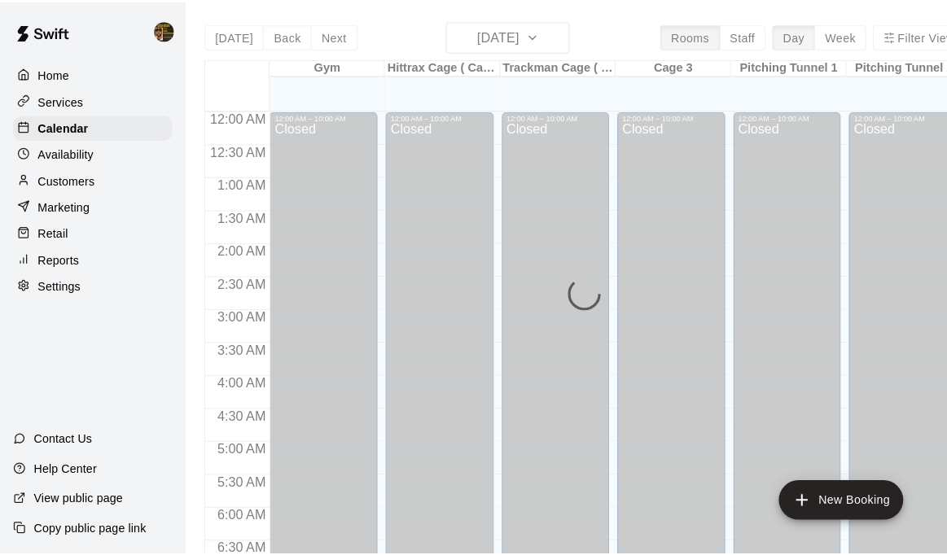
scroll to position [1048, 0]
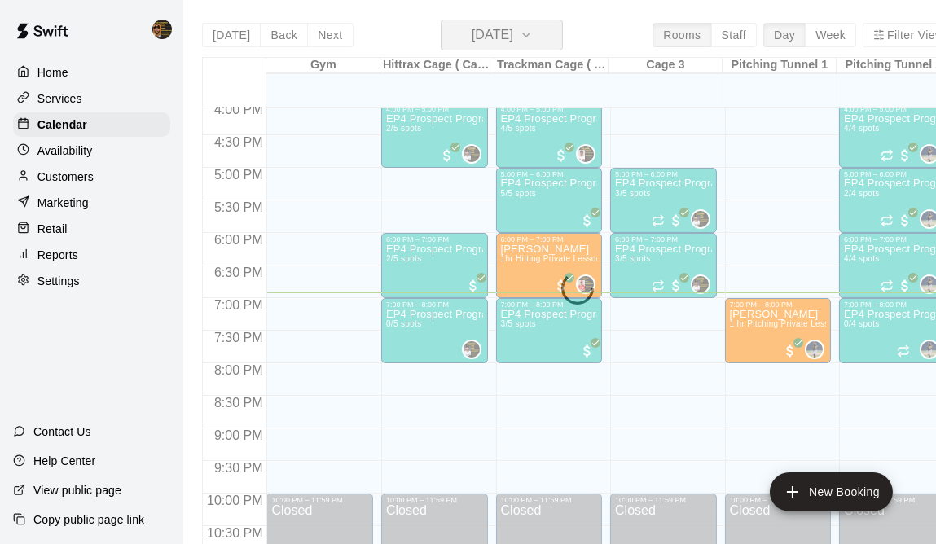
click at [533, 28] on icon "button" at bounding box center [526, 35] width 13 height 20
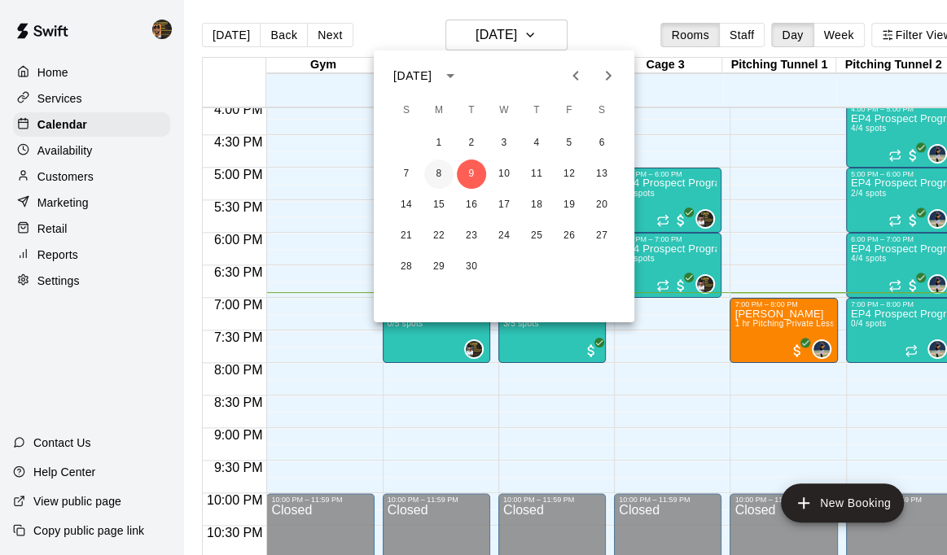
click at [432, 173] on button "8" at bounding box center [438, 174] width 29 height 29
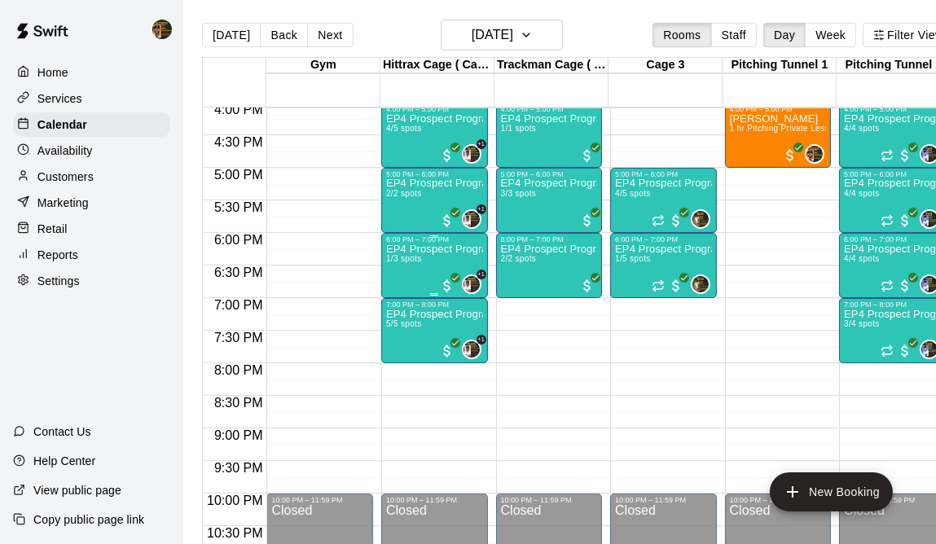
click at [425, 277] on div "EP4 Prospect Program Hitting ( ages [DEMOGRAPHIC_DATA] ) 1/3 spots" at bounding box center [434, 515] width 97 height 544
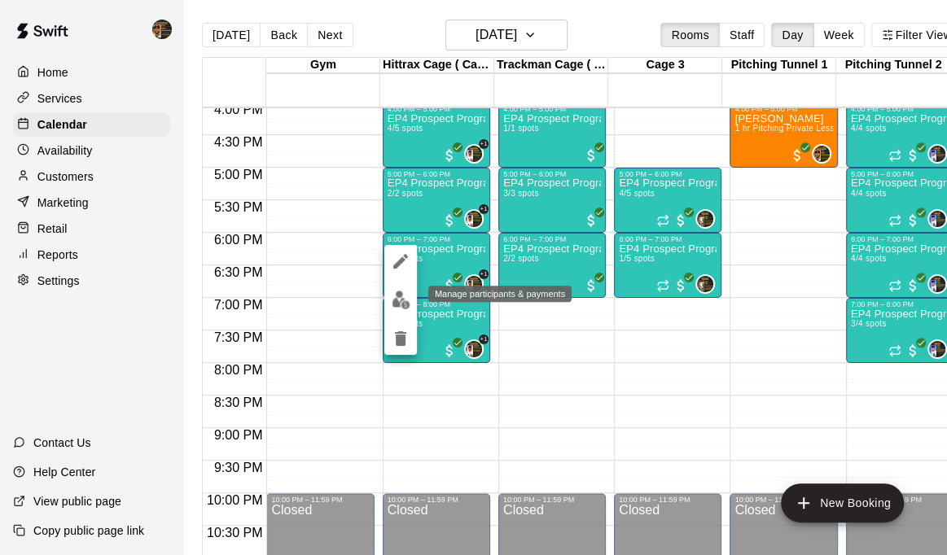
click at [399, 308] on img "edit" at bounding box center [401, 300] width 19 height 19
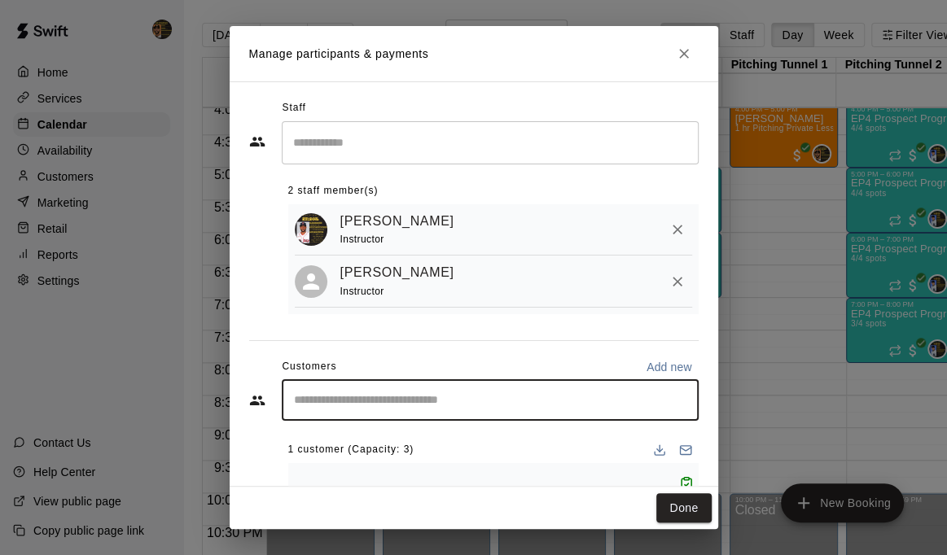
click at [386, 400] on input "Start typing to search customers..." at bounding box center [490, 400] width 402 height 16
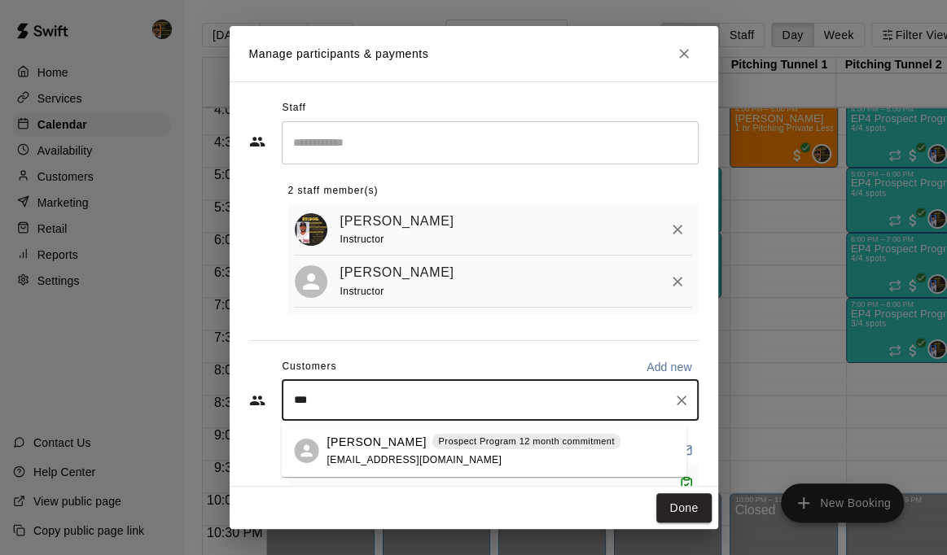
type input "****"
click at [384, 442] on p "[PERSON_NAME]" at bounding box center [376, 441] width 99 height 17
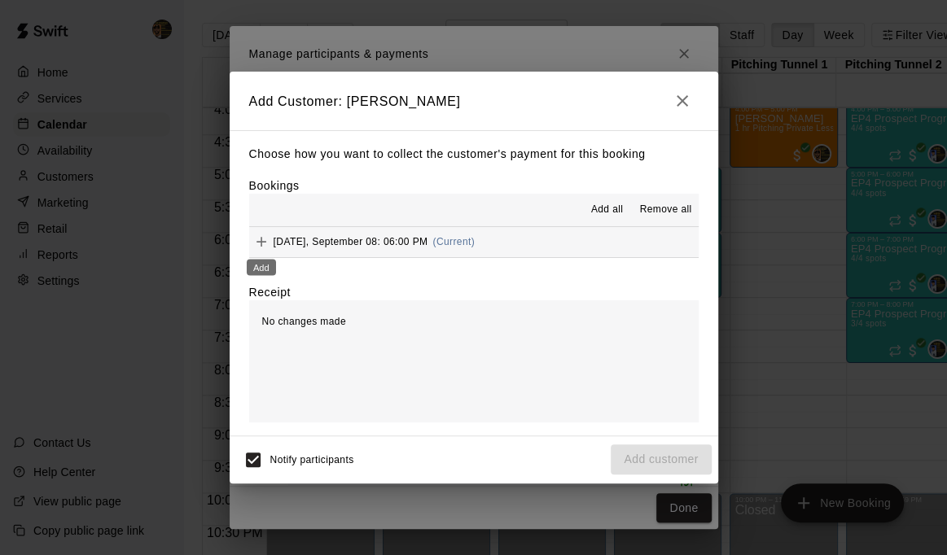
click at [257, 243] on icon "Add" at bounding box center [262, 242] width 10 height 10
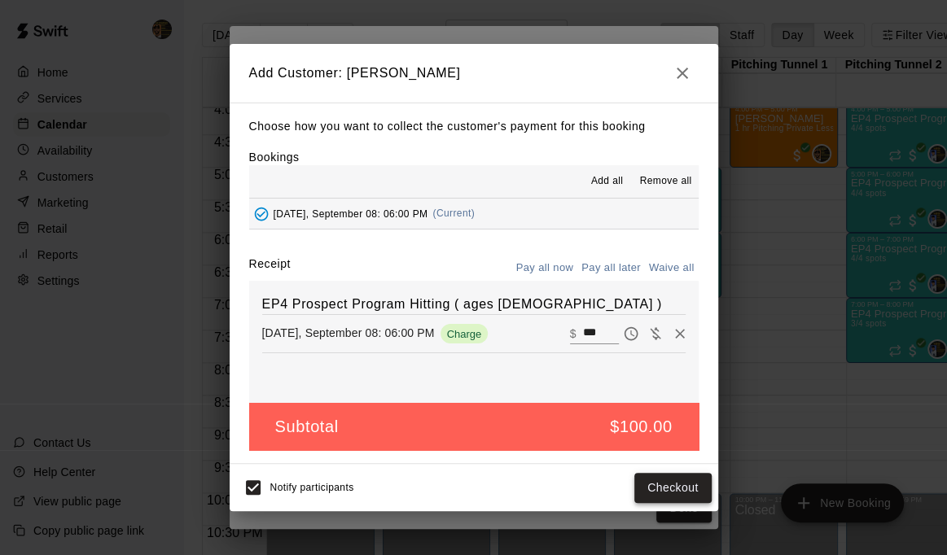
click at [680, 480] on button "Checkout" at bounding box center [672, 488] width 77 height 30
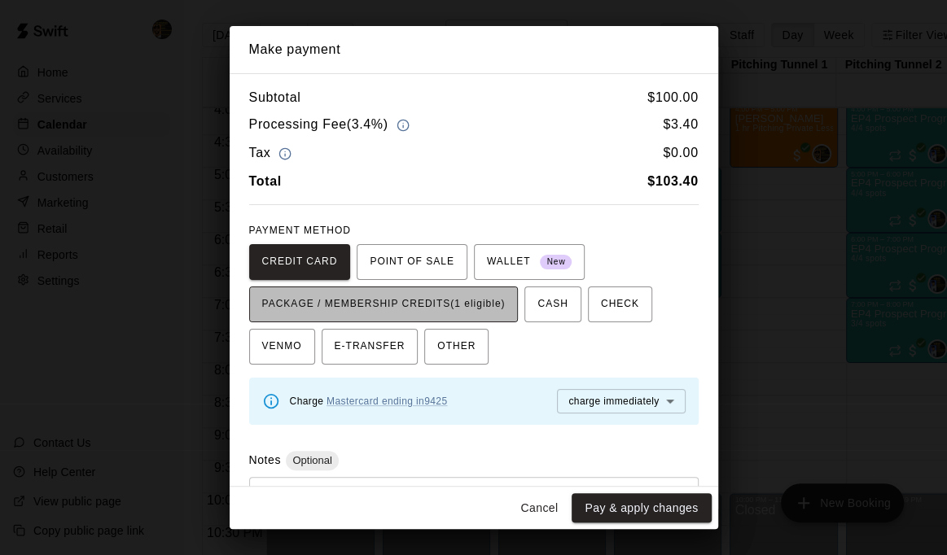
click at [469, 304] on span "PACKAGE / MEMBERSHIP CREDITS (1 eligible)" at bounding box center [383, 305] width 243 height 26
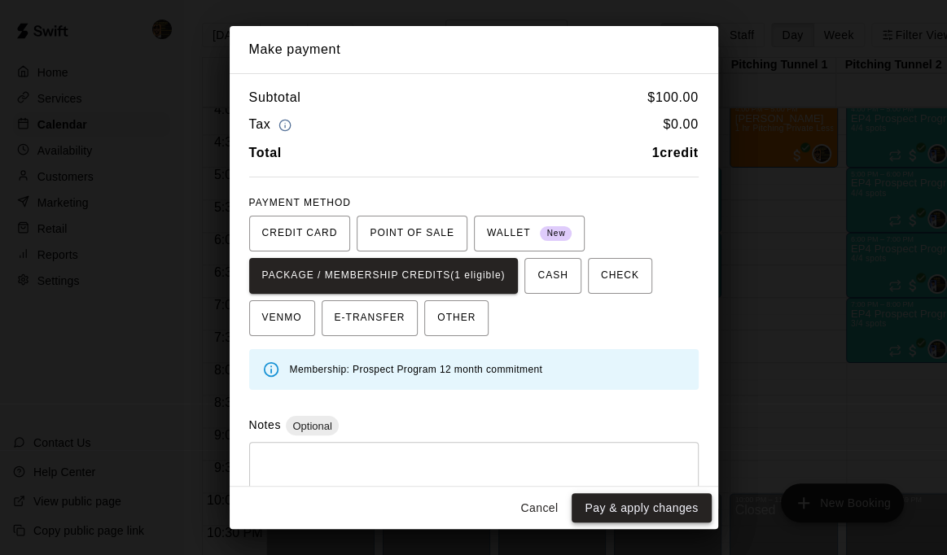
click at [642, 511] on button "Pay & apply changes" at bounding box center [641, 508] width 139 height 30
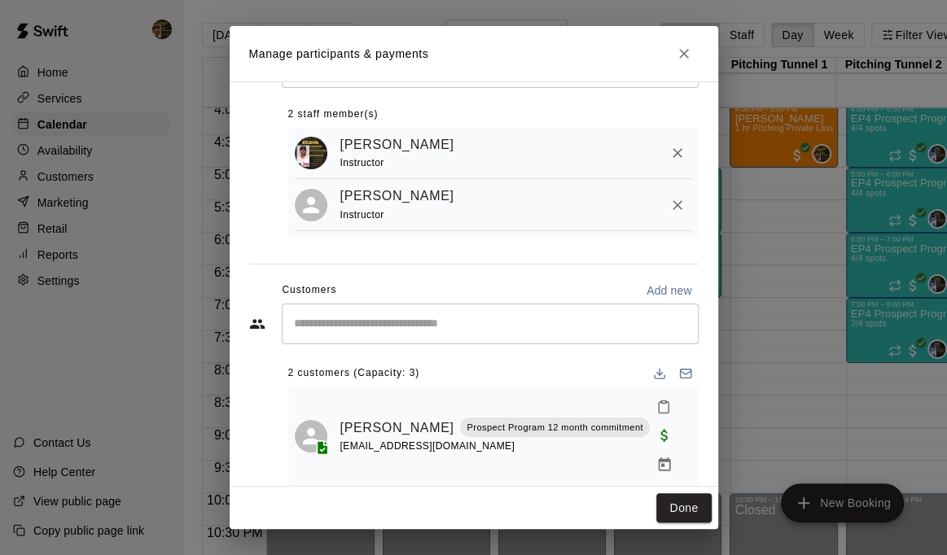
scroll to position [107, 0]
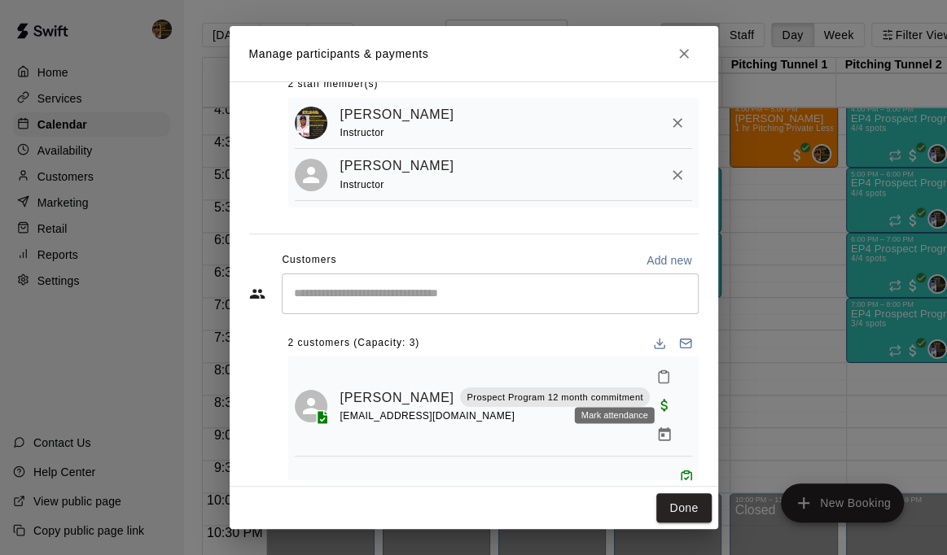
click at [656, 382] on icon "Mark attendance" at bounding box center [663, 377] width 15 height 15
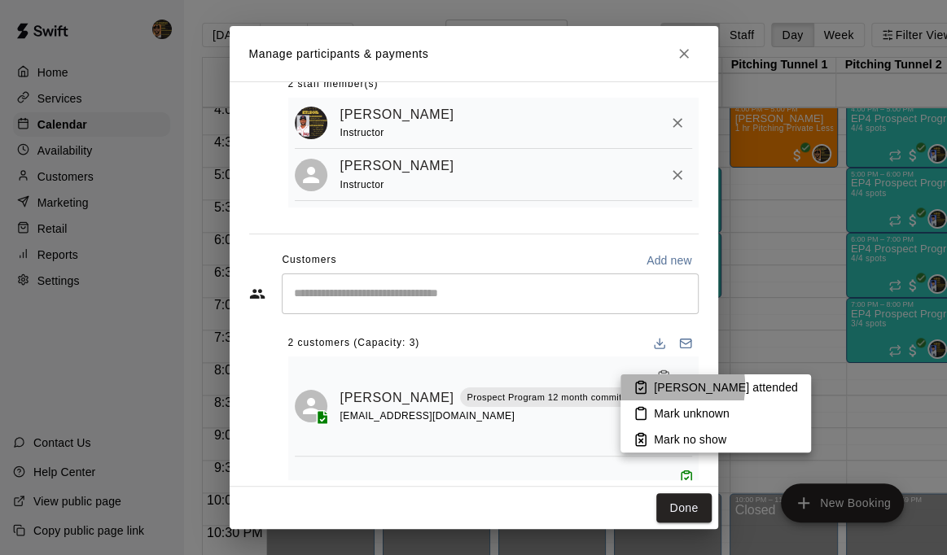
click at [656, 386] on p "[PERSON_NAME] attended" at bounding box center [726, 387] width 144 height 16
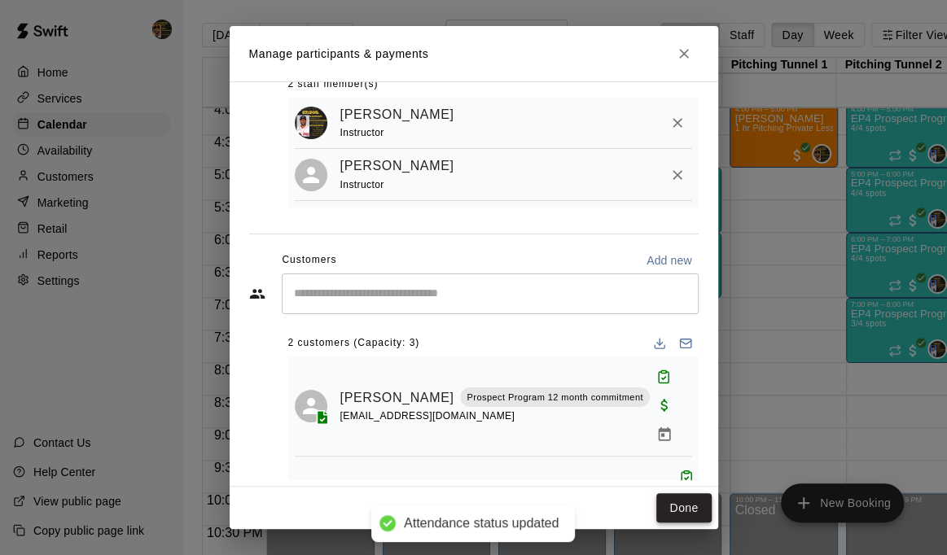
click at [678, 507] on button "Done" at bounding box center [683, 508] width 55 height 30
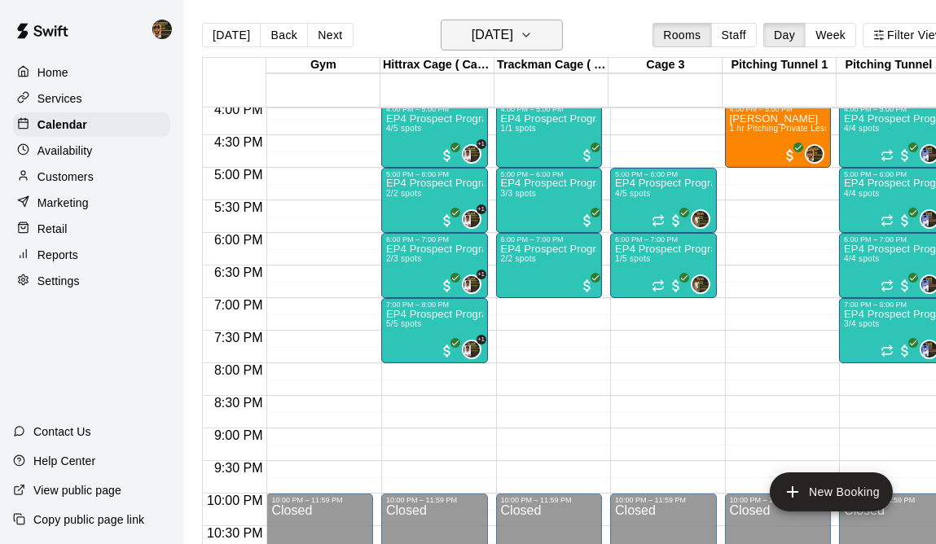
click at [533, 33] on icon "button" at bounding box center [526, 35] width 13 height 20
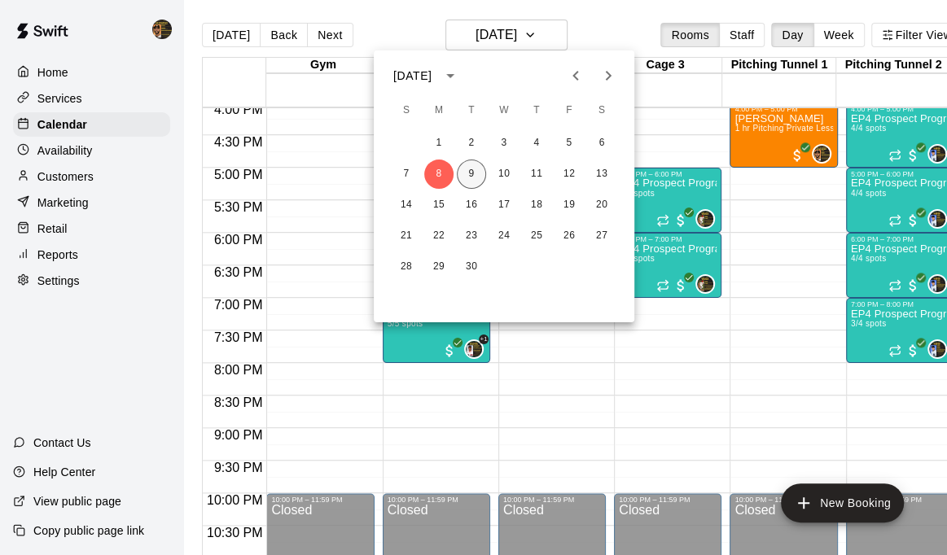
click at [477, 169] on button "9" at bounding box center [471, 174] width 29 height 29
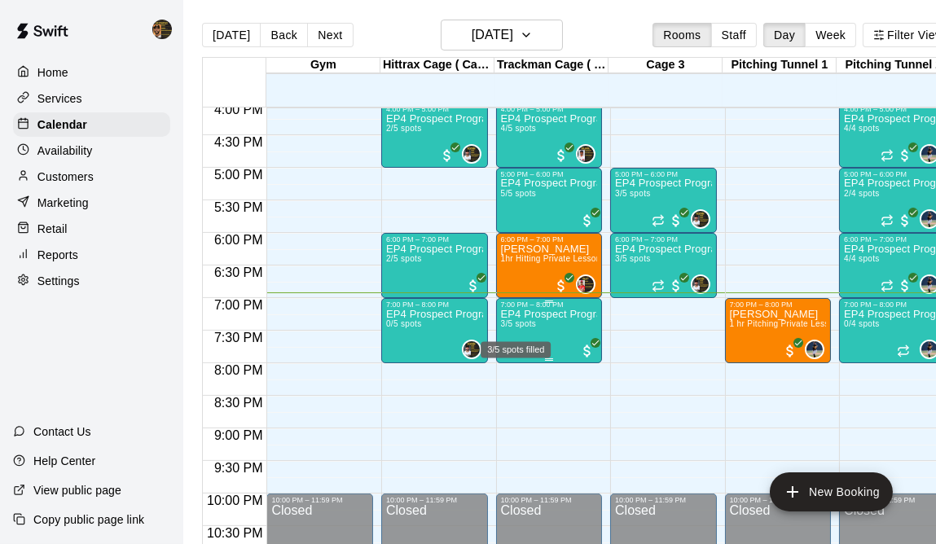
click at [546, 314] on p "EP4 Prospect Program Hitting ( ages [DEMOGRAPHIC_DATA] )" at bounding box center [549, 314] width 97 height 0
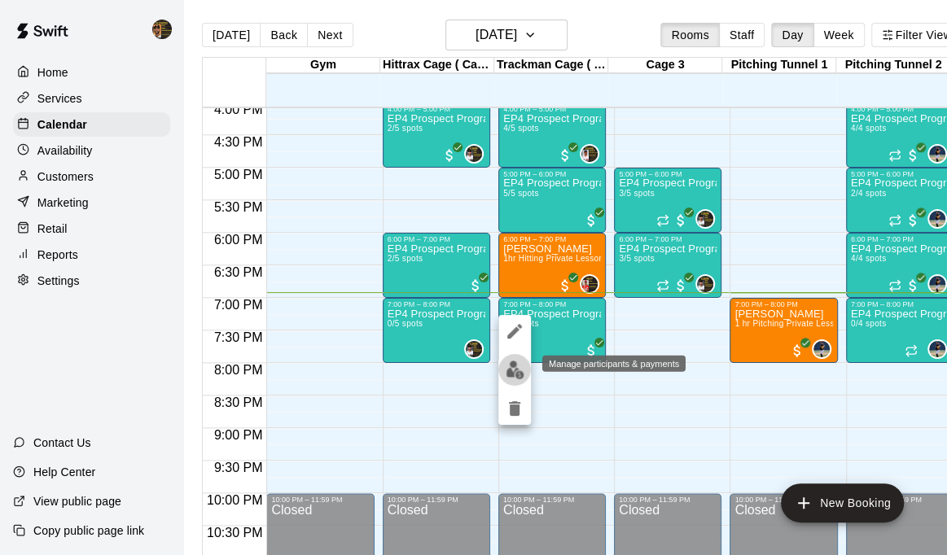
click at [523, 371] on img "edit" at bounding box center [515, 370] width 19 height 19
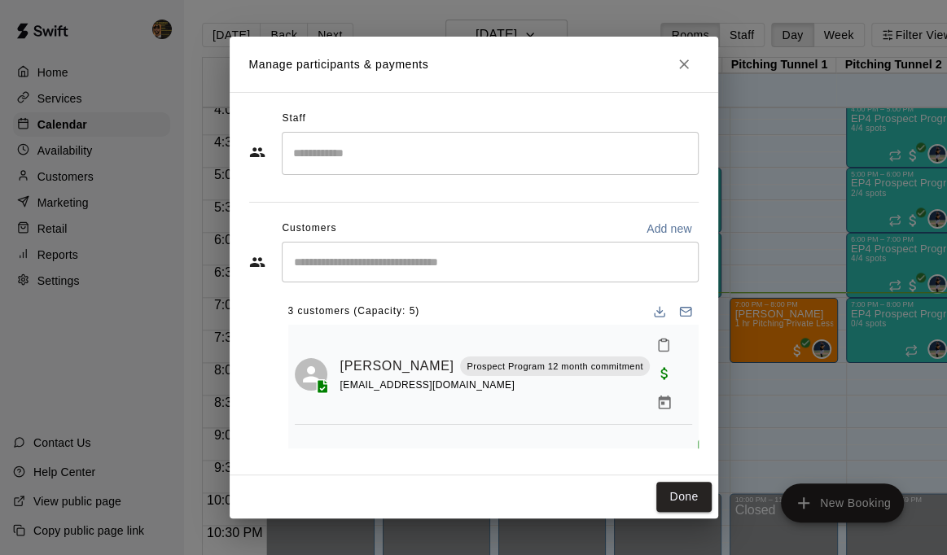
click at [361, 269] on input "Start typing to search customers..." at bounding box center [490, 262] width 402 height 16
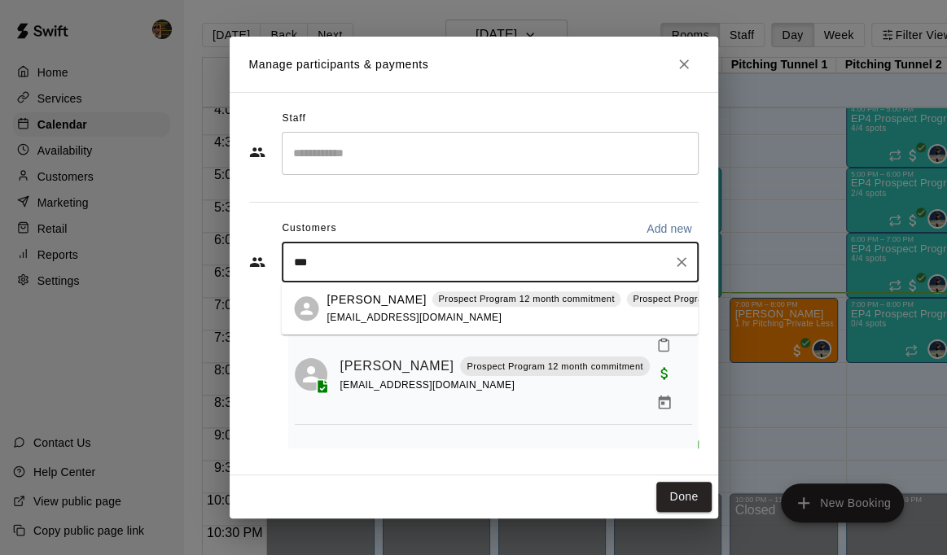
type input "****"
click at [375, 298] on p "[PERSON_NAME]" at bounding box center [376, 300] width 99 height 17
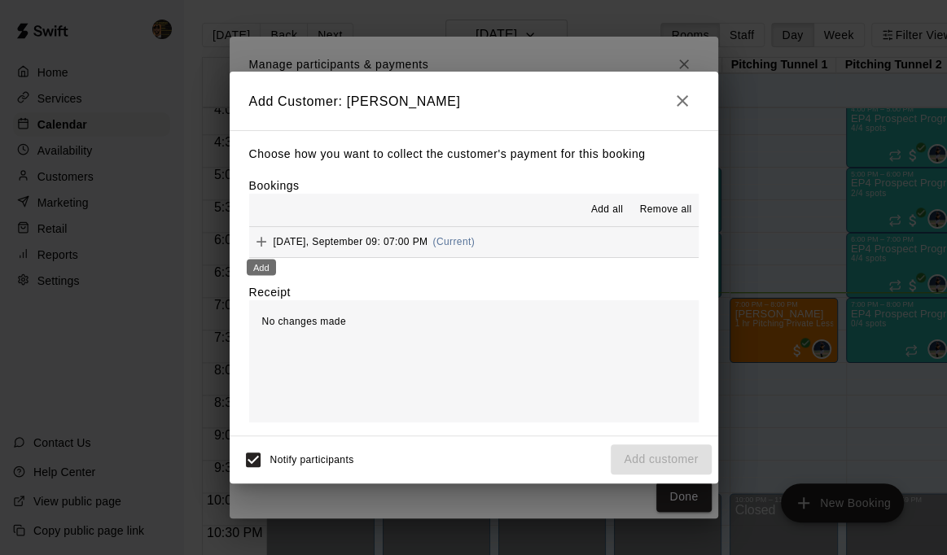
click at [269, 250] on div "Add" at bounding box center [261, 262] width 33 height 29
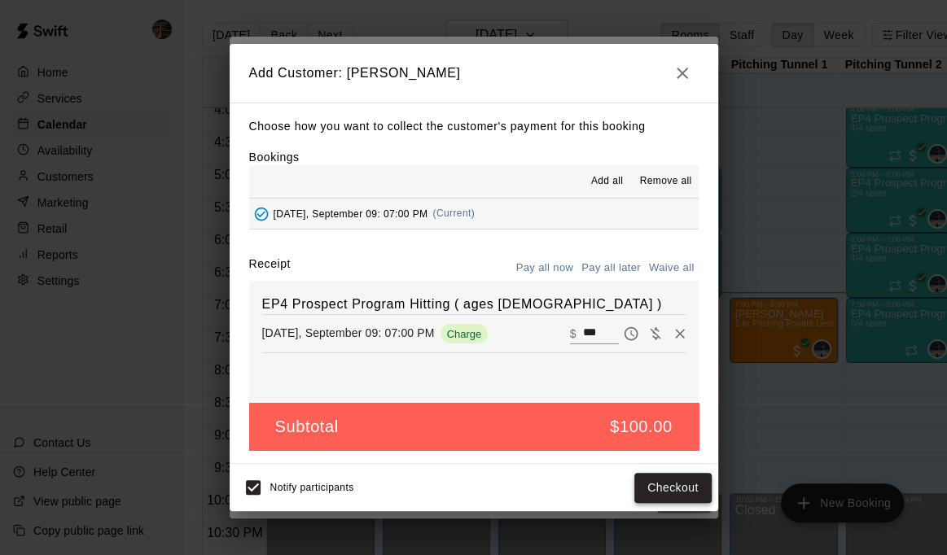
click at [673, 490] on button "Checkout" at bounding box center [672, 488] width 77 height 30
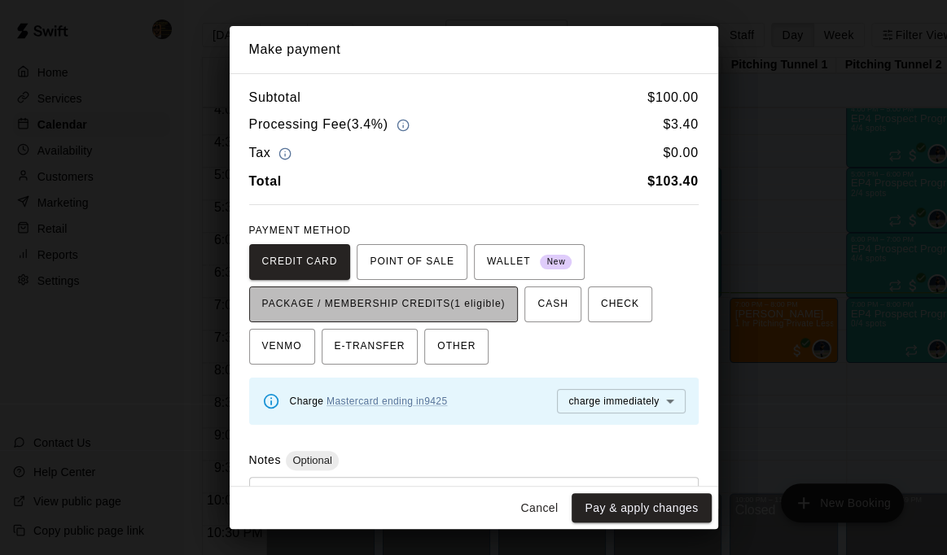
click at [419, 308] on span "PACKAGE / MEMBERSHIP CREDITS (1 eligible)" at bounding box center [383, 305] width 243 height 26
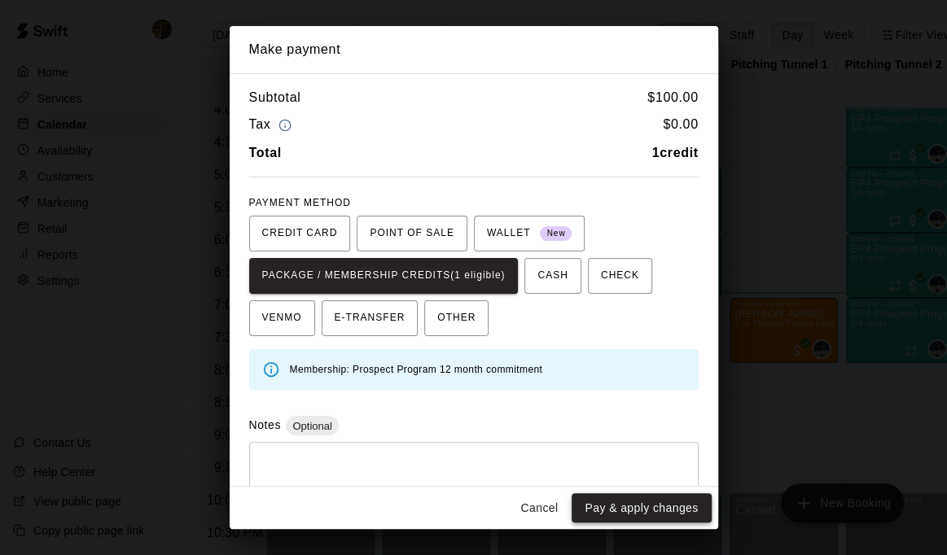
click at [653, 514] on button "Pay & apply changes" at bounding box center [641, 508] width 139 height 30
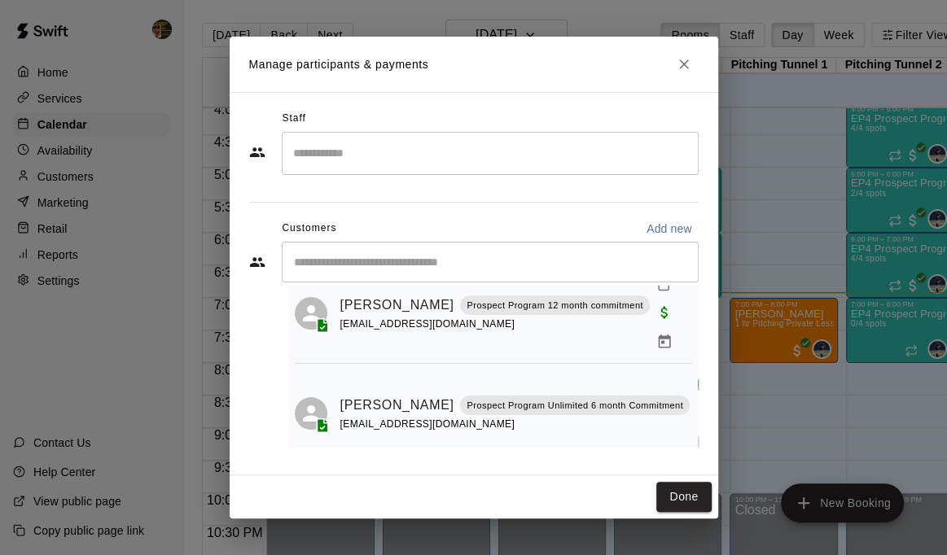
scroll to position [181, 0]
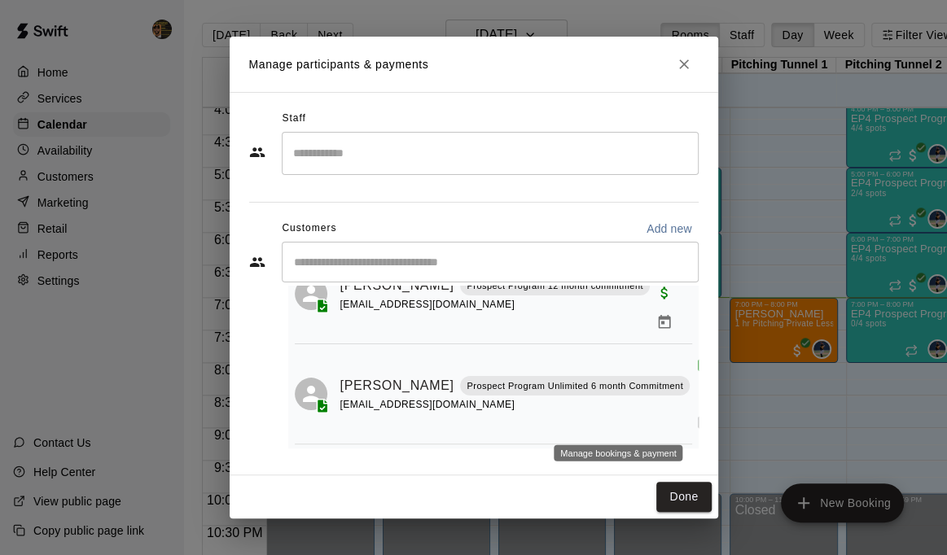
click at [692, 515] on icon "Manage bookings & payment" at bounding box center [698, 522] width 12 height 14
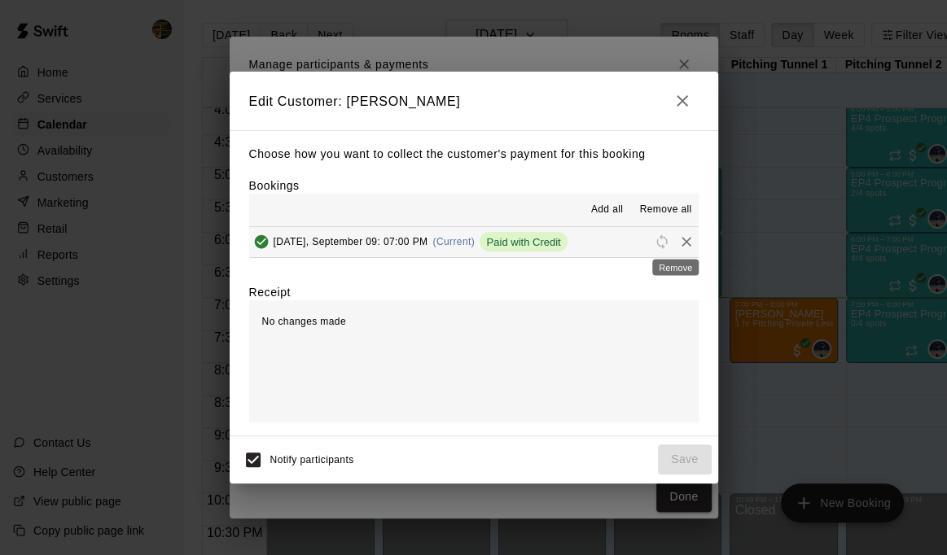
click at [679, 241] on icon "Remove" at bounding box center [686, 242] width 16 height 16
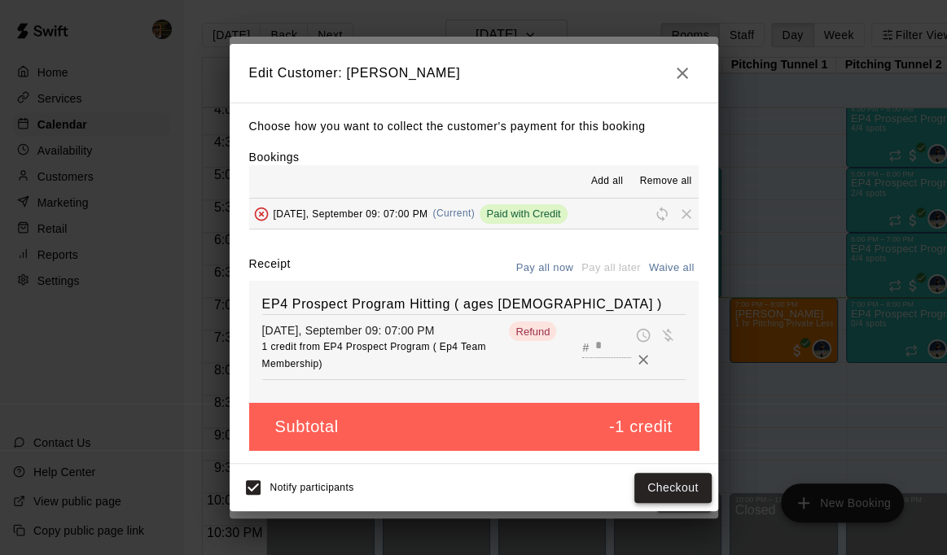
click at [678, 491] on button "Checkout" at bounding box center [672, 488] width 77 height 30
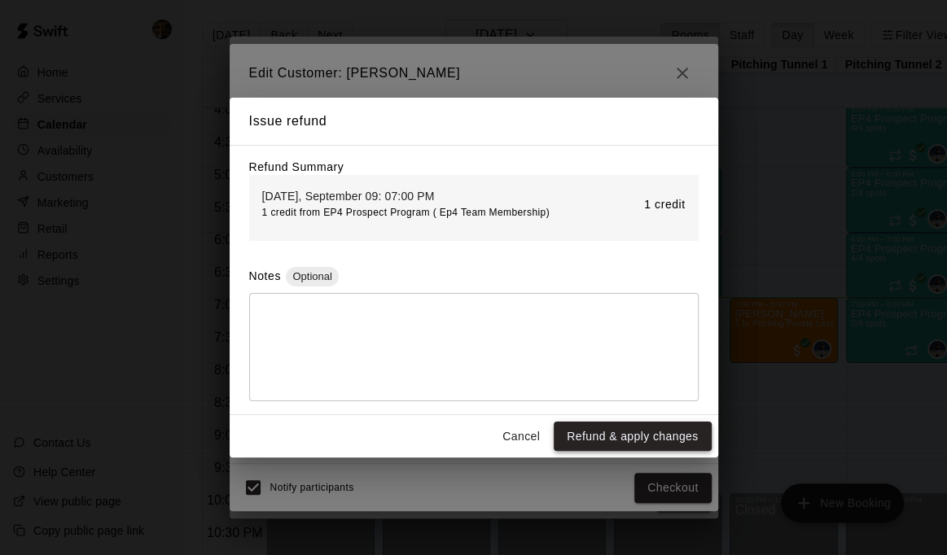
click at [634, 438] on button "Refund & apply changes" at bounding box center [632, 437] width 157 height 30
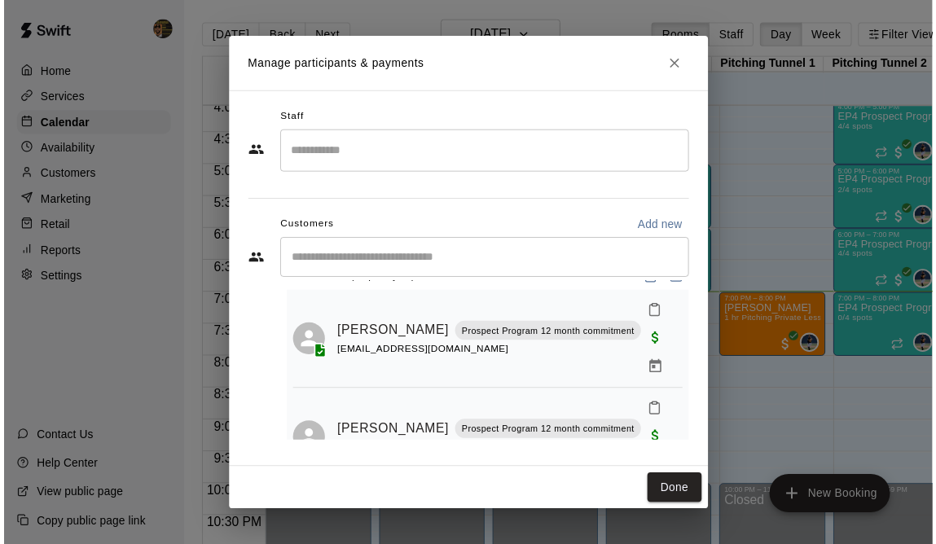
scroll to position [0, 0]
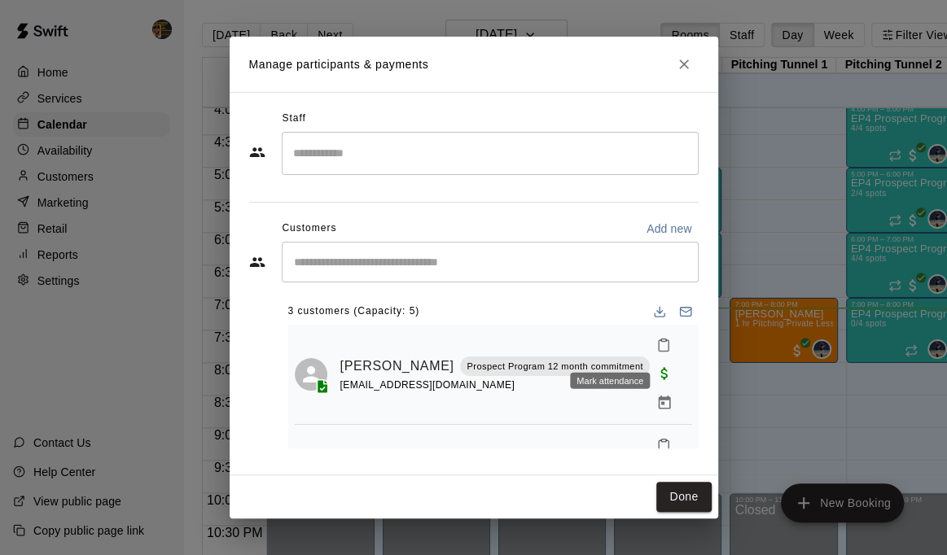
click at [656, 349] on icon "Mark attendance" at bounding box center [663, 345] width 15 height 15
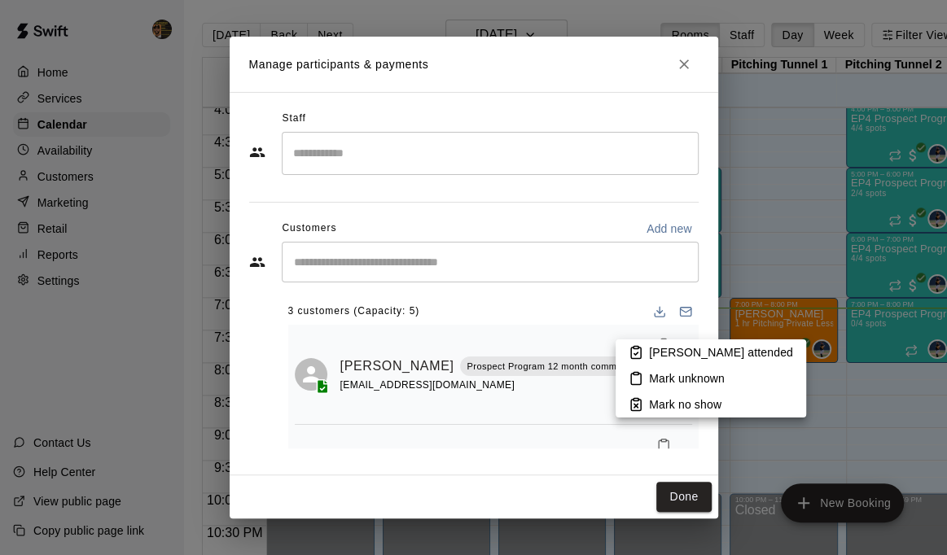
click at [651, 401] on p "Mark no show" at bounding box center [685, 405] width 72 height 16
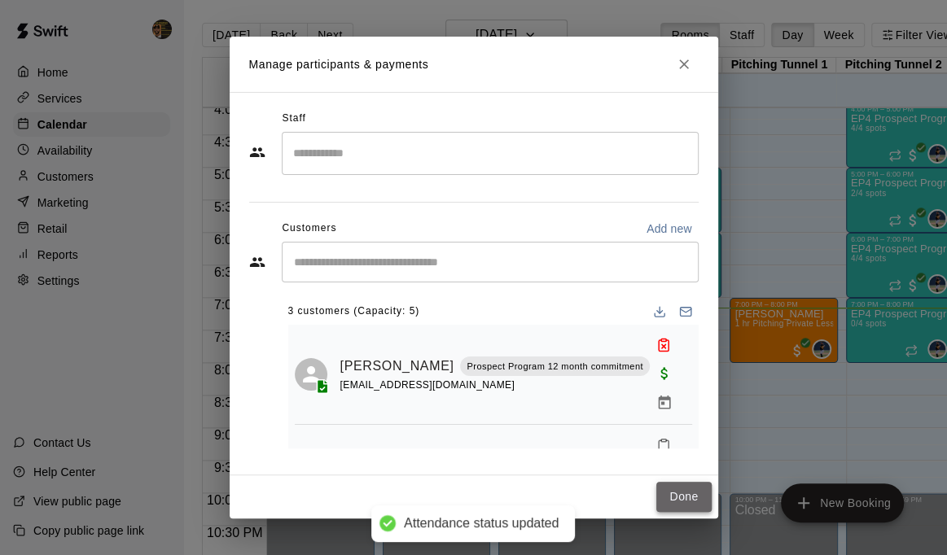
click at [690, 491] on button "Done" at bounding box center [683, 497] width 55 height 30
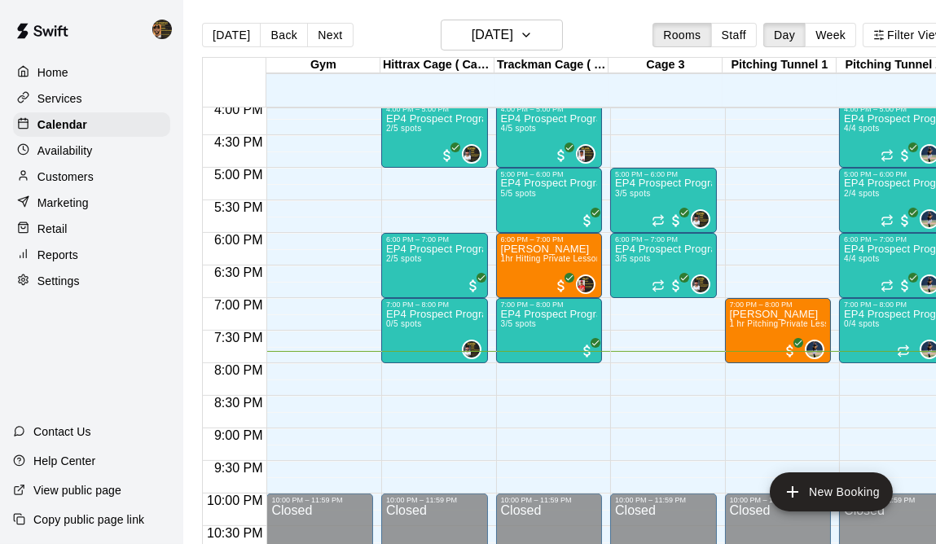
drag, startPoint x: 756, startPoint y: 14, endPoint x: 624, endPoint y: 331, distance: 343.5
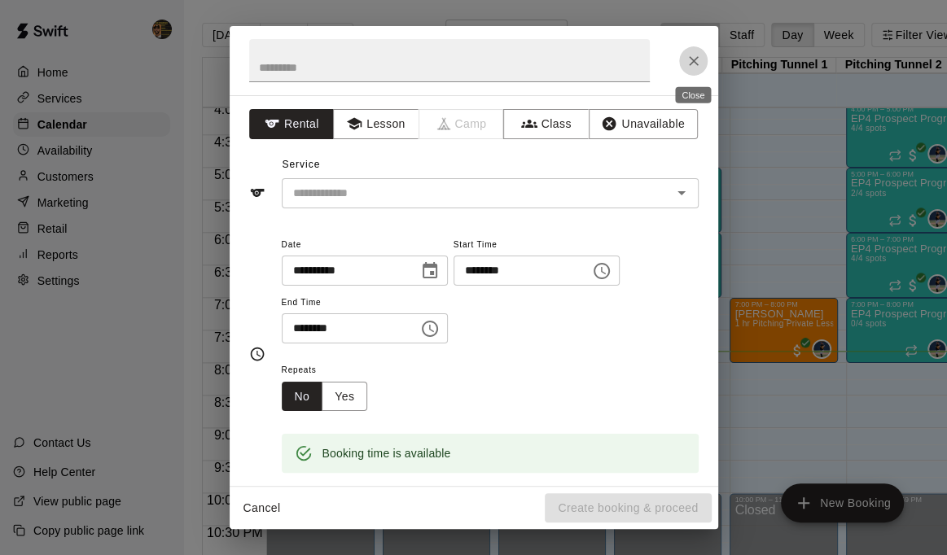
click at [695, 59] on icon "Close" at bounding box center [694, 61] width 16 height 16
